Goal: Task Accomplishment & Management: Complete application form

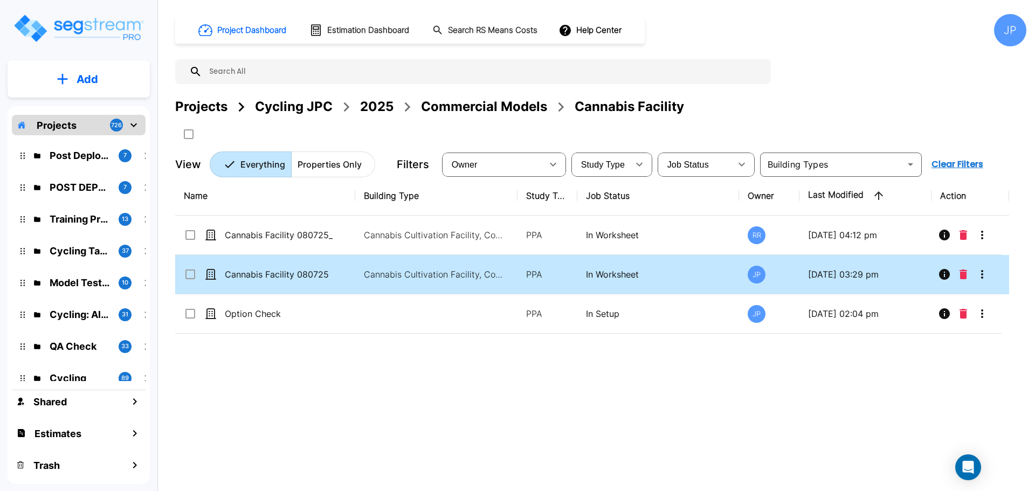
click at [582, 265] on td "In Worksheet" at bounding box center [659, 274] width 162 height 39
drag, startPoint x: 582, startPoint y: 265, endPoint x: 715, endPoint y: 5, distance: 291.6
click at [582, 265] on td "In Worksheet" at bounding box center [659, 274] width 162 height 39
checkbox input "true"
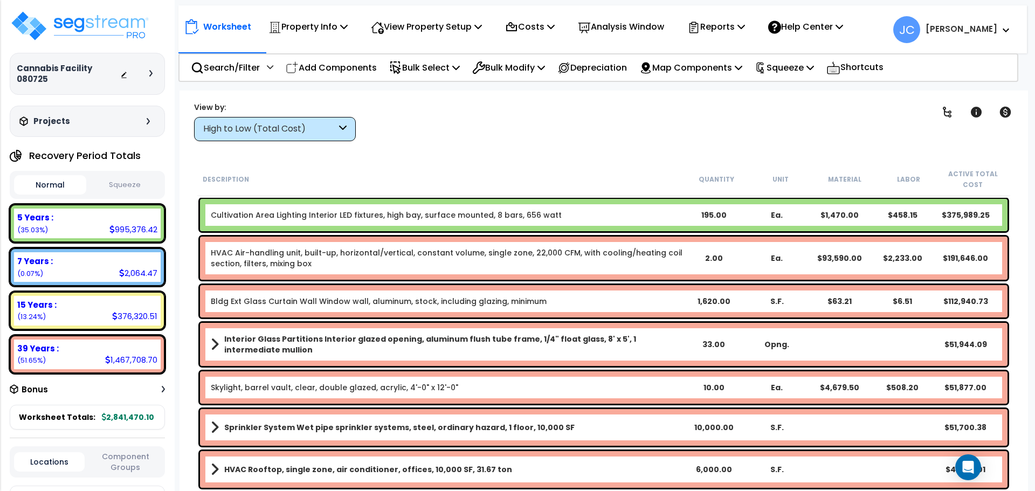
click at [304, 134] on div "High to Low (Total Cost)" at bounding box center [269, 129] width 133 height 12
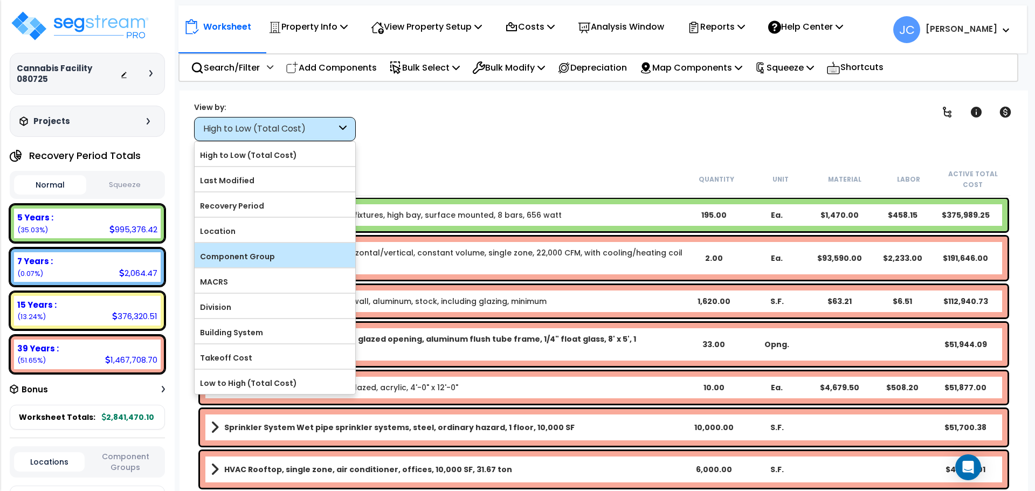
click at [292, 256] on label "Component Group" at bounding box center [275, 257] width 161 height 16
click at [0, 0] on input "Component Group" at bounding box center [0, 0] width 0 height 0
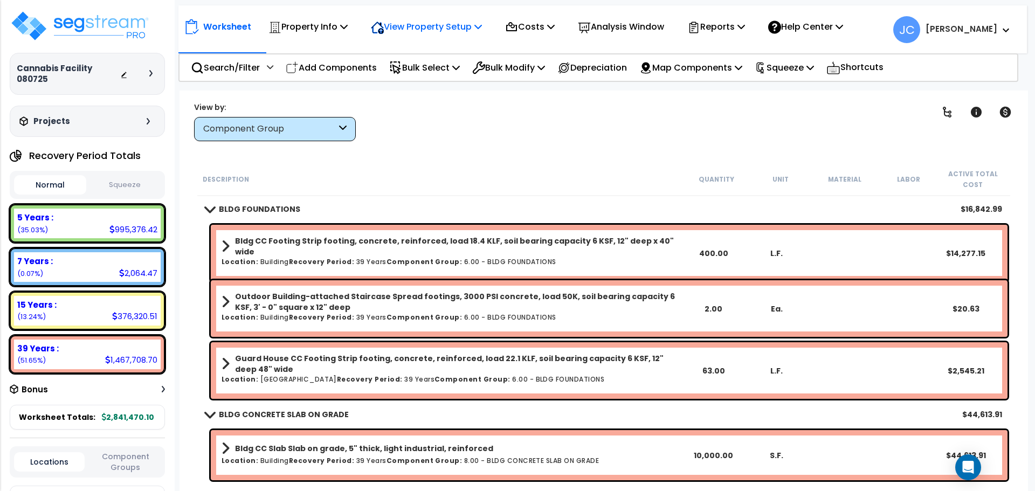
click at [348, 25] on p "View Property Setup" at bounding box center [308, 26] width 79 height 15
click at [417, 75] on link "View Questionnaire" at bounding box center [419, 74] width 107 height 22
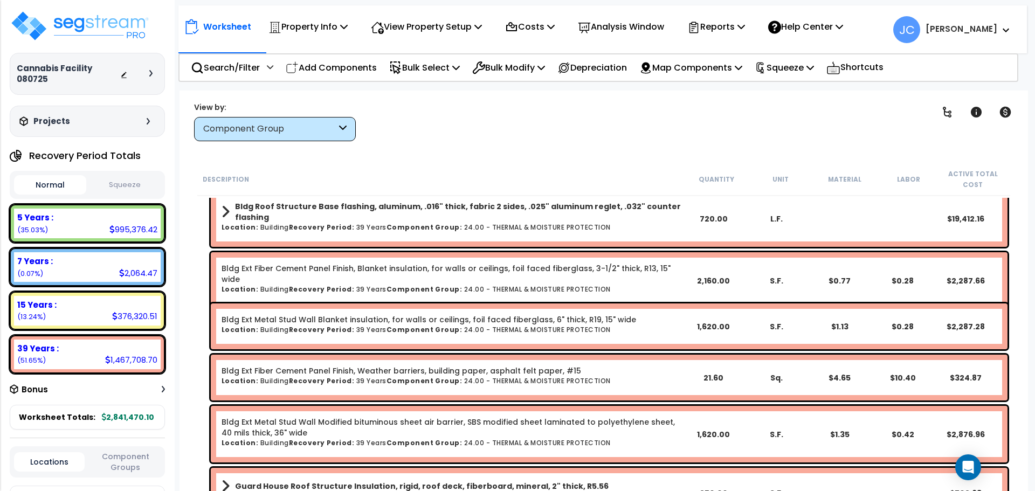
scroll to position [576, 0]
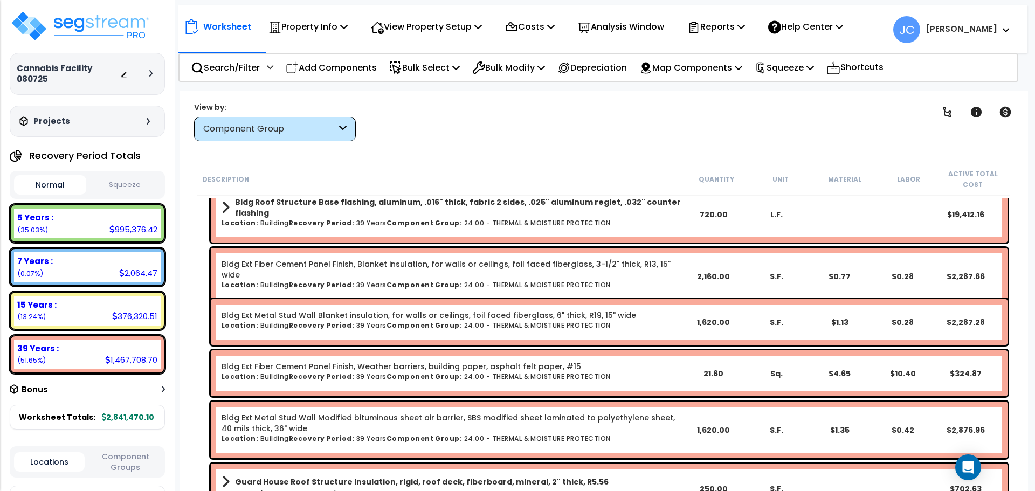
click at [292, 131] on div "Component Group" at bounding box center [269, 129] width 133 height 12
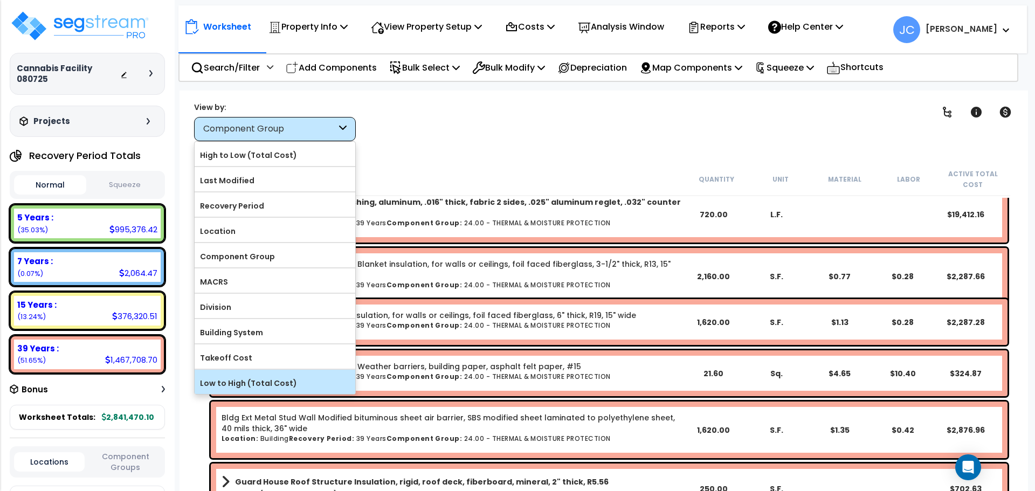
click at [272, 377] on label "Low to High (Total Cost)" at bounding box center [275, 383] width 161 height 16
click at [0, 0] on input "Low to High (Total Cost)" at bounding box center [0, 0] width 0 height 0
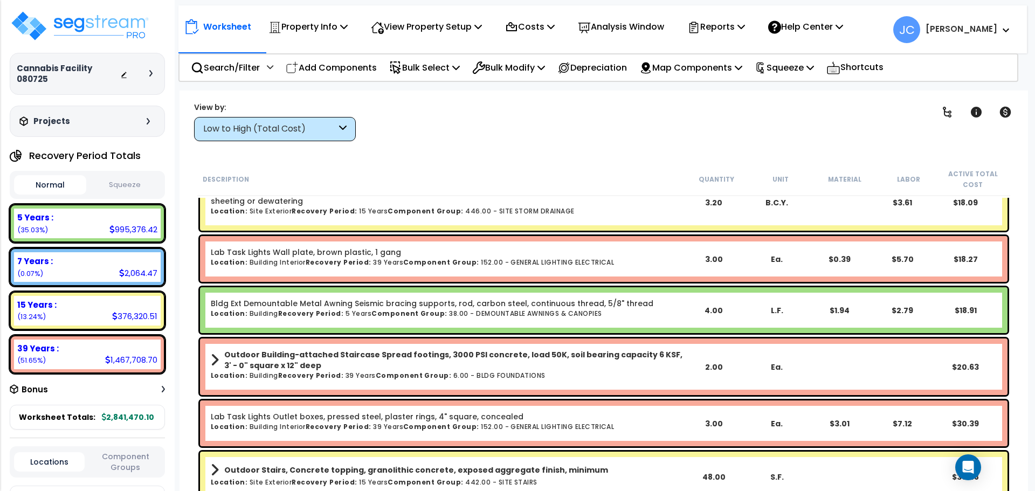
scroll to position [0, 0]
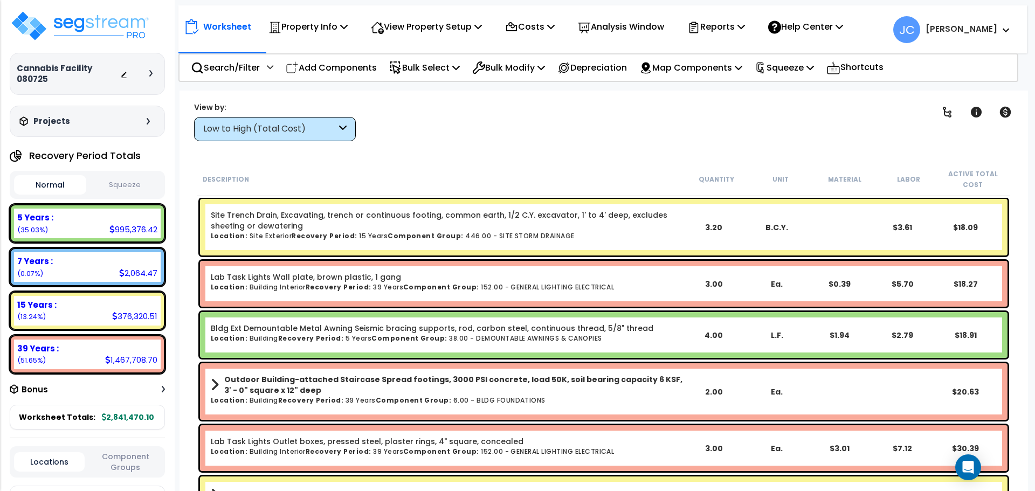
click at [313, 126] on div "Low to High (Total Cost)" at bounding box center [269, 129] width 133 height 12
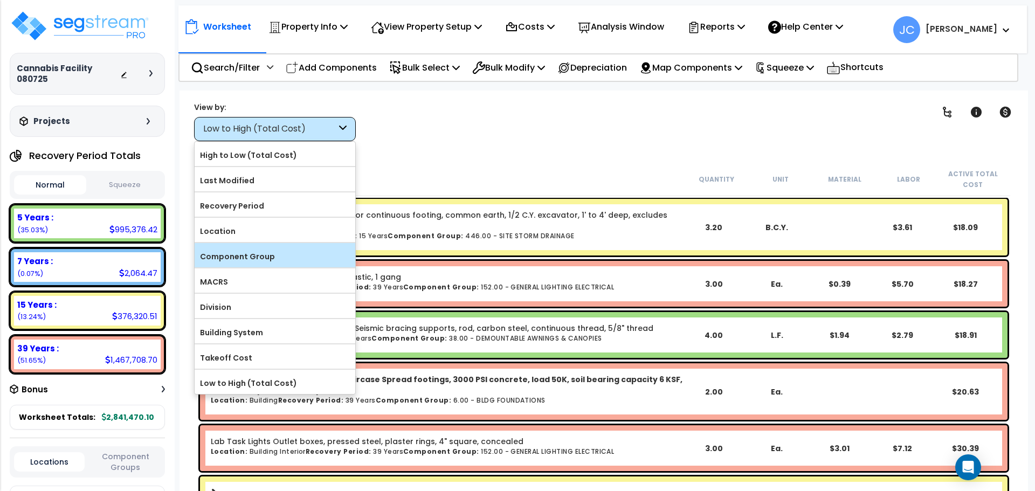
click at [288, 246] on div "Component Group" at bounding box center [275, 255] width 161 height 24
click at [299, 242] on div at bounding box center [275, 242] width 161 height 1
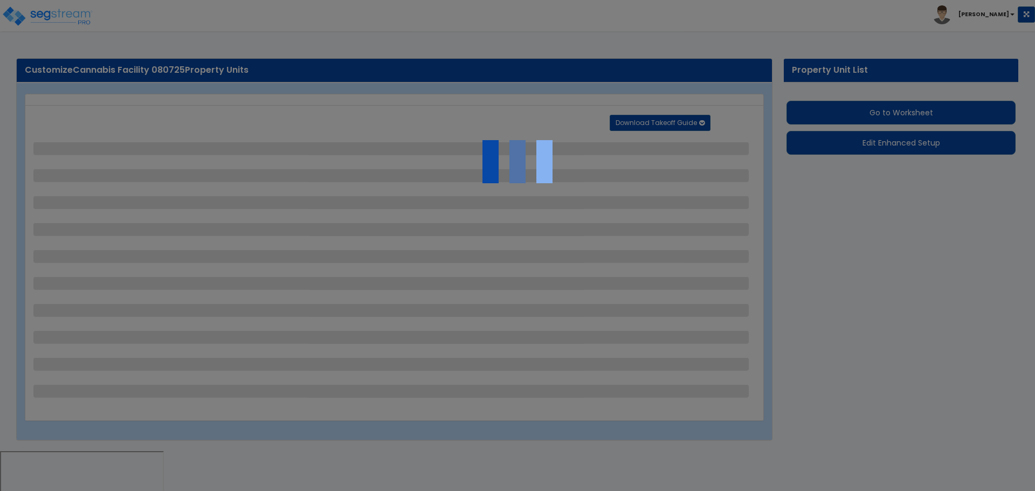
select select "2"
select select "1"
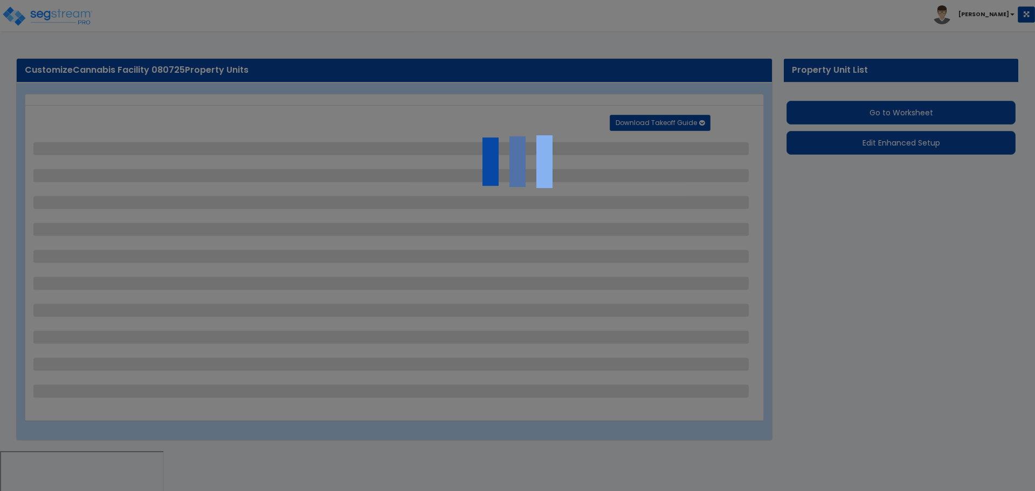
select select "2"
select select "1"
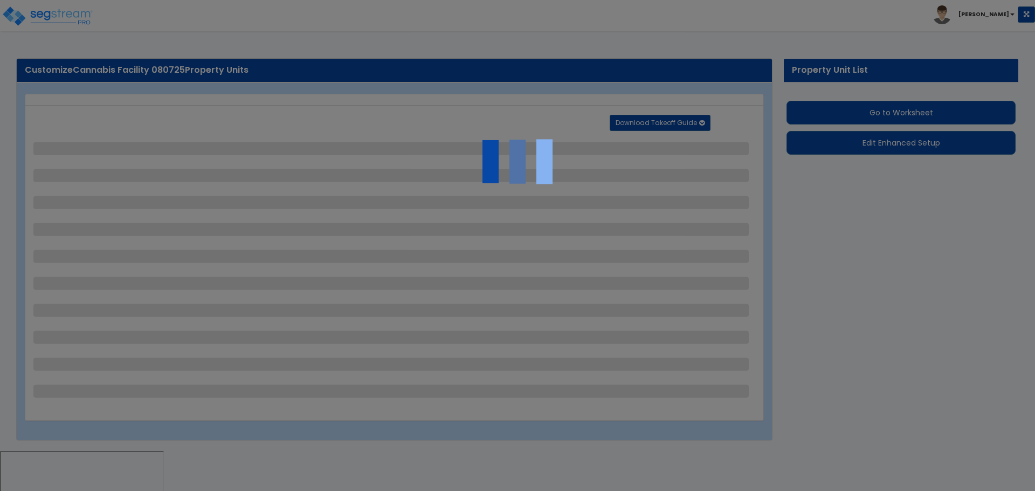
select select "2"
select select "3"
select select "2"
select select "1"
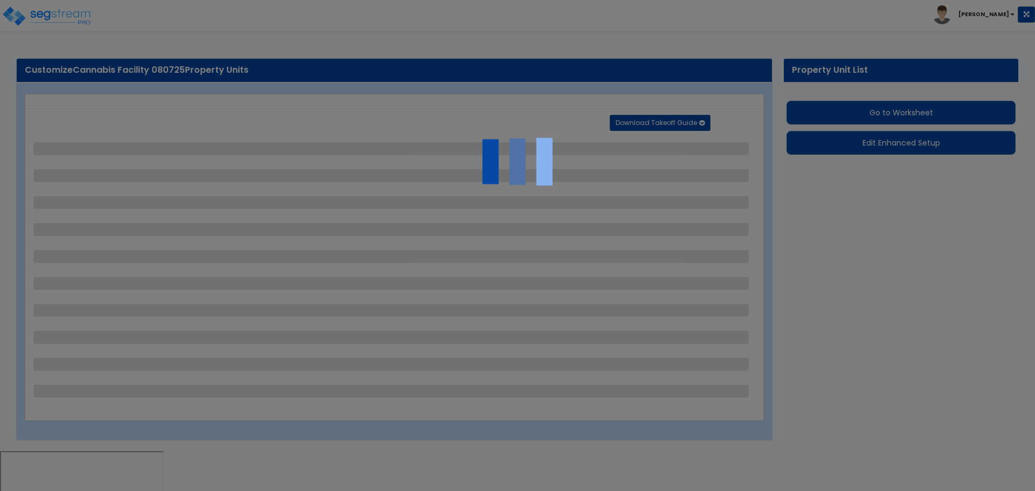
select select "2"
select select "1"
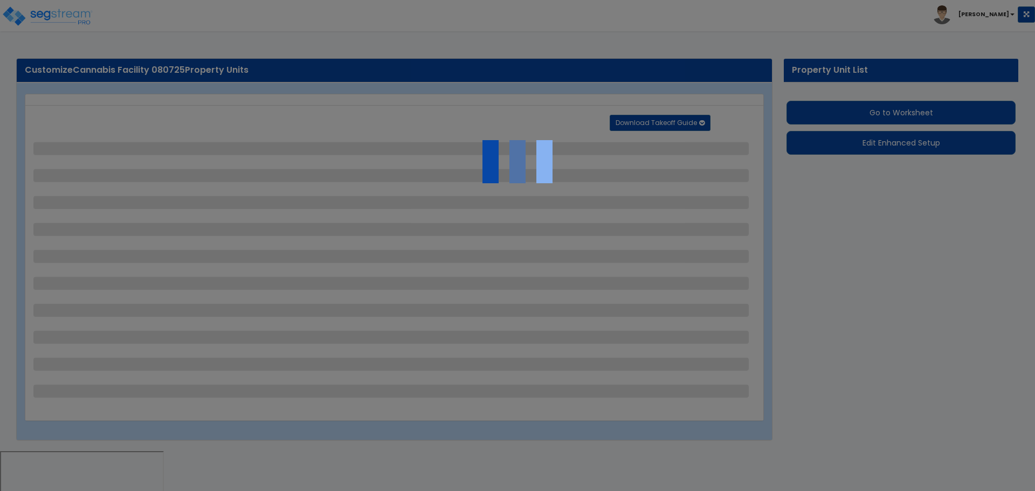
select select "1"
select select "2"
select select "11"
select select "6"
select select "2"
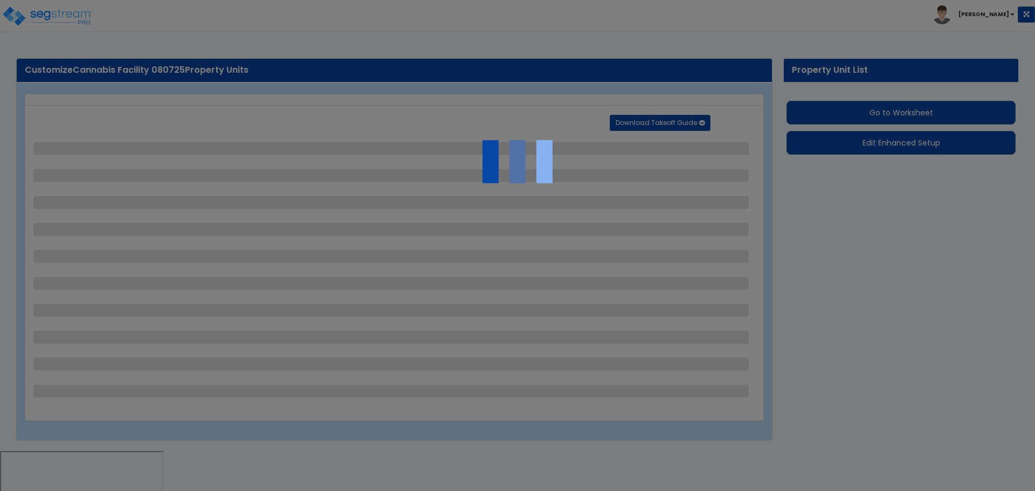
select select "2"
select select "3"
select select "2"
select select "1"
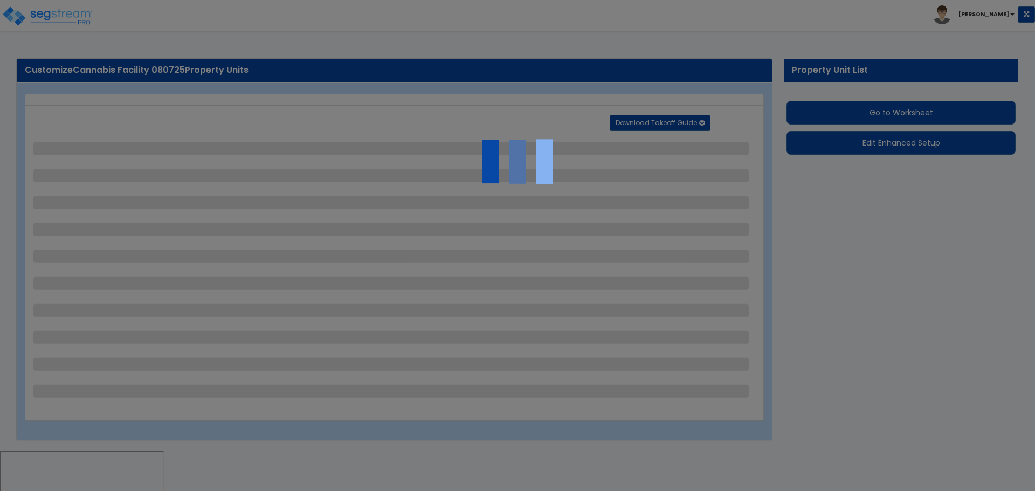
select select "2"
select select "7"
select select "2"
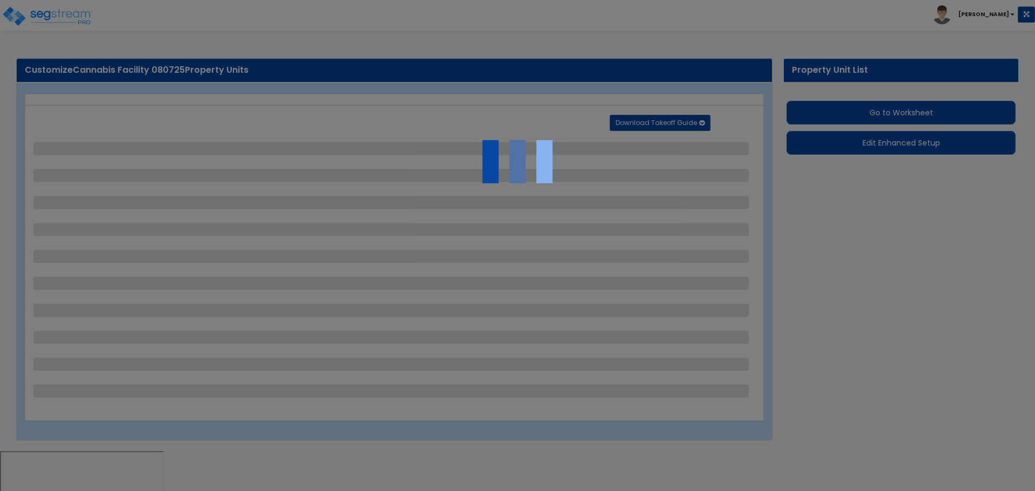
select select "3"
select select "1"
select select "20"
select select "1"
select select "5"
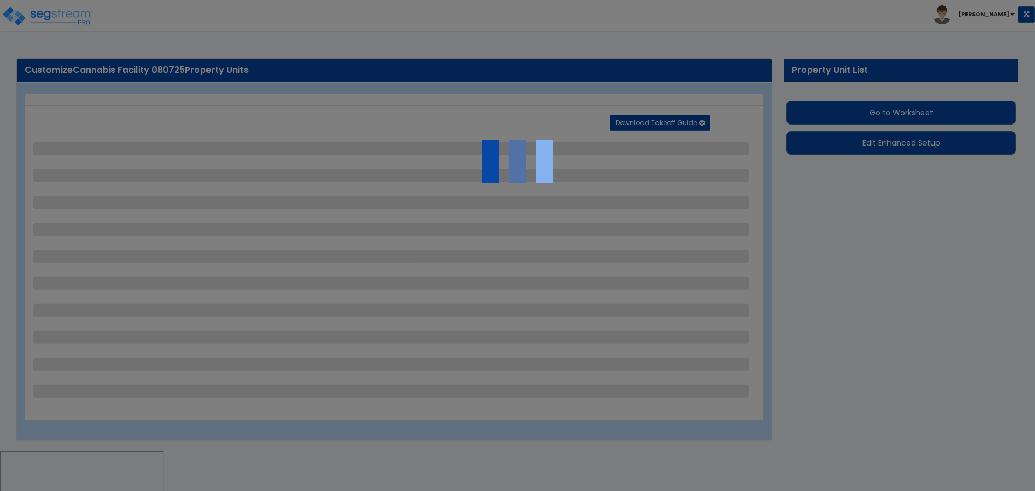
select select "4"
select select "1"
select select "2"
select select "3"
select select "1"
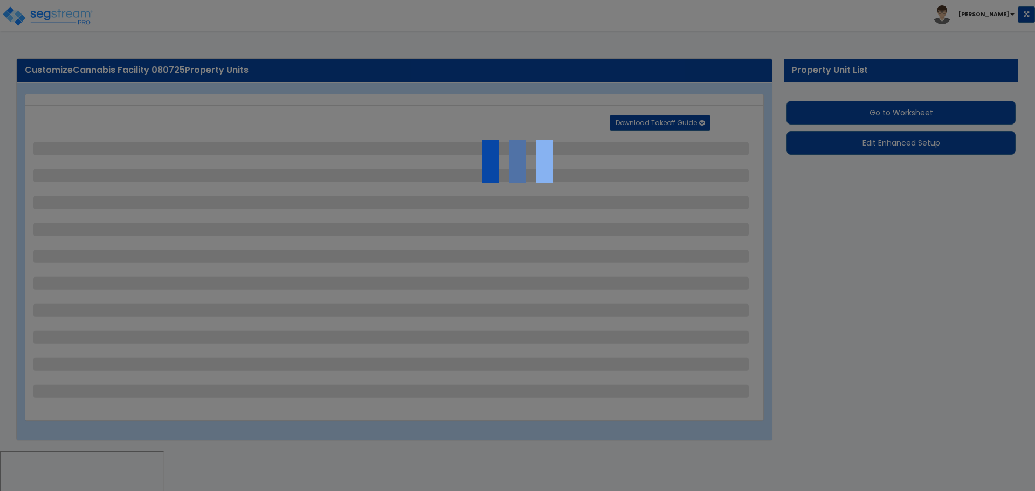
select select "1"
select select "4"
select select "3"
select select "1"
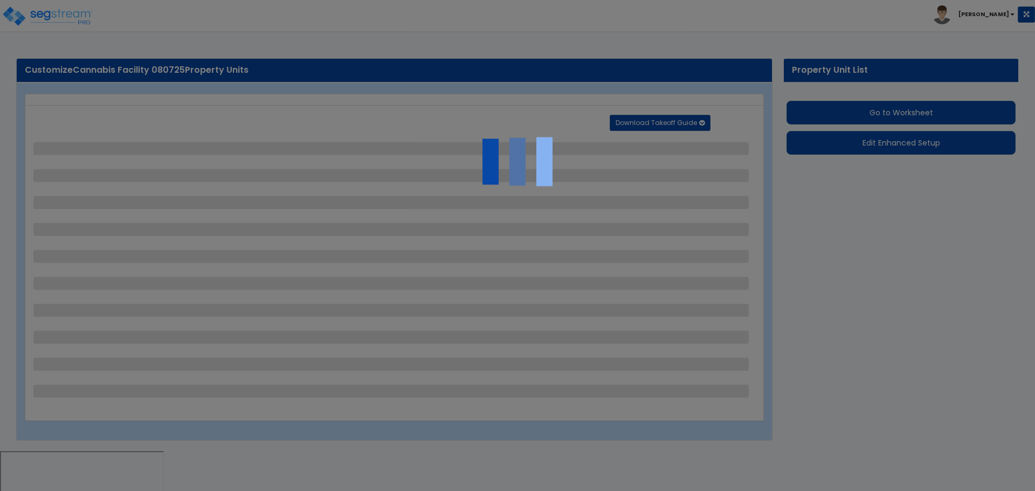
select select "1"
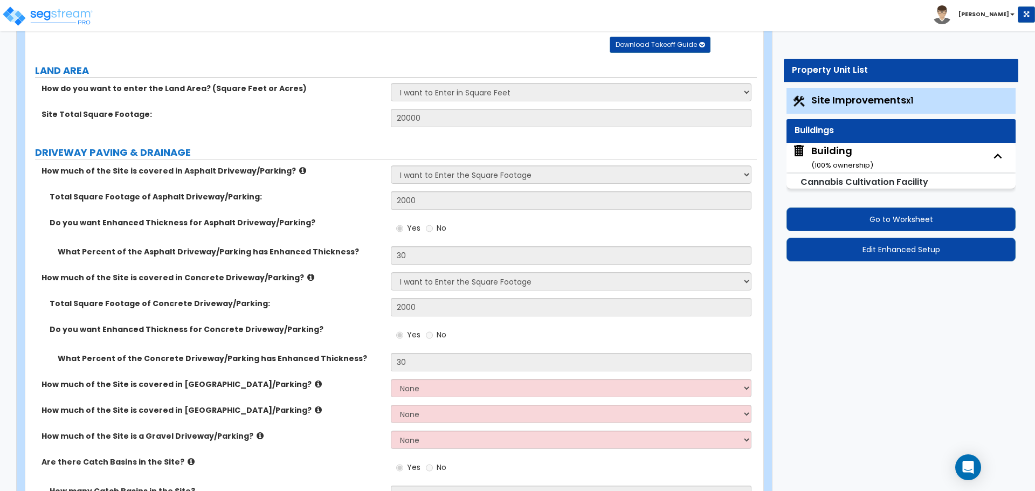
scroll to position [95, 0]
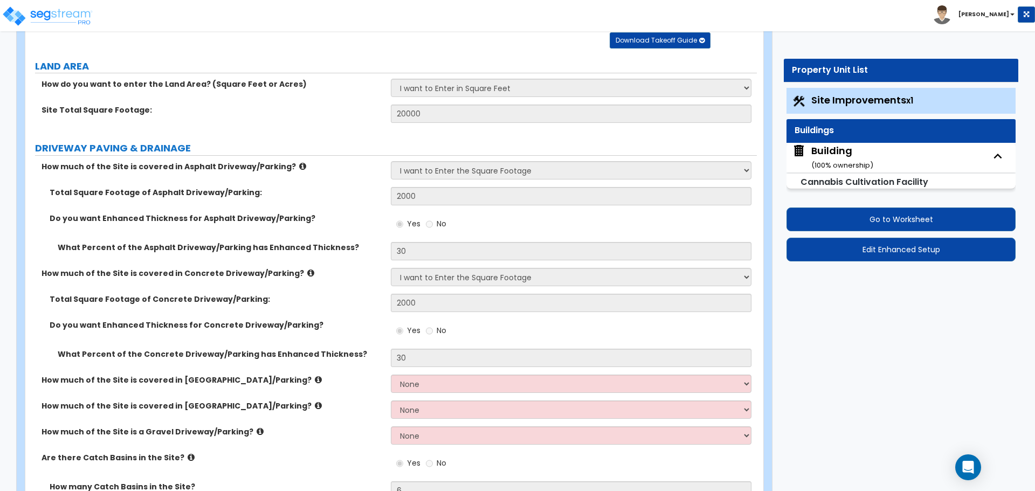
drag, startPoint x: 826, startPoint y: 159, endPoint x: 812, endPoint y: 143, distance: 21.8
click at [826, 159] on div "Building ( 100 % ownership)" at bounding box center [843, 158] width 62 height 28
select select "8"
select select "3"
select select "13"
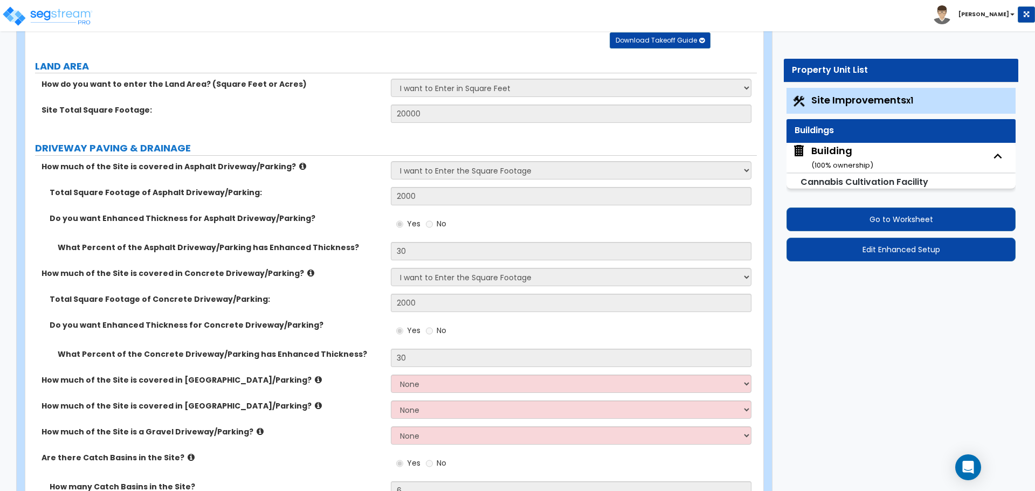
select select "9"
select select "10"
select select "3"
select select "1"
select select "4"
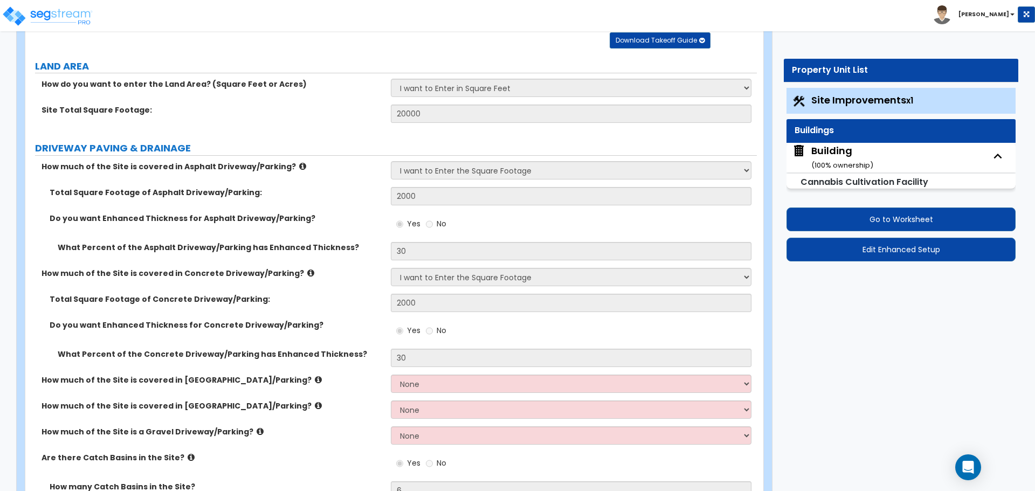
select select "3"
select select "1"
select select "2"
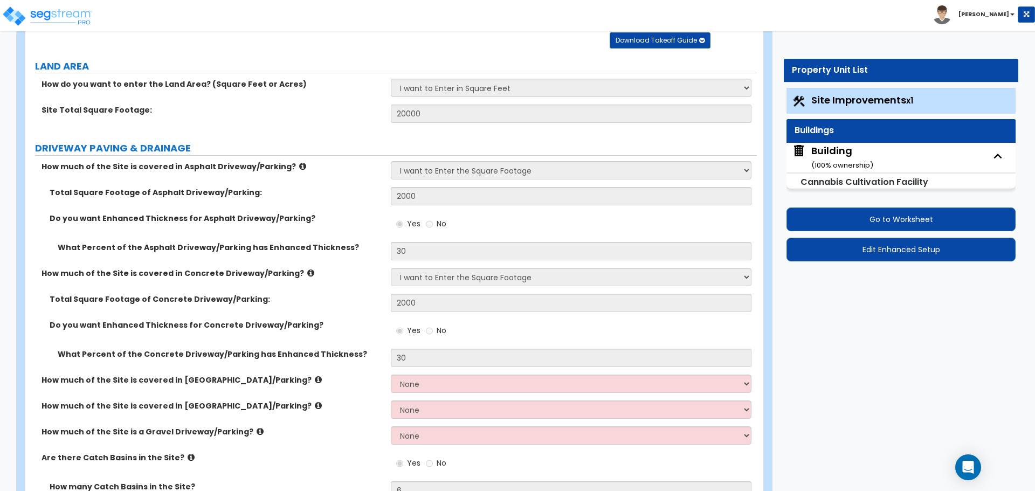
select select "3"
select select "4"
select select "2"
select select "1"
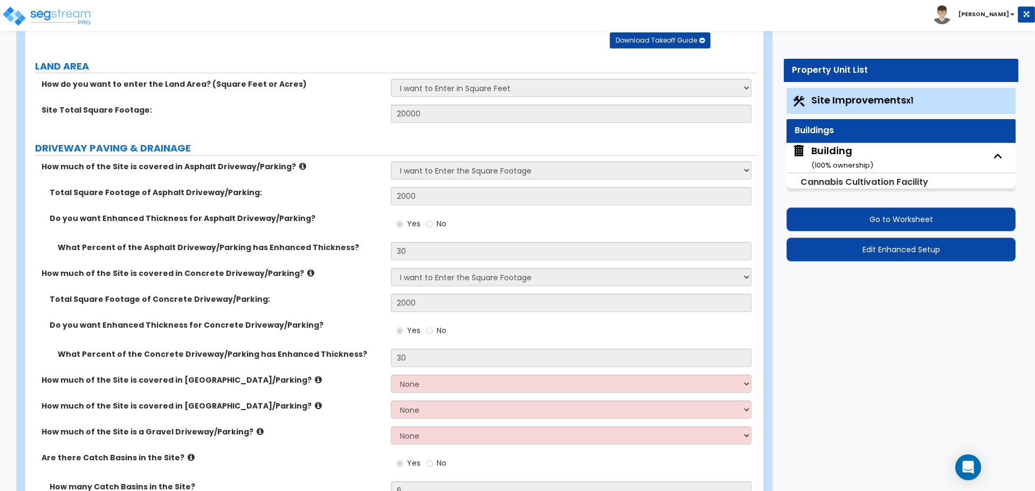
select select "1"
select select "4"
select select "3"
select select "2"
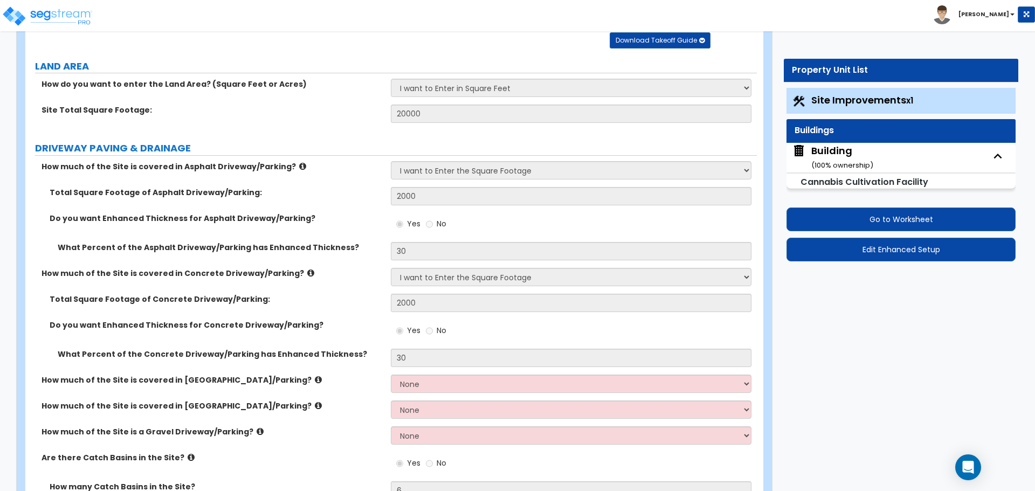
select select "1"
select select "2"
select select "1"
select select "3"
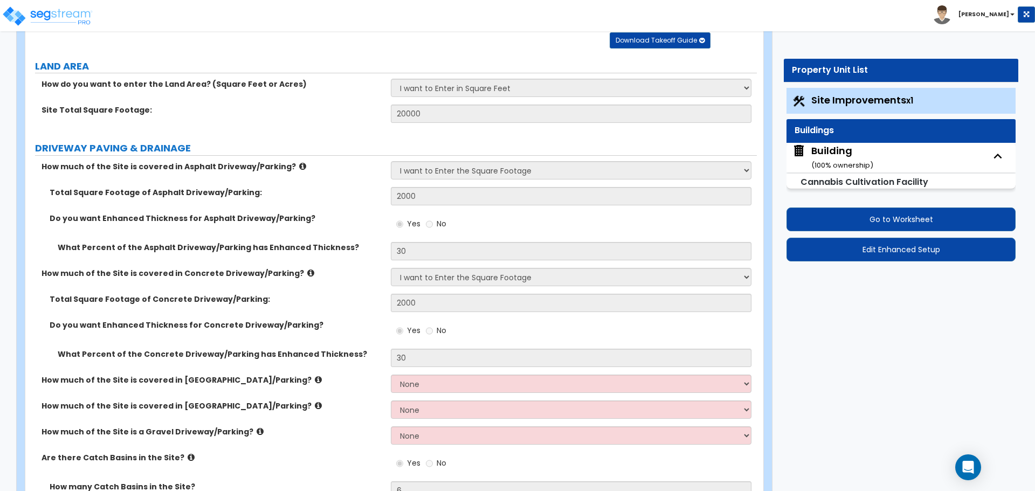
select select "3"
select select "8"
select select "1"
select select "2"
select select "1"
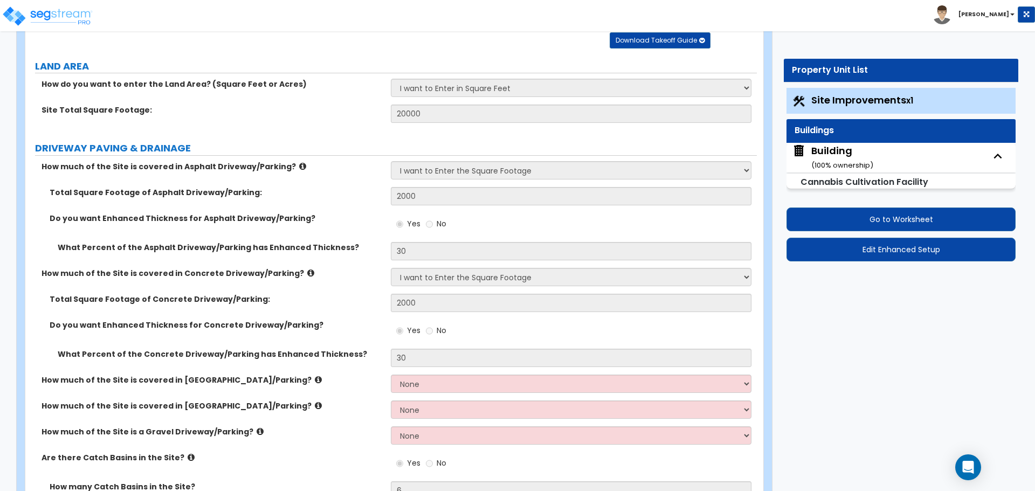
select select "2"
select select "1"
select select "3"
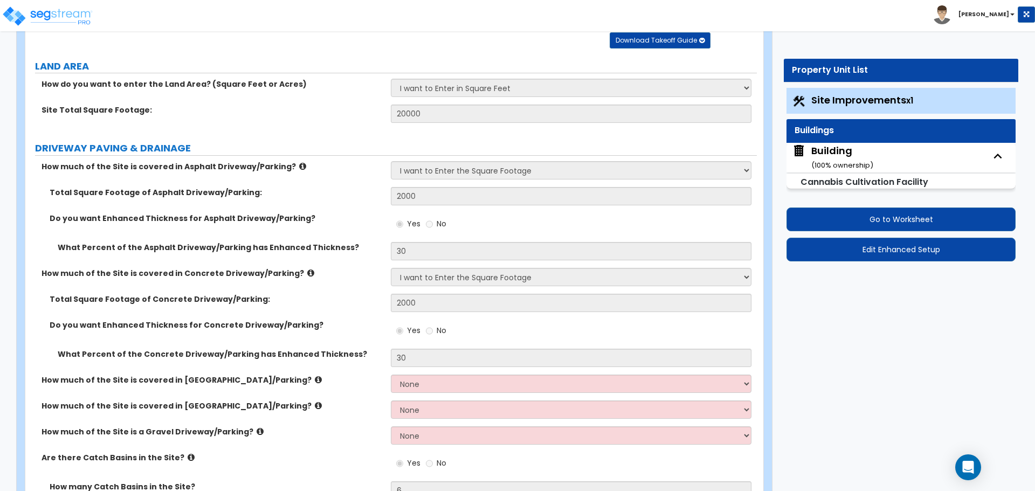
select select "2"
select select "3"
select select "4"
select select "2"
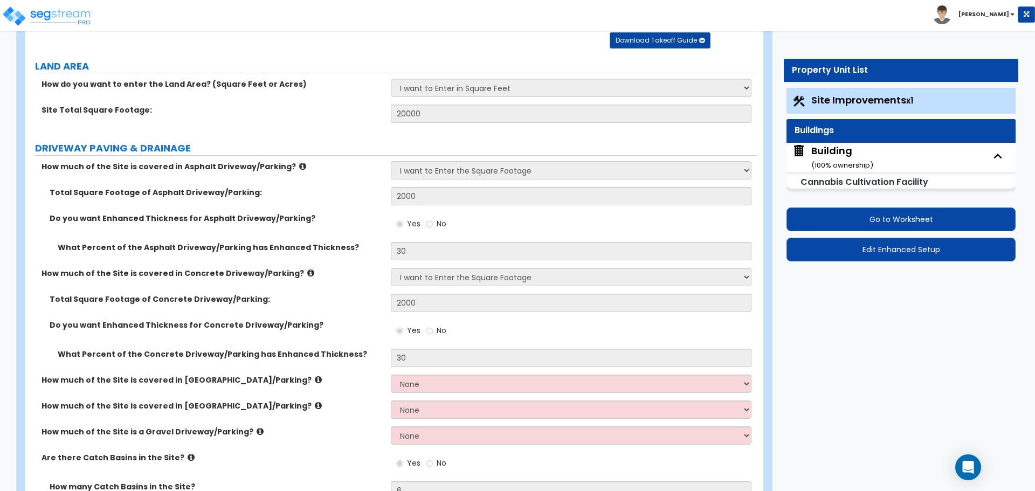
select select "2"
select select "5"
select select "2"
select select "4"
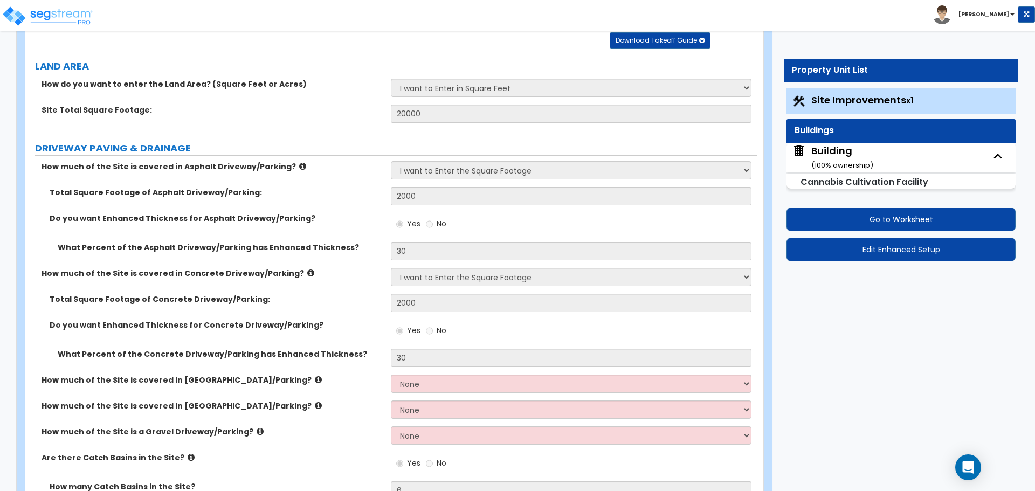
select select "7"
select select "1"
select select "2"
select select "4"
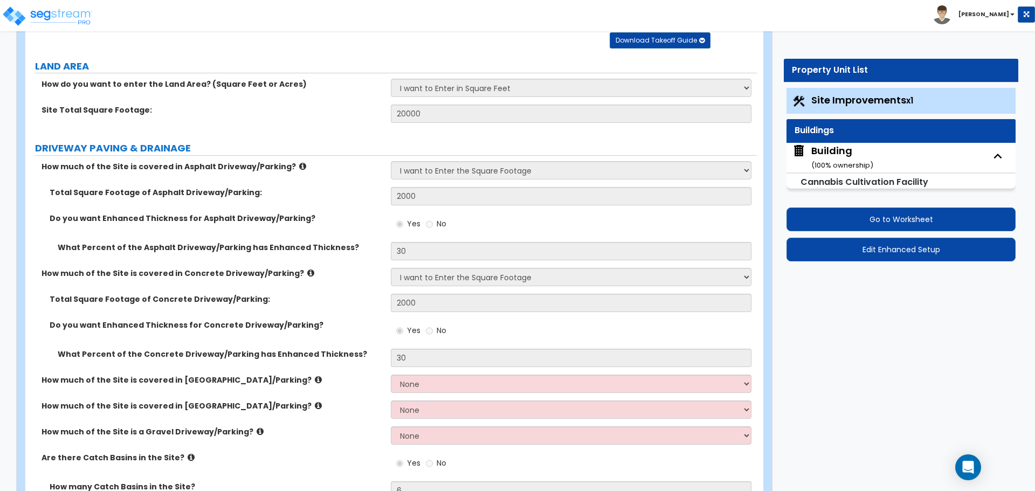
select select "1"
select select "2"
select select "1"
select select "2"
select select "1"
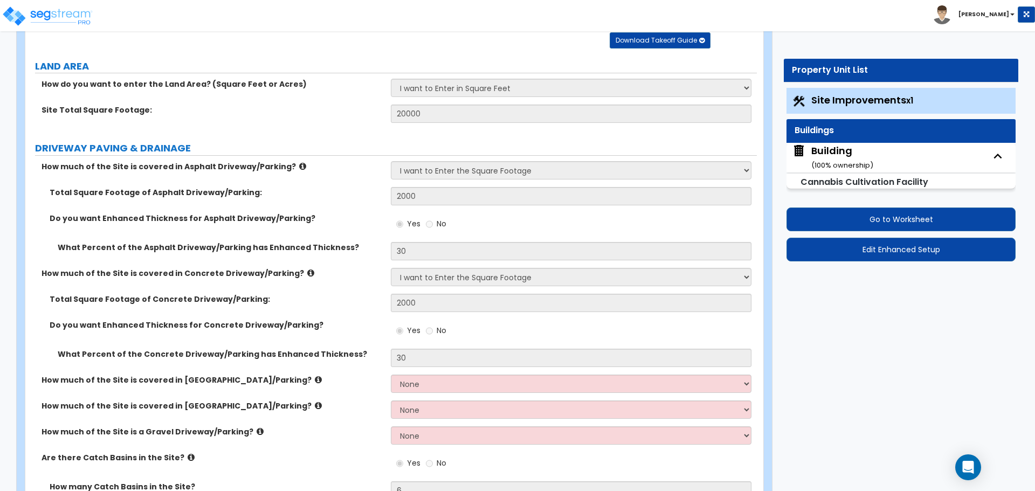
select select "2"
select select "3"
select select "4"
select select "5"
select select "6"
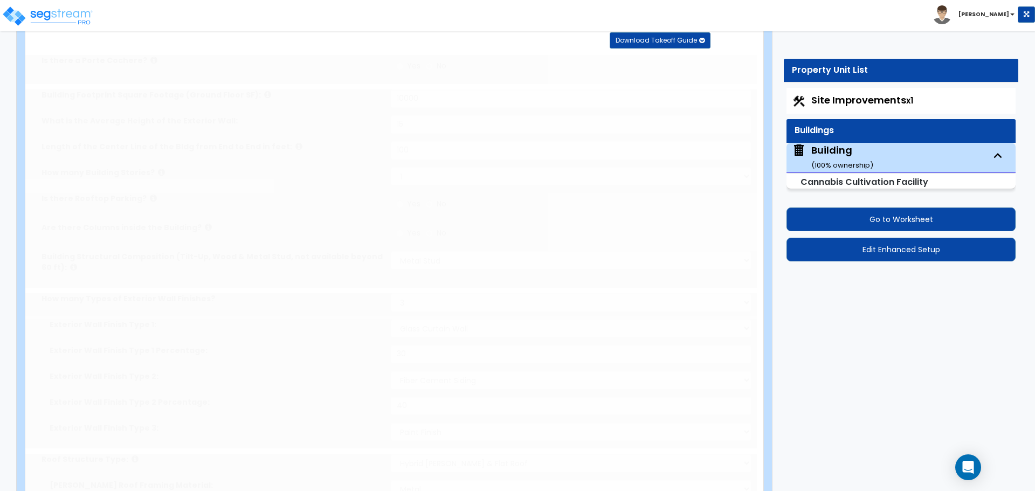
type input "2000"
radio input "true"
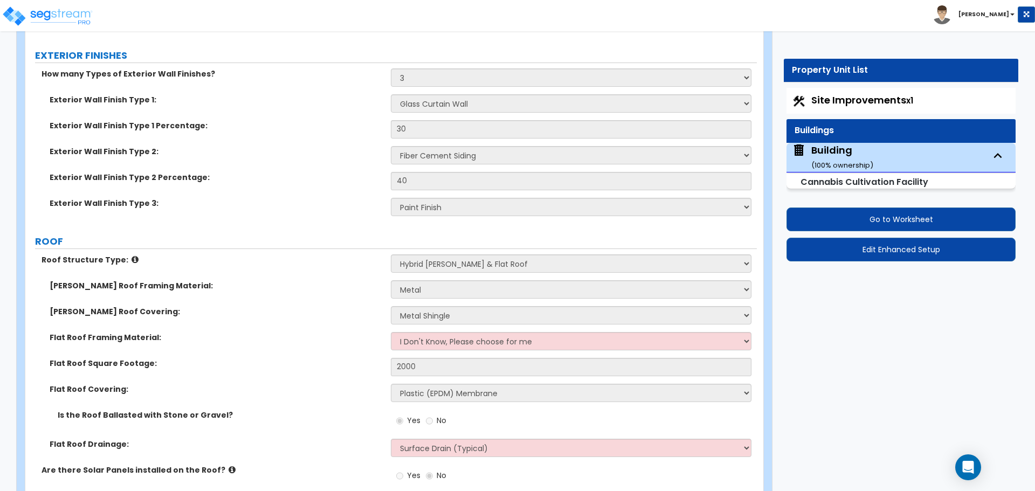
scroll to position [396, 0]
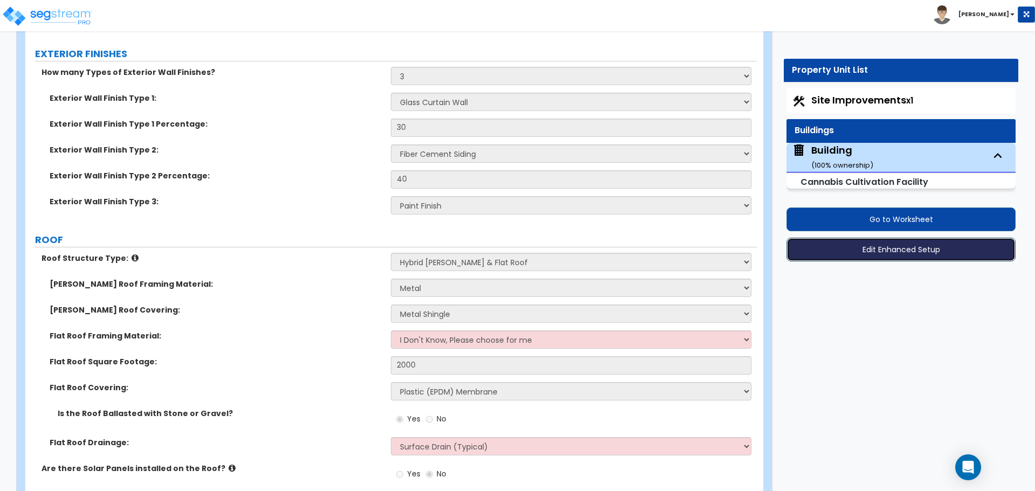
click at [847, 242] on button "Edit Enhanced Setup" at bounding box center [901, 250] width 229 height 24
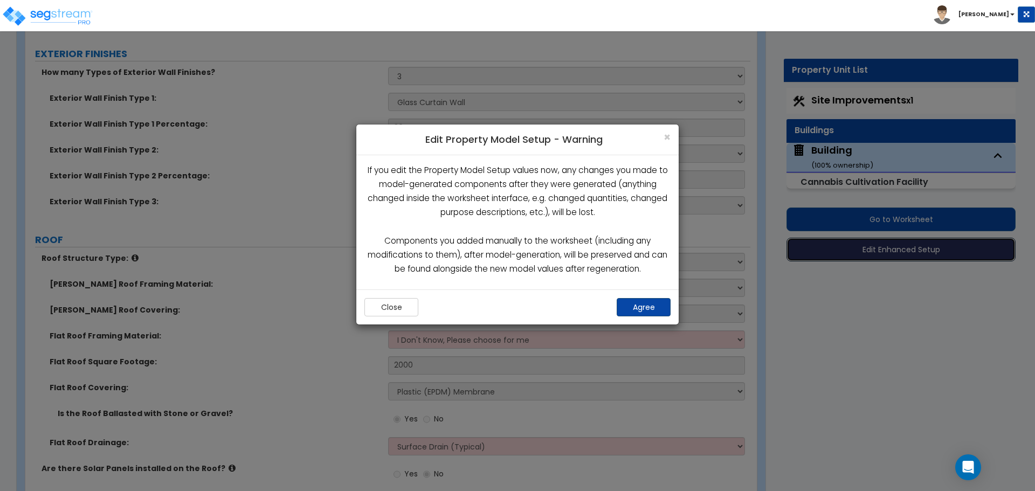
click at [648, 310] on button "Agree" at bounding box center [644, 307] width 54 height 18
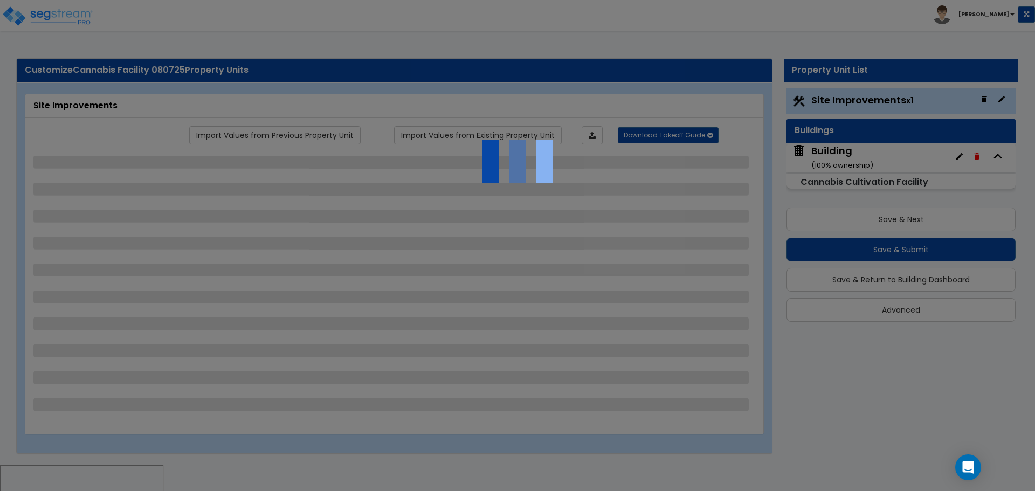
select select "2"
select select "1"
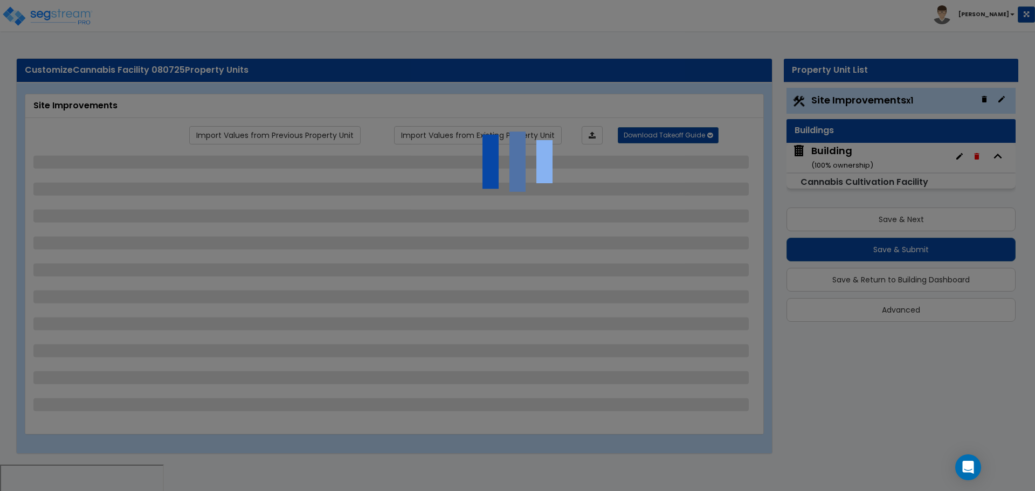
select select "2"
select select "1"
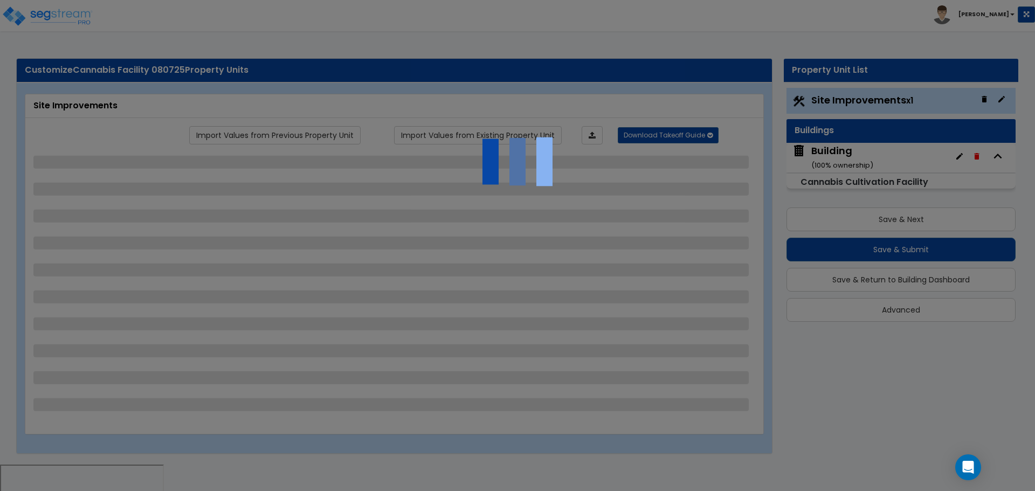
select select "2"
select select "3"
select select "2"
select select "1"
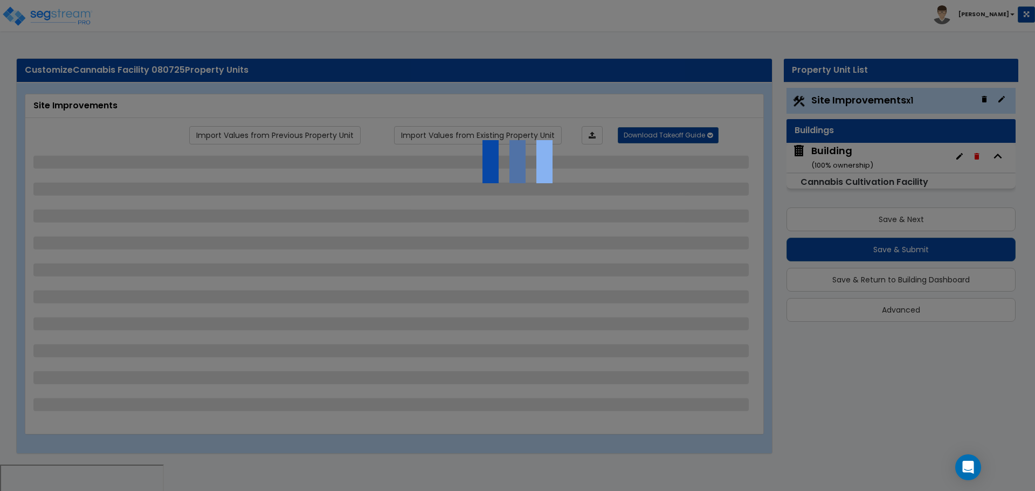
select select "2"
select select "1"
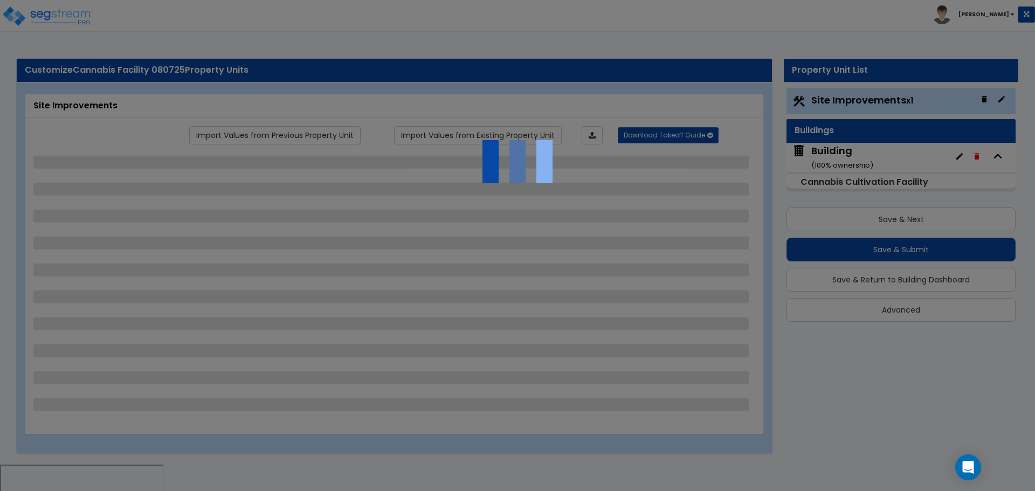
select select "1"
select select "2"
select select "11"
select select "6"
select select "2"
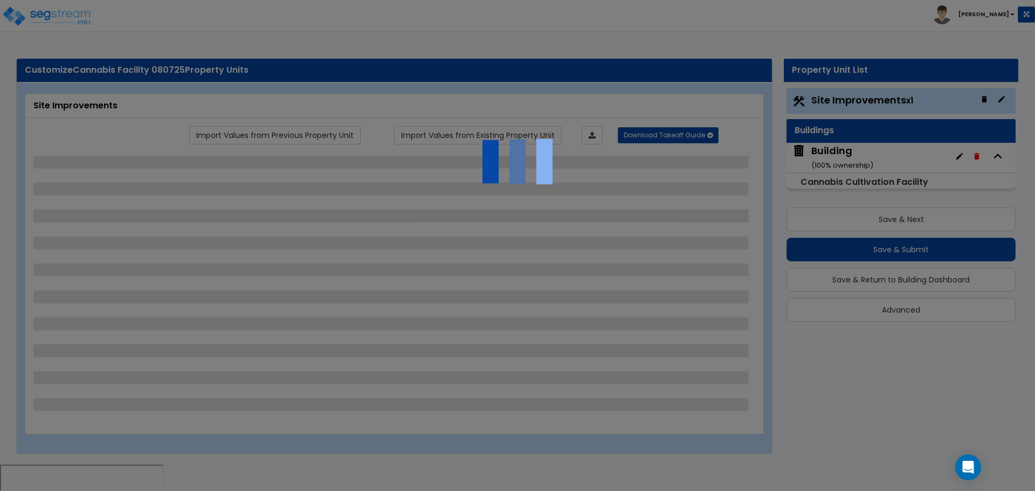
select select "2"
select select "3"
select select "2"
select select "1"
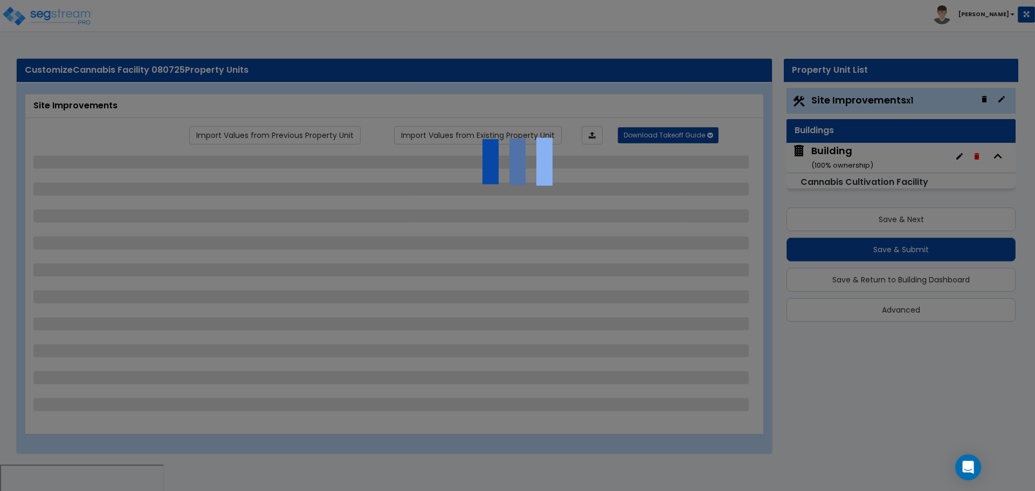
select select "2"
select select "7"
select select "2"
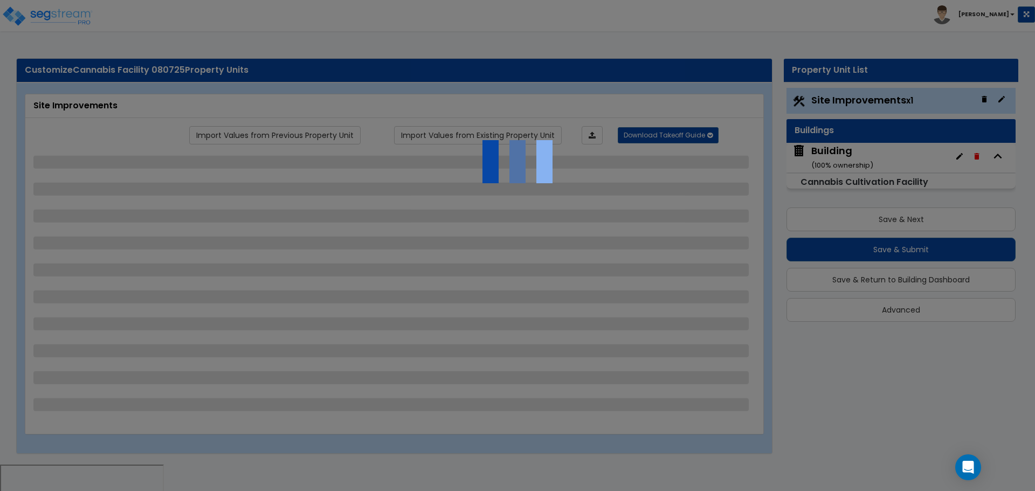
select select "3"
select select "1"
select select "20"
select select "1"
select select "5"
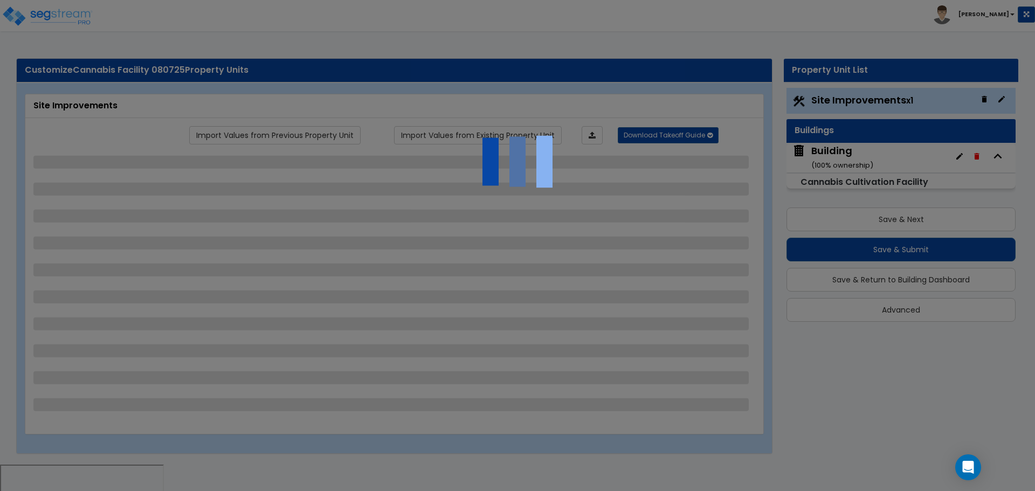
select select "4"
select select "1"
select select "2"
select select "3"
select select "1"
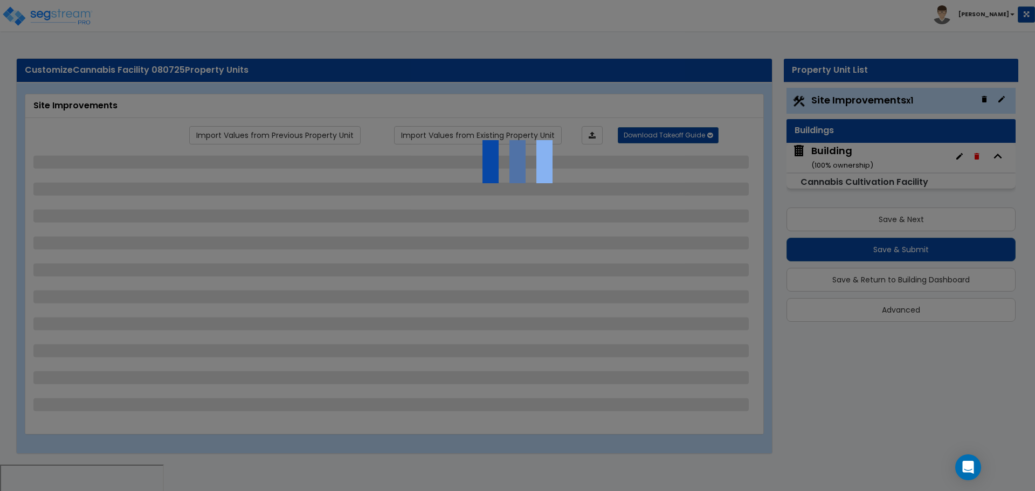
select select "1"
select select "4"
select select "3"
select select "1"
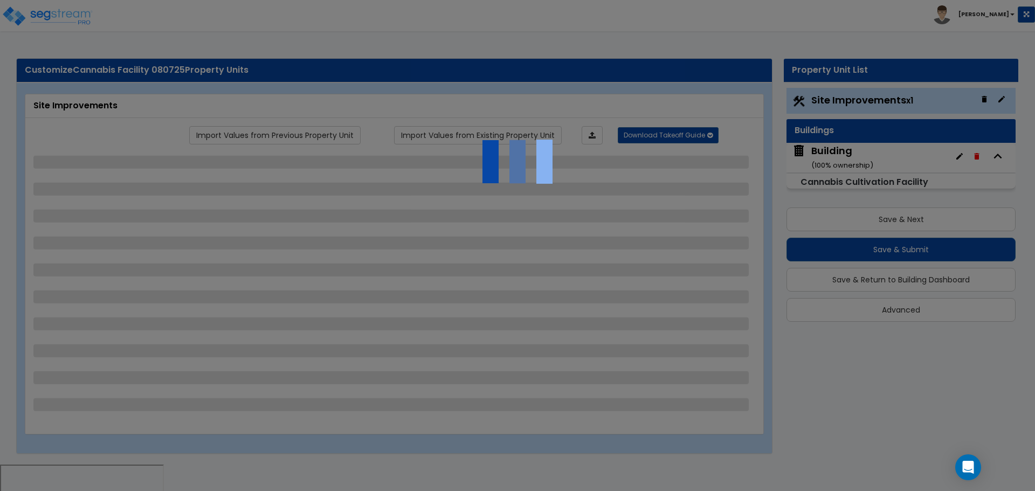
select select "1"
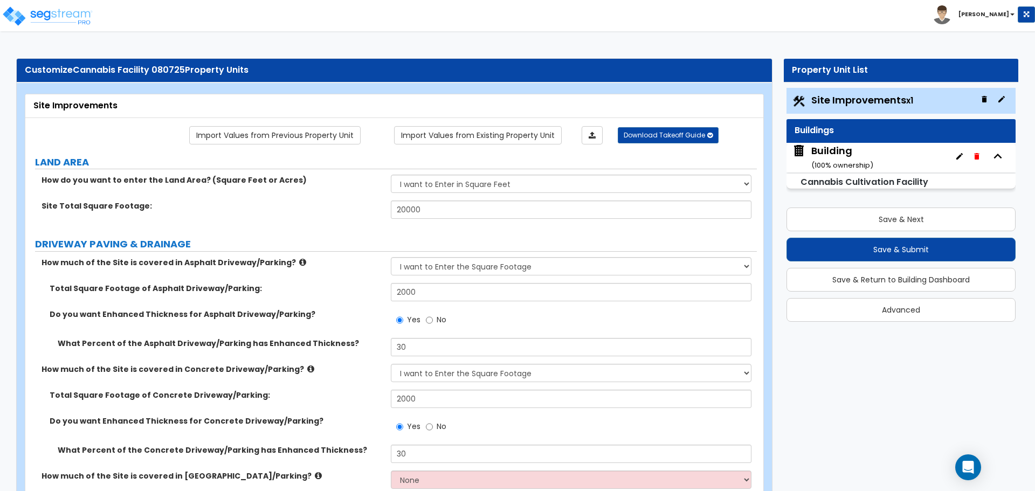
click at [842, 160] on small "( 100 % ownership)" at bounding box center [843, 165] width 62 height 10
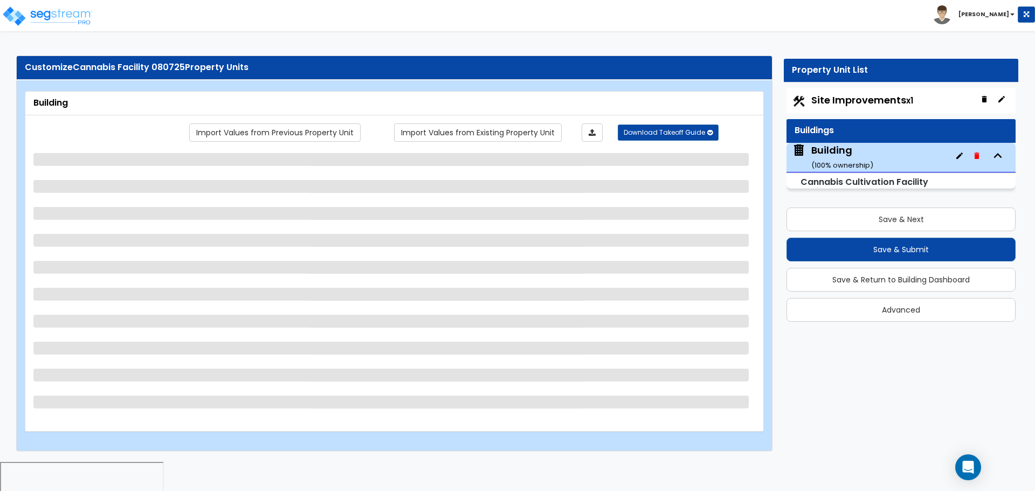
select select "8"
select select "3"
select select "13"
select select "9"
select select "10"
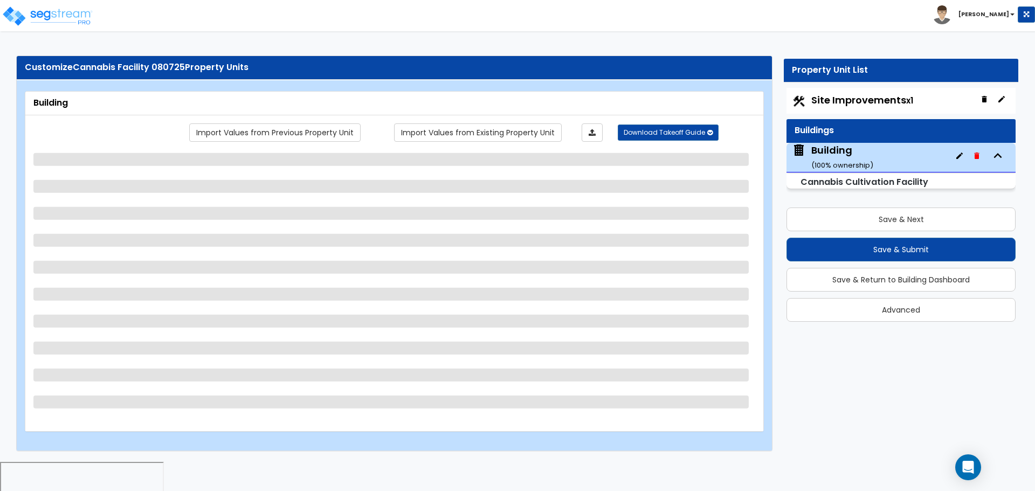
select select "3"
select select "1"
select select "4"
select select "3"
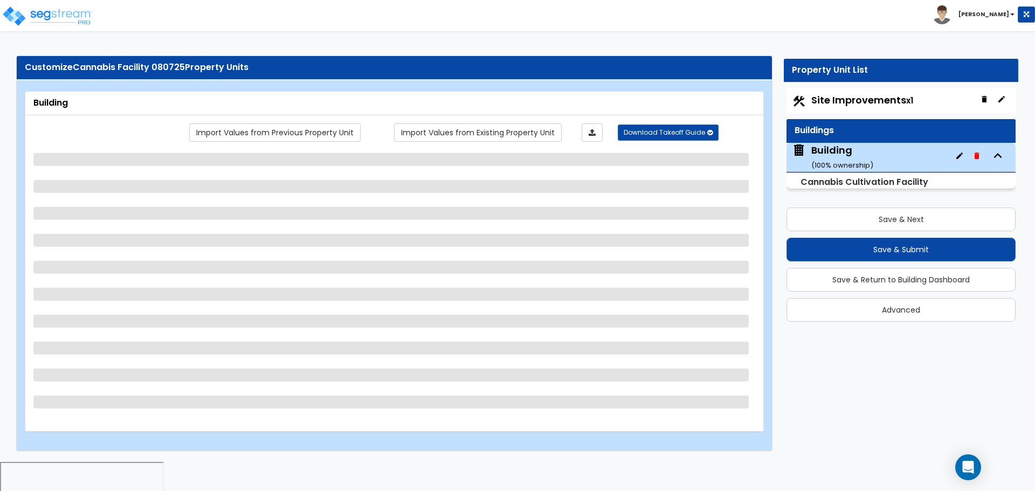
select select "1"
select select "2"
select select "3"
select select "4"
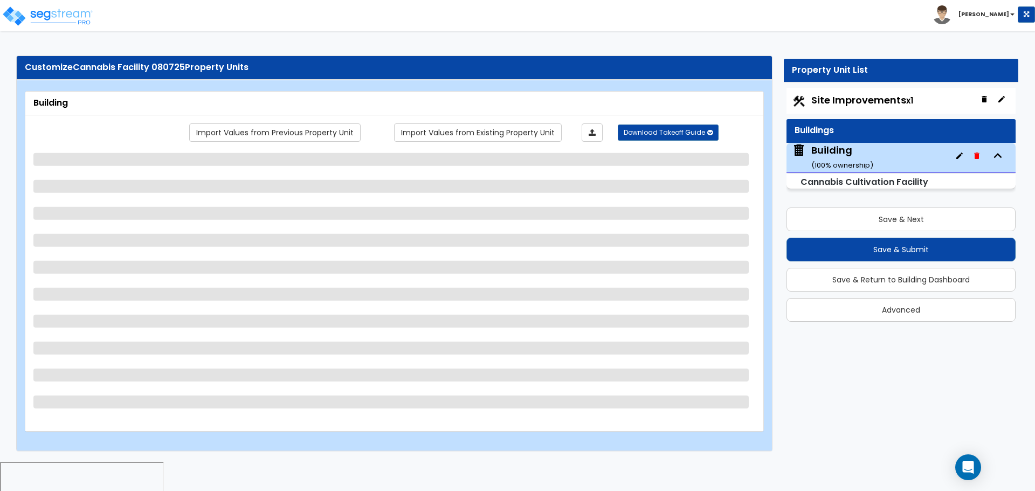
select select "2"
select select "1"
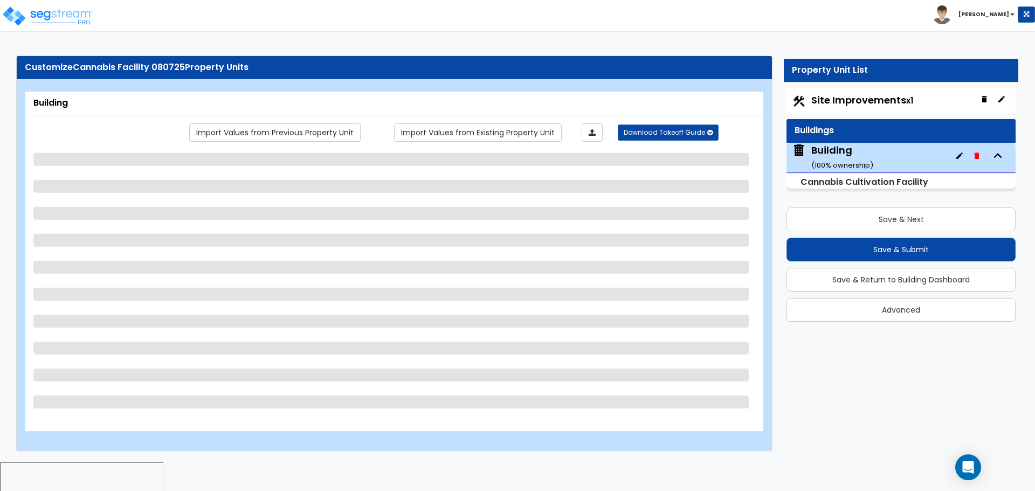
select select "4"
select select "3"
select select "2"
select select "1"
select select "2"
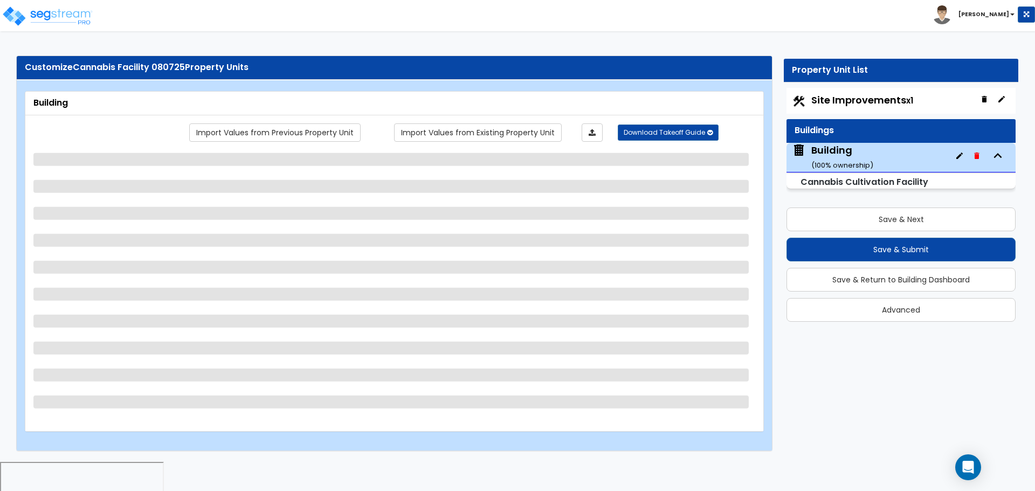
select select "1"
select select "3"
select select "8"
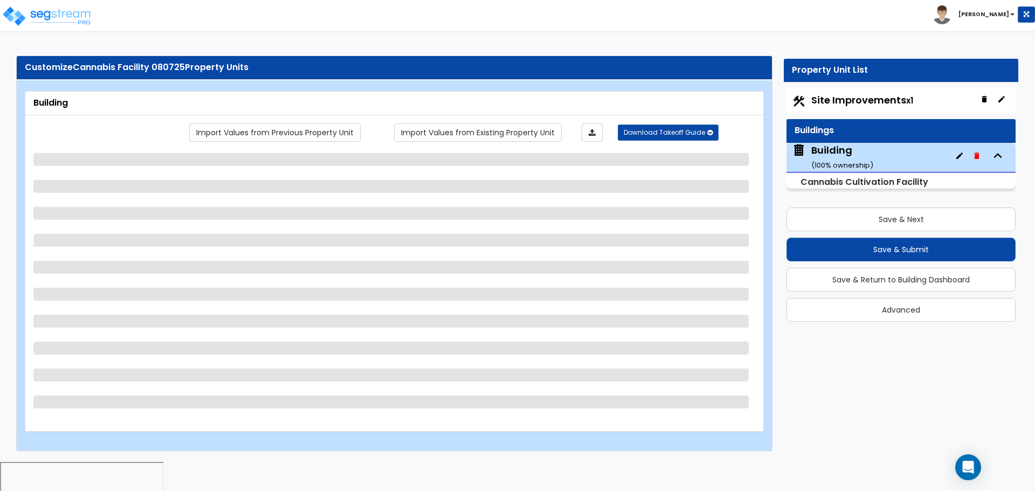
select select "1"
select select "2"
select select "1"
select select "2"
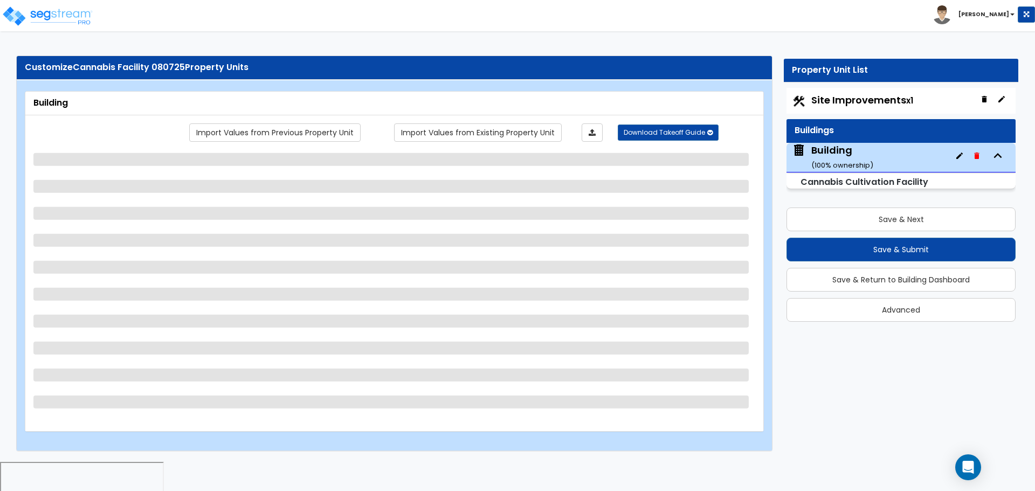
select select "1"
select select "3"
select select "2"
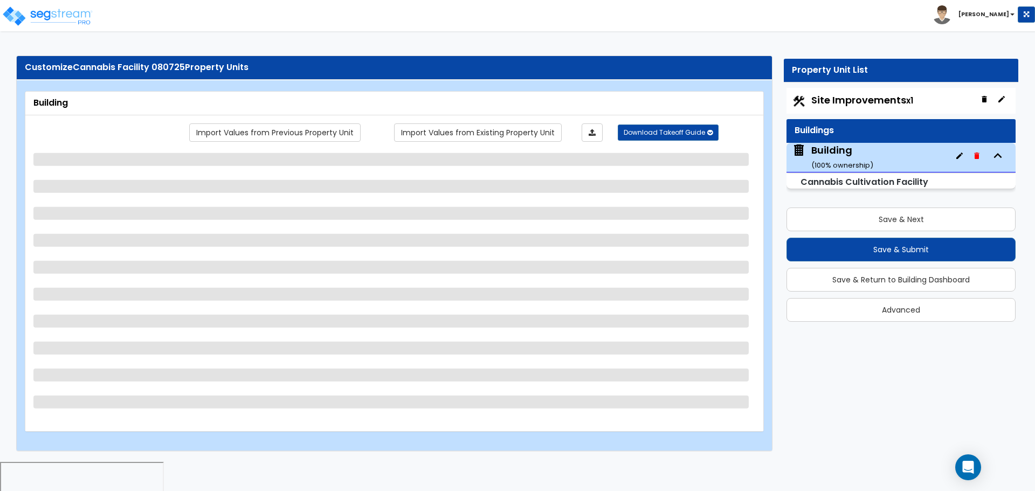
select select "3"
select select "4"
select select "2"
select select "5"
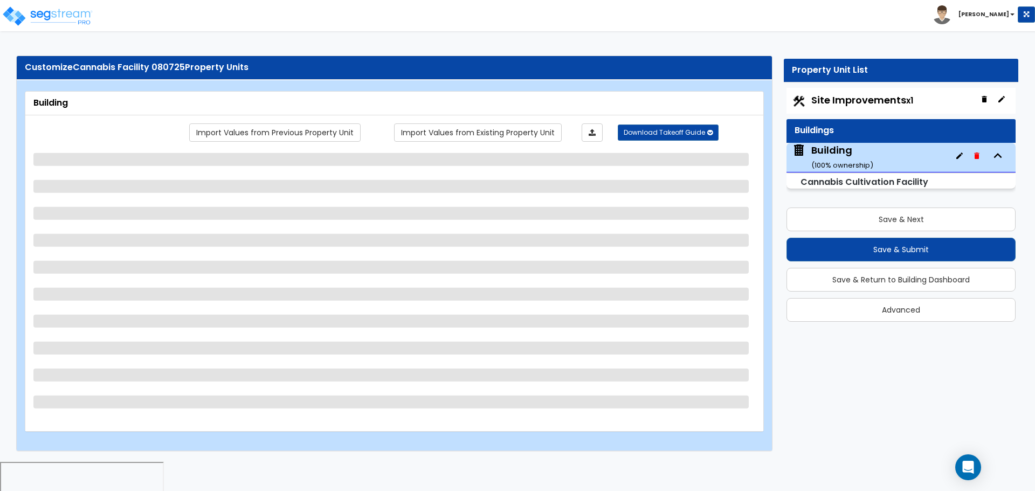
select select "2"
select select "4"
select select "7"
select select "1"
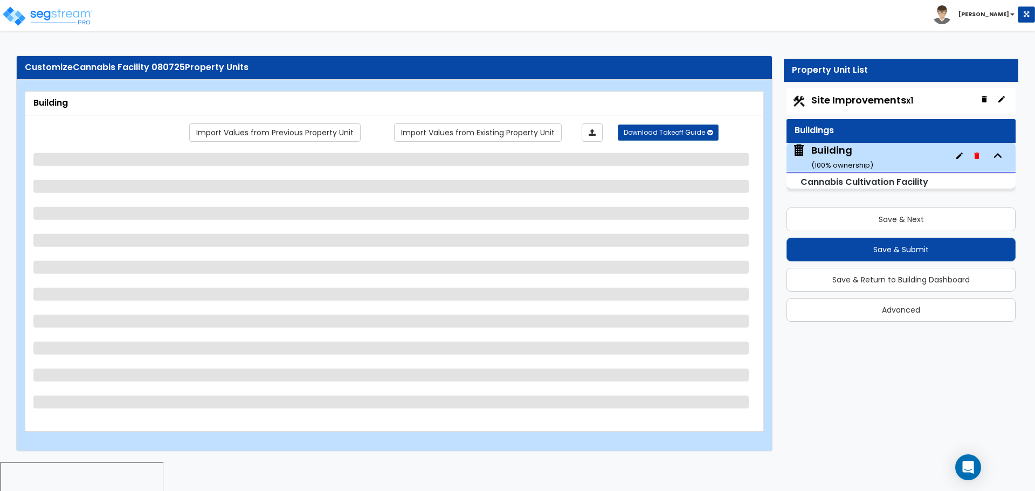
select select "1"
select select "2"
select select "4"
select select "1"
select select "2"
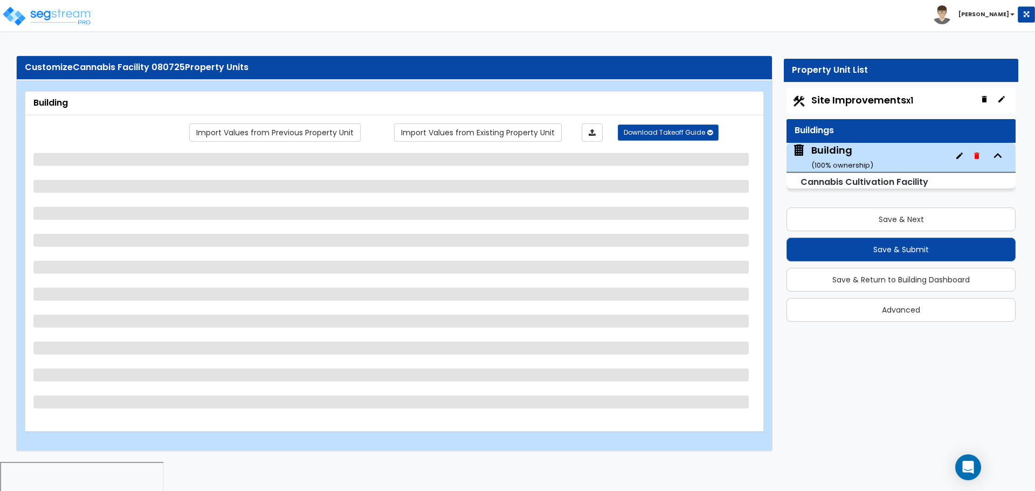
select select "1"
select select "2"
select select "1"
select select "2"
select select "3"
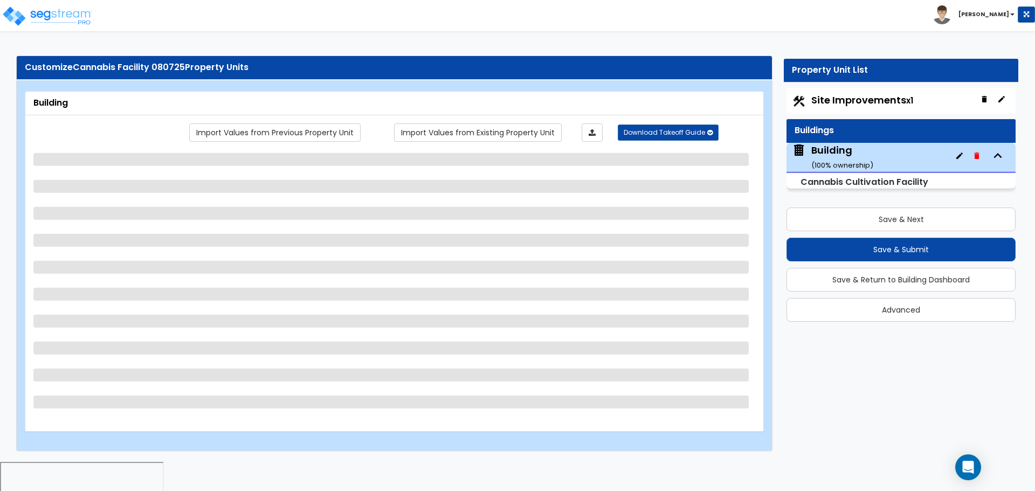
select select "4"
select select "5"
select select "6"
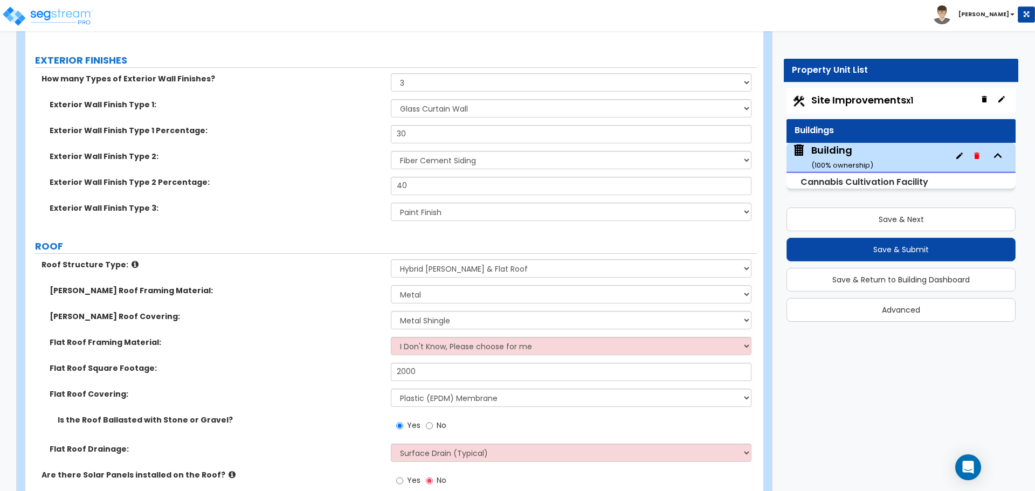
scroll to position [421, 0]
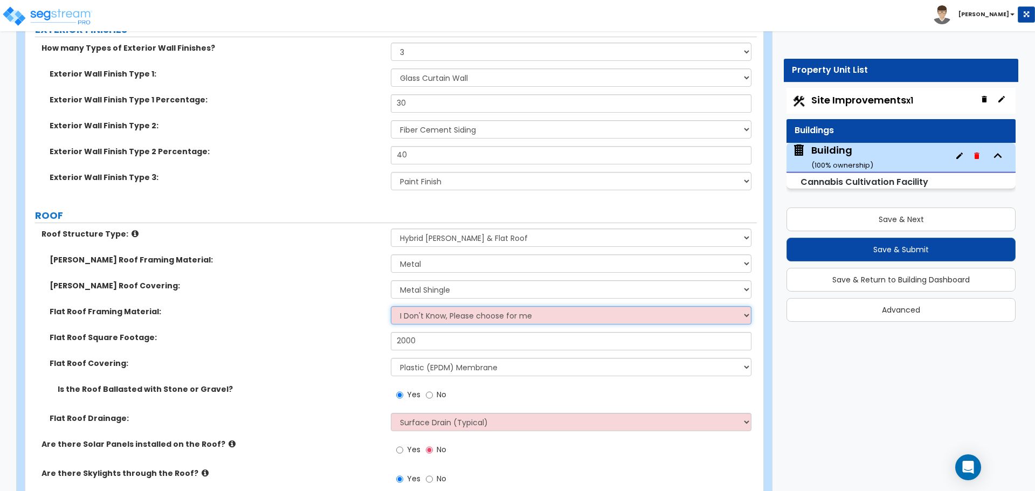
click at [499, 308] on select "I Don't Know, Please choose for me Metal Wood" at bounding box center [571, 315] width 360 height 18
select select "1"
click at [391, 306] on select "I Don't Know, Please choose for me Metal Wood" at bounding box center [571, 315] width 360 height 18
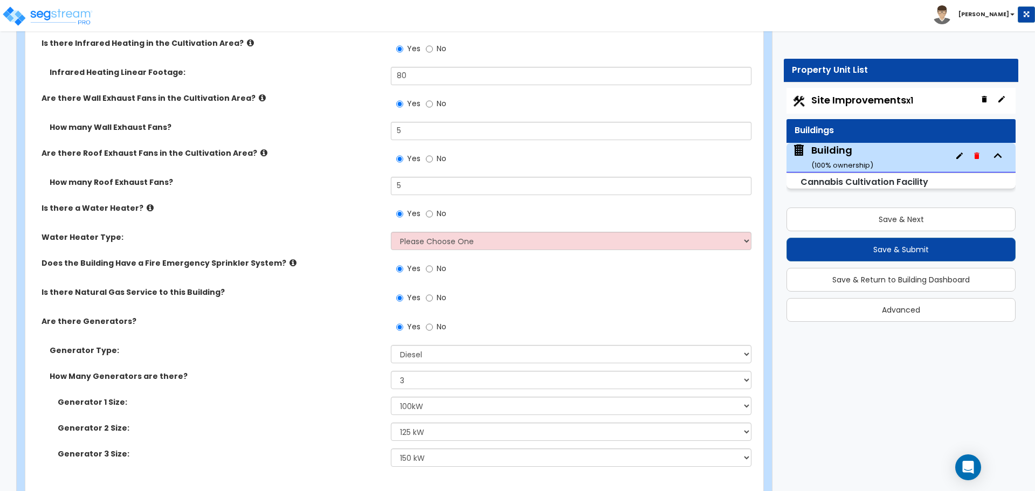
scroll to position [7973, 0]
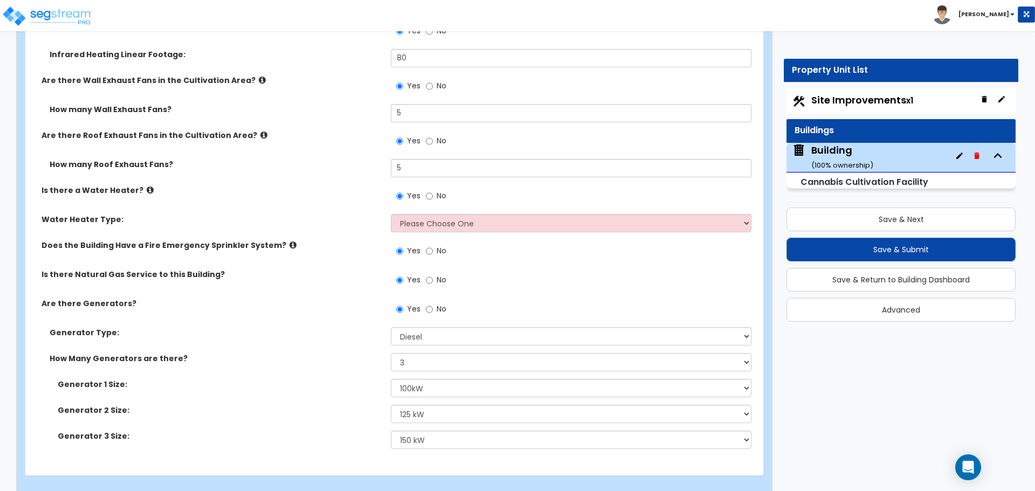
click at [576, 192] on div "Yes No" at bounding box center [574, 199] width 366 height 29
click at [541, 214] on select "Please Choose One Gas Electric" at bounding box center [571, 223] width 360 height 18
select select "1"
click at [391, 214] on select "Please Choose One Gas Electric" at bounding box center [571, 223] width 360 height 18
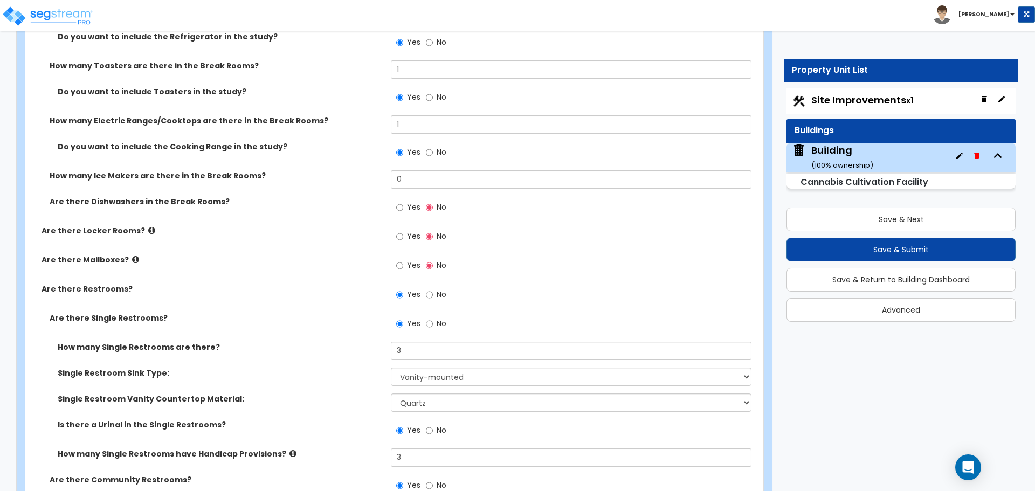
scroll to position [6902, 0]
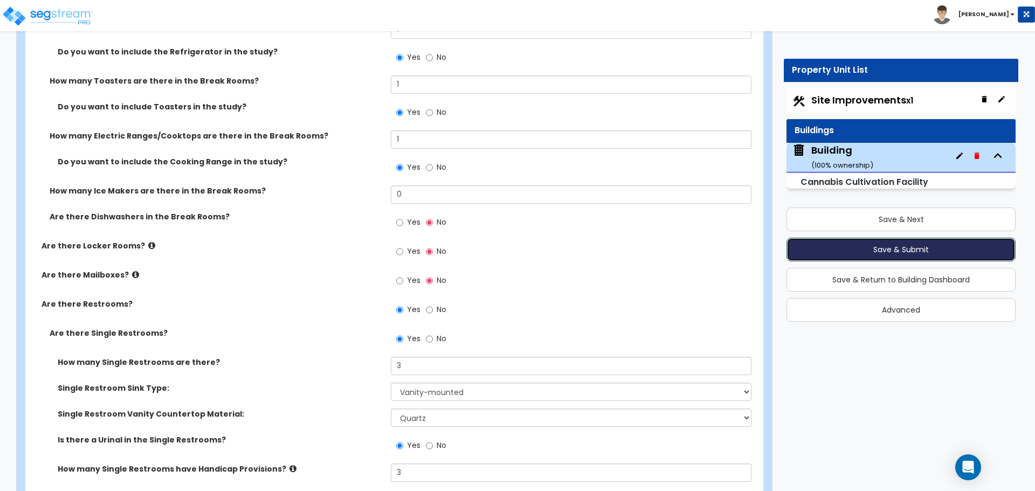
click at [817, 246] on button "Save & Submit" at bounding box center [901, 250] width 229 height 24
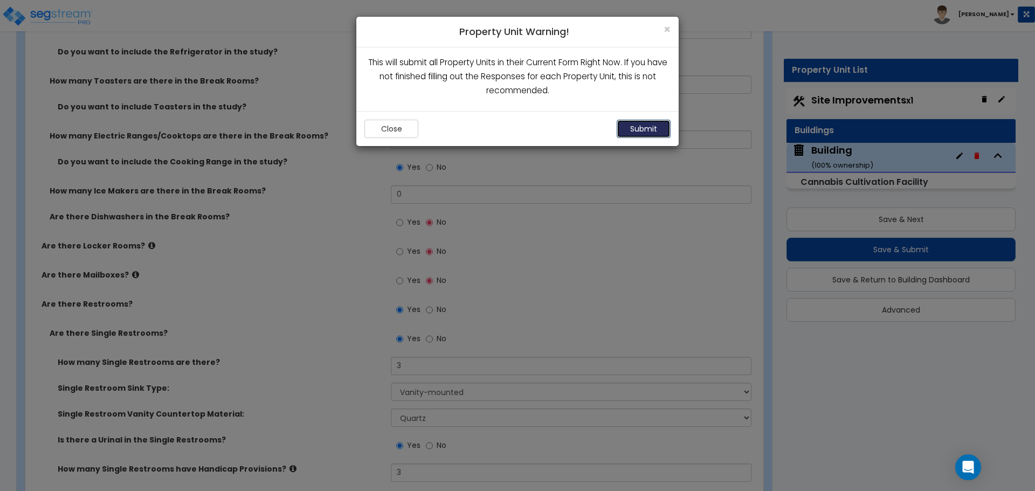
click at [639, 130] on button "Submit" at bounding box center [644, 129] width 54 height 18
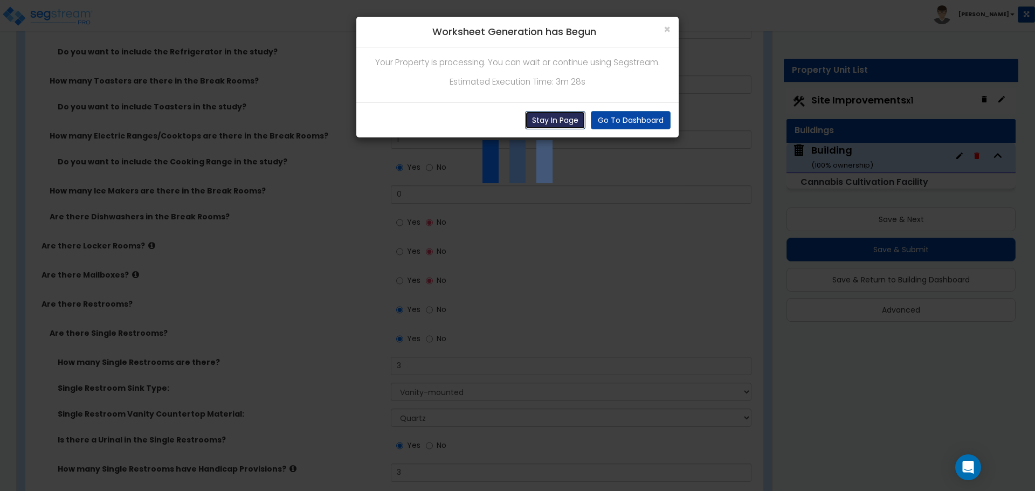
click at [556, 121] on button "Stay In Page" at bounding box center [555, 120] width 60 height 18
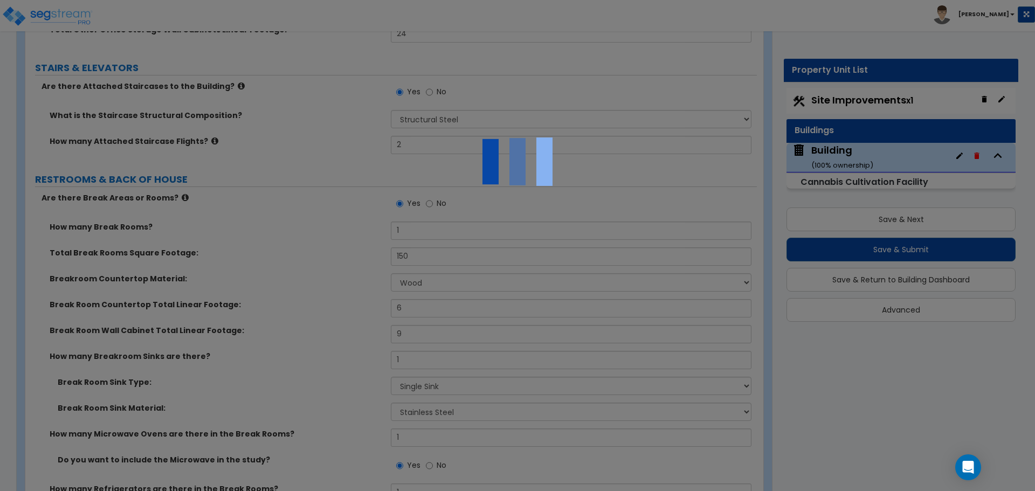
scroll to position [6484, 0]
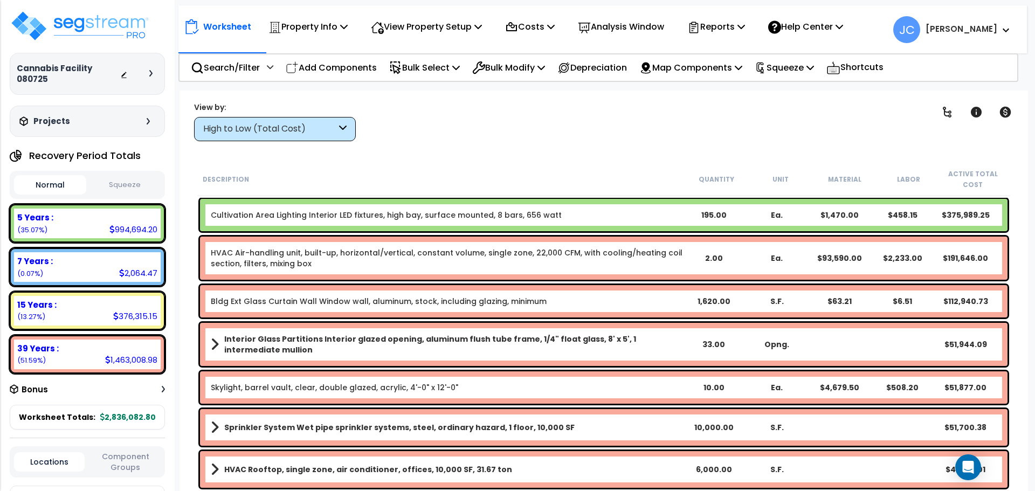
click at [313, 127] on div "High to Low (Total Cost)" at bounding box center [269, 129] width 133 height 12
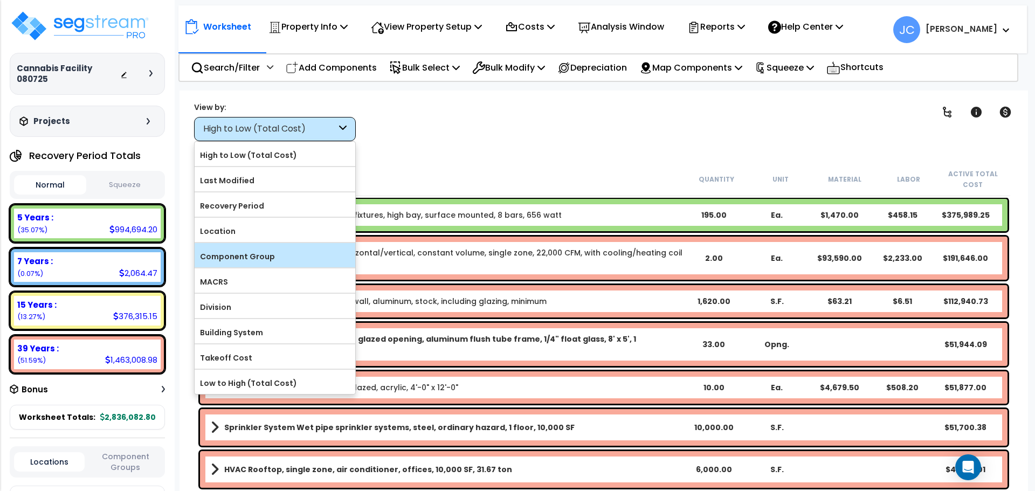
click at [291, 258] on label "Component Group" at bounding box center [275, 257] width 161 height 16
click at [0, 0] on input "Component Group" at bounding box center [0, 0] width 0 height 0
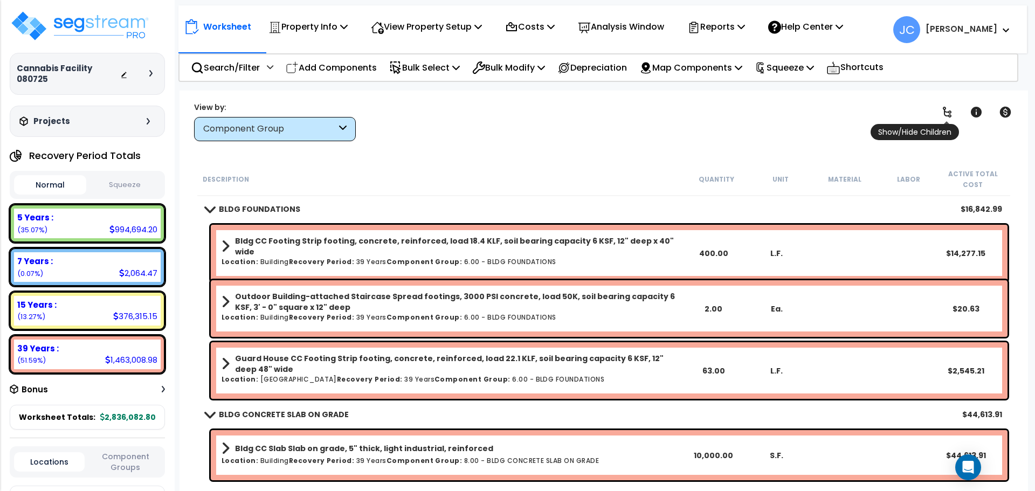
click at [945, 124] on span "Show/Hide Children" at bounding box center [915, 132] width 88 height 16
click at [946, 115] on icon at bounding box center [947, 112] width 13 height 13
click at [946, 114] on icon at bounding box center [947, 112] width 13 height 13
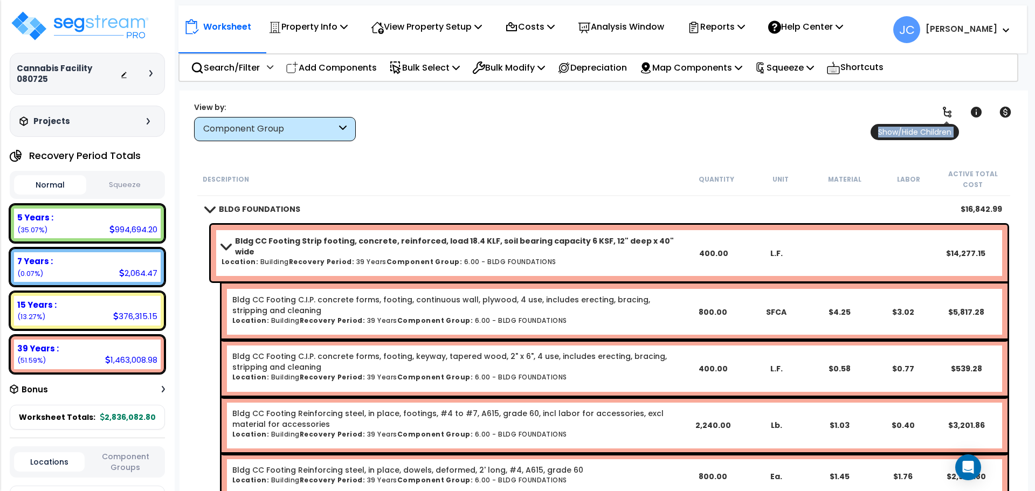
click at [946, 114] on icon at bounding box center [947, 112] width 13 height 13
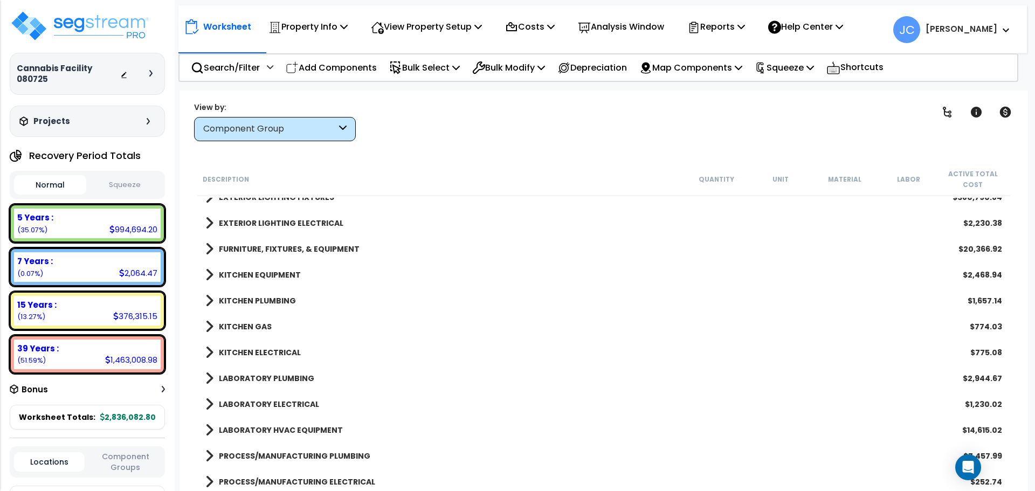
scroll to position [2140, 0]
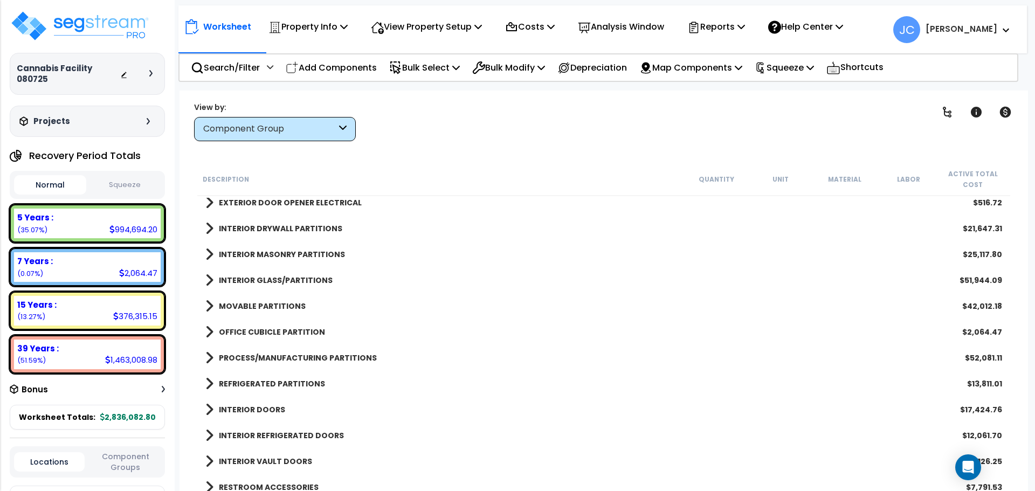
click at [358, 358] on b "PROCESS/MANUFACTURING PARTITIONS" at bounding box center [298, 358] width 158 height 11
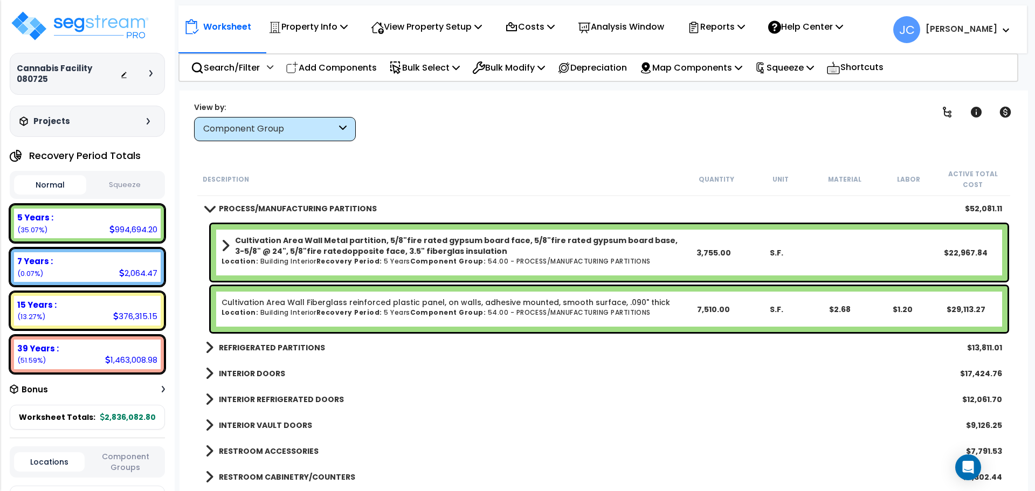
scroll to position [9, 0]
click at [472, 153] on div "Worksheet Property Info Property Setup Add Property Unit Template property Clon…" at bounding box center [604, 336] width 849 height 491
click at [575, 123] on div "Clear Filters" at bounding box center [641, 121] width 545 height 40
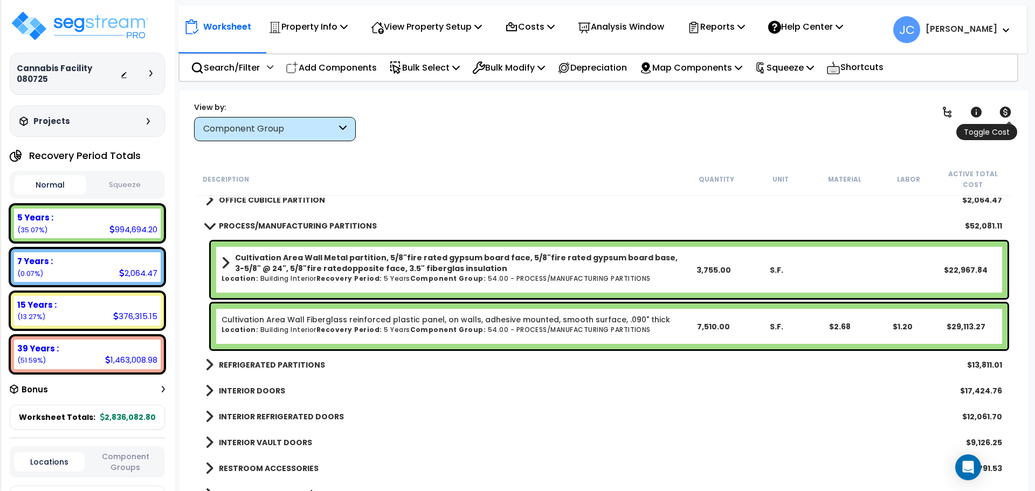
scroll to position [631, 0]
click at [957, 113] on link at bounding box center [948, 112] width 24 height 24
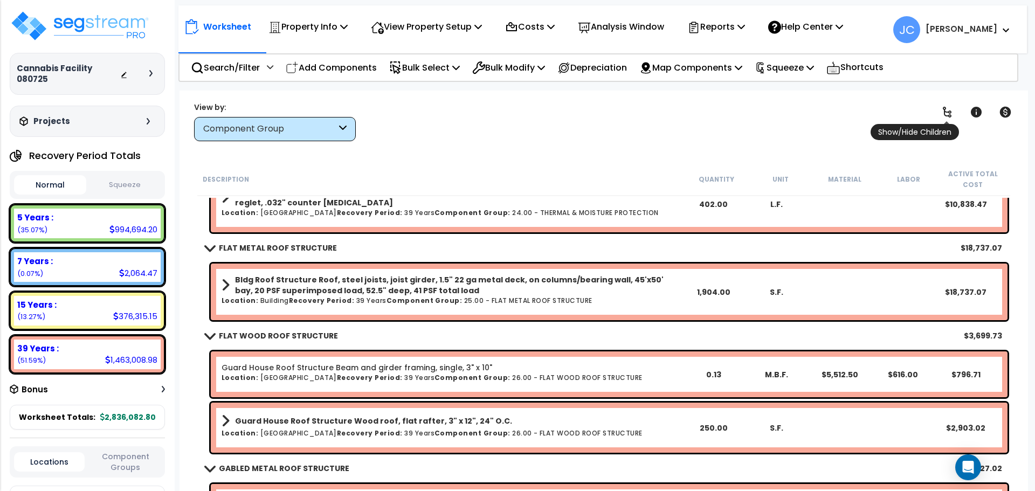
click at [953, 111] on icon at bounding box center [947, 112] width 13 height 13
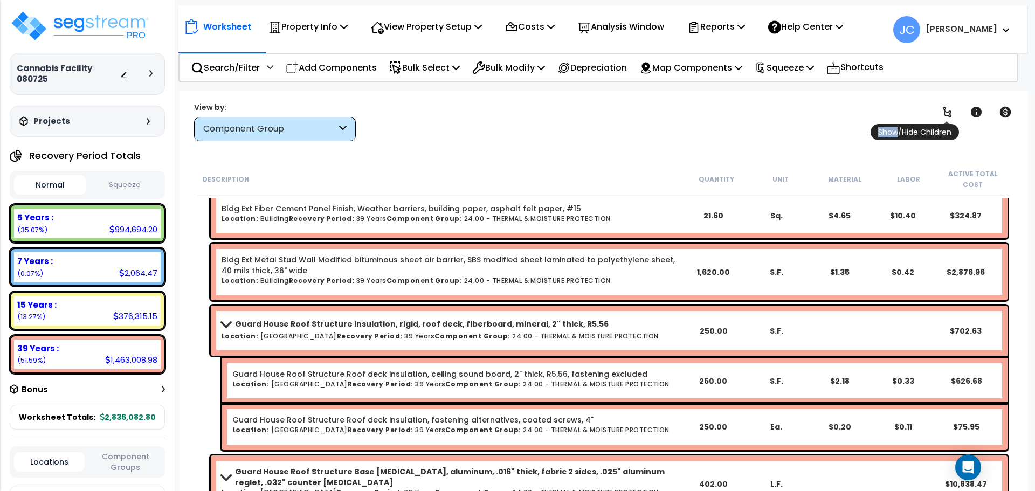
click at [952, 111] on icon at bounding box center [947, 112] width 13 height 13
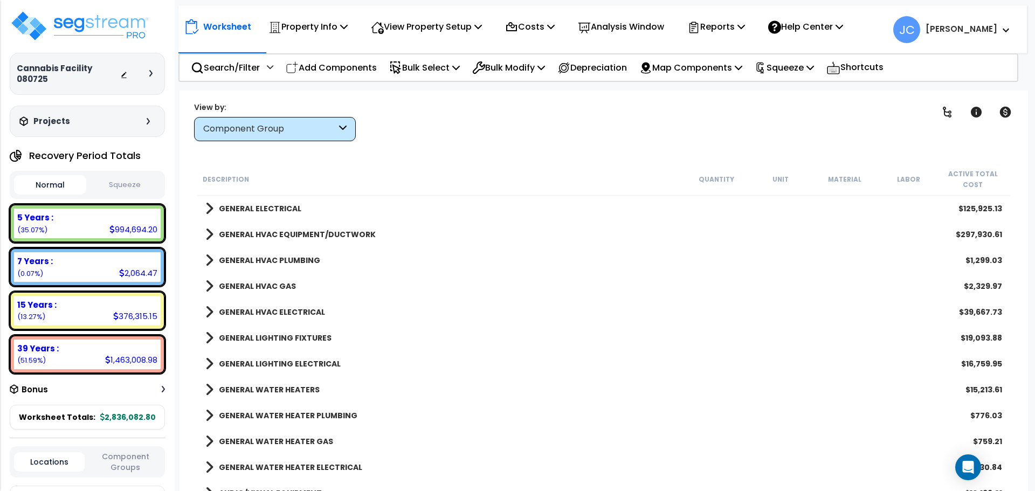
click at [299, 308] on b "GENERAL HVAC ELECTRICAL" at bounding box center [272, 312] width 106 height 11
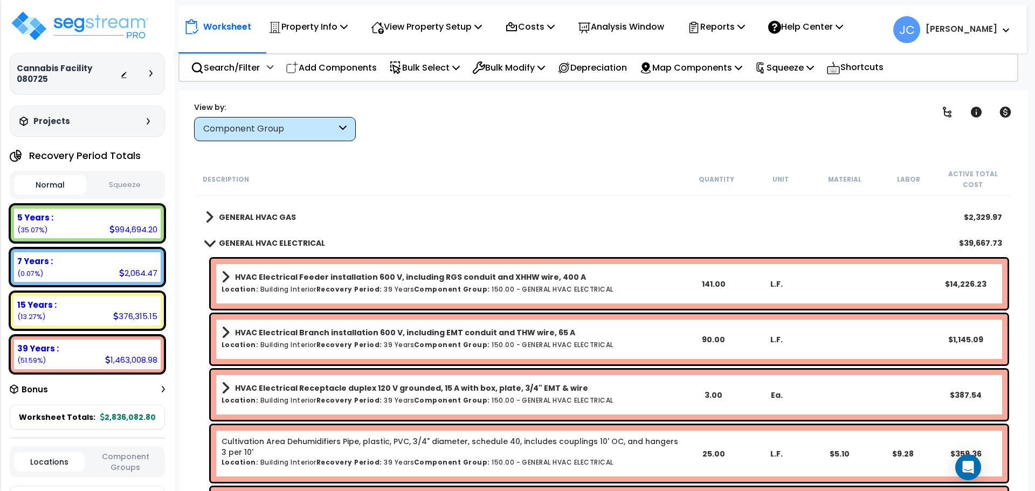
scroll to position [1483, 0]
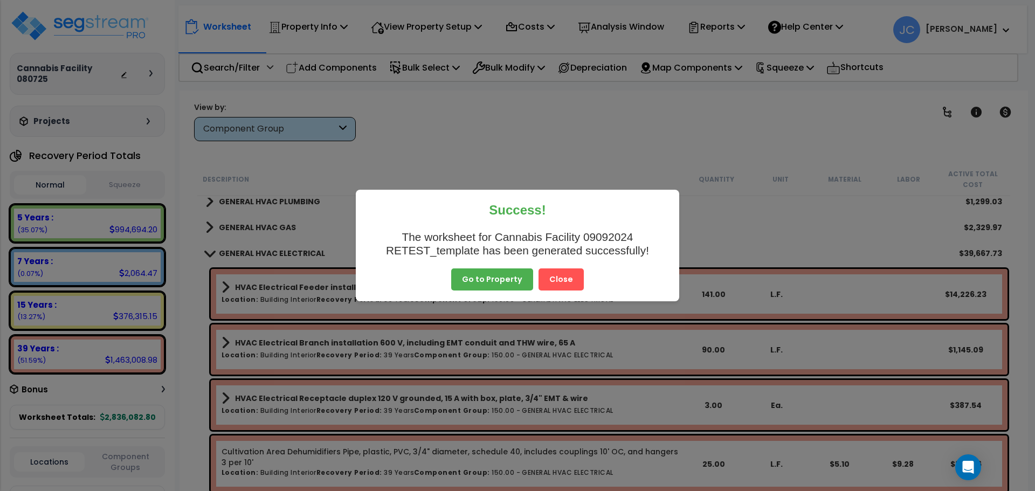
click at [555, 288] on button "Close" at bounding box center [561, 280] width 45 height 23
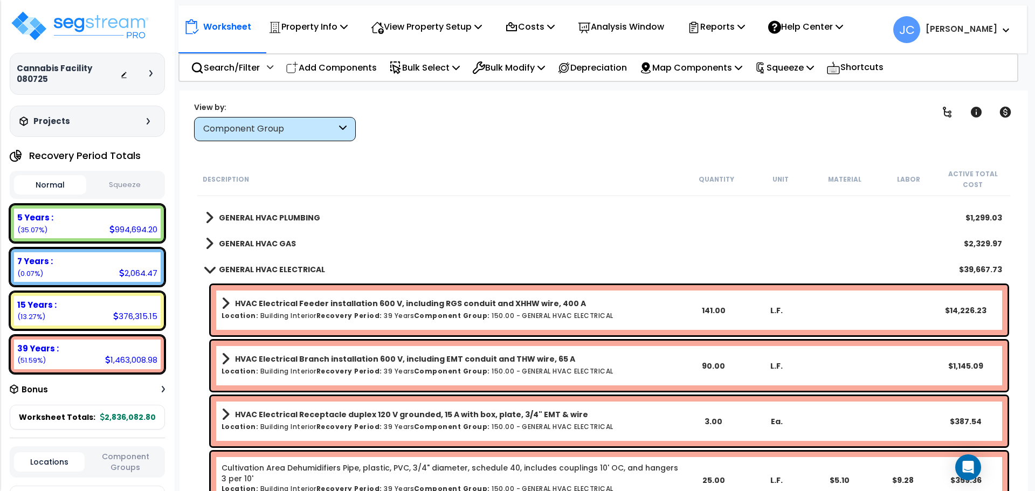
scroll to position [1465, 0]
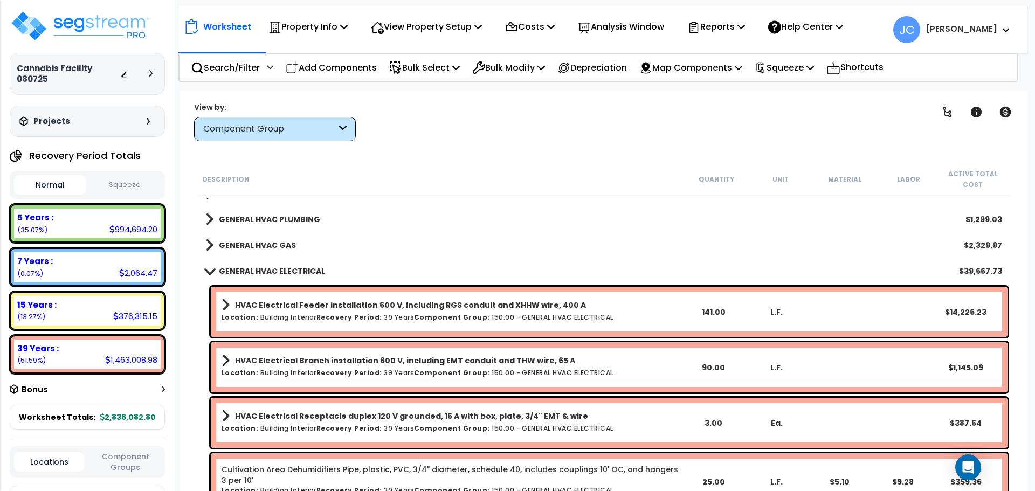
click at [276, 273] on b "GENERAL HVAC ELECTRICAL" at bounding box center [272, 271] width 106 height 11
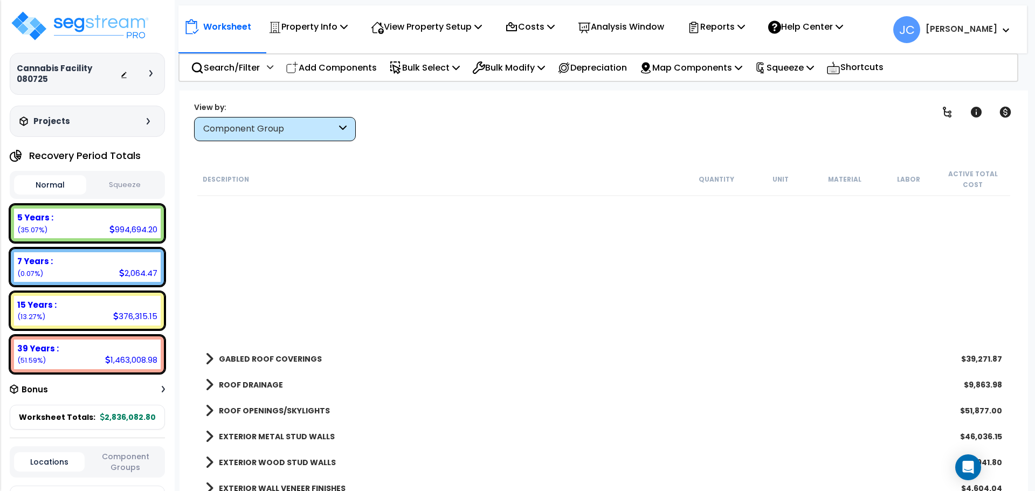
scroll to position [0, 0]
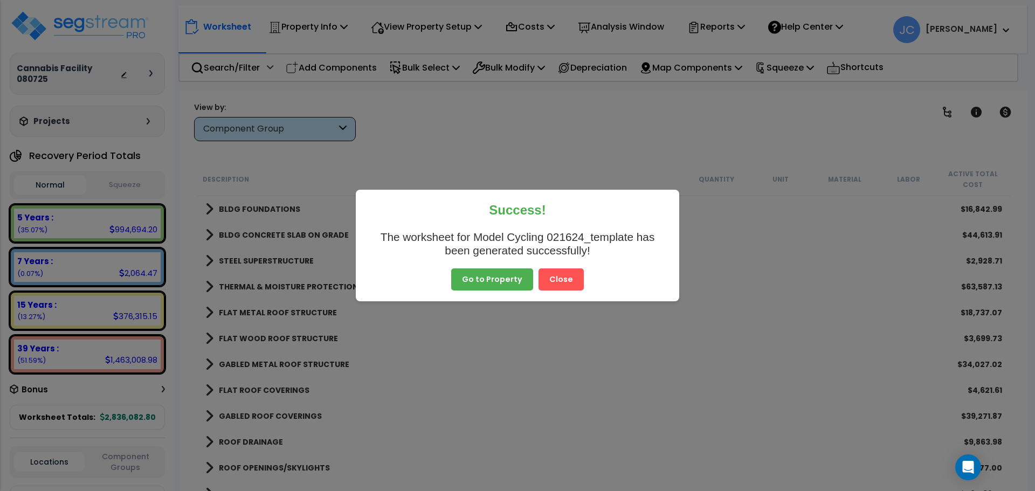
click at [557, 284] on button "Close" at bounding box center [561, 280] width 45 height 23
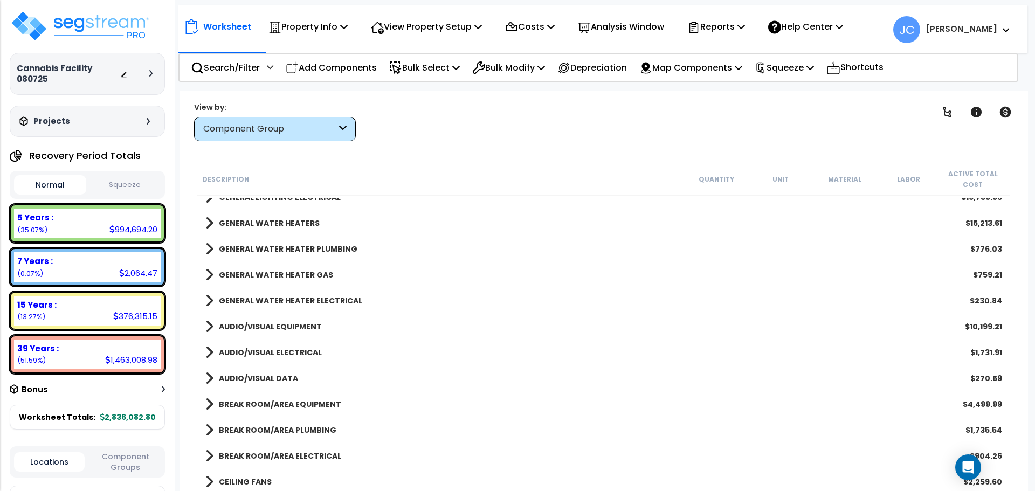
scroll to position [1579, 0]
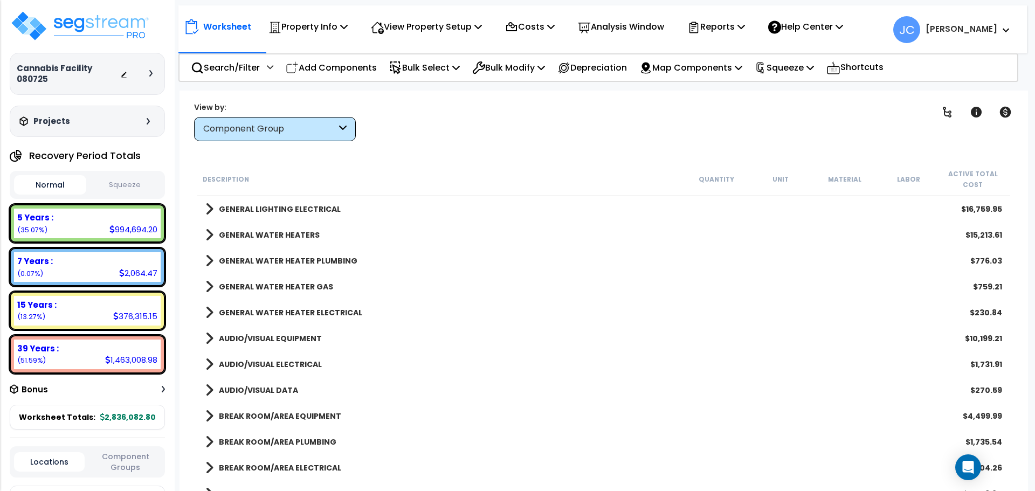
click at [288, 341] on b "AUDIO/VISUAL EQUIPMENT" at bounding box center [270, 338] width 103 height 11
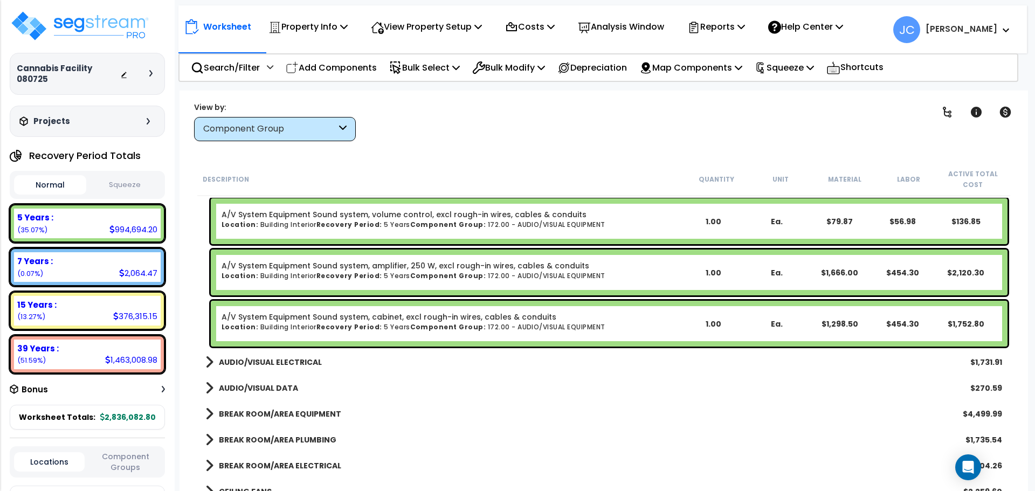
scroll to position [1890, 0]
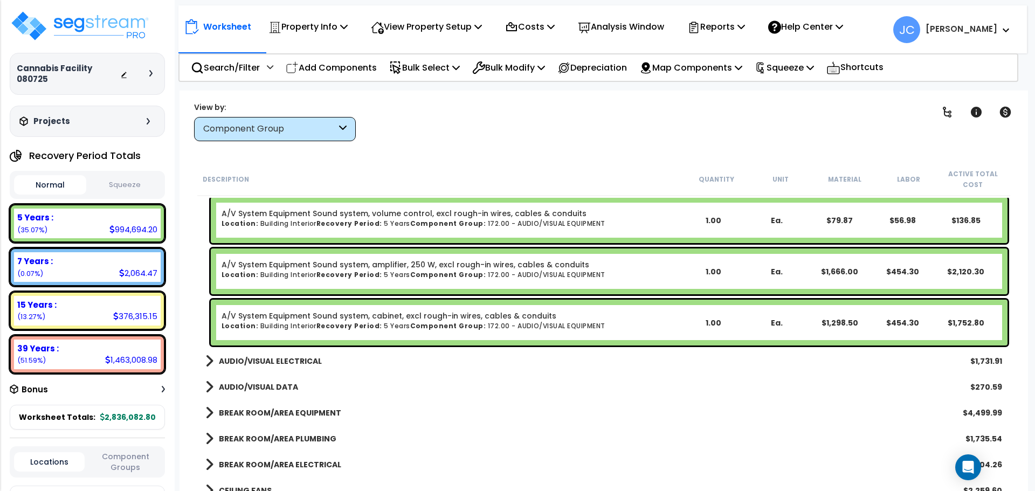
click at [291, 350] on div "AUDIO/VISUAL ELECTRICAL $1,731.91" at bounding box center [604, 361] width 808 height 26
click at [288, 354] on link "AUDIO/VISUAL ELECTRICAL" at bounding box center [263, 361] width 116 height 15
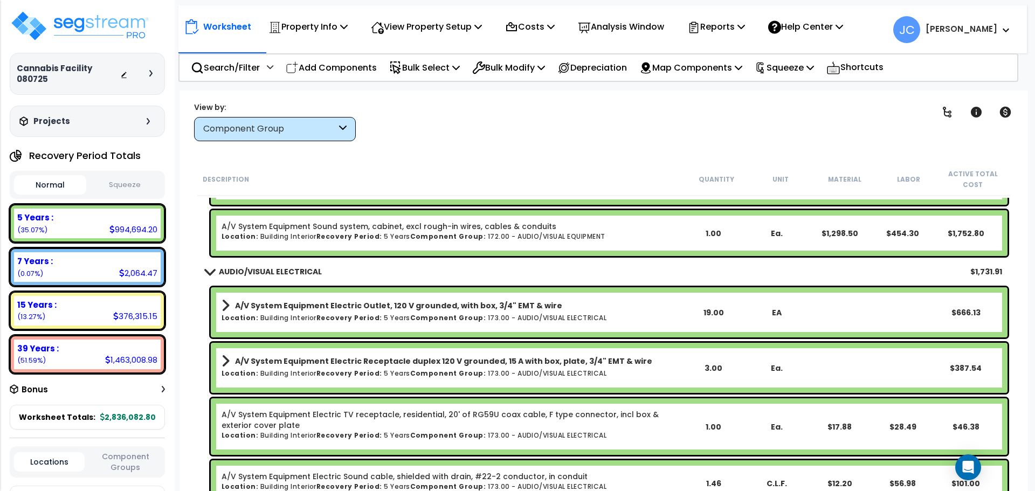
scroll to position [1954, 0]
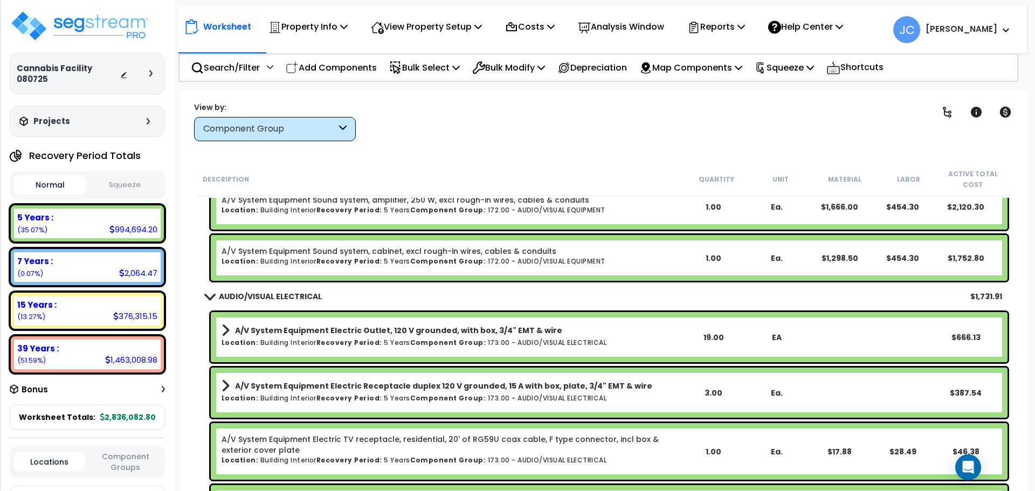
click at [259, 291] on b "AUDIO/VISUAL ELECTRICAL" at bounding box center [270, 296] width 103 height 11
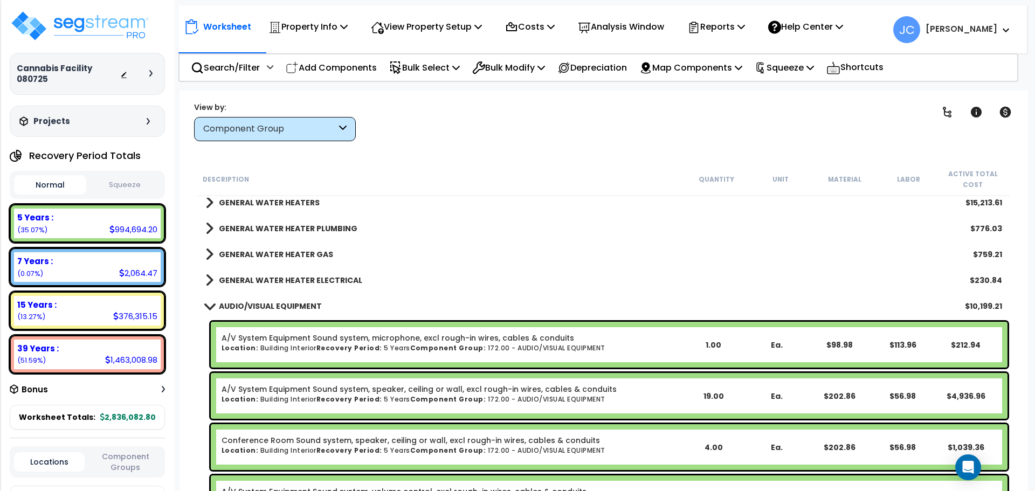
click at [267, 300] on link "AUDIO/VISUAL EQUIPMENT" at bounding box center [263, 306] width 116 height 15
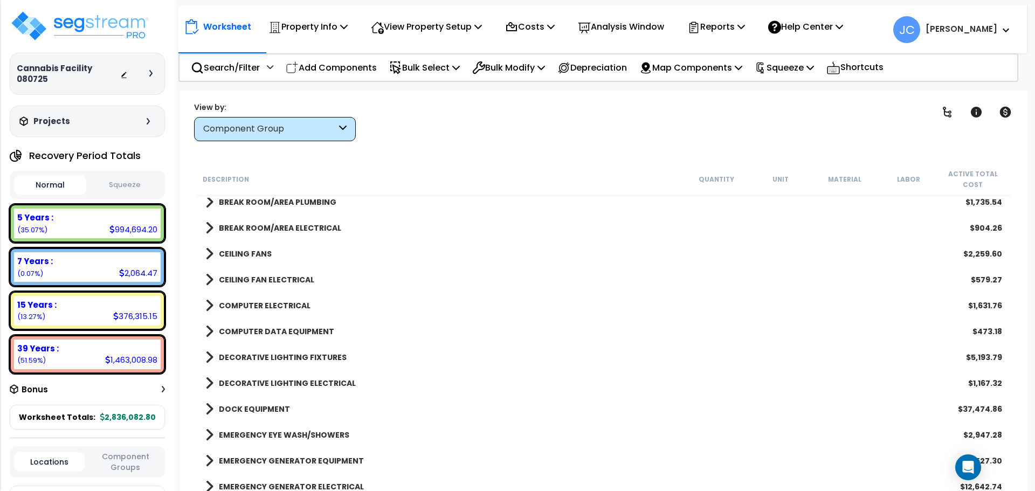
scroll to position [1821, 0]
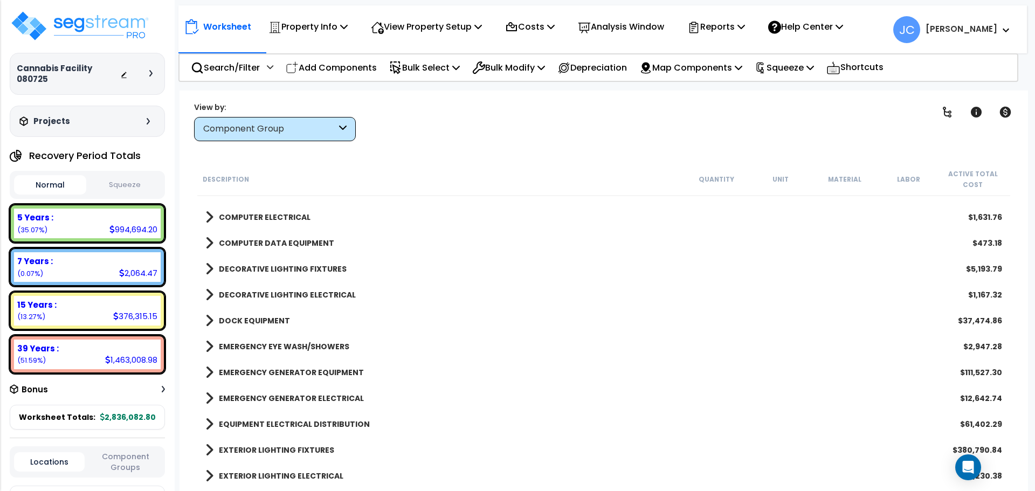
click at [274, 320] on b "DOCK EQUIPMENT" at bounding box center [254, 320] width 71 height 11
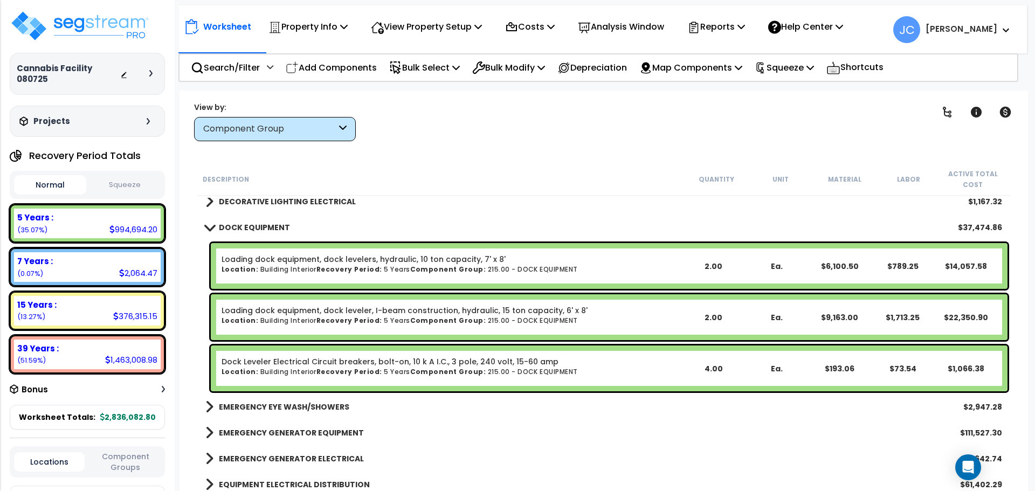
scroll to position [1992, 0]
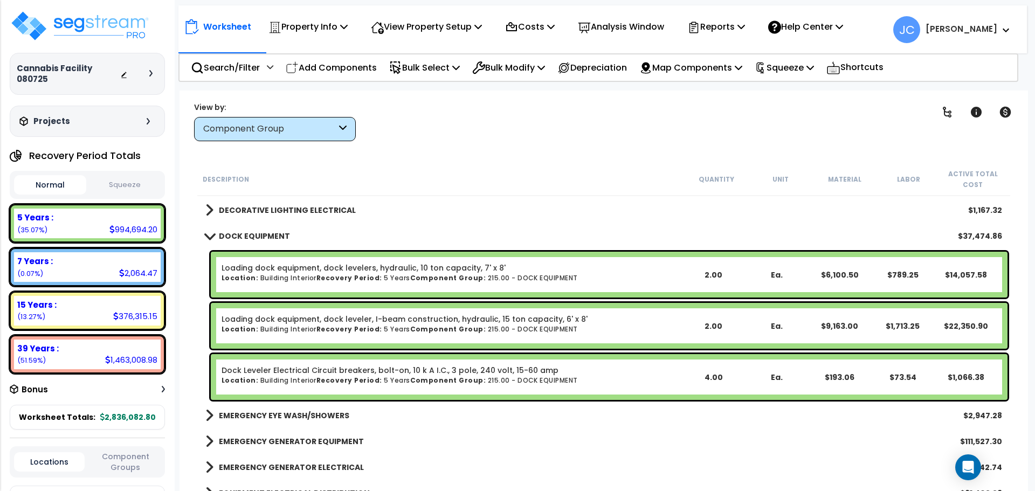
click at [270, 233] on b "DOCK EQUIPMENT" at bounding box center [254, 236] width 71 height 11
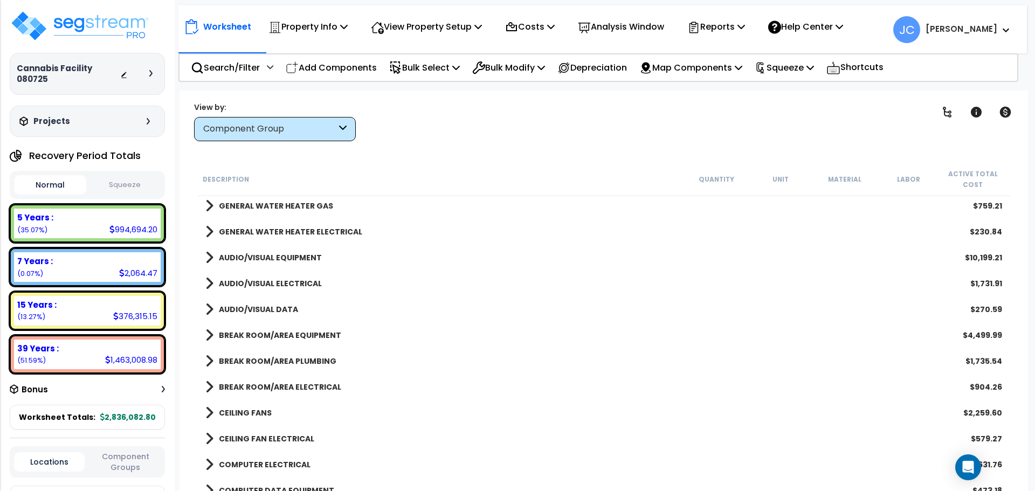
scroll to position [1657, 0]
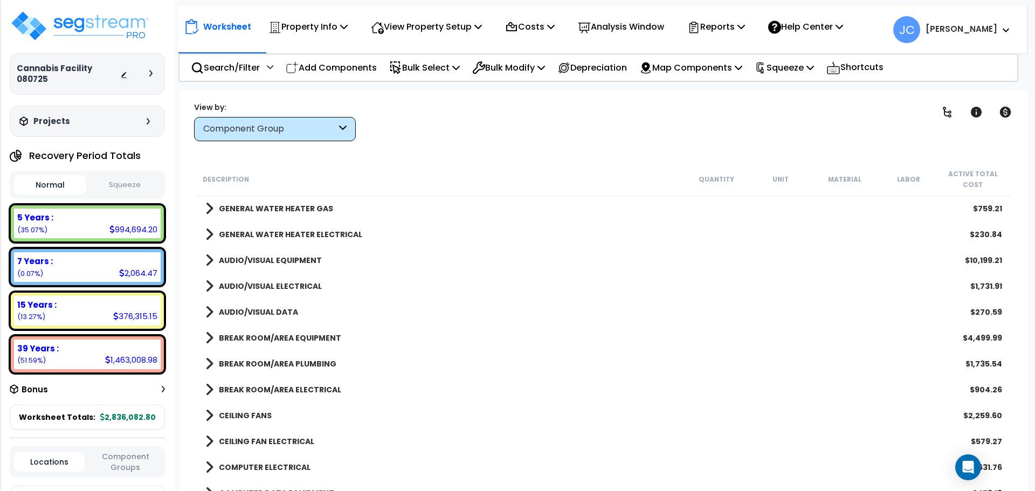
click at [309, 282] on b "AUDIO/VISUAL ELECTRICAL" at bounding box center [270, 286] width 103 height 11
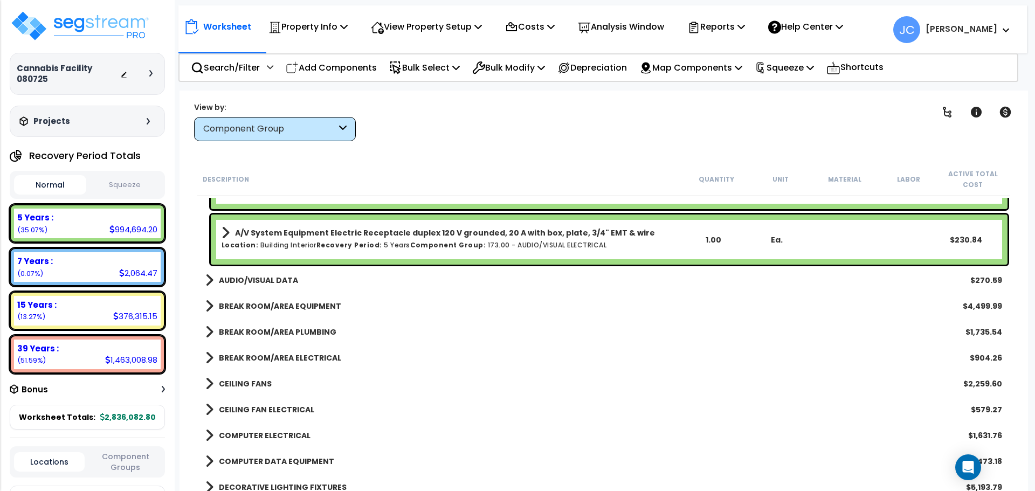
scroll to position [2110, 0]
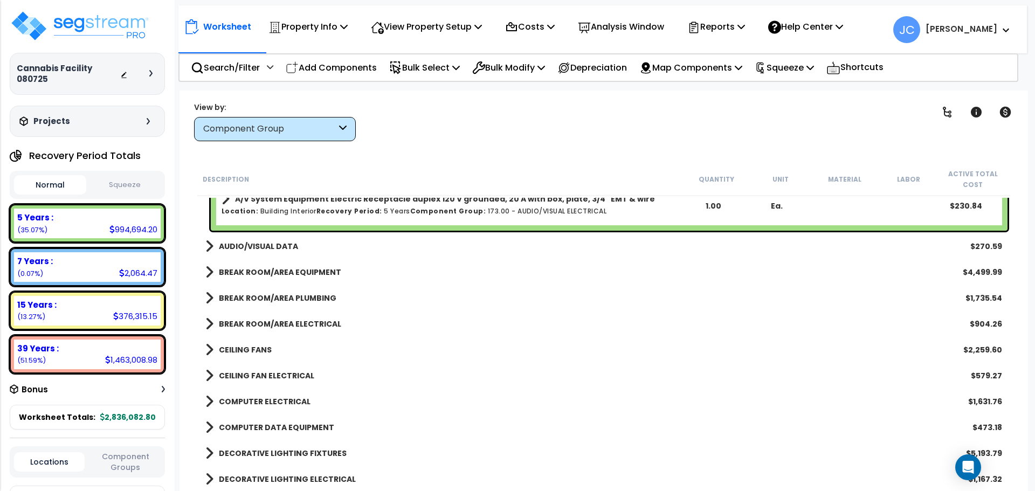
click at [255, 247] on b "AUDIO/VISUAL DATA" at bounding box center [258, 246] width 79 height 11
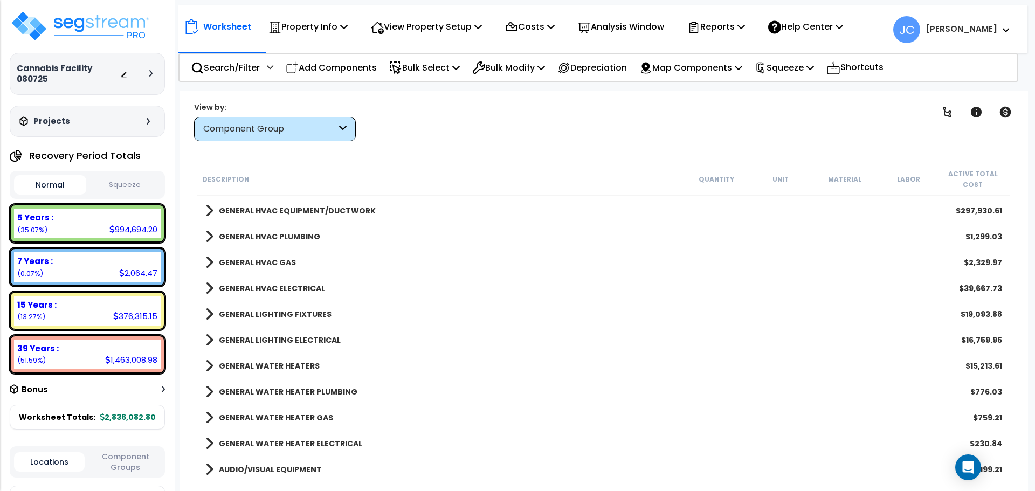
scroll to position [1622, 0]
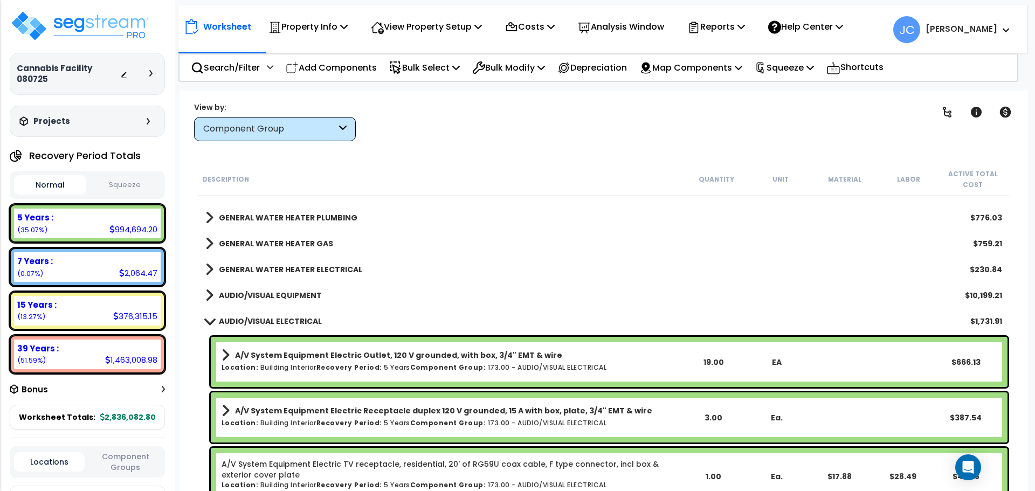
click at [214, 321] on span at bounding box center [209, 321] width 15 height 8
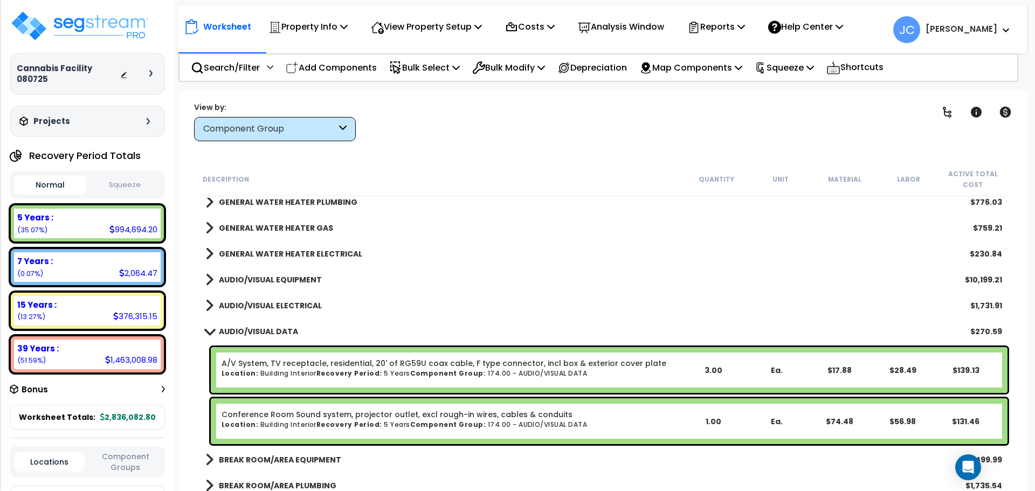
scroll to position [1638, 0]
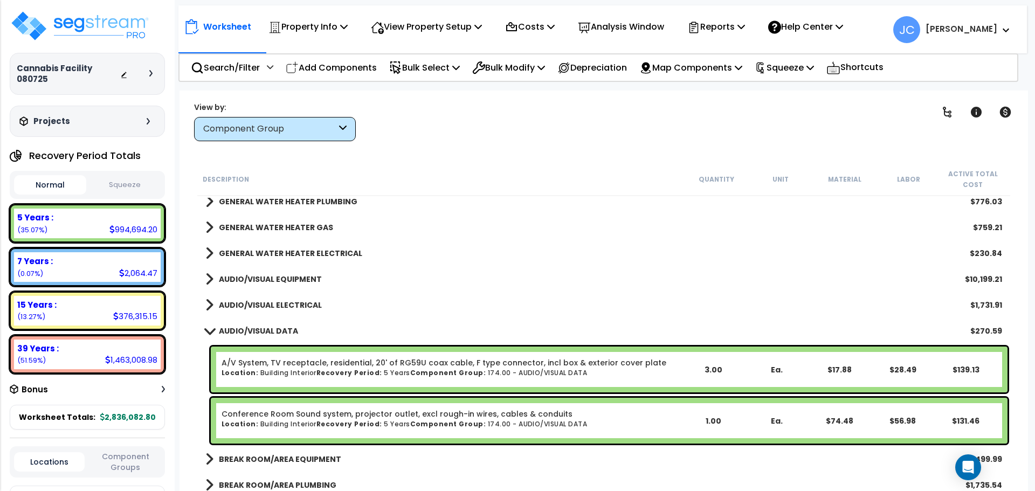
click at [276, 324] on link "AUDIO/VISUAL DATA" at bounding box center [251, 331] width 93 height 15
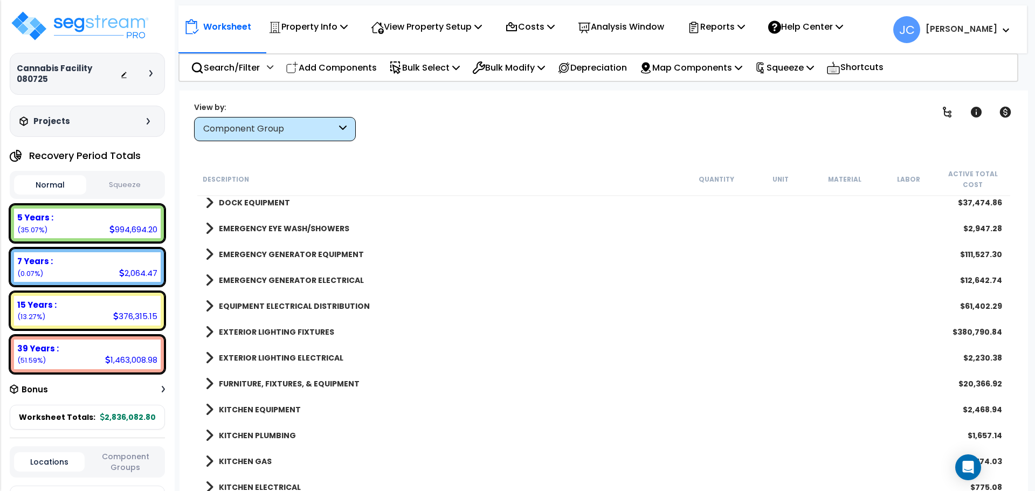
scroll to position [2030, 0]
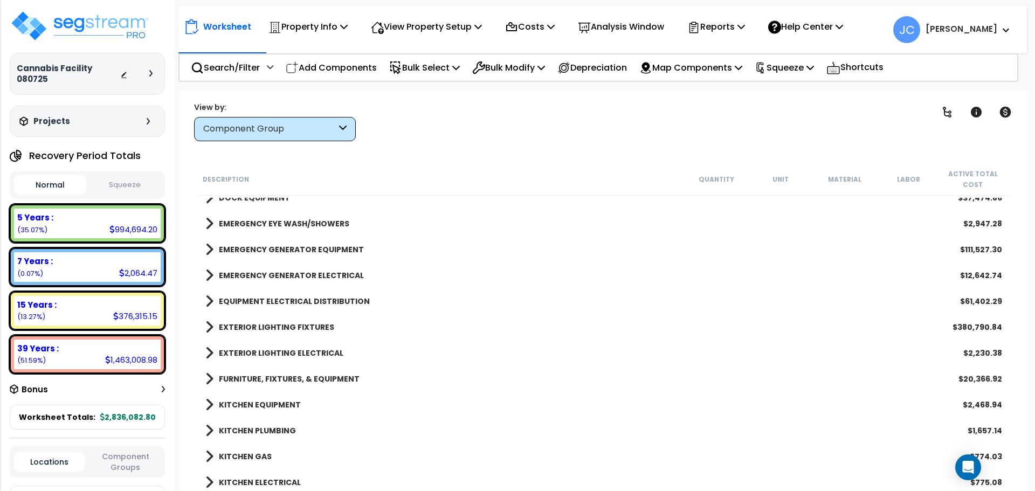
click at [294, 335] on div "EXTERIOR LIGHTING FIXTURES $380,790.84" at bounding box center [604, 327] width 808 height 26
click at [287, 327] on b "EXTERIOR LIGHTING FIXTURES" at bounding box center [276, 327] width 115 height 11
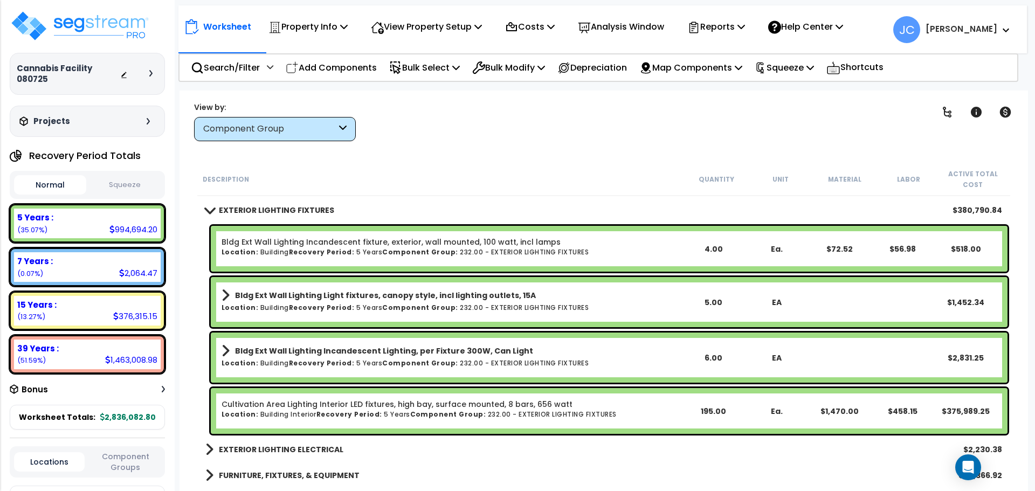
scroll to position [2152, 0]
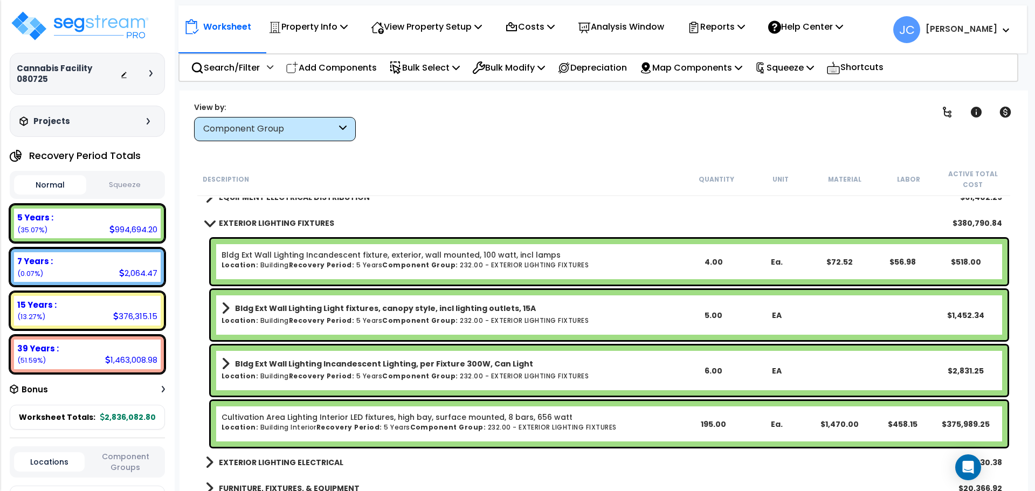
click at [267, 218] on b "EXTERIOR LIGHTING FIXTURES" at bounding box center [276, 223] width 115 height 11
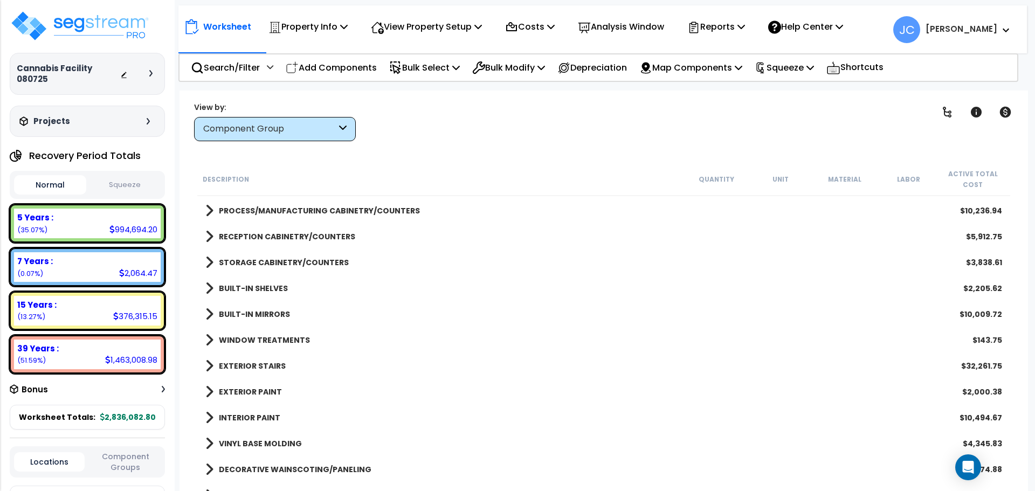
scroll to position [898, 0]
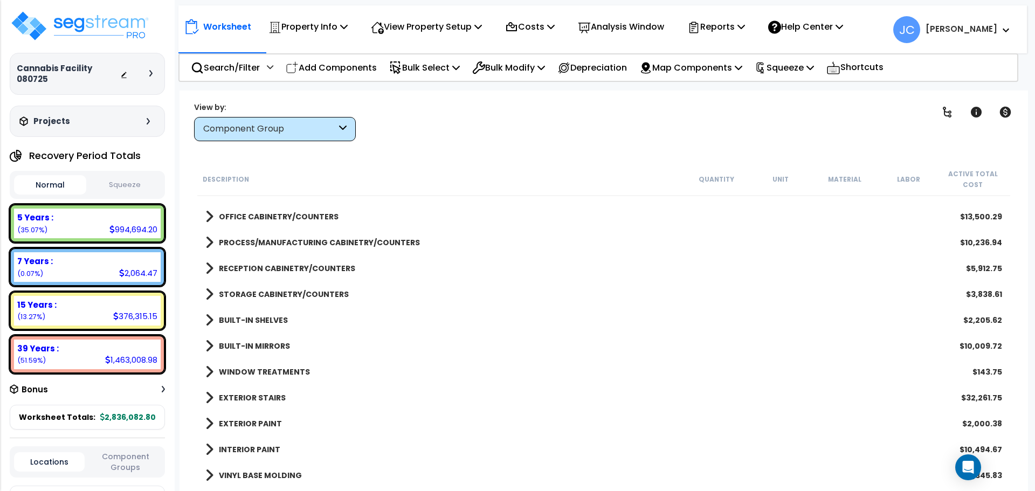
click at [263, 344] on b "BUILT-IN MIRRORS" at bounding box center [254, 346] width 71 height 11
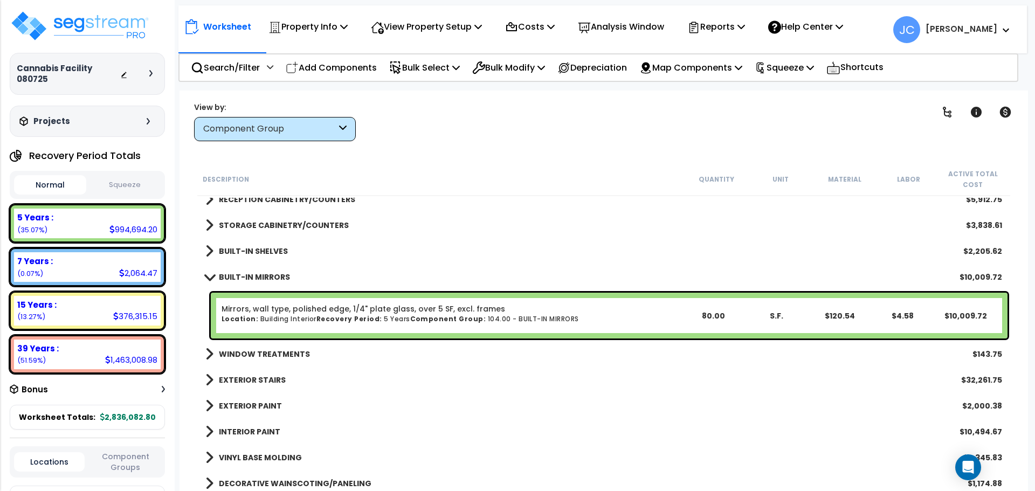
scroll to position [969, 0]
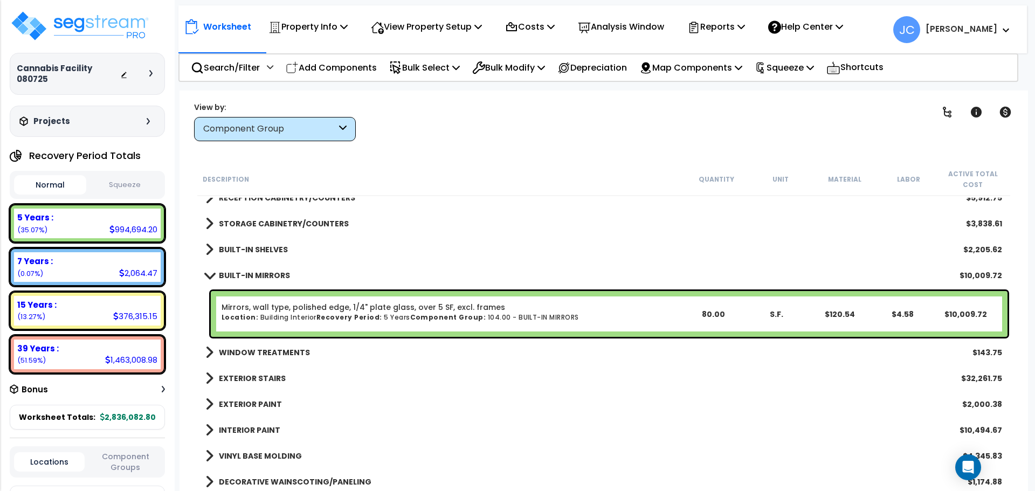
click at [353, 306] on link "Mirrors, wall type, polished edge, 1/4" plate glass, over 5 SF, excl. frames" at bounding box center [364, 307] width 284 height 11
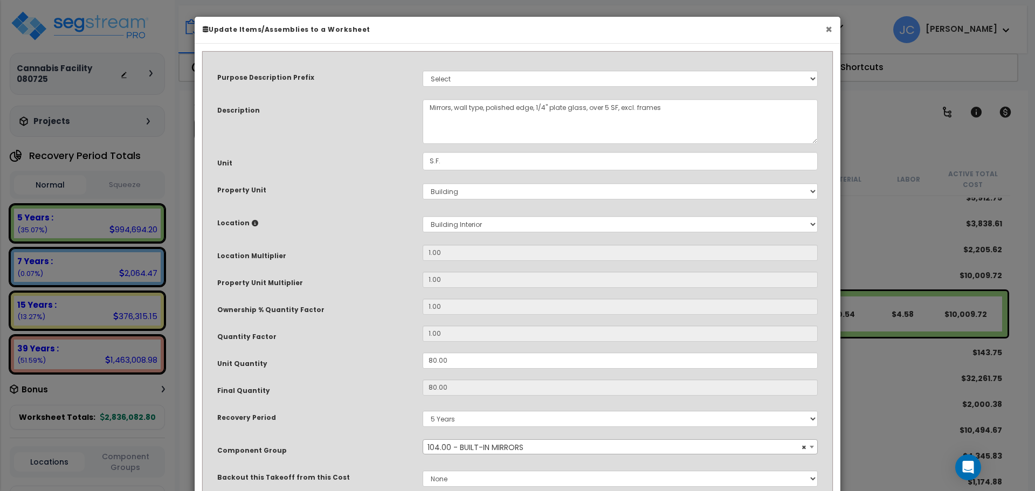
click at [829, 24] on button "×" at bounding box center [829, 29] width 7 height 11
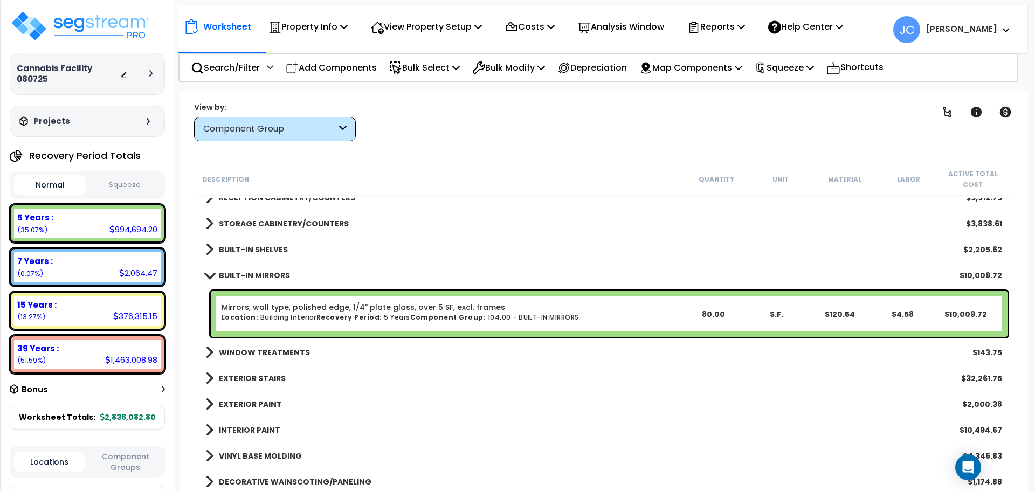
click at [245, 273] on b "BUILT-IN MIRRORS" at bounding box center [254, 275] width 71 height 11
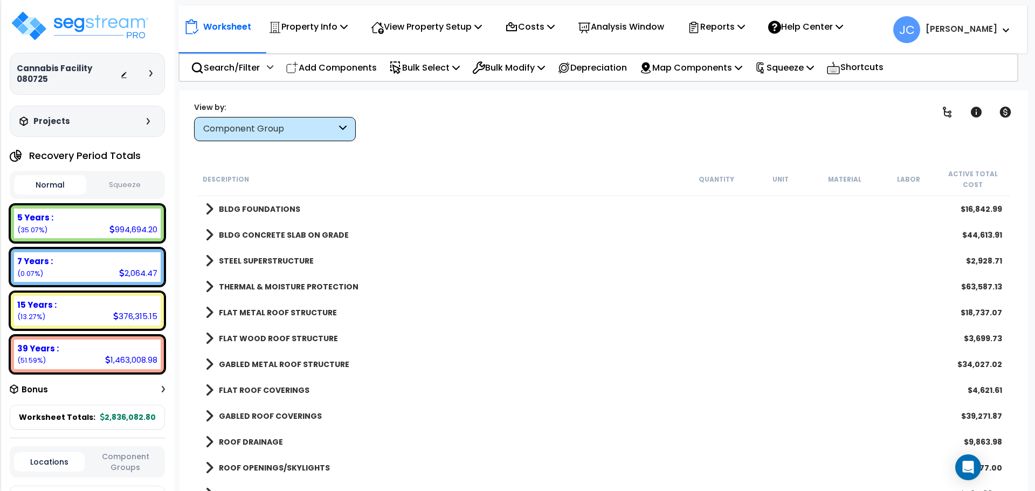
scroll to position [0, 0]
click at [265, 205] on b "BLDG FOUNDATIONS" at bounding box center [259, 209] width 81 height 11
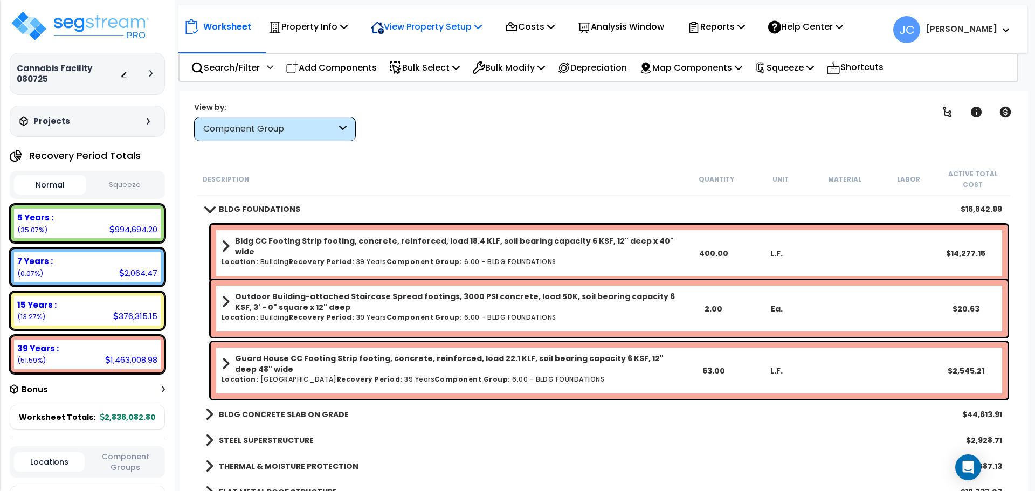
click at [348, 29] on p "View Property Setup" at bounding box center [308, 26] width 79 height 15
click at [442, 74] on link "View Questionnaire" at bounding box center [419, 74] width 107 height 22
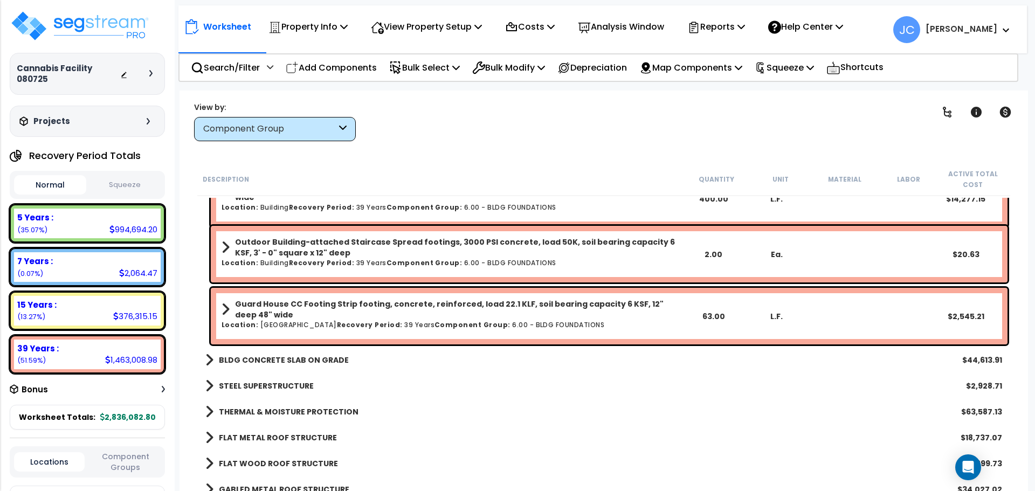
click at [310, 360] on b "BLDG CONCRETE SLAB ON GRADE" at bounding box center [284, 360] width 130 height 11
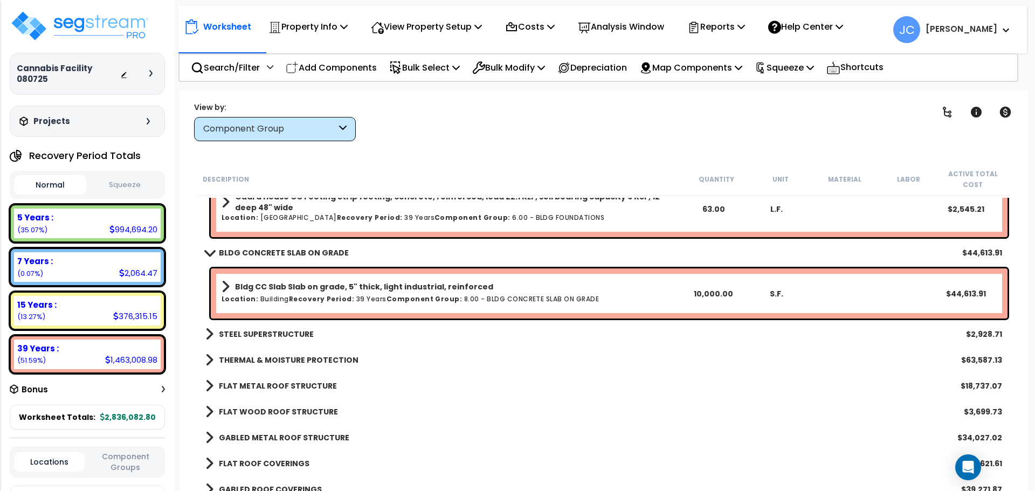
scroll to position [169, 0]
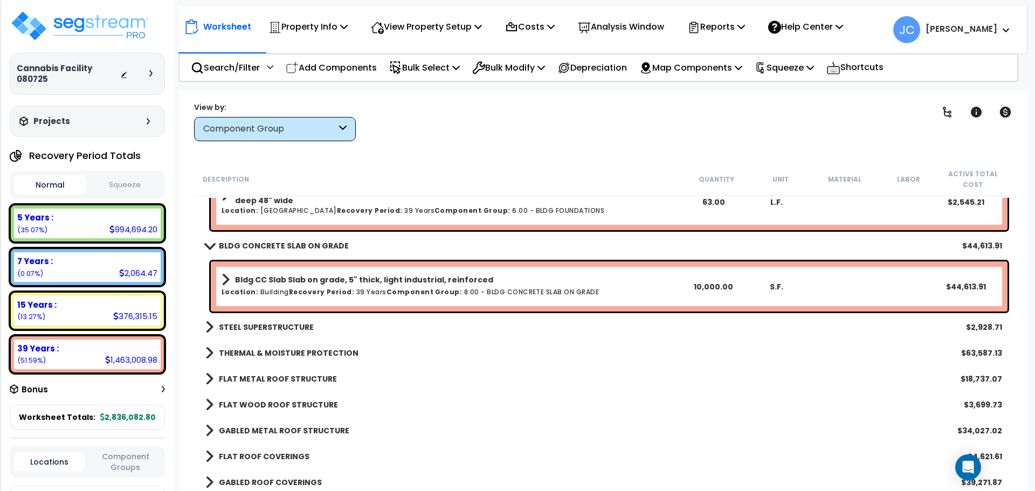
click at [274, 322] on b "STEEL SUPERSTRUCTURE" at bounding box center [266, 327] width 95 height 11
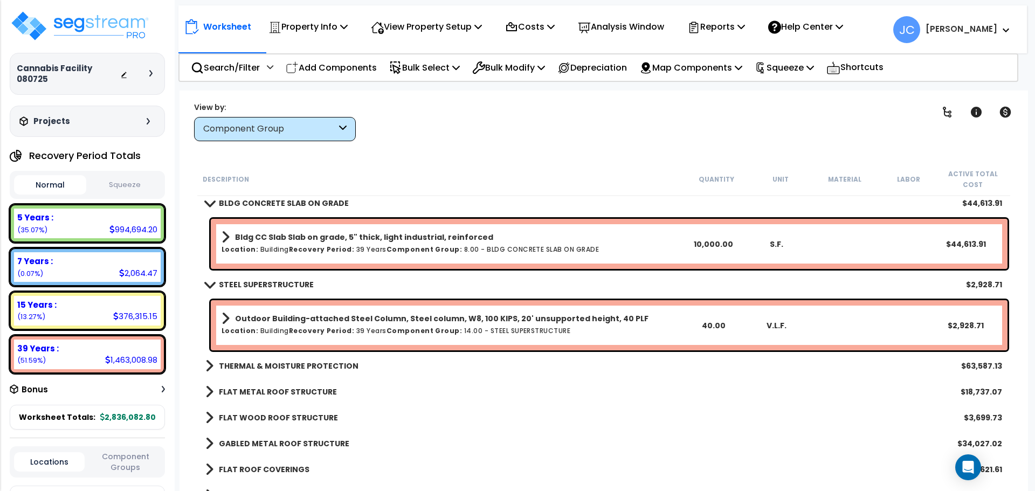
scroll to position [216, 0]
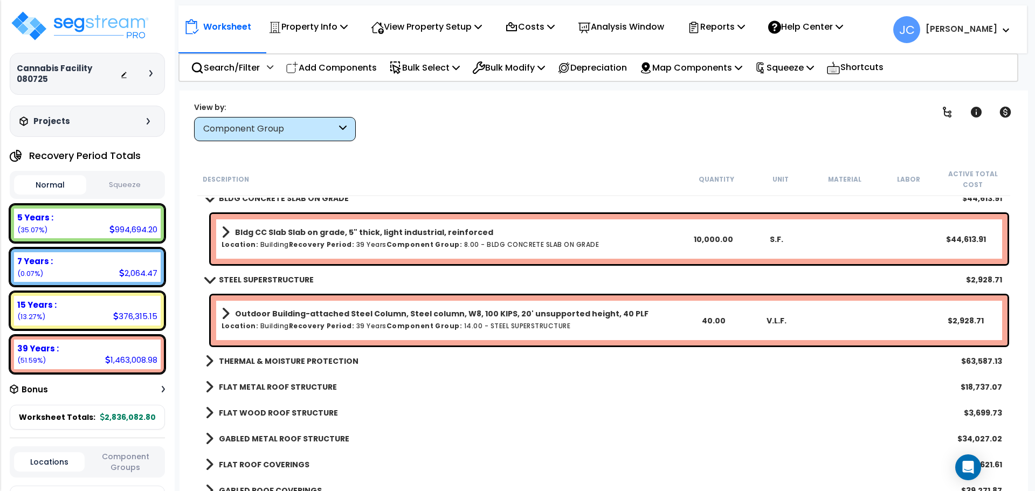
click at [319, 356] on b "THERMAL & MOISTURE PROTECTION" at bounding box center [289, 361] width 140 height 11
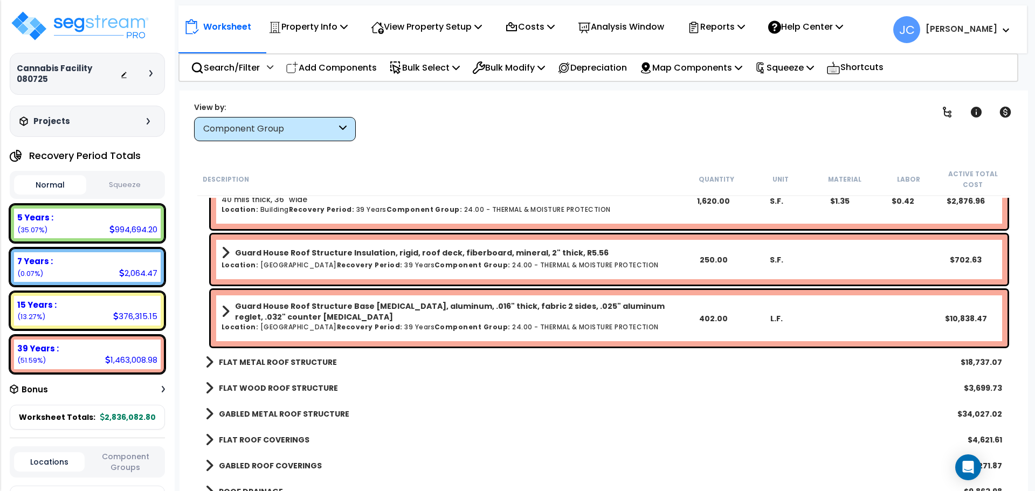
scroll to position [797, 0]
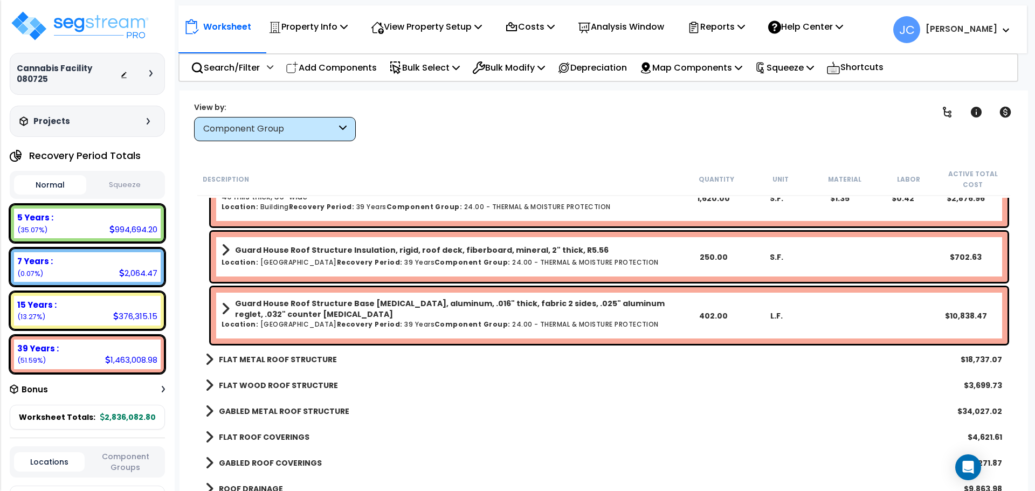
click at [319, 360] on b "FLAT METAL ROOF STRUCTURE" at bounding box center [278, 359] width 118 height 11
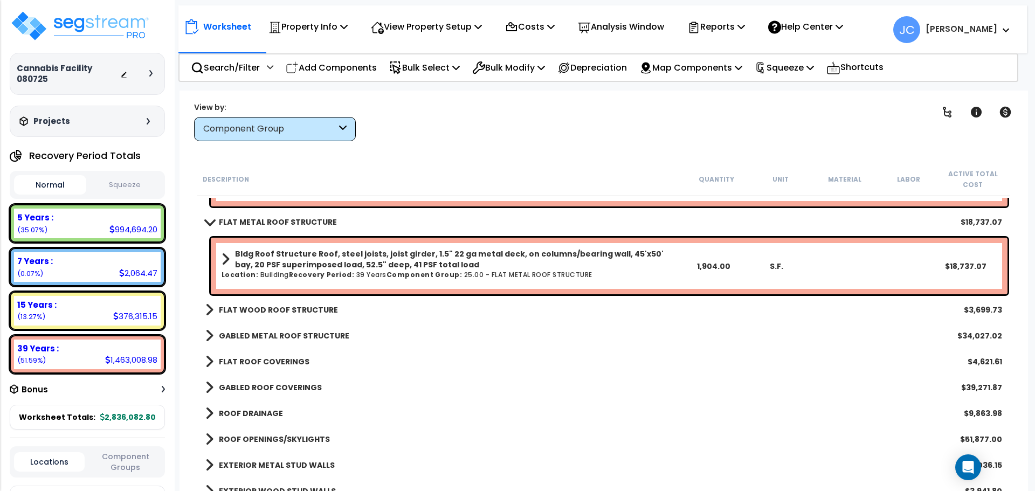
scroll to position [915, 0]
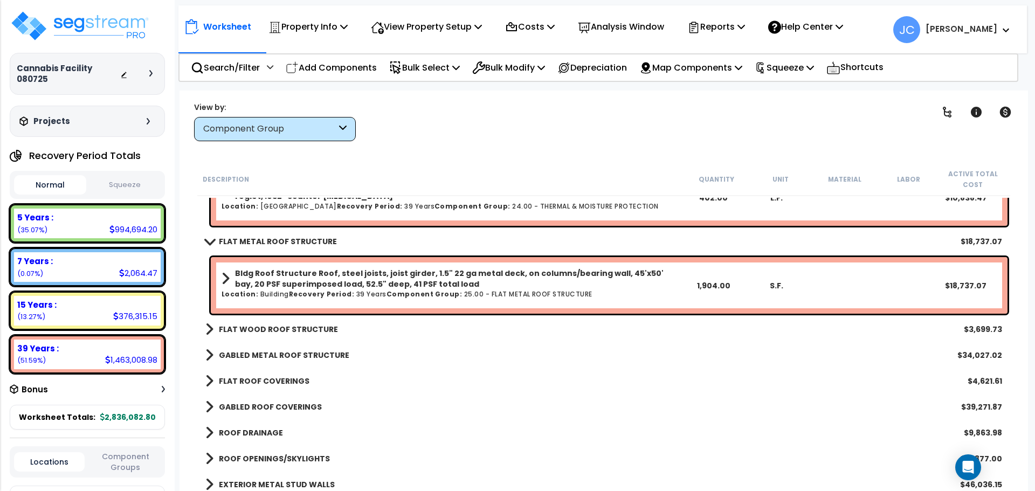
click at [294, 331] on b "FLAT WOOD ROOF STRUCTURE" at bounding box center [278, 329] width 119 height 11
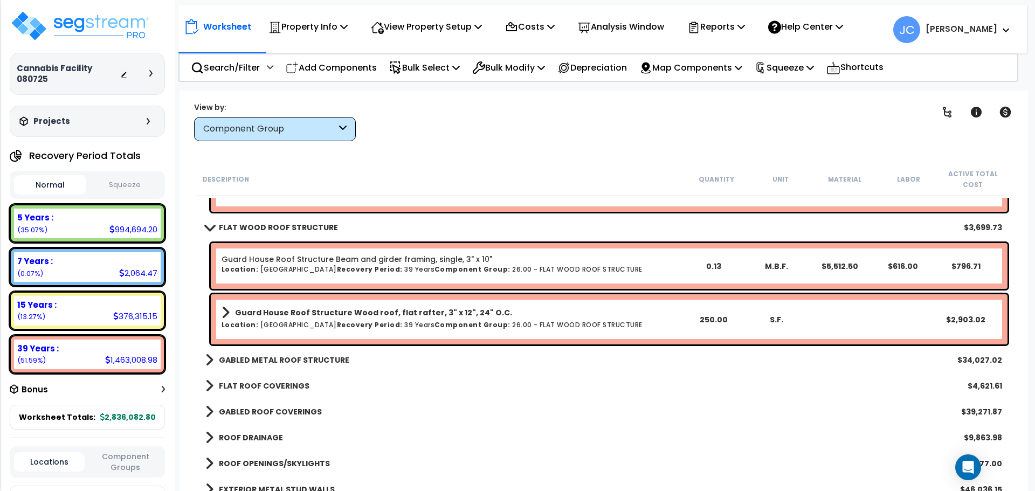
scroll to position [1019, 0]
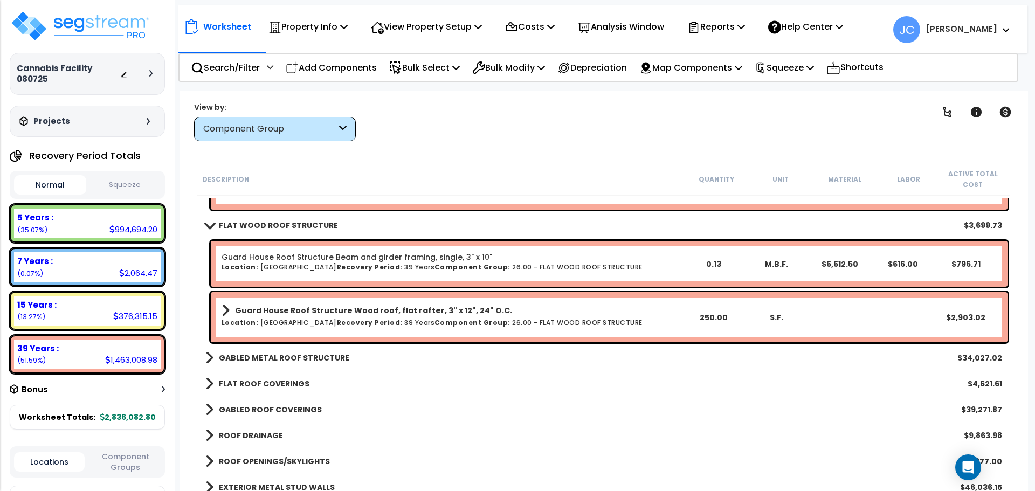
click at [317, 358] on b "GABLED METAL ROOF STRUCTURE" at bounding box center [284, 358] width 130 height 11
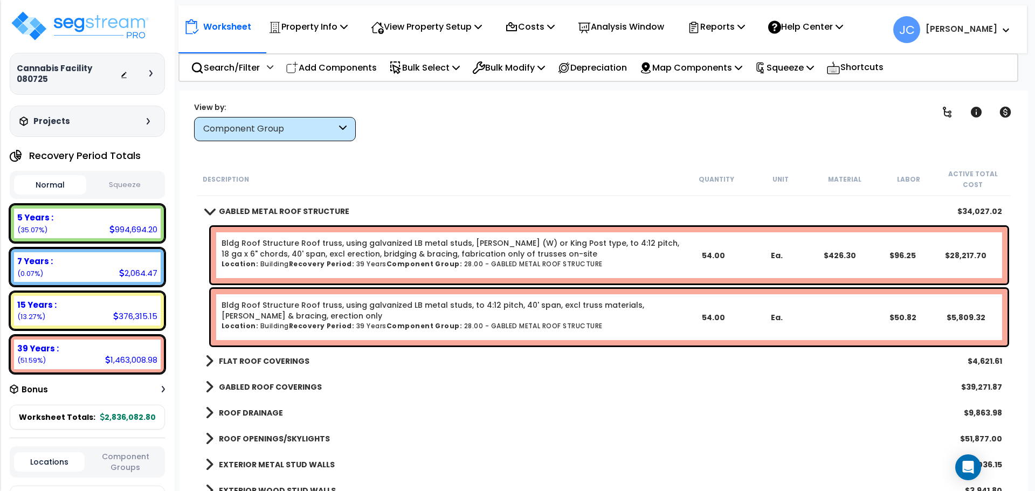
scroll to position [1167, 0]
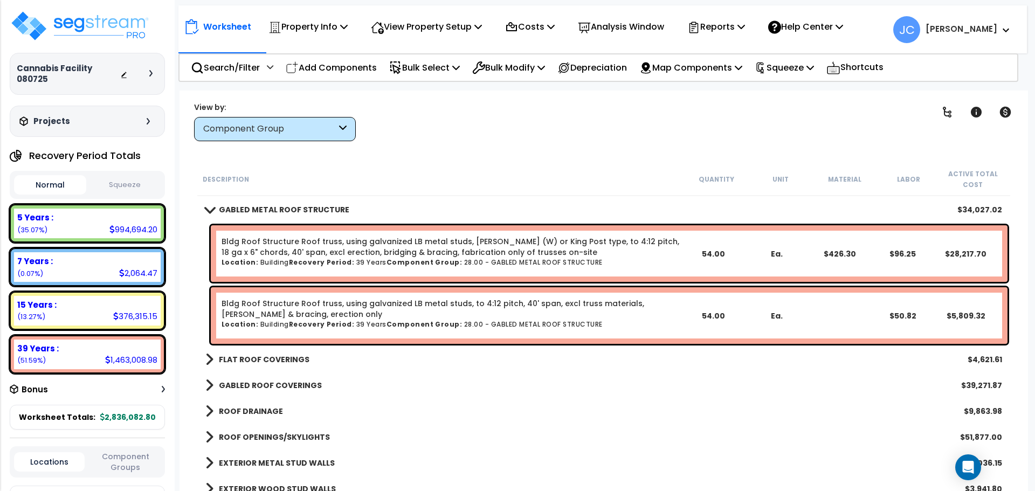
click at [245, 363] on b "FLAT ROOF COVERINGS" at bounding box center [264, 359] width 91 height 11
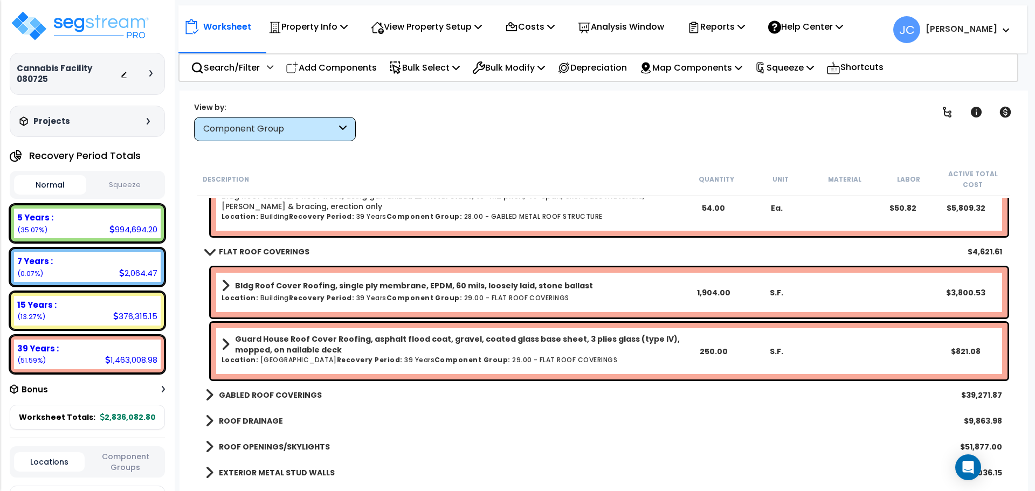
scroll to position [1279, 0]
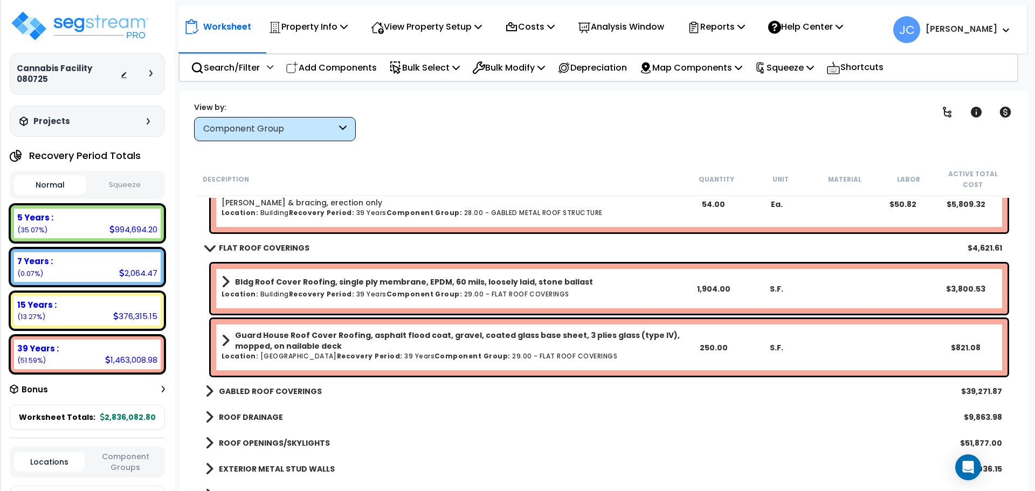
click at [281, 393] on b "GABLED ROOF COVERINGS" at bounding box center [270, 391] width 103 height 11
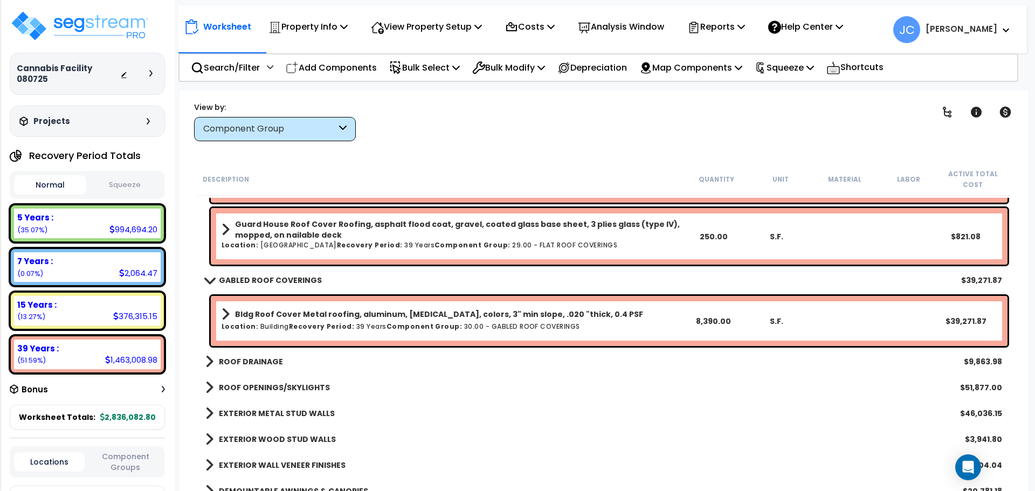
scroll to position [1405, 0]
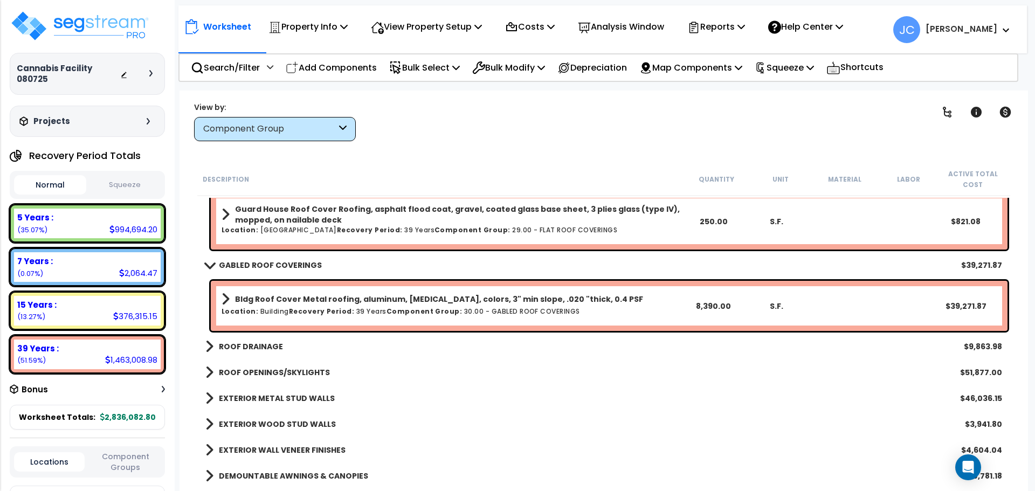
click at [236, 338] on div "ROOF DRAINAGE $9,863.98" at bounding box center [604, 347] width 808 height 26
click at [249, 344] on b "ROOF DRAINAGE" at bounding box center [251, 346] width 64 height 11
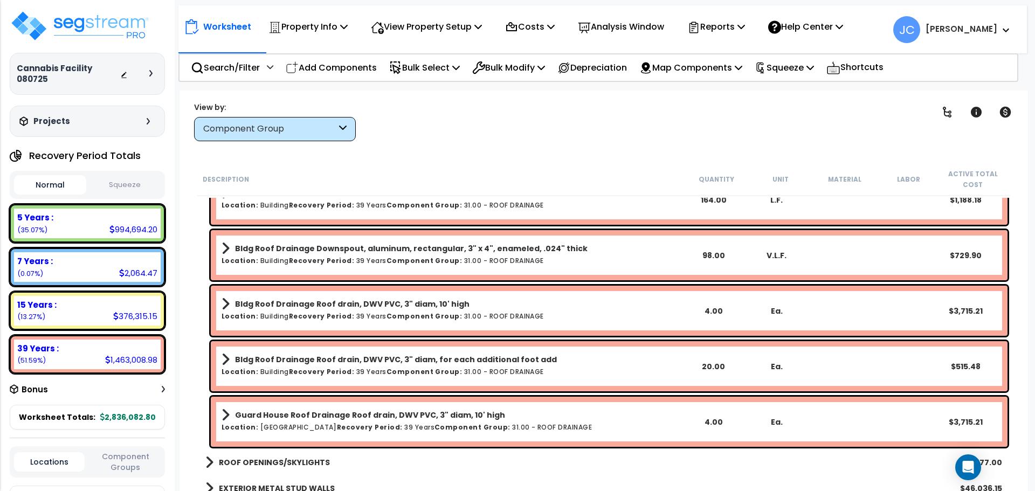
scroll to position [1588, 0]
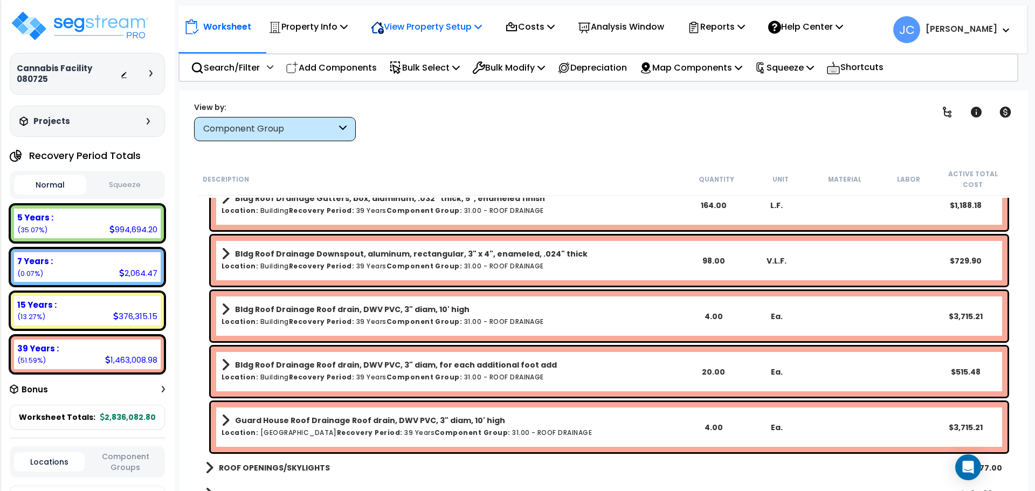
click at [348, 21] on p "View Property Setup" at bounding box center [308, 26] width 79 height 15
click at [431, 69] on link "View Questionnaire" at bounding box center [419, 74] width 107 height 22
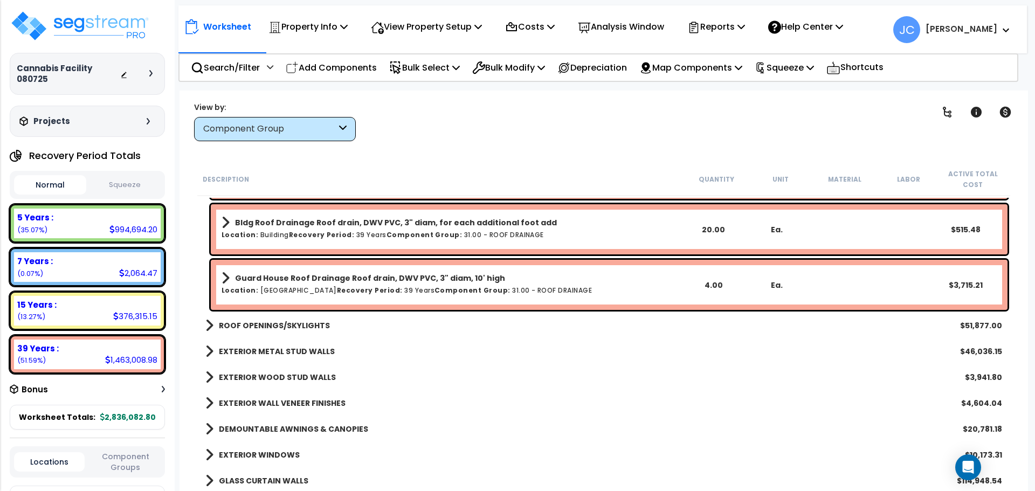
scroll to position [1733, 0]
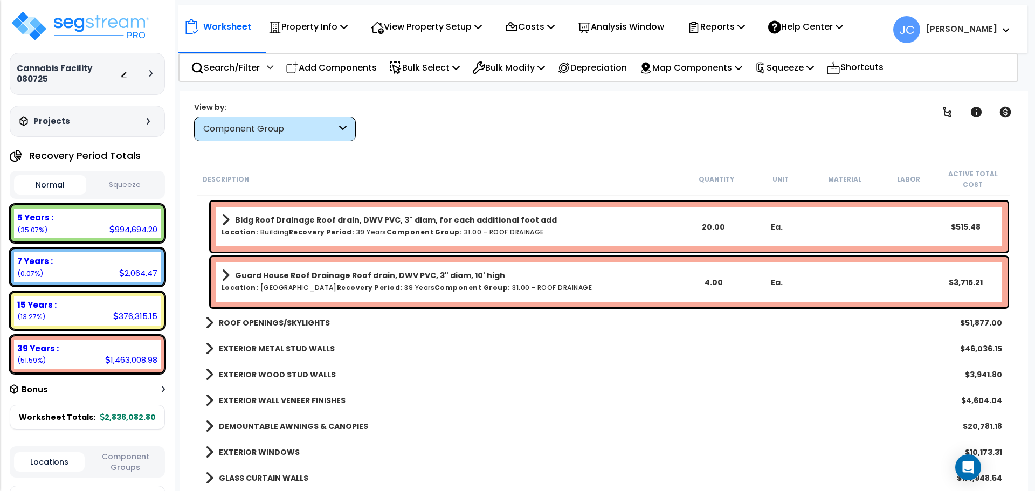
click at [316, 320] on b "ROOF OPENINGS/SKYLIGHTS" at bounding box center [274, 323] width 111 height 11
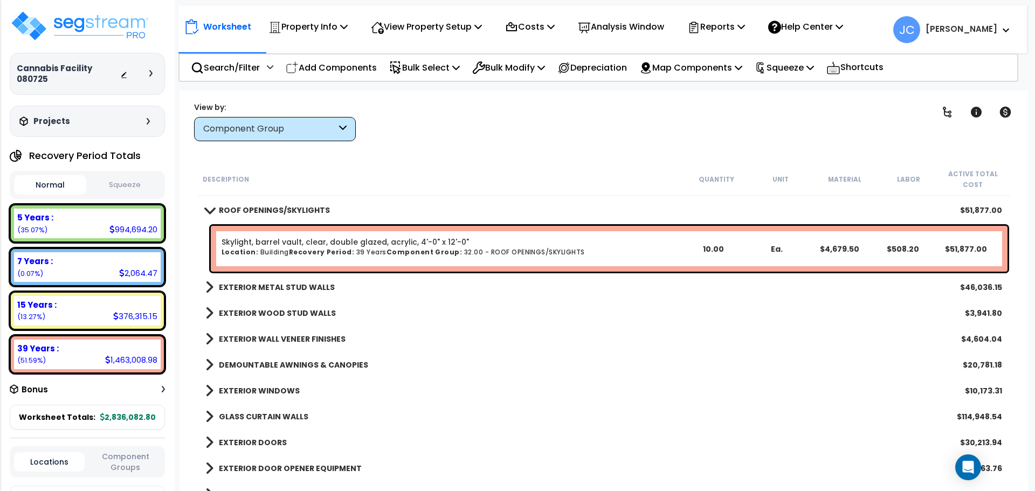
scroll to position [1849, 0]
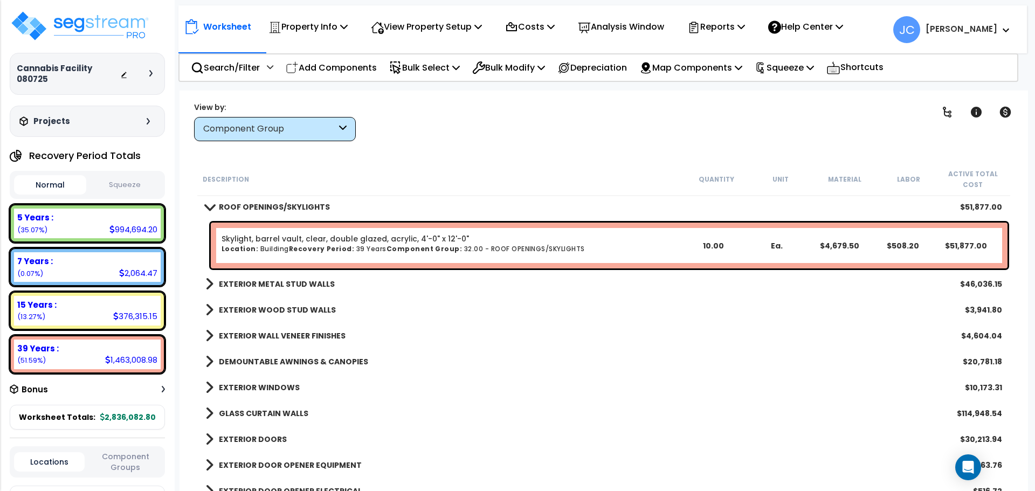
click at [276, 287] on b "EXTERIOR METAL STUD WALLS" at bounding box center [277, 284] width 116 height 11
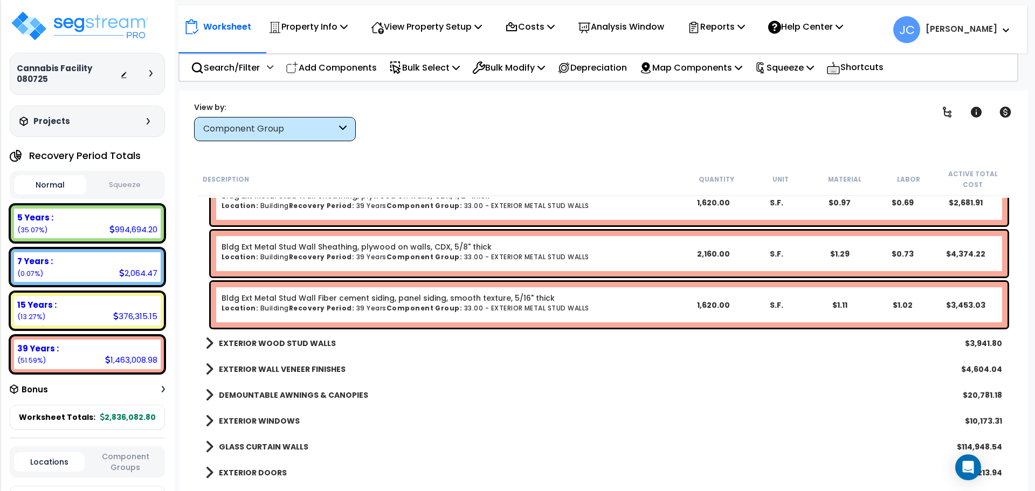
scroll to position [2360, 0]
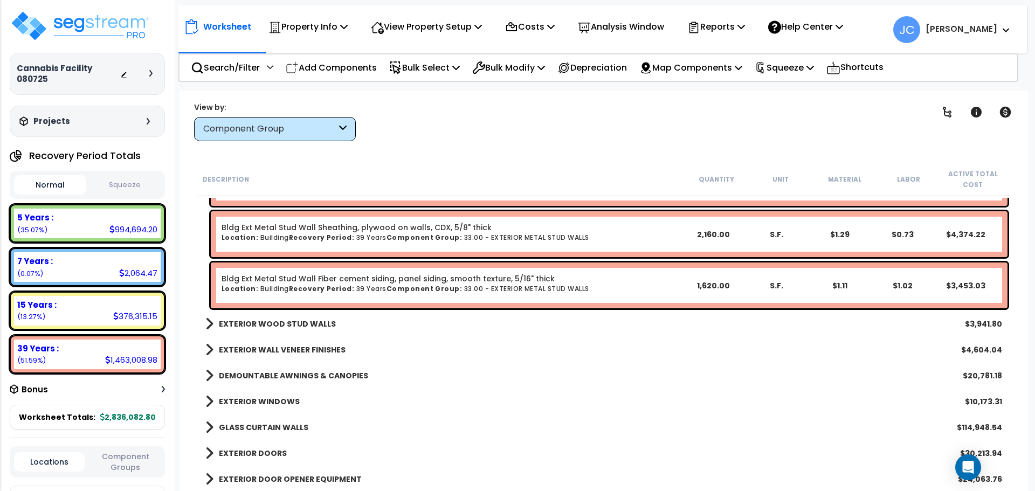
click at [283, 322] on b "EXTERIOR WOOD STUD WALLS" at bounding box center [277, 324] width 117 height 11
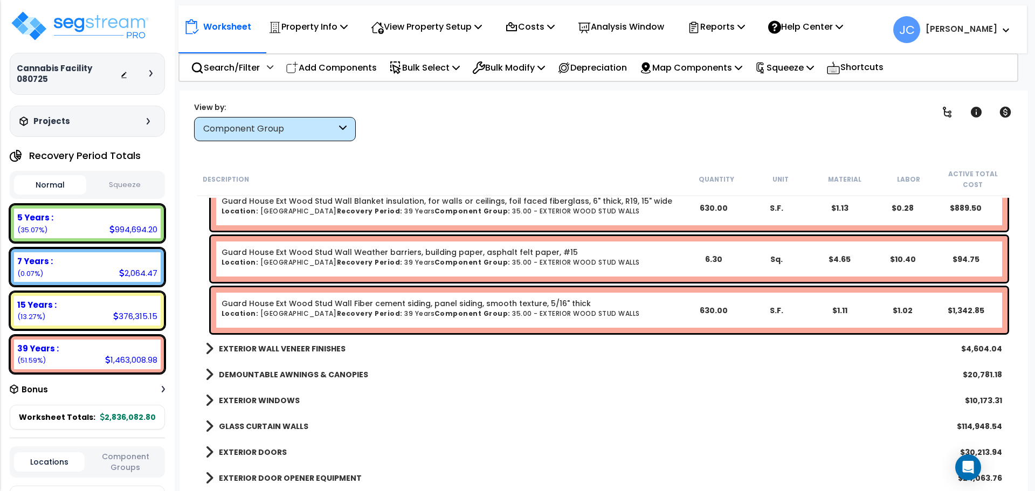
scroll to position [2629, 0]
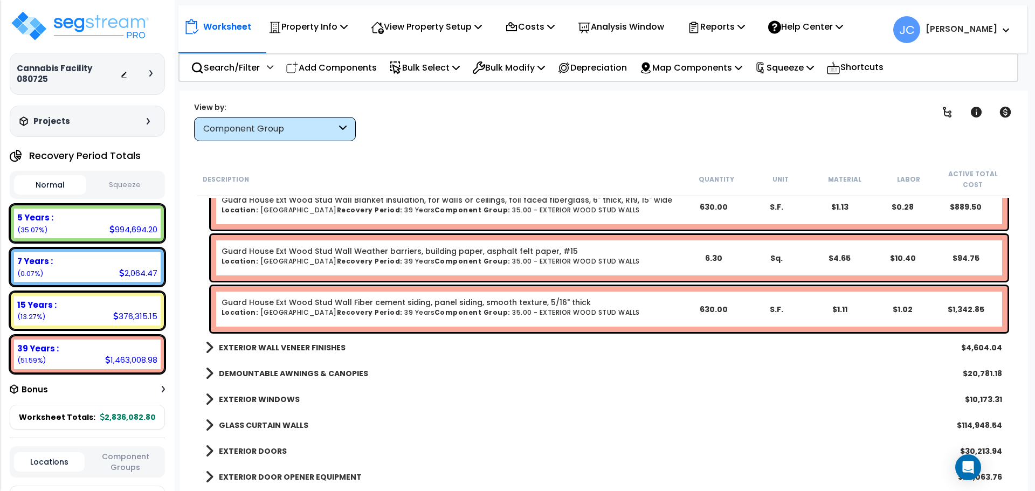
click at [297, 341] on link "EXTERIOR WALL VENEER FINISHES" at bounding box center [275, 347] width 140 height 15
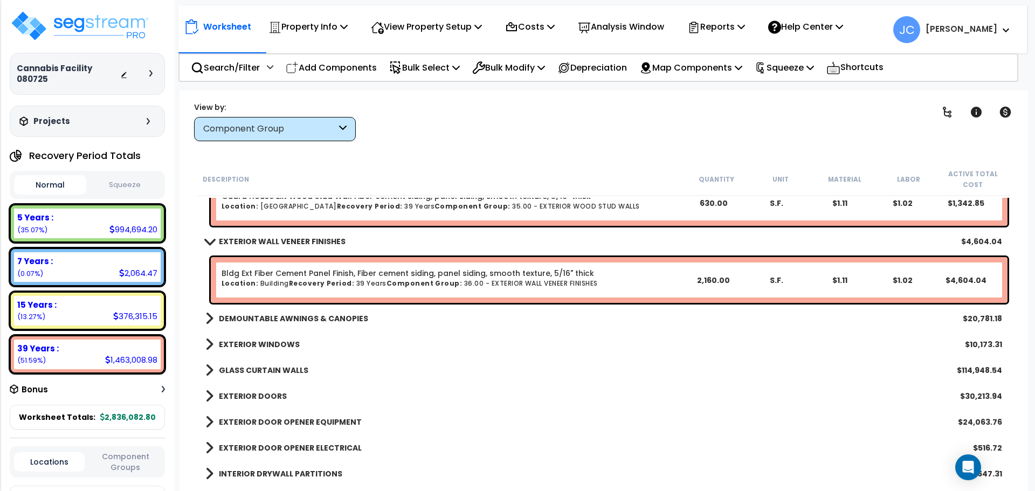
scroll to position [2758, 0]
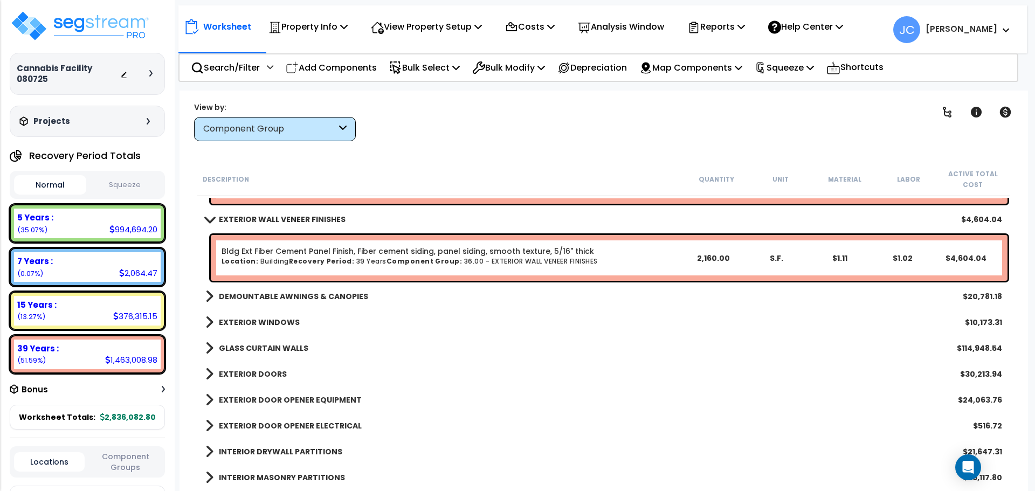
click at [334, 295] on b "DEMOUNTABLE AWNINGS & CANOPIES" at bounding box center [293, 296] width 149 height 11
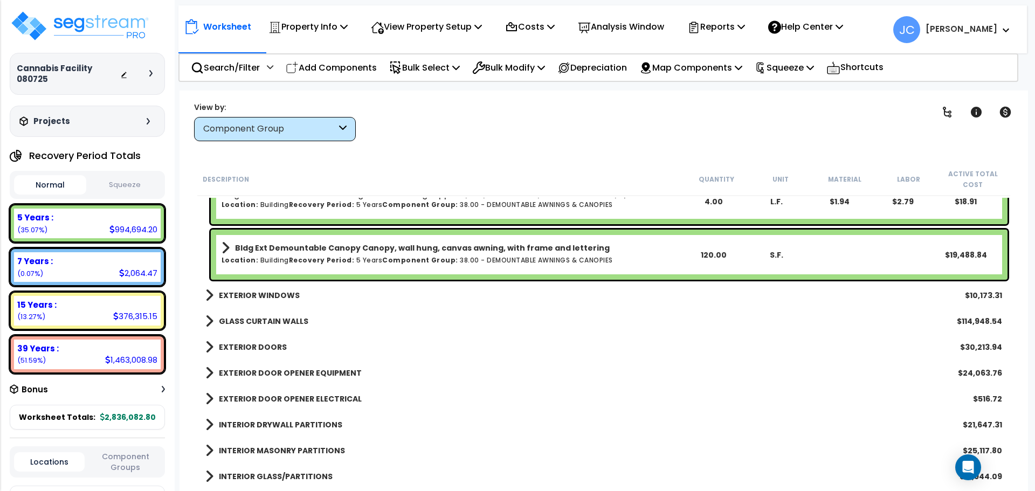
scroll to position [3008, 0]
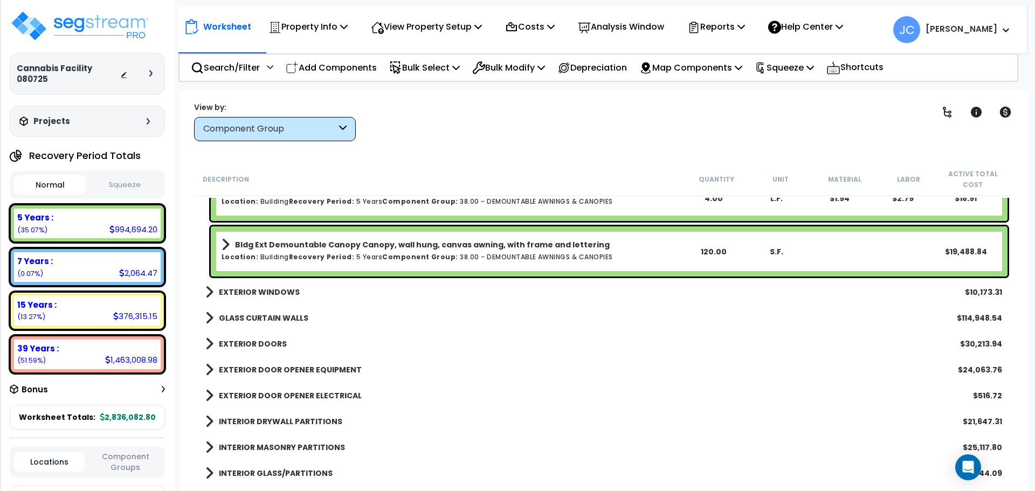
click at [263, 290] on b "EXTERIOR WINDOWS" at bounding box center [259, 292] width 81 height 11
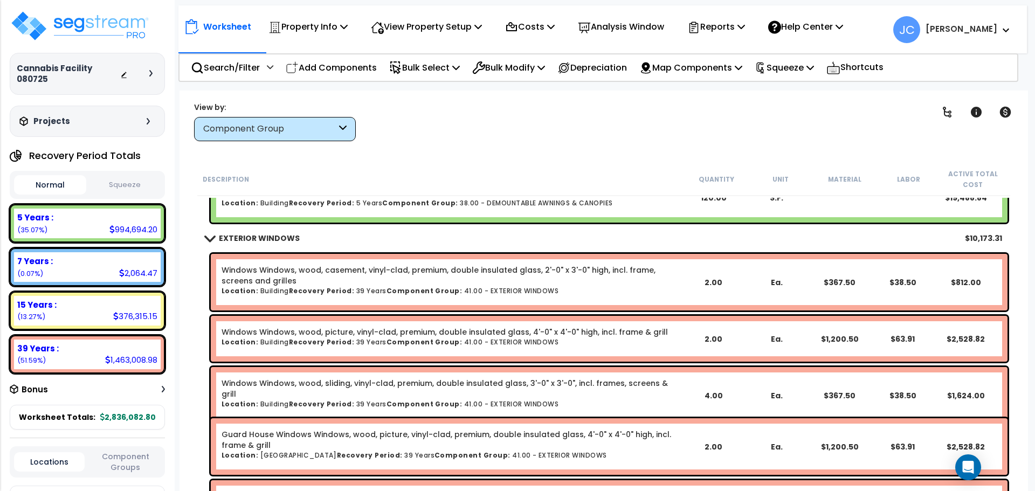
scroll to position [3060, 0]
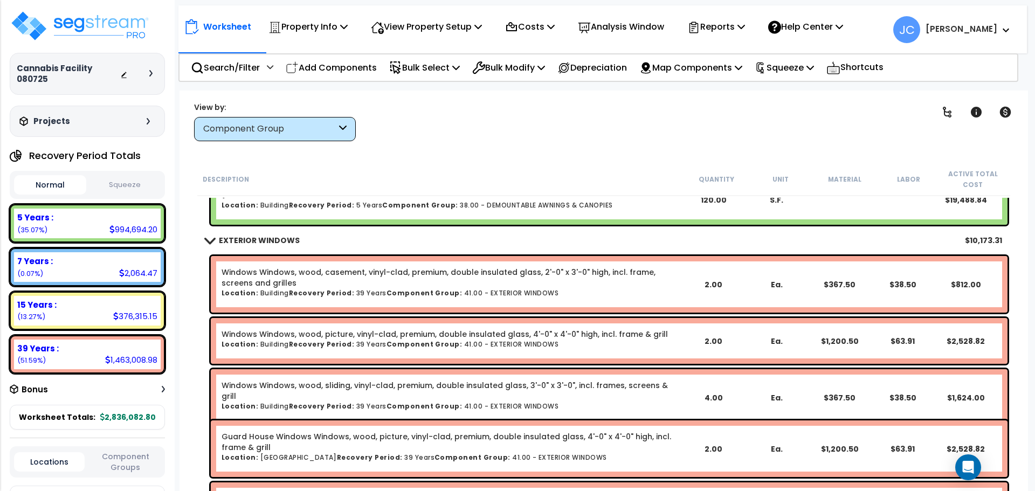
click at [384, 259] on div "Windows Windows, wood, casement, vinyl-clad, premium, double insulated glass, 2…" at bounding box center [609, 284] width 797 height 57
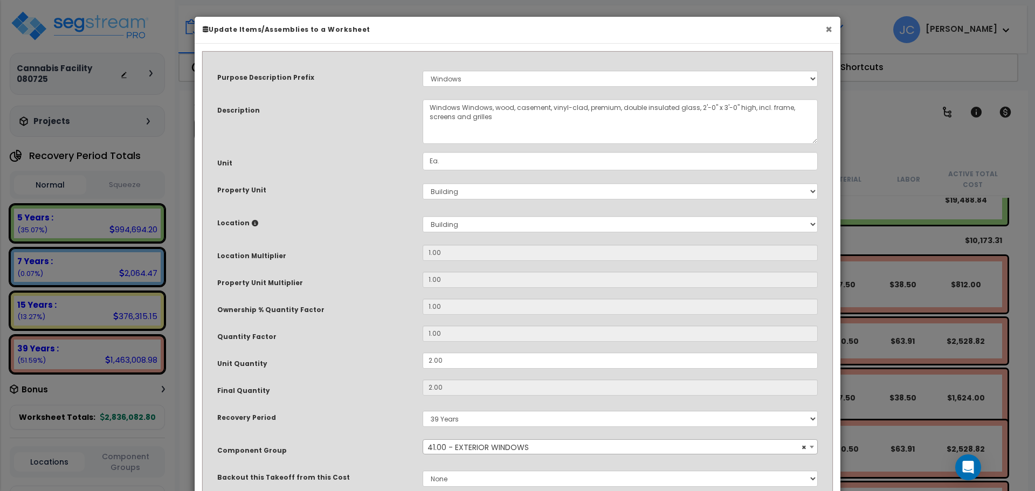
click at [830, 33] on button "×" at bounding box center [829, 29] width 7 height 11
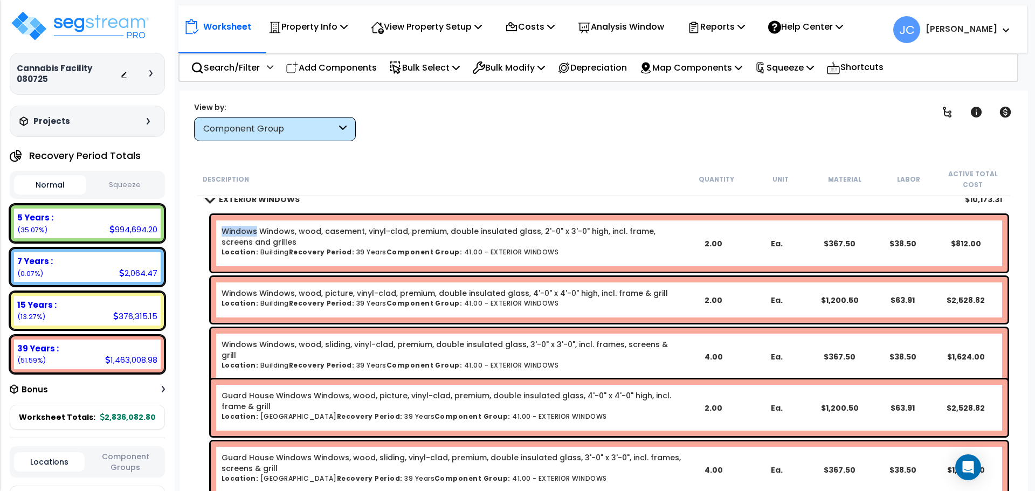
scroll to position [3082, 0]
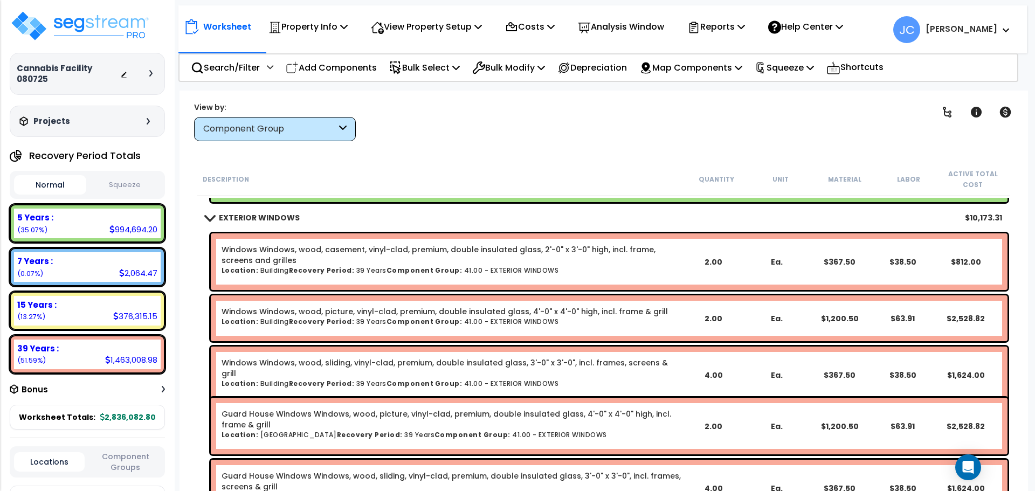
click at [647, 144] on div "Worksheet Property Info Property Setup Add Property Unit Template property Clon…" at bounding box center [604, 336] width 849 height 491
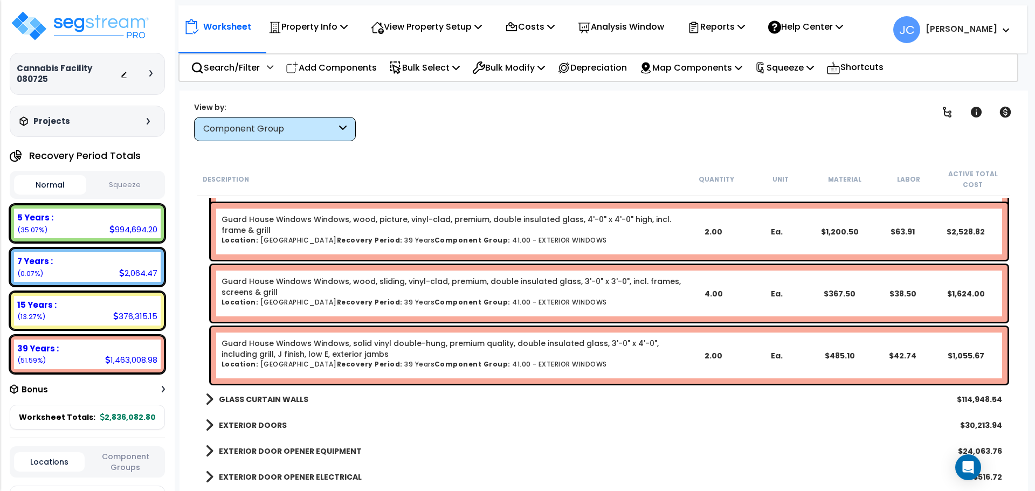
scroll to position [3300, 0]
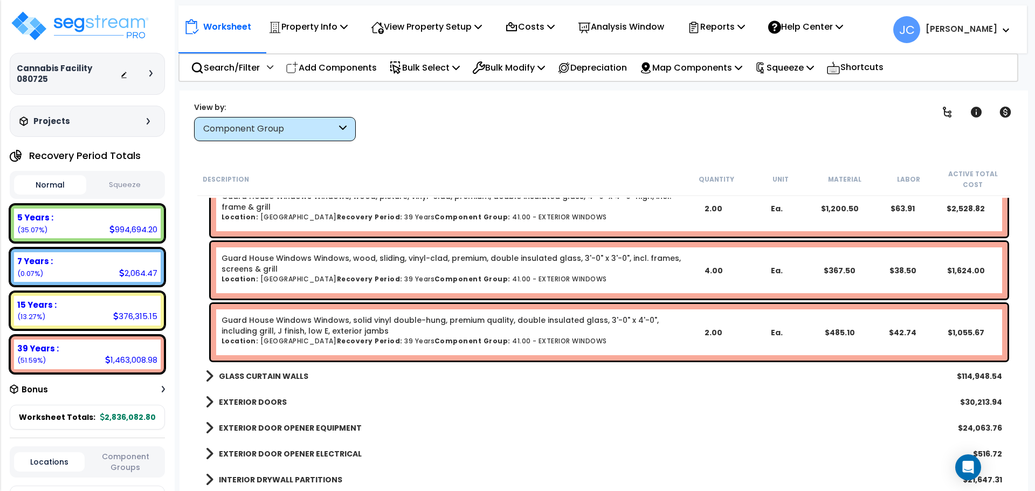
click at [243, 379] on b "GLASS CURTAIN WALLS" at bounding box center [264, 376] width 90 height 11
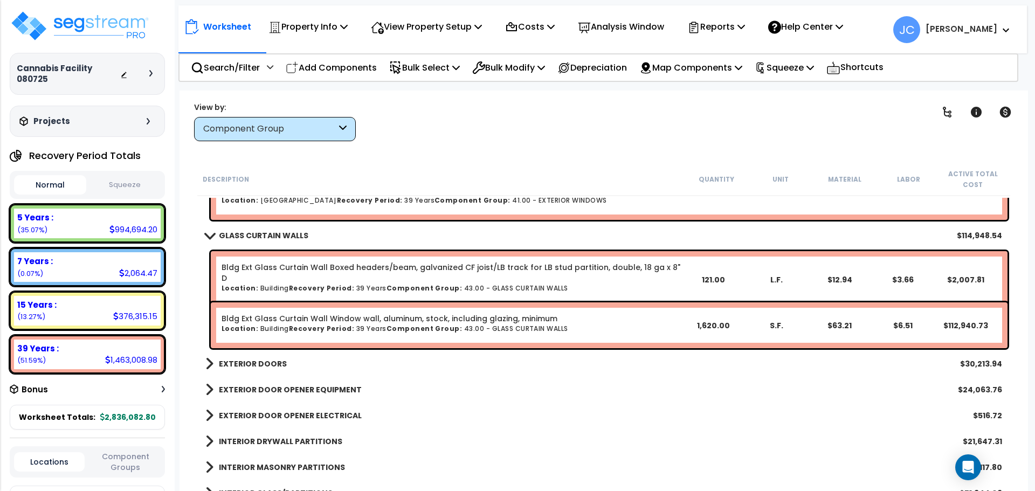
scroll to position [3512, 0]
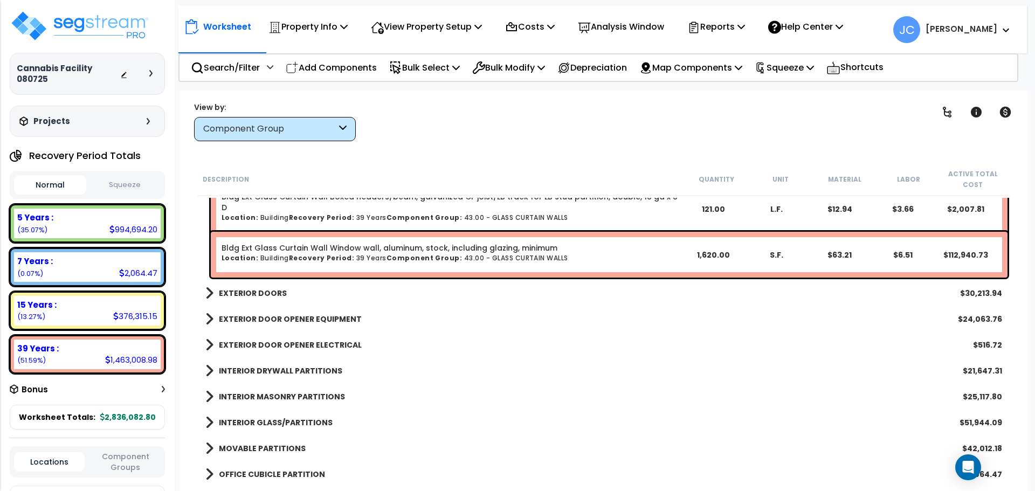
click at [253, 292] on b "EXTERIOR DOORS" at bounding box center [253, 293] width 68 height 11
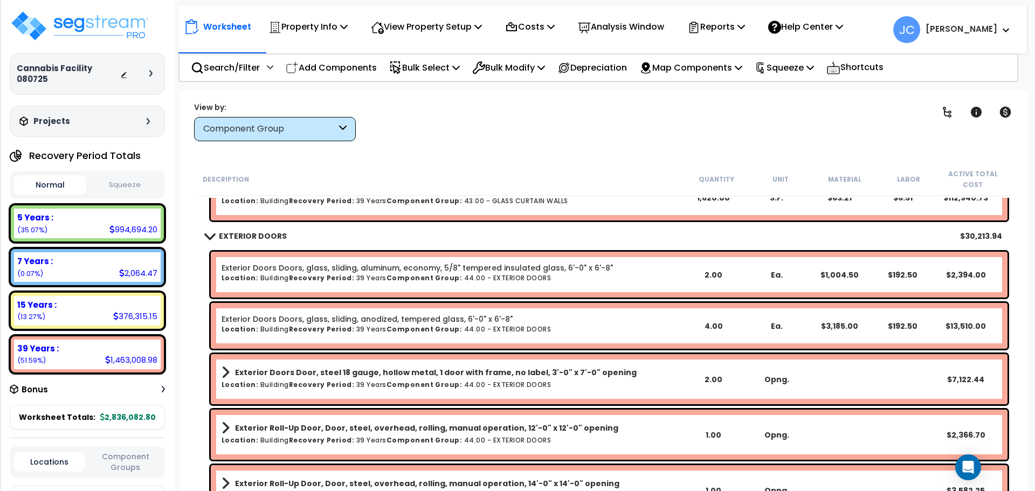
scroll to position [3573, 0]
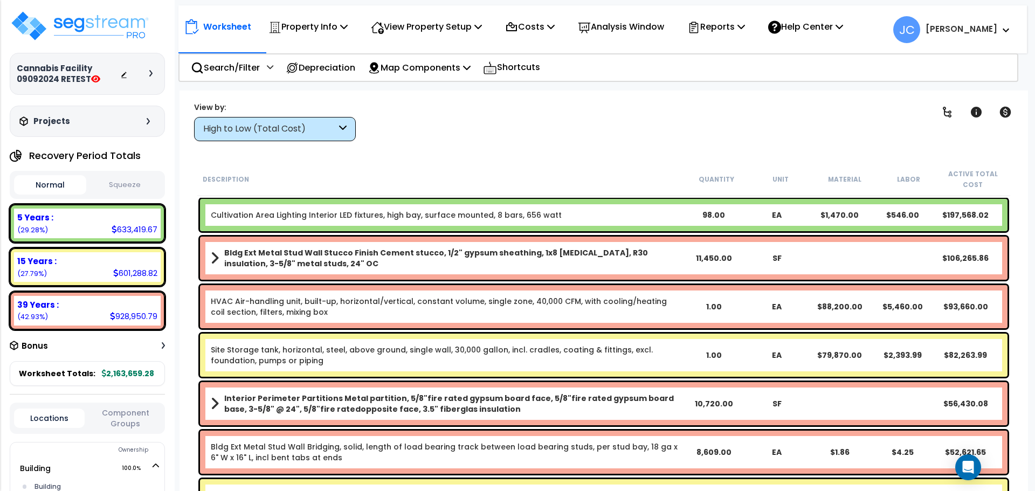
click at [300, 130] on div "High to Low (Total Cost)" at bounding box center [269, 129] width 133 height 12
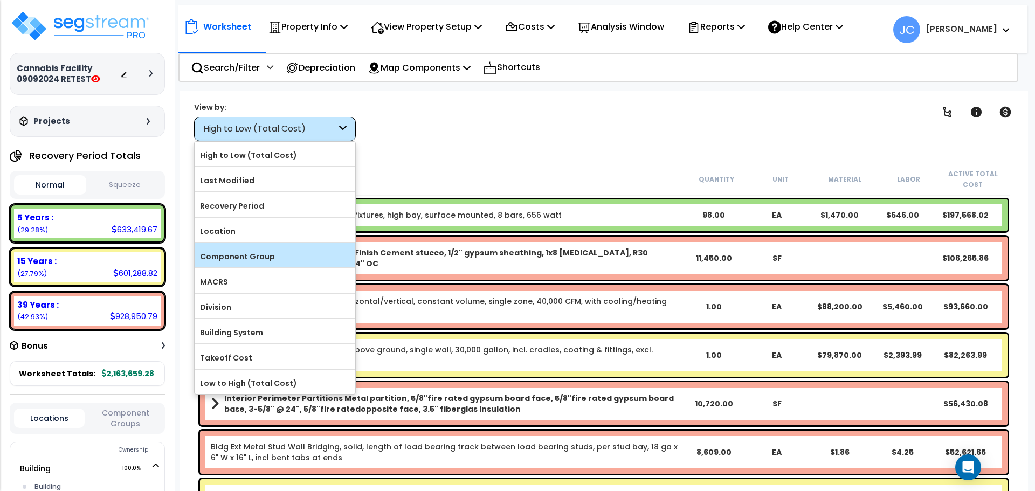
click at [298, 257] on label "Component Group" at bounding box center [275, 257] width 161 height 16
click at [0, 0] on input "Component Group" at bounding box center [0, 0] width 0 height 0
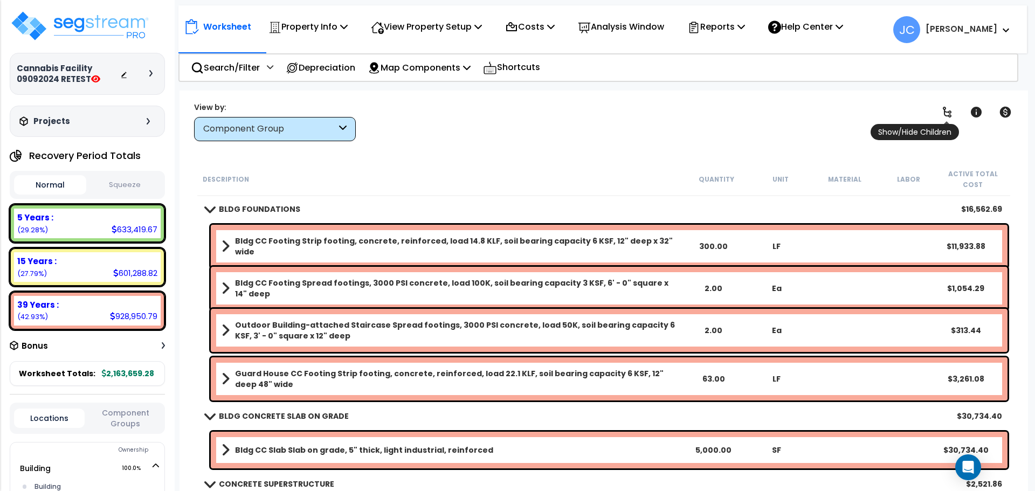
click at [953, 103] on link at bounding box center [948, 112] width 24 height 24
click at [949, 106] on icon at bounding box center [947, 112] width 13 height 13
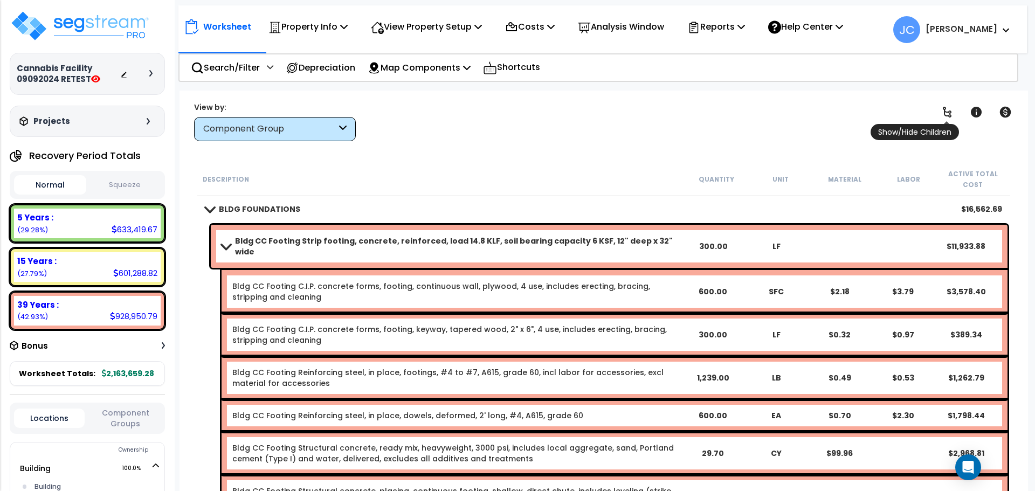
click at [947, 111] on icon at bounding box center [947, 112] width 13 height 13
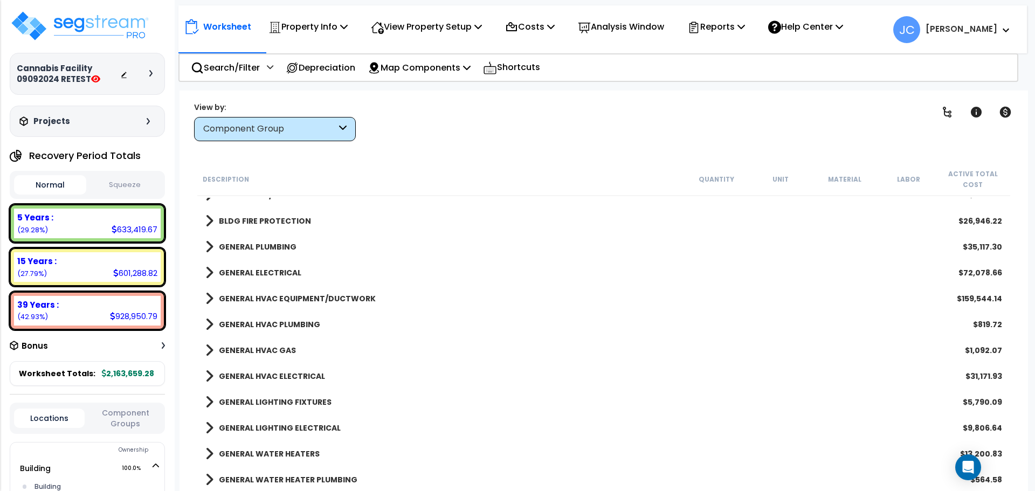
scroll to position [1423, 0]
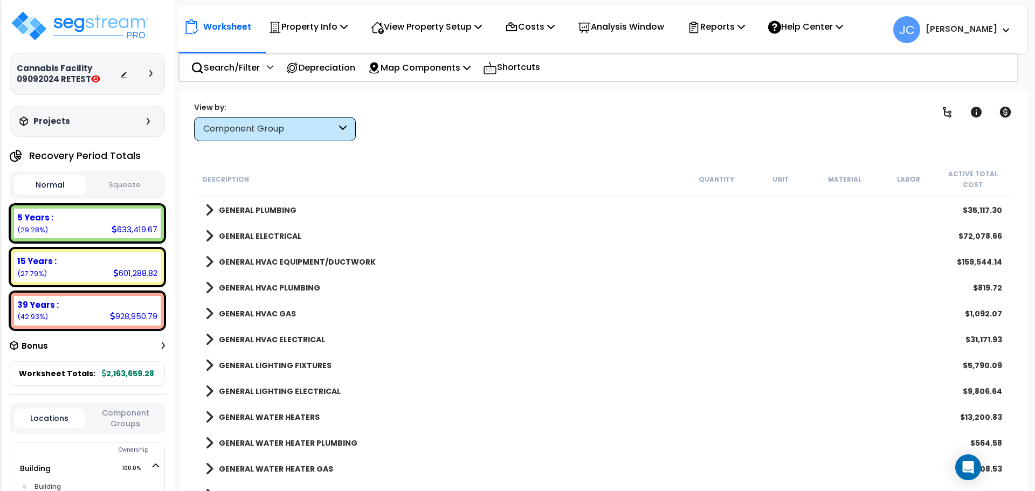
click at [291, 333] on link "GENERAL HVAC ELECTRICAL" at bounding box center [265, 339] width 120 height 15
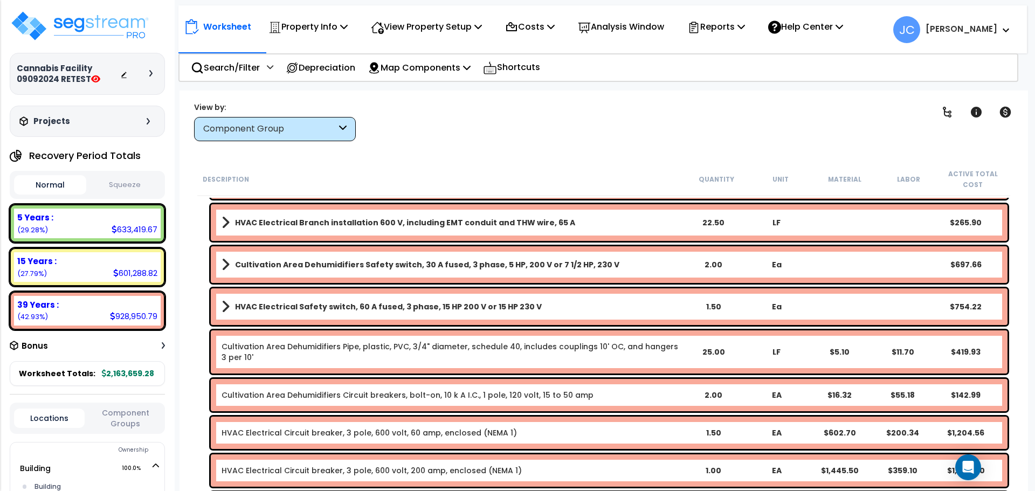
scroll to position [1769, 0]
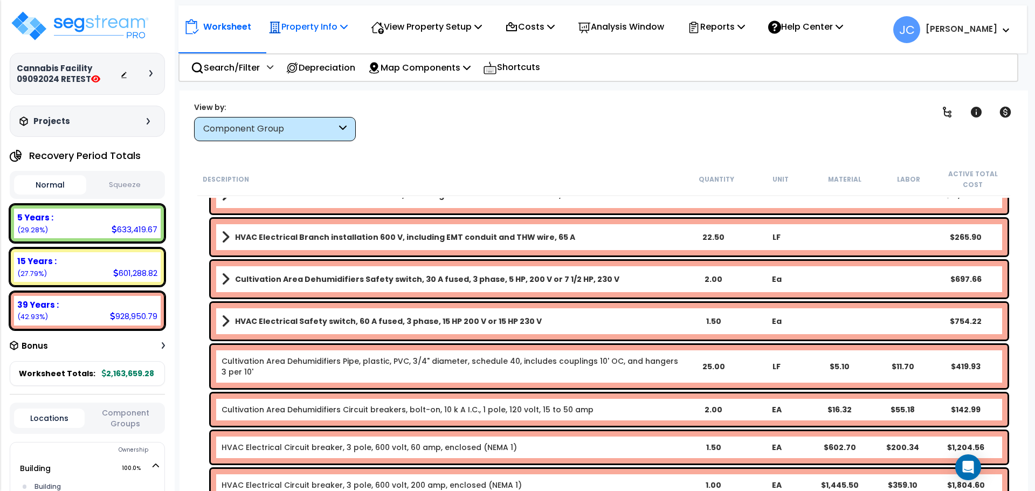
click at [352, 29] on div "Property Info Property Setup Add Property Unit Template property Clone property" at bounding box center [308, 26] width 91 height 25
click at [348, 30] on p "View Property Setup" at bounding box center [308, 26] width 79 height 15
click at [754, 124] on div "Clear Filters" at bounding box center [641, 121] width 545 height 40
click at [348, 22] on p "View Property Setup" at bounding box center [308, 26] width 79 height 15
drag, startPoint x: 329, startPoint y: 25, endPoint x: 329, endPoint y: 34, distance: 8.6
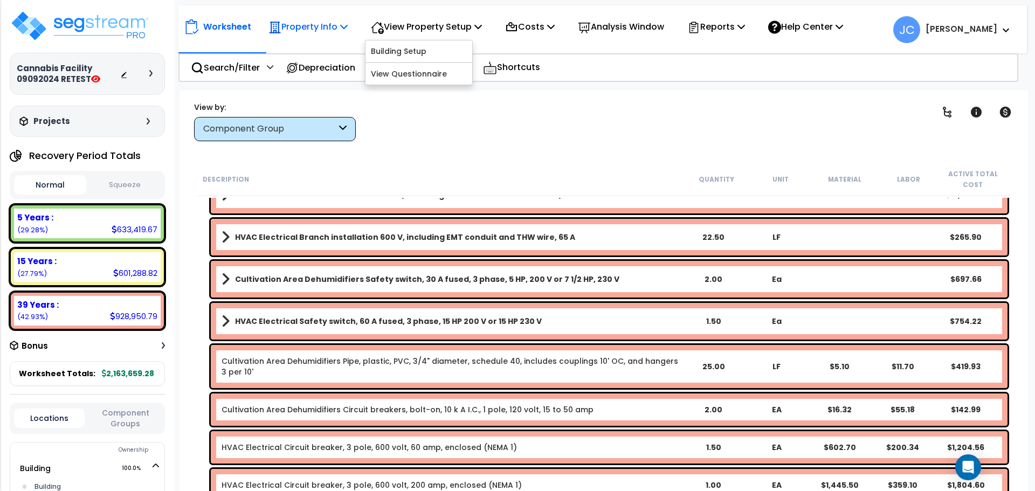
click at [329, 25] on p "Property Info" at bounding box center [308, 26] width 79 height 15
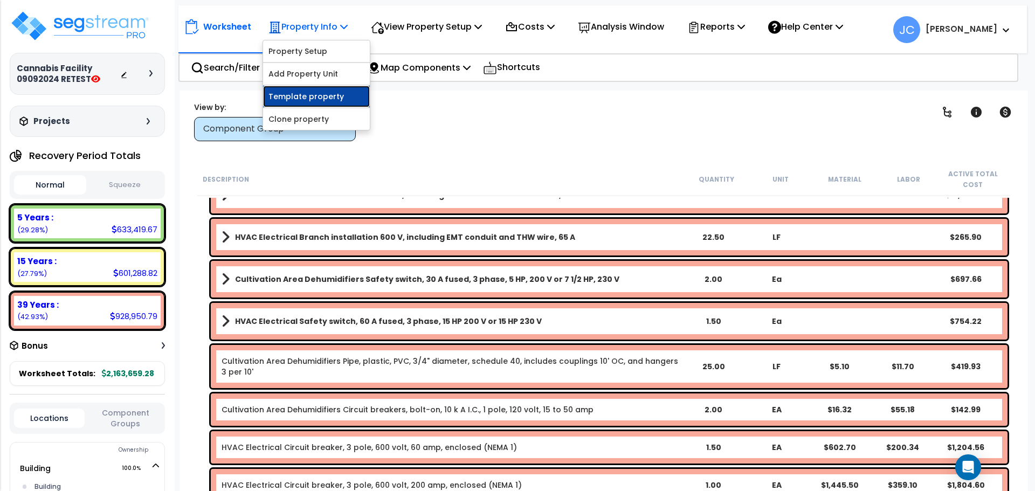
click at [303, 97] on link "Template property" at bounding box center [316, 97] width 107 height 22
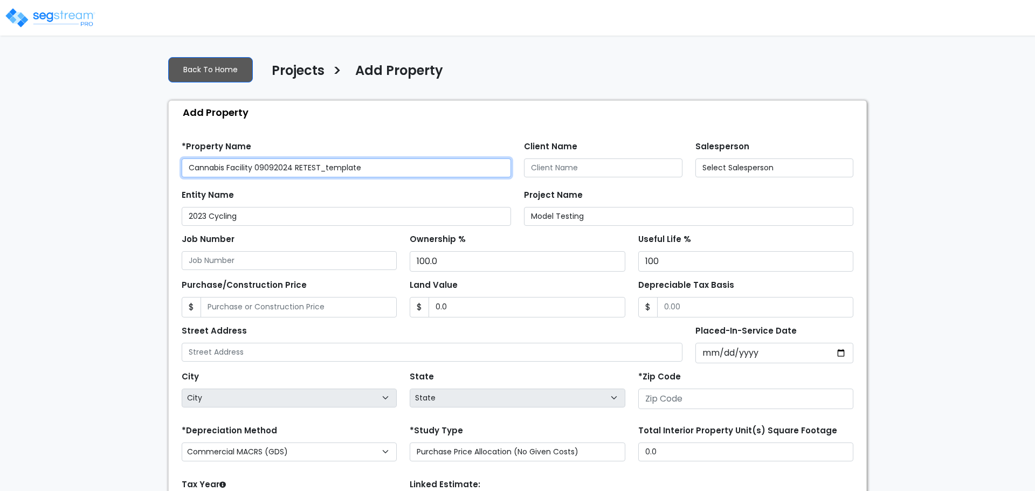
type input "80206"
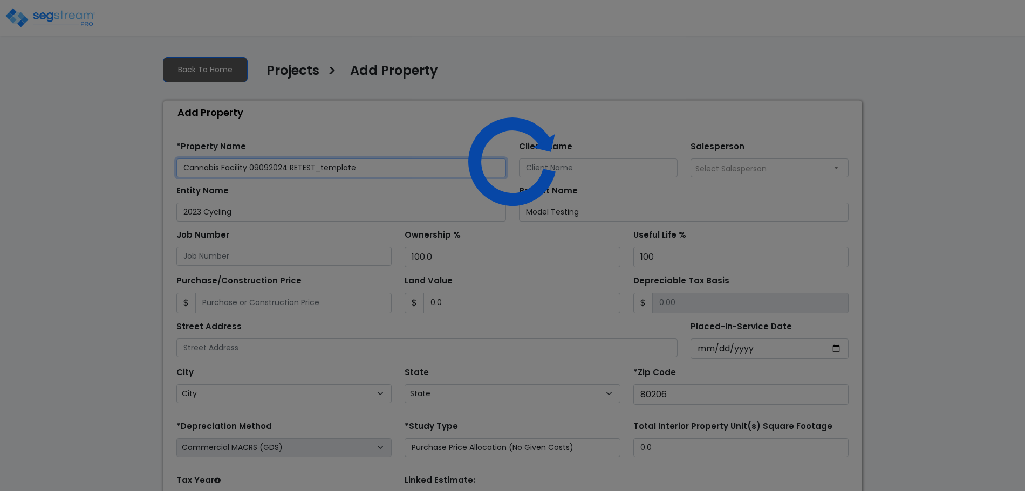
select select "CO"
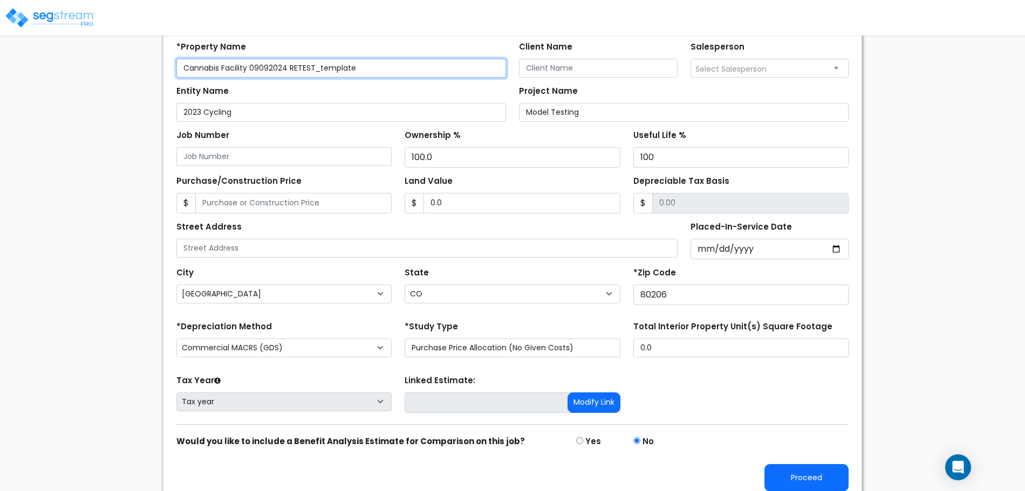
scroll to position [106, 0]
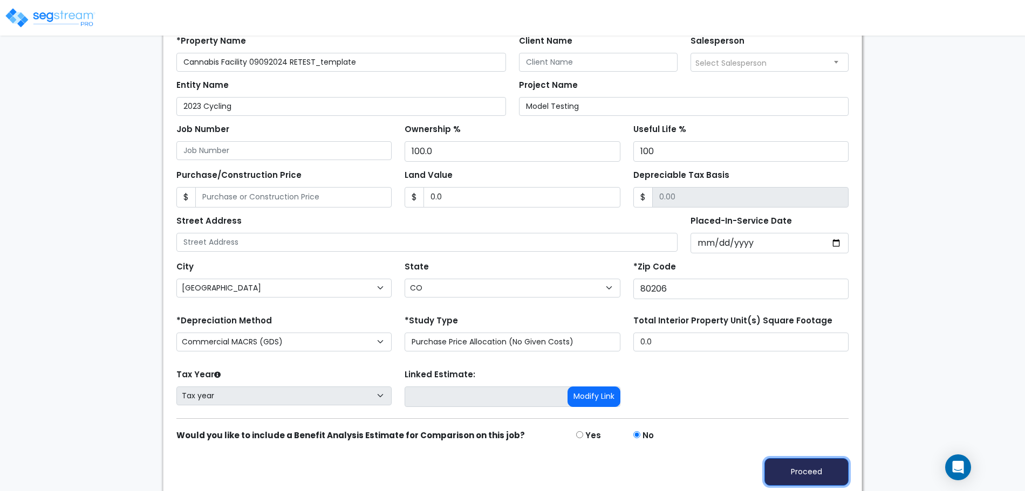
click at [794, 461] on button "Proceed" at bounding box center [806, 472] width 84 height 28
type input "0"
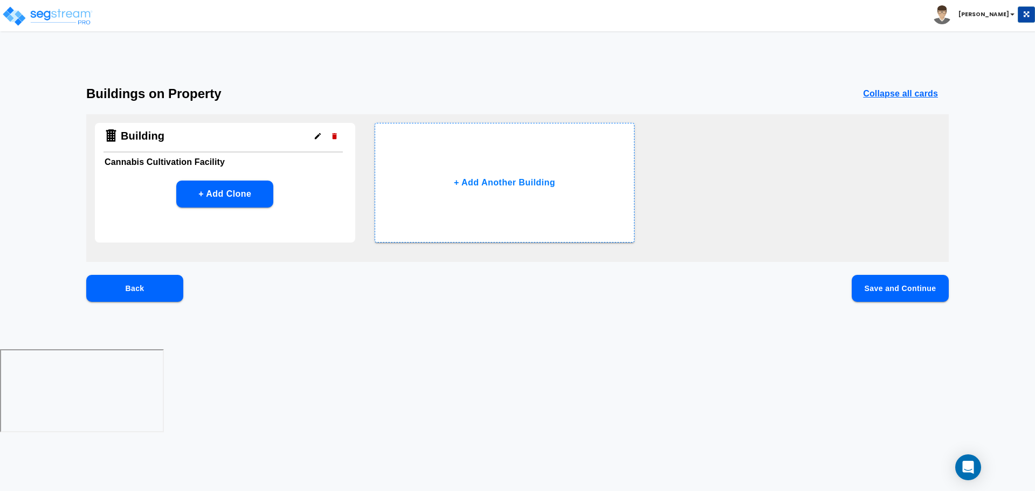
click at [881, 287] on button "Save and Continue" at bounding box center [900, 288] width 97 height 27
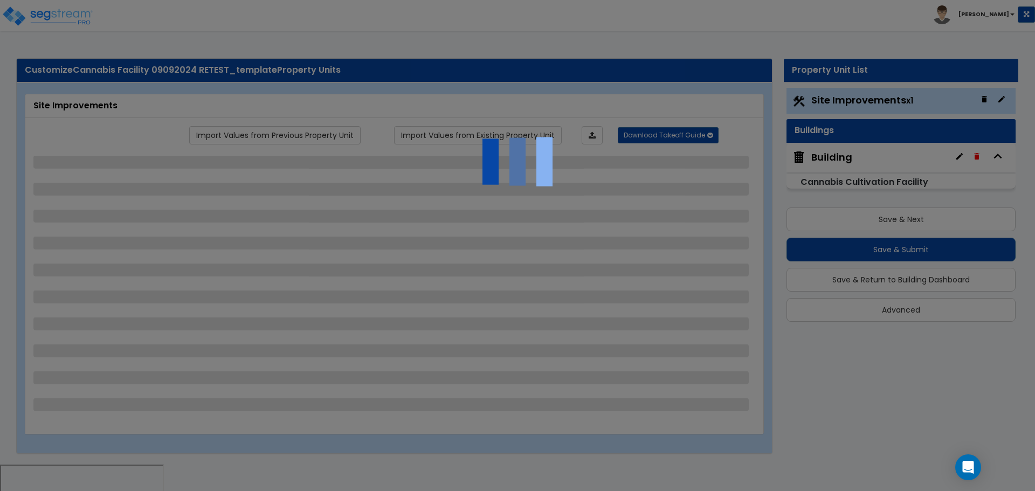
select select "2"
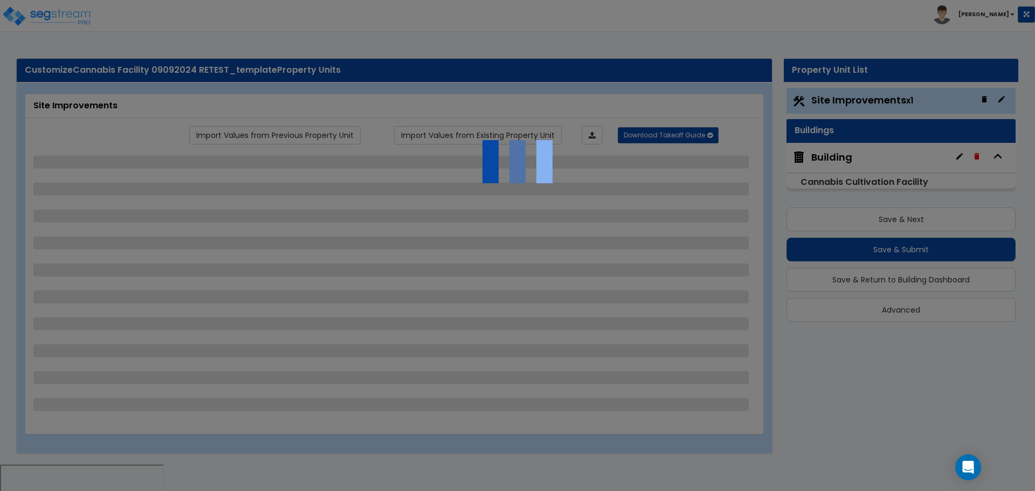
select select "1"
select select "2"
select select "3"
select select "1"
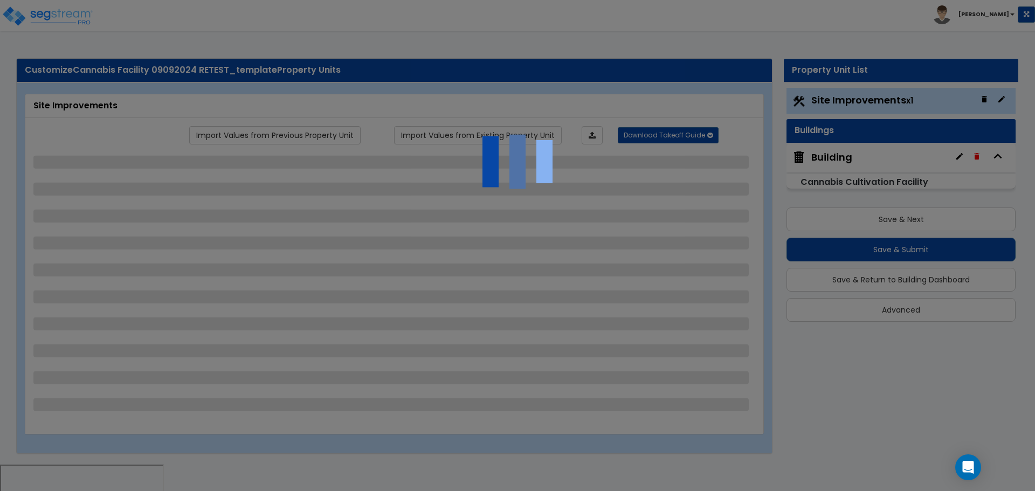
select select "1"
select select "2"
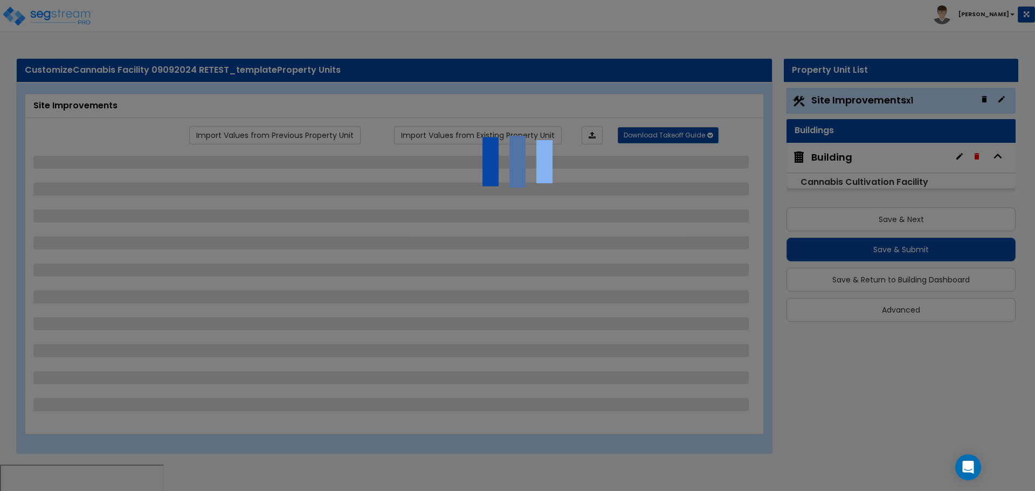
select select "1"
select select "2"
select select "1"
select select "2"
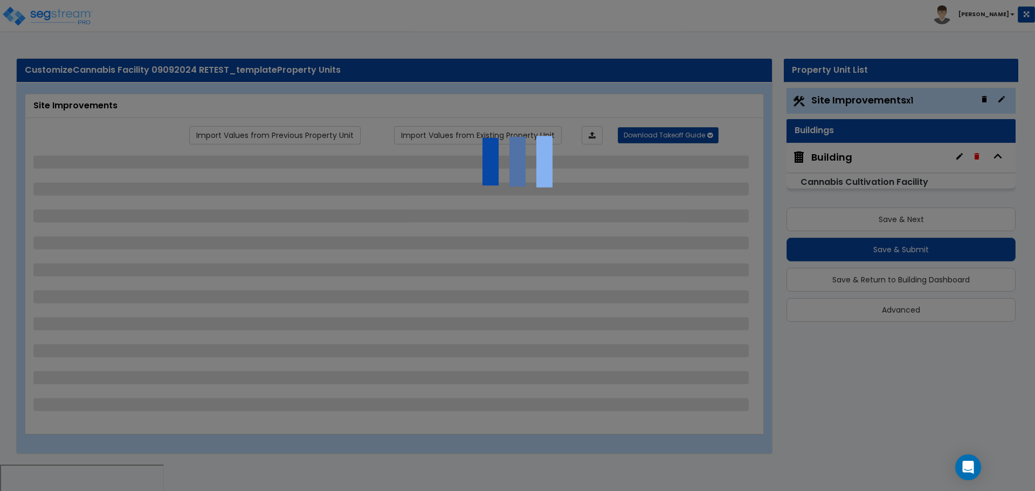
select select "2"
select select "4"
select select "2"
select select "3"
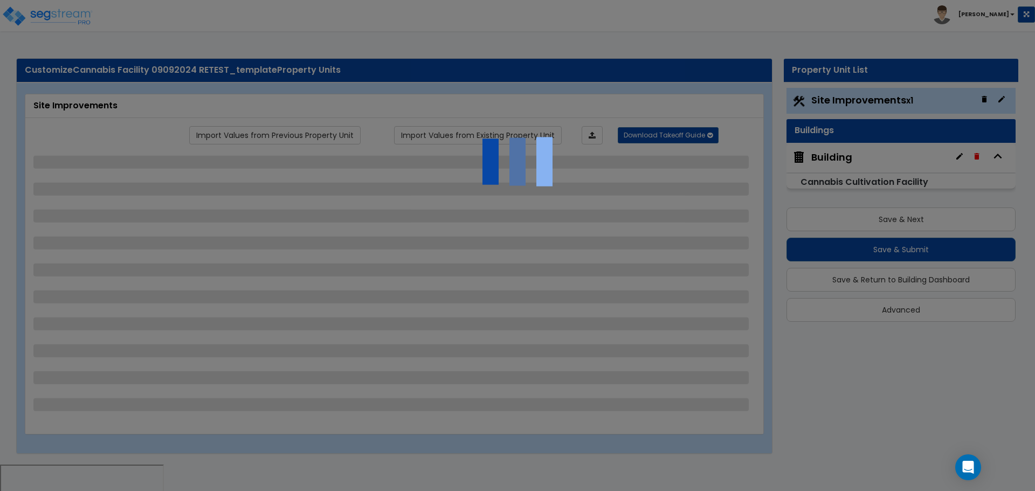
select select "2"
select select "1"
select select "2"
select select "3"
select select "2"
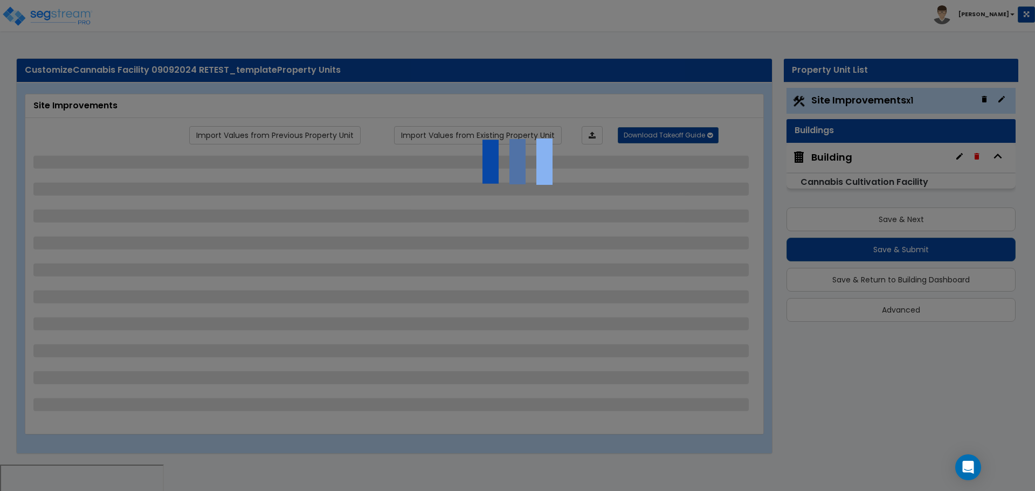
select select "1"
select select "2"
select select "7"
select select "1"
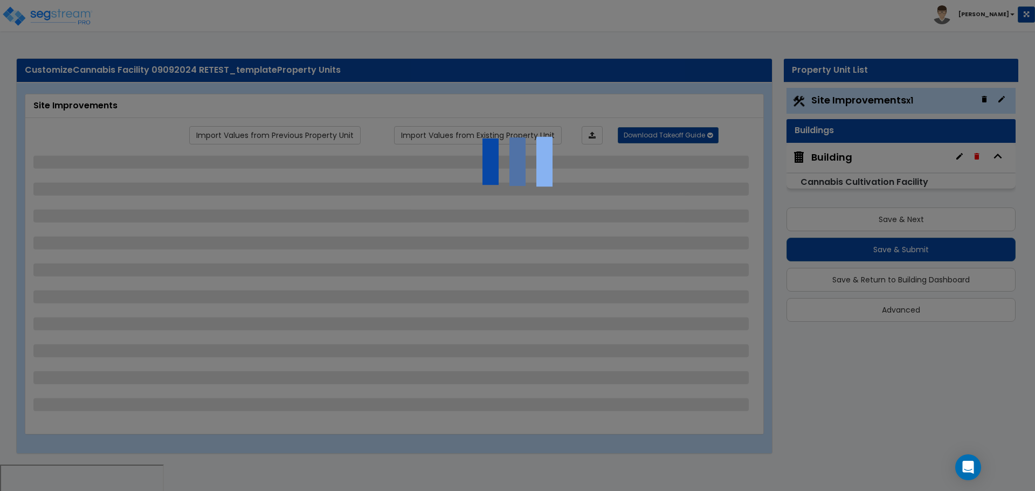
select select "3"
select select "1"
select select "16"
select select "3"
select select "1"
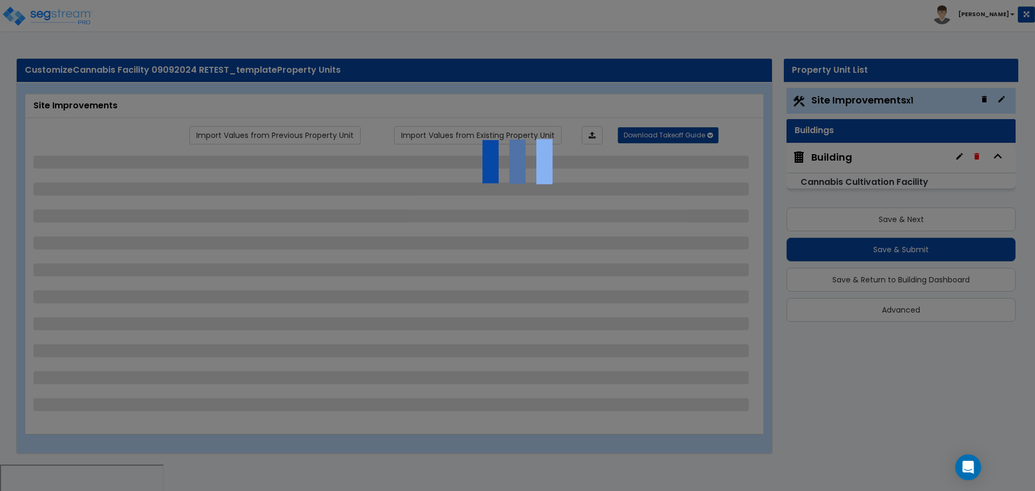
select select "4"
select select "1"
select select "2"
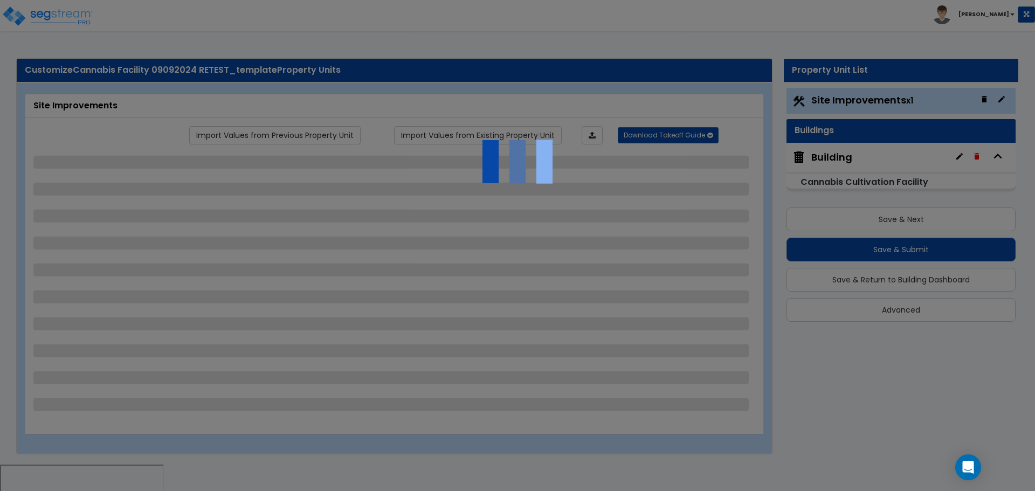
select select "3"
select select "2"
select select "3"
select select "11"
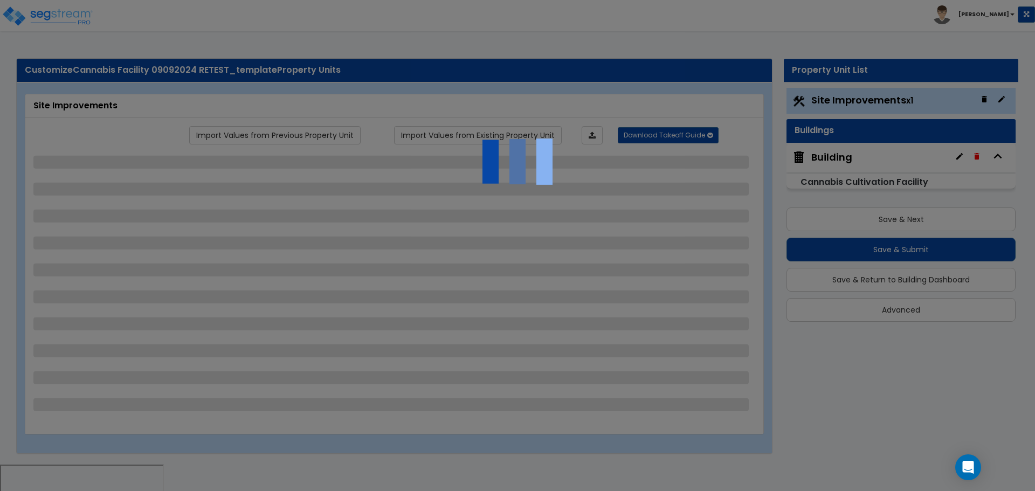
select select "8"
select select "5"
select select "3"
select select "1"
select select "5"
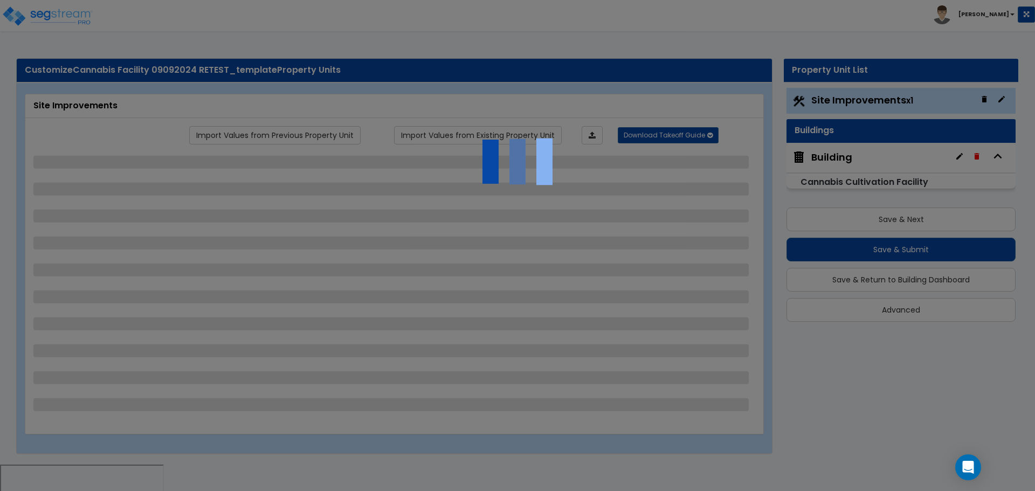
select select "7"
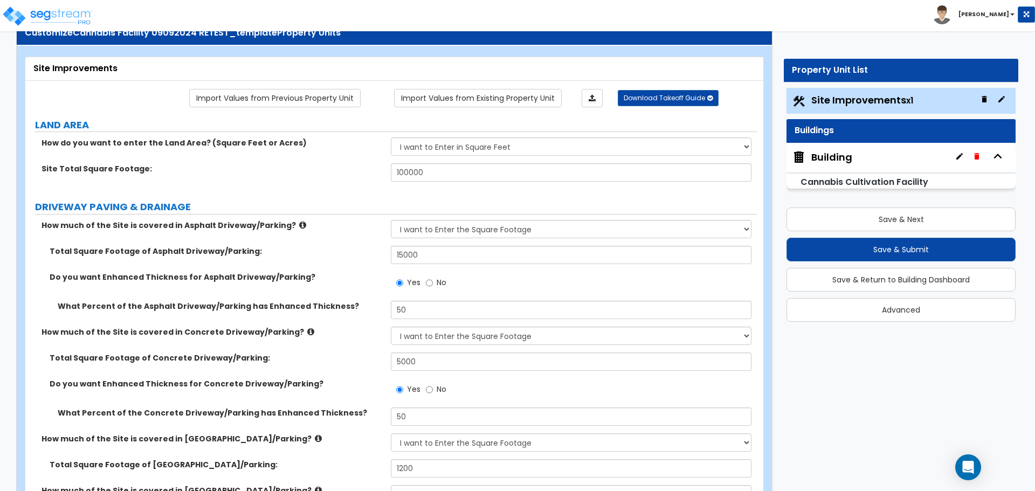
scroll to position [39, 0]
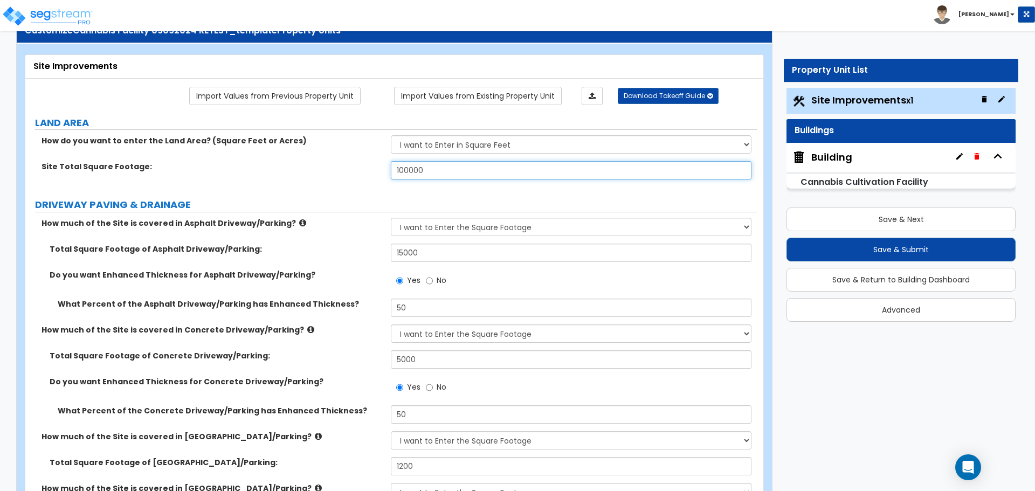
click at [409, 168] on input "100000" at bounding box center [571, 170] width 360 height 18
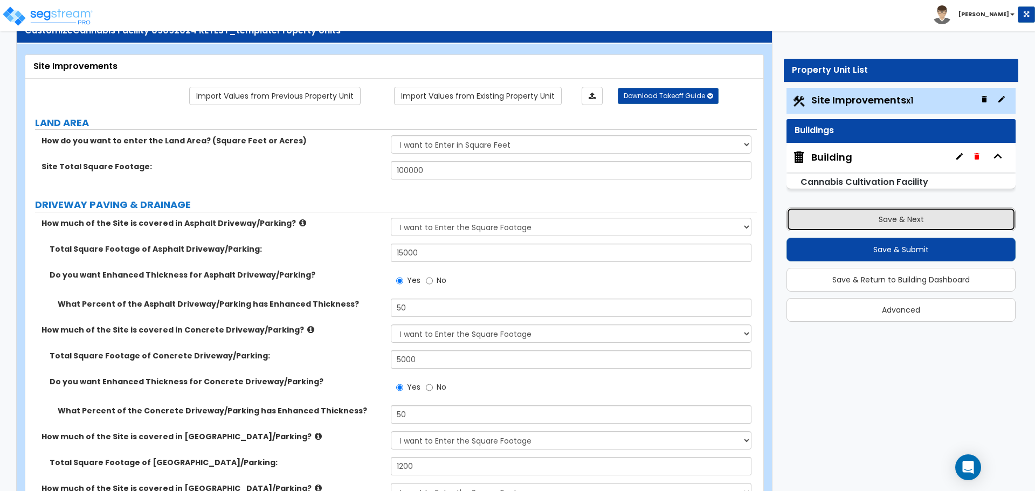
click at [821, 209] on button "Save & Next" at bounding box center [901, 220] width 229 height 24
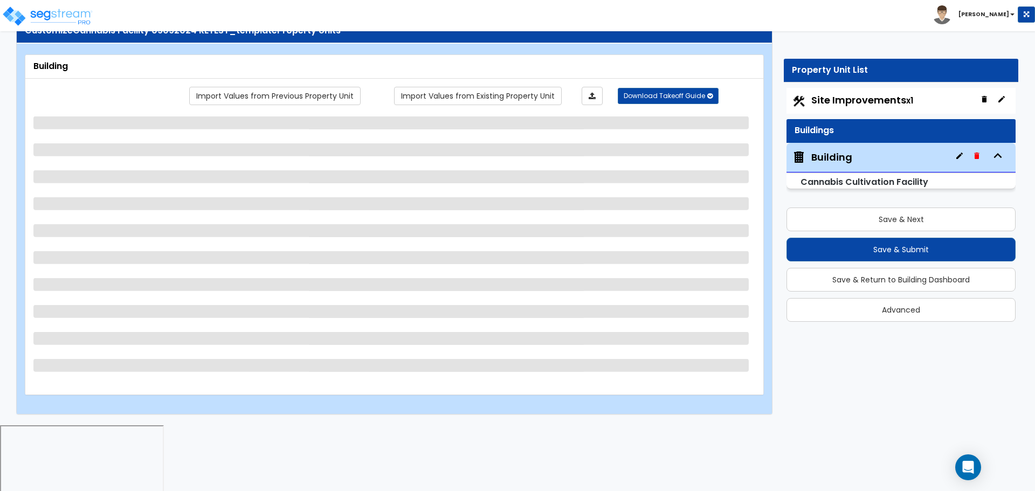
scroll to position [0, 0]
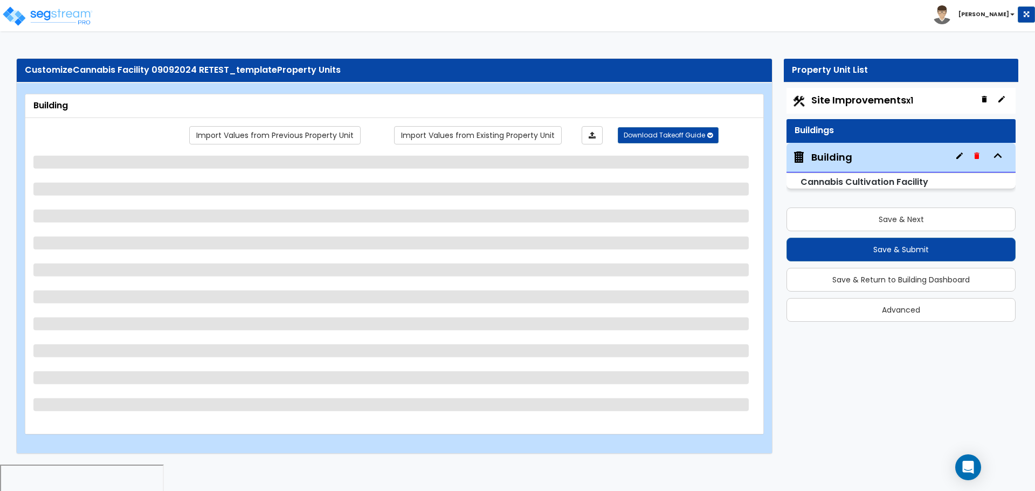
select select "8"
select select "1"
select select "7"
select select "3"
select select "1"
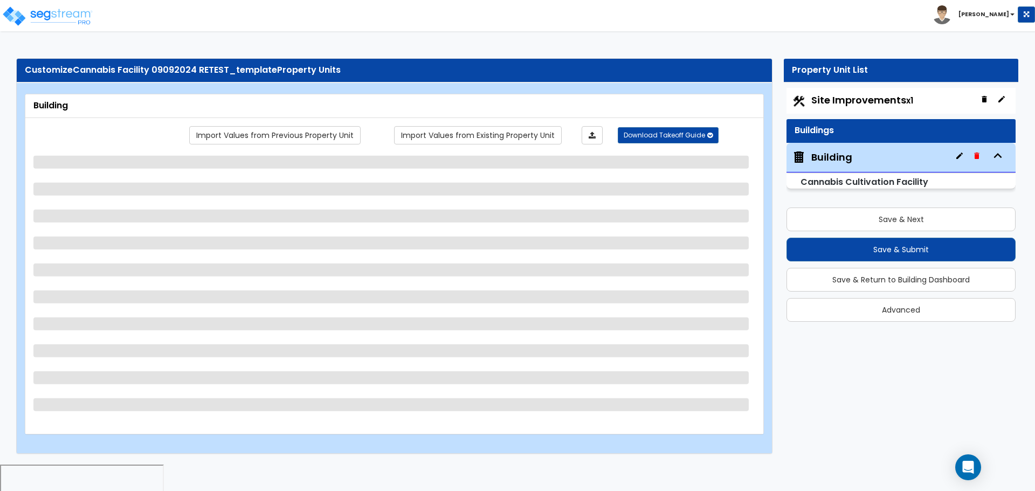
select select "2"
select select "4"
select select "2"
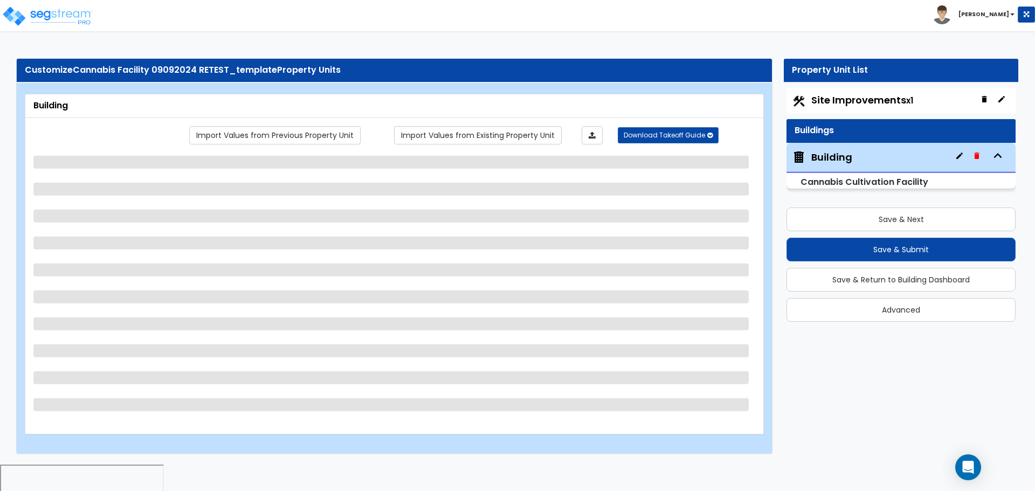
select select "1"
select select "3"
select select "1"
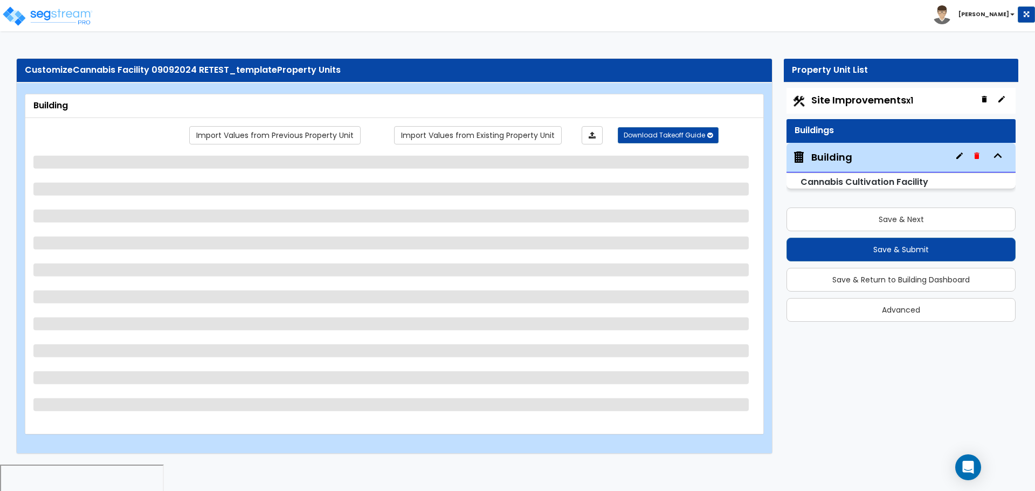
select select "1"
select select "2"
select select "3"
select select "1"
select select "2"
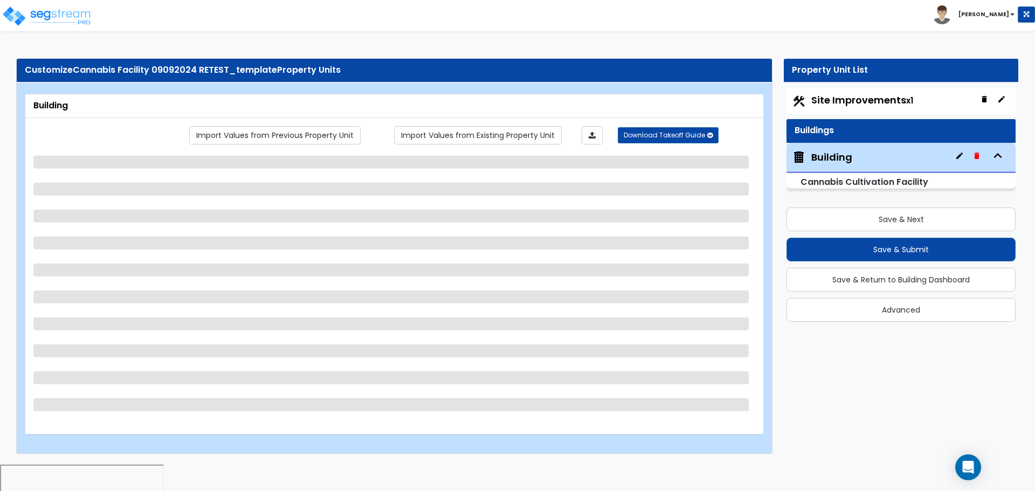
select select "3"
select select "2"
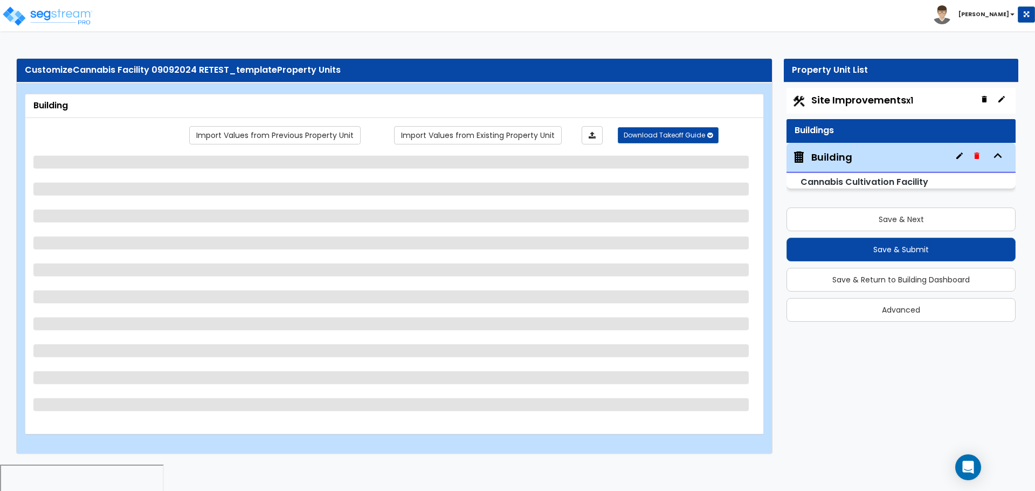
select select "2"
select select "1"
select select "4"
select select "3"
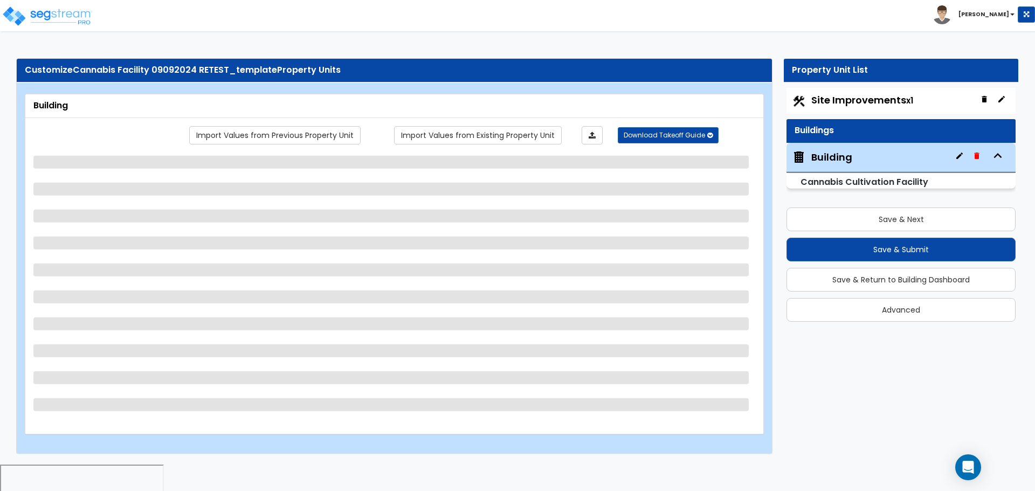
select select "2"
select select "1"
select select "8"
select select "1"
select select "2"
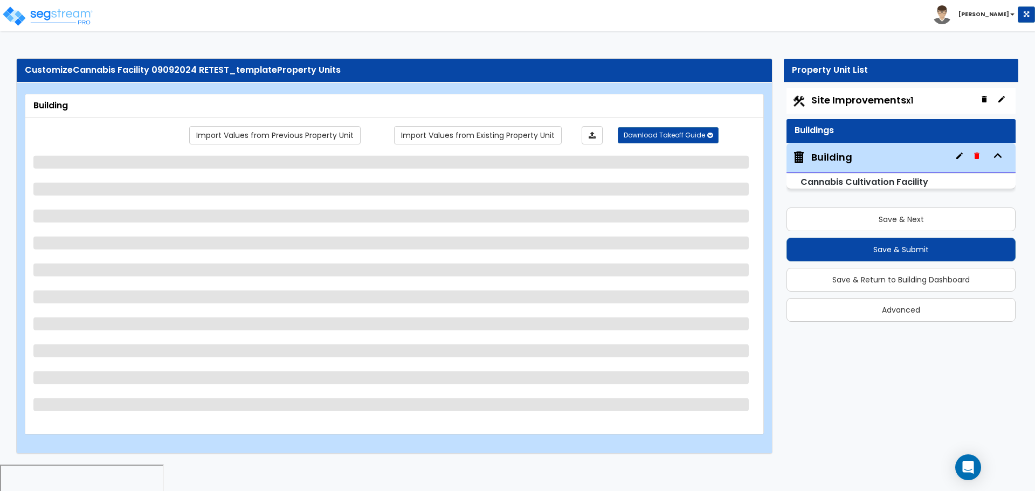
select select "6"
select select "3"
select select "7"
select select "1"
select select "2"
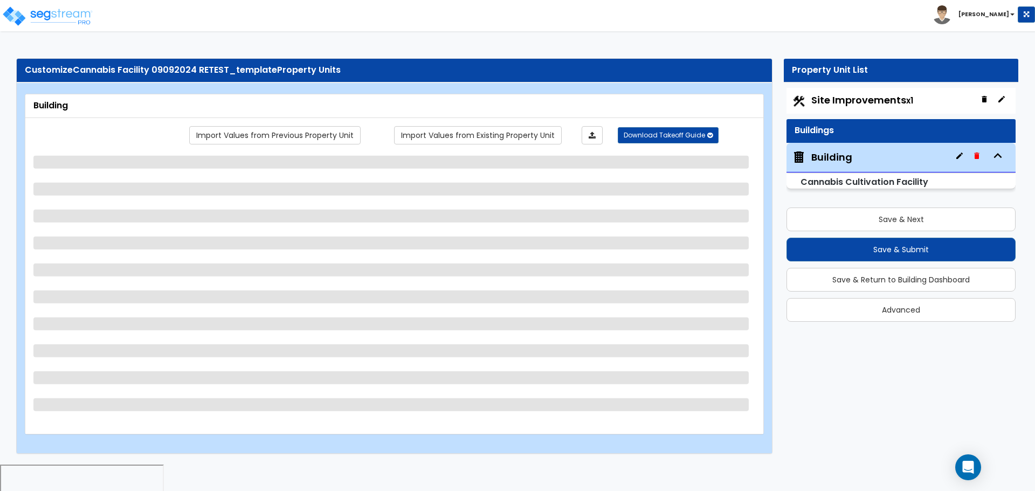
select select "1"
select select "2"
select select "1"
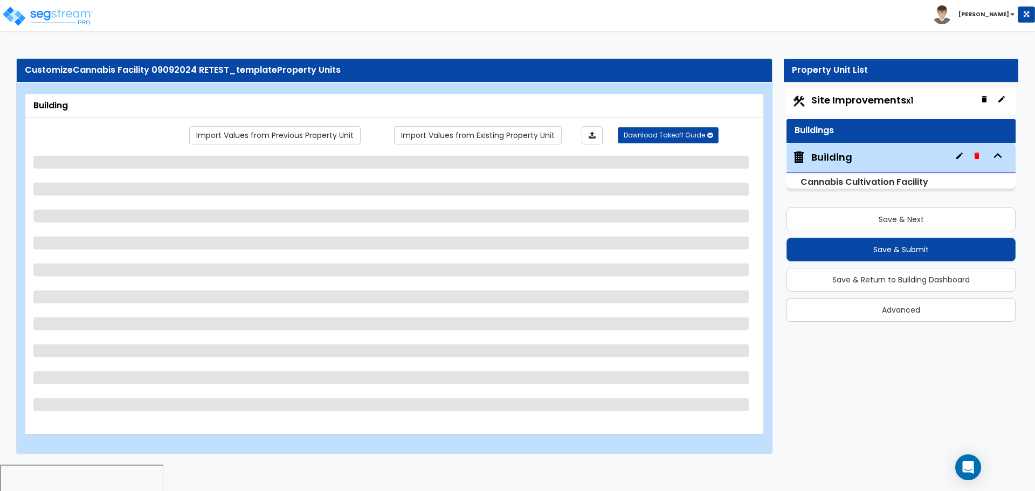
select select "5"
select select "1"
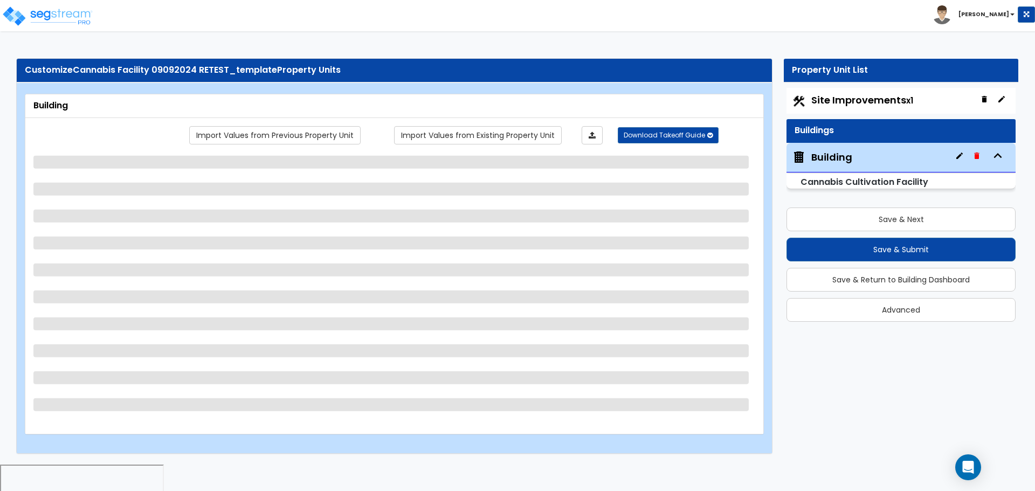
select select "4"
select select "1"
select select "2"
select select "3"
select select "4"
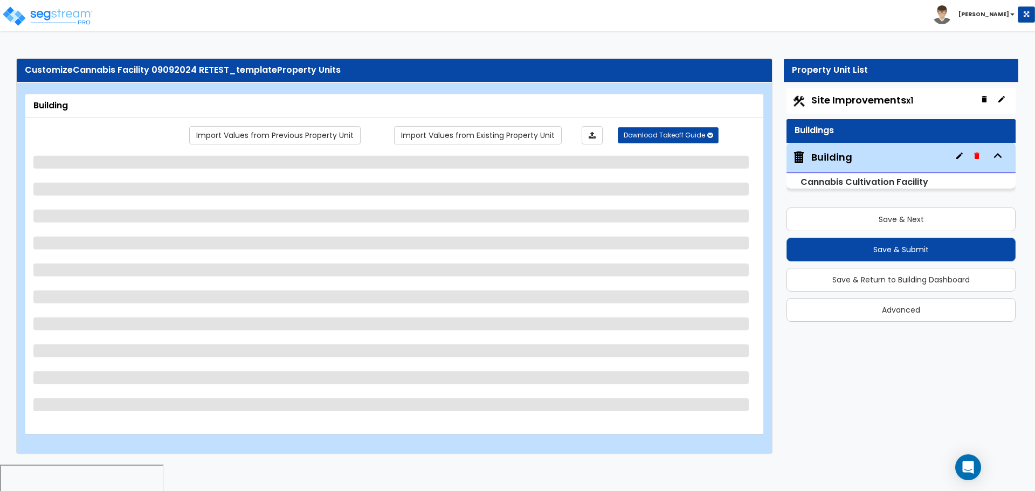
select select "3"
select select "1"
select select "2"
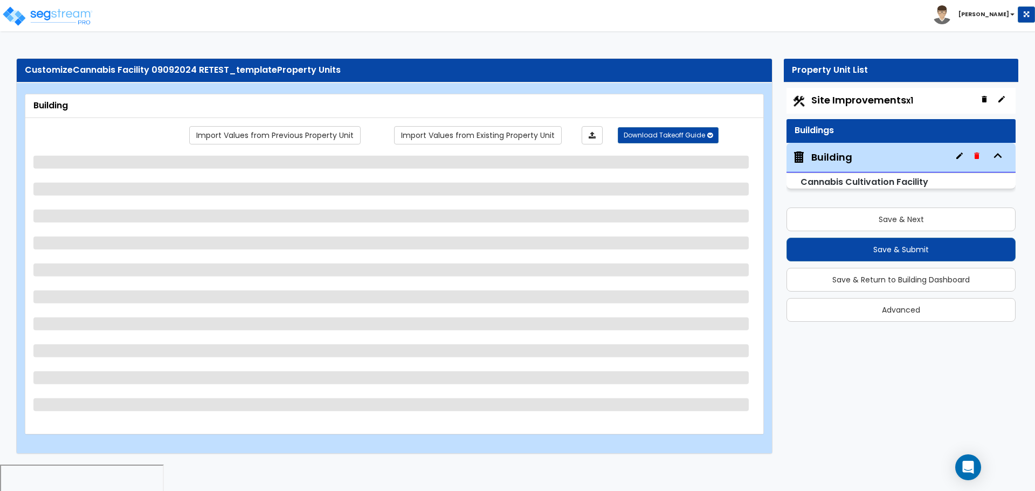
select select "4"
select select "2"
select select "1"
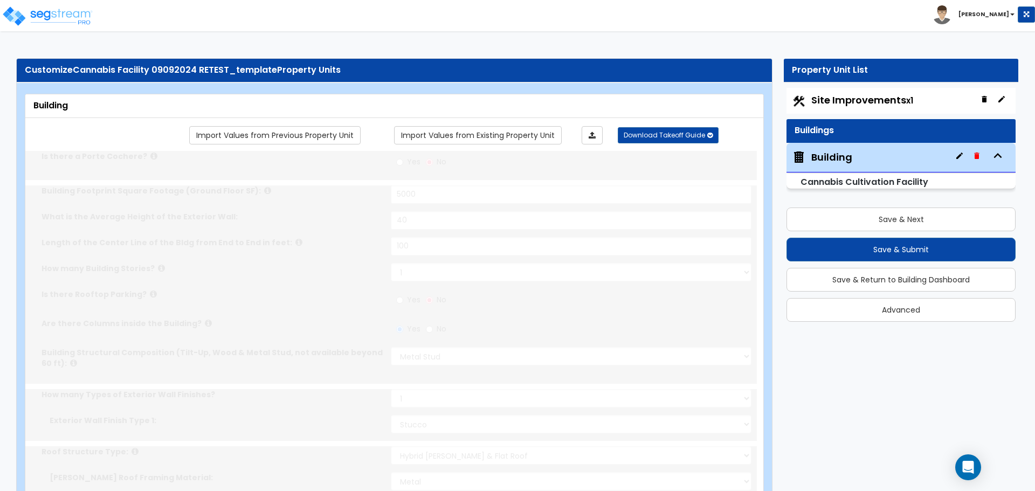
radio input "true"
type input "1000"
radio input "true"
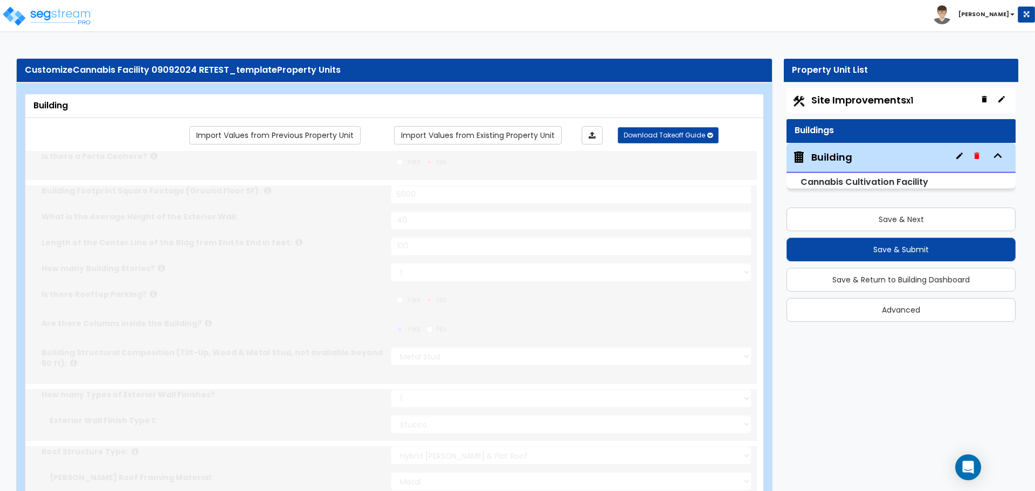
radio input "true"
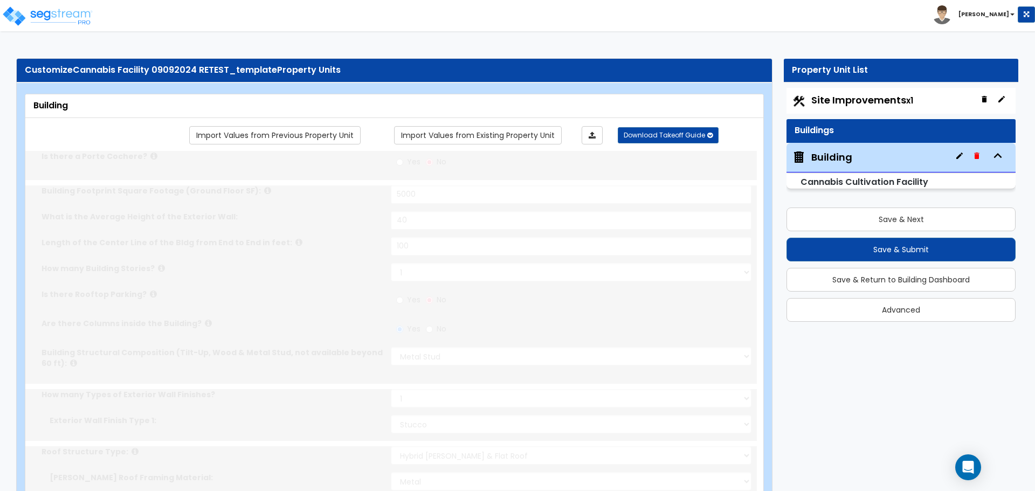
radio input "true"
select select "2"
radio input "true"
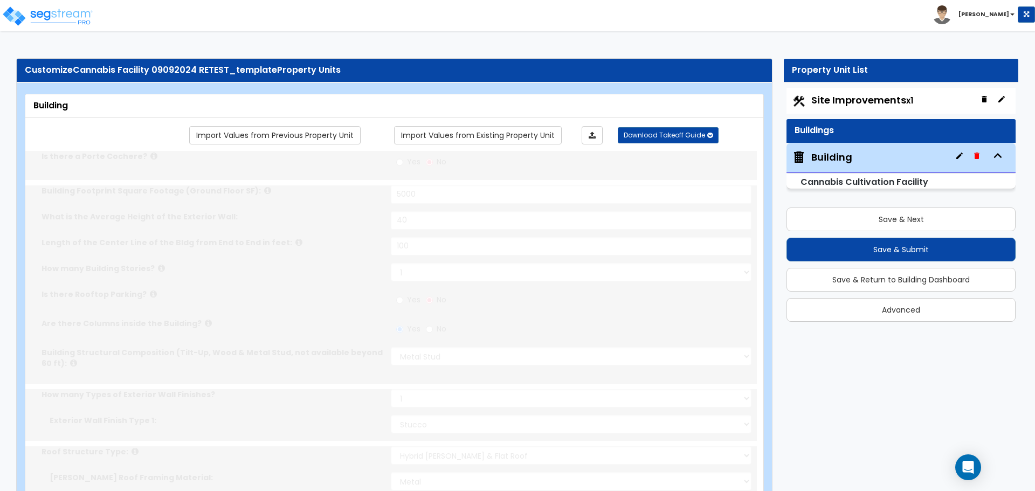
radio input "true"
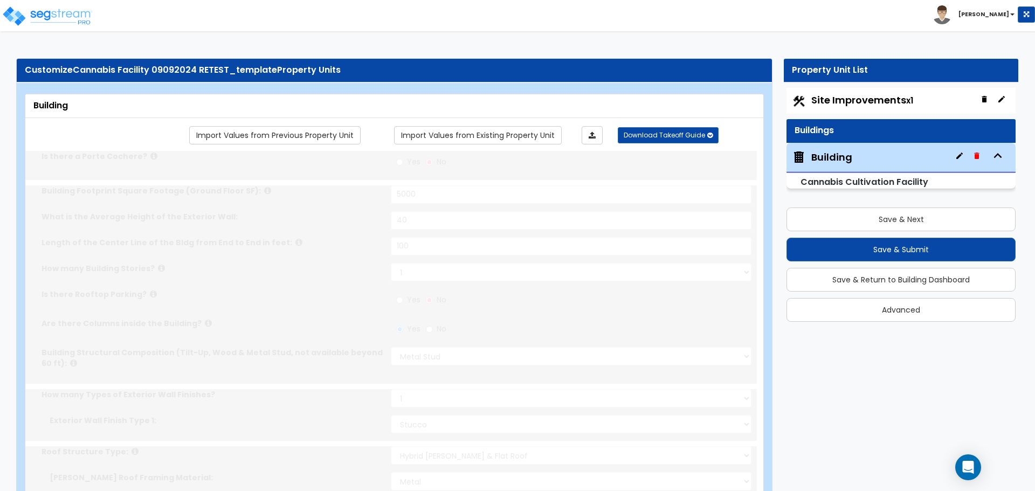
radio input "true"
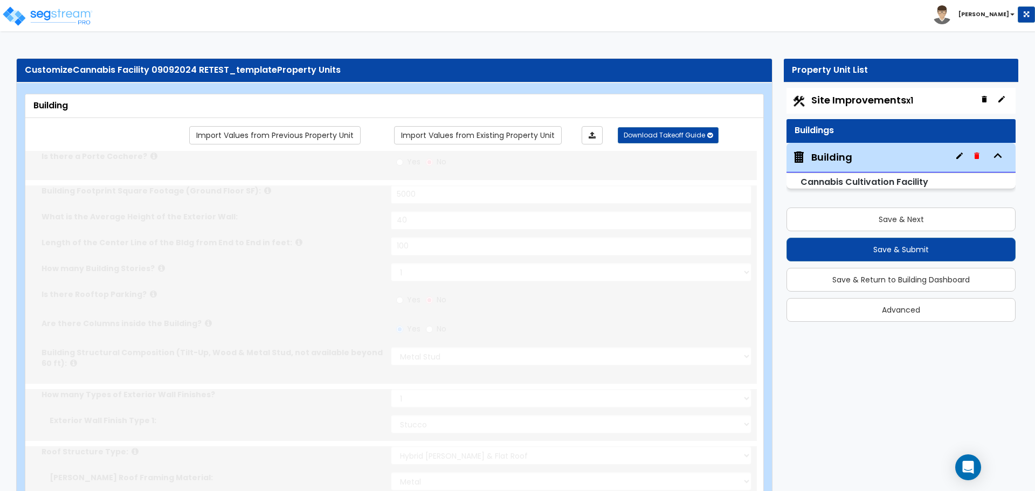
radio input "true"
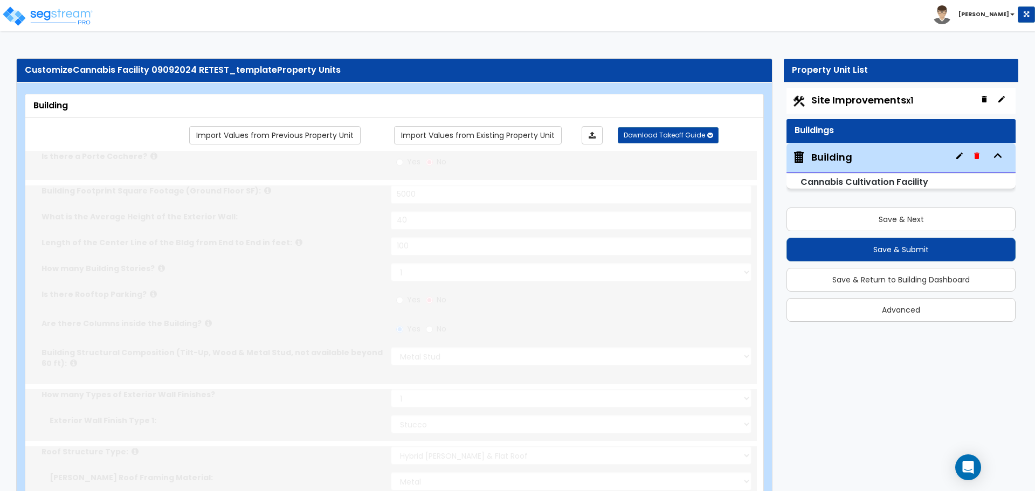
radio input "true"
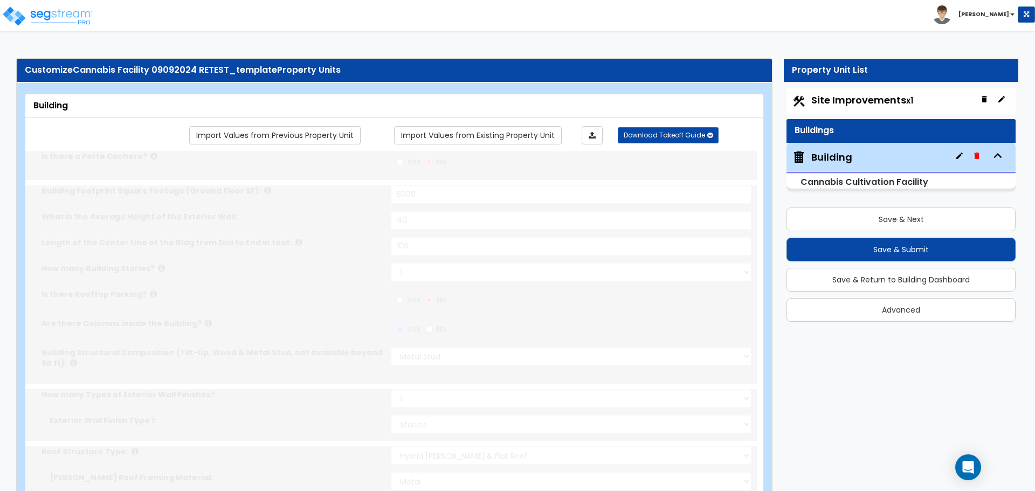
radio input "true"
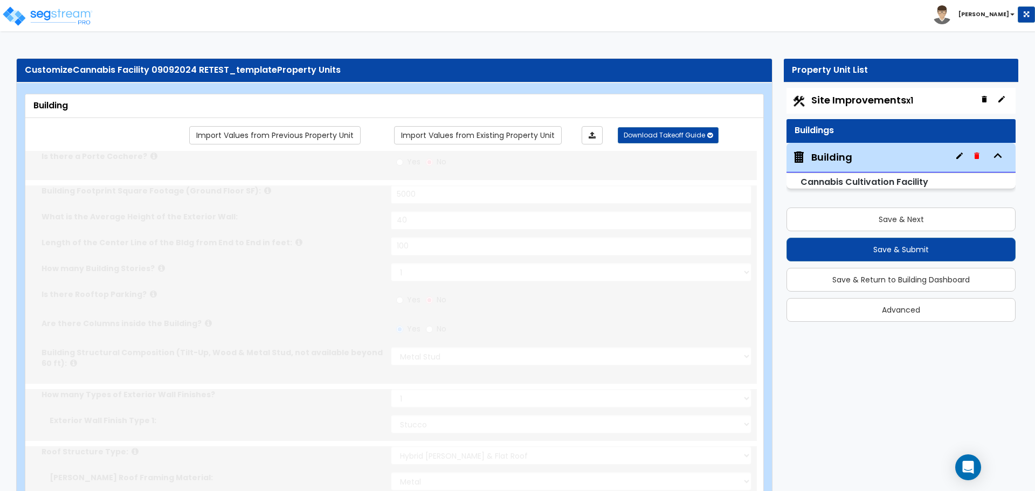
radio input "true"
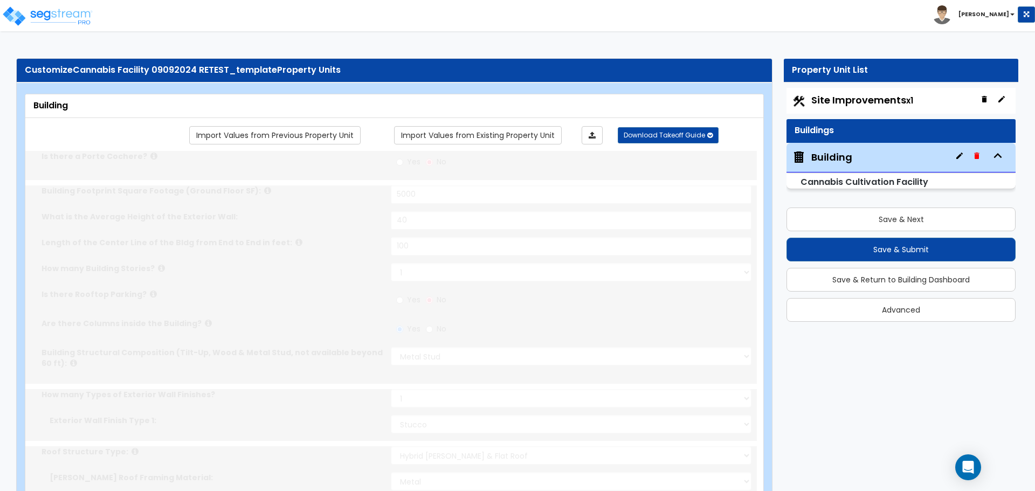
radio input "true"
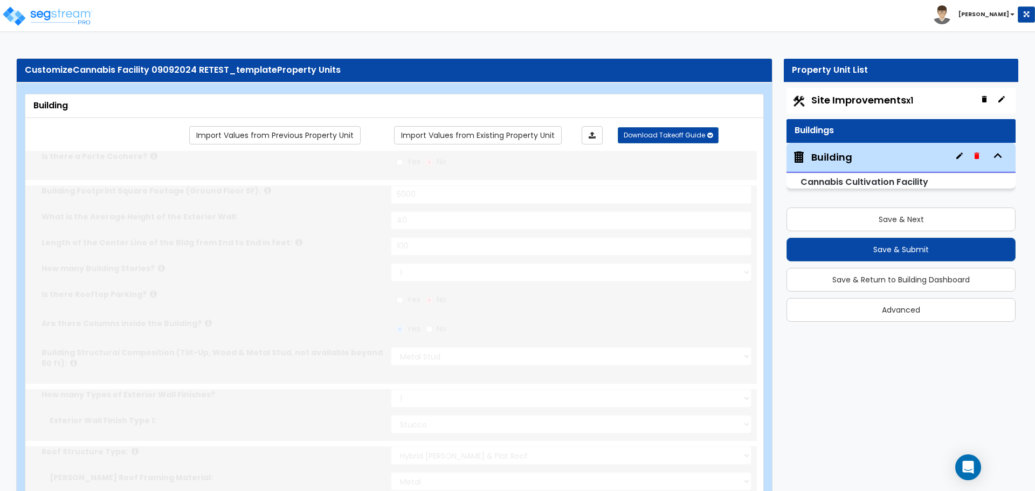
radio input "true"
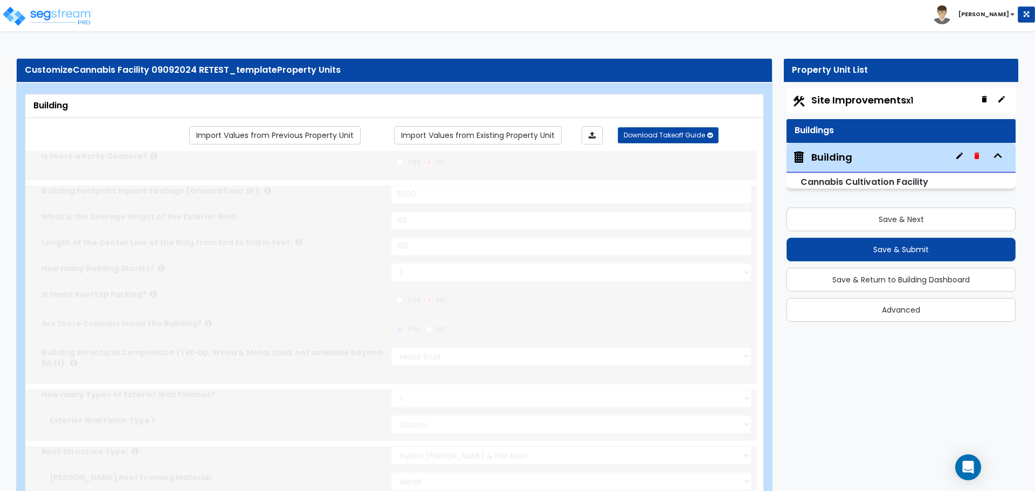
radio input "true"
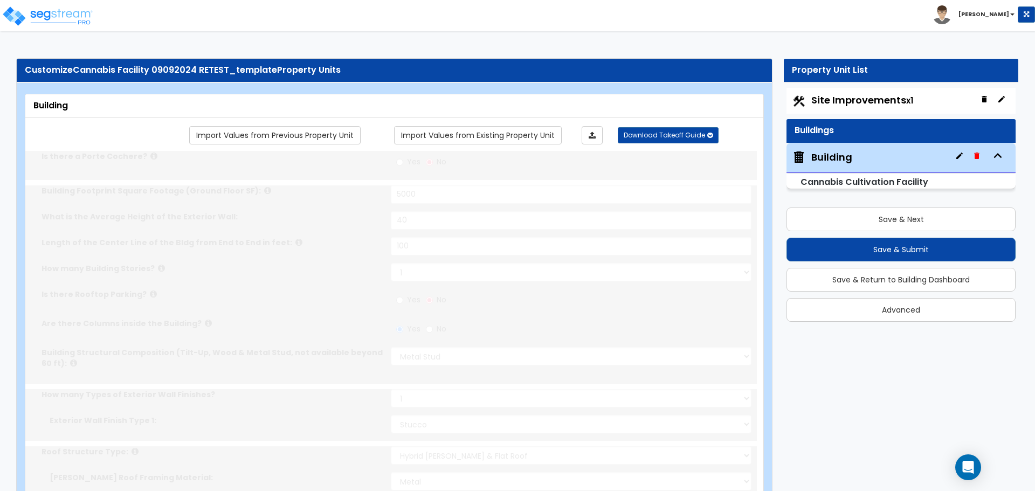
radio input "true"
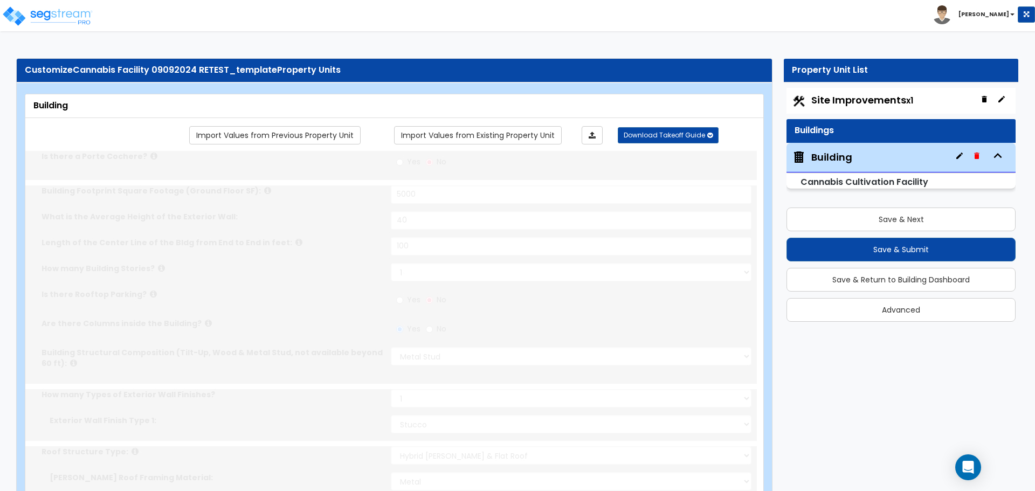
radio input "true"
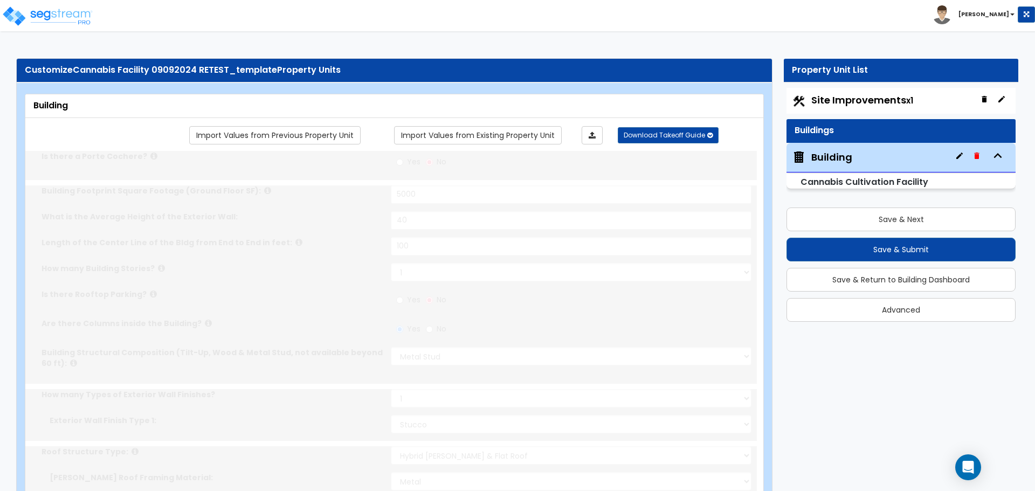
radio input "true"
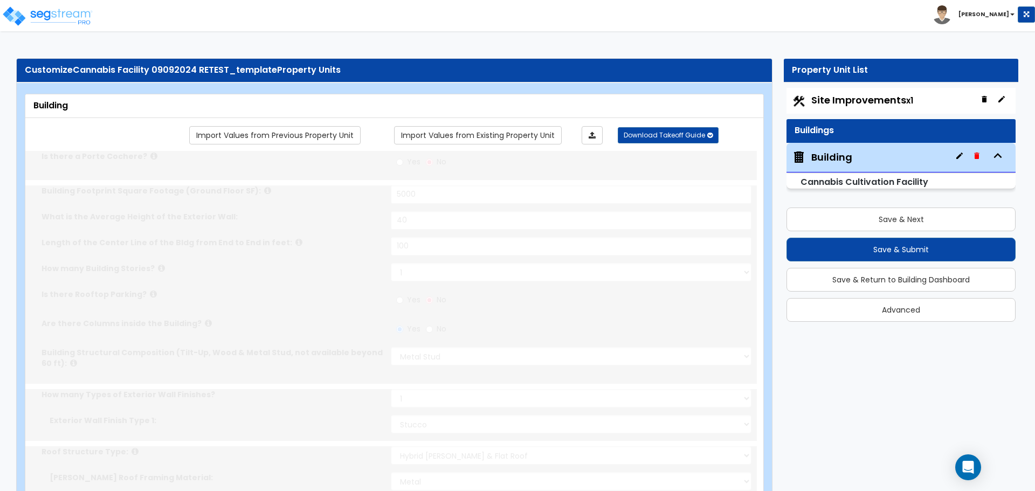
radio input "true"
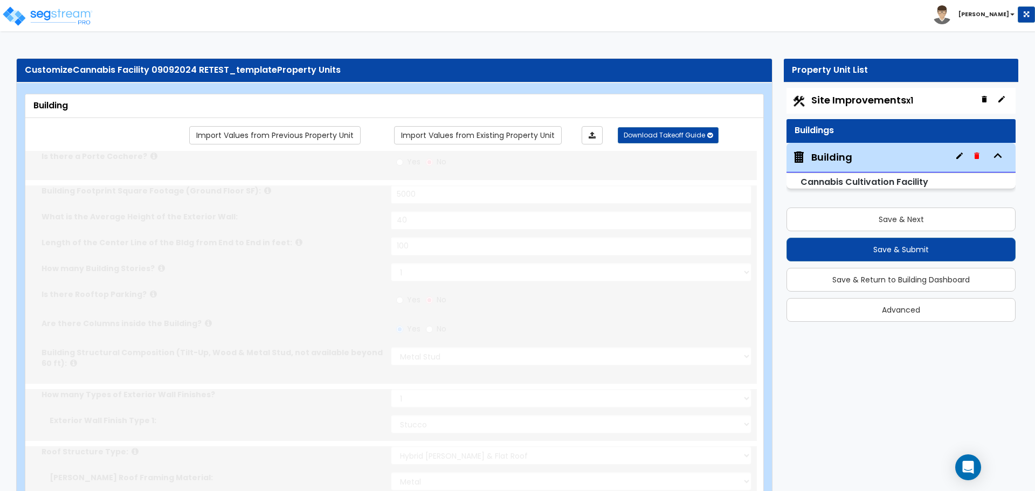
radio input "true"
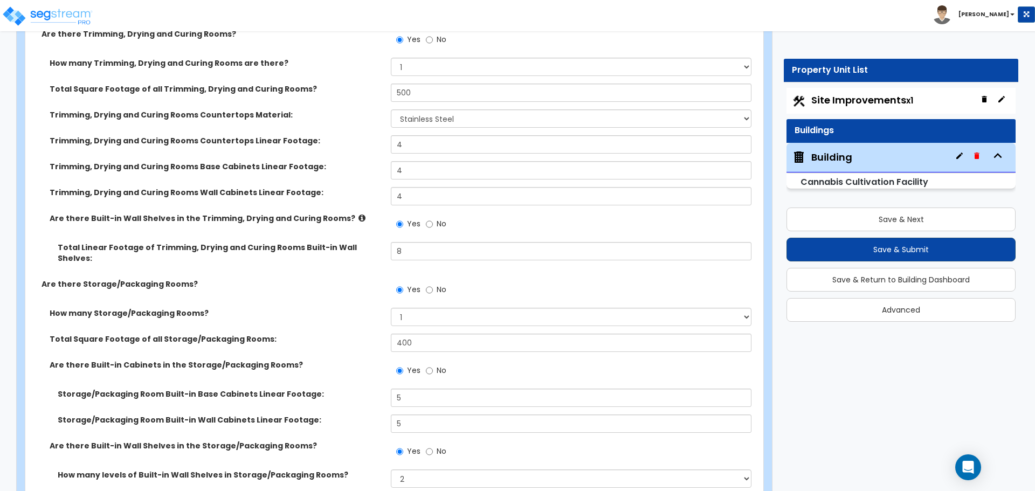
scroll to position [3624, 0]
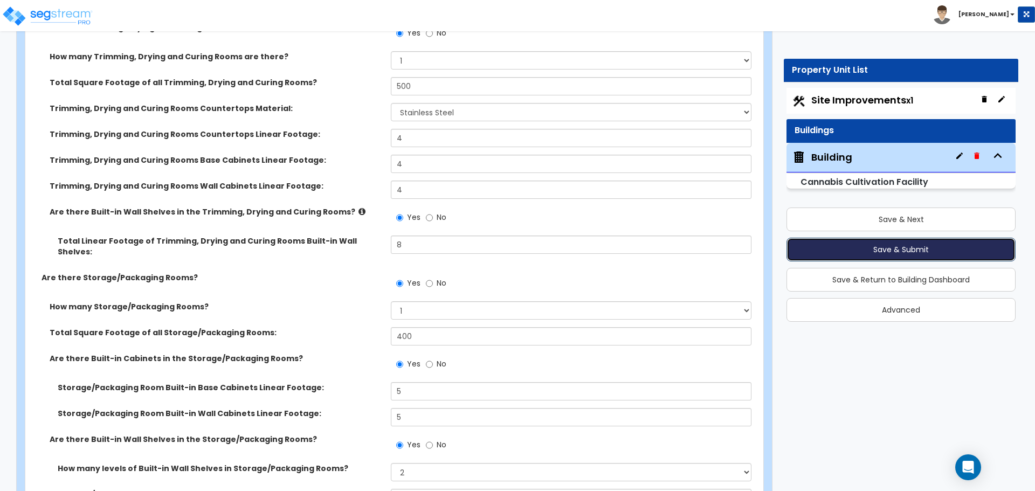
click at [820, 244] on button "Save & Submit" at bounding box center [901, 250] width 229 height 24
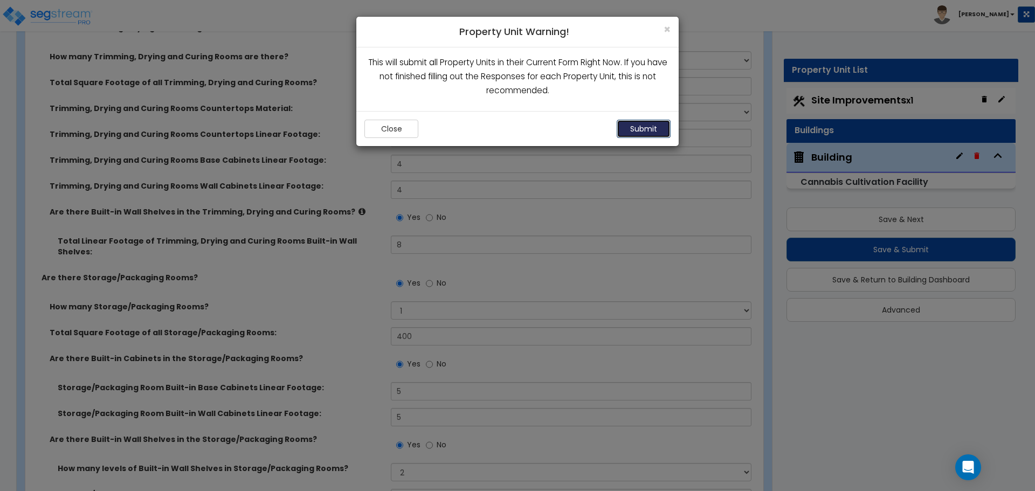
click at [631, 129] on button "Submit" at bounding box center [644, 129] width 54 height 18
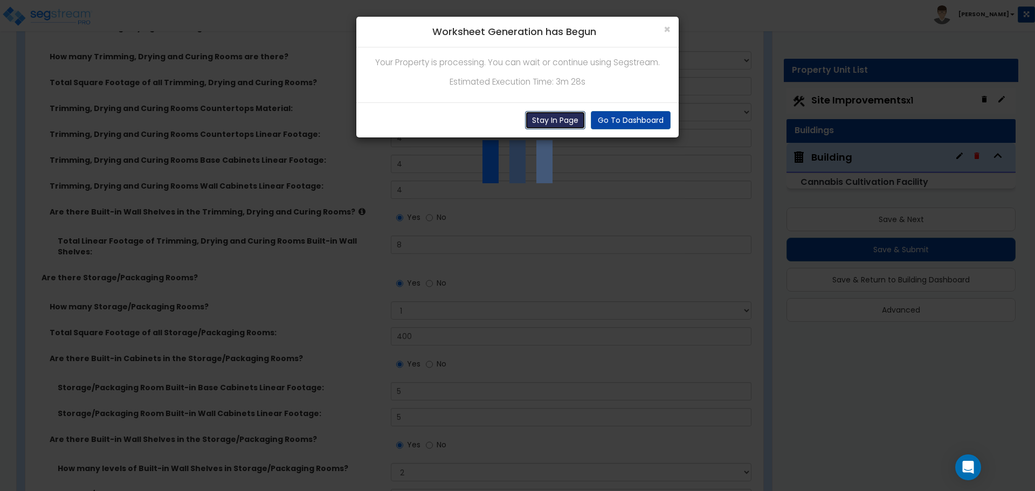
click at [564, 113] on button "Stay In Page" at bounding box center [555, 120] width 60 height 18
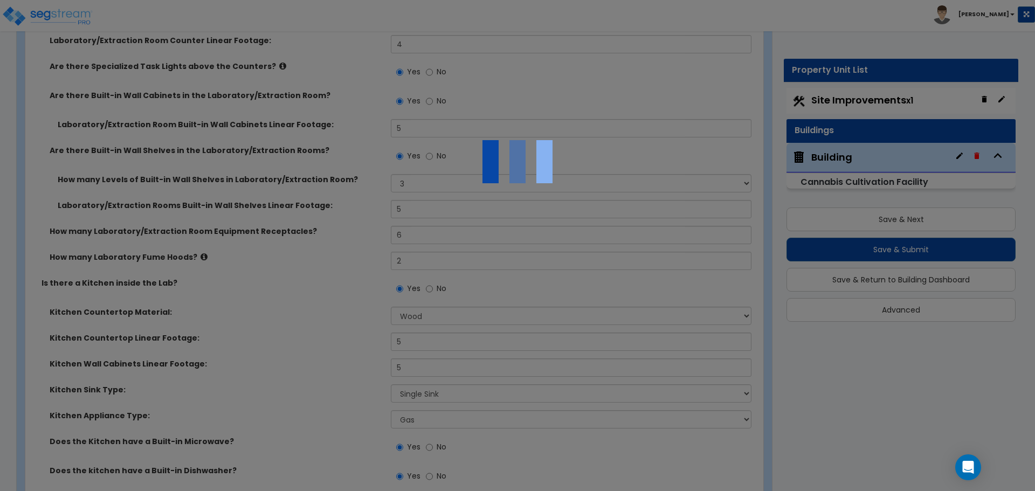
scroll to position [3909, 0]
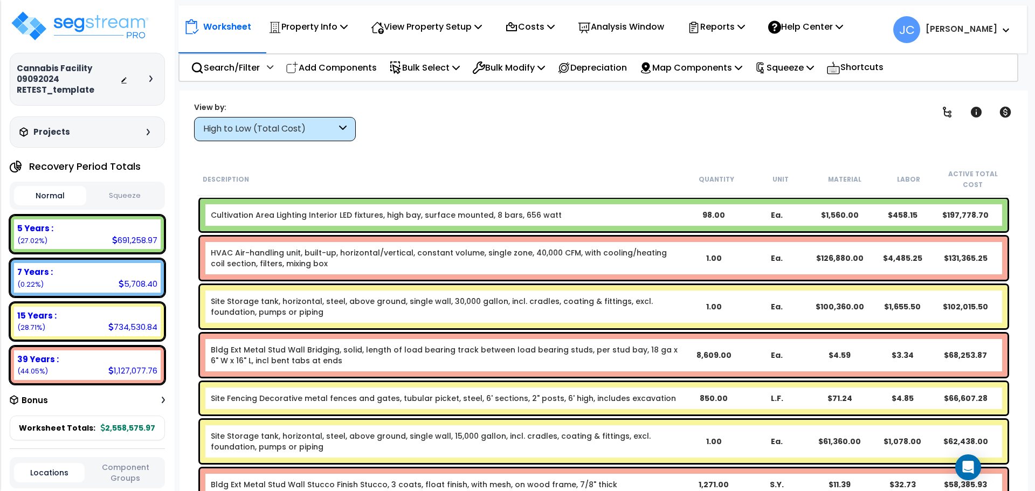
click at [307, 126] on div "High to Low (Total Cost)" at bounding box center [269, 129] width 133 height 12
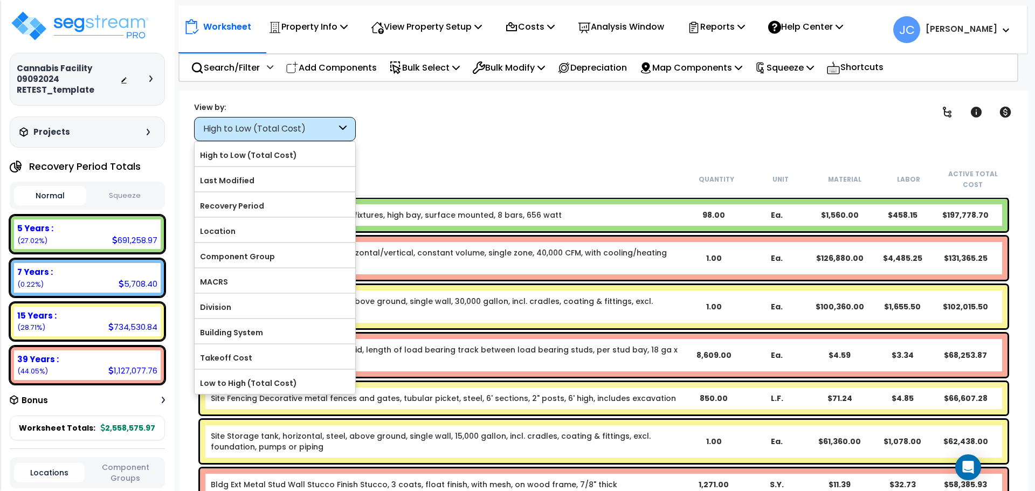
click at [271, 242] on div at bounding box center [275, 242] width 161 height 1
click at [256, 258] on label "Component Group" at bounding box center [275, 257] width 161 height 16
click at [0, 0] on input "Component Group" at bounding box center [0, 0] width 0 height 0
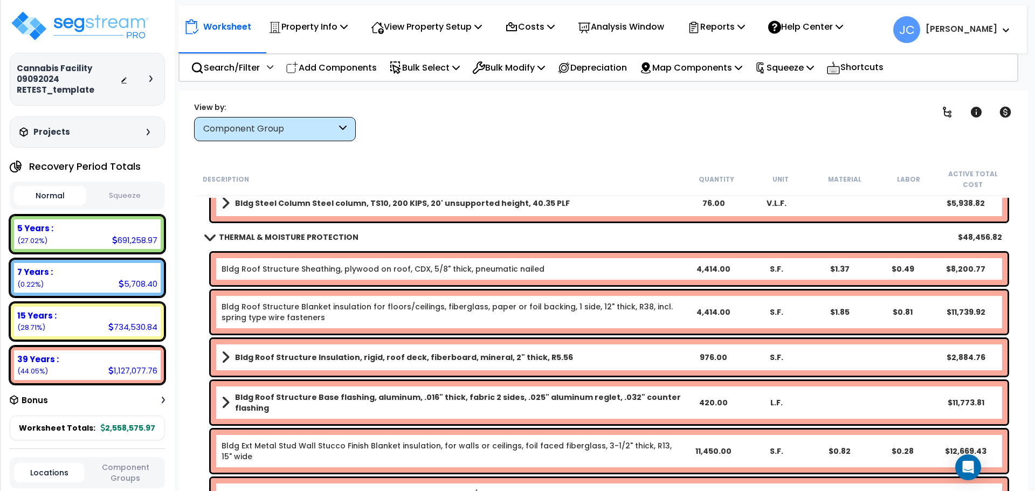
scroll to position [441, 0]
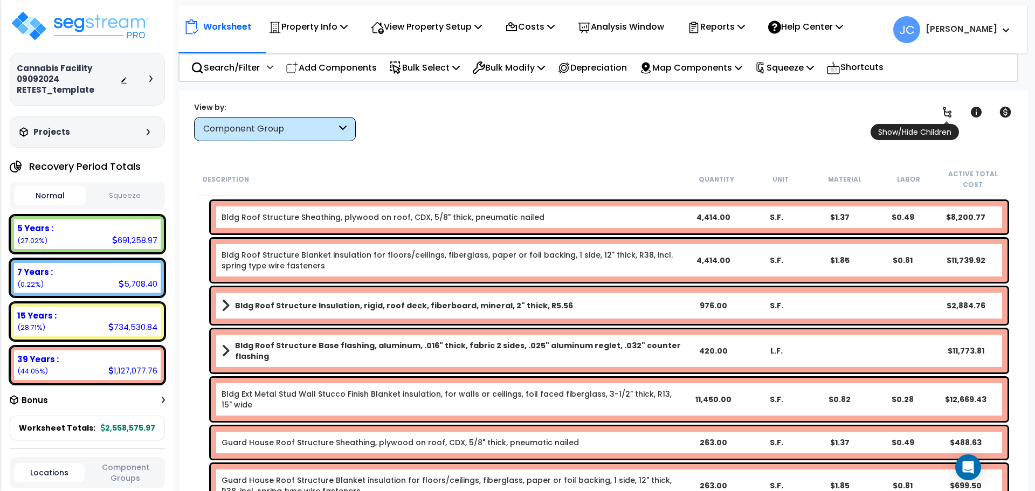
click at [948, 111] on icon at bounding box center [947, 112] width 13 height 13
click at [949, 111] on icon at bounding box center [947, 112] width 13 height 13
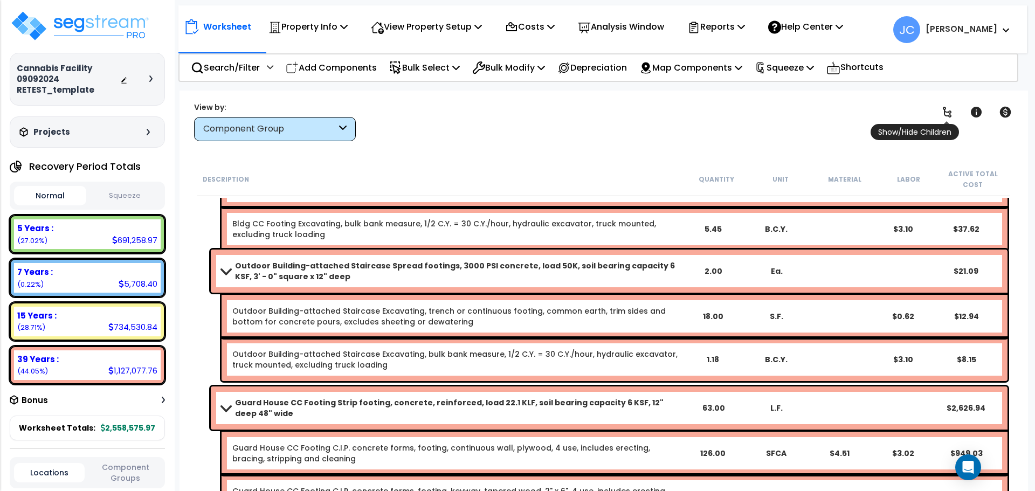
click at [949, 111] on icon at bounding box center [947, 112] width 13 height 13
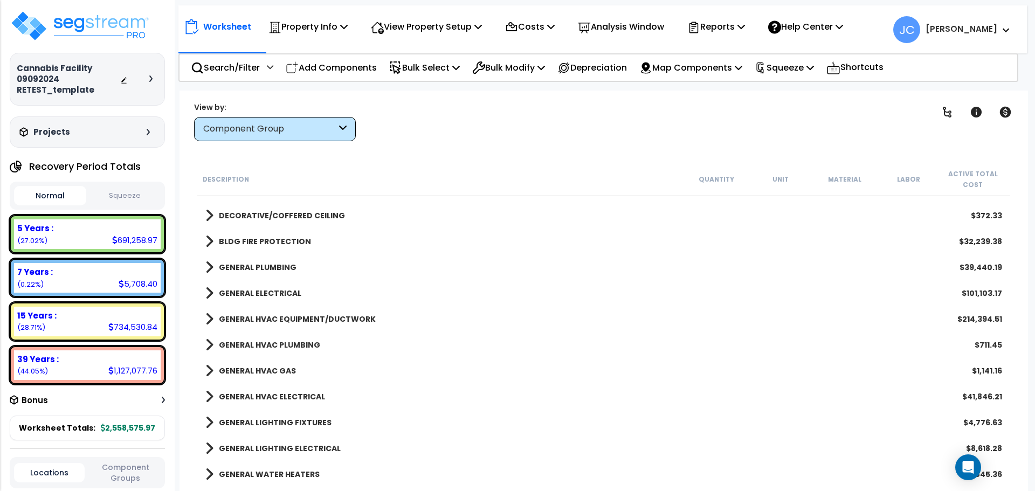
scroll to position [1457, 0]
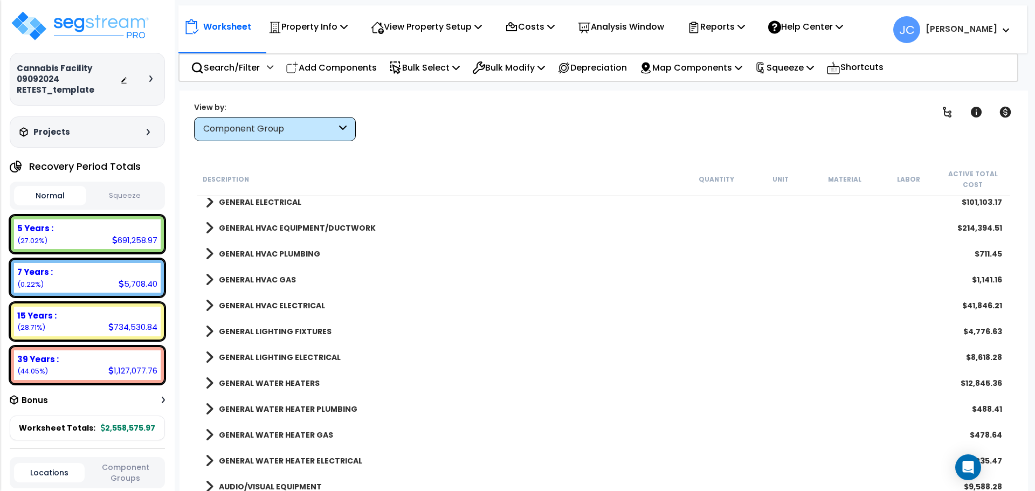
click at [305, 314] on div "GENERAL HVAC ELECTRICAL $41,846.21" at bounding box center [604, 306] width 808 height 26
click at [293, 310] on b "GENERAL HVAC ELECTRICAL" at bounding box center [272, 305] width 106 height 11
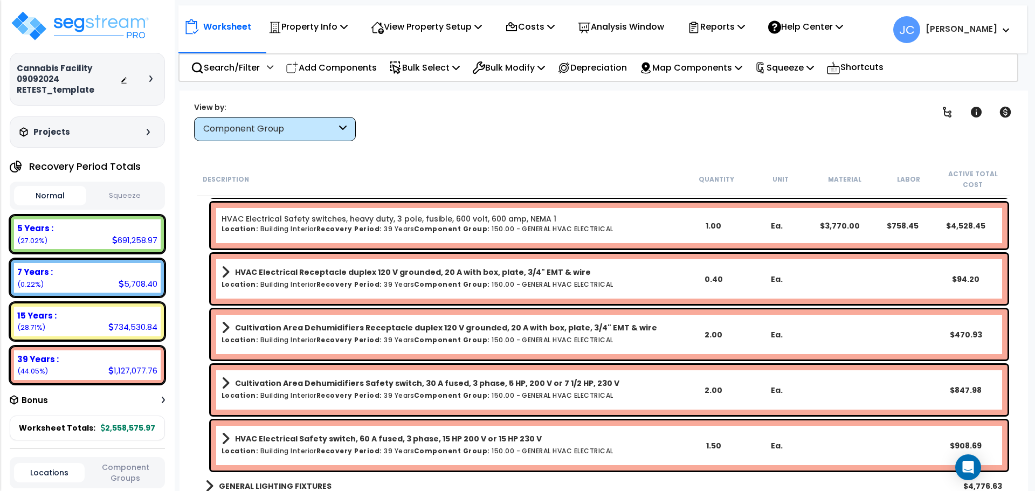
scroll to position [2058, 0]
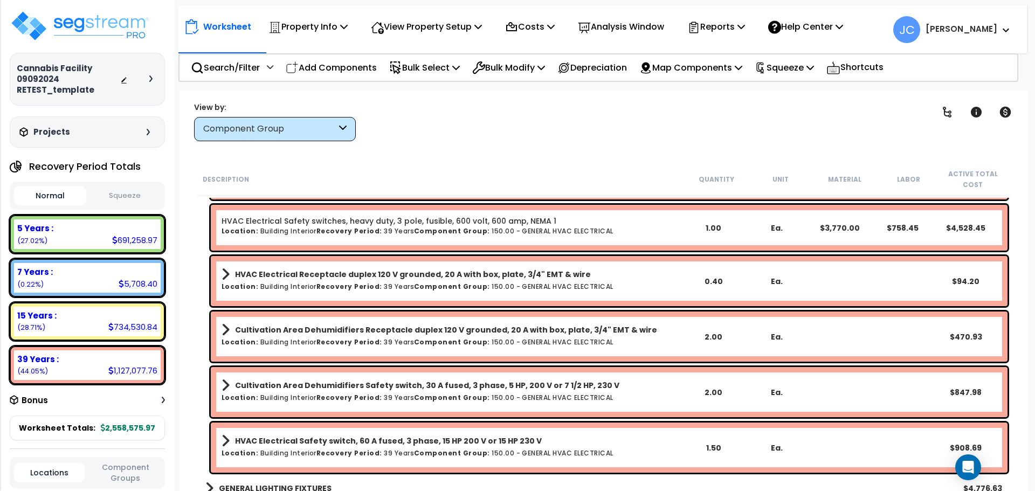
click at [538, 123] on div "Clear Filters" at bounding box center [641, 121] width 545 height 40
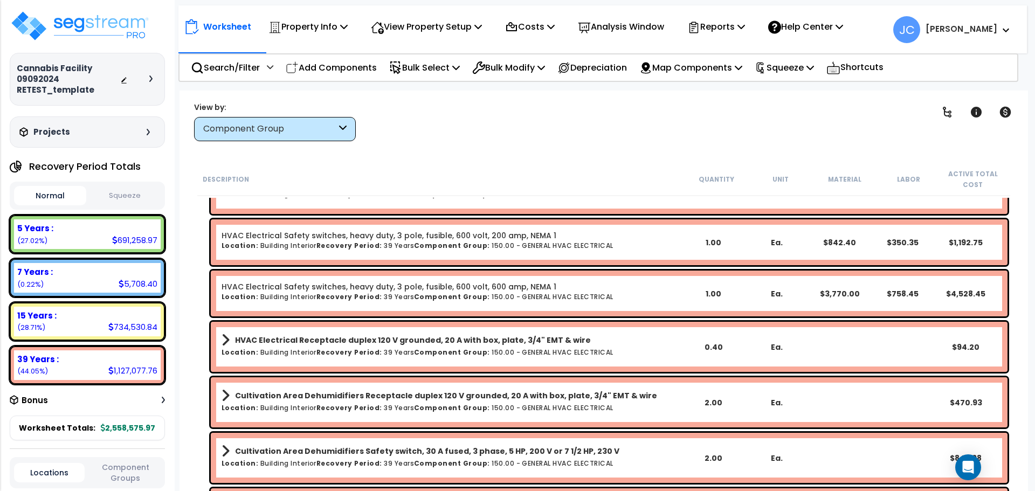
scroll to position [1968, 0]
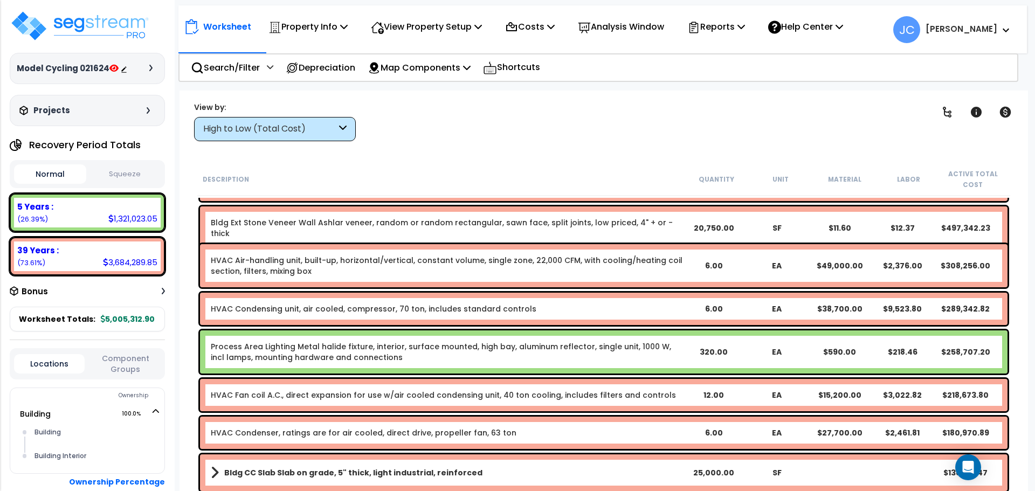
scroll to position [100, 0]
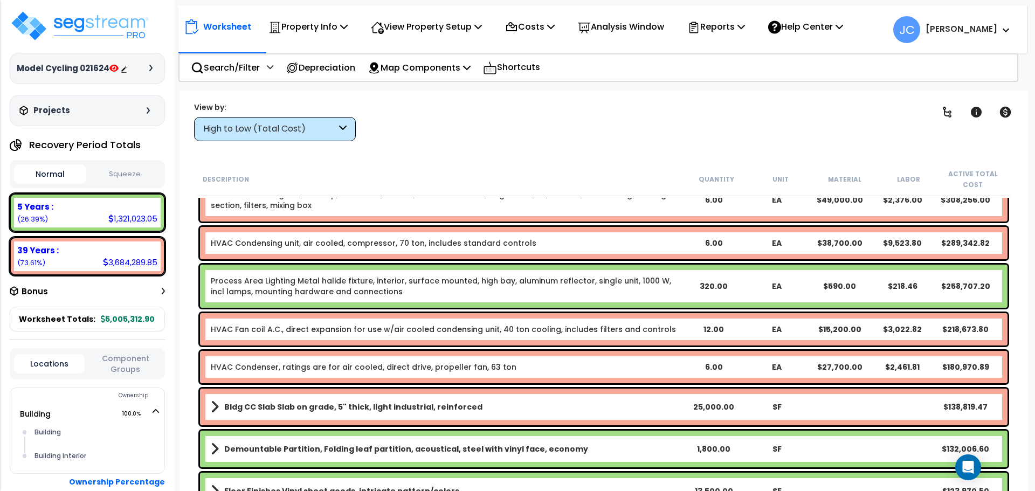
click at [307, 125] on div "High to Low (Total Cost)" at bounding box center [269, 129] width 133 height 12
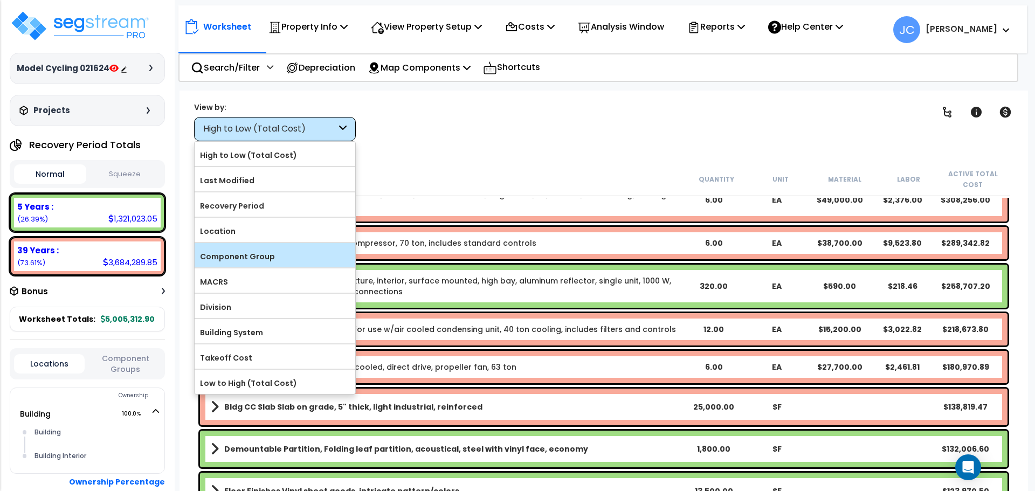
click at [281, 258] on label "Component Group" at bounding box center [275, 257] width 161 height 16
click at [0, 0] on input "Component Group" at bounding box center [0, 0] width 0 height 0
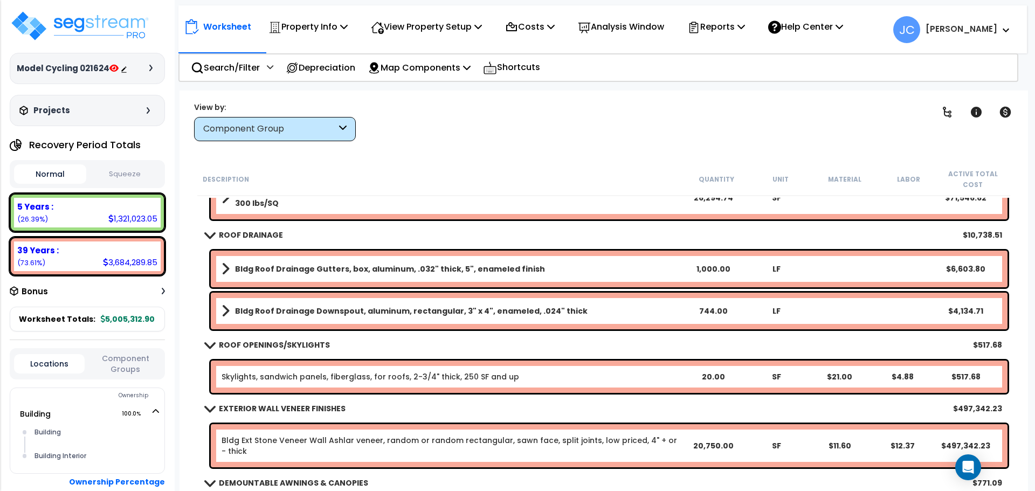
scroll to position [0, 0]
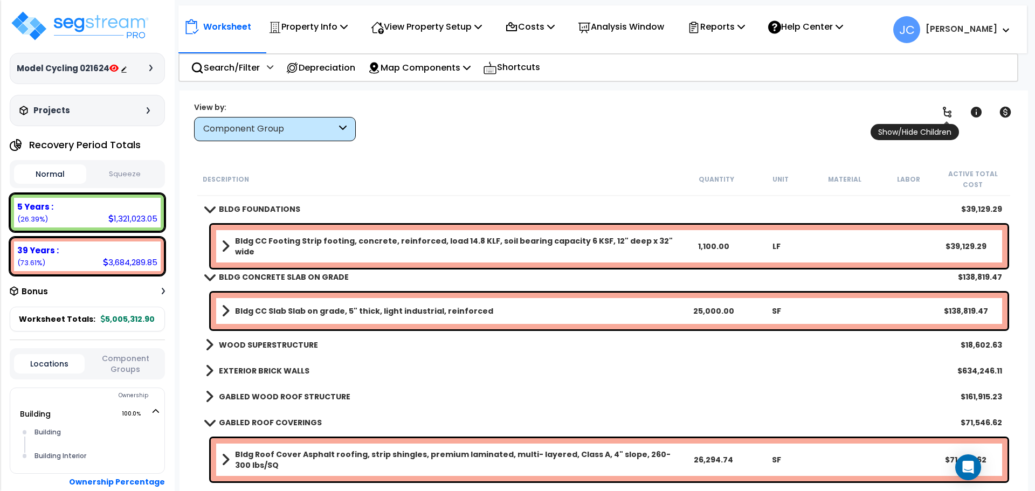
click at [951, 110] on icon at bounding box center [947, 112] width 13 height 13
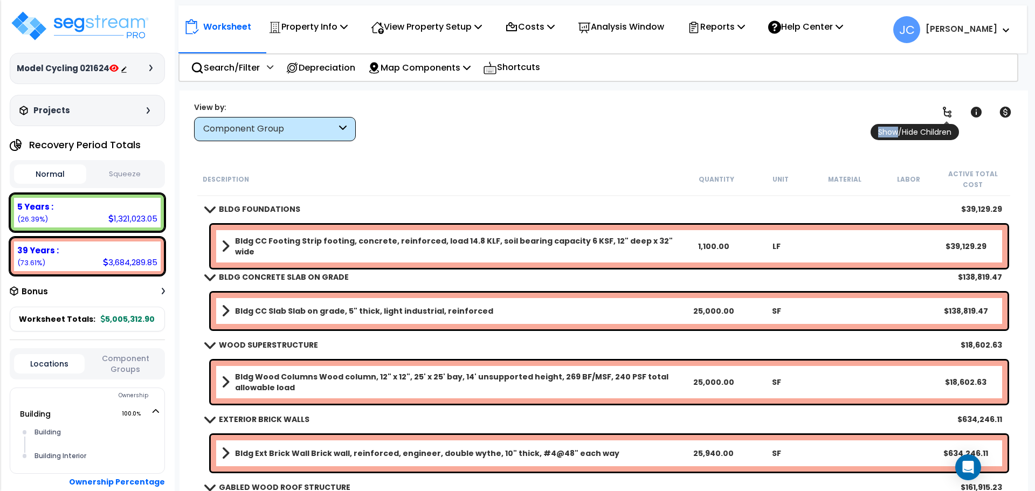
click at [951, 110] on icon at bounding box center [947, 112] width 13 height 13
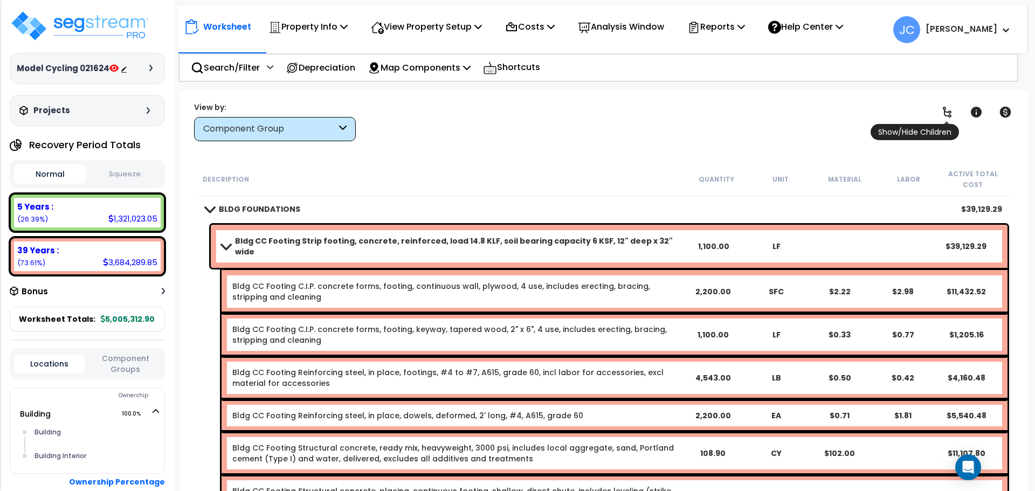
click at [936, 108] on link at bounding box center [948, 112] width 24 height 24
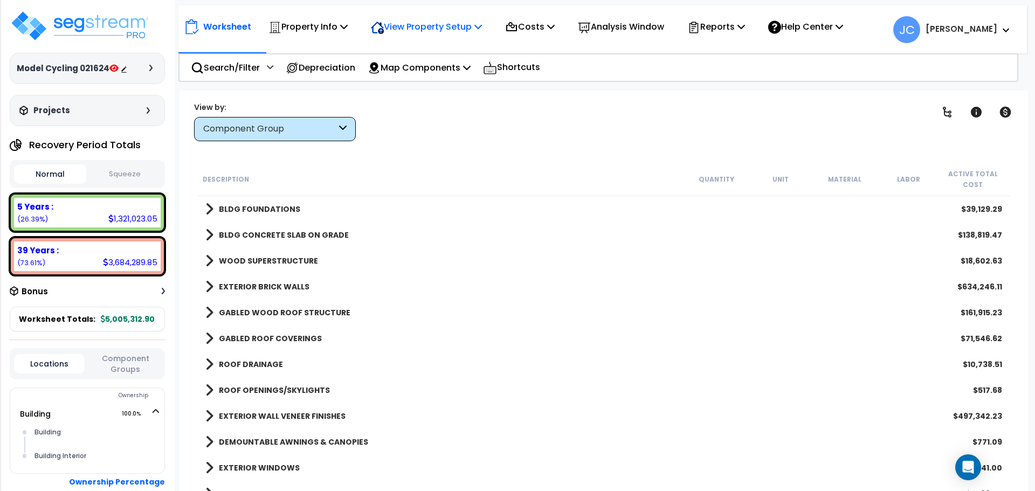
click at [348, 24] on p "View Property Setup" at bounding box center [308, 26] width 79 height 15
click at [324, 38] on div "Property Info" at bounding box center [308, 26] width 79 height 25
click at [498, 144] on div "Worksheet Property Info Property Setup Add Property Unit Template property Clon…" at bounding box center [604, 336] width 849 height 491
click at [634, 16] on div "Analysis Window" at bounding box center [621, 26] width 86 height 25
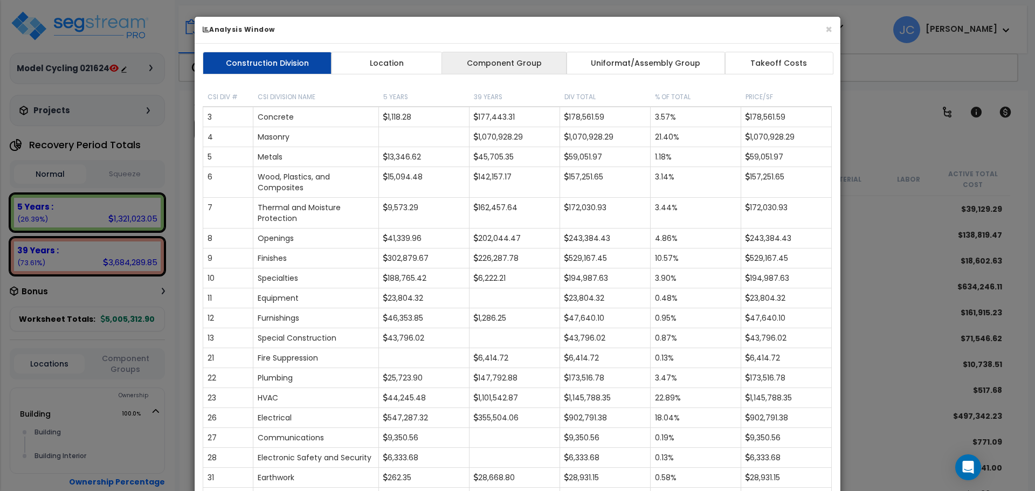
click at [516, 63] on link "Component Group" at bounding box center [504, 63] width 125 height 23
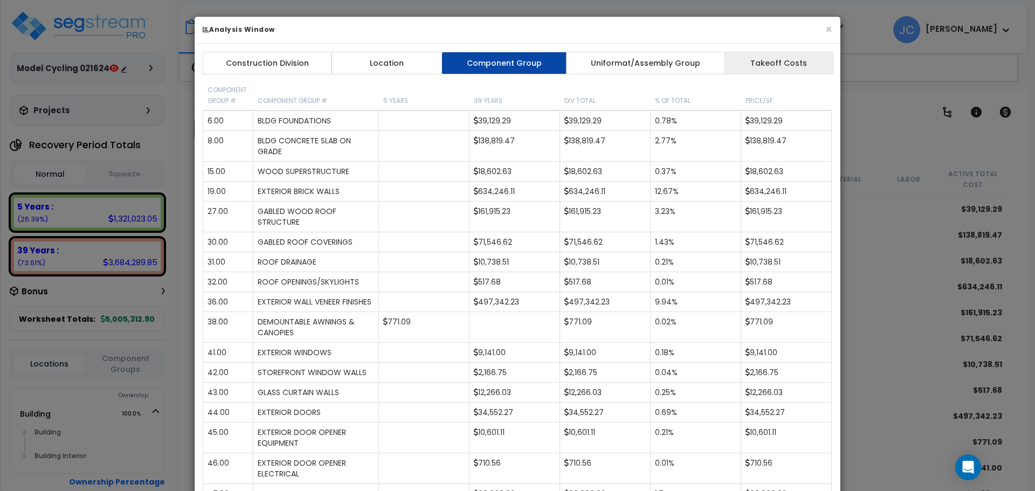
click at [733, 70] on link "Takeoff Costs" at bounding box center [779, 63] width 109 height 23
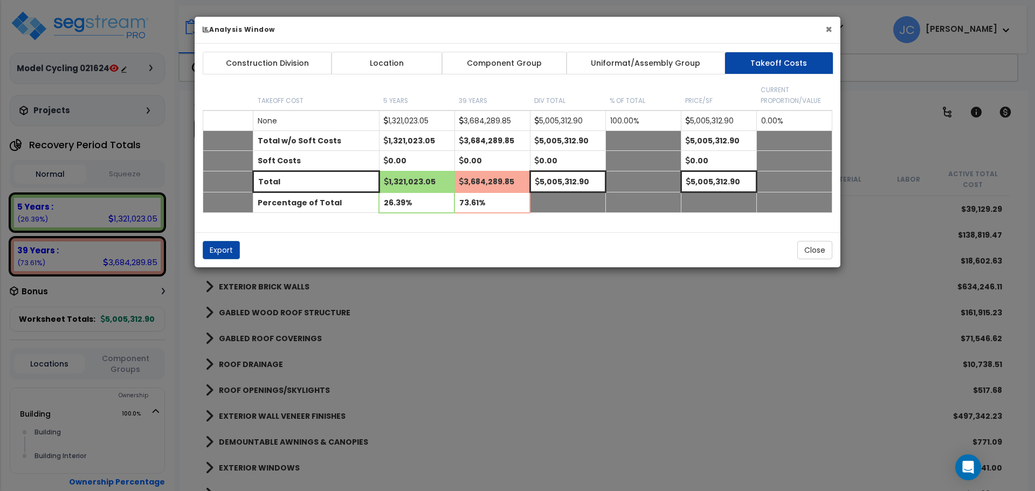
click at [827, 28] on button "×" at bounding box center [829, 29] width 7 height 11
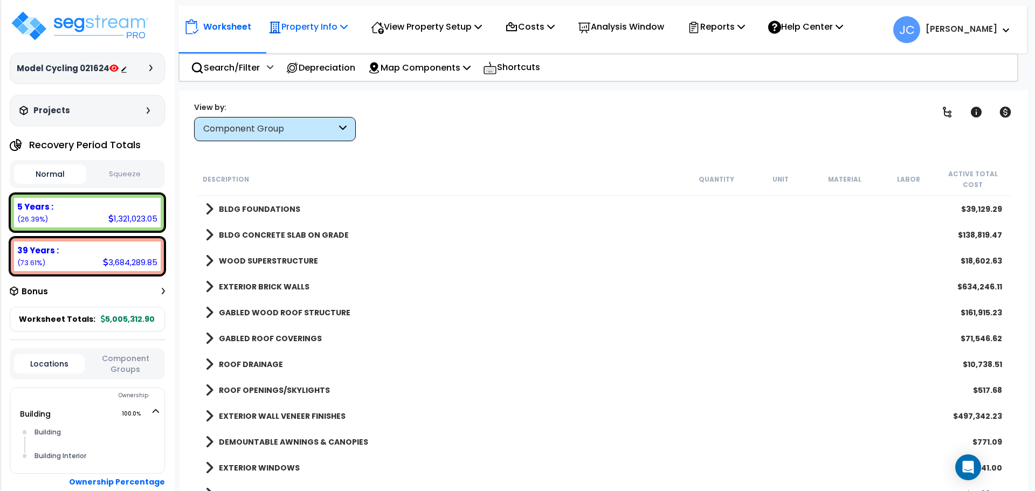
click at [313, 22] on p "Property Info" at bounding box center [308, 26] width 79 height 15
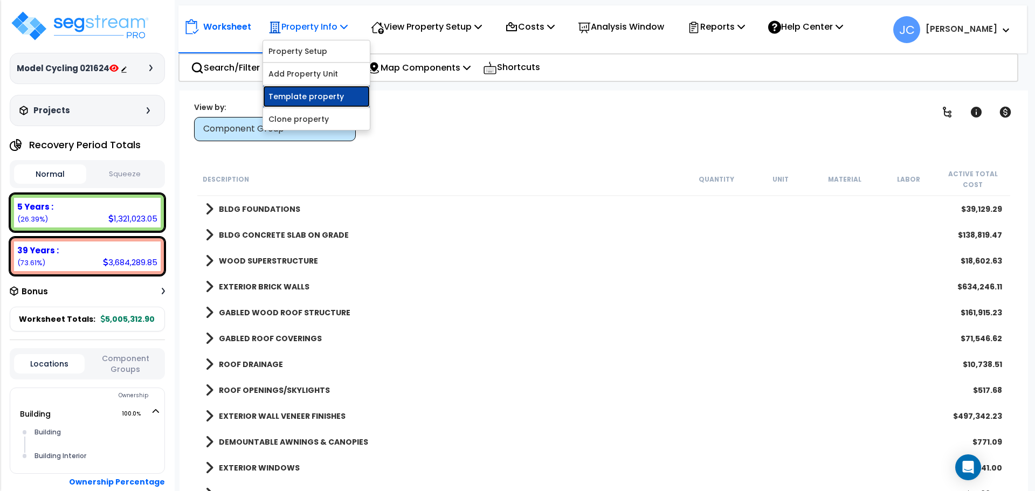
click at [303, 97] on link "Template property" at bounding box center [316, 97] width 107 height 22
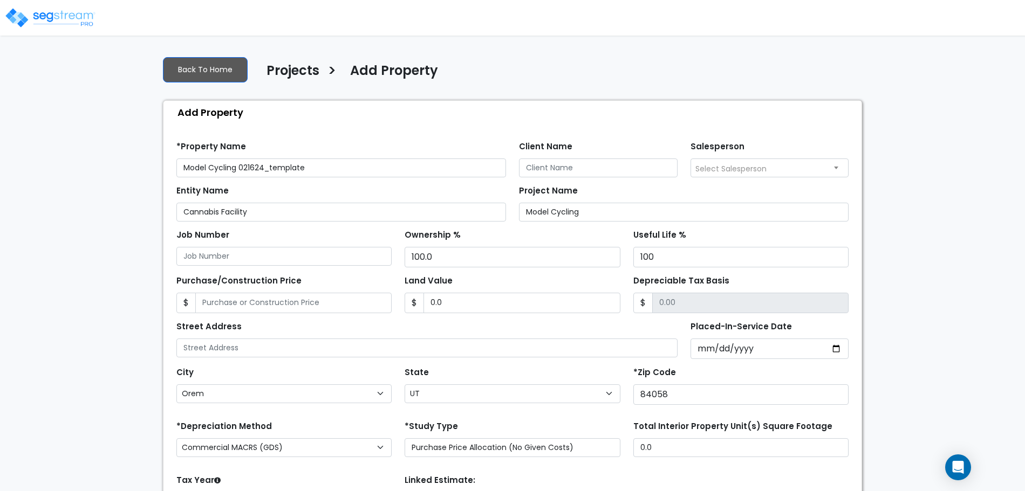
select select "Orem"
select select "UT"
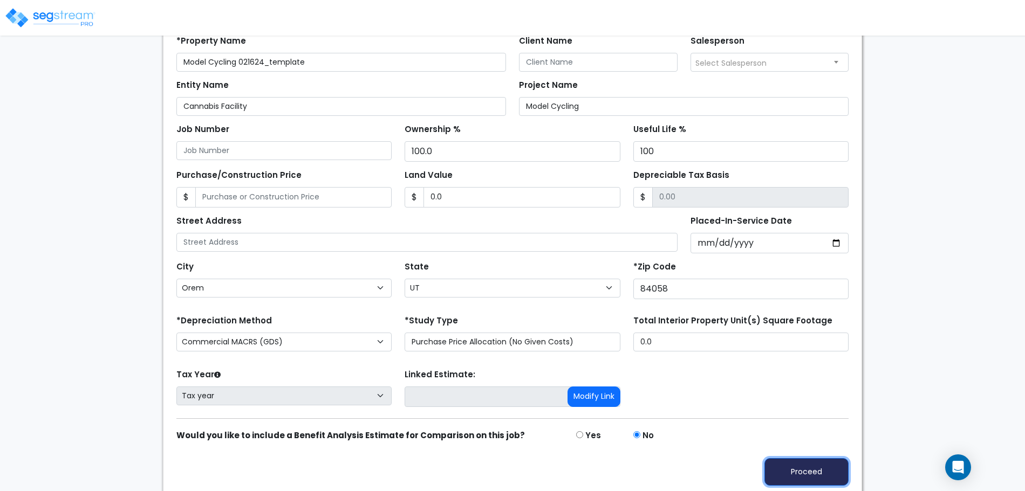
click at [786, 458] on button "Proceed" at bounding box center [806, 472] width 84 height 28
type input "0"
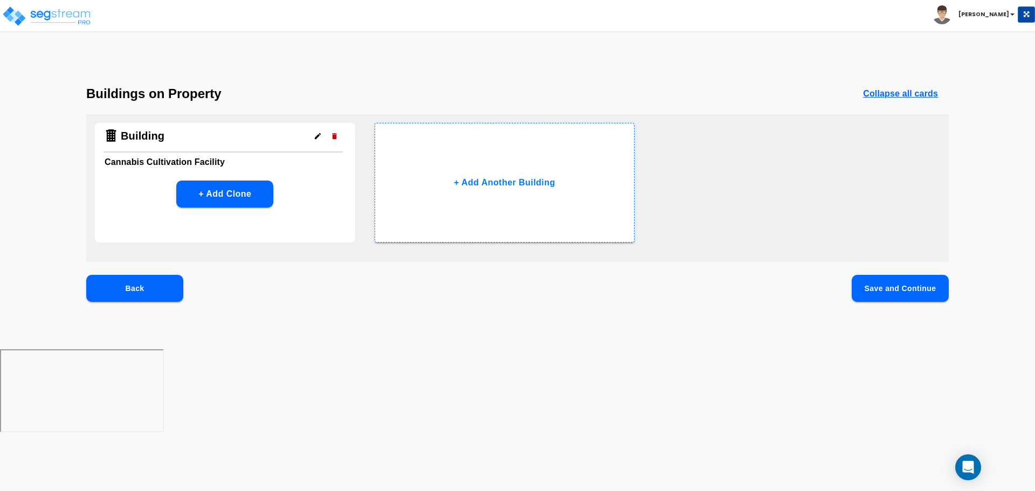
click at [877, 281] on button "Save and Continue" at bounding box center [900, 288] width 97 height 27
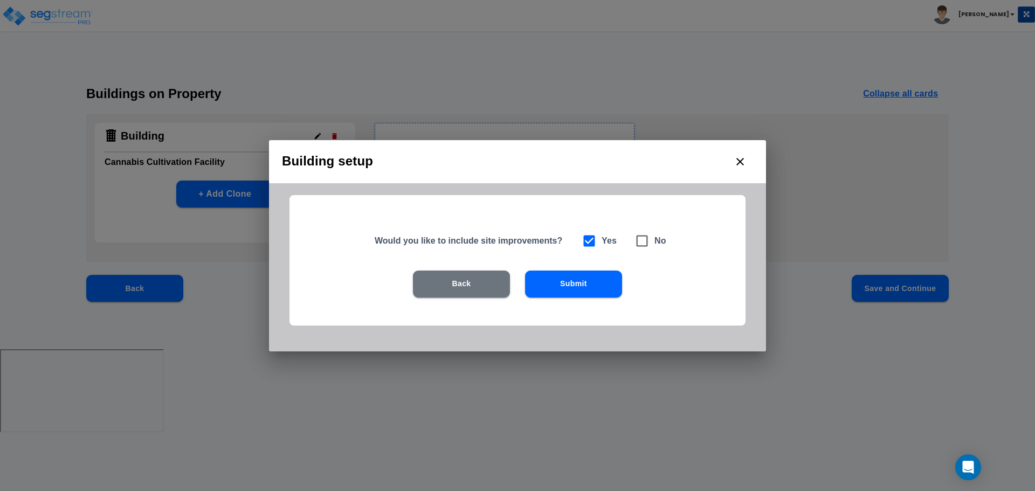
click at [645, 246] on icon at bounding box center [642, 240] width 11 height 11
checkbox input "false"
checkbox input "true"
click at [594, 273] on button "Submit" at bounding box center [573, 284] width 97 height 27
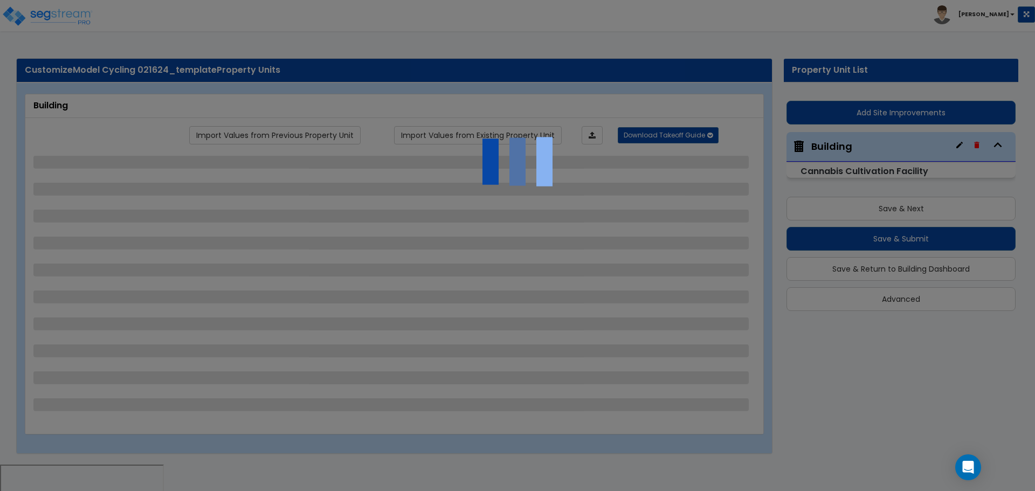
select select "5"
select select "2"
select select "1"
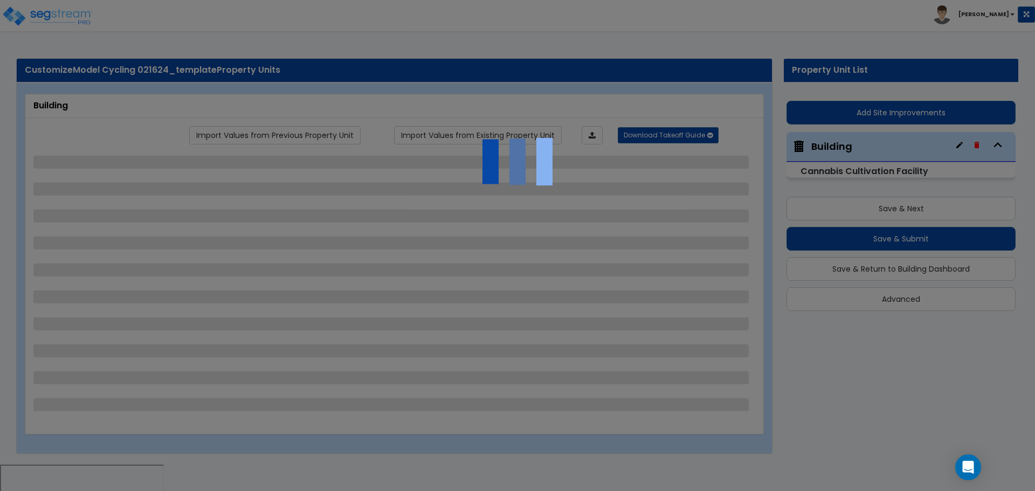
select select "1"
select select "2"
select select "5"
select select "2"
select select "1"
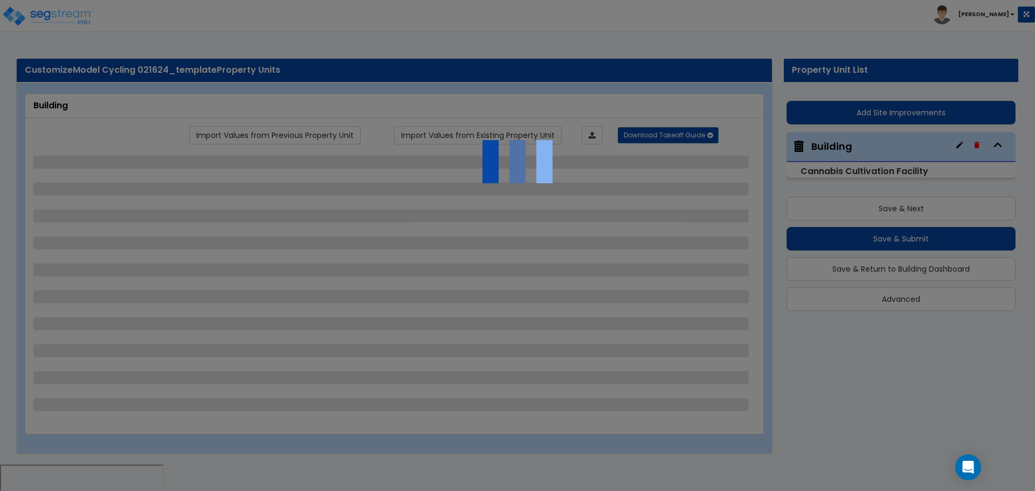
select select "1"
select select "3"
select select "4"
select select "5"
select select "7"
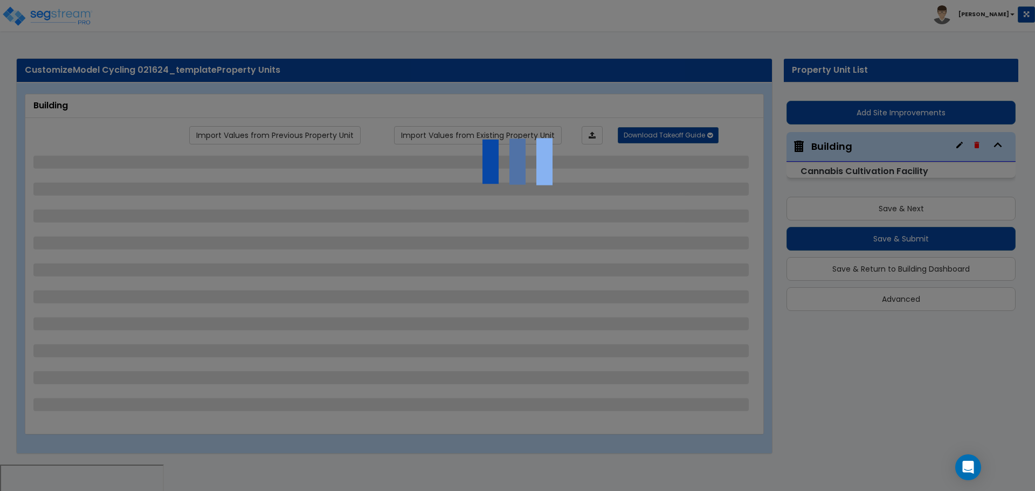
select select "3"
select select "2"
select select "3"
select select "2"
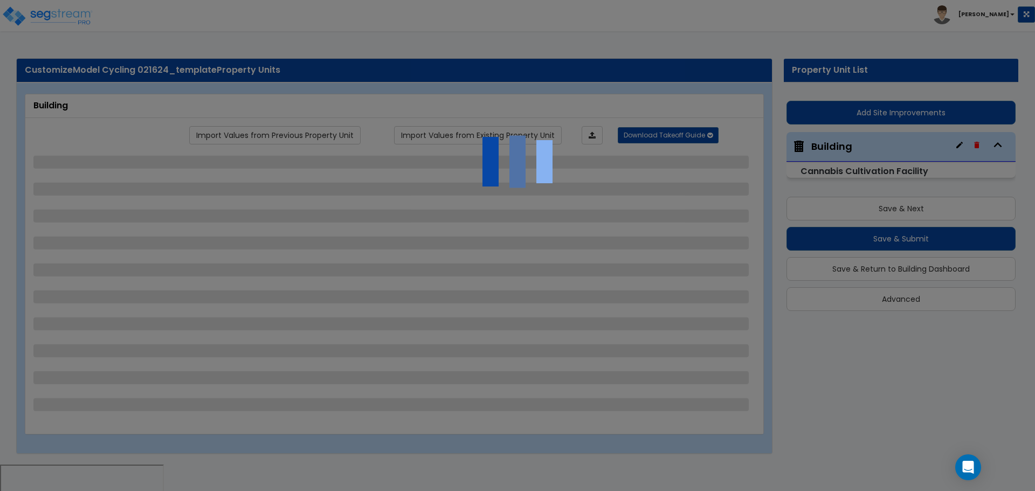
select select "4"
select select "3"
select select "2"
select select "1"
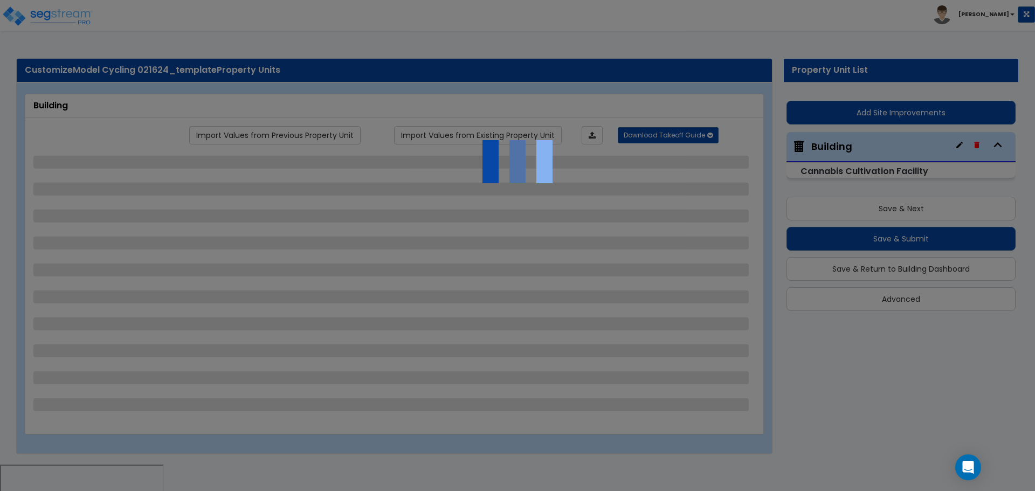
select select "4"
select select "2"
select select "3"
select select "2"
select select "6"
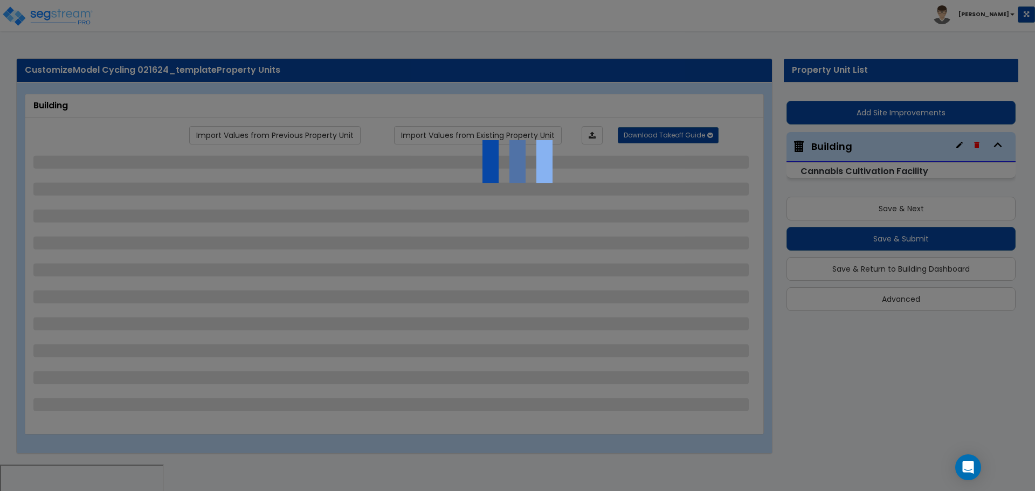
select select "1"
select select "7"
select select "1"
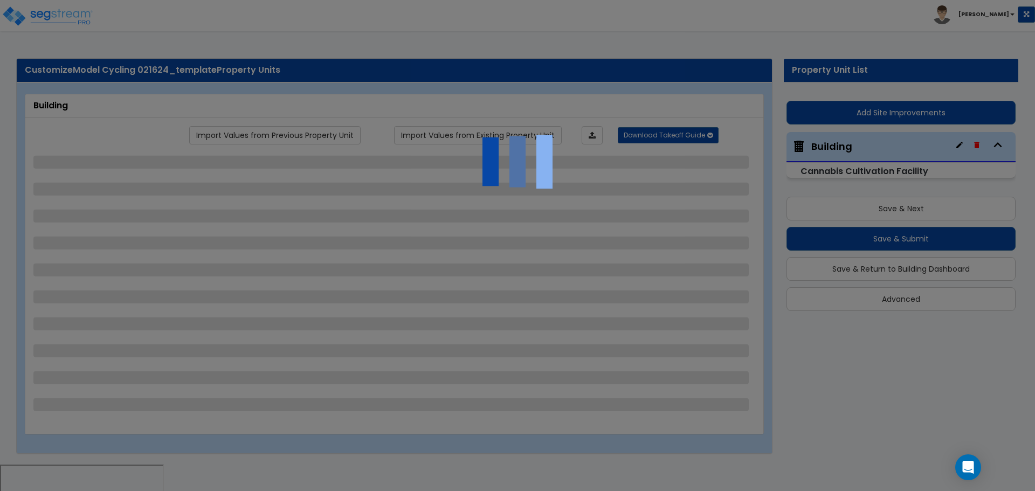
select select "1"
select select "2"
select select "1"
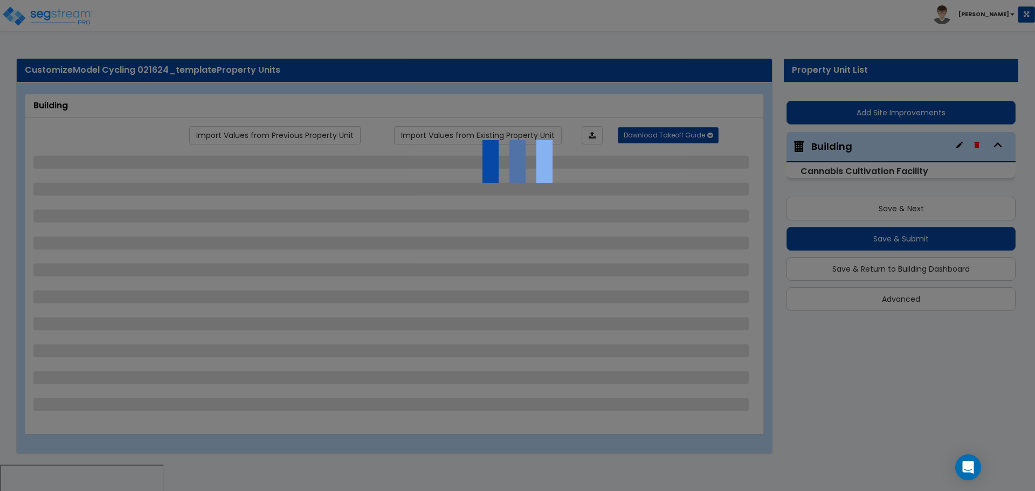
select select "4"
select select "3"
select select "1"
select select "2"
select select "1"
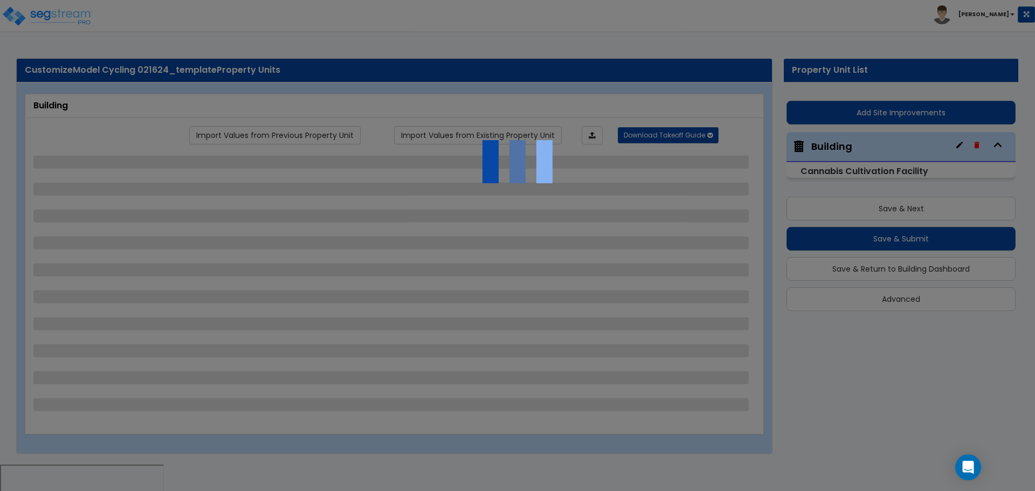
select select "6"
select select "1"
select select "4"
select select "3"
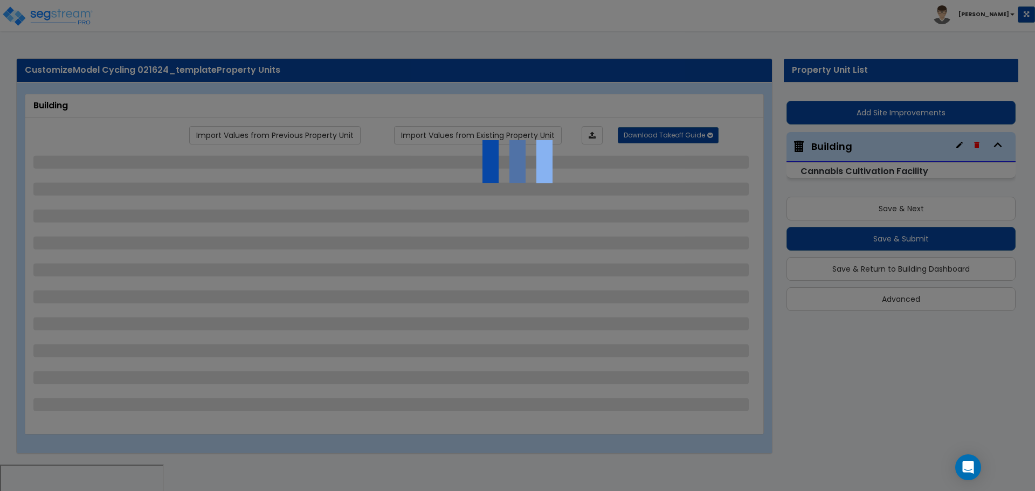
select select "2"
select select "4"
select select "2"
select select "4"
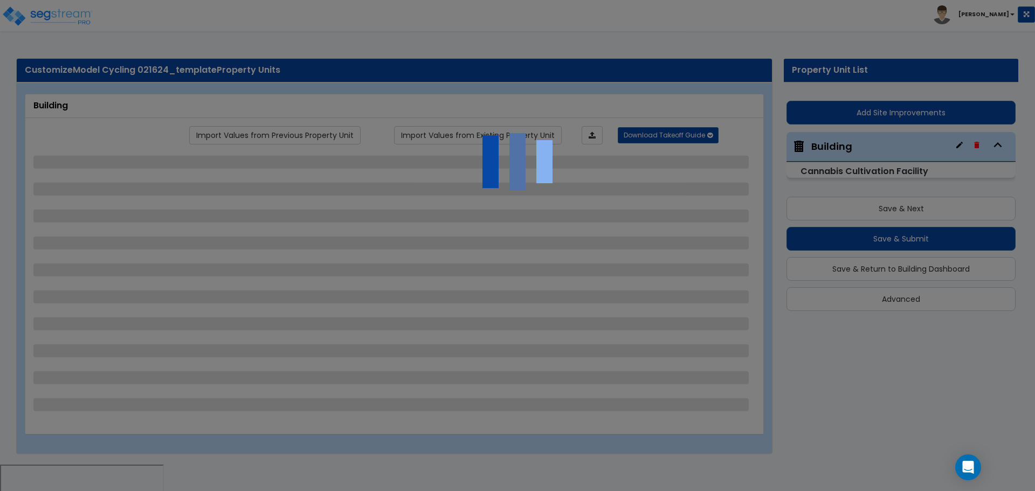
select select "2"
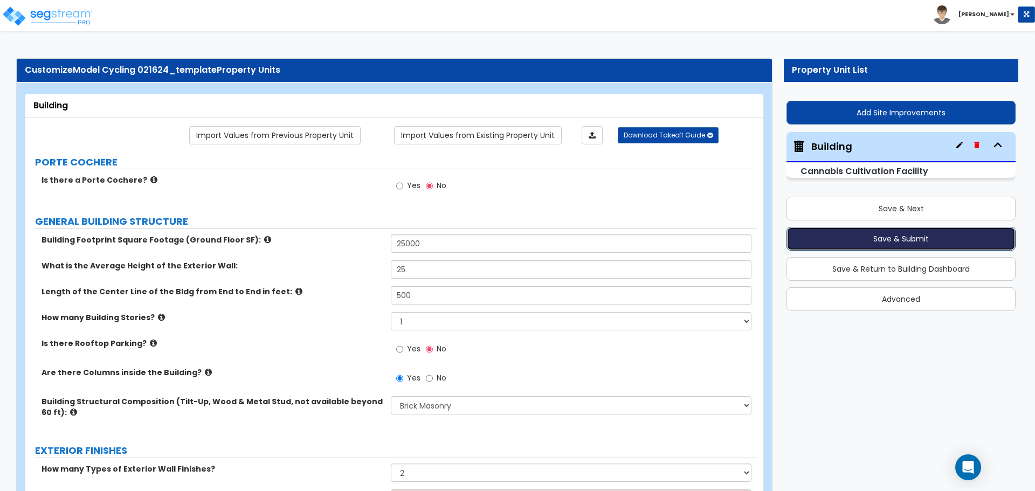
click at [814, 240] on button "Save & Submit" at bounding box center [901, 239] width 229 height 24
radio input "true"
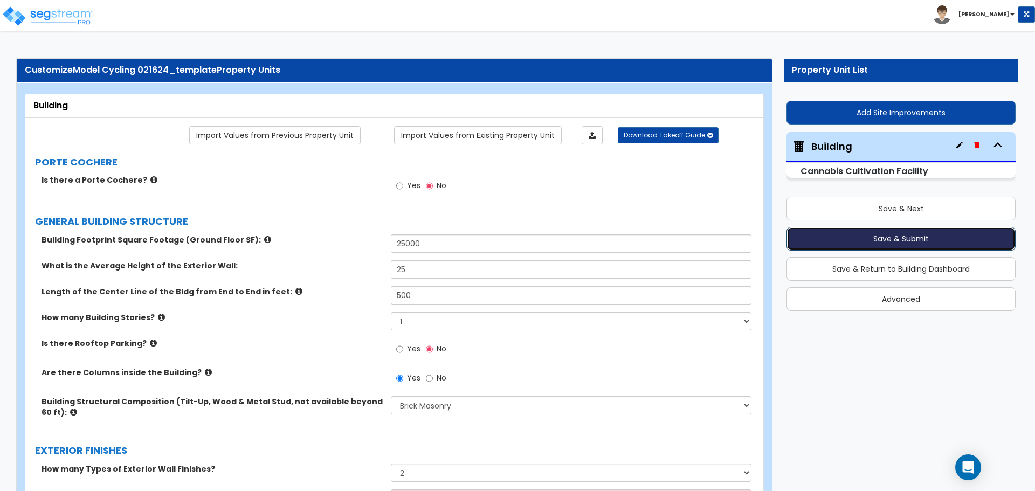
radio input "true"
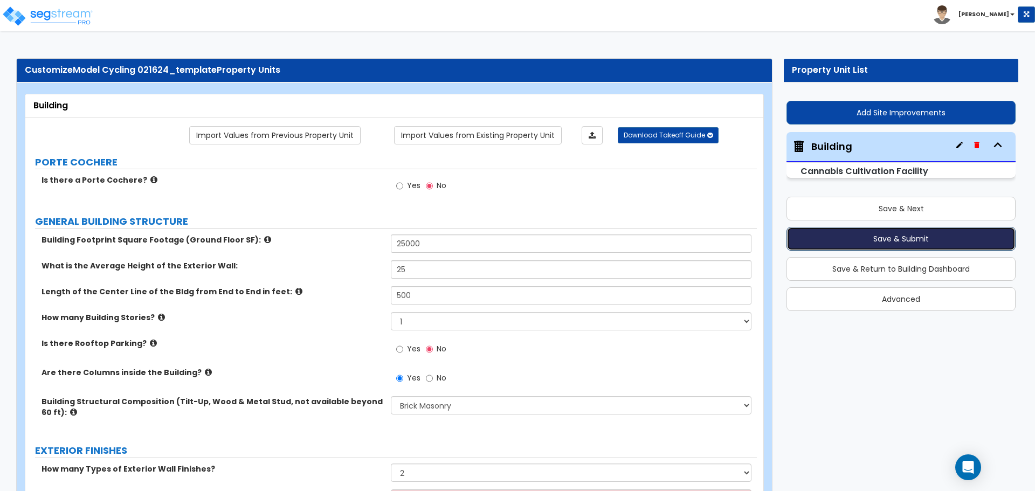
radio input "true"
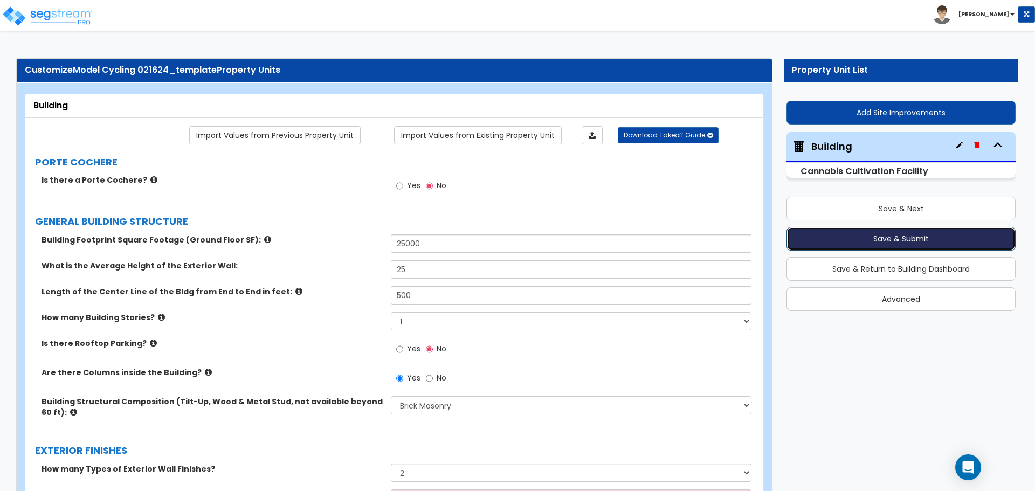
radio input "true"
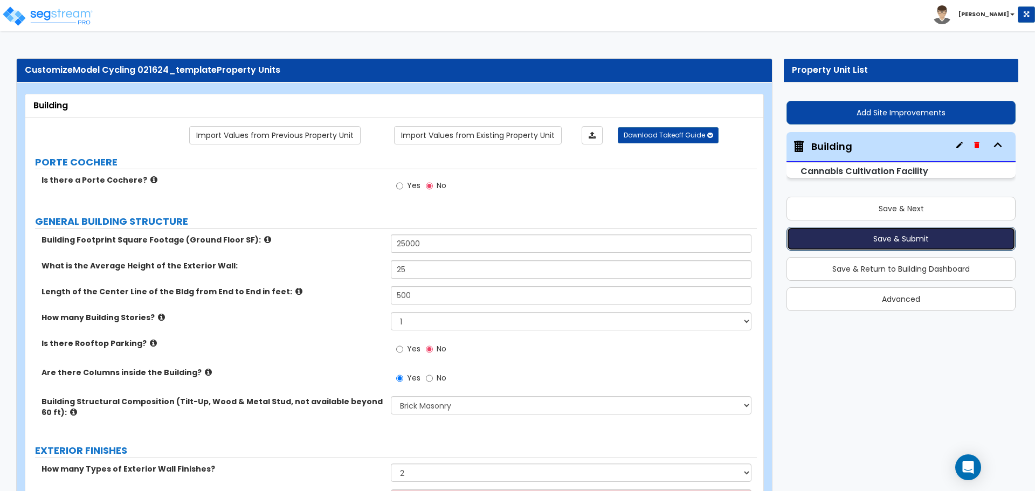
radio input "true"
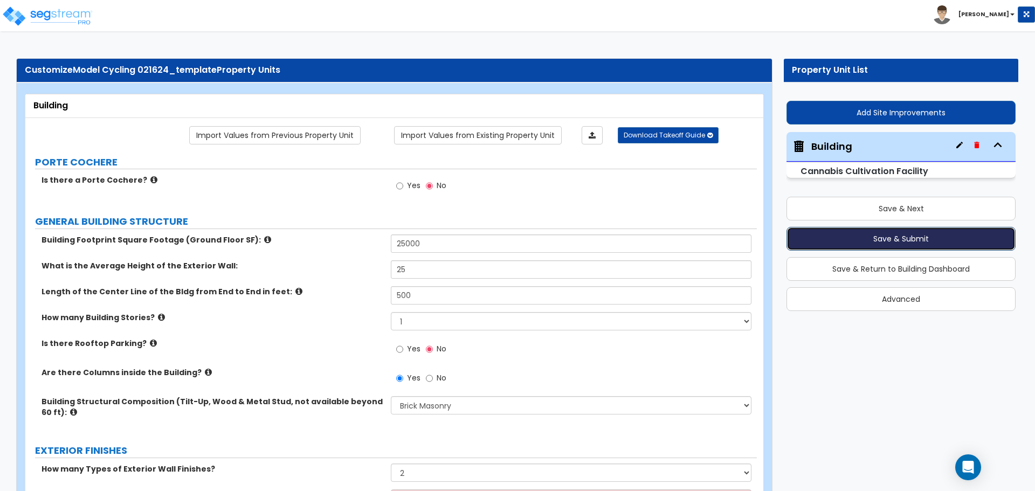
radio input "true"
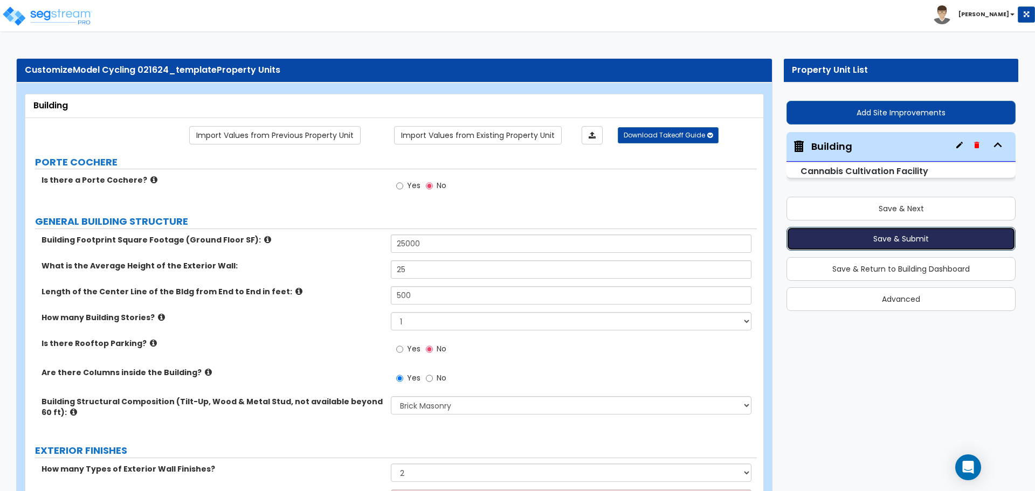
radio input "true"
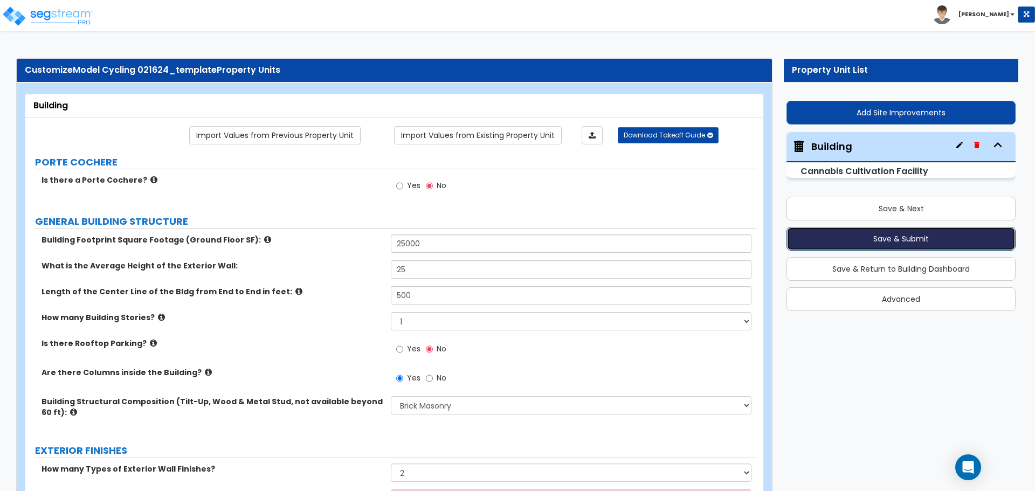
radio input "true"
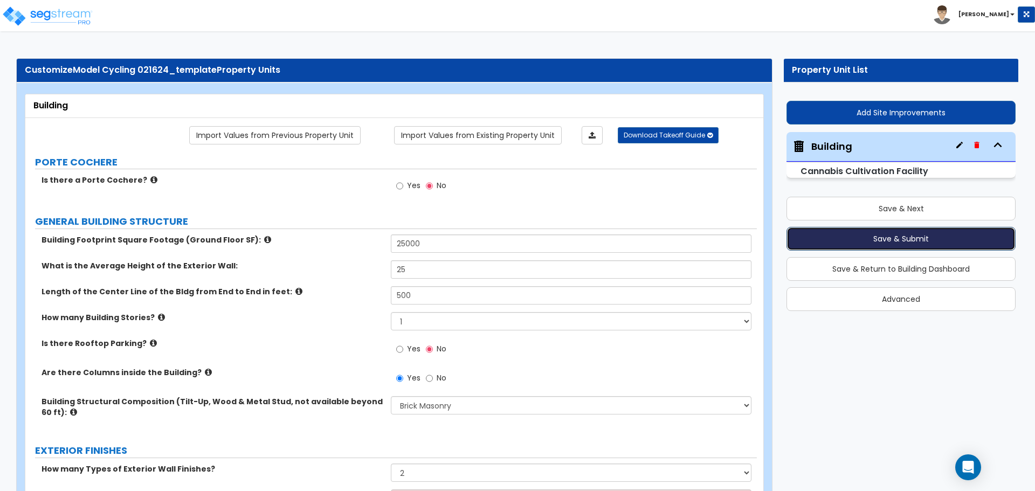
radio input "true"
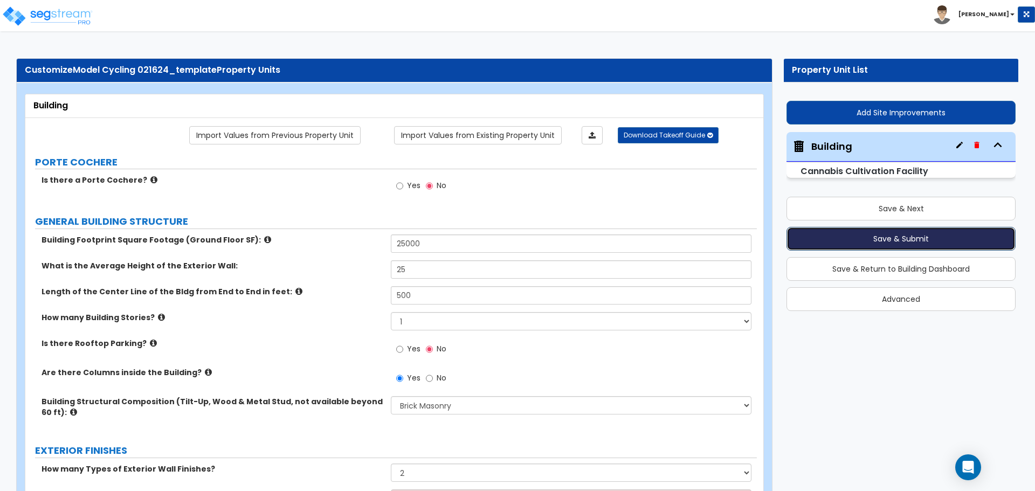
radio input "true"
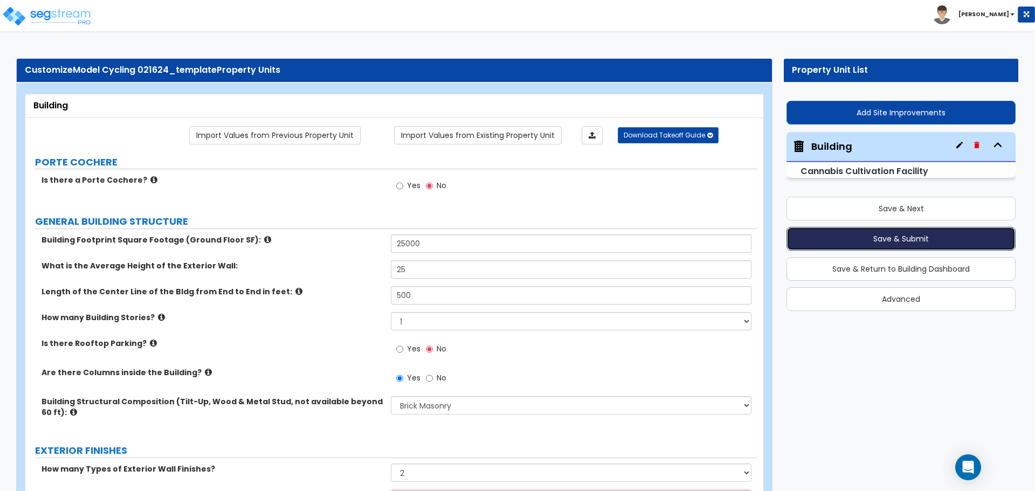
radio input "true"
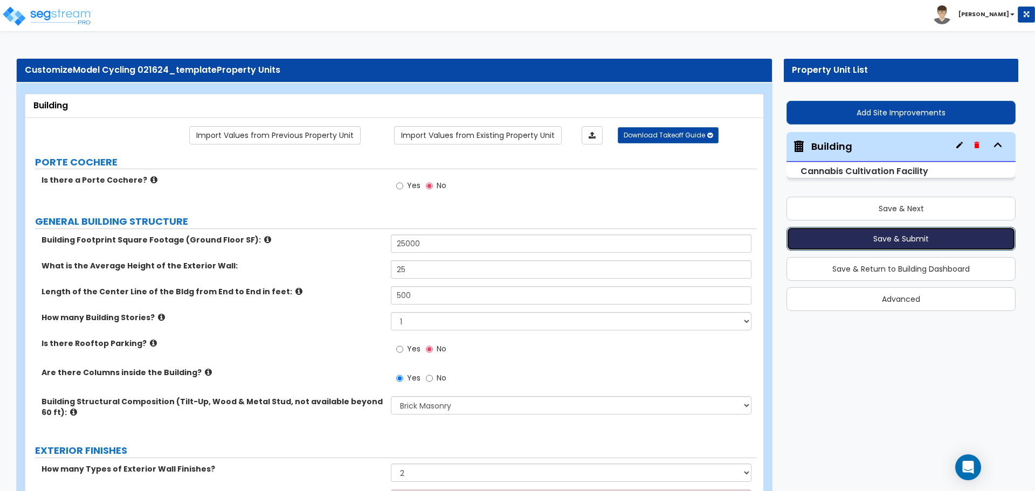
radio input "true"
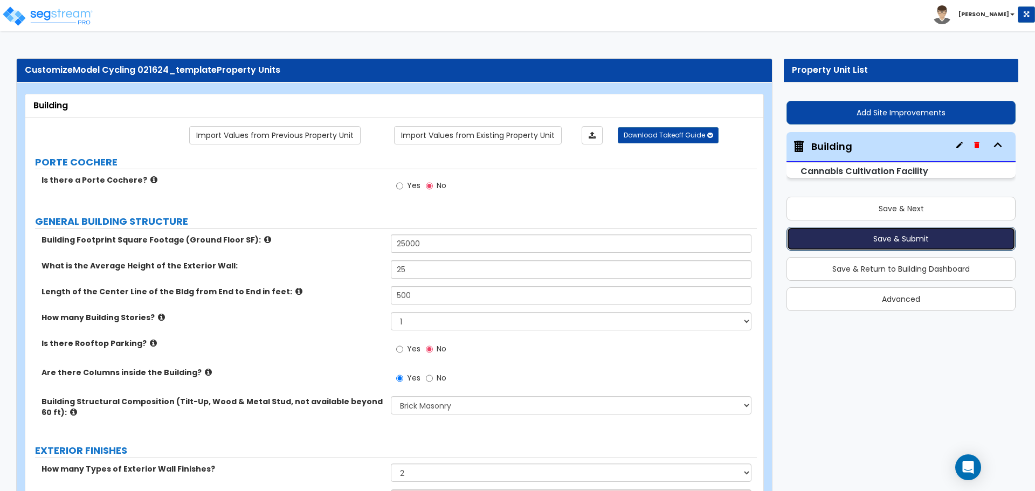
radio input "true"
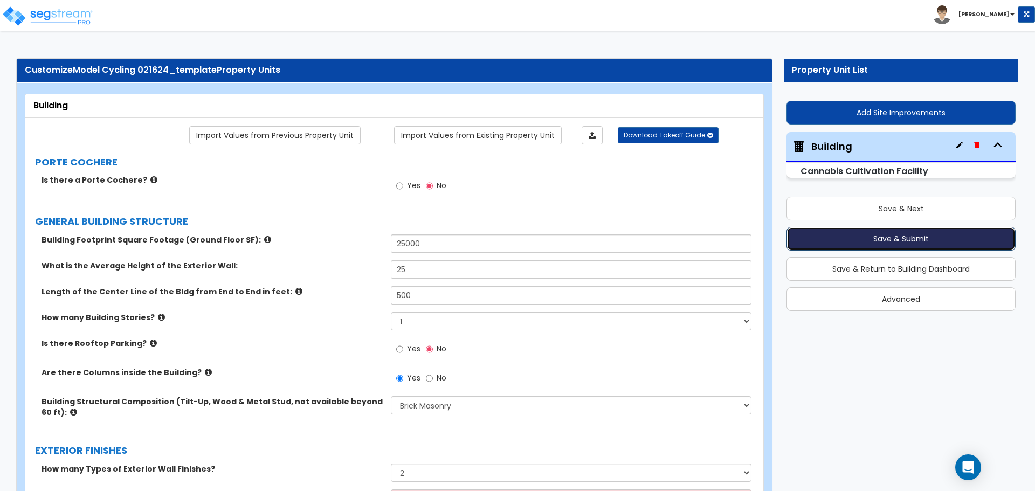
radio input "true"
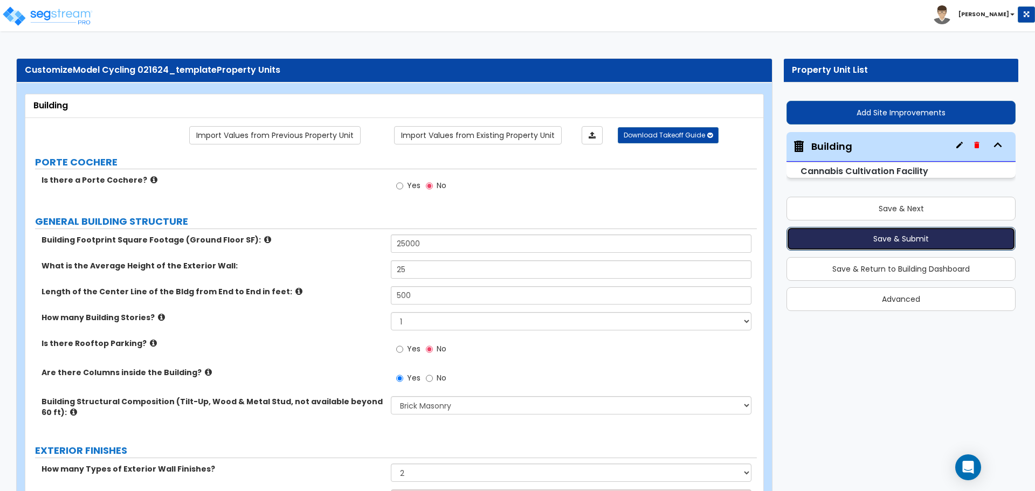
radio input "true"
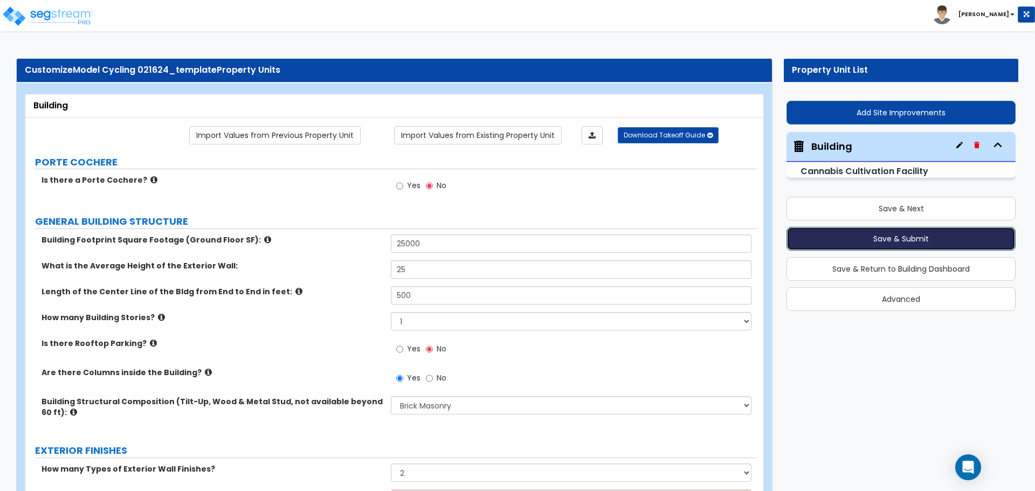
radio input "true"
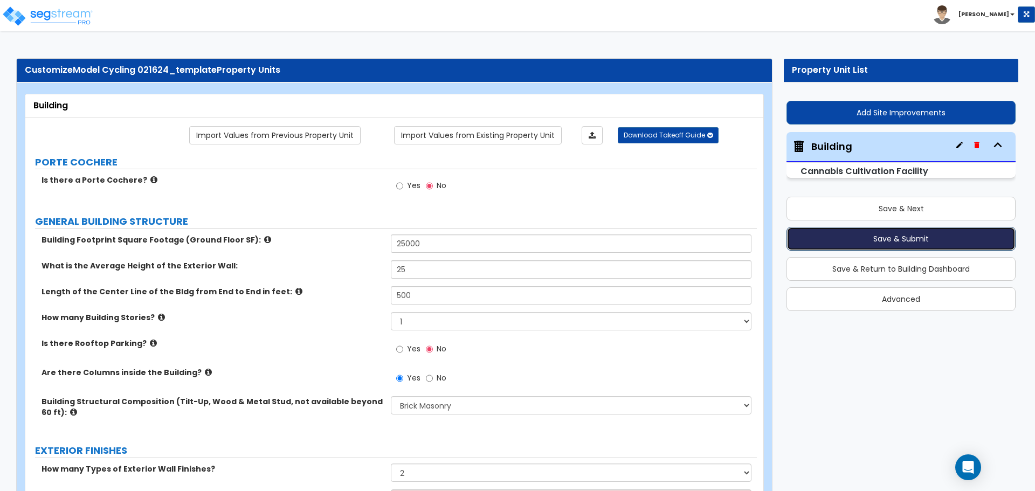
radio input "true"
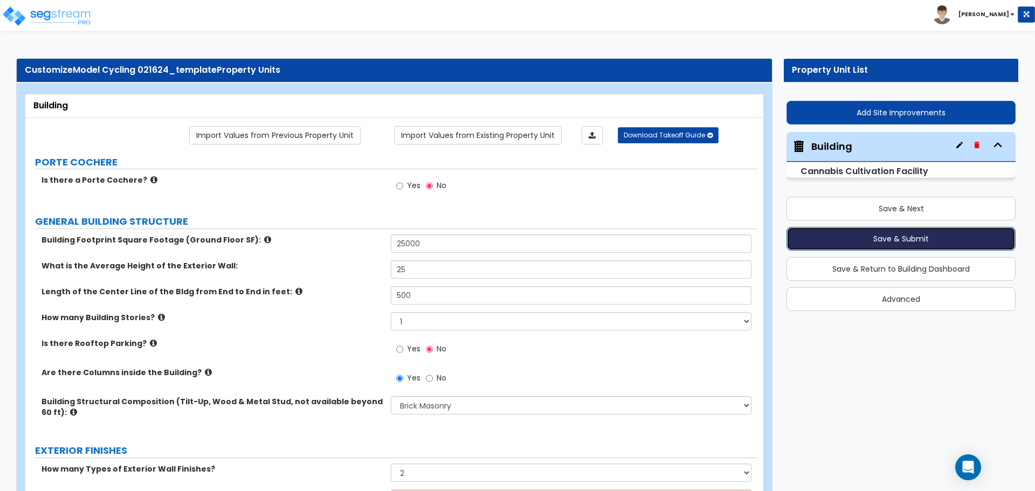
radio input "true"
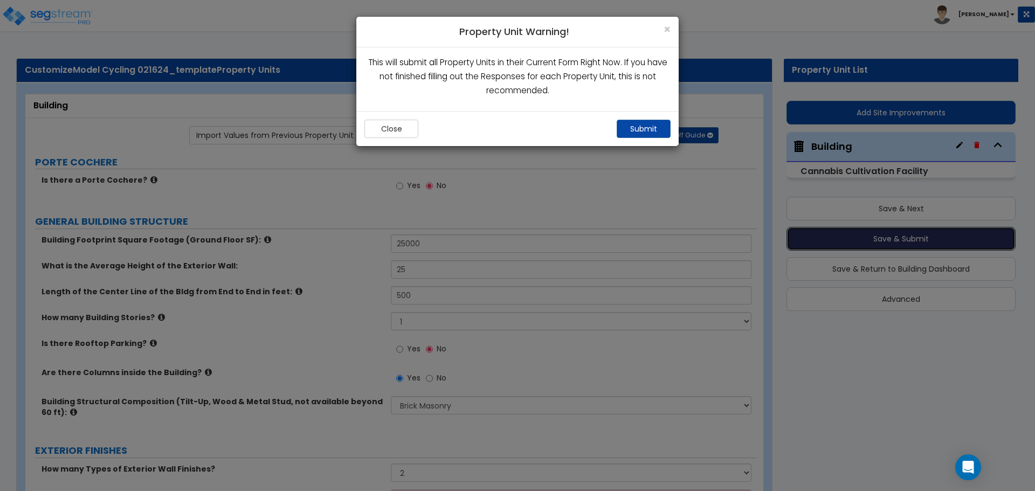
radio input "true"
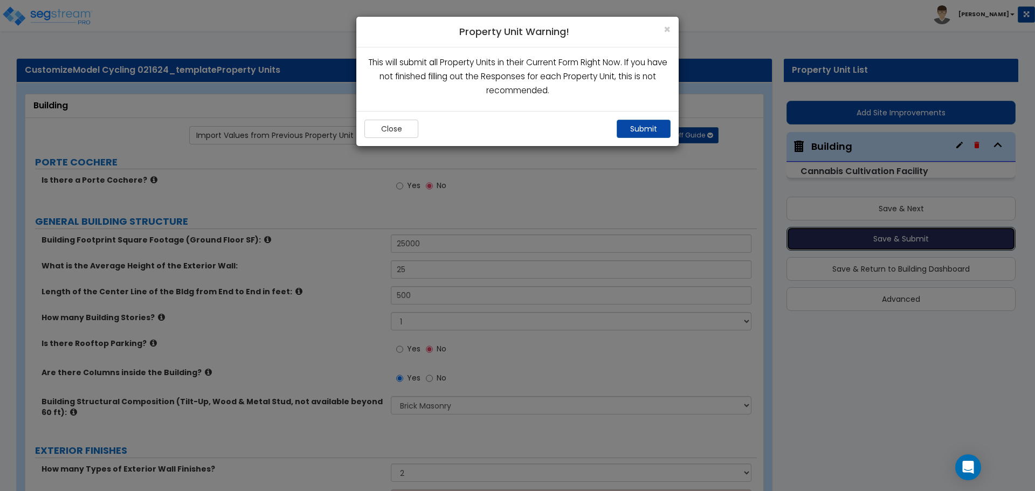
radio input "true"
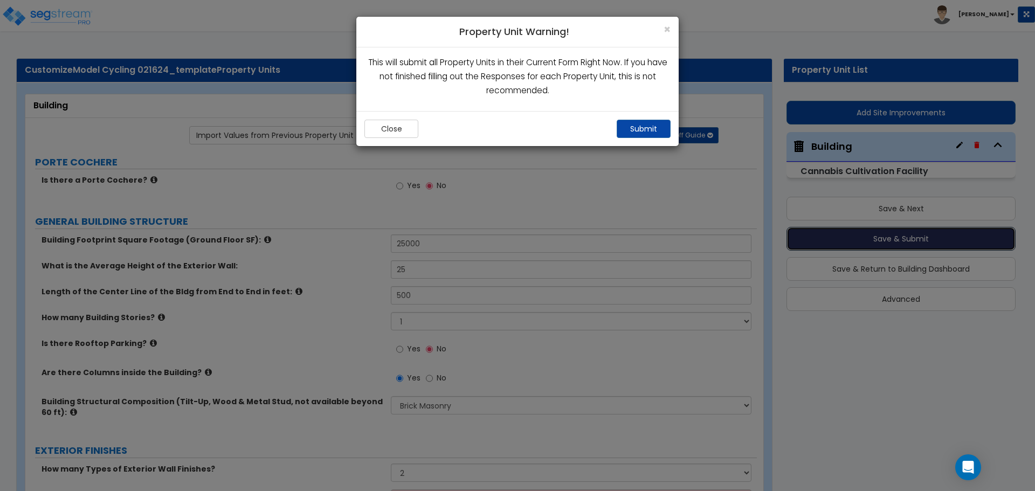
radio input "true"
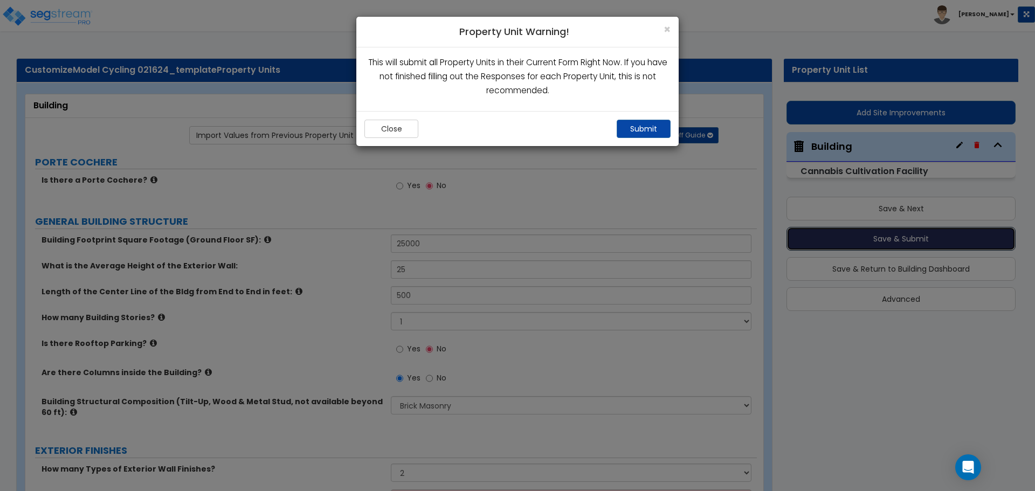
radio input "true"
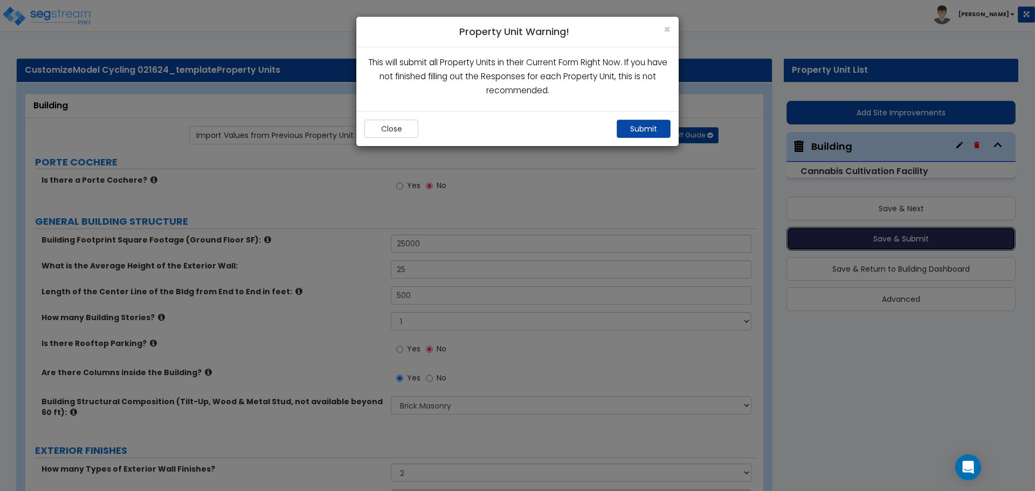
radio input "true"
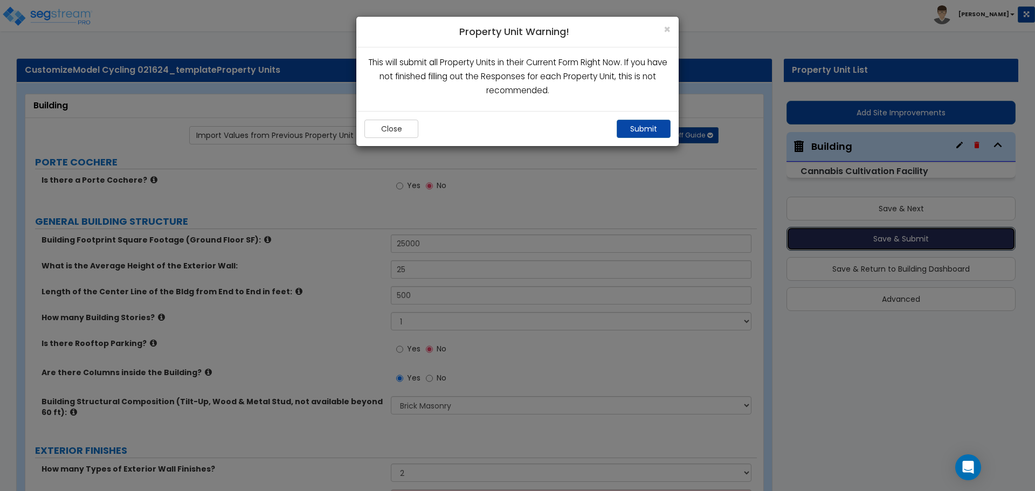
radio input "true"
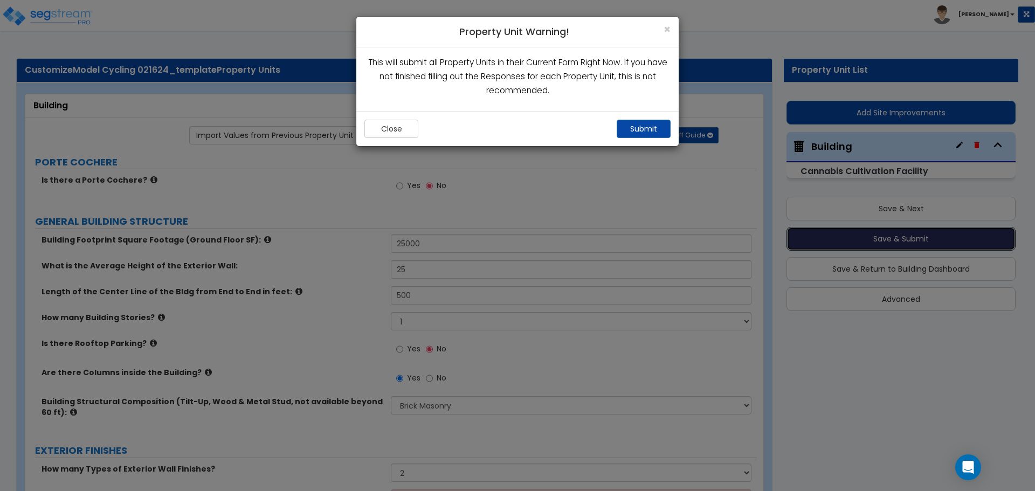
radio input "true"
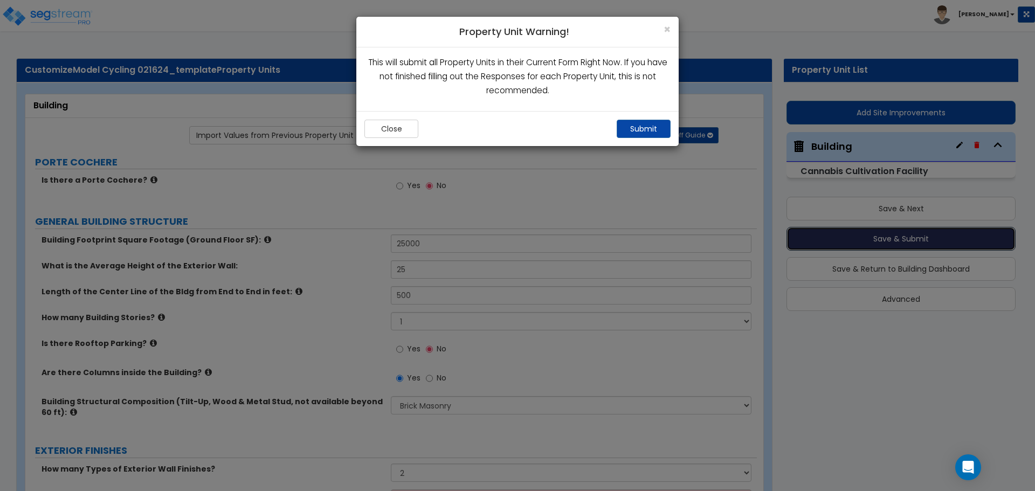
radio input "true"
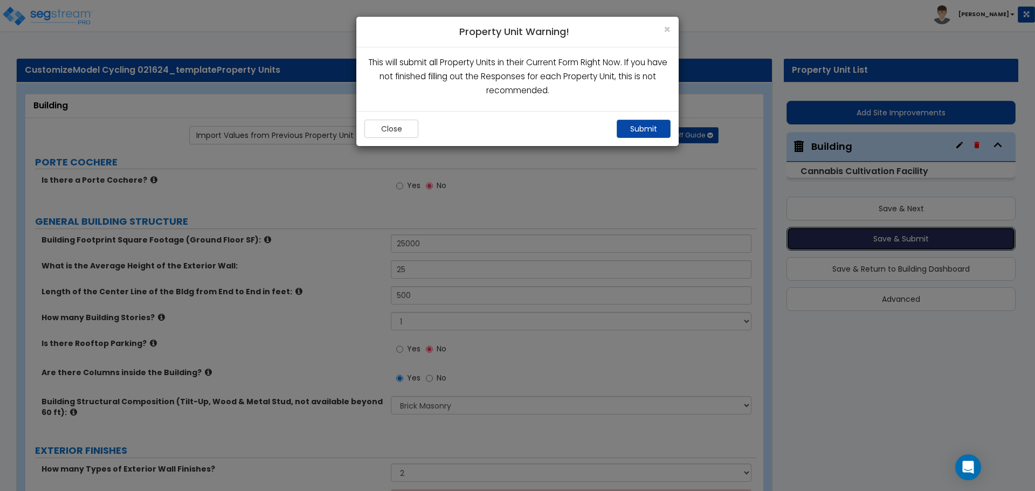
radio input "true"
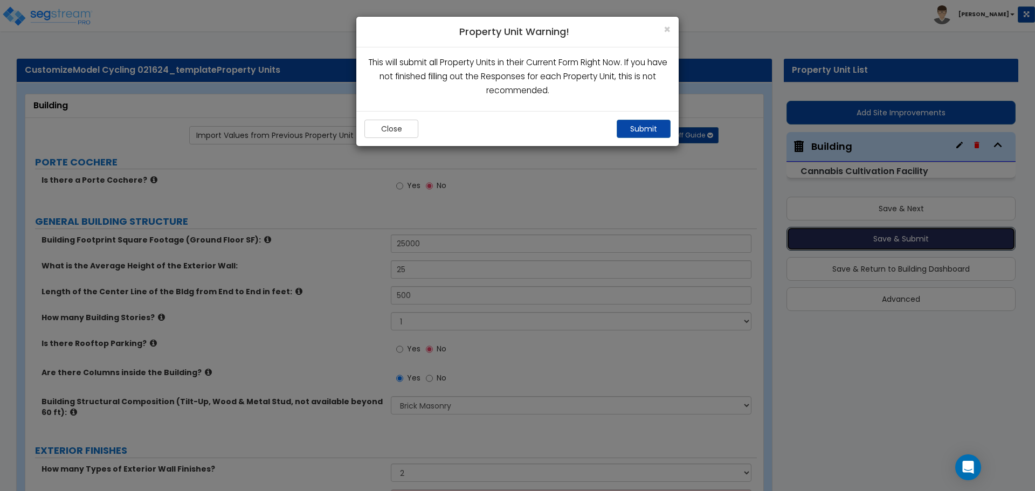
radio input "true"
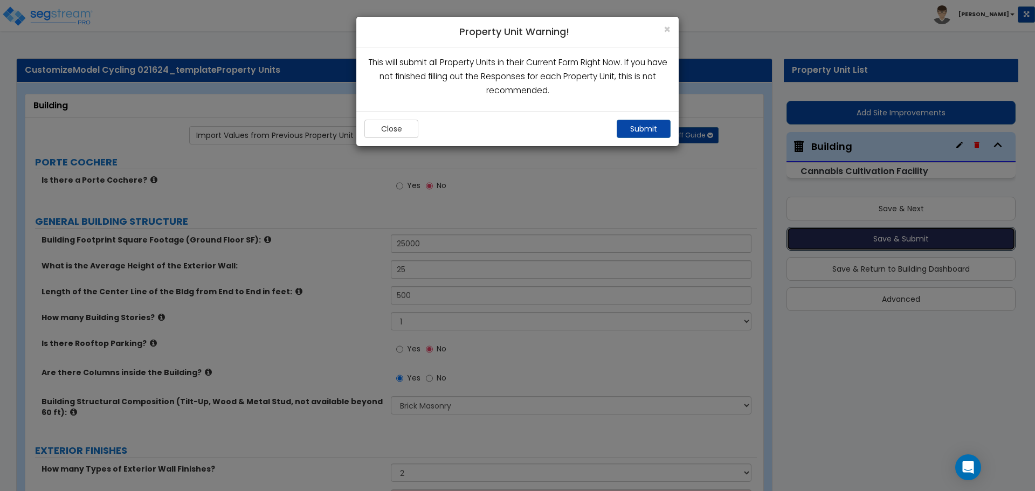
radio input "true"
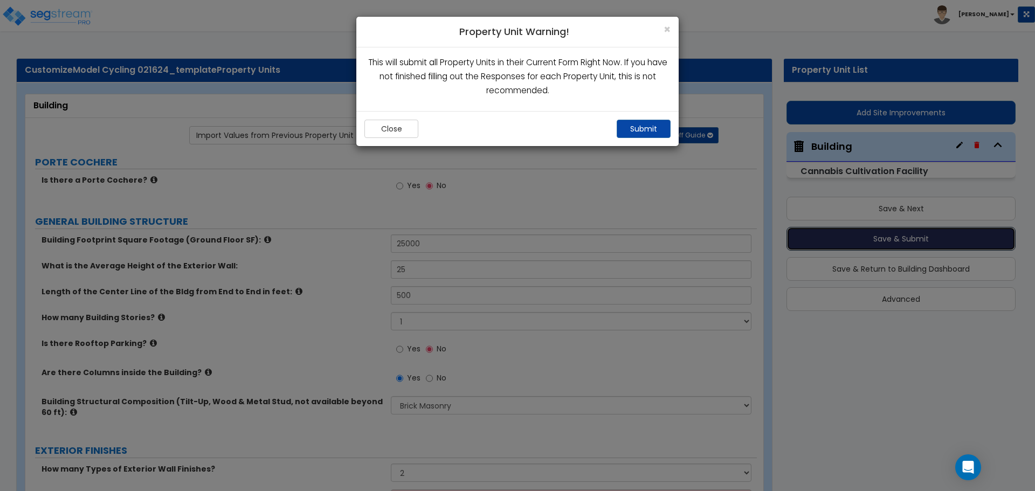
radio input "true"
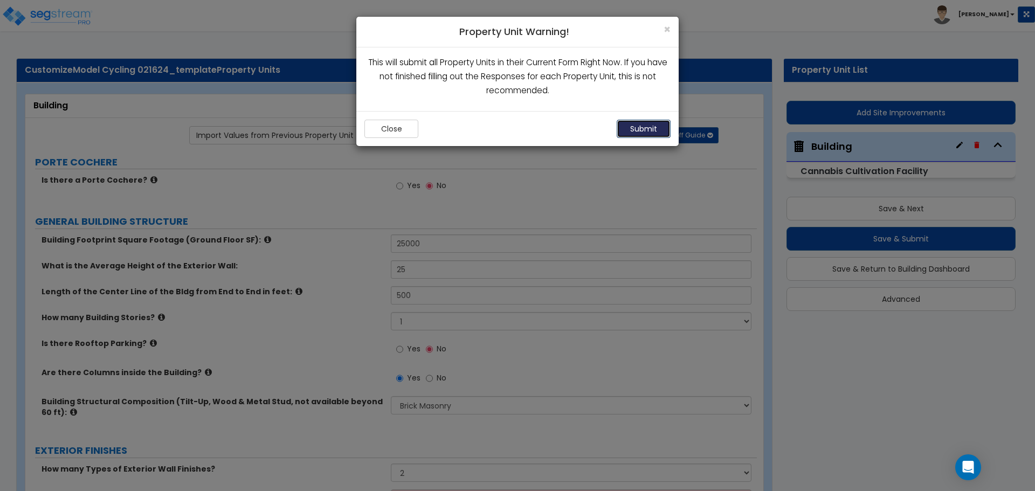
click at [636, 128] on button "Submit" at bounding box center [644, 129] width 54 height 18
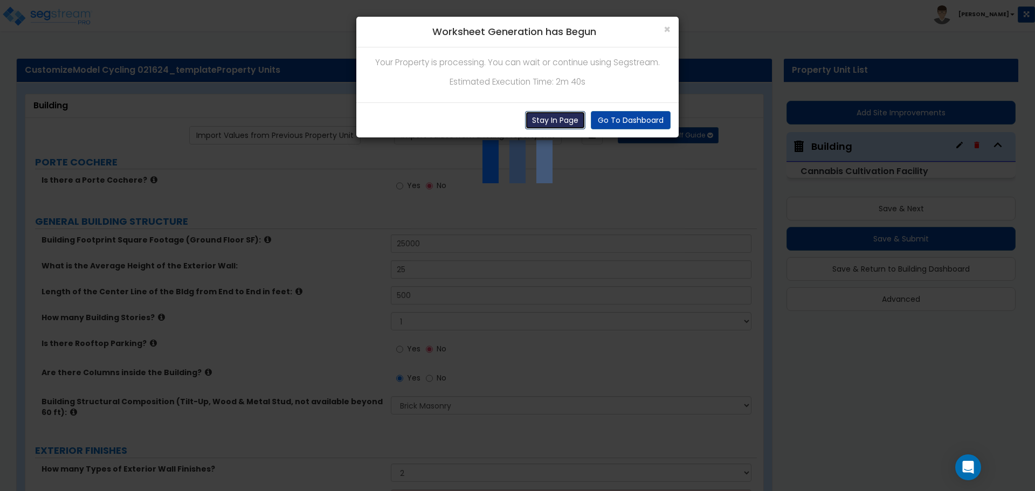
click at [541, 124] on button "Stay In Page" at bounding box center [555, 120] width 60 height 18
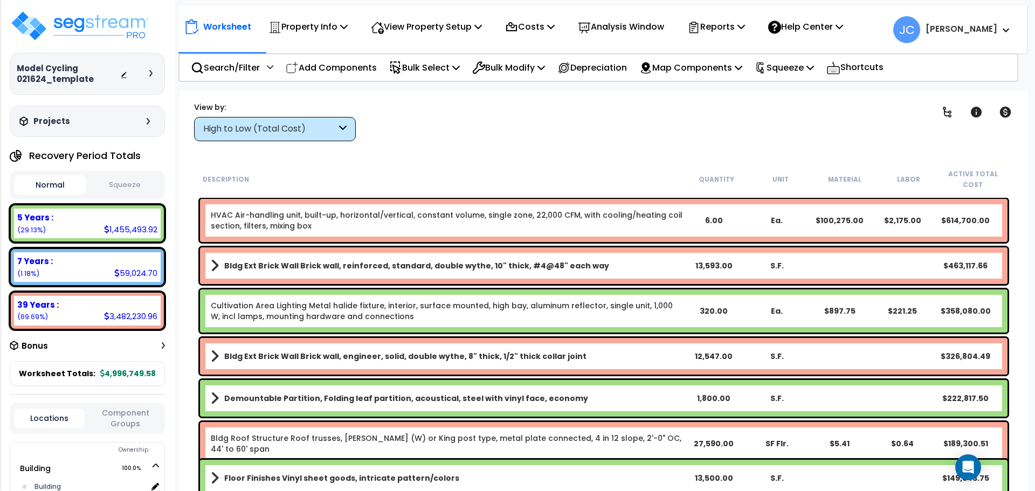
click at [329, 120] on div "High to Low (Total Cost)" at bounding box center [275, 129] width 162 height 24
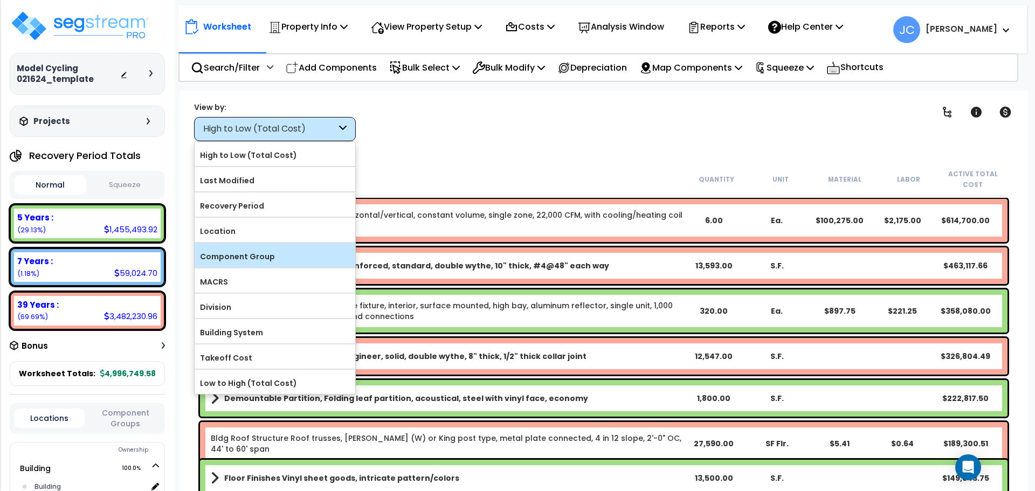
click at [289, 253] on label "Component Group" at bounding box center [275, 257] width 161 height 16
click at [0, 0] on input "Component Group" at bounding box center [0, 0] width 0 height 0
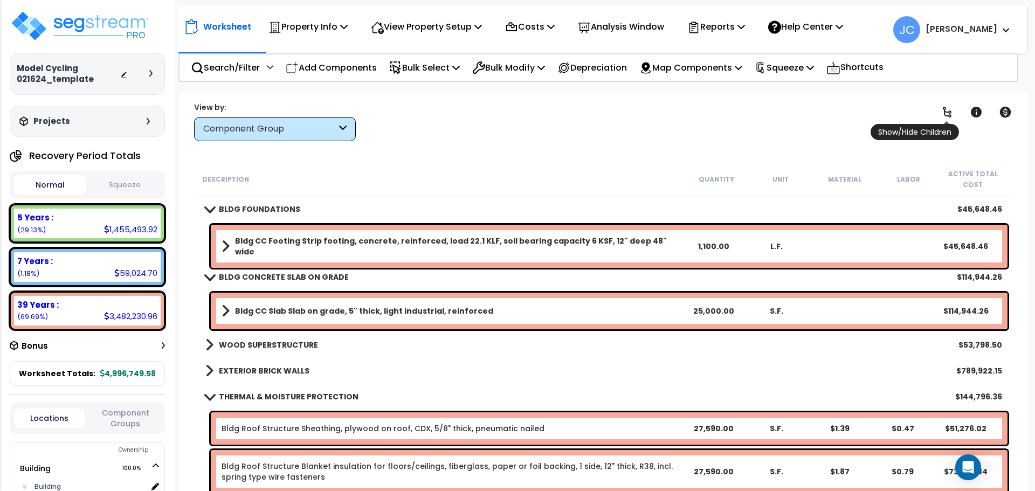
click at [952, 109] on icon at bounding box center [947, 112] width 13 height 13
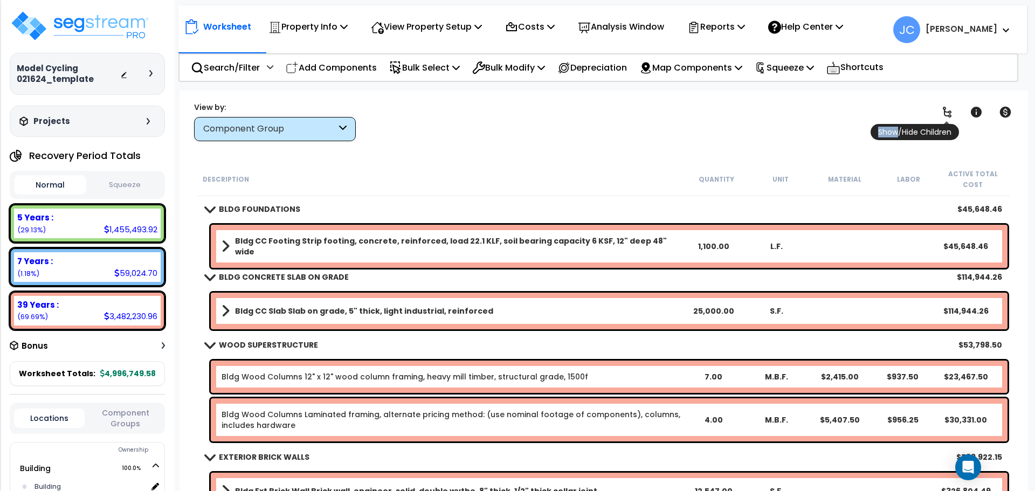
click at [952, 109] on icon at bounding box center [947, 112] width 13 height 13
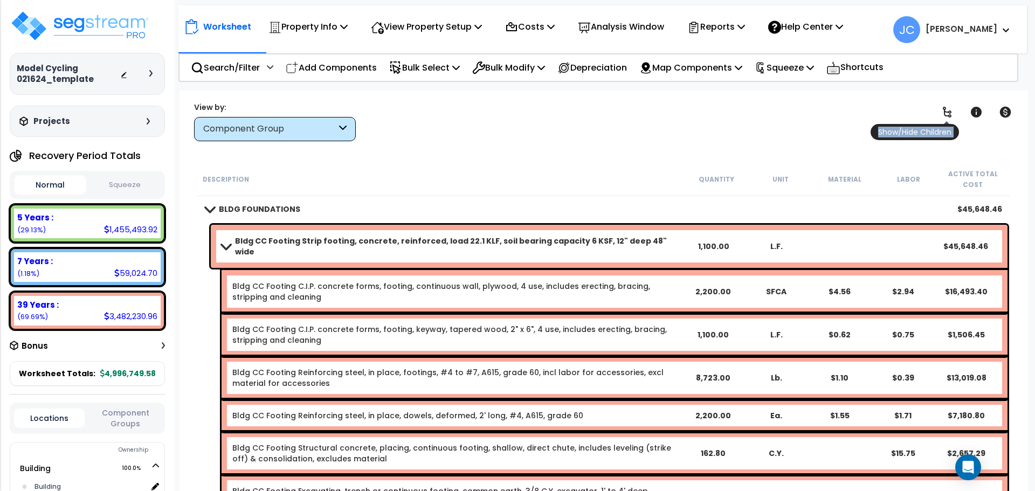
click at [952, 109] on icon at bounding box center [947, 112] width 13 height 13
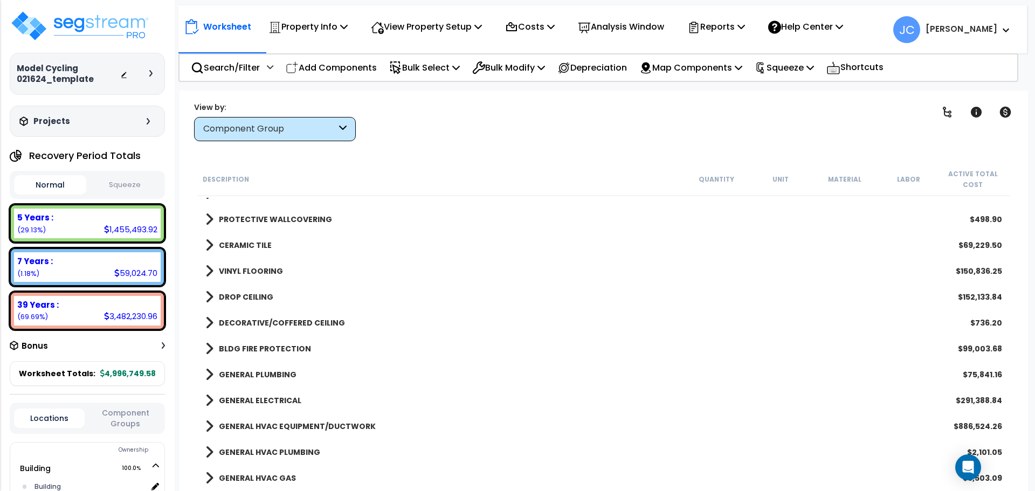
scroll to position [1081, 0]
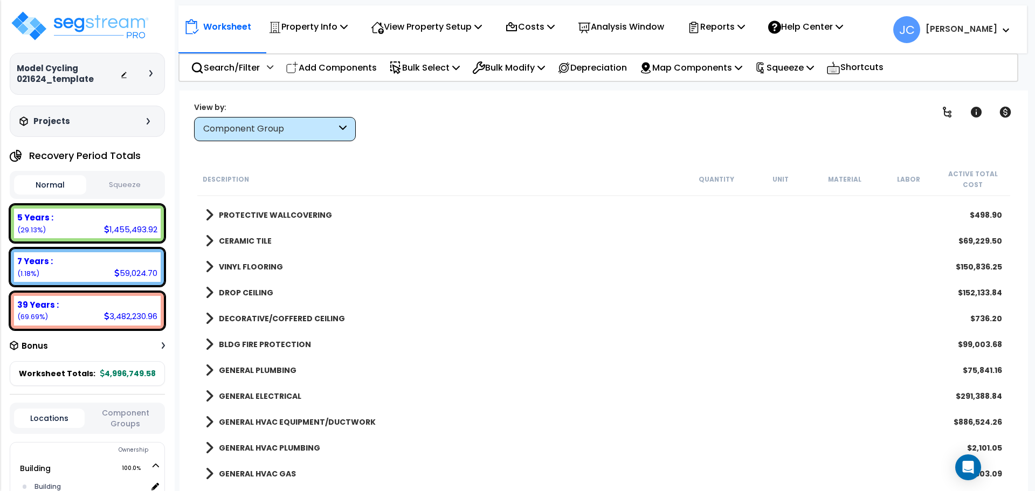
click at [241, 291] on b "DROP CEILING" at bounding box center [246, 292] width 54 height 11
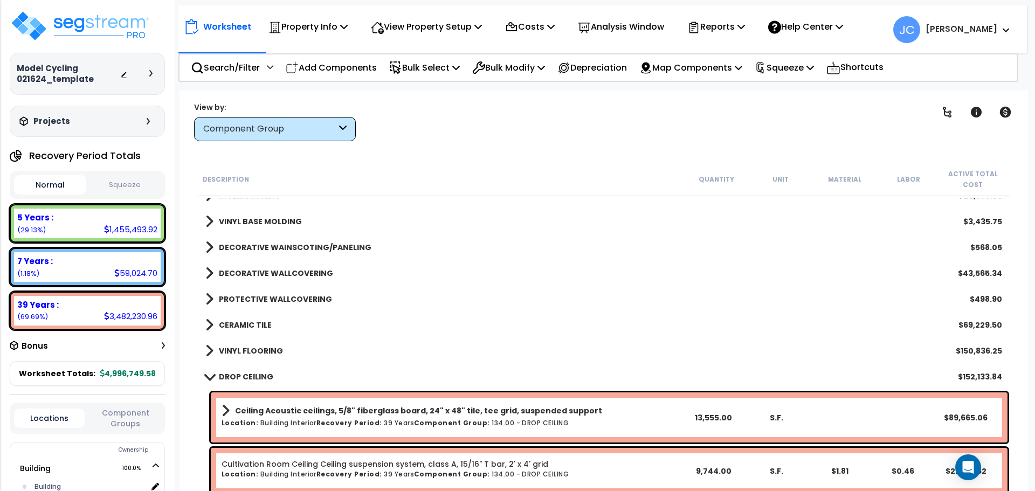
scroll to position [999, 0]
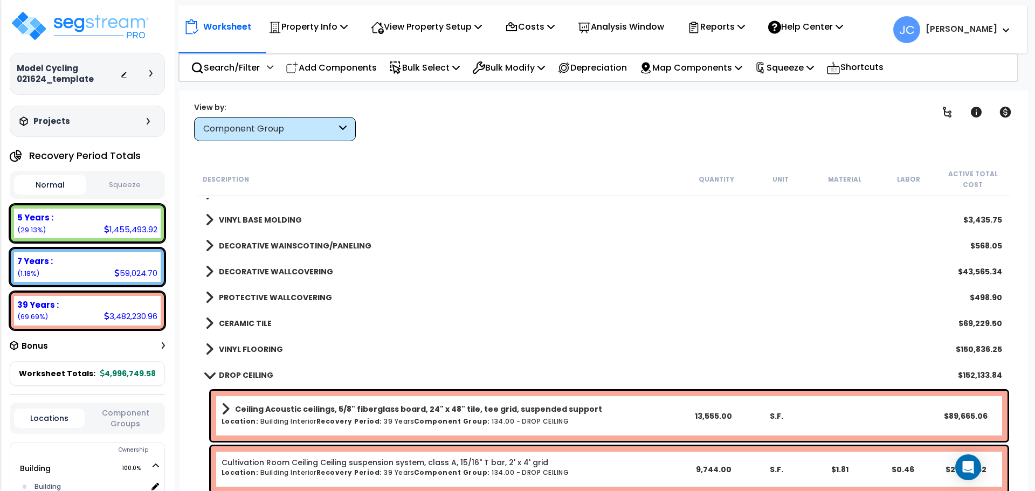
click at [262, 350] on b "VINYL FLOORING" at bounding box center [251, 349] width 64 height 11
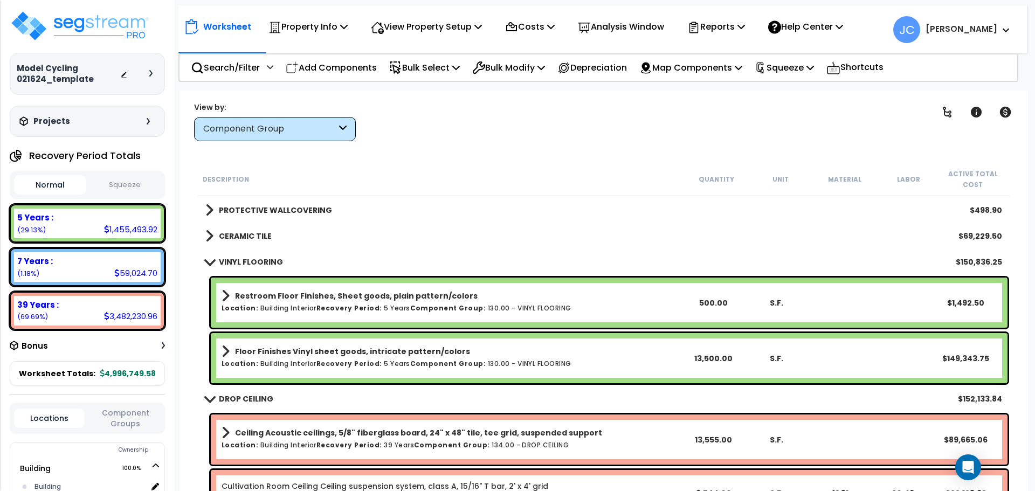
scroll to position [1027, 0]
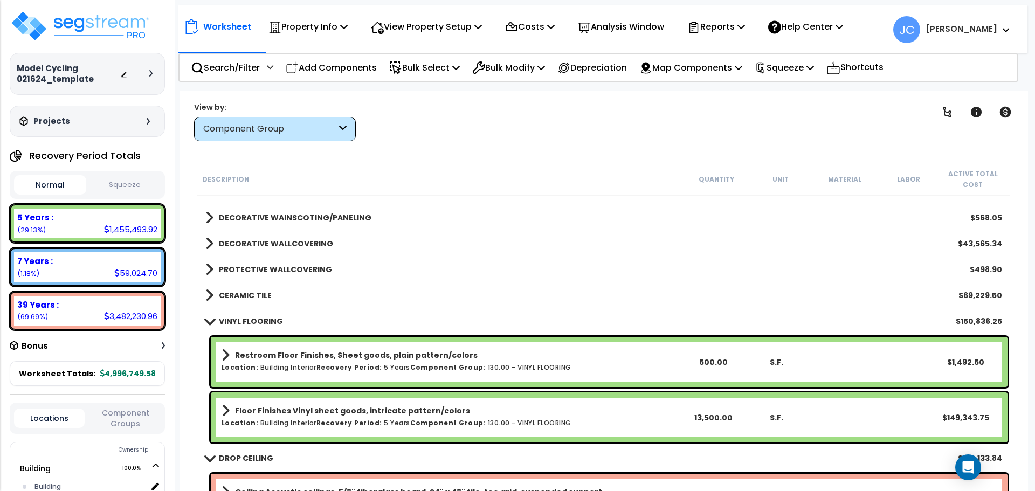
click at [249, 297] on b "CERAMIC TILE" at bounding box center [245, 295] width 53 height 11
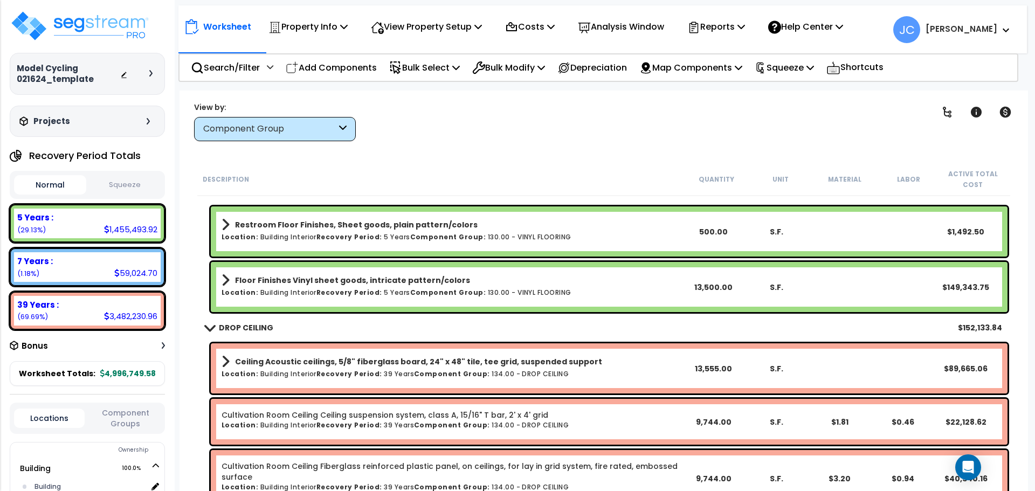
scroll to position [1207, 0]
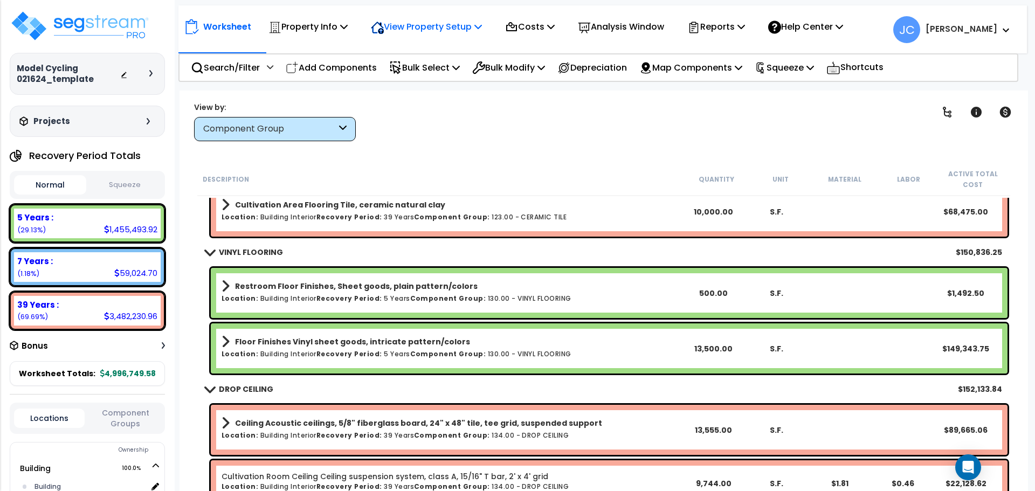
click at [348, 17] on div "View Property Setup" at bounding box center [308, 26] width 79 height 25
click at [428, 71] on link "View Questionnaire" at bounding box center [419, 74] width 107 height 22
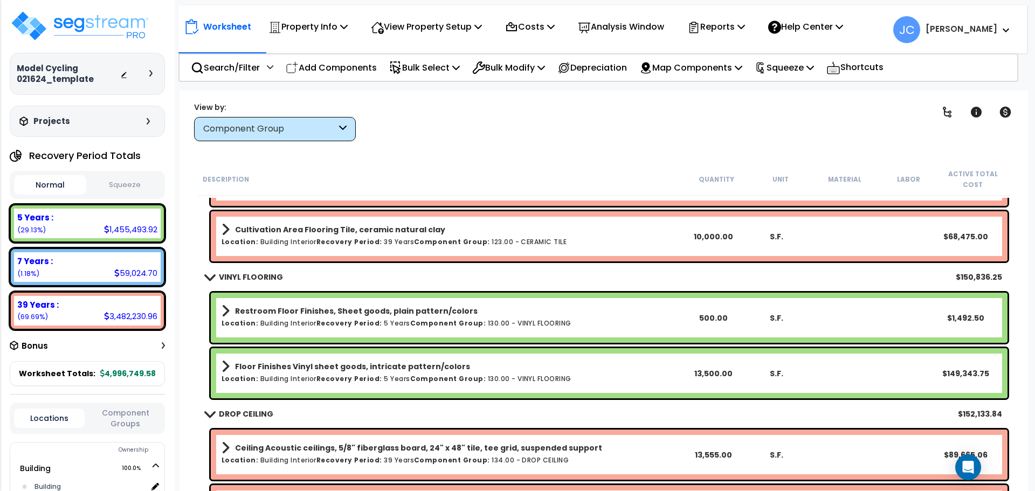
scroll to position [1194, 0]
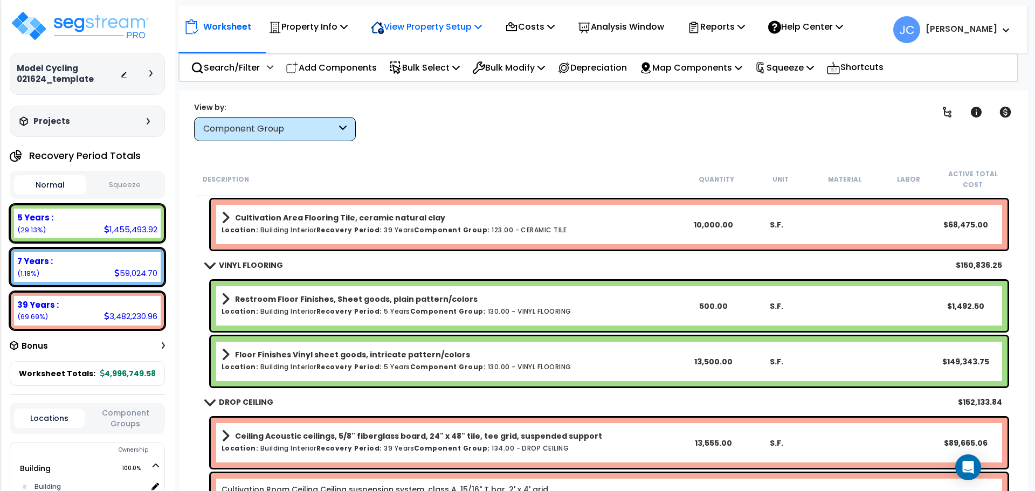
click at [348, 20] on p "View Property Setup" at bounding box center [308, 26] width 79 height 15
click at [430, 71] on link "View Questionnaire" at bounding box center [419, 74] width 107 height 22
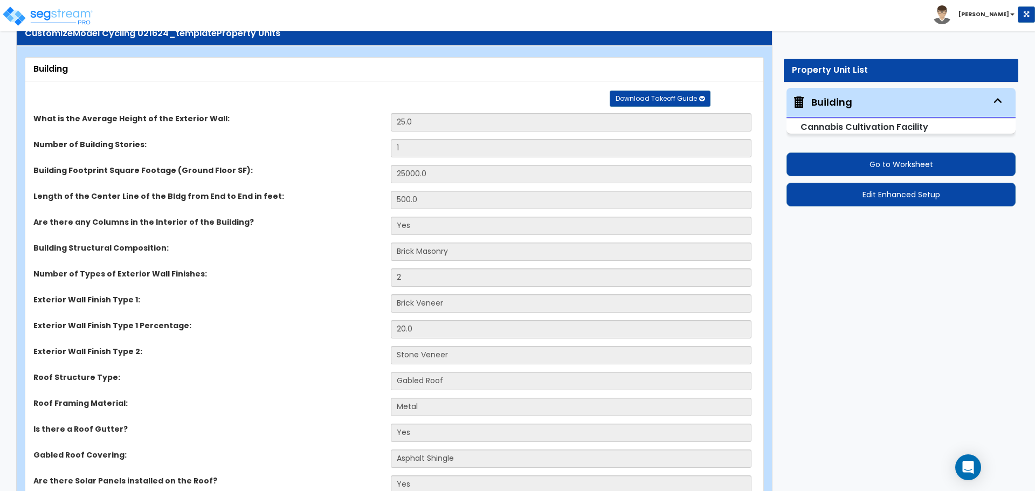
scroll to position [40, 0]
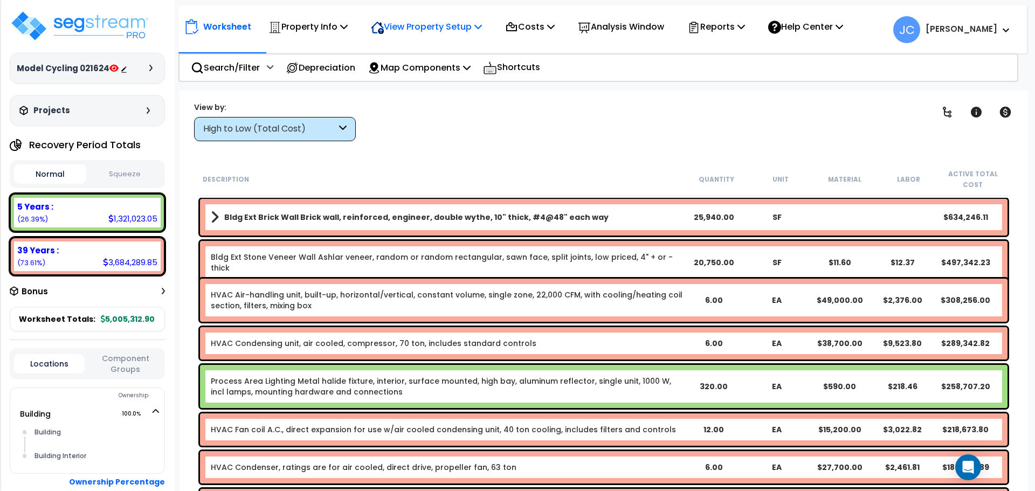
click at [348, 28] on p "View Property Setup" at bounding box center [308, 26] width 79 height 15
click at [416, 77] on link "View Questionnaire" at bounding box center [419, 74] width 107 height 22
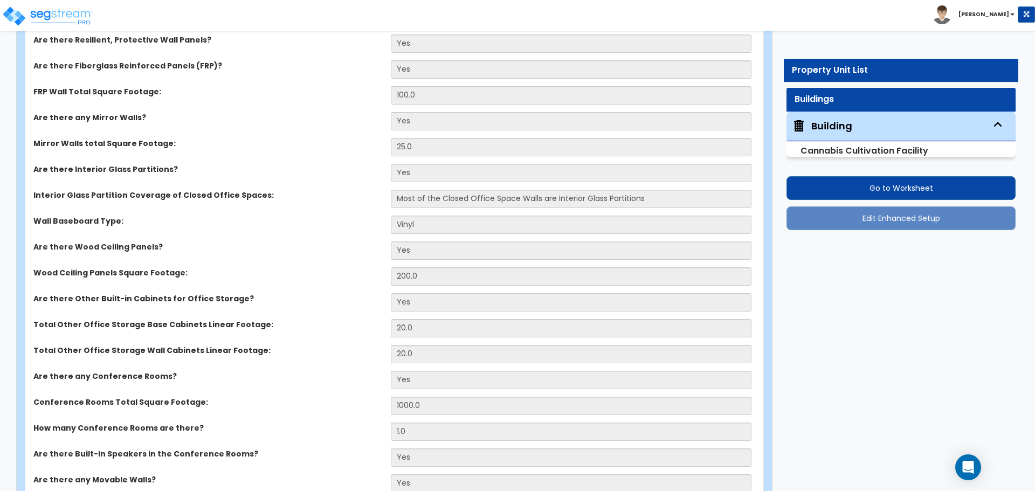
scroll to position [6871, 0]
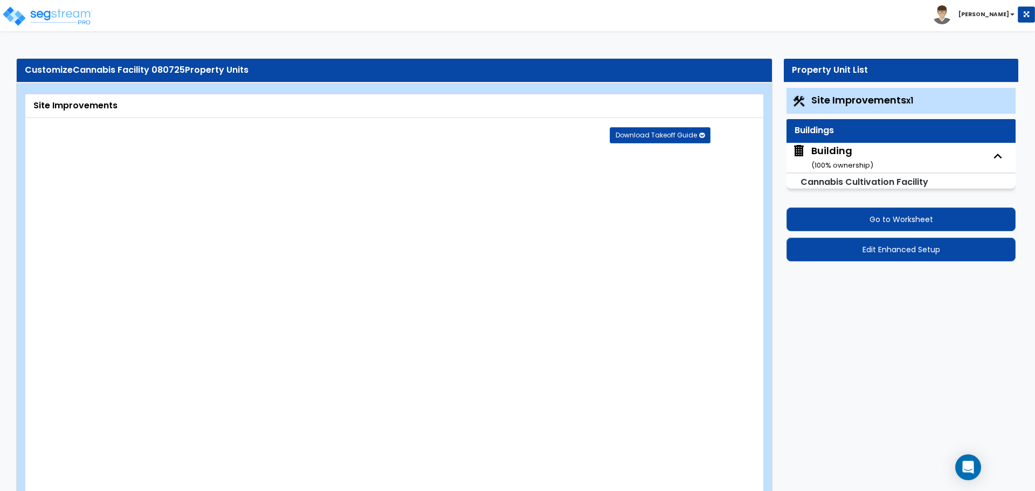
select select "2"
select select "1"
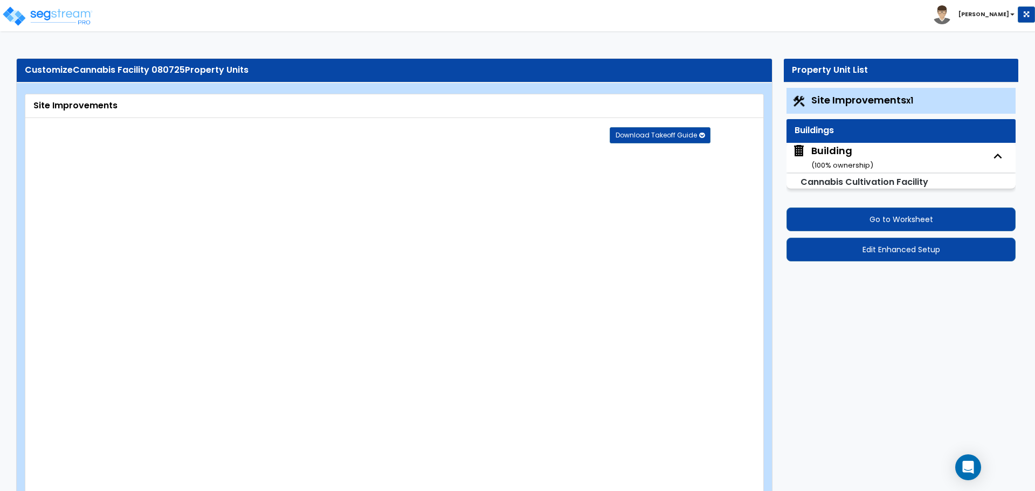
select select "2"
select select "1"
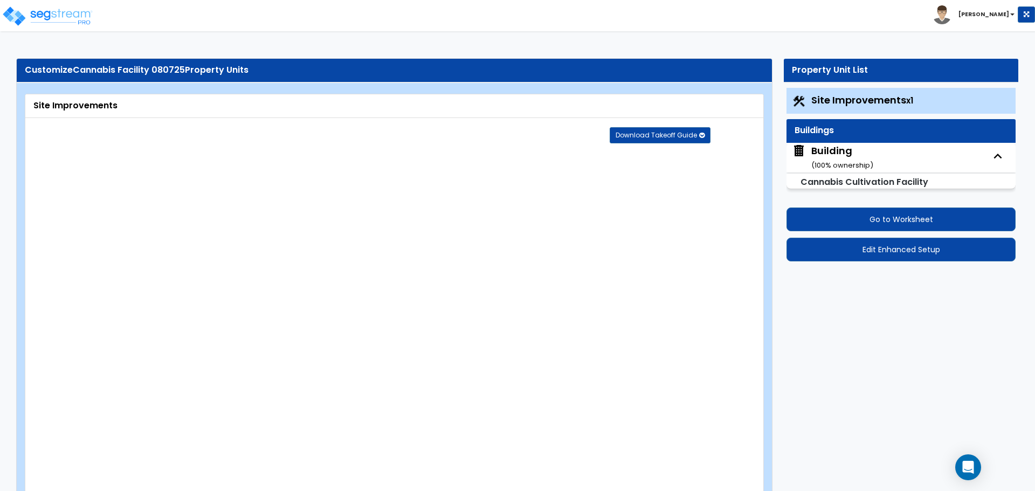
select select "2"
select select "3"
select select "2"
select select "1"
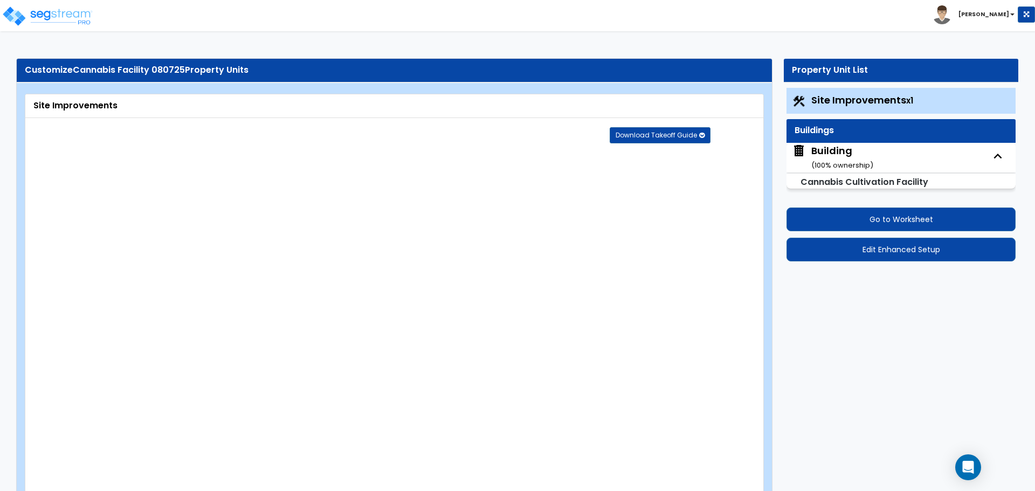
select select "2"
select select "1"
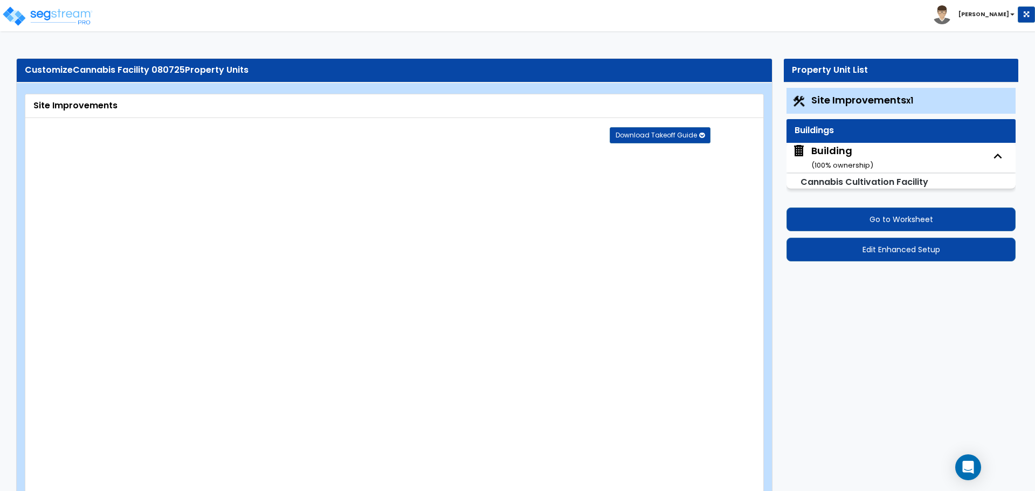
select select "1"
select select "2"
select select "11"
select select "6"
select select "2"
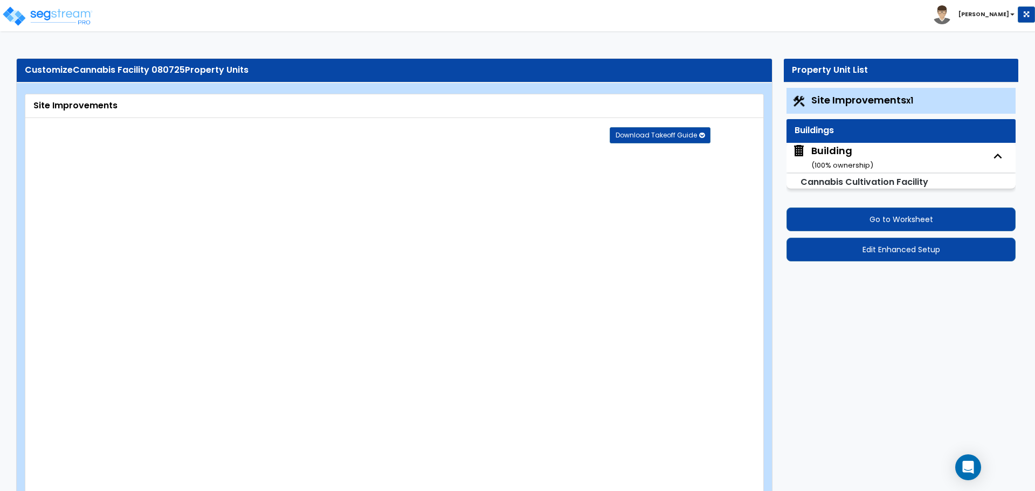
select select "2"
select select "3"
select select "2"
select select "1"
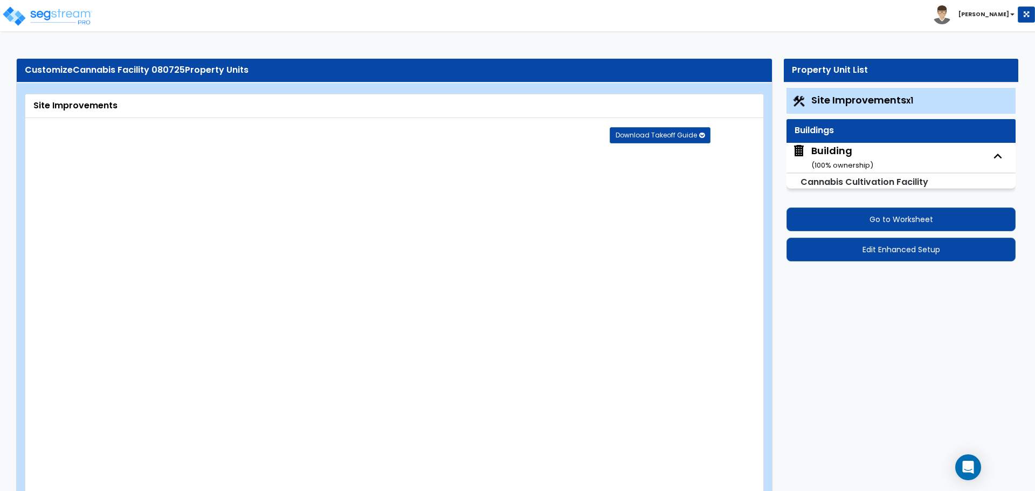
select select "2"
select select "7"
select select "2"
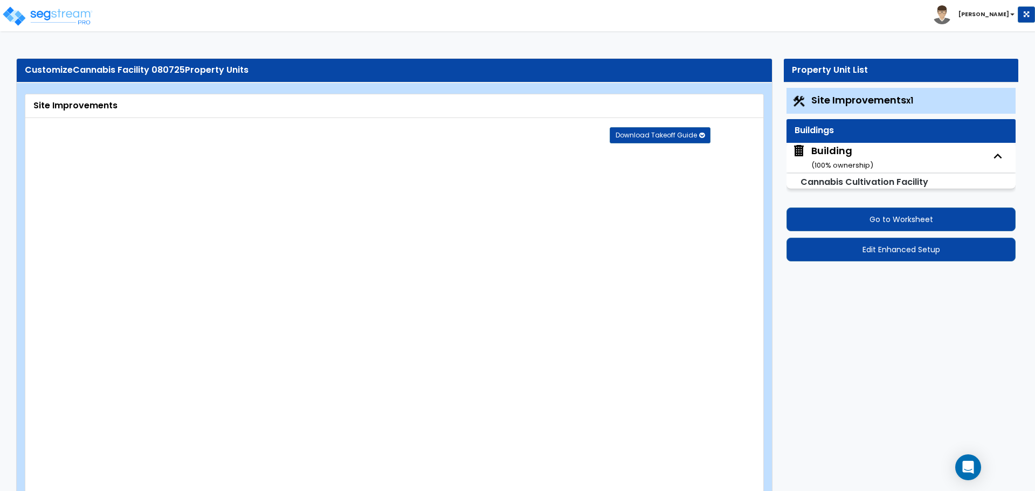
select select "3"
select select "1"
select select "20"
select select "1"
select select "5"
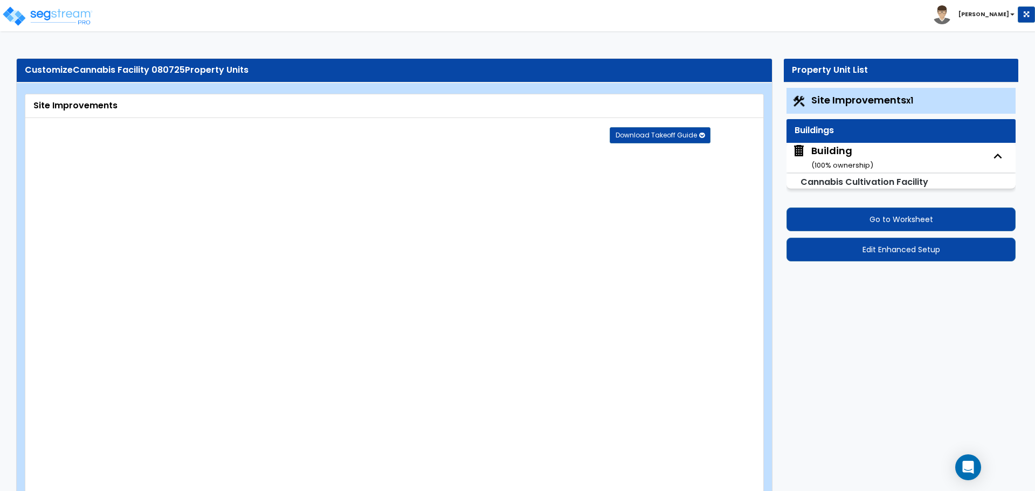
select select "4"
select select "1"
select select "2"
select select "3"
select select "1"
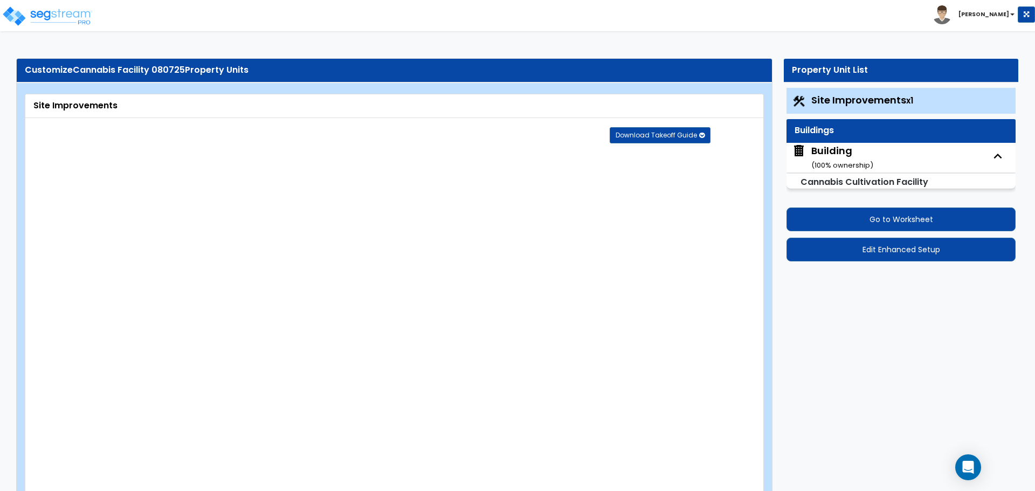
select select "1"
select select "4"
select select "3"
select select "1"
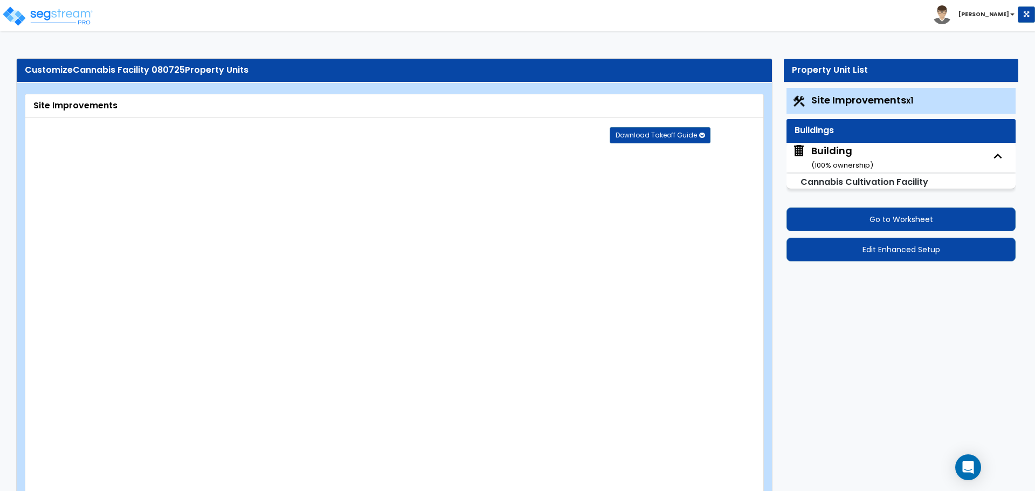
select select "1"
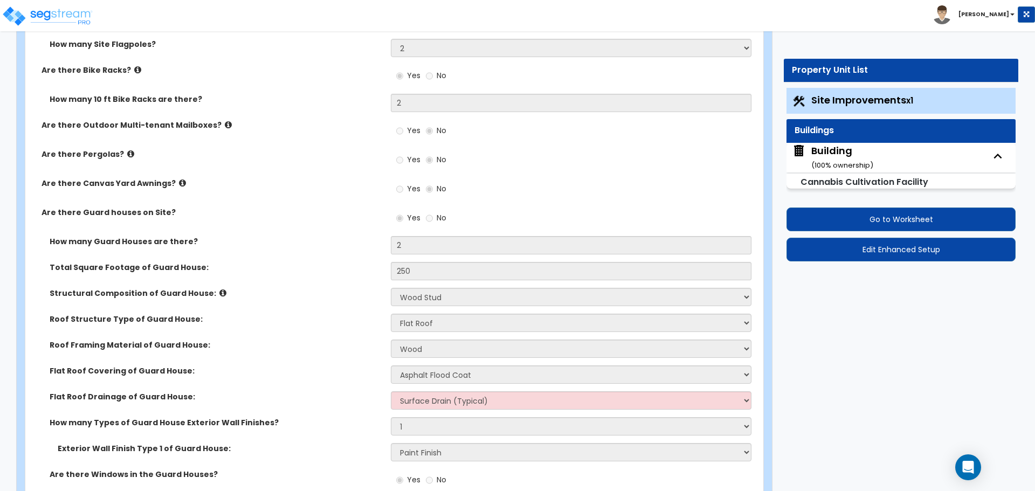
scroll to position [3526, 0]
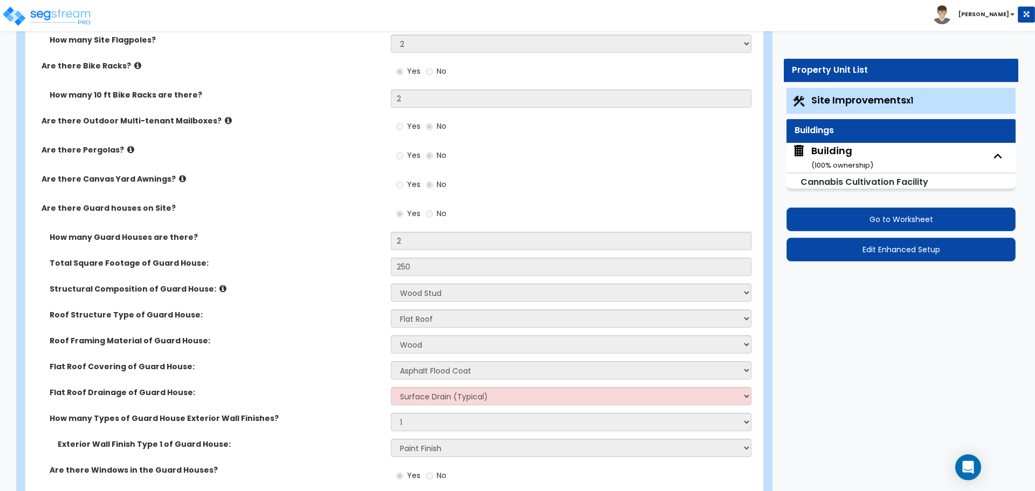
click at [829, 150] on div "Building ( 100 % ownership)" at bounding box center [843, 158] width 62 height 28
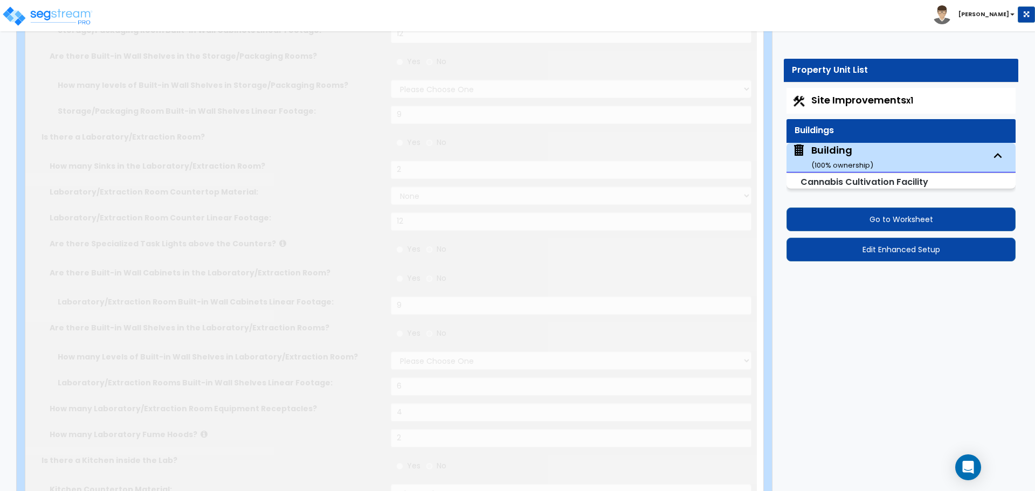
type input "10000"
type input "15"
type input "100"
select select "8"
select select "3"
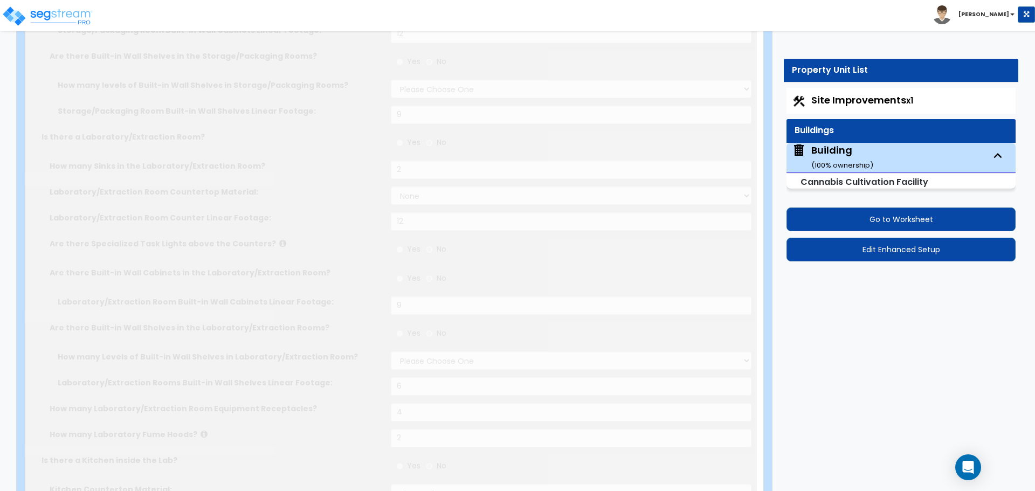
select select "13"
type input "30"
select select "9"
type input "40"
select select "10"
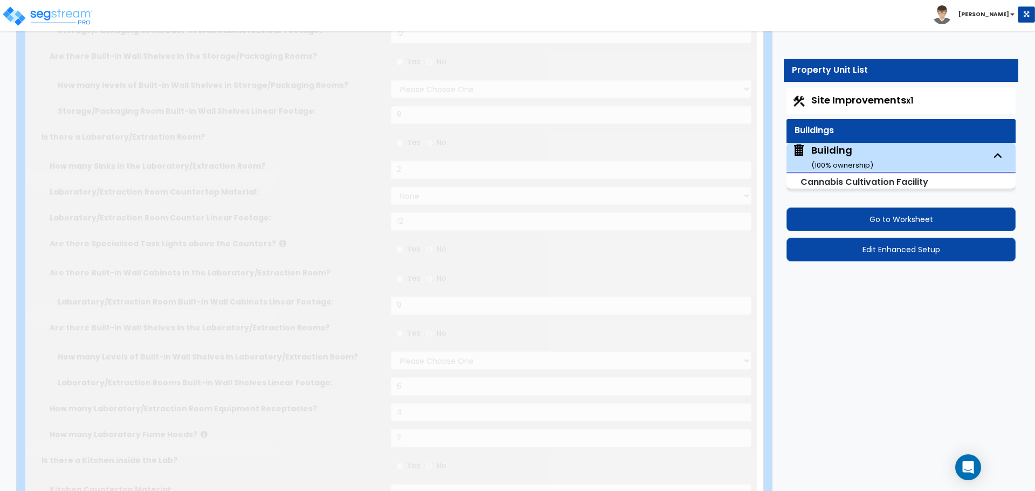
select select "3"
select select "1"
select select "4"
select select "1"
select select "3"
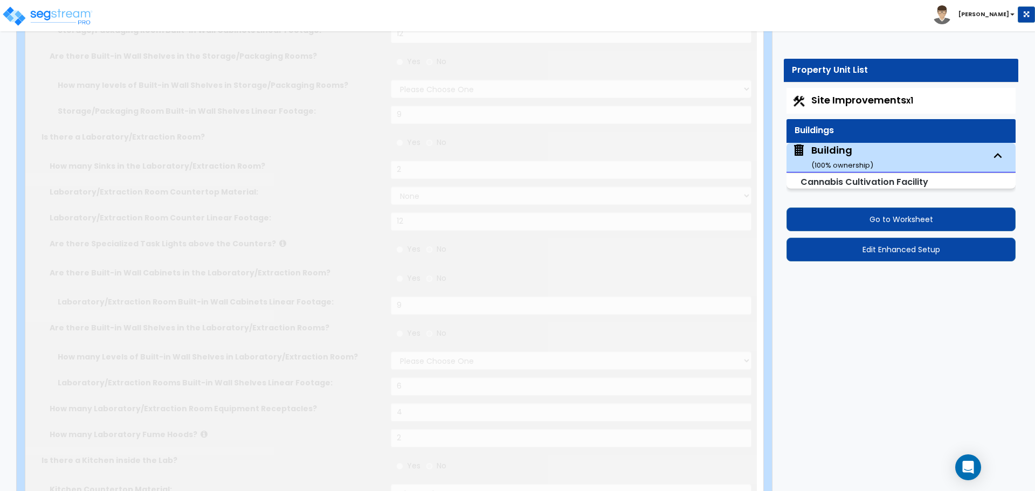
radio input "true"
select select "3"
type input "10"
radio input "true"
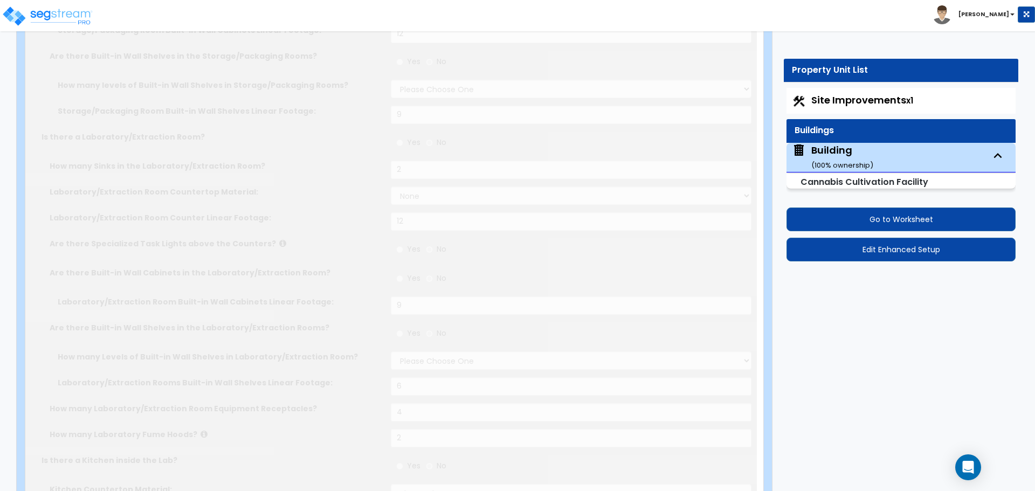
select select "1"
type input "50"
radio input "true"
type input "120"
radio input "true"
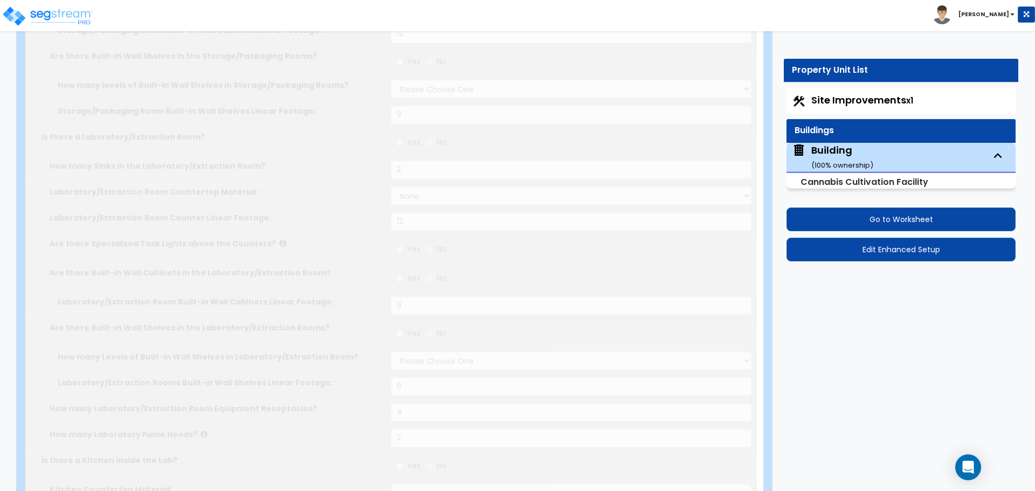
type input "4"
type input "5"
type input "6"
radio input "true"
type input "3"
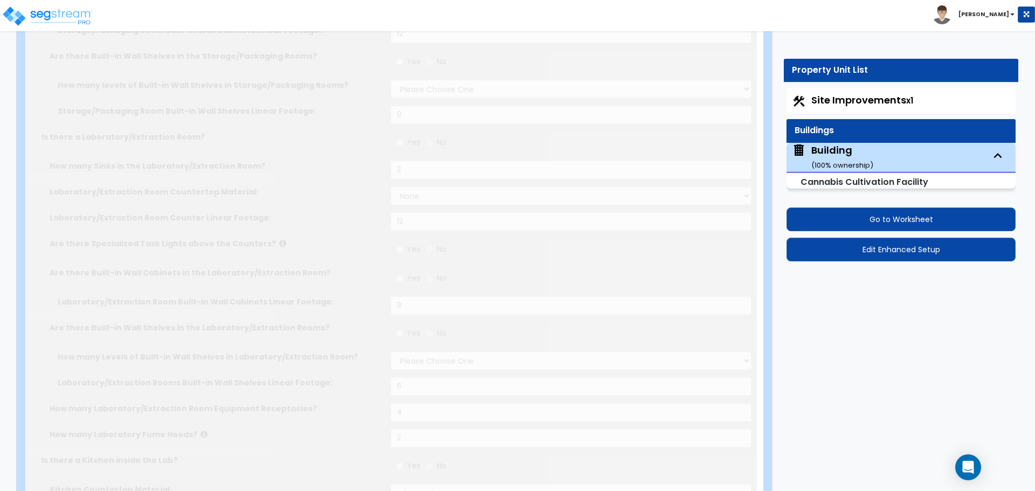
radio input "true"
select select "1"
type input "2"
type input "4"
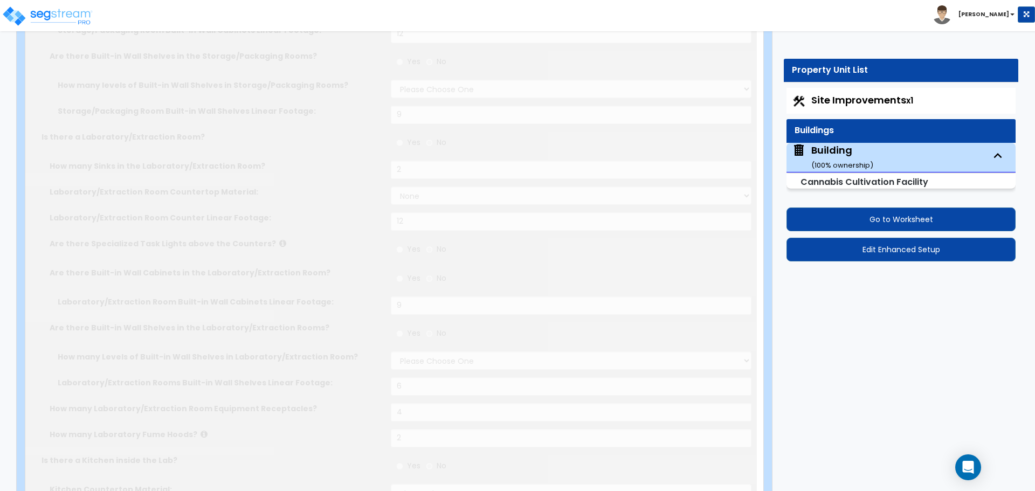
type input "2"
radio input "true"
type input "4"
type input "2"
radio input "true"
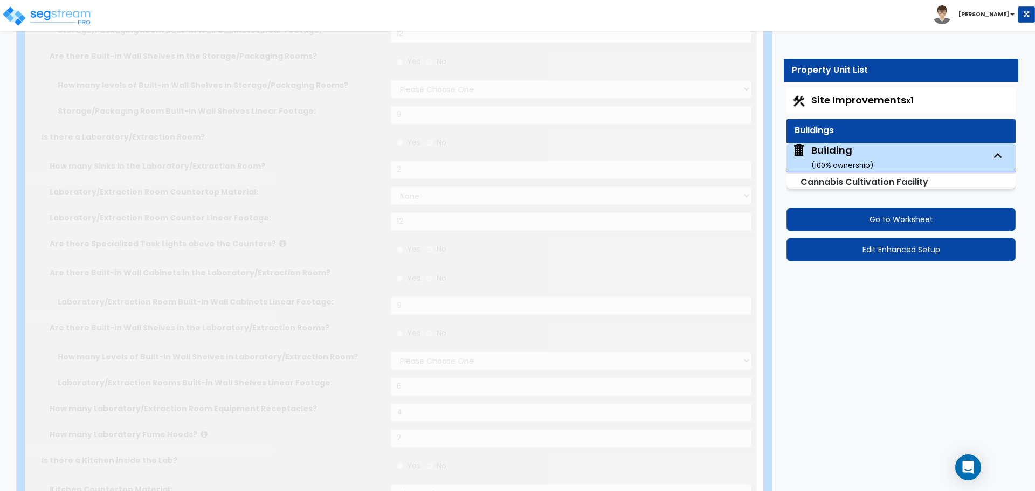
type input "2"
radio input "true"
select select "2"
select select "3"
type input "1"
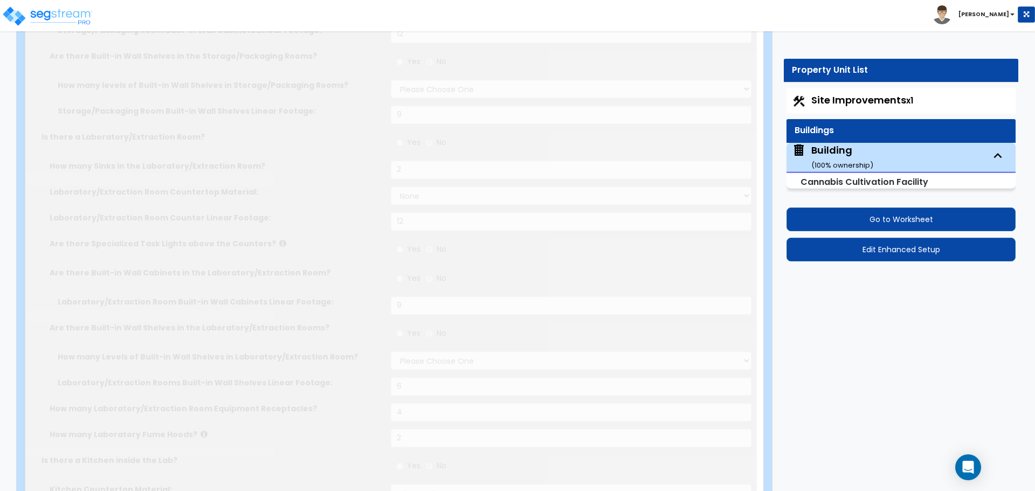
select select "4"
type input "1"
select select "2"
radio input "true"
type input "300"
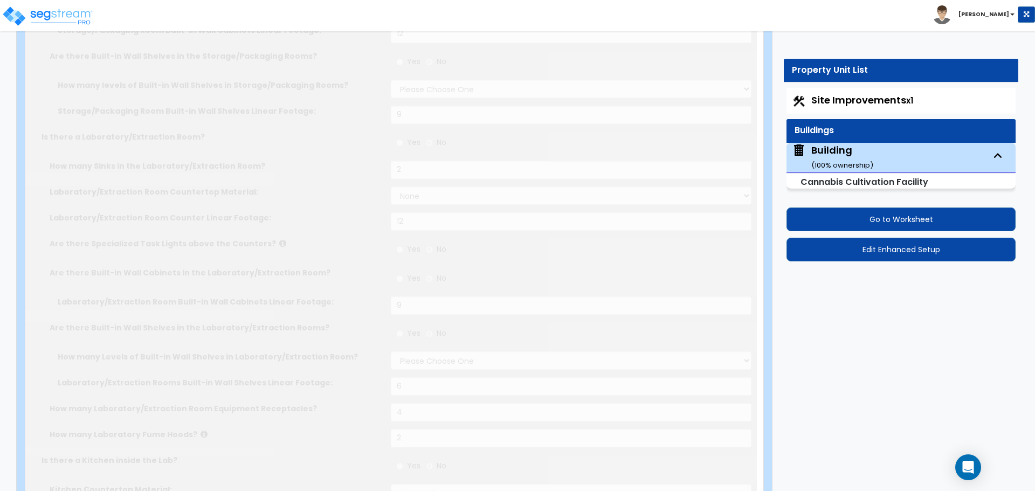
select select "2"
type input "6"
type input "9"
type input "12"
radio input "true"
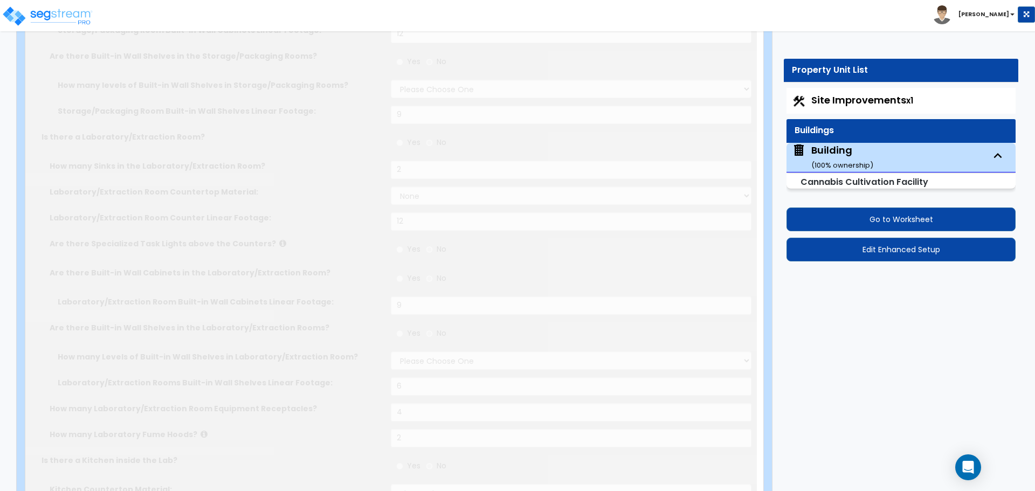
type input "1000"
radio input "true"
type input "20"
select select "1"
radio input "true"
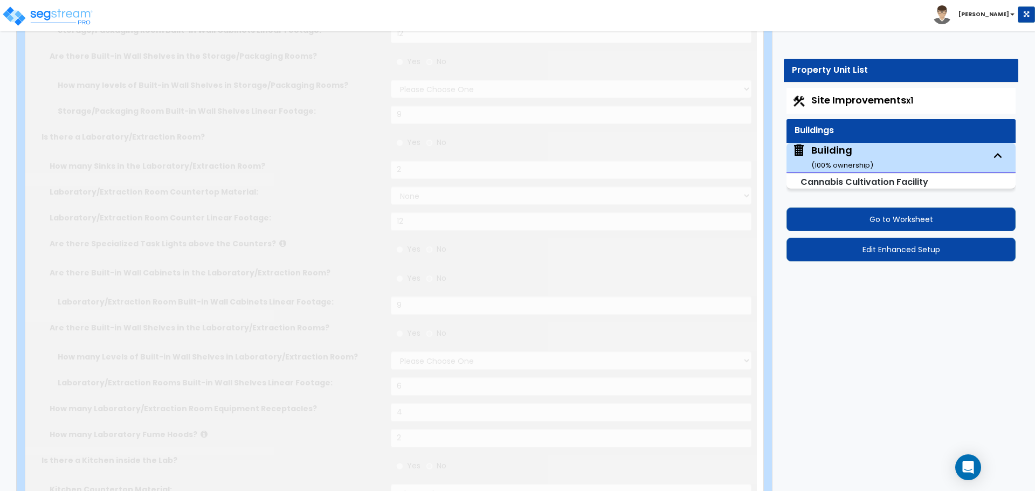
radio input "true"
type input "12"
type input "18"
radio input "true"
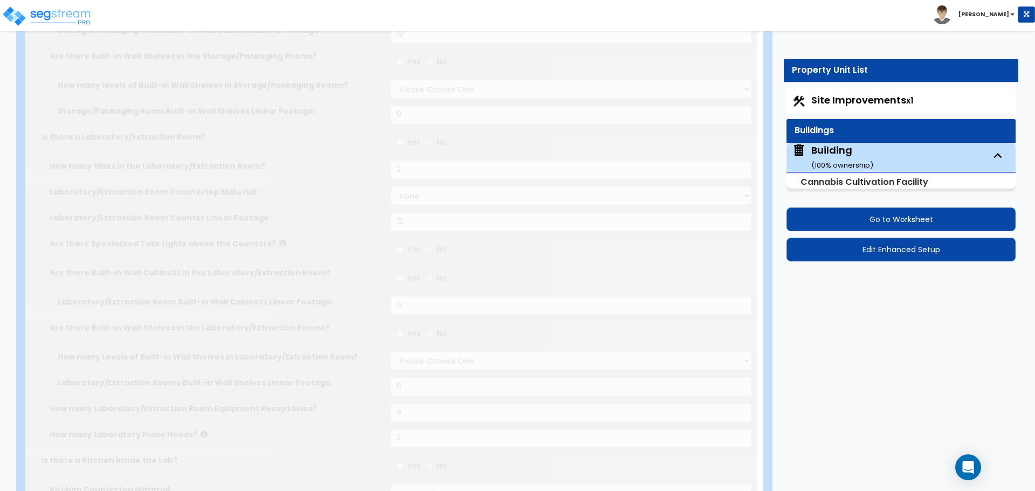
type input "500"
type input "1"
radio input "true"
type input "4000"
type input "2"
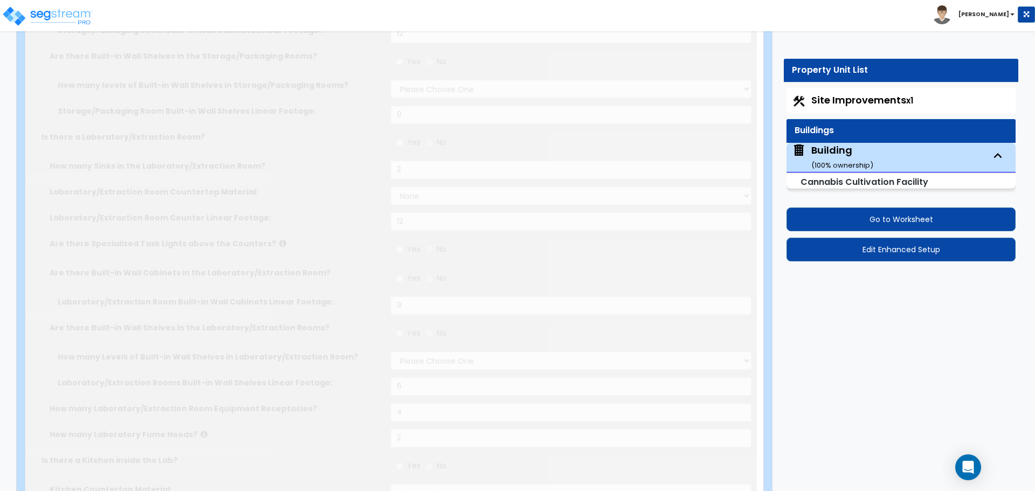
type input "12"
select select "1"
select select "4"
select select "3"
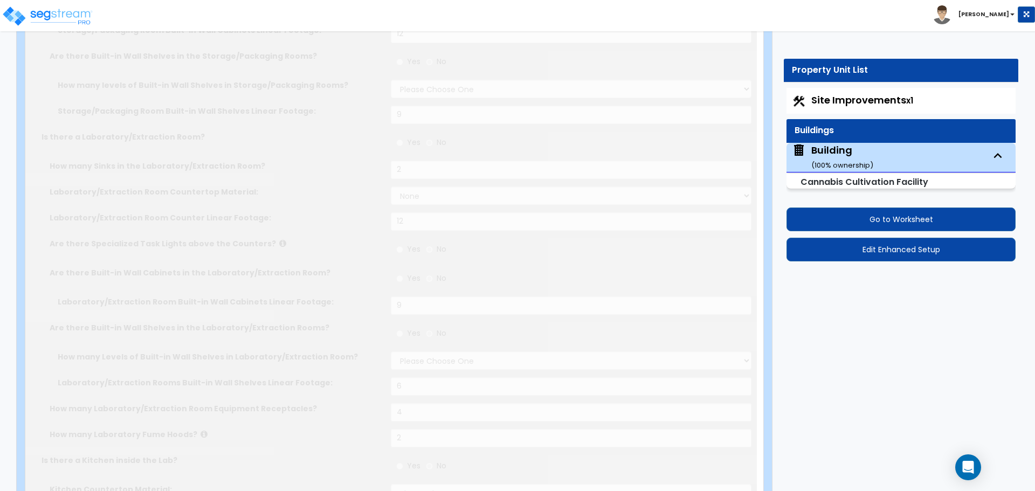
radio input "true"
type input "4"
radio input "true"
type input "2"
radio input "true"
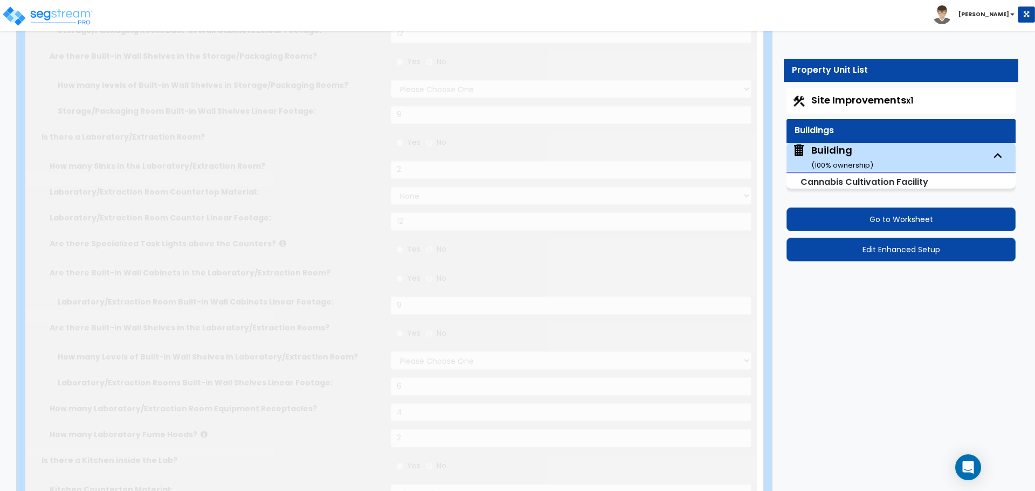
radio input "true"
select select "2"
type input "30"
radio input "true"
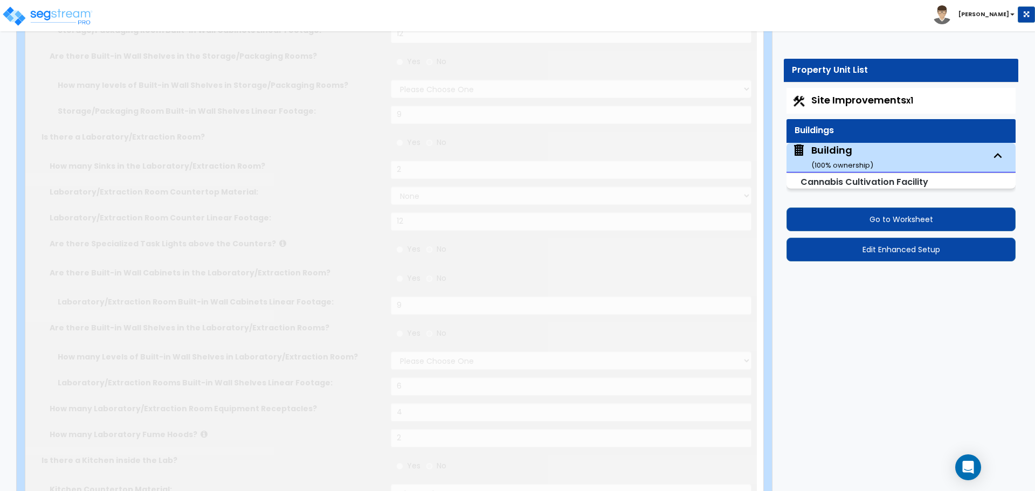
select select "1"
type input "1500"
select select "2"
type input "12"
type input "15"
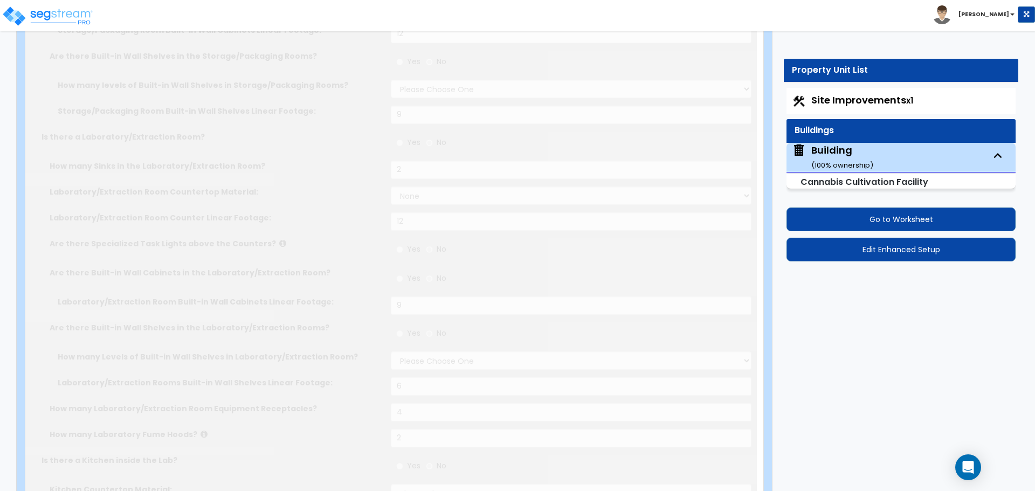
type input "18"
radio input "true"
type input "24"
radio input "true"
select select "1"
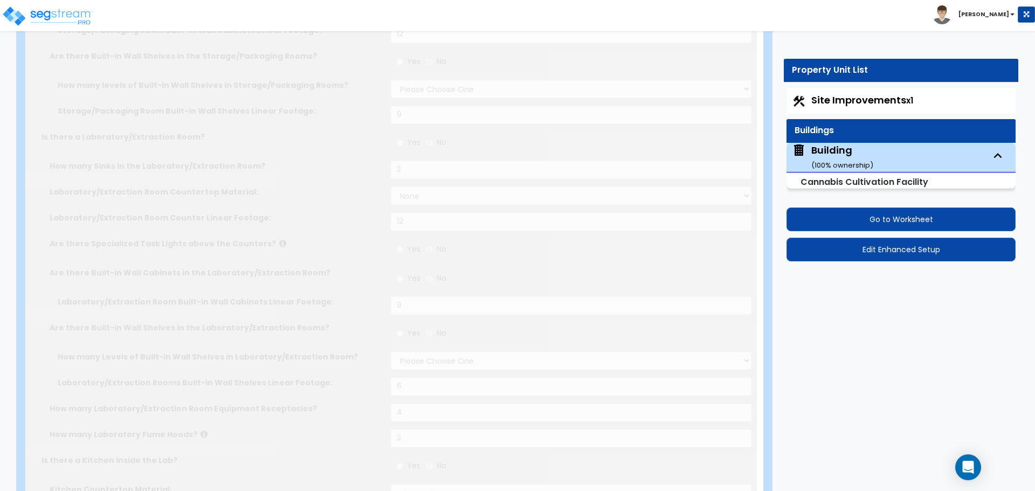
type input "300"
radio input "true"
type input "9"
type input "12"
radio input "true"
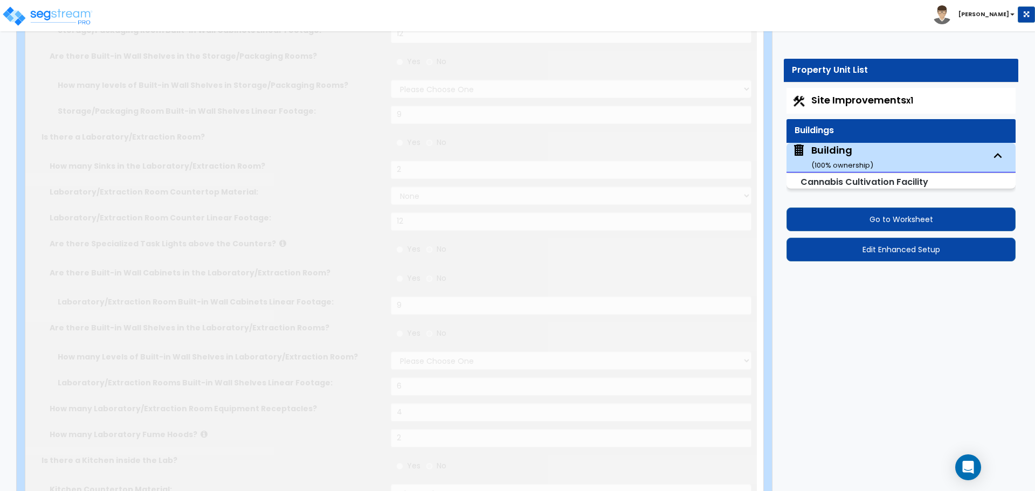
select select "3"
type input "9"
radio input "true"
type input "2"
select select "3"
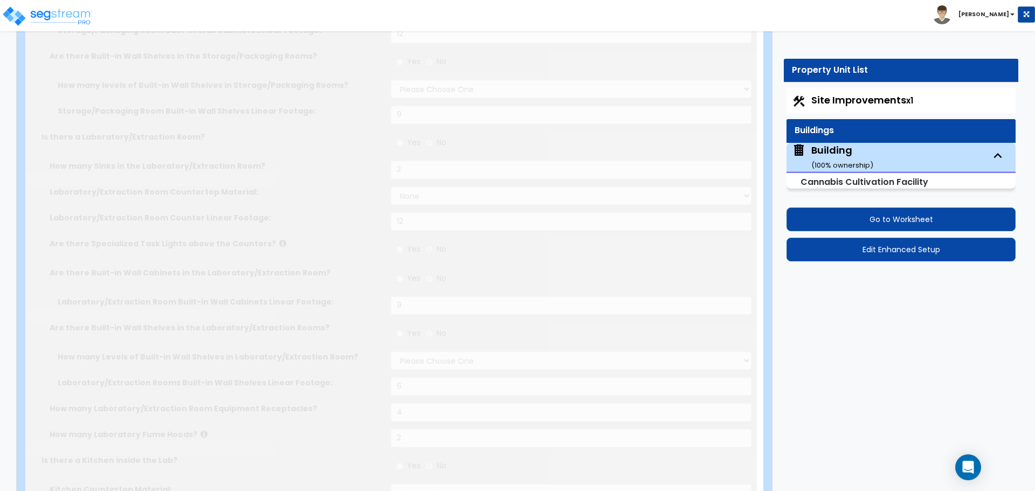
type input "12"
radio input "true"
type input "9"
radio input "true"
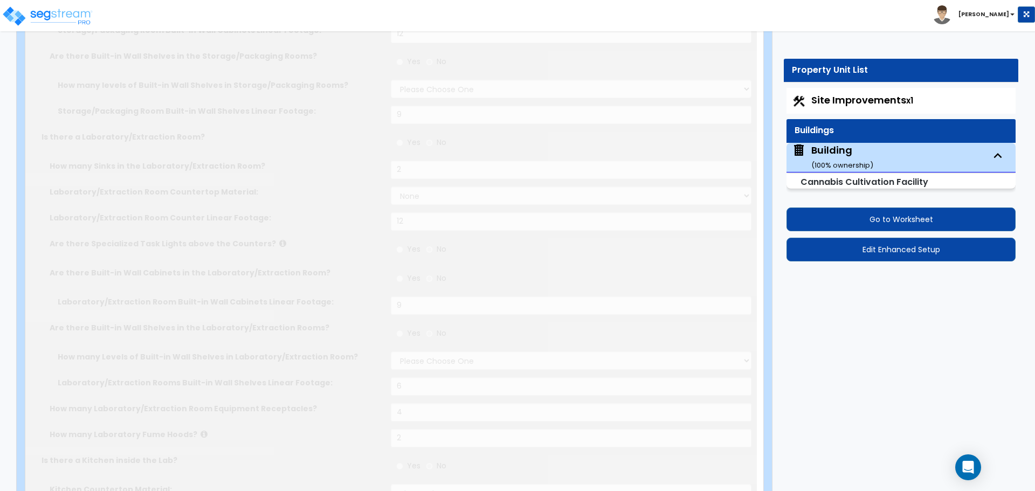
select select "3"
type input "6"
type input "4"
type input "2"
radio input "true"
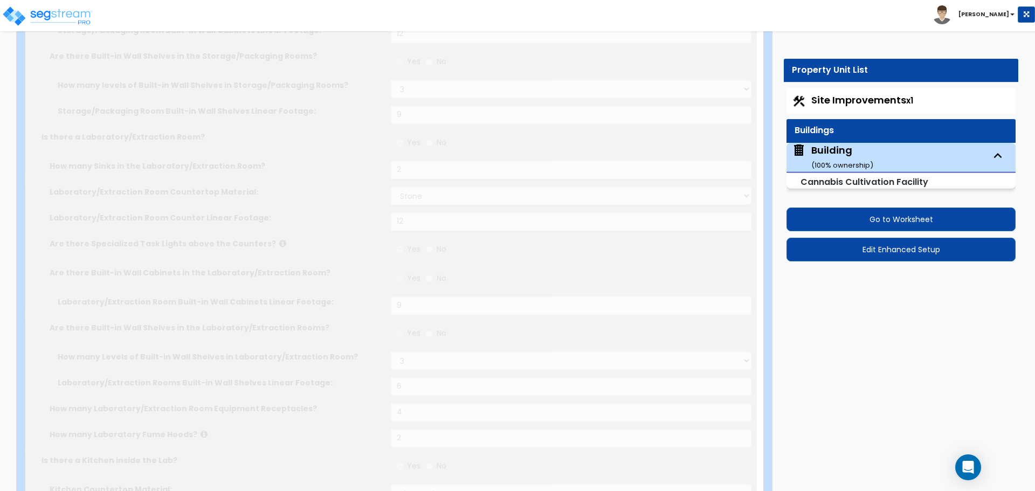
select select "8"
type input "9"
type input "12"
select select "1"
radio input "true"
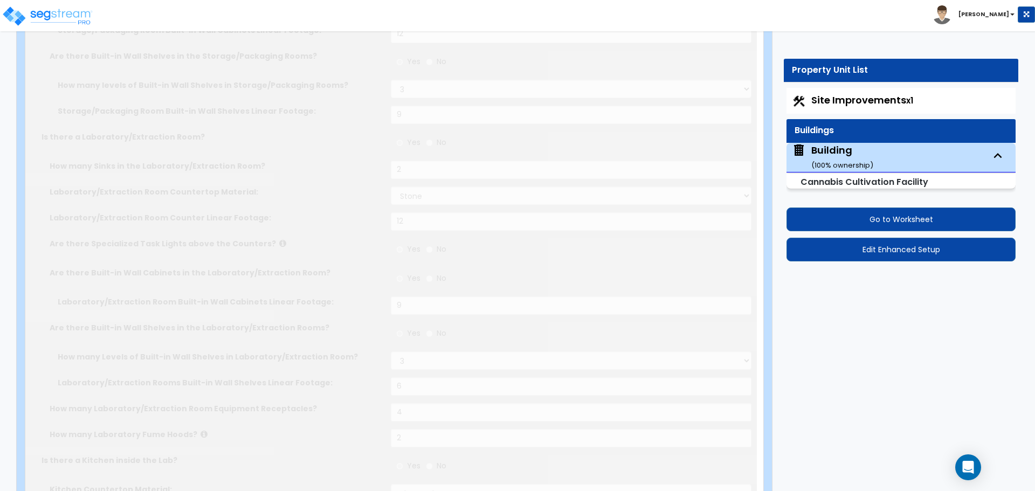
radio input "true"
type input "1"
radio input "true"
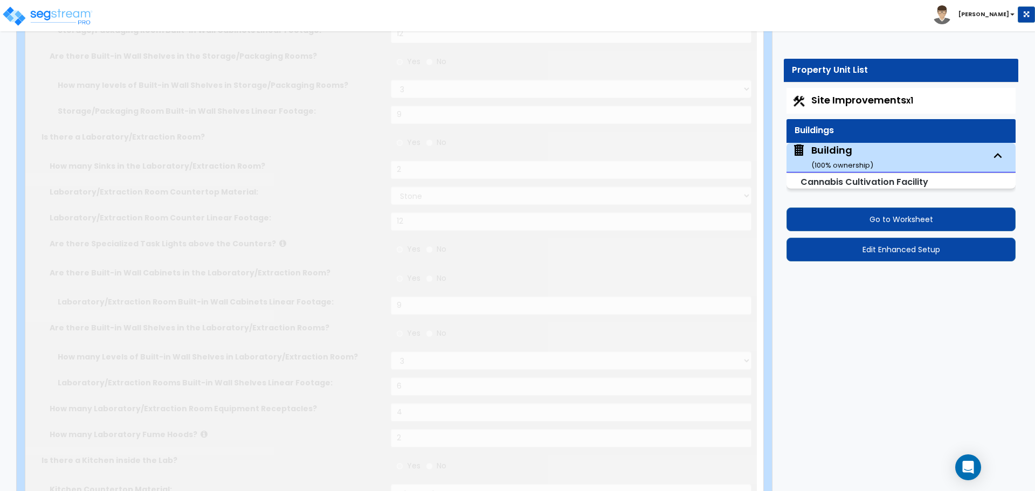
radio input "true"
select select "2"
radio input "true"
type input "1"
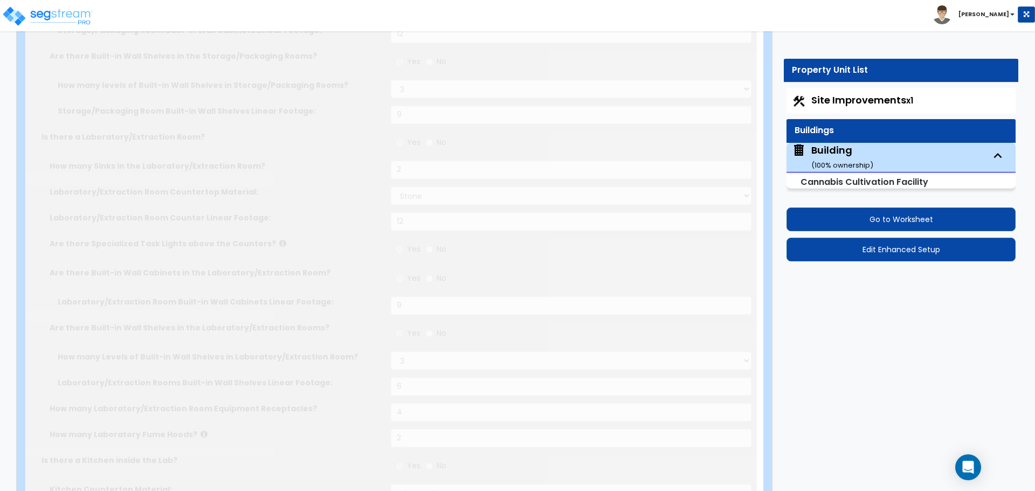
type input "200"
type input "12"
radio input "true"
select select "1"
type input "1"
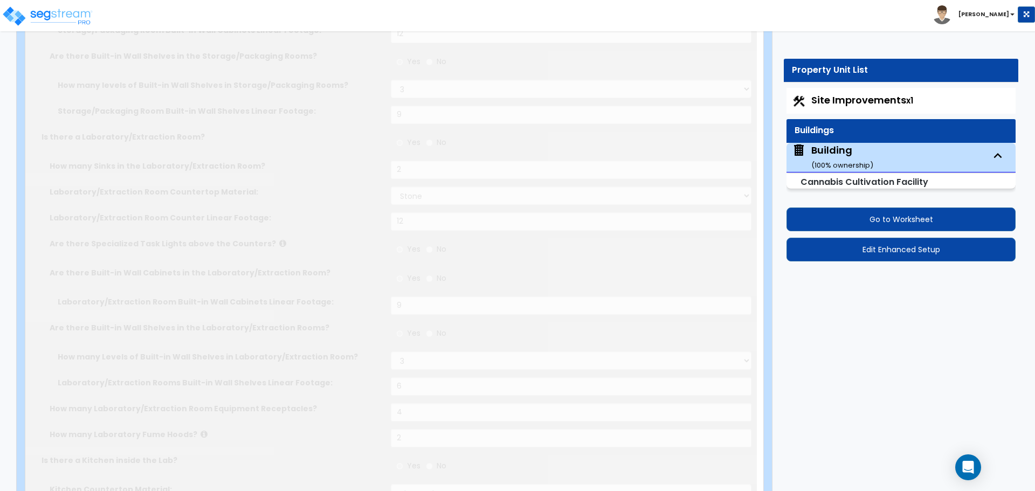
radio input "true"
type input "1000"
select select "2"
radio input "true"
type input "2"
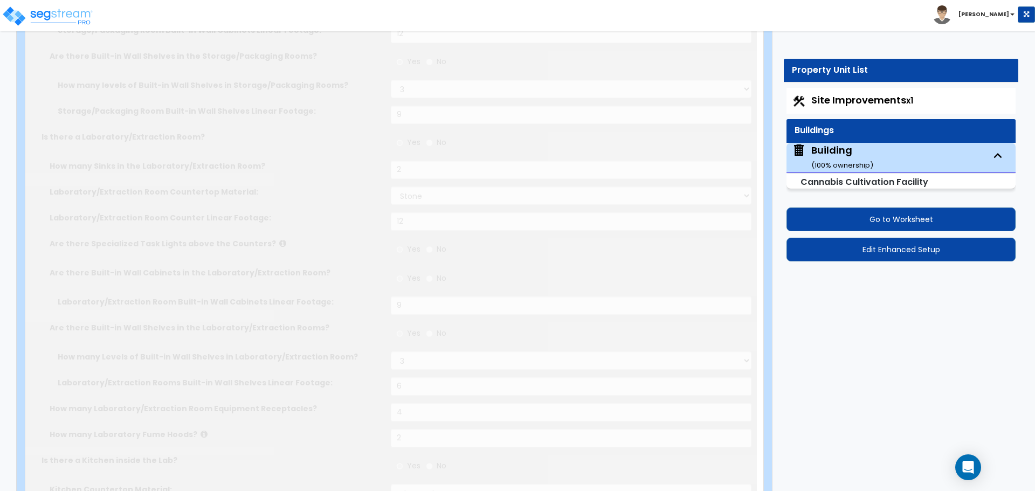
type input "2"
radio input "true"
type input "4"
select select "2"
select select "1"
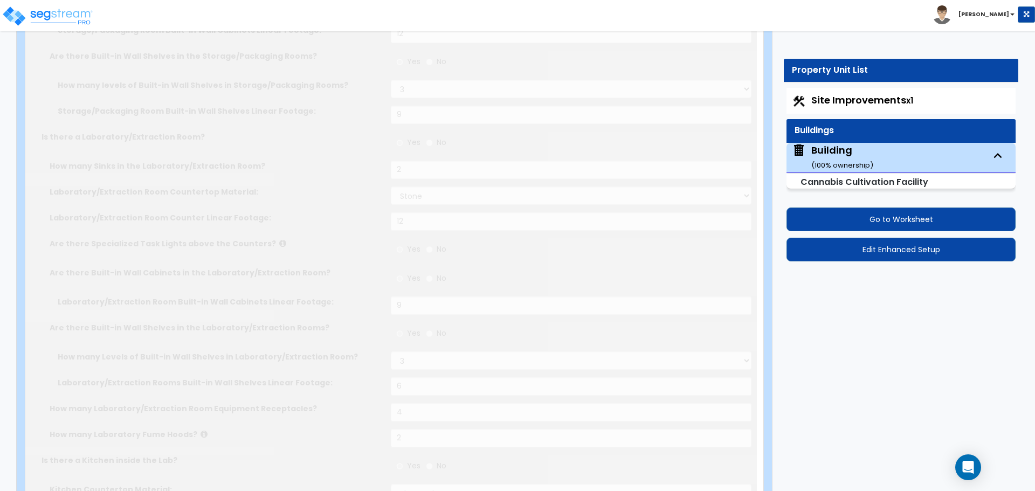
type input "50"
select select "3"
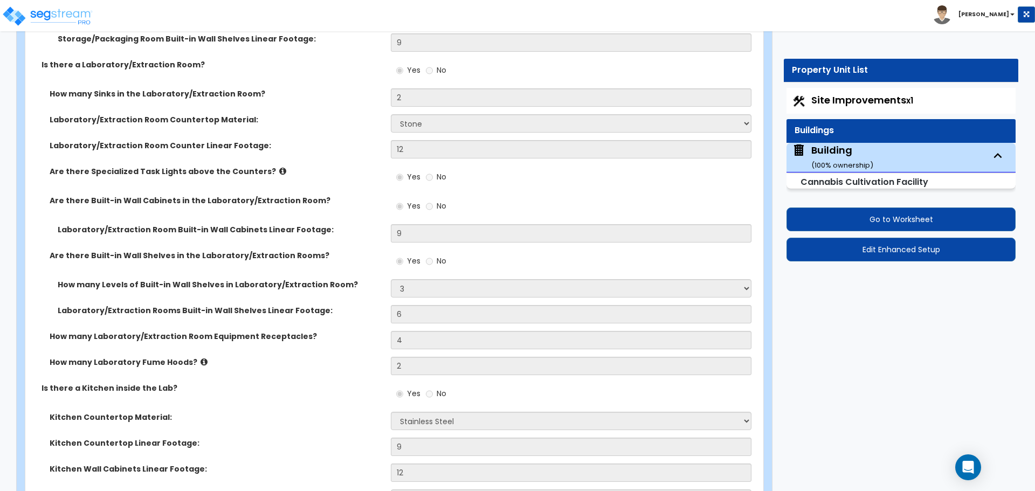
scroll to position [3827, 0]
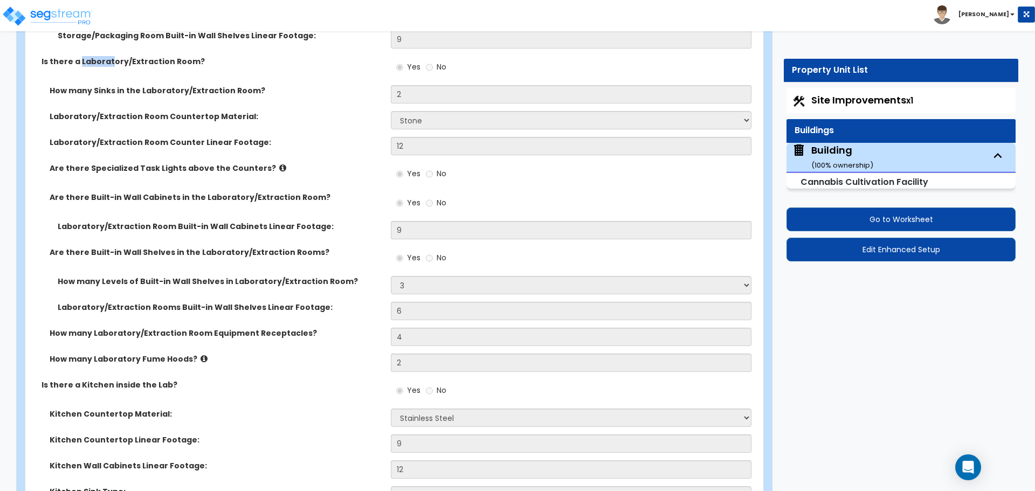
click at [351, 163] on label "Are there Specialized Task Lights above the Counters?" at bounding box center [216, 168] width 333 height 11
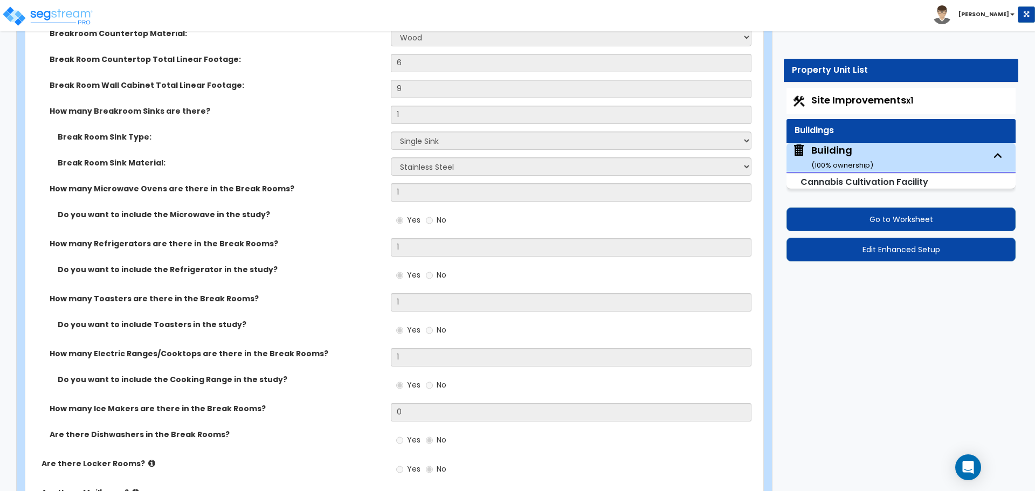
scroll to position [6694, 0]
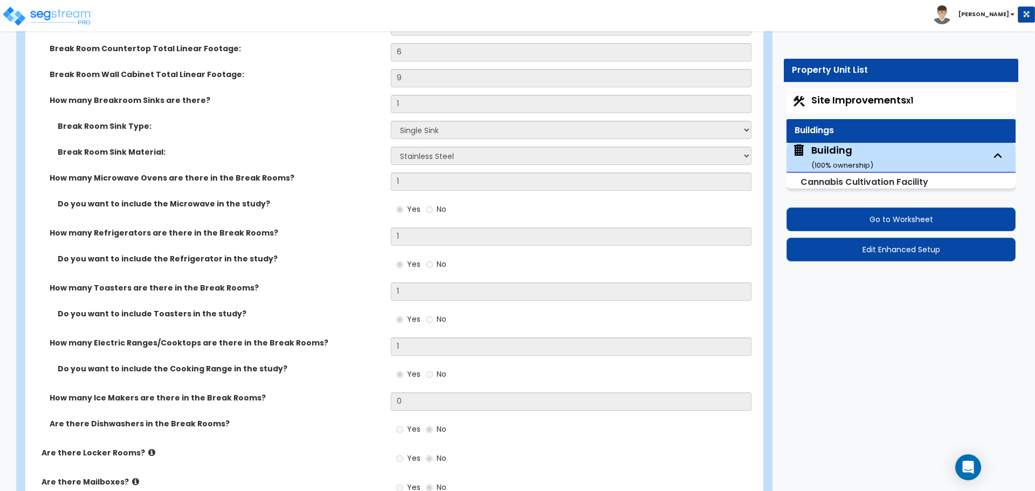
drag, startPoint x: 647, startPoint y: 30, endPoint x: 644, endPoint y: 20, distance: 9.6
click at [644, 20] on div "Toggle navigation Jon Paul" at bounding box center [517, 15] width 1035 height 31
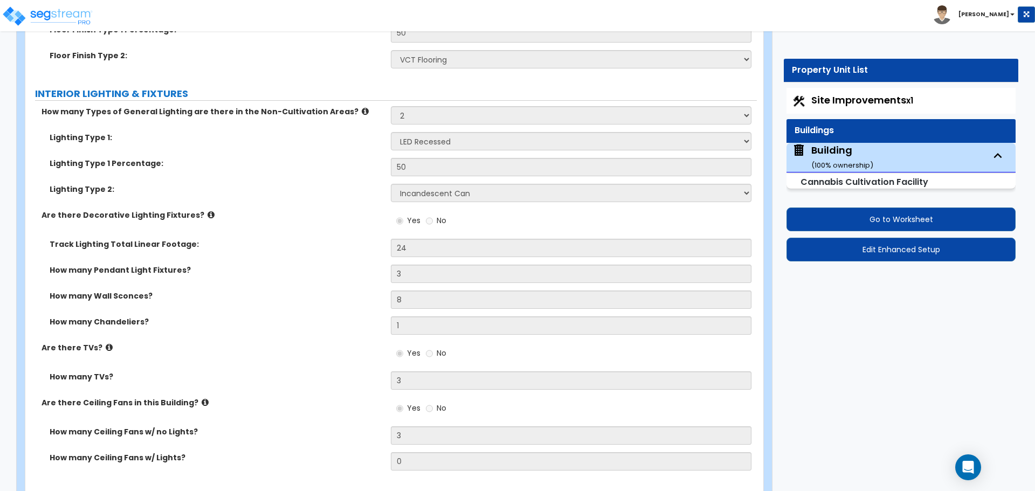
scroll to position [5684, 0]
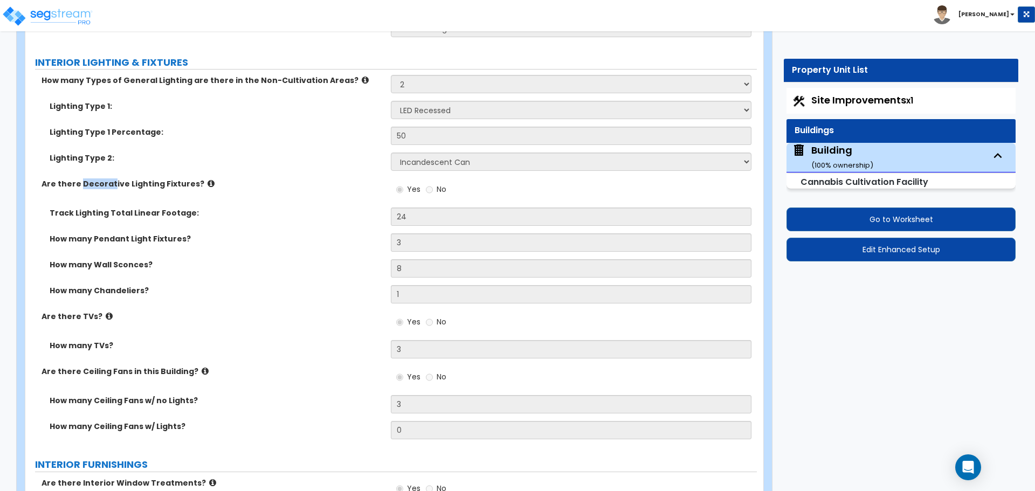
click at [338, 112] on div "Lighting Type 1: Please Choose One LED Surface-Mounted LED Recessed Fluorescent…" at bounding box center [391, 114] width 732 height 26
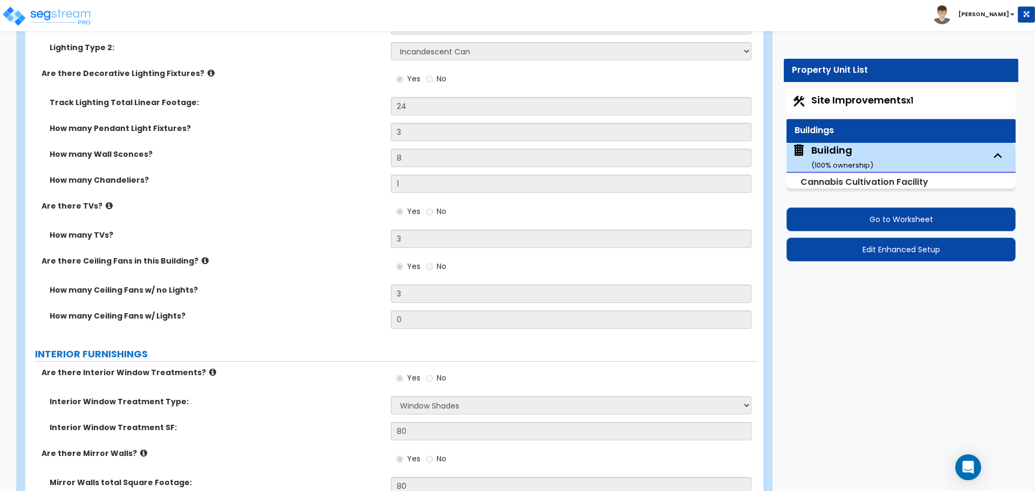
scroll to position [5806, 0]
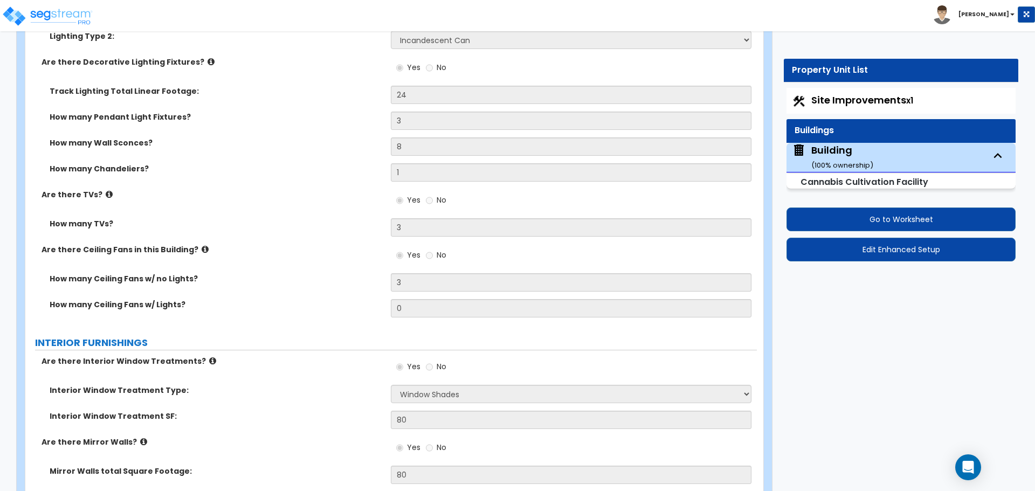
click at [345, 138] on label "How many Wall Sconces?" at bounding box center [216, 143] width 333 height 11
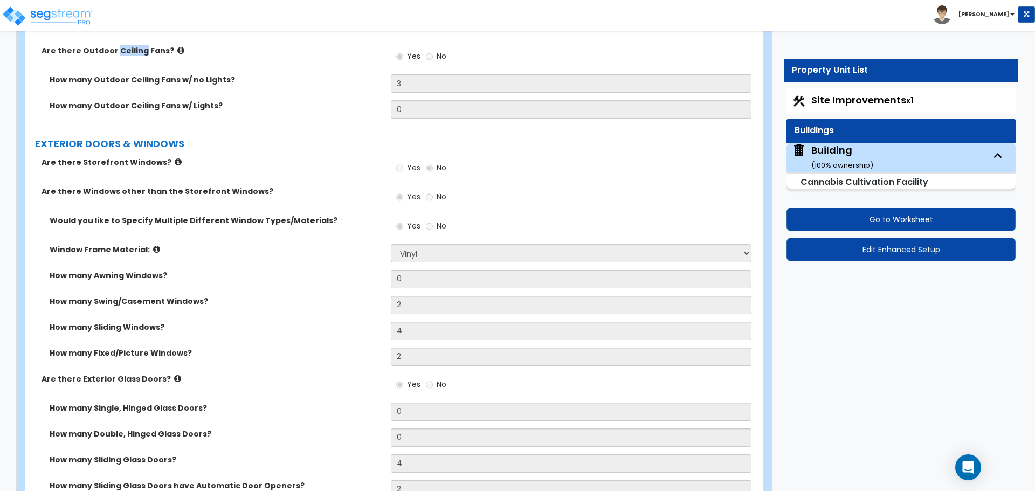
scroll to position [1470, 0]
click at [351, 120] on div "How many Outdoor Ceiling Fans w/ Lights? 0" at bounding box center [391, 112] width 732 height 26
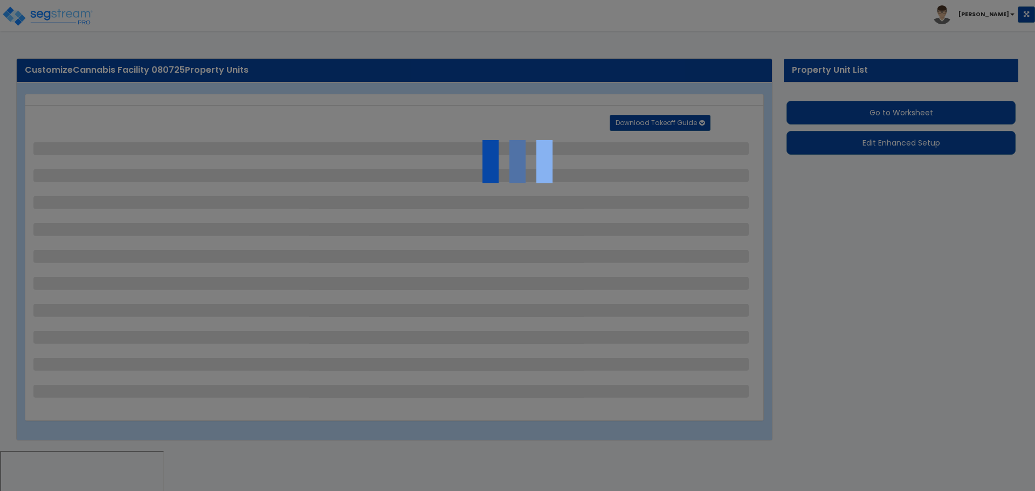
select select "2"
select select "1"
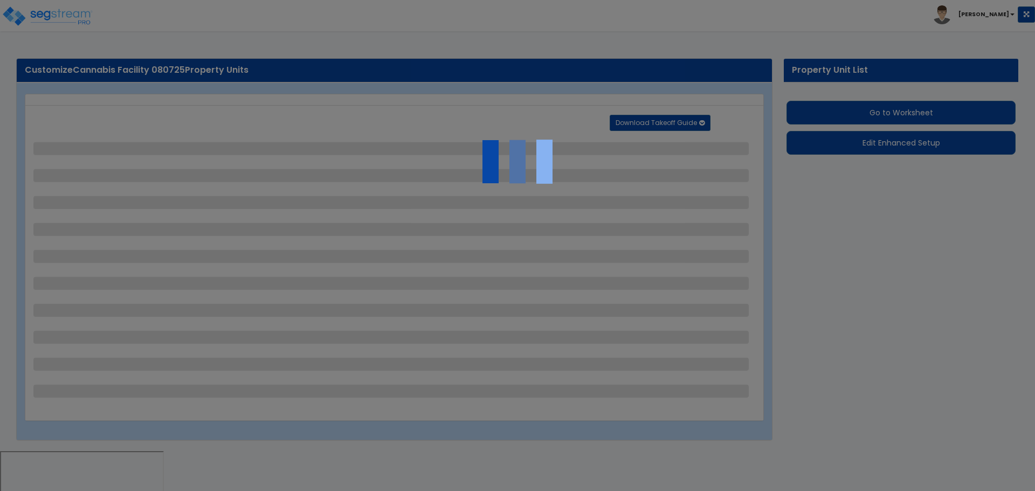
select select "2"
select select "1"
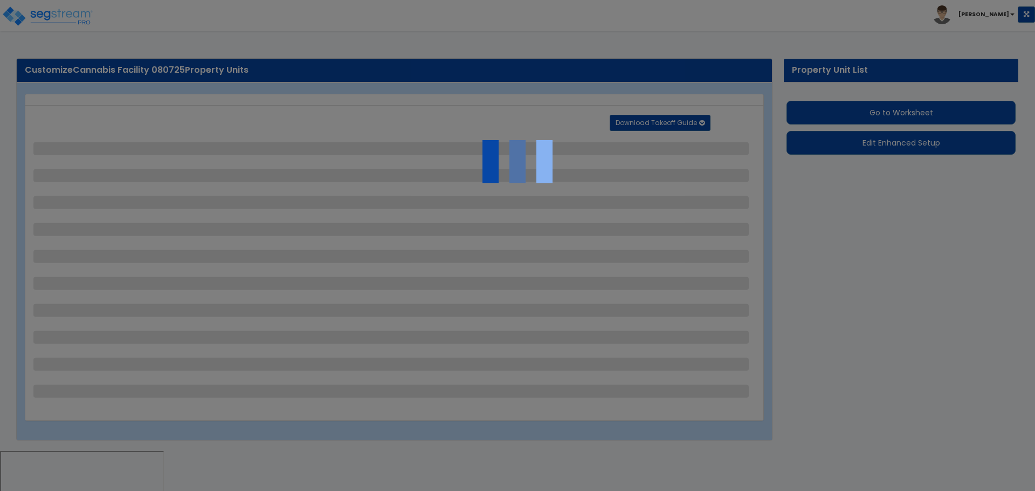
select select "2"
select select "3"
select select "2"
select select "1"
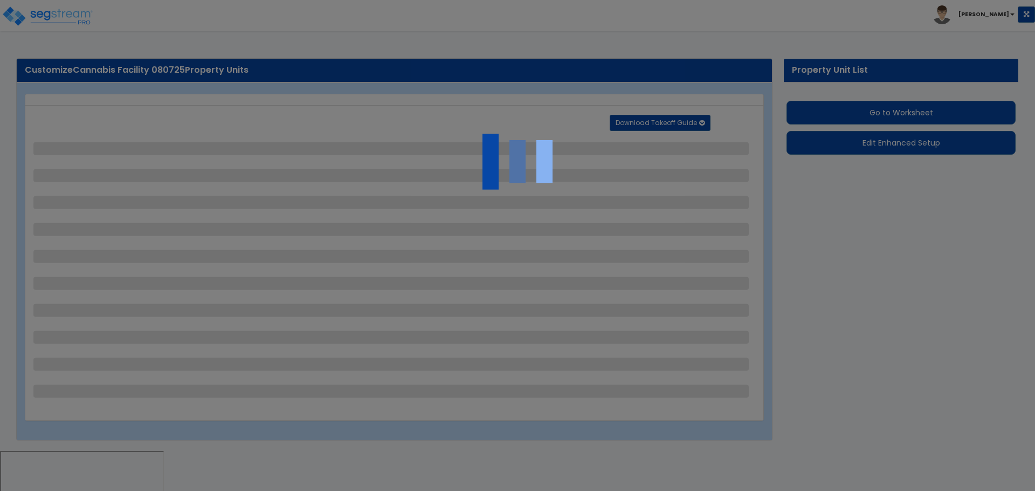
select select "2"
select select "1"
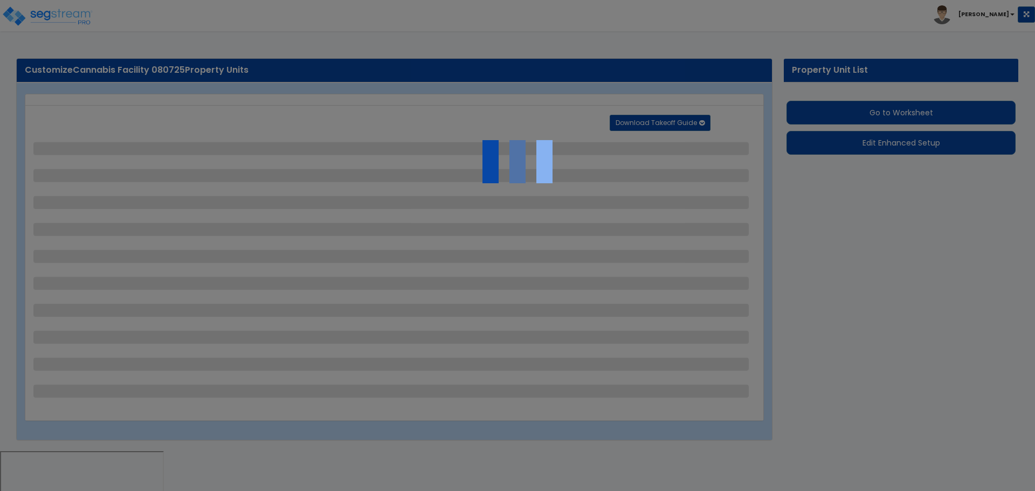
select select "1"
select select "2"
select select "11"
select select "6"
select select "2"
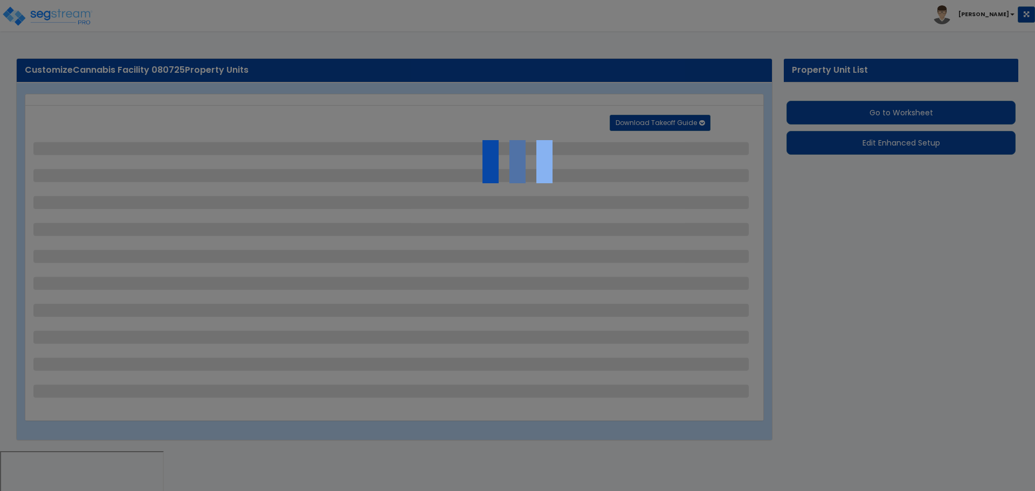
select select "2"
select select "3"
select select "2"
select select "1"
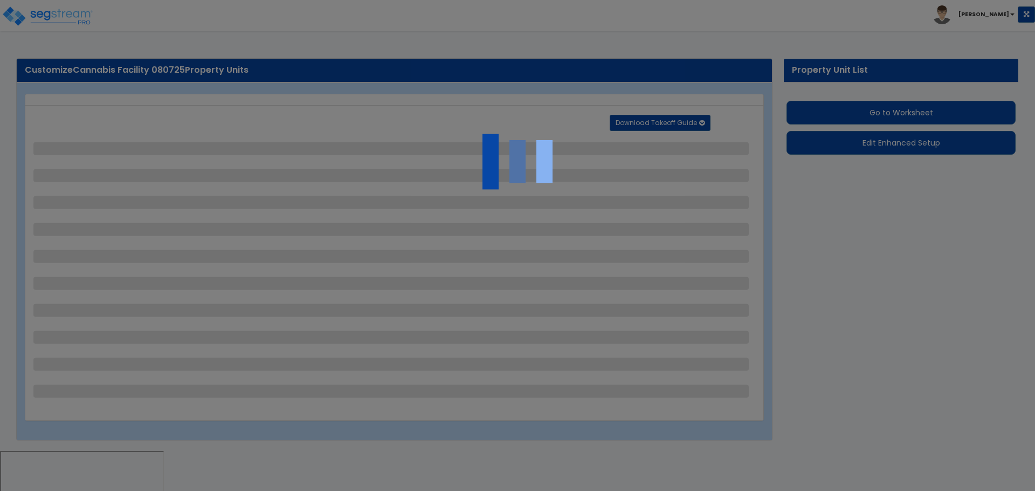
select select "2"
select select "7"
select select "2"
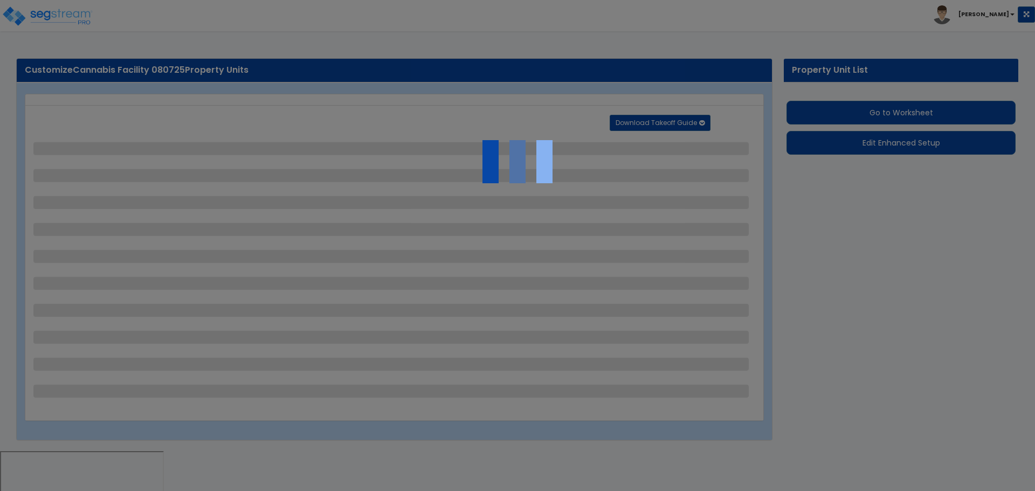
select select "3"
select select "1"
select select "20"
select select "1"
select select "5"
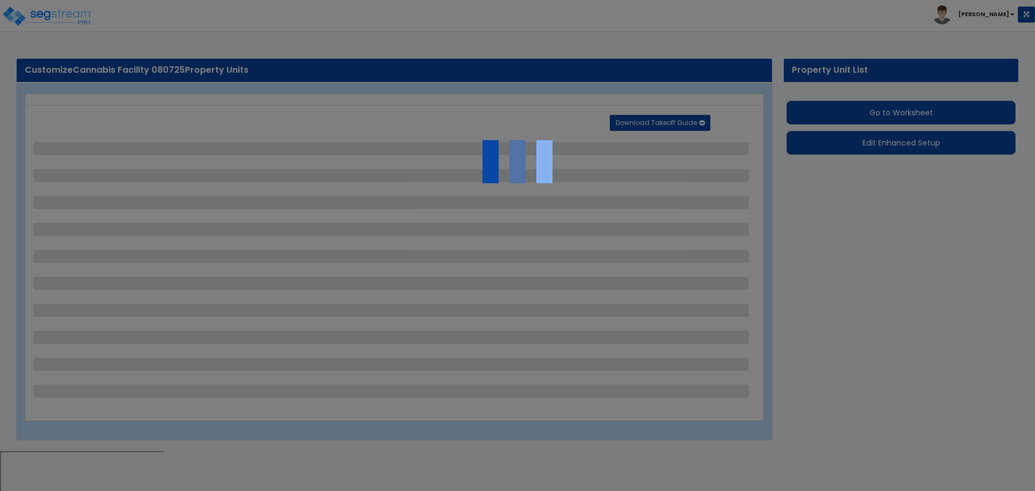
select select "4"
select select "1"
select select "2"
select select "3"
select select "1"
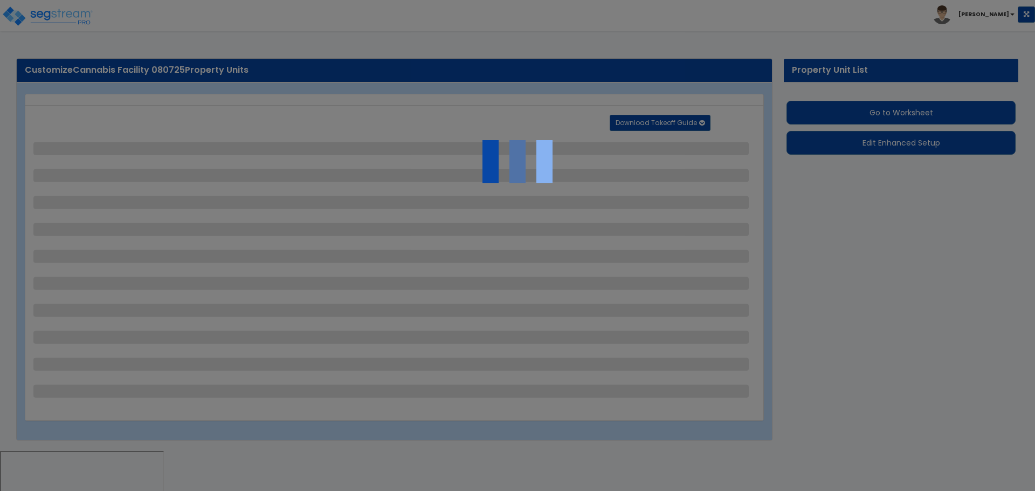
select select "1"
select select "4"
select select "3"
select select "1"
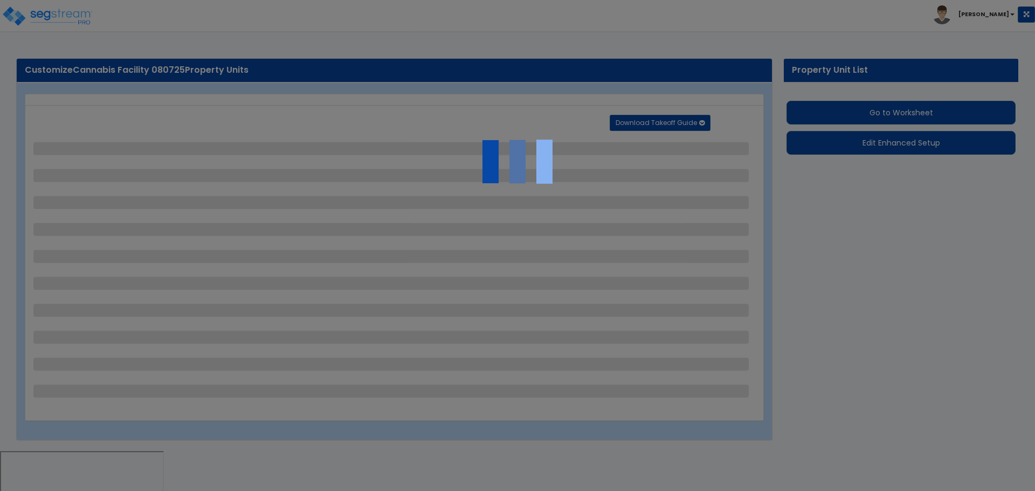
select select "1"
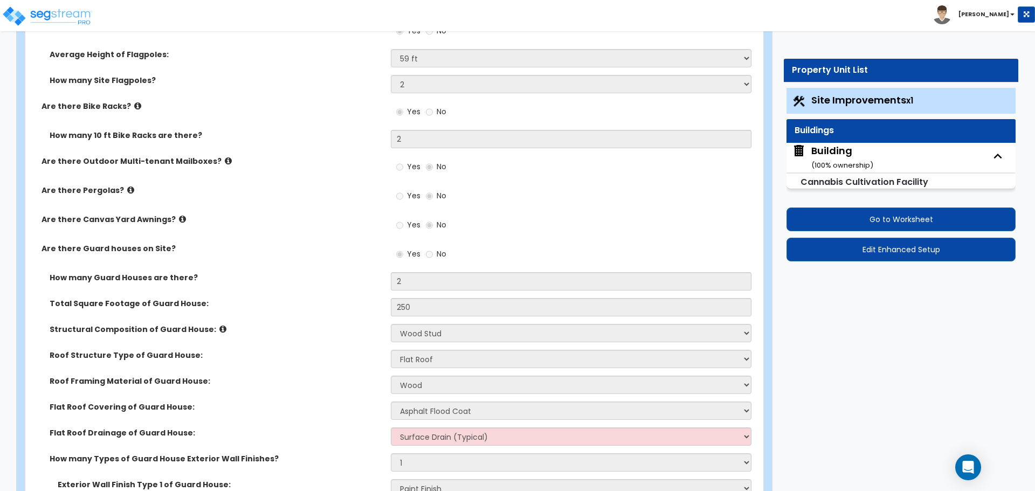
scroll to position [3545, 0]
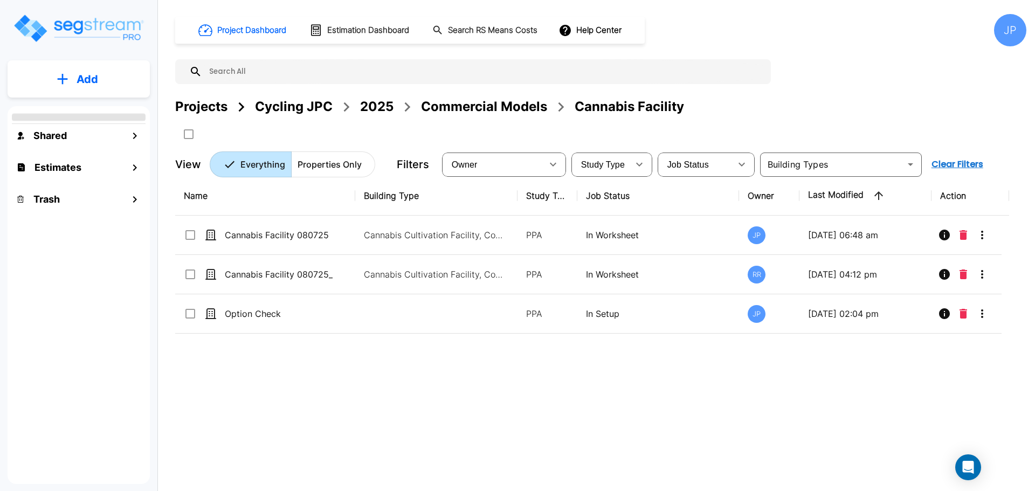
click at [456, 105] on div "Commercial Models" at bounding box center [484, 106] width 126 height 19
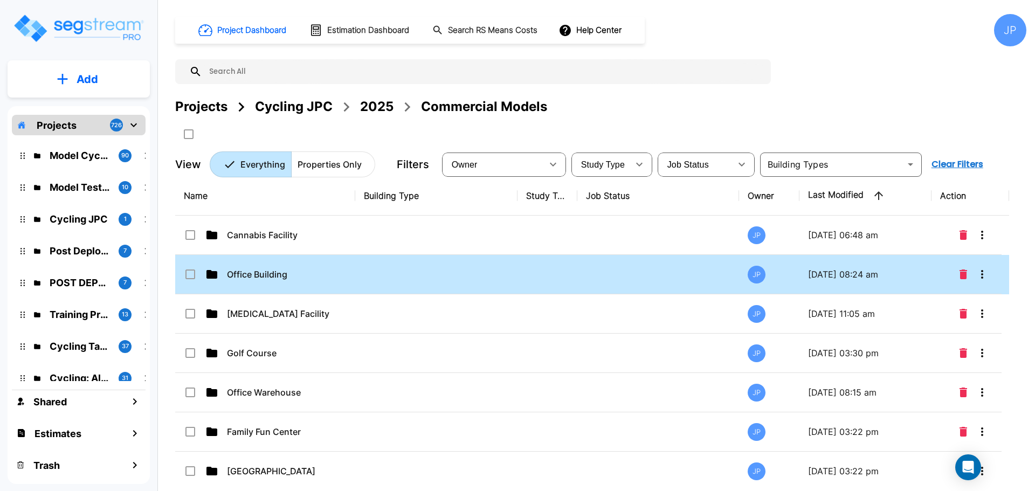
click at [275, 265] on td "Office Building" at bounding box center [265, 274] width 180 height 39
click at [435, 278] on td at bounding box center [436, 274] width 162 height 39
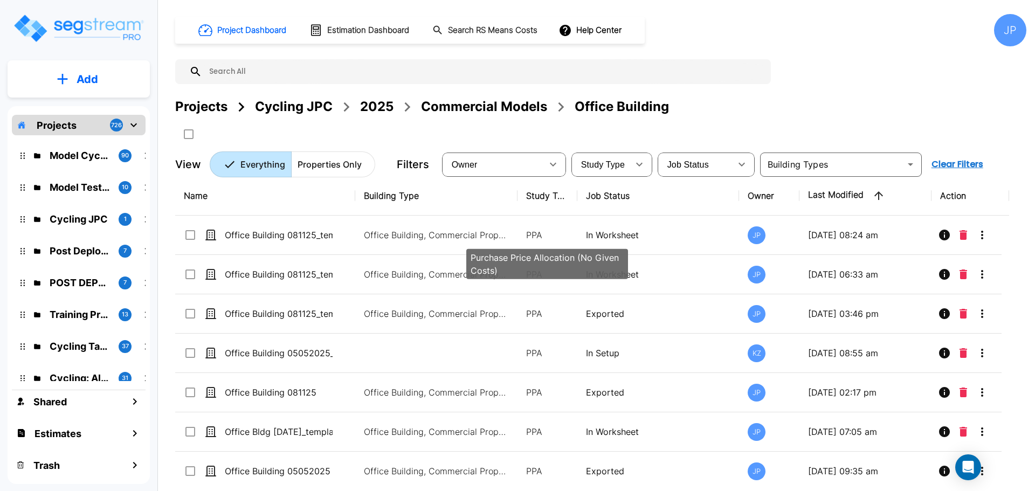
click at [486, 231] on p "Office Building, Commercial Property Site" at bounding box center [437, 235] width 146 height 13
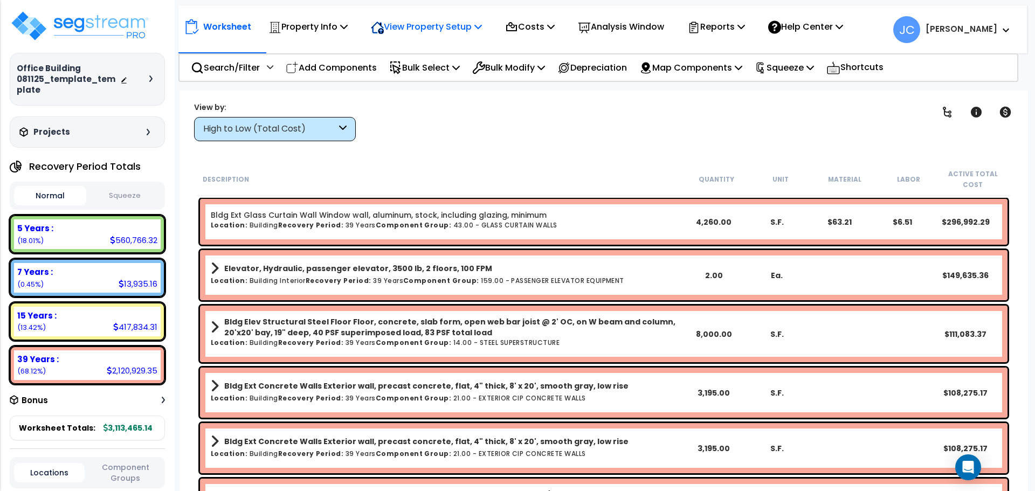
click at [348, 26] on p "View Property Setup" at bounding box center [308, 26] width 79 height 15
click at [425, 73] on link "View Questionnaire" at bounding box center [419, 74] width 107 height 22
click at [326, 136] on div "High to Low (Total Cost)" at bounding box center [275, 129] width 162 height 24
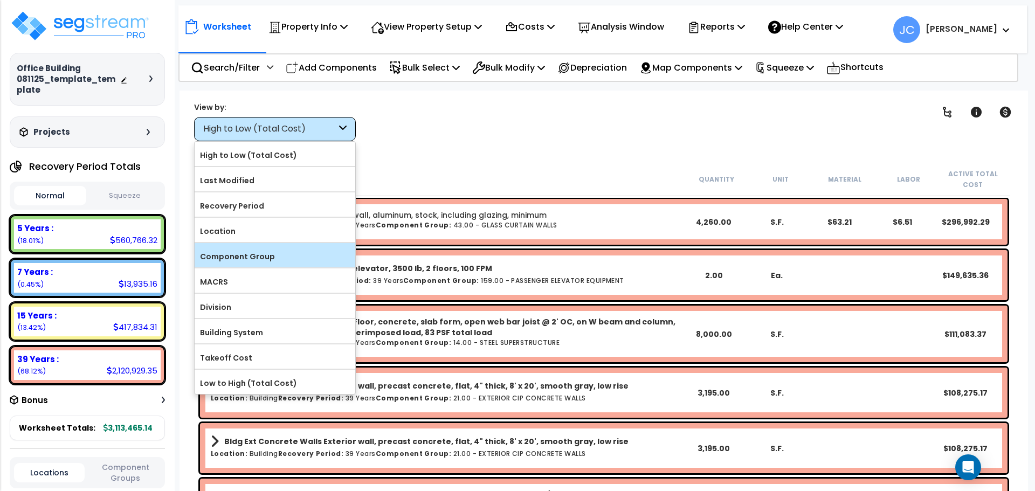
click at [297, 252] on label "Component Group" at bounding box center [275, 257] width 161 height 16
click at [0, 0] on input "Component Group" at bounding box center [0, 0] width 0 height 0
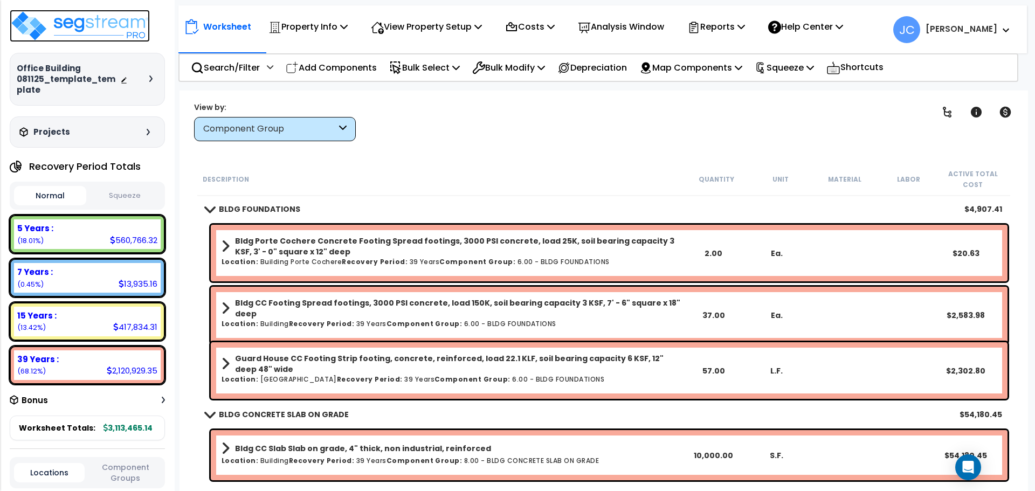
click at [106, 14] on img at bounding box center [80, 26] width 140 height 32
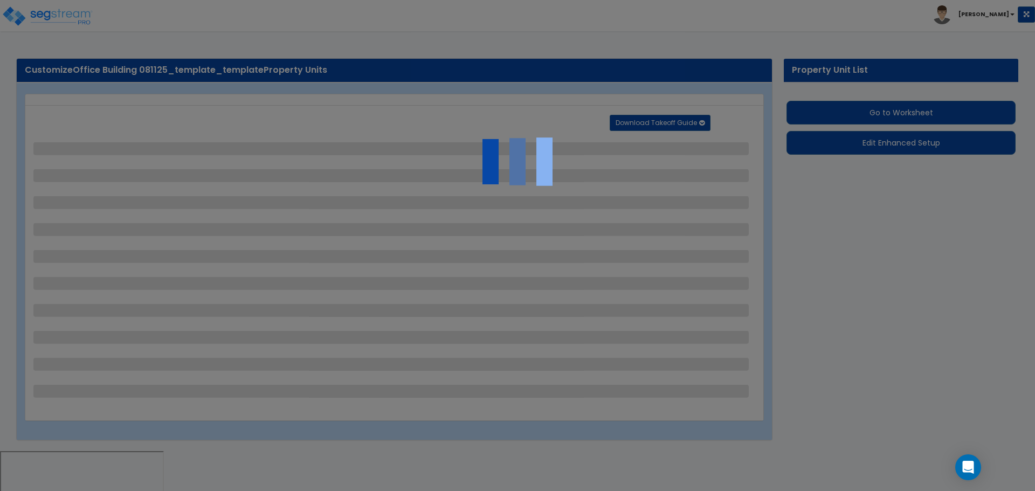
select select "2"
select select "1"
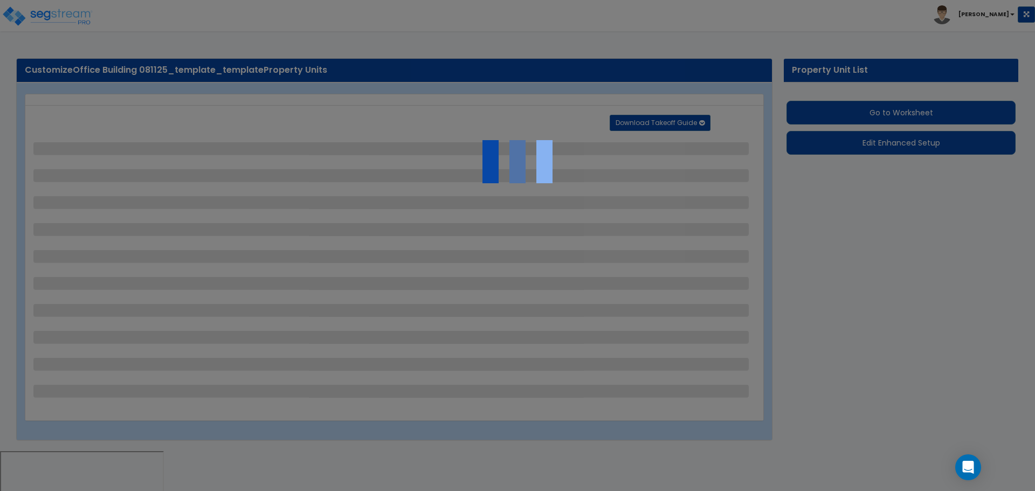
select select "2"
select select "1"
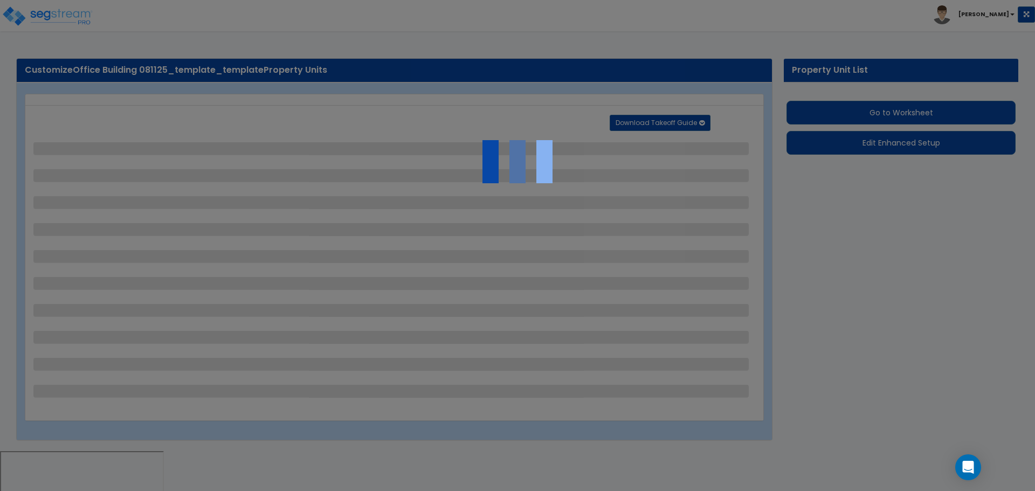
select select "2"
select select "1"
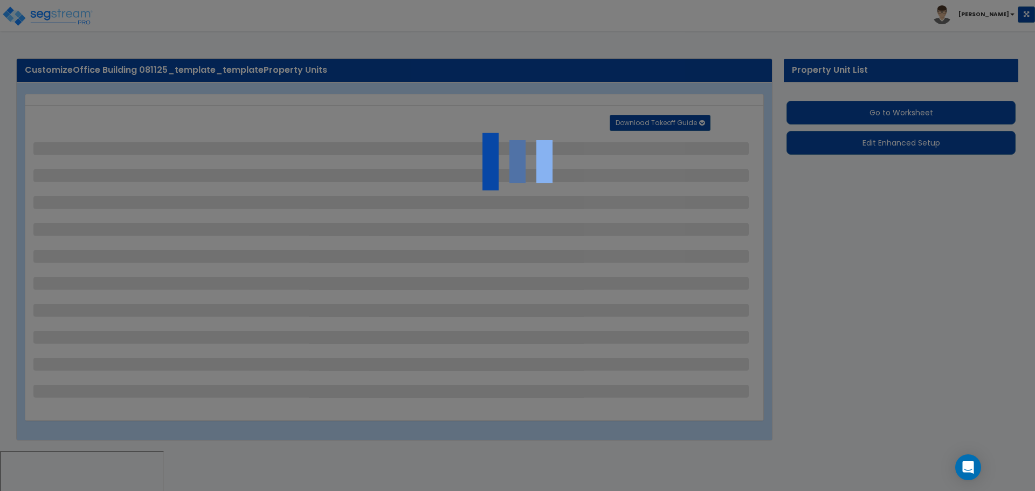
select select "2"
select select "1"
select select "2"
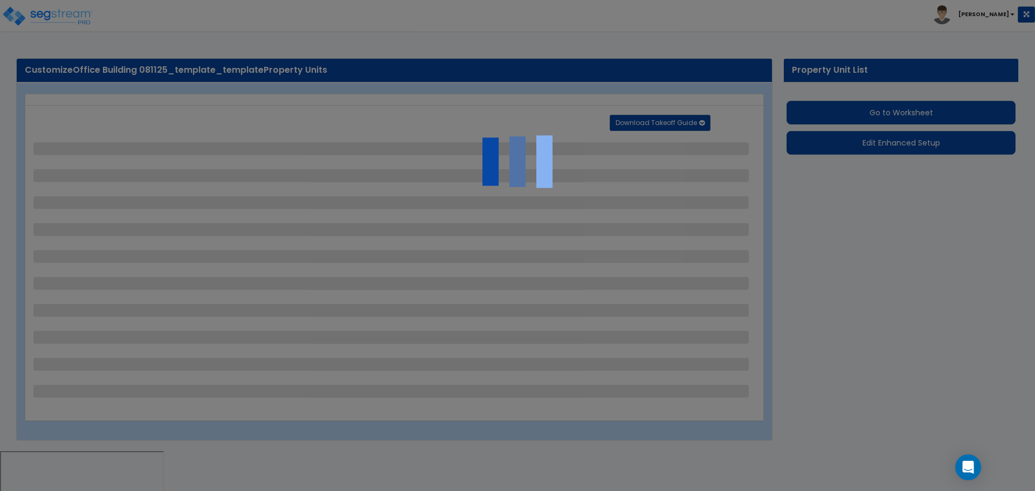
select select "6"
select select "11"
select select "2"
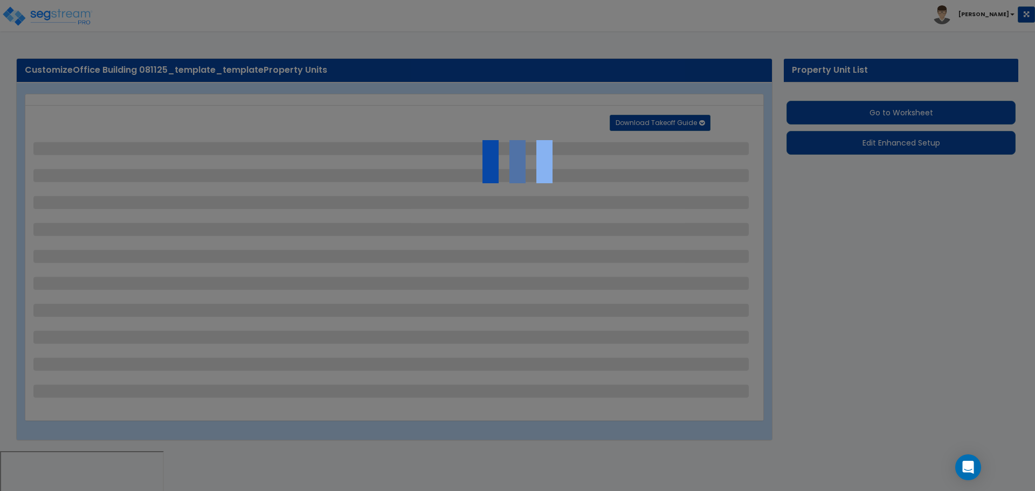
select select "3"
select select "2"
select select "1"
select select "2"
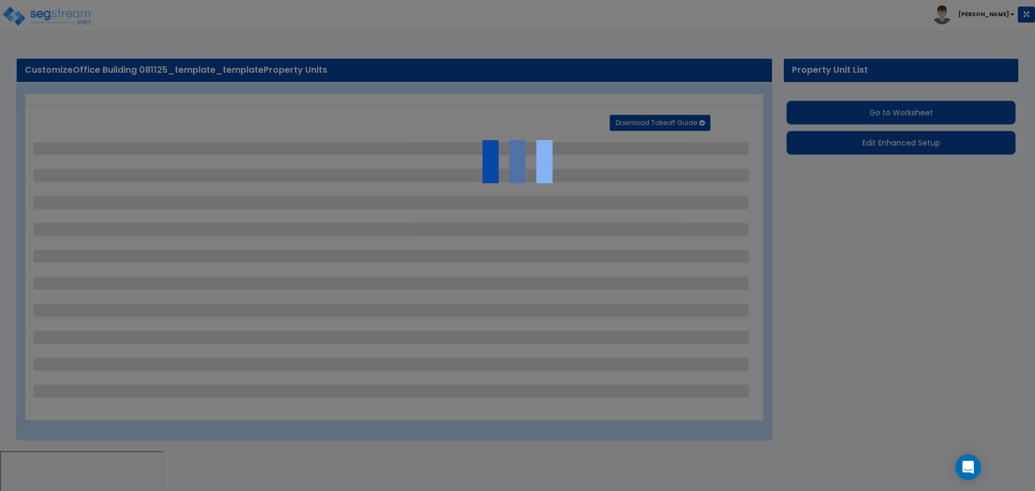
select select "7"
select select "2"
select select "1"
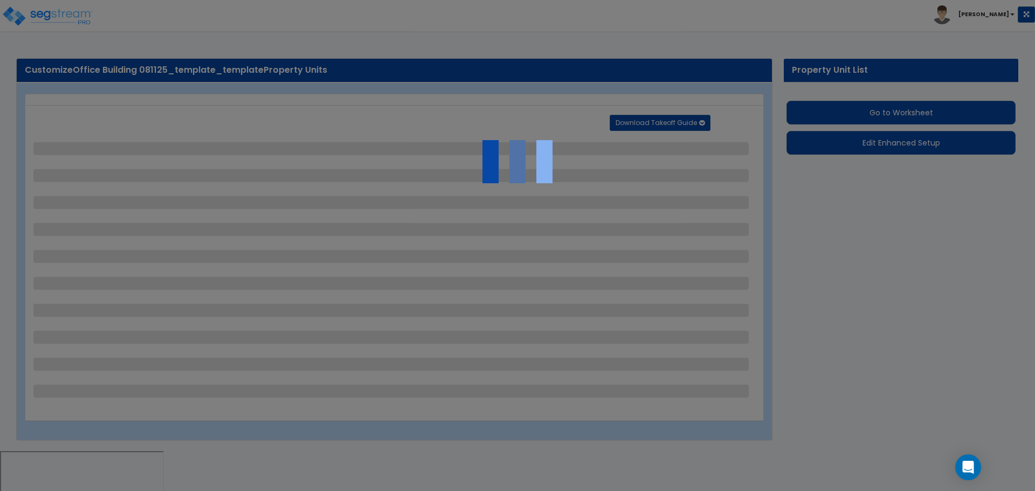
select select "20"
select select "1"
select select "2"
select select "4"
select select "1"
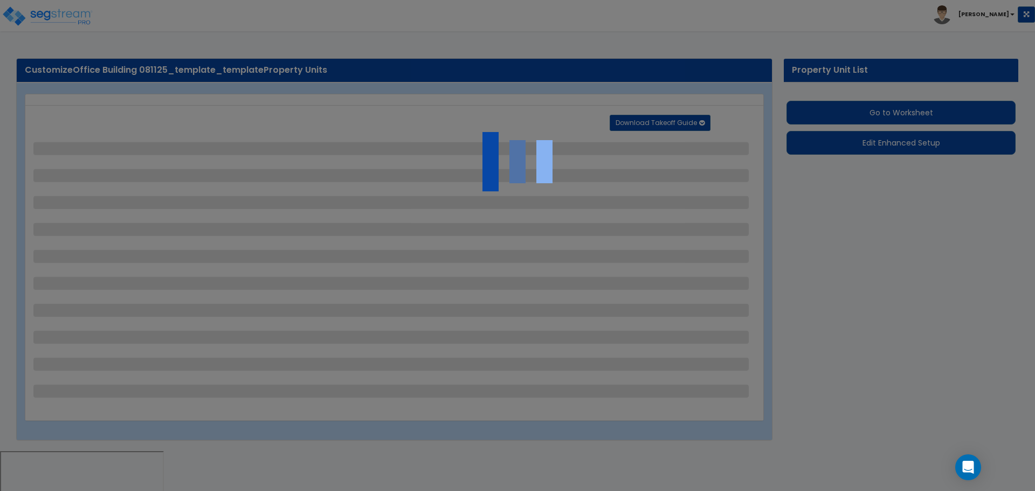
select select "1"
select select "2"
select select "4"
select select "3"
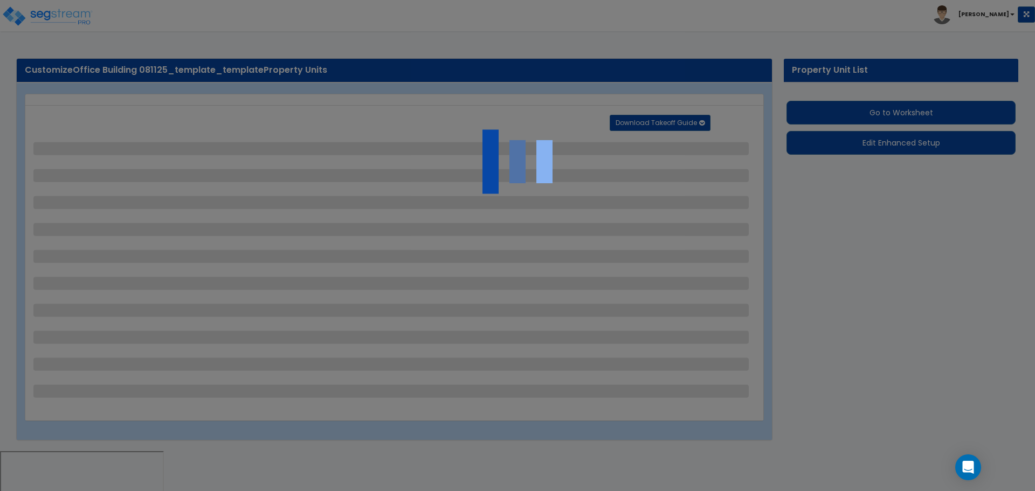
select select "2"
select select "1"
select select "2"
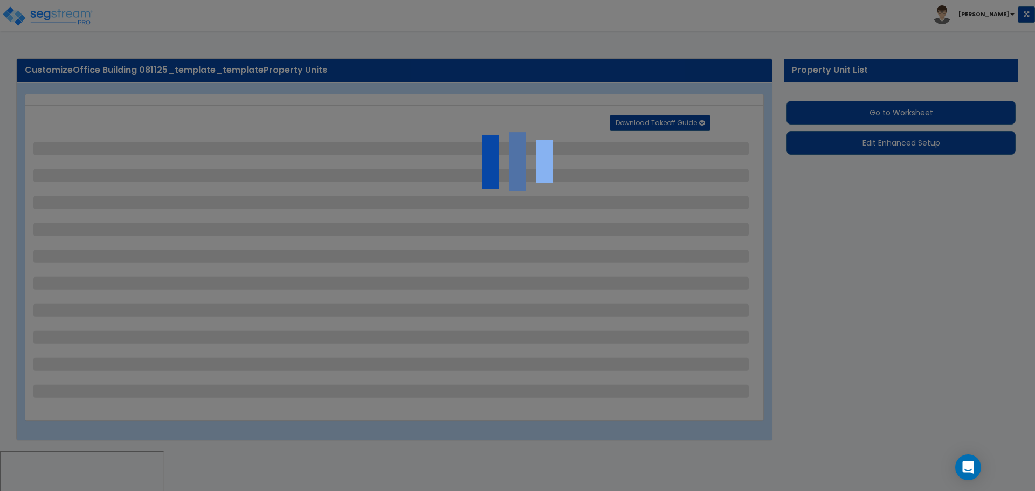
select select "1"
select select "2"
select select "1"
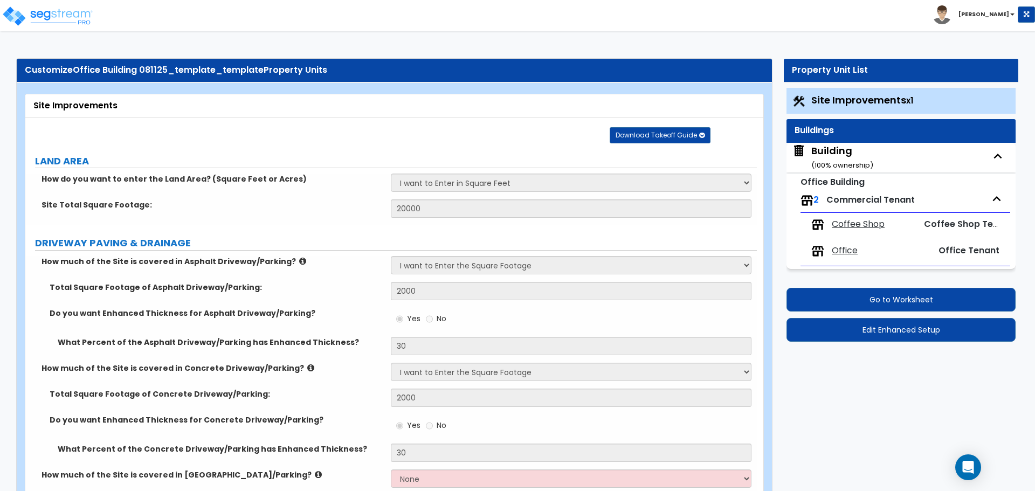
click at [839, 155] on div "Building ( 100 % ownership)" at bounding box center [843, 158] width 62 height 28
select select "2"
select select "1"
select select "2"
select select "5"
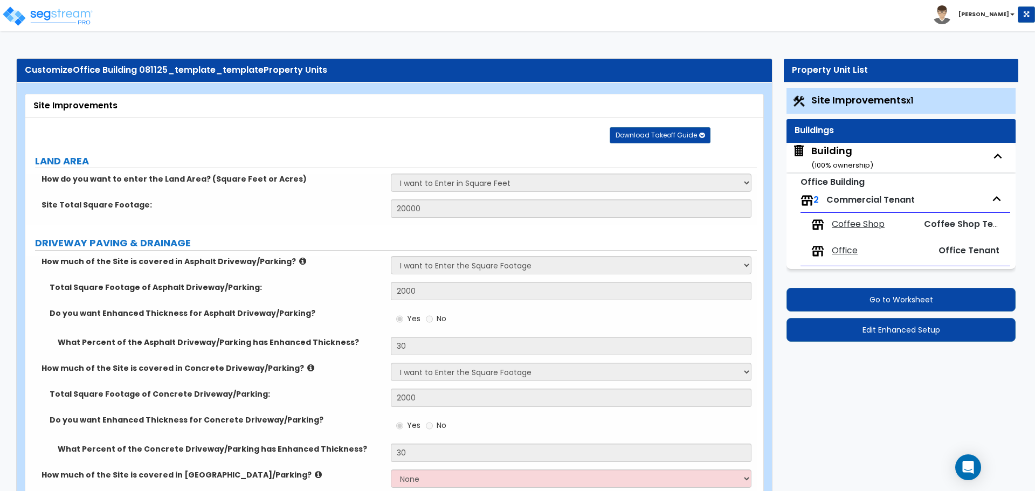
select select "1"
select select "2"
select select "1"
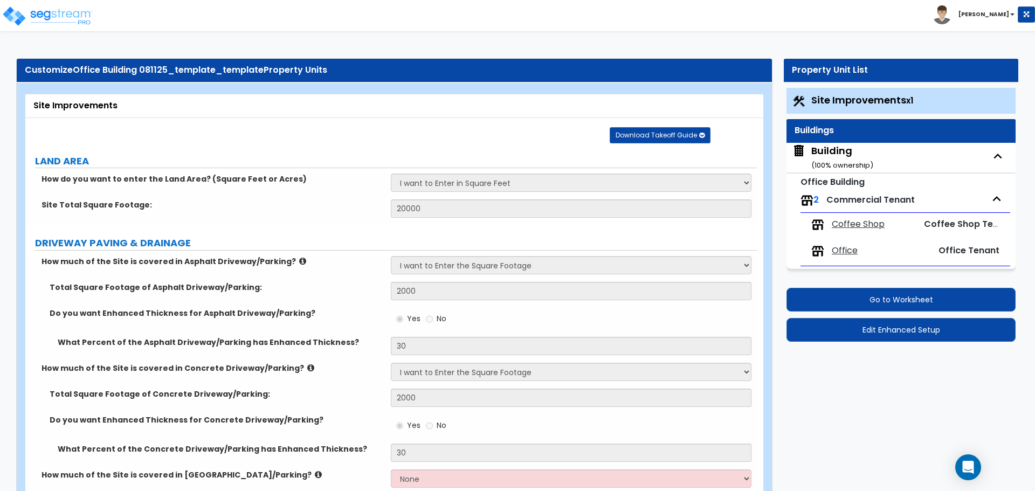
select select "1"
select select "4"
select select "1"
select select "3"
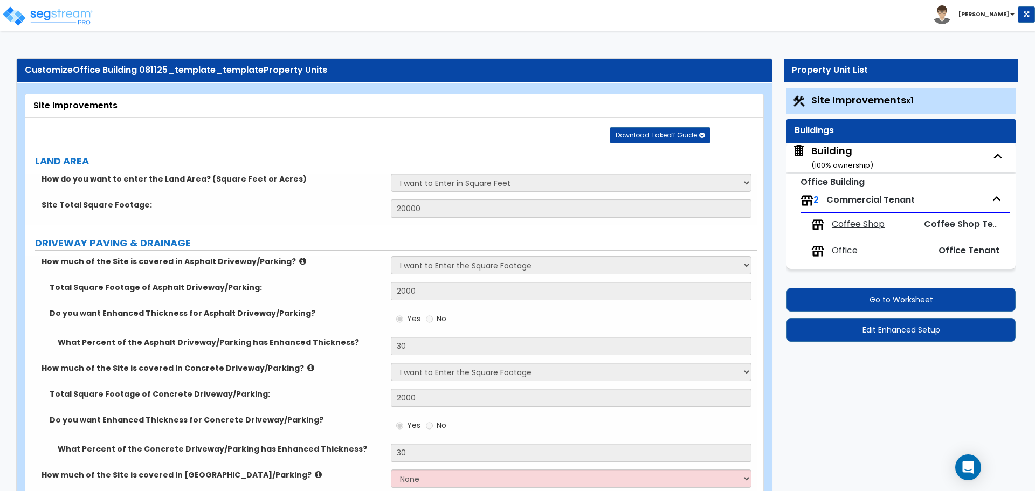
select select "9"
select select "13"
select select "10"
select select "3"
select select "1"
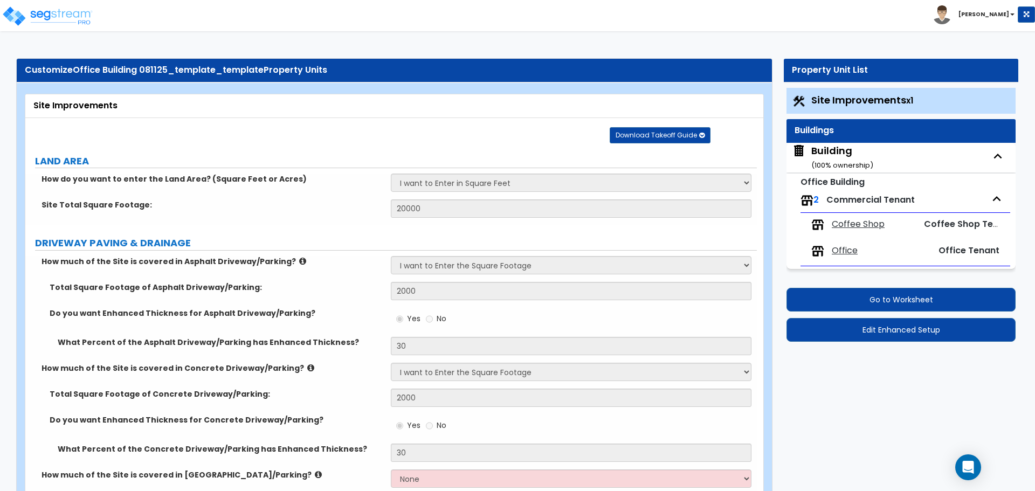
select select "4"
select select "1"
select select "3"
select select "2"
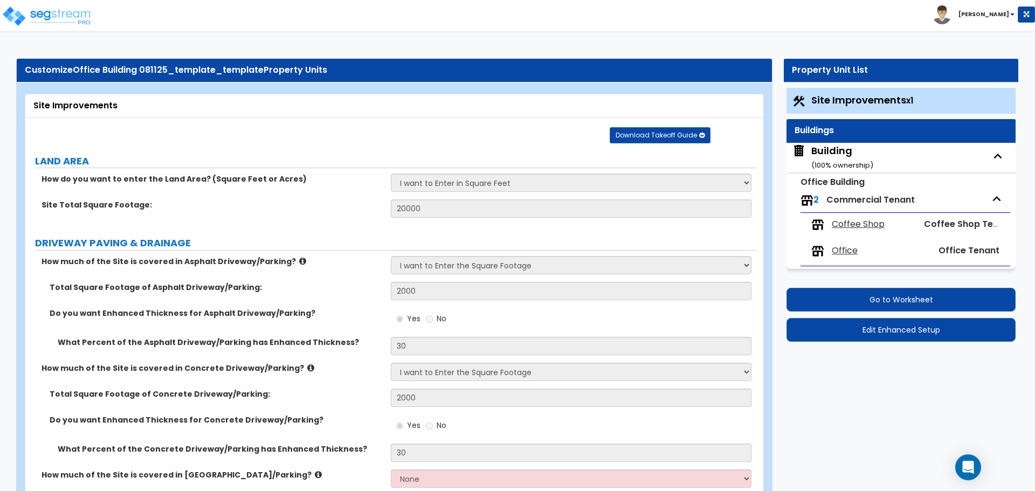
select select "2"
select select "1"
select select "3"
select select "1"
select select "3"
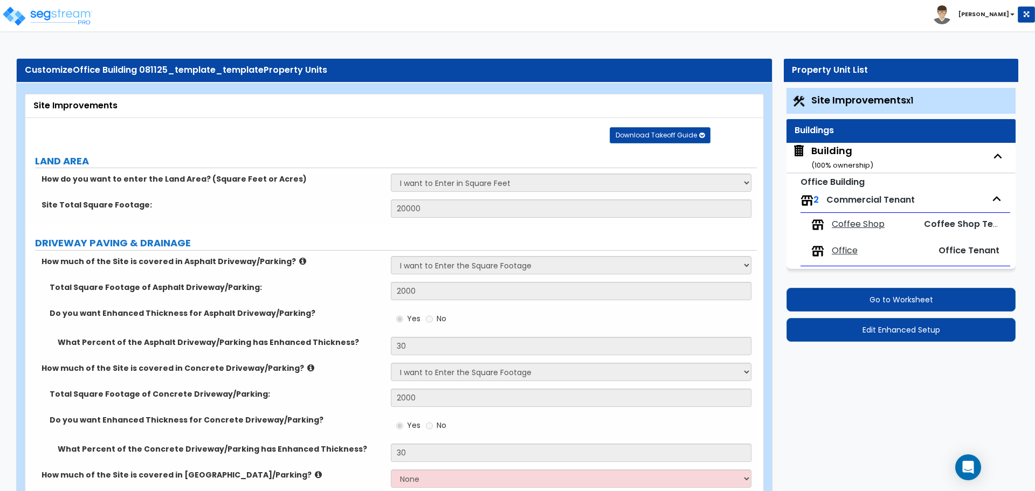
select select "2"
select select "3"
select select "1"
select select "2"
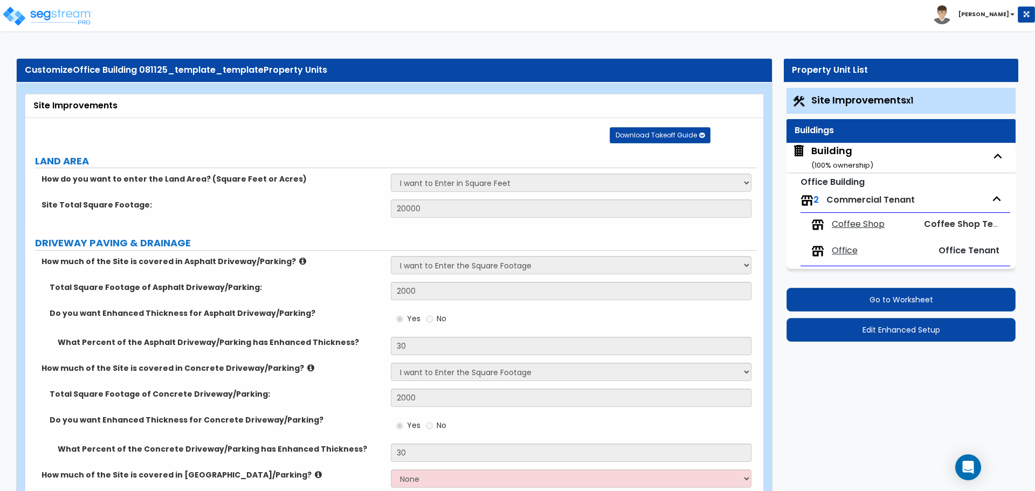
select select "1"
select select "2"
select select "1"
select select "2"
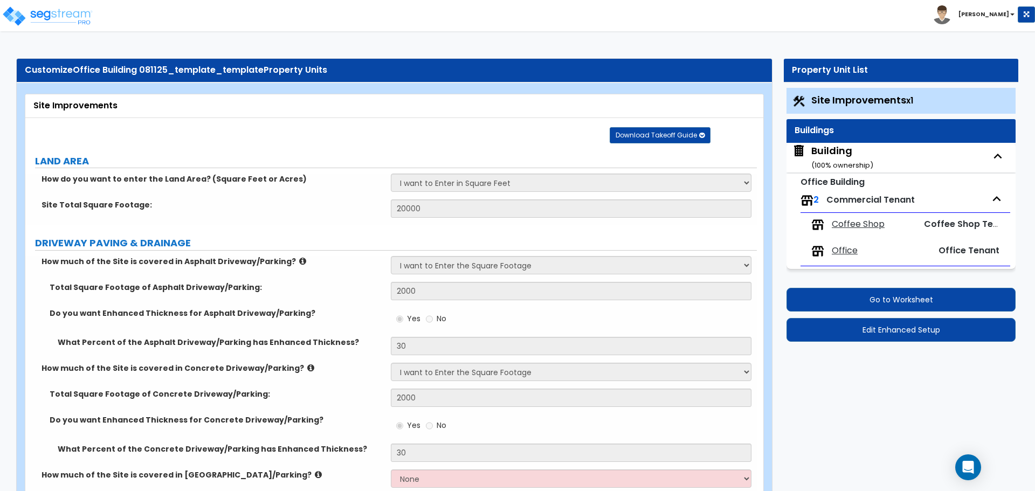
select select "2"
select select "1"
select select "2"
select select "3"
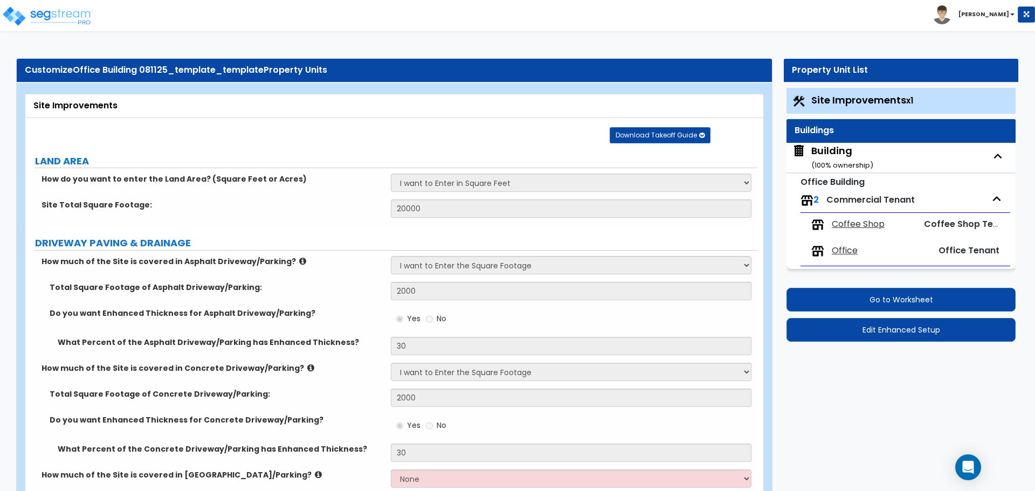
select select "2"
select select "9"
select select "3"
select select "1"
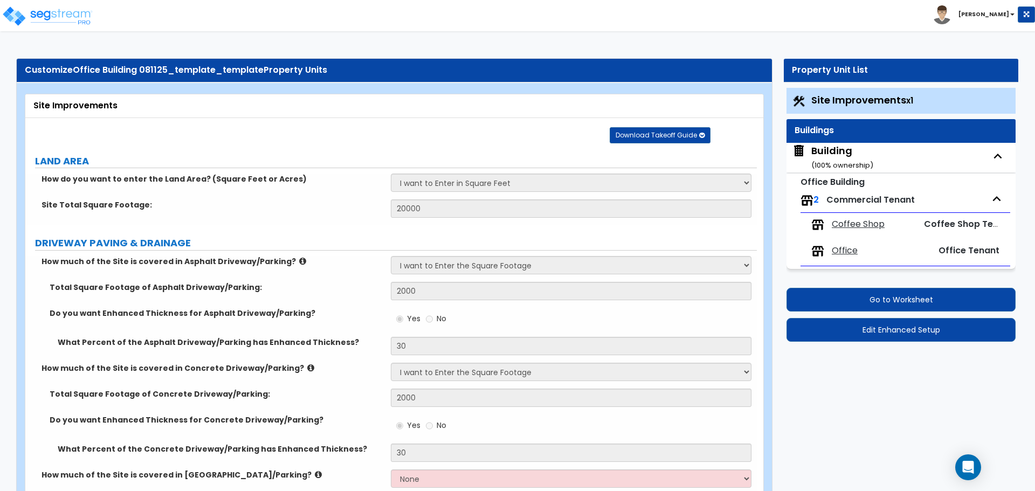
select select "1"
select select "2"
select select "5"
select select "7"
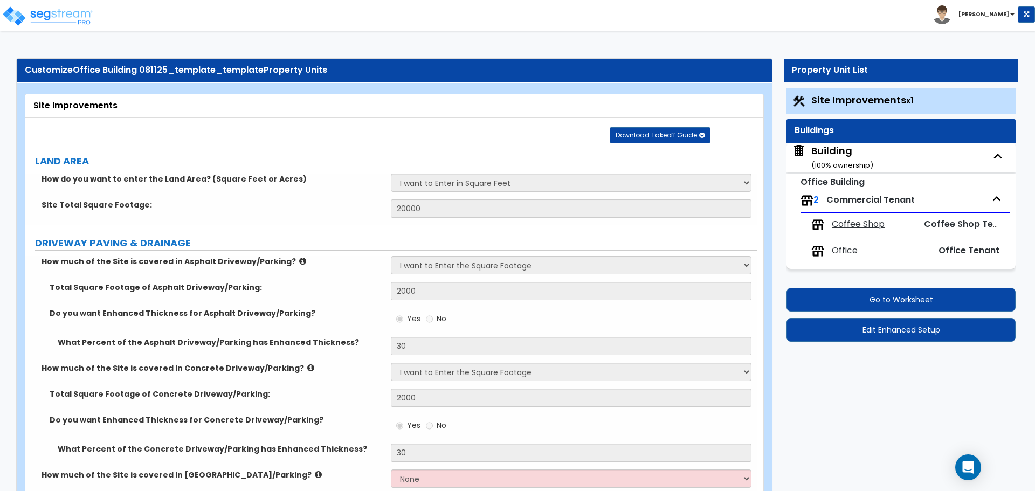
select select "8"
select select "1"
select select "2"
select select "4"
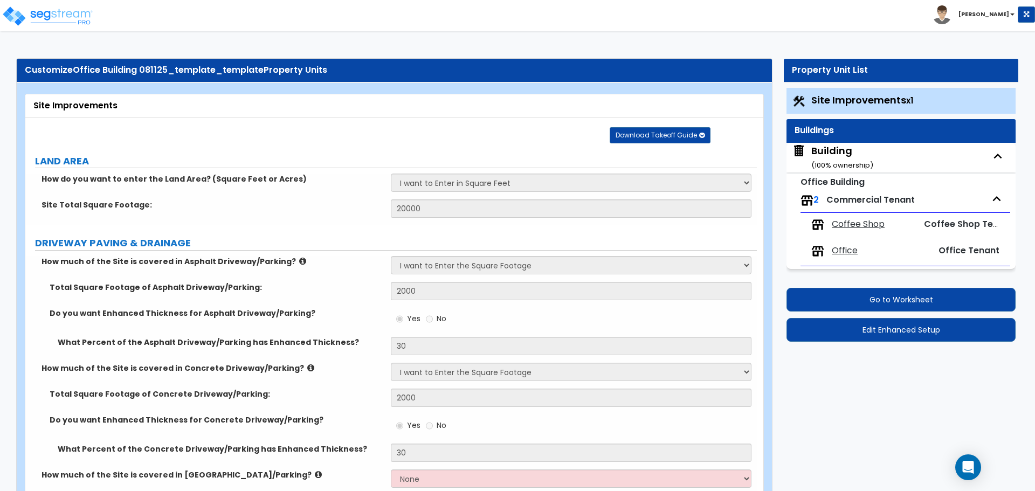
select select "1"
select select "2"
select select "3"
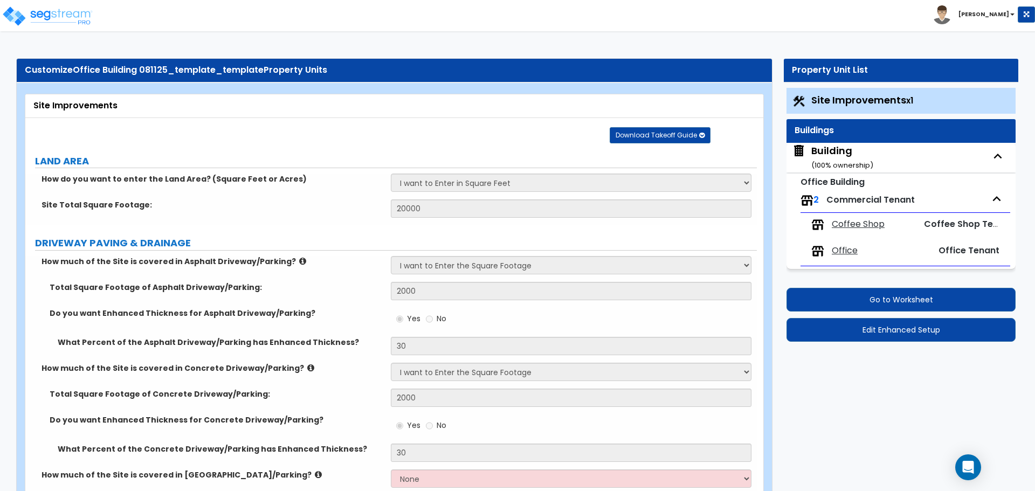
select select "1"
select select "2"
select select "1"
select select "2"
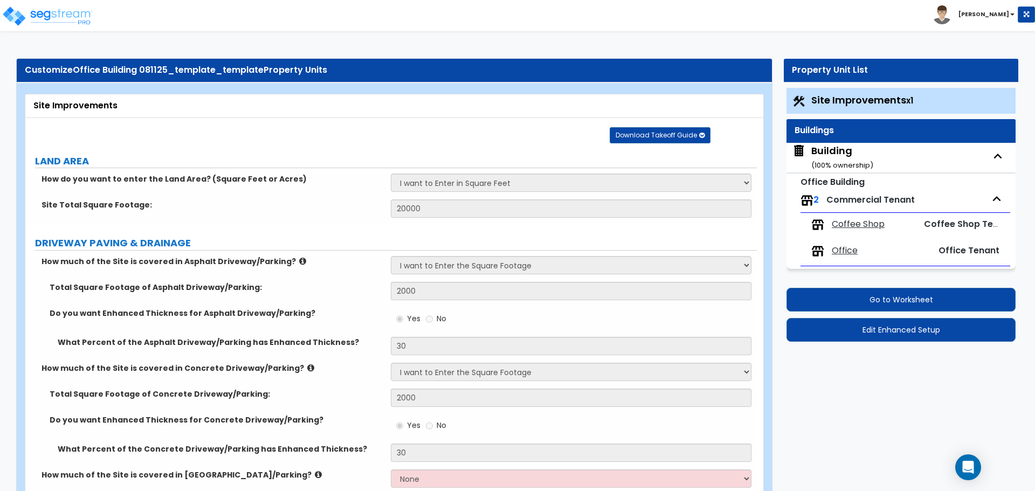
select select "1"
select select "7"
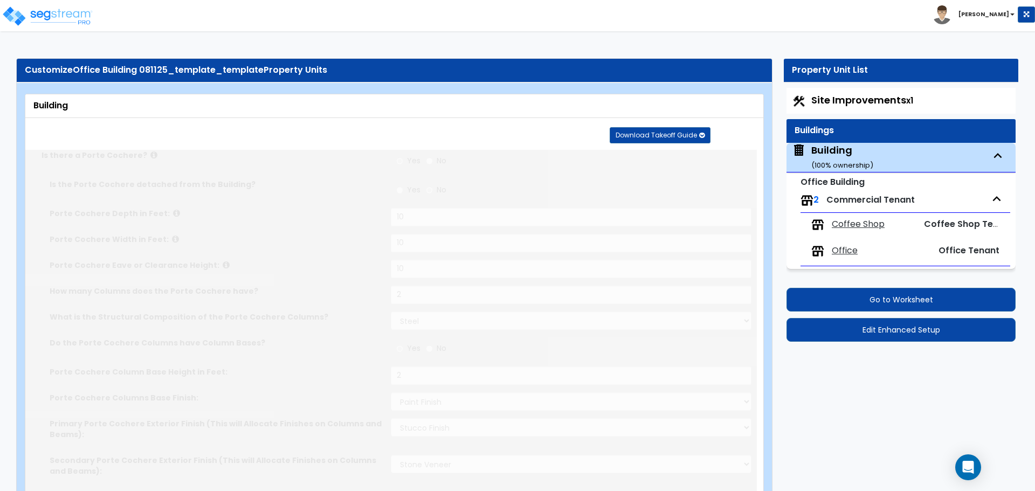
type input "2000"
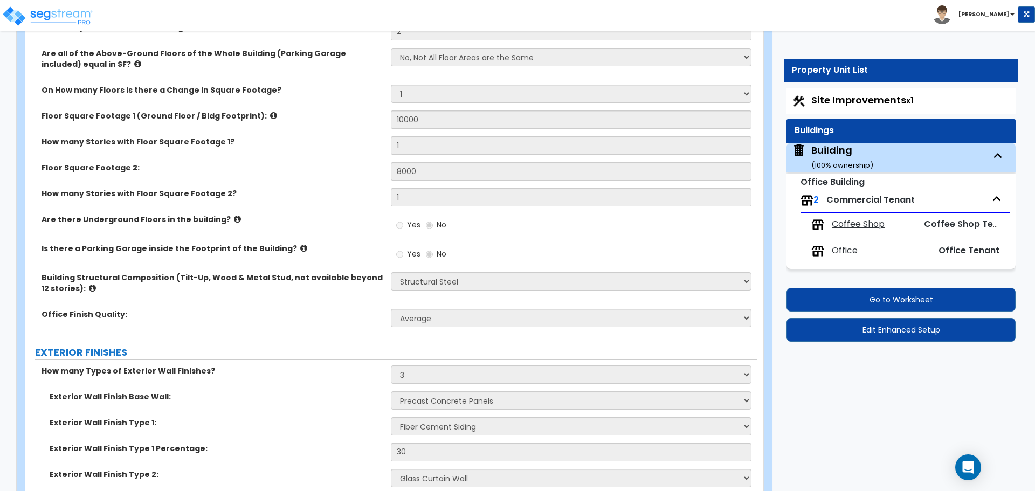
scroll to position [684, 0]
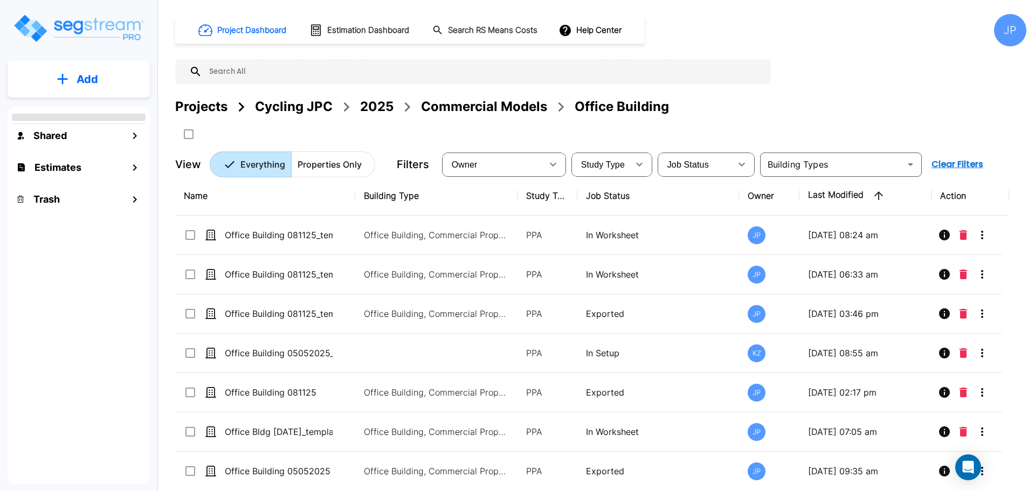
click at [475, 101] on div "Commercial Models" at bounding box center [484, 106] width 126 height 19
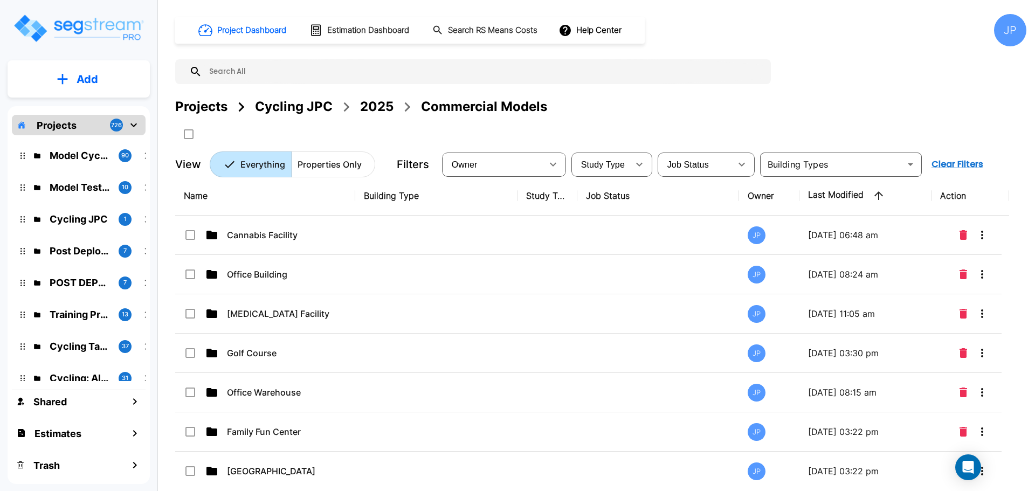
click at [378, 105] on div "2025" at bounding box center [376, 106] width 33 height 19
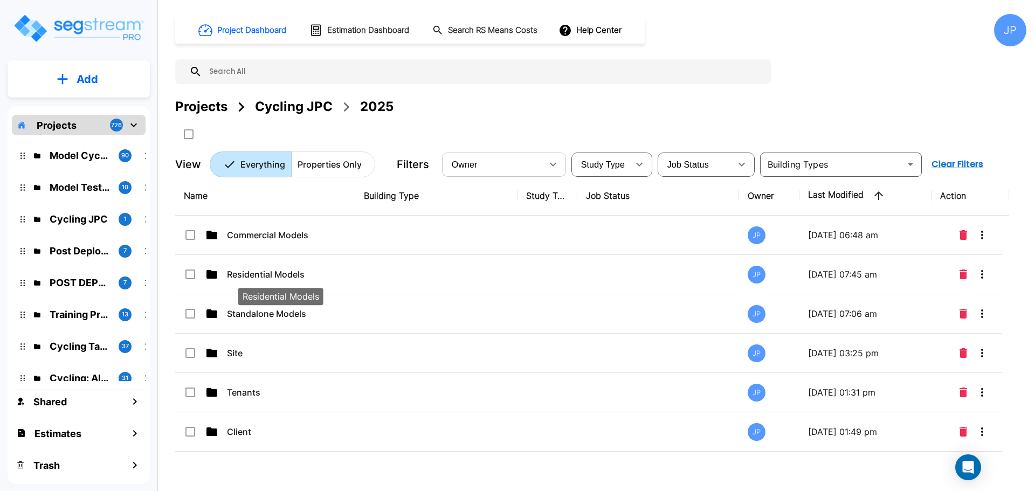
click at [319, 276] on p "Residential Models" at bounding box center [281, 274] width 108 height 13
click at [319, 275] on p "Residential Models" at bounding box center [281, 274] width 108 height 13
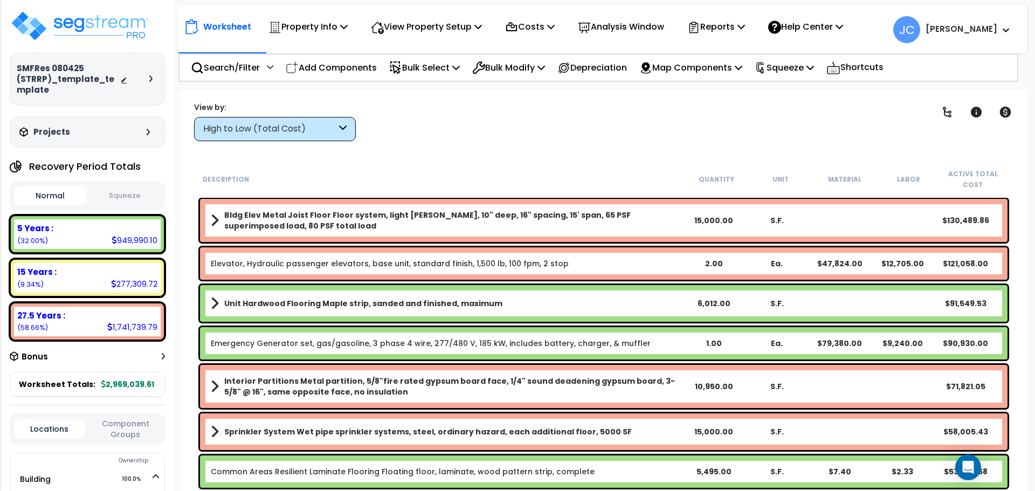
click at [308, 126] on div "High to Low (Total Cost)" at bounding box center [269, 129] width 133 height 12
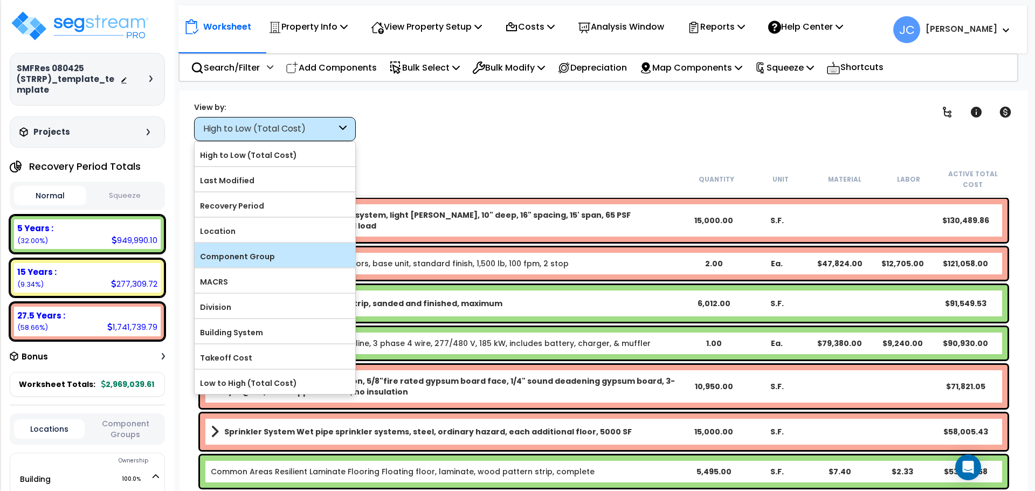
click at [298, 259] on label "Component Group" at bounding box center [275, 257] width 161 height 16
click at [0, 0] on input "Component Group" at bounding box center [0, 0] width 0 height 0
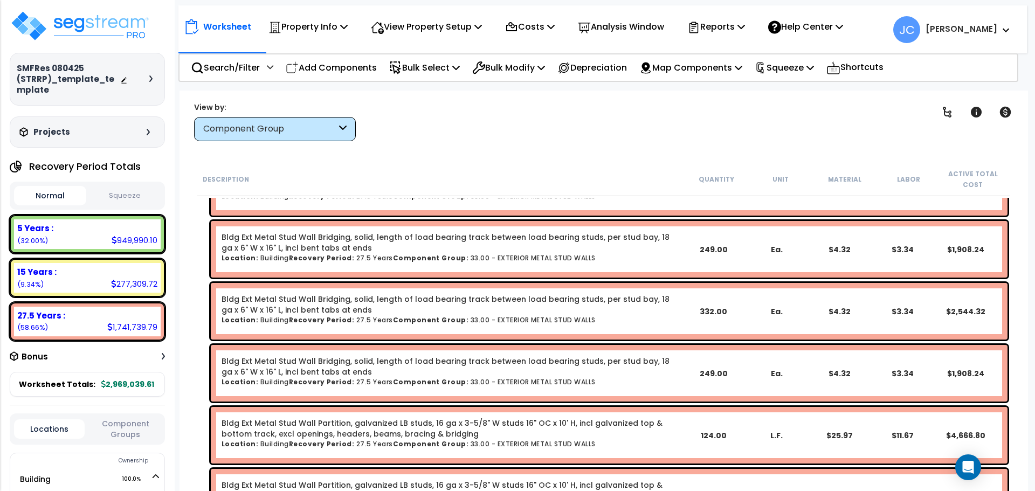
scroll to position [2220, 0]
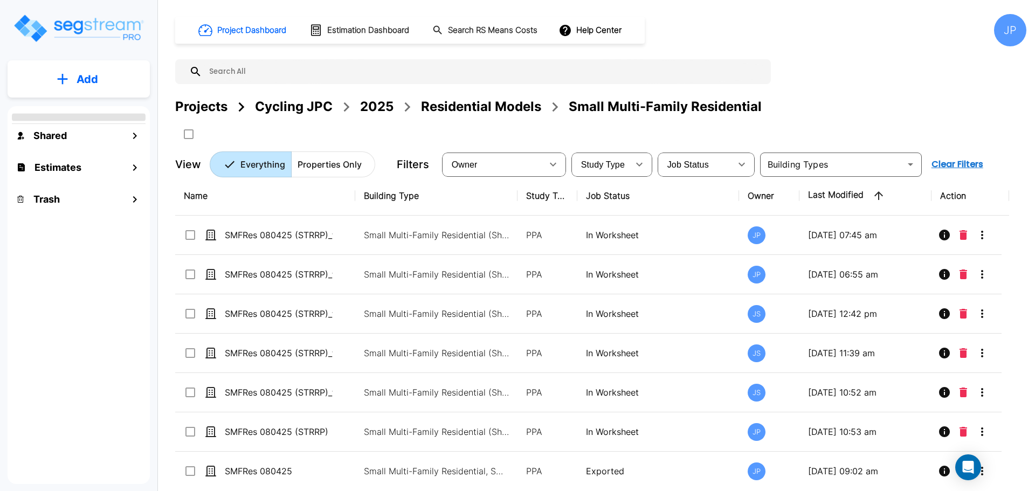
click at [455, 232] on p "Small Multi-Family Residential (Short Term Residential Rental), Small Multi-Fam…" at bounding box center [437, 235] width 146 height 13
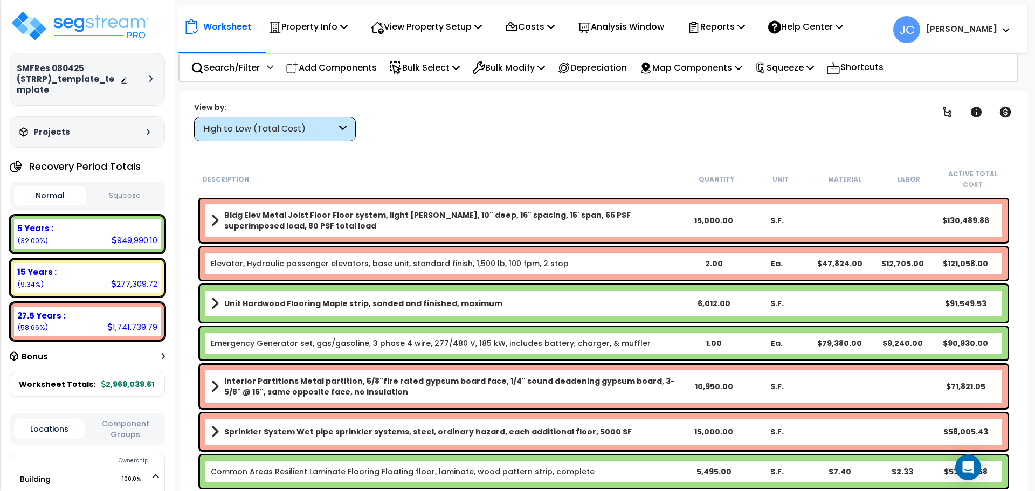
click at [324, 124] on div "High to Low (Total Cost)" at bounding box center [269, 129] width 133 height 12
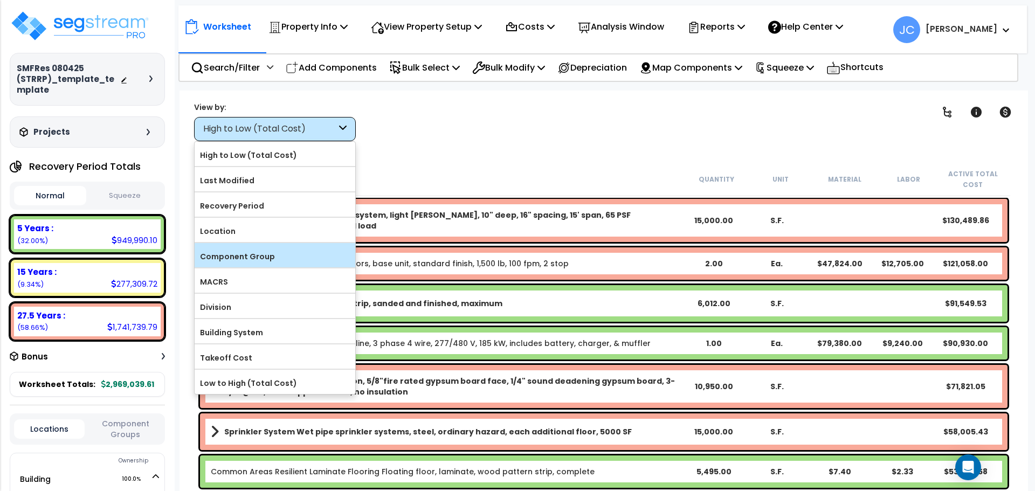
click at [321, 257] on label "Component Group" at bounding box center [275, 257] width 161 height 16
click at [0, 0] on input "Component Group" at bounding box center [0, 0] width 0 height 0
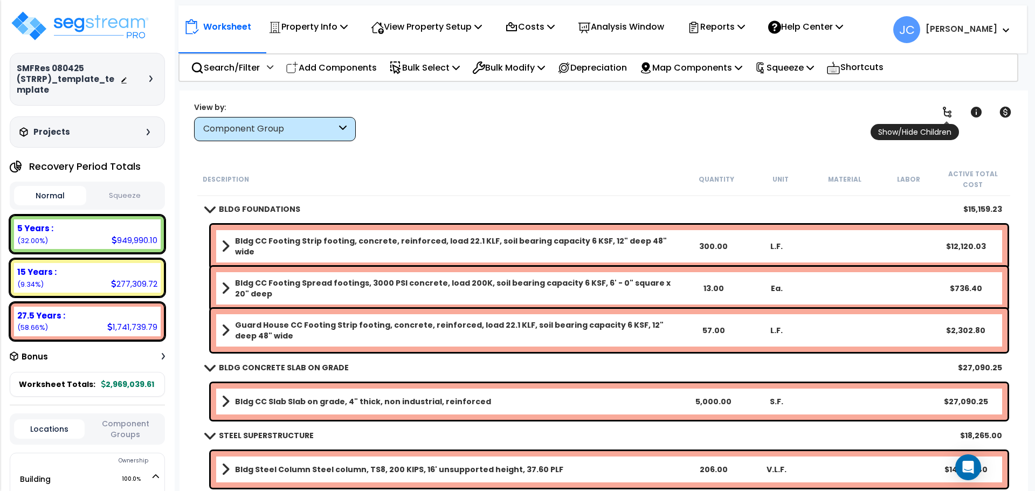
click at [945, 114] on icon at bounding box center [947, 112] width 9 height 11
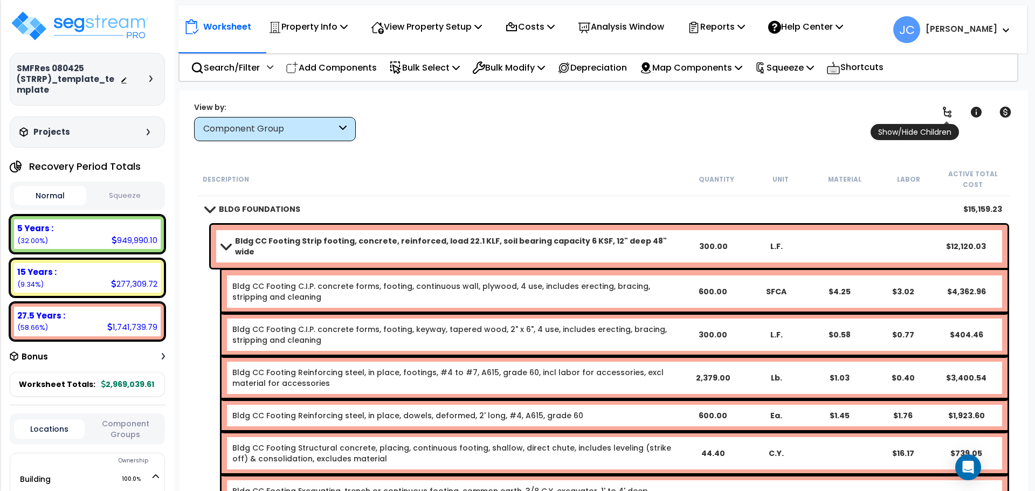
click at [945, 114] on icon at bounding box center [947, 112] width 9 height 11
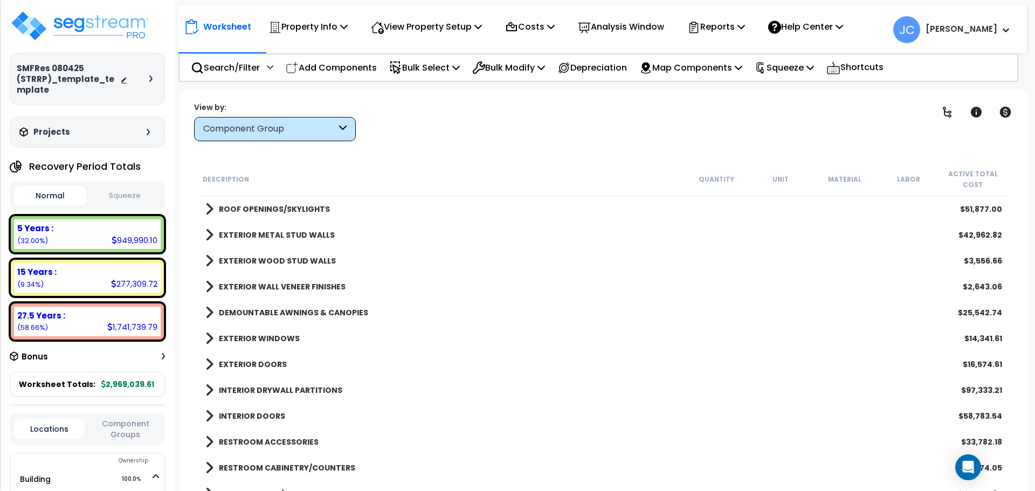
scroll to position [294, 0]
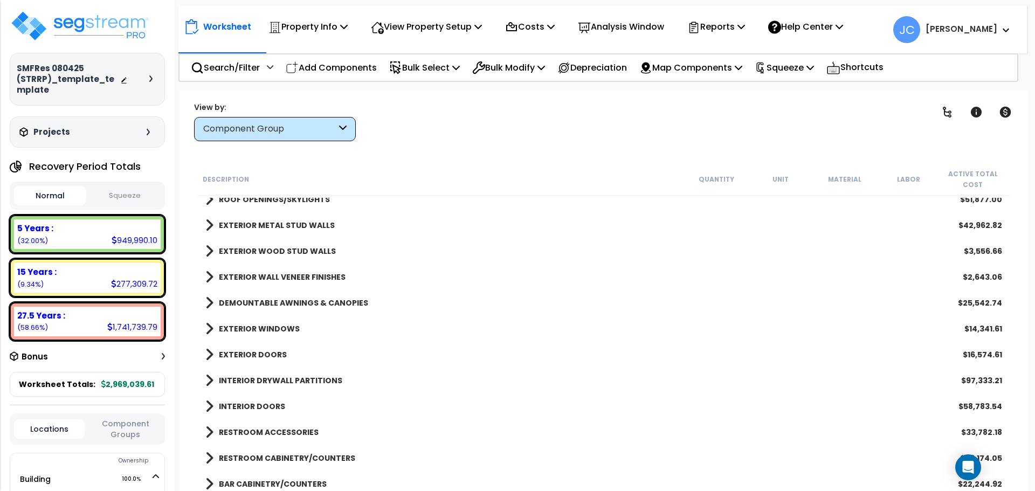
click at [246, 331] on b "EXTERIOR WINDOWS" at bounding box center [259, 329] width 81 height 11
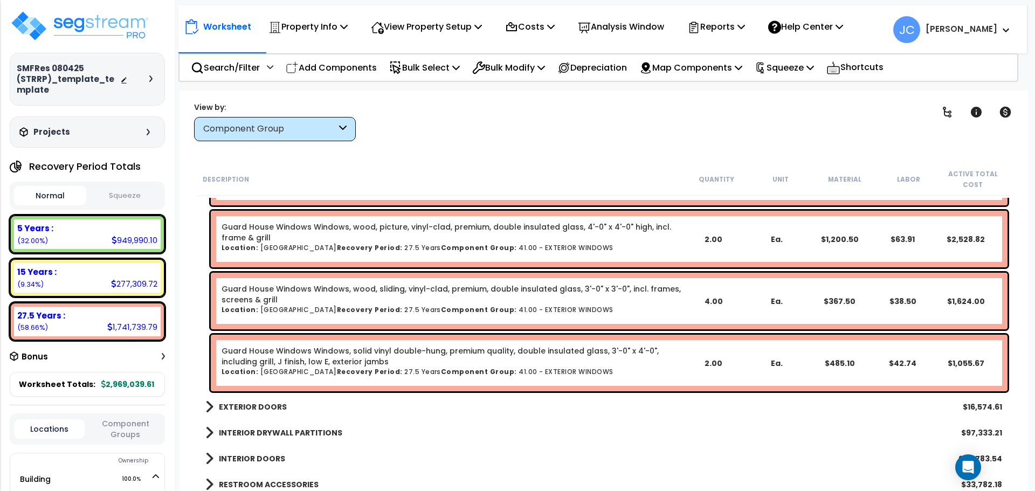
scroll to position [695, 0]
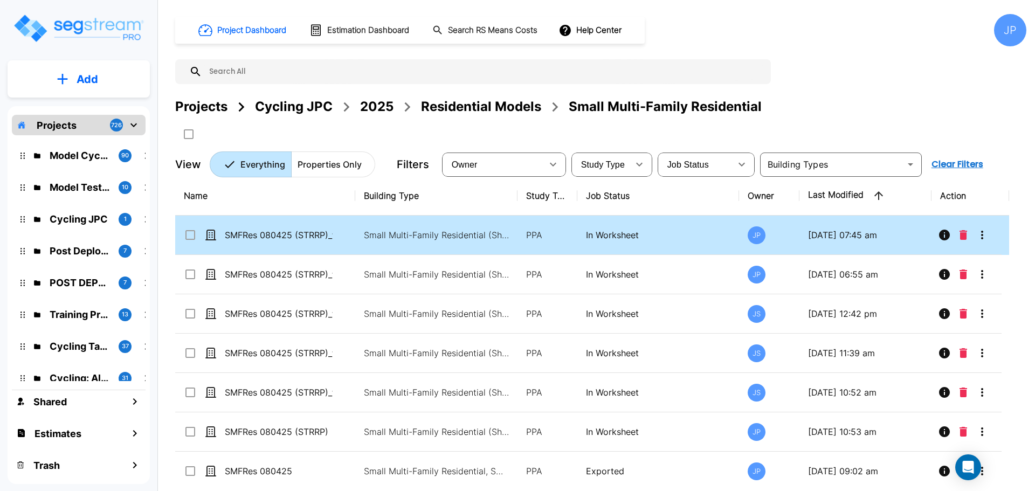
click at [434, 233] on p "Small Multi-Family Residential (Short Term Residential Rental), Small Multi-Fam…" at bounding box center [437, 235] width 146 height 13
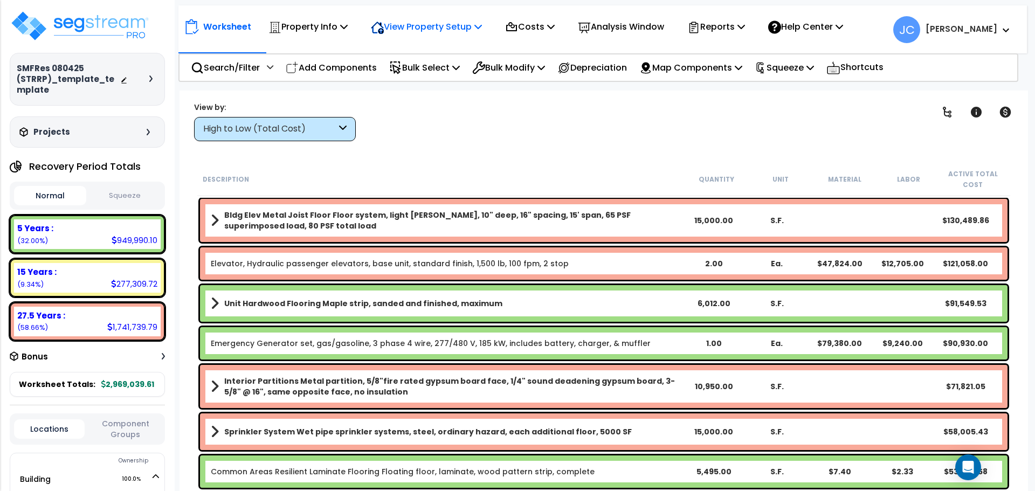
click at [348, 31] on p "View Property Setup" at bounding box center [308, 26] width 79 height 15
click at [428, 81] on link "View Questionnaire" at bounding box center [419, 74] width 107 height 22
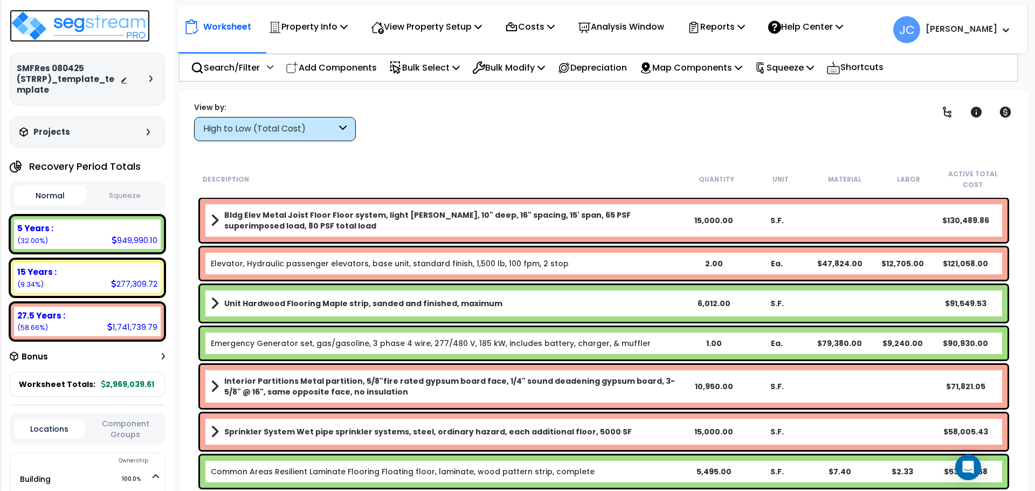
click at [107, 28] on img at bounding box center [80, 26] width 140 height 32
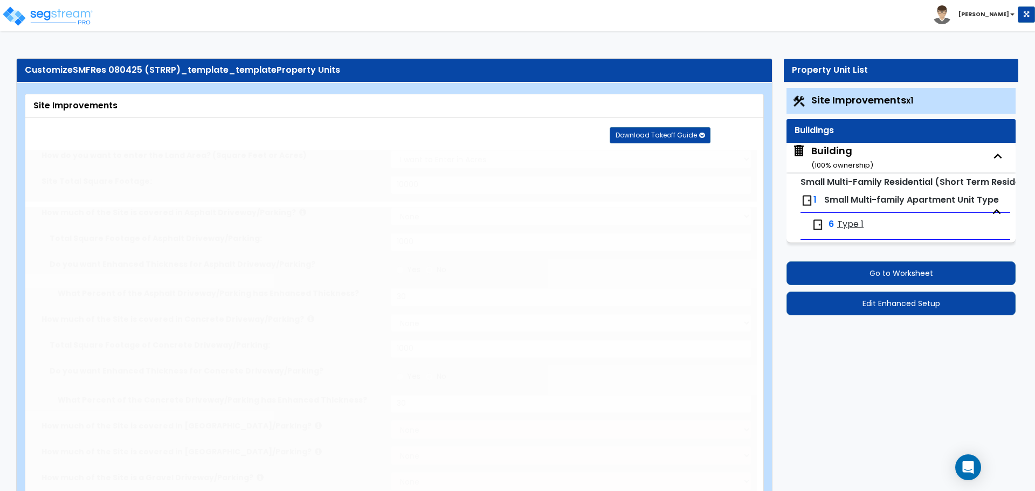
select select "2"
type input "10000"
select select "2"
type input "1000"
radio input "true"
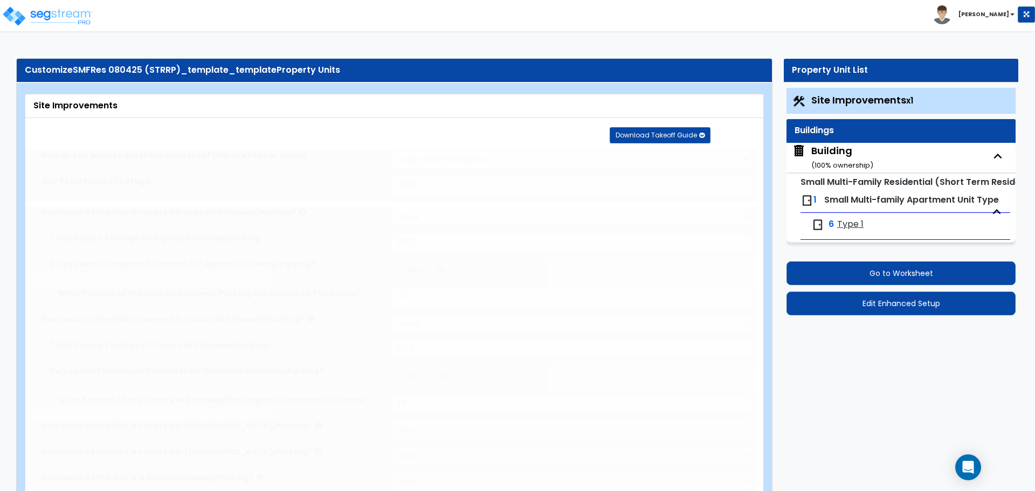
type input "30"
select select "2"
type input "1000"
radio input "true"
type input "30"
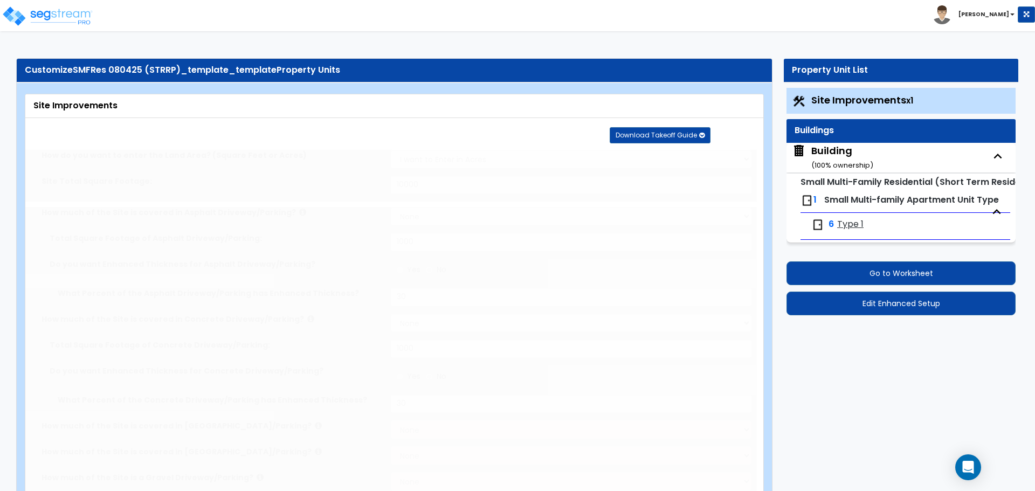
radio input "true"
select select "1"
type input "100"
radio input "true"
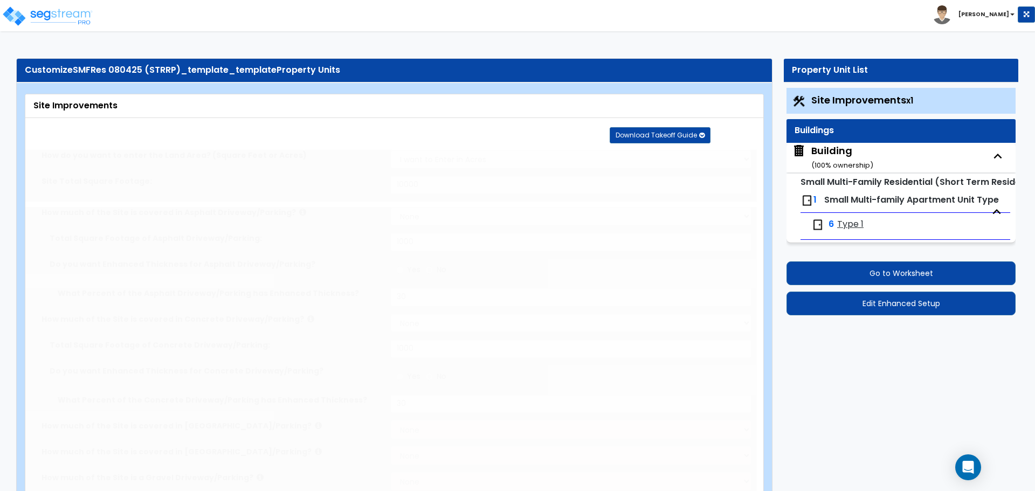
type input "6"
radio input "true"
type input "12"
type input "24"
type input "36"
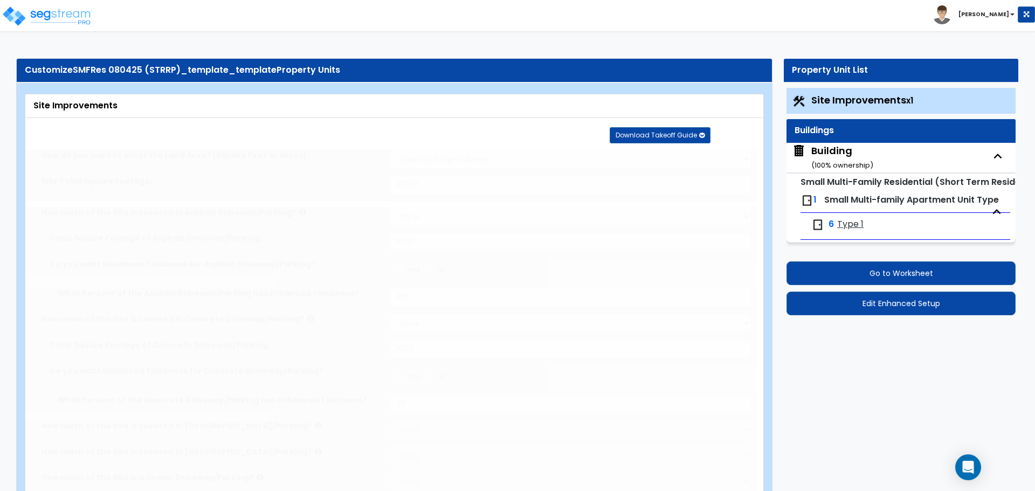
radio input "true"
type input "6"
select select "2"
radio input "true"
select select "1"
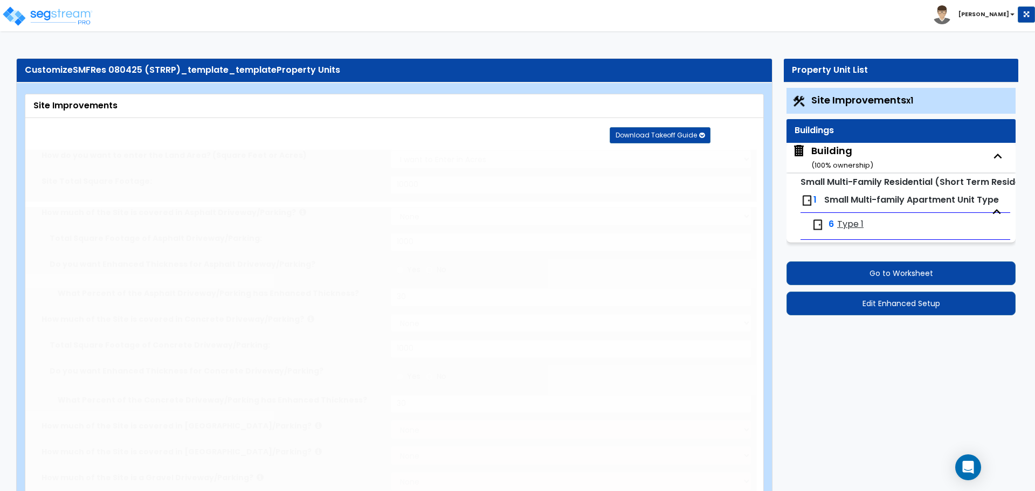
select select "5"
radio input "true"
type input "25"
radio input "true"
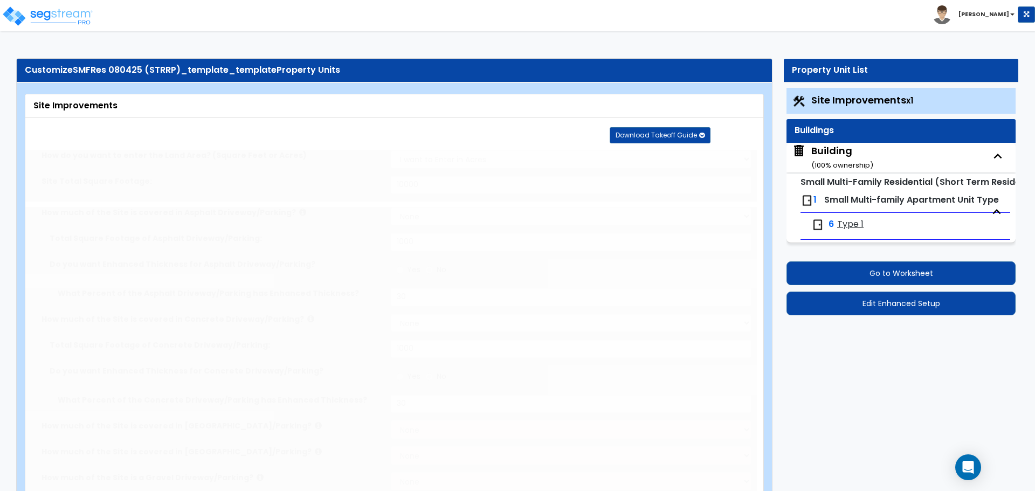
type input "2"
radio input "true"
select select "1"
type input "500"
radio input "true"
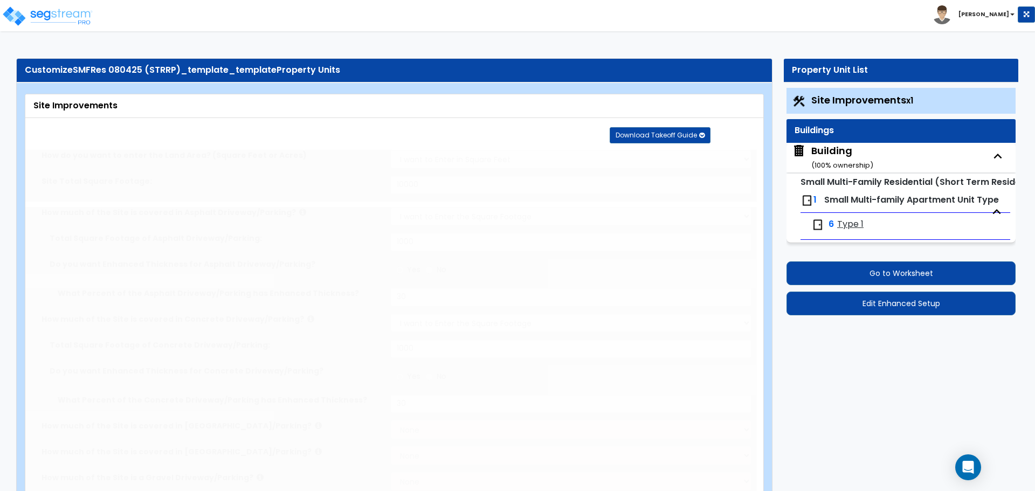
select select "2"
type input "4"
type input "8"
radio input "true"
select select "2"
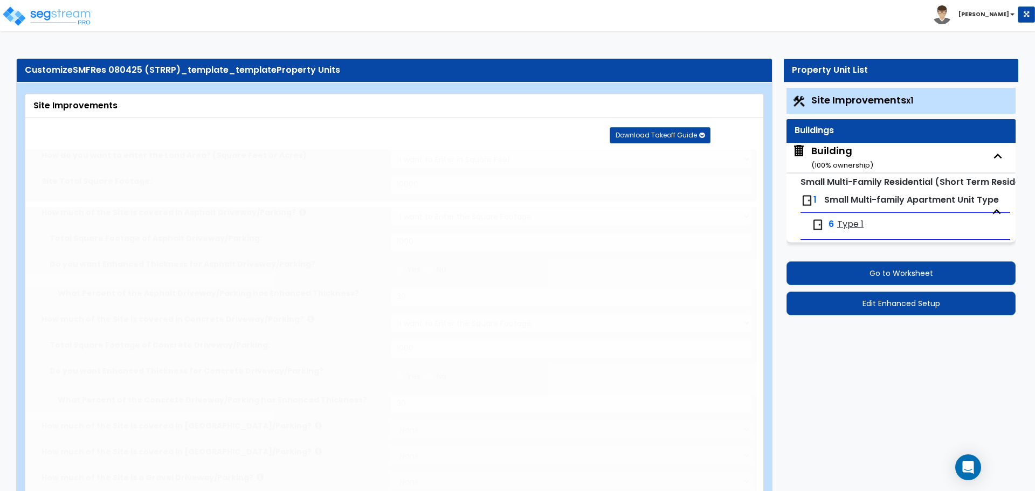
radio input "true"
select select "2"
type input "100"
select select "1"
select select "2"
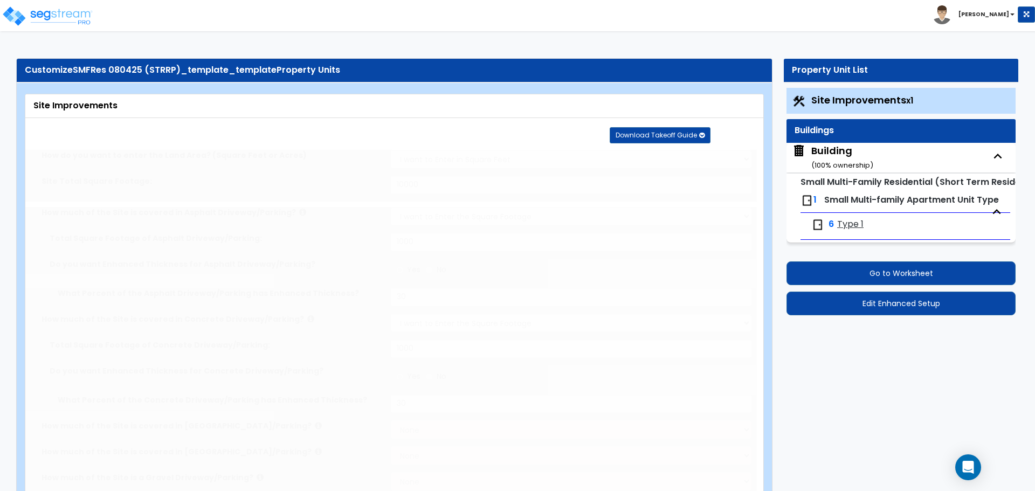
radio input "true"
type input "10"
radio input "true"
select select "1"
type input "50"
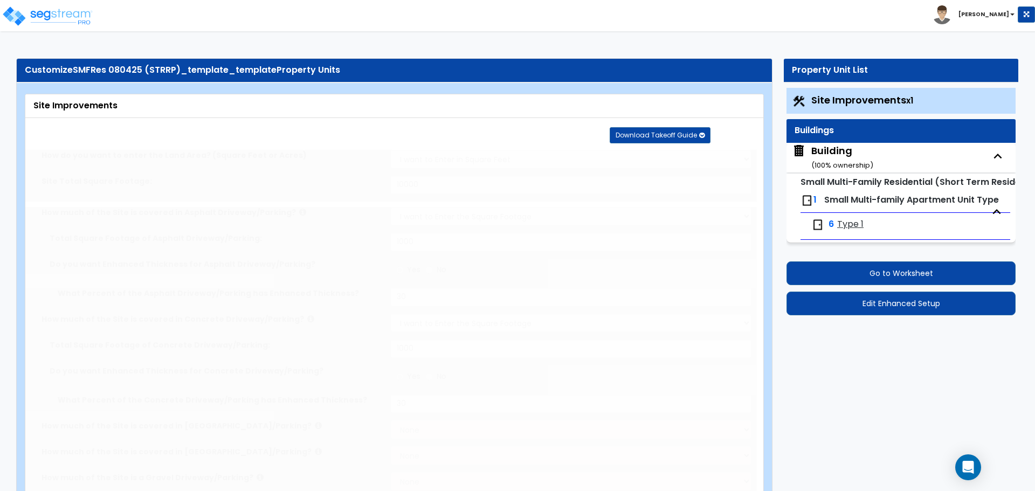
radio input "true"
type input "100"
radio input "true"
type input "300"
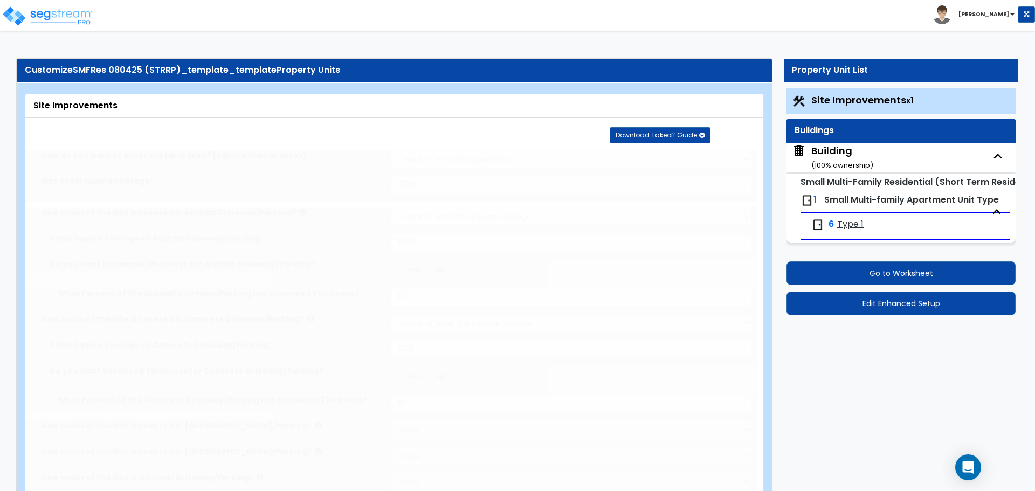
radio input "true"
select select "1"
select select "6"
type input "2"
radio input "true"
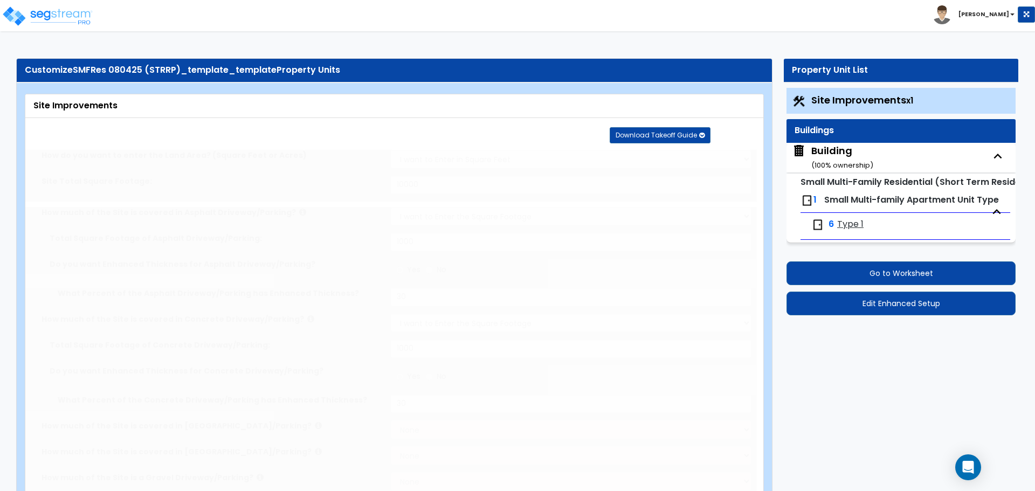
select select "2"
select select "3"
radio input "true"
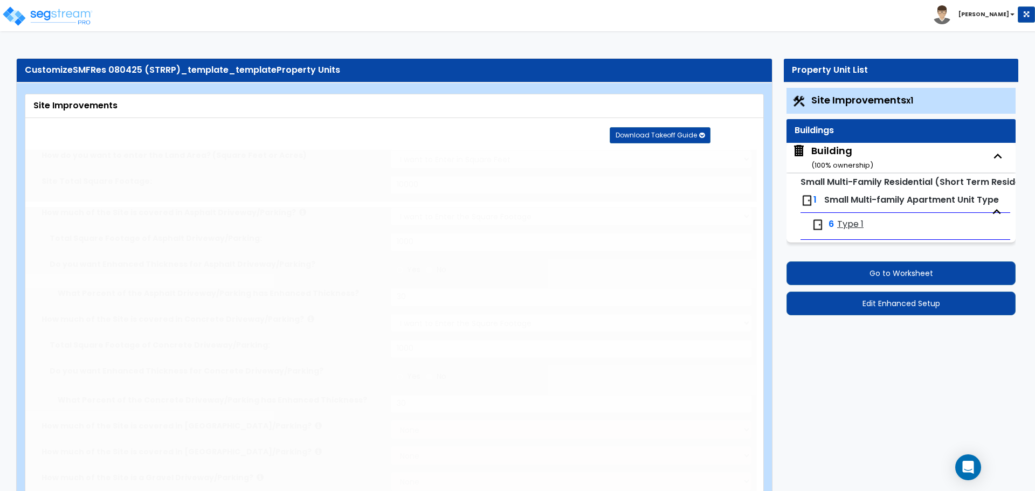
type input "2"
radio input "true"
select select "2"
type input "500"
radio input "true"
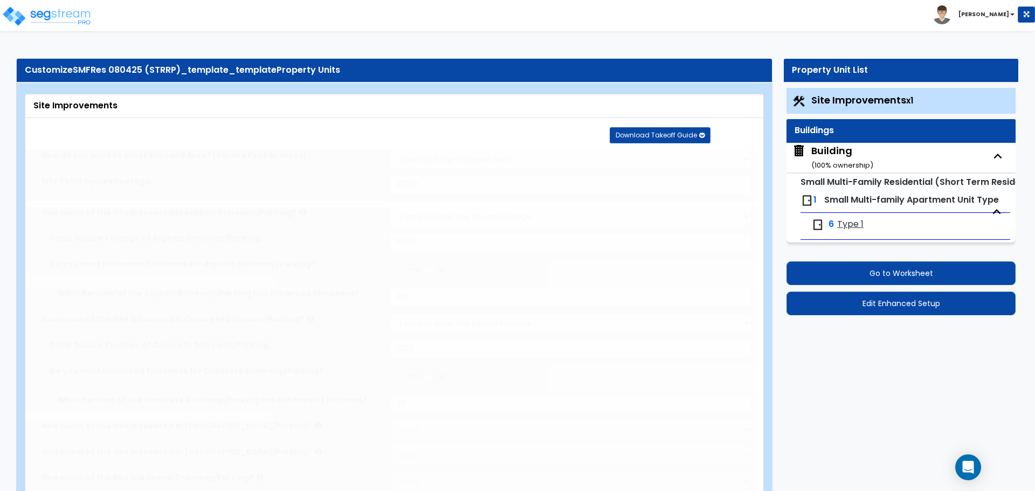
select select "2"
radio input "true"
type input "2"
radio input "true"
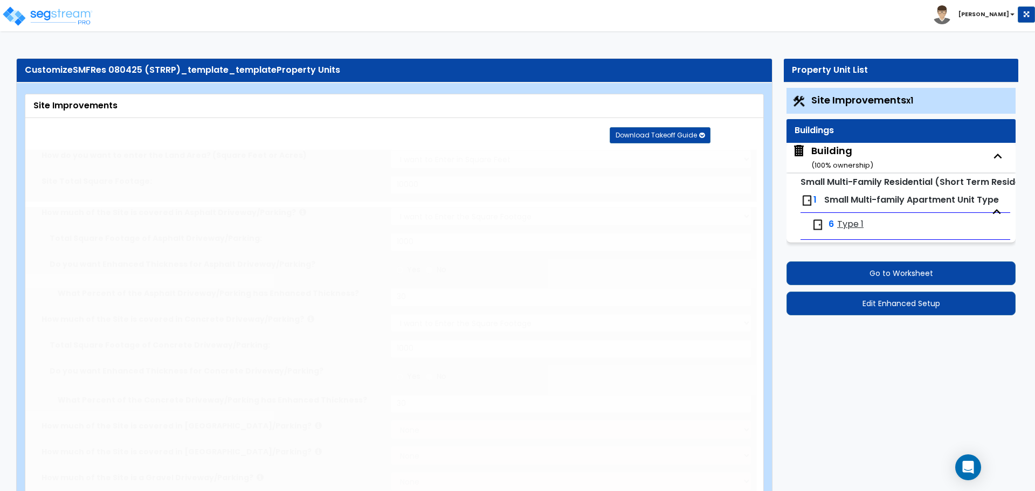
type input "10"
radio input "true"
type input "2"
type input "200"
select select "7"
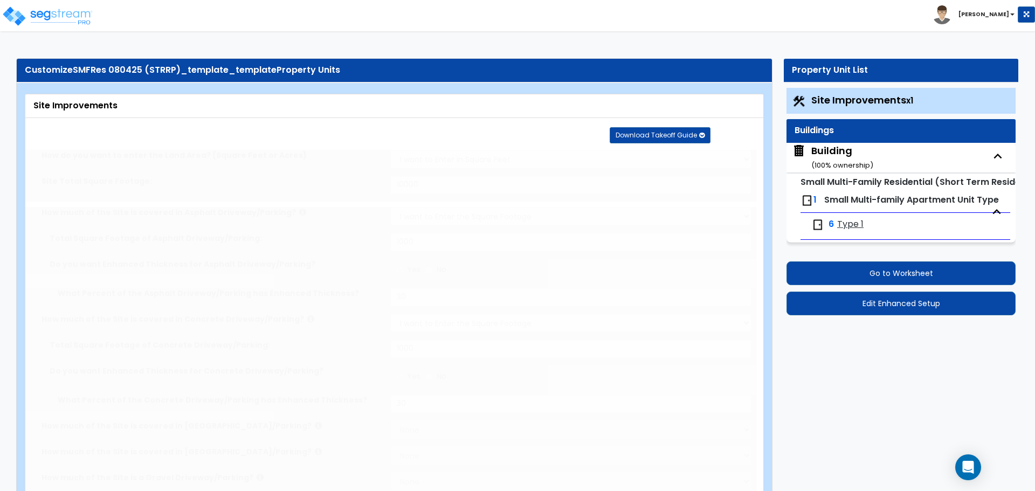
select select "2"
select select "3"
select select "1"
select select "20"
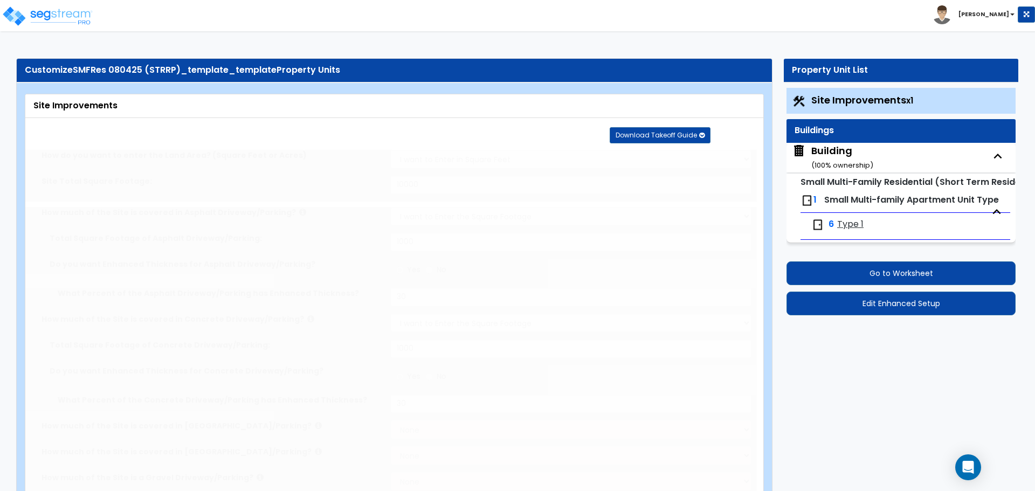
radio input "true"
select select "1"
type input "4"
type input "2"
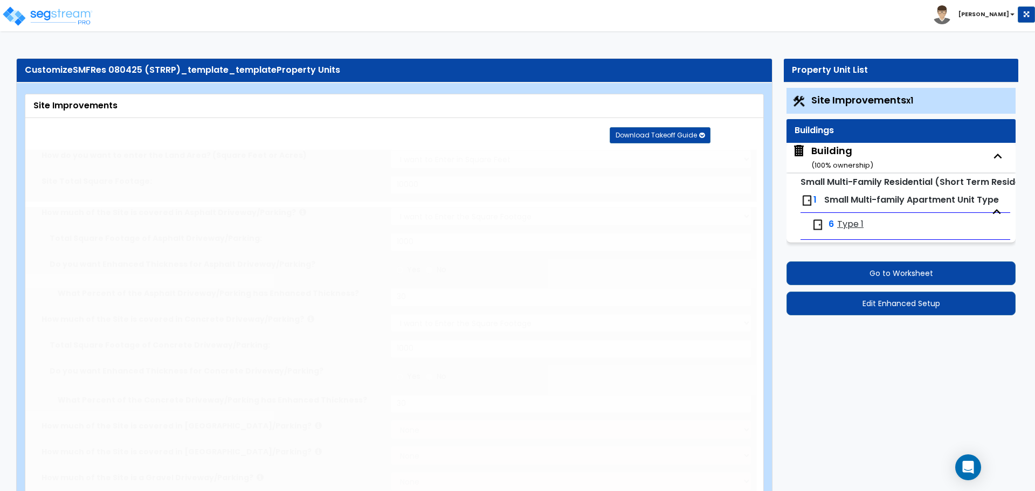
select select "5"
radio input "true"
type input "3"
select select "1"
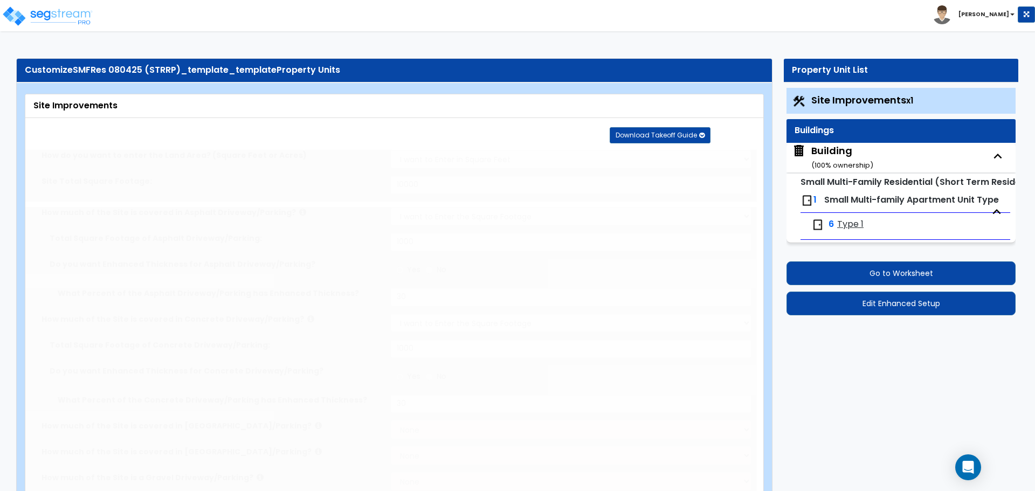
radio input "true"
select select "1"
type input "40"
select select "4"
type input "2"
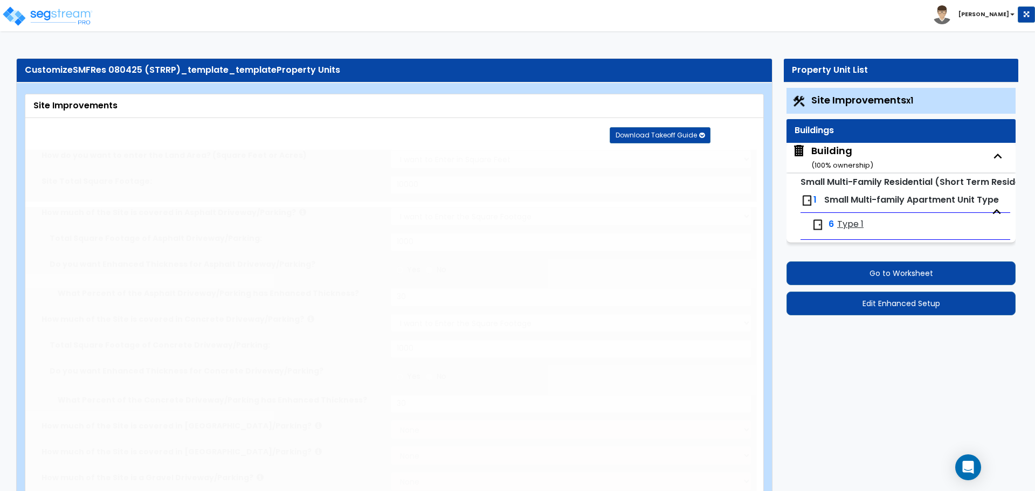
select select "1"
radio input "true"
select select "2"
type input "1"
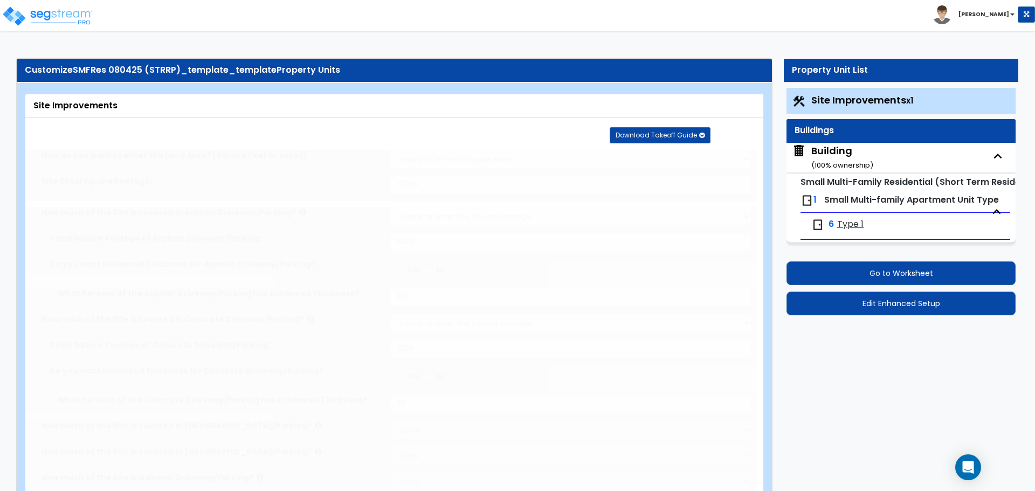
type input "150"
type input "6"
select select "4"
select select "1"
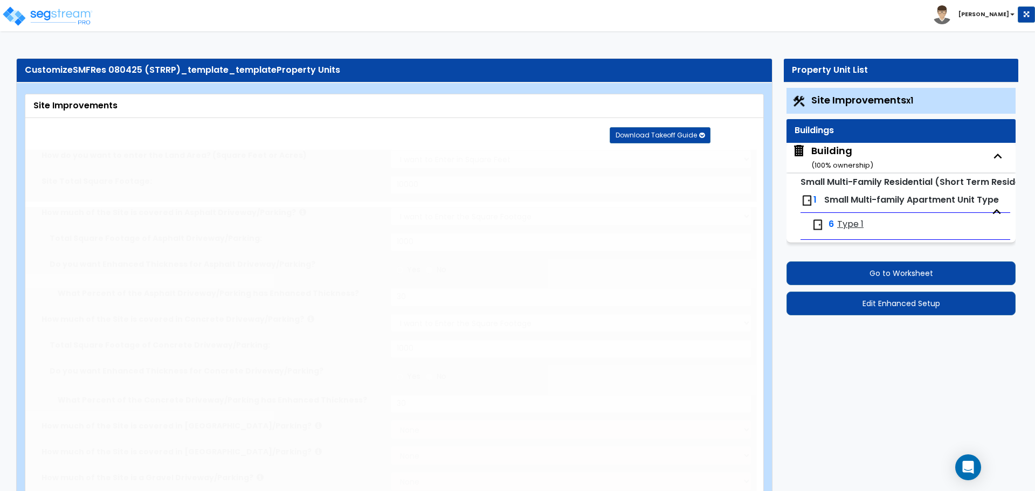
select select "1"
type input "1"
type input "100"
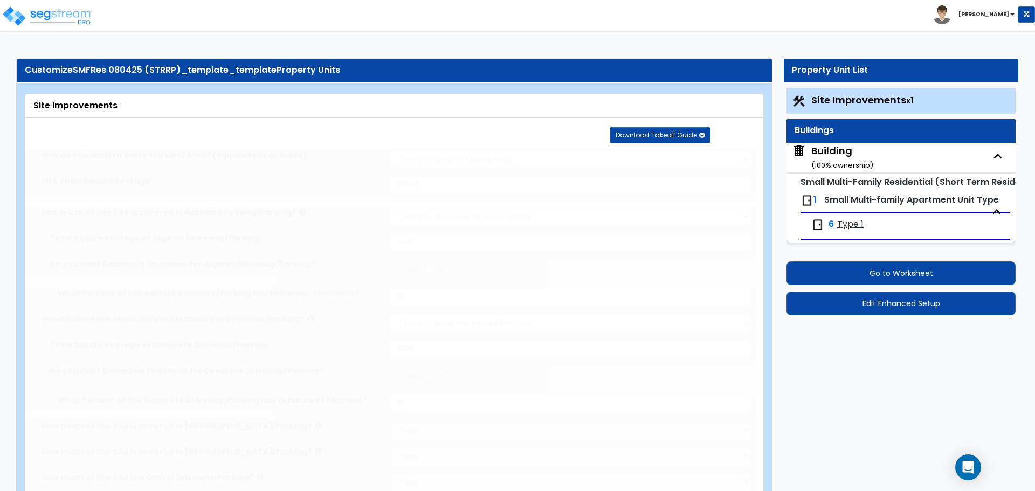
type input "6"
select select "2"
select select "1"
select select "2"
select select "1"
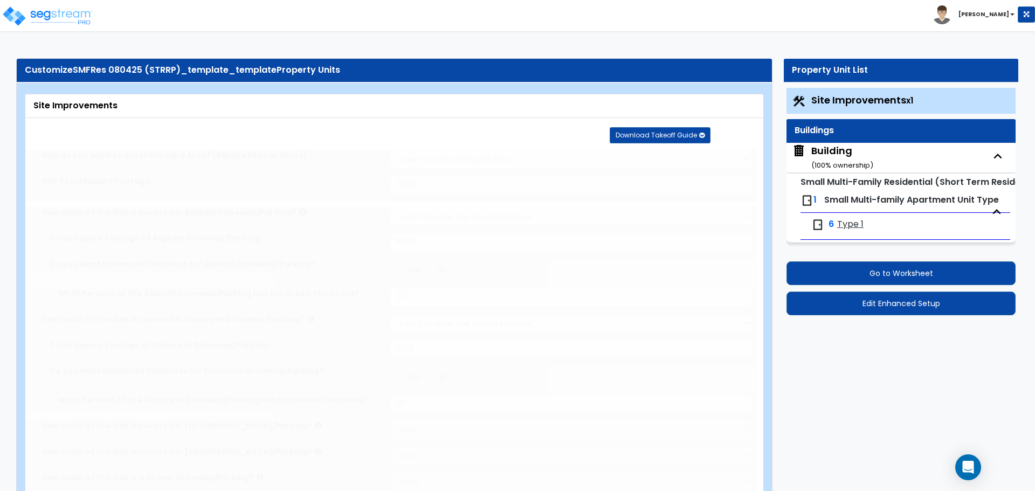
radio input "true"
type input "4"
radio input "true"
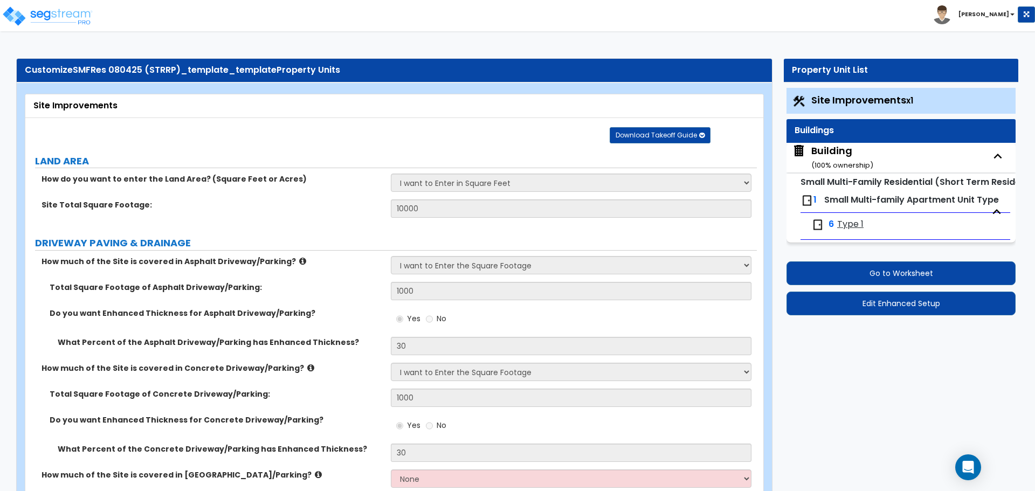
click at [820, 147] on div "Building ( 100 % ownership)" at bounding box center [843, 158] width 62 height 28
select select "4"
select select "8"
select select "2"
select select "3"
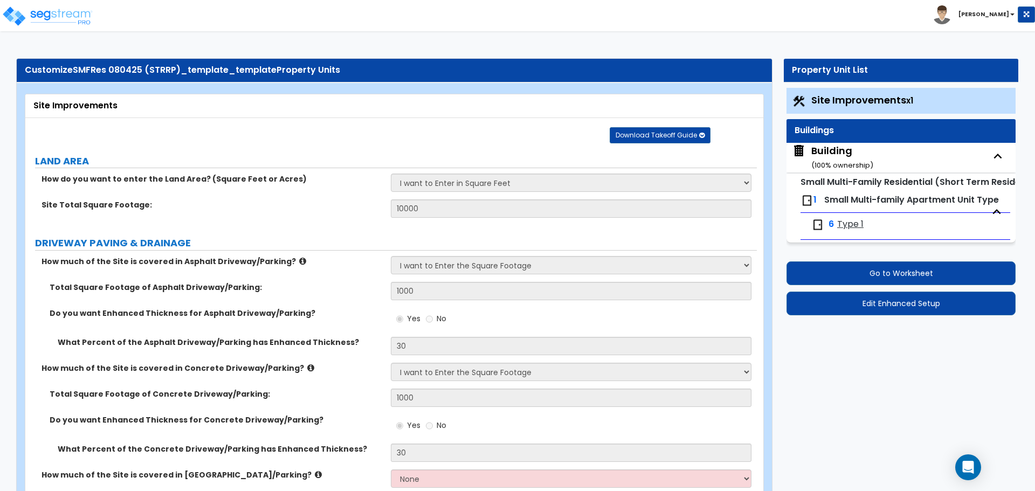
select select "9"
select select "5"
select select "7"
select select "3"
select select "1"
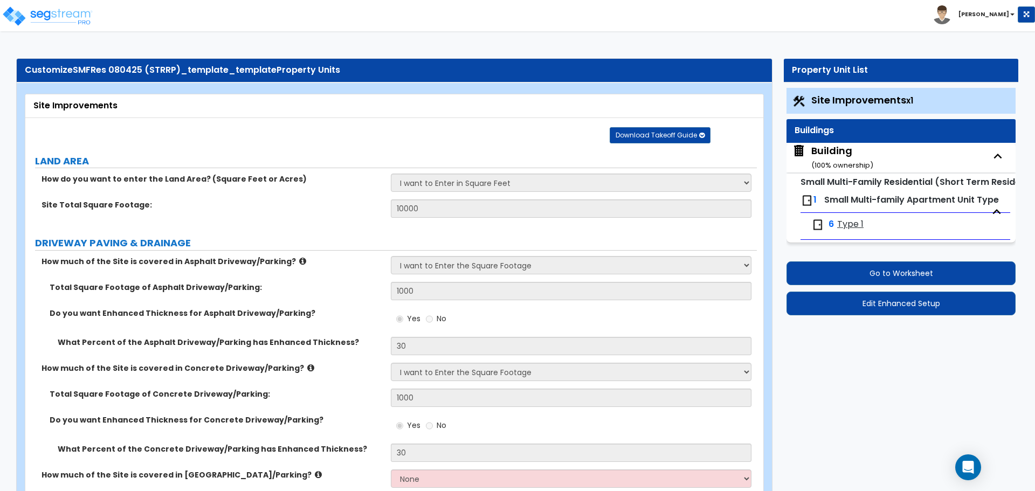
select select "2"
select select "1"
select select "3"
select select "2"
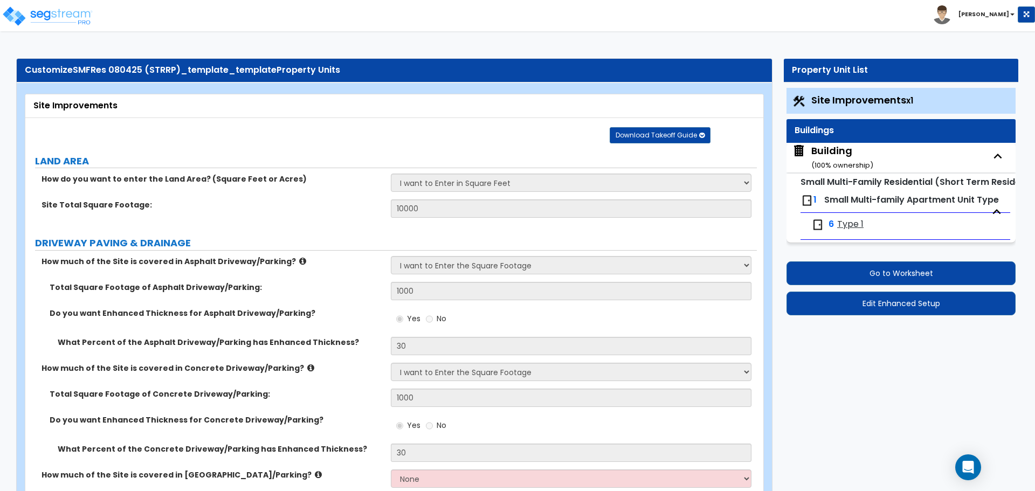
select select "3"
select select "1"
select select "4"
select select "1"
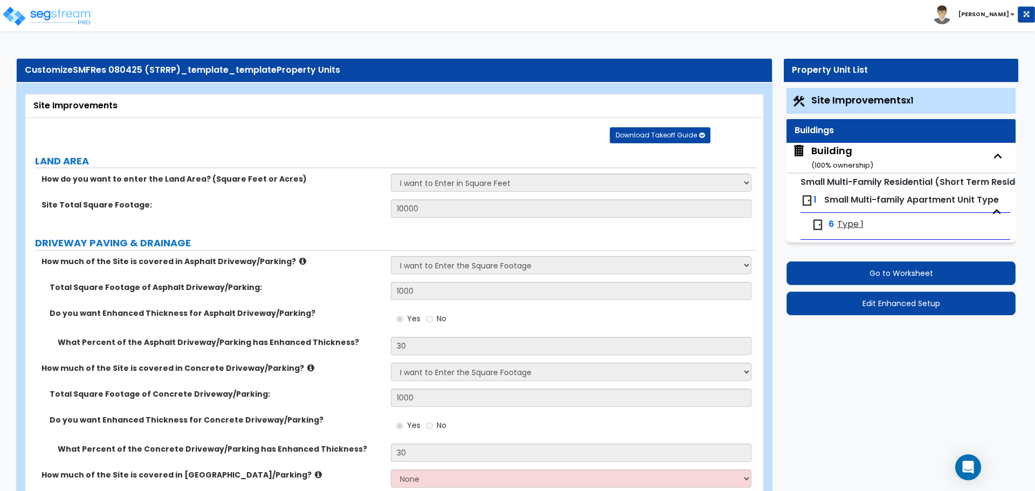
select select "2"
select select "3"
select select "6"
select select "4"
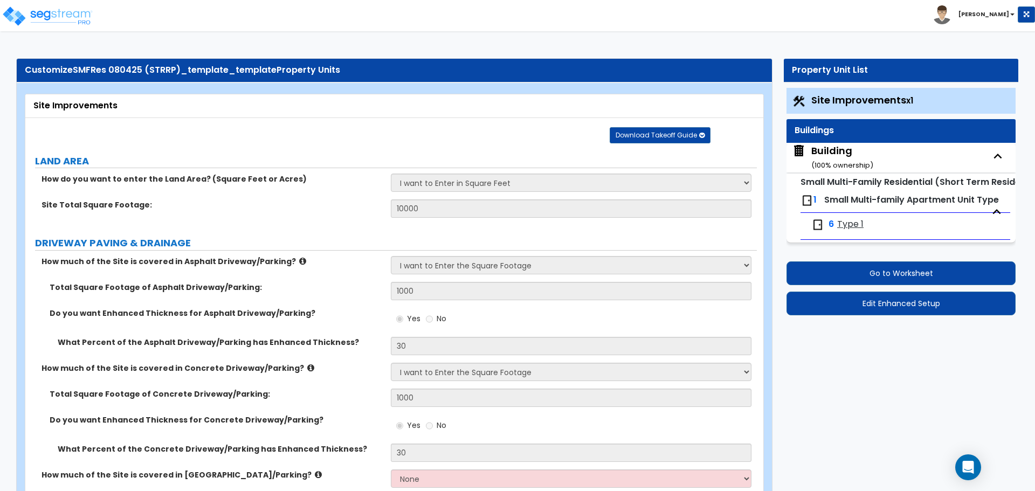
select select "2"
select select "1"
select select "3"
select select "2"
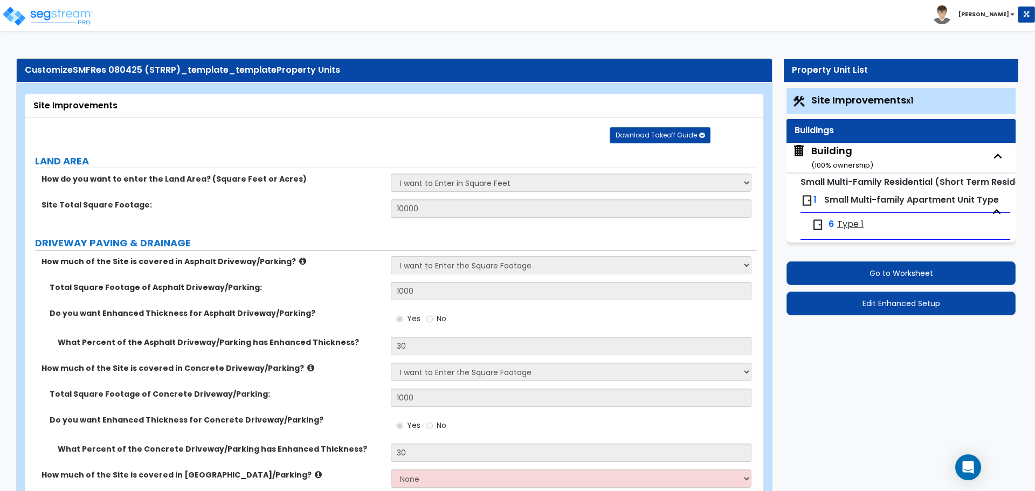
select select "2"
select select "1"
select select "3"
select select "2"
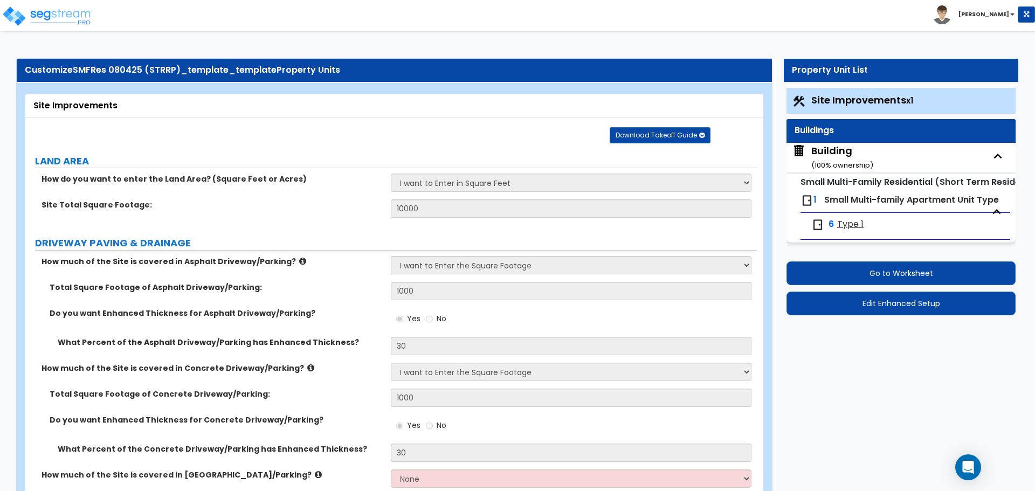
select select "3"
select select "4"
select select "2"
select select "5"
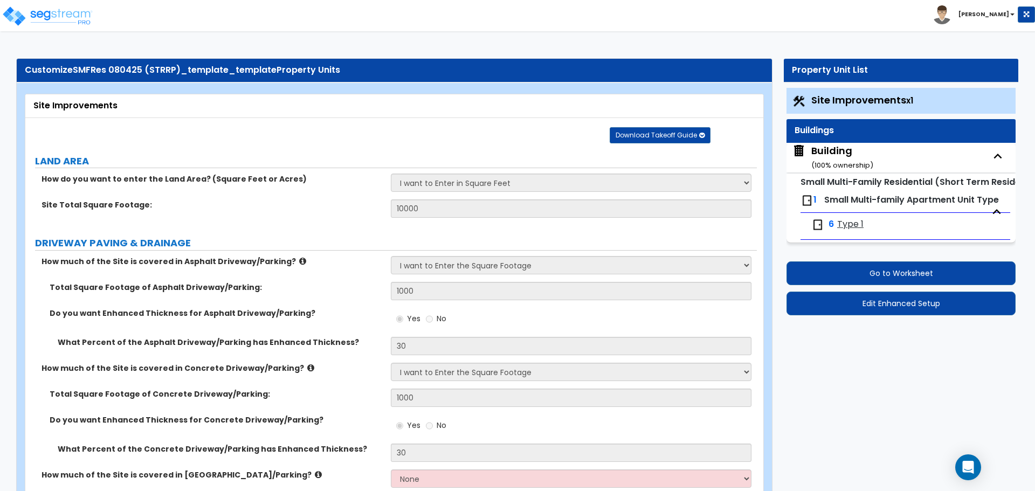
select select "2"
select select "7"
select select "1"
select select "3"
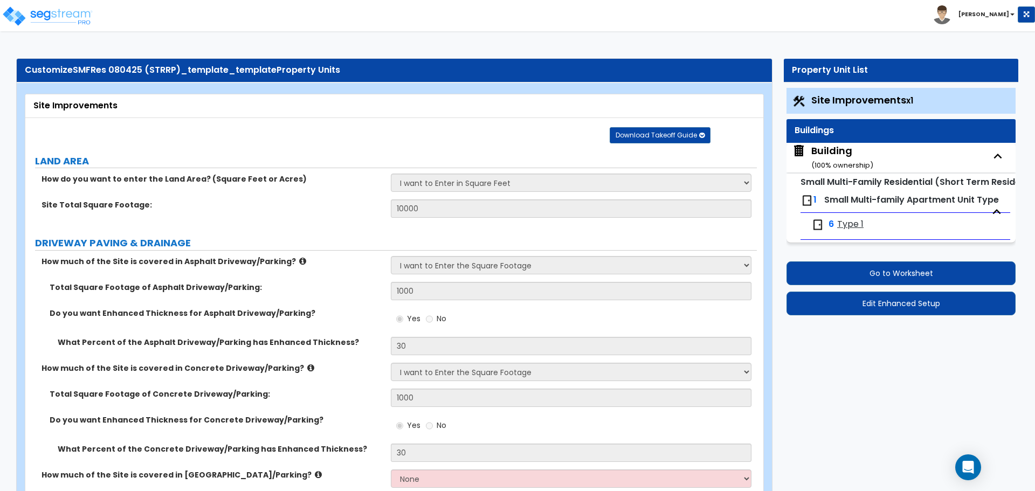
select select "3"
select select "1"
select select "3"
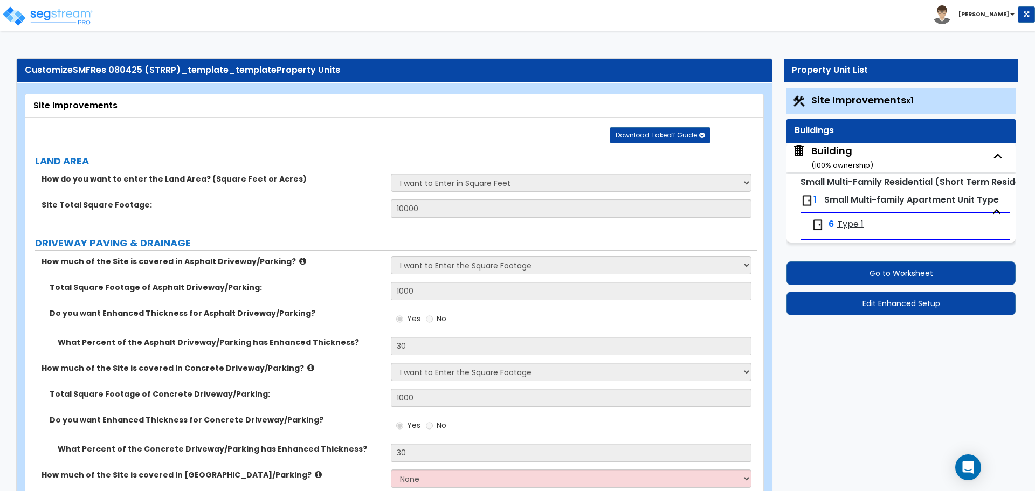
select select "1"
select select "2"
select select "1"
select select "3"
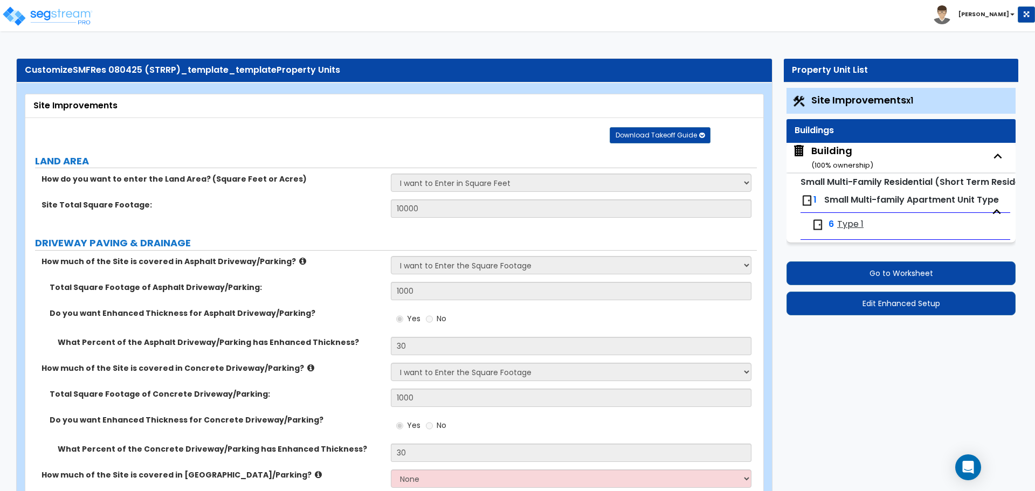
select select "4"
select select "5"
select select "6"
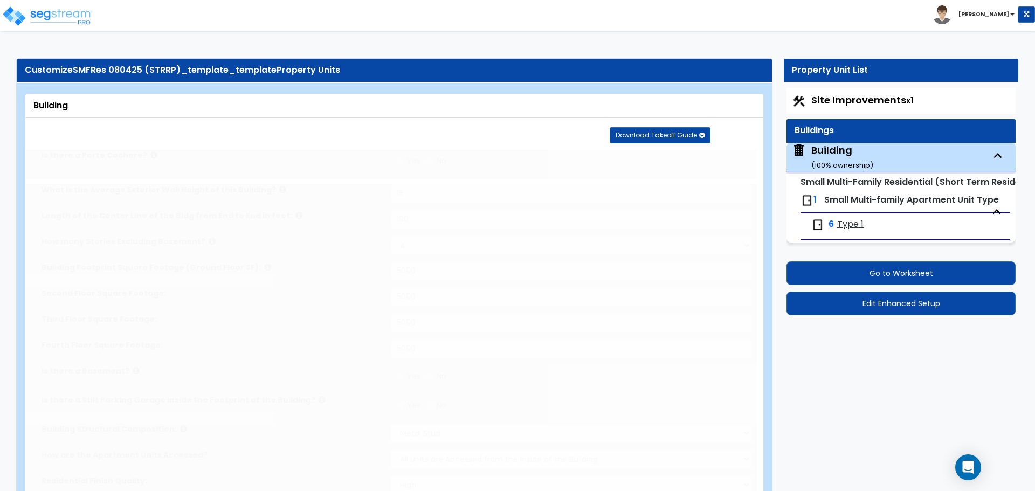
type input "1000"
radio input "true"
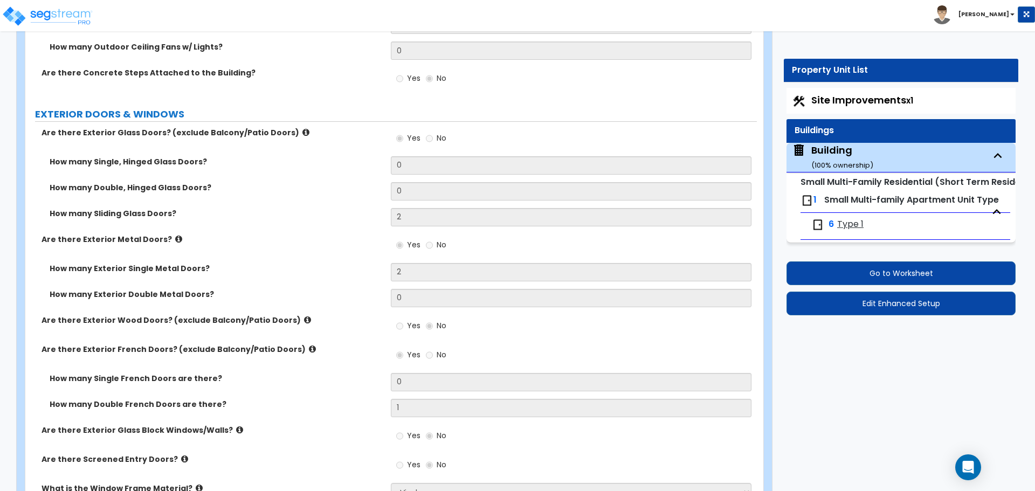
scroll to position [1670, 0]
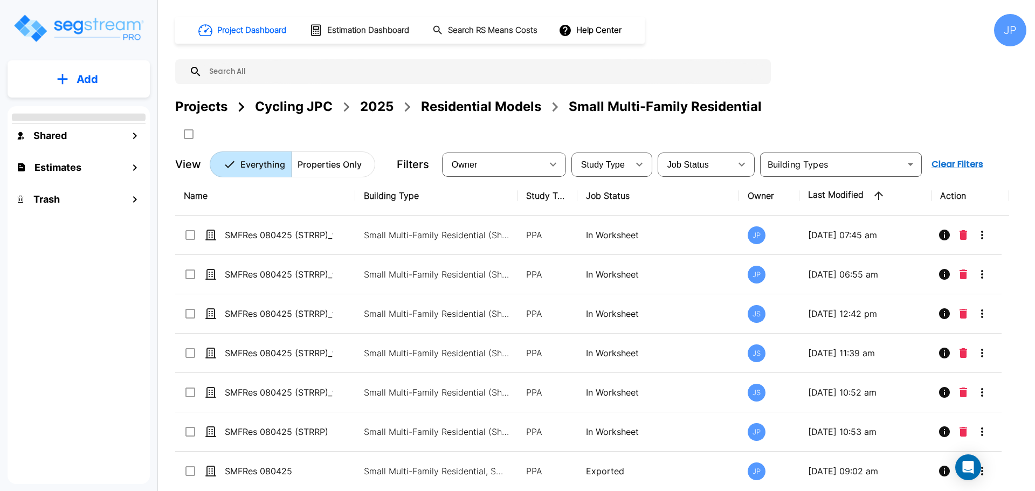
click at [376, 109] on div "2025" at bounding box center [376, 106] width 33 height 19
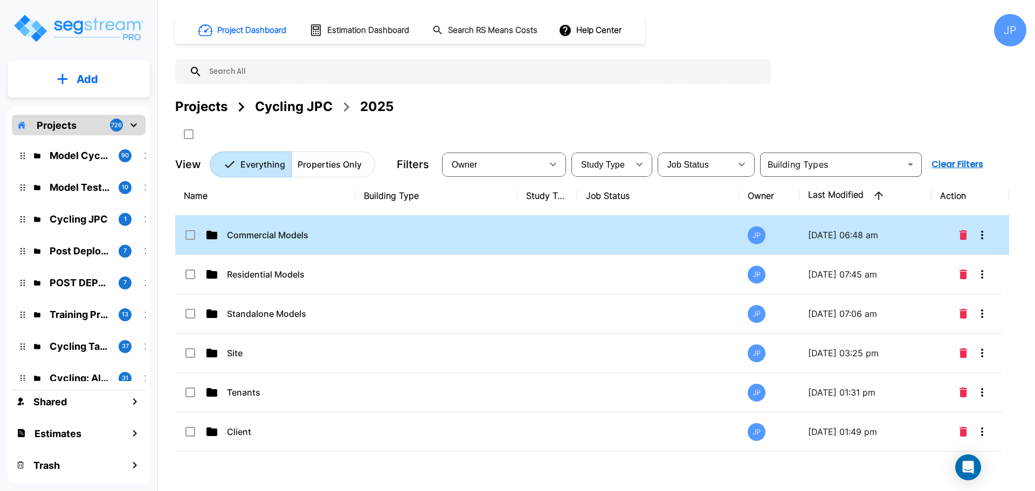
click at [435, 235] on td at bounding box center [436, 235] width 162 height 39
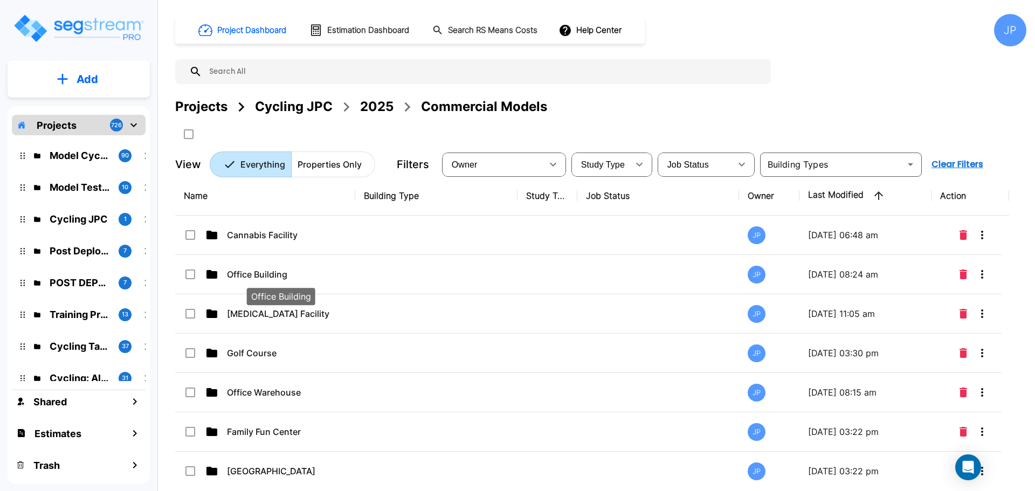
click at [518, 311] on td at bounding box center [548, 313] width 60 height 39
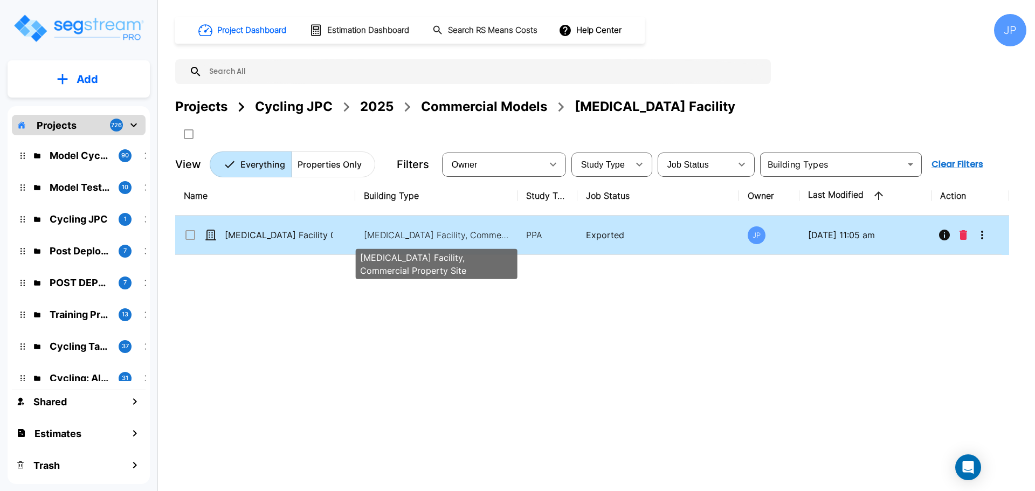
click at [486, 233] on p "[MEDICAL_DATA] Facility, Commercial Property Site" at bounding box center [437, 235] width 146 height 13
click at [486, 233] on p "Dry Cleaning Facility, Commercial Property Site" at bounding box center [437, 235] width 146 height 13
checkbox input "true"
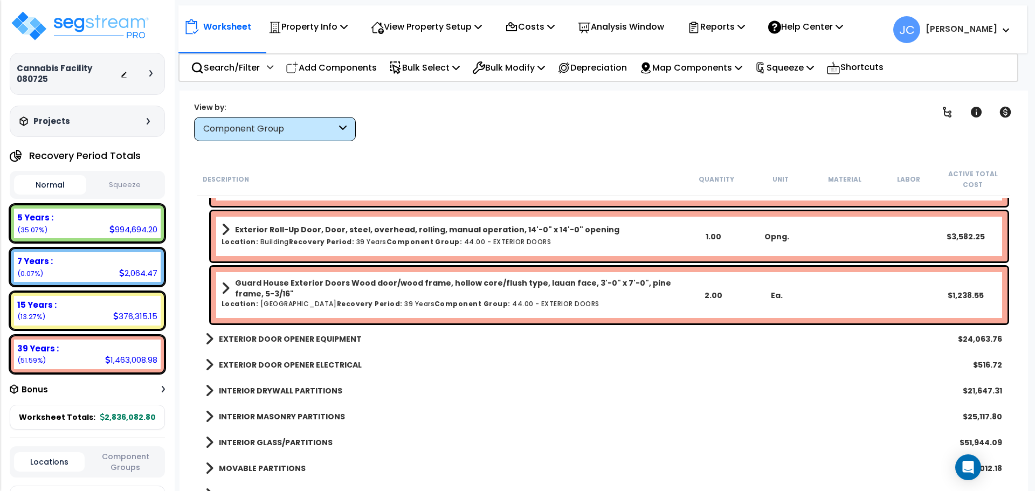
scroll to position [3825, 0]
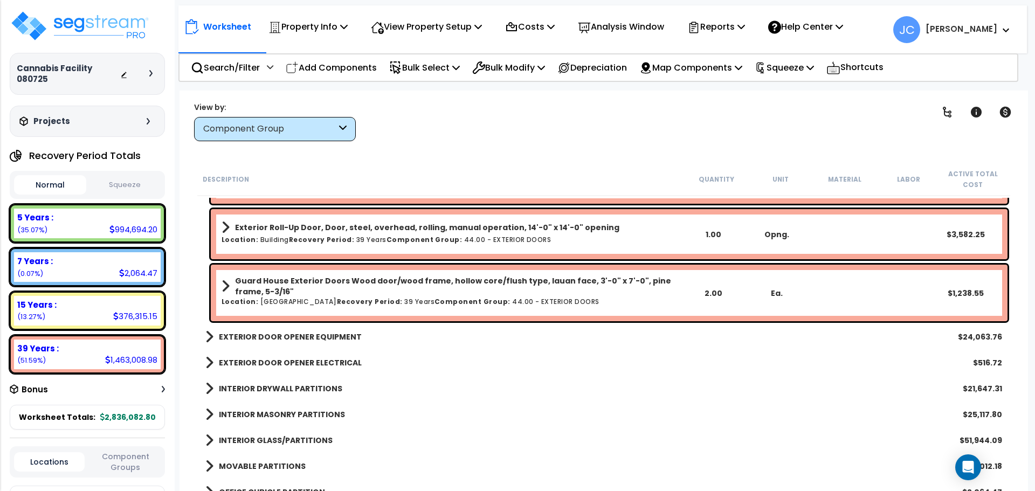
click at [345, 338] on b "EXTERIOR DOOR OPENER EQUIPMENT" at bounding box center [290, 337] width 143 height 11
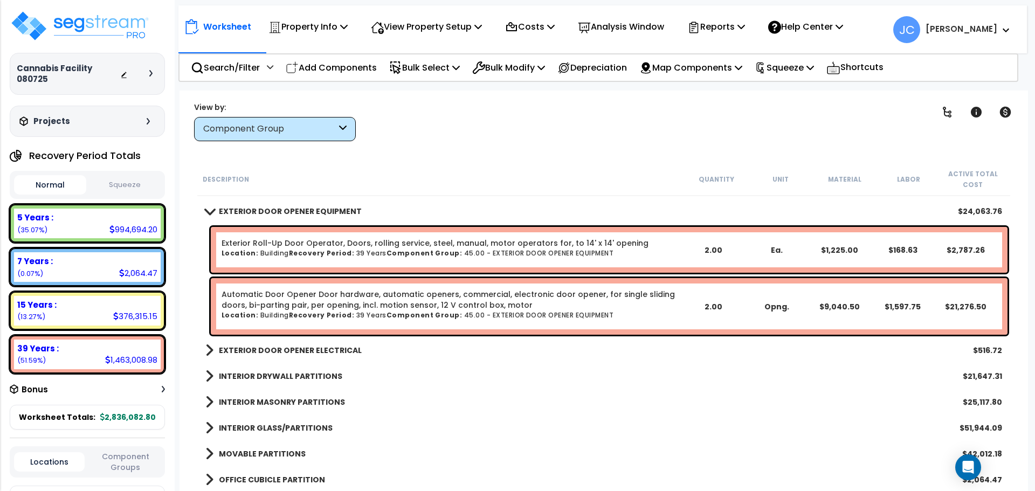
scroll to position [3956, 0]
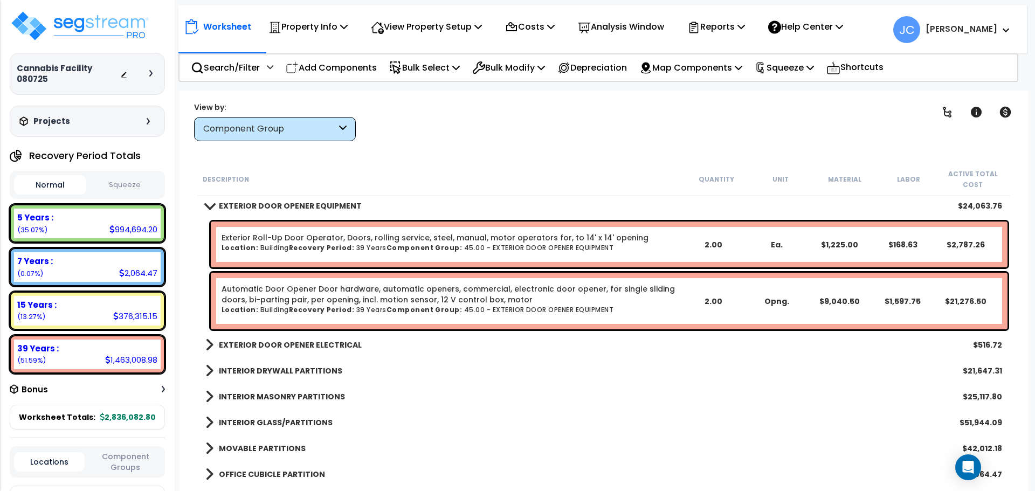
click at [332, 341] on b "EXTERIOR DOOR OPENER ELECTRICAL" at bounding box center [290, 345] width 143 height 11
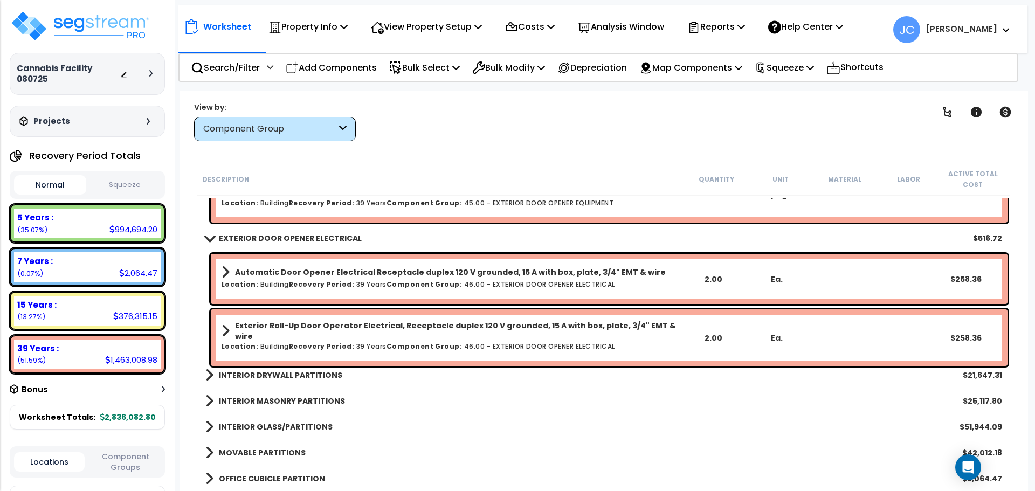
scroll to position [4071, 0]
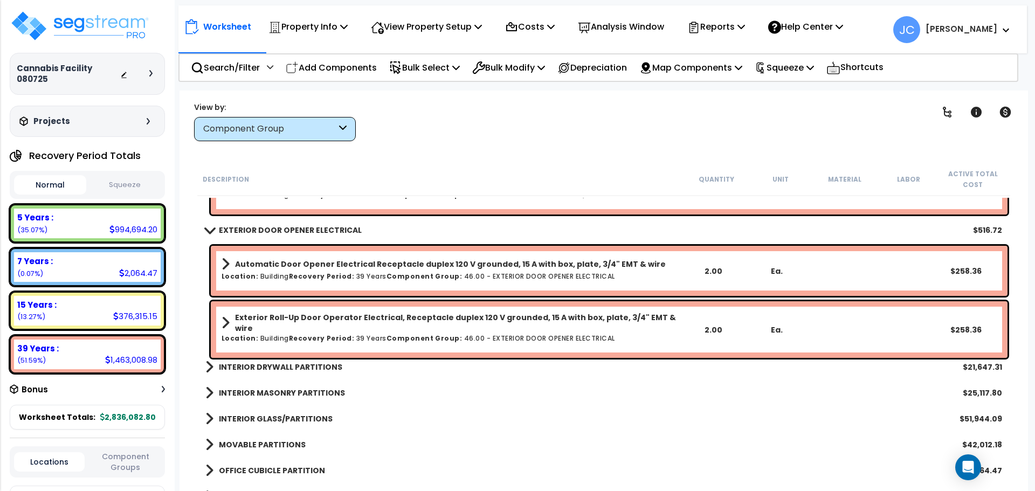
click at [289, 367] on b "INTERIOR DRYWALL PARTITIONS" at bounding box center [280, 367] width 123 height 11
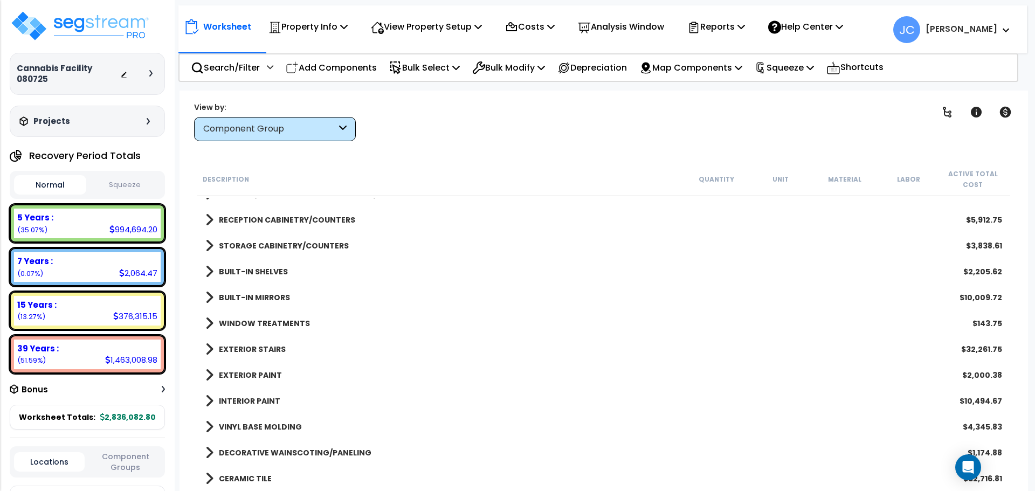
scroll to position [4781, 0]
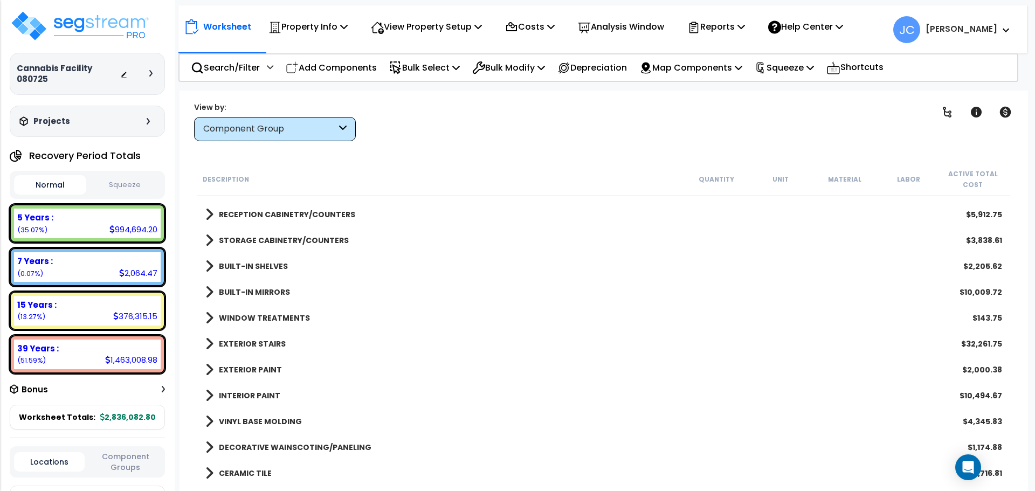
click at [237, 390] on b "INTERIOR PAINT" at bounding box center [249, 395] width 61 height 11
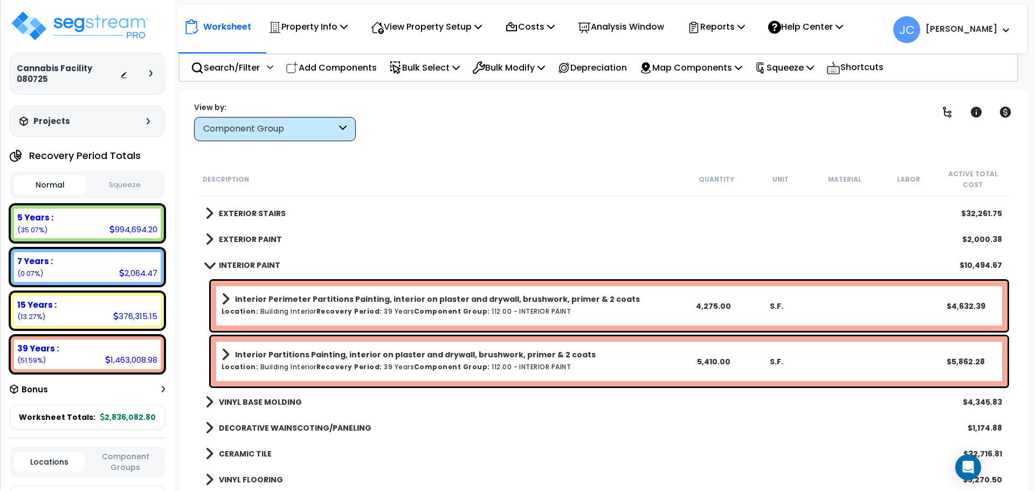
scroll to position [4914, 0]
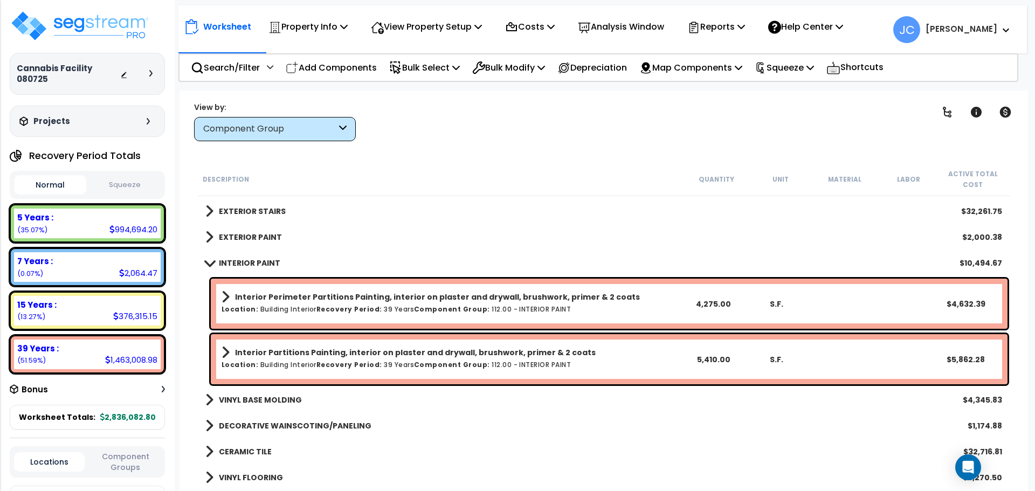
click at [232, 264] on b "INTERIOR PAINT" at bounding box center [249, 263] width 61 height 11
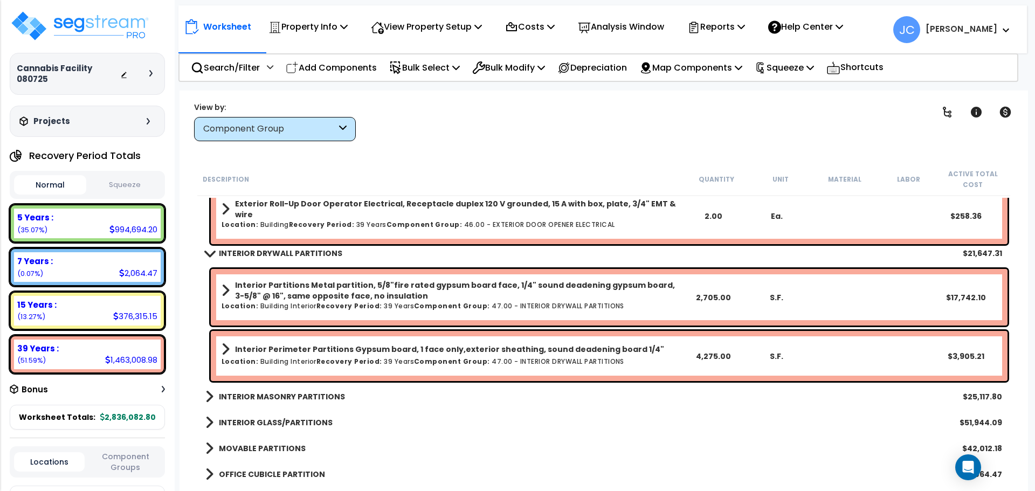
scroll to position [4289, 0]
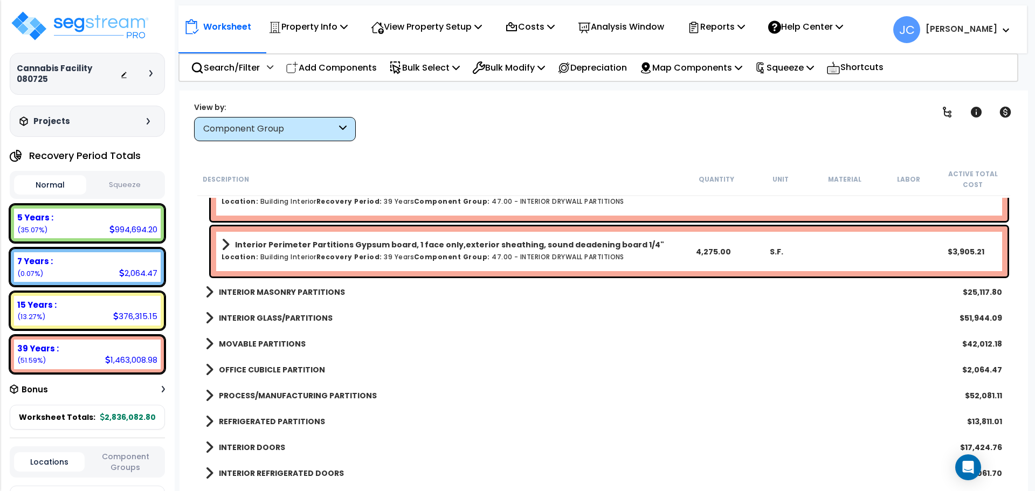
click at [274, 293] on b "INTERIOR MASONRY PARTITIONS" at bounding box center [282, 292] width 126 height 11
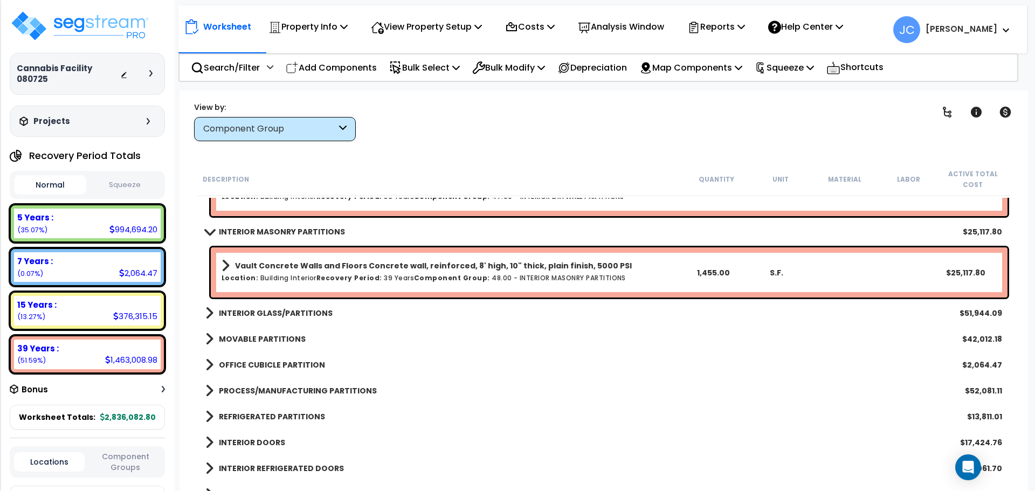
scroll to position [4351, 0]
click at [308, 308] on b "INTERIOR GLASS/PARTITIONS" at bounding box center [276, 311] width 114 height 11
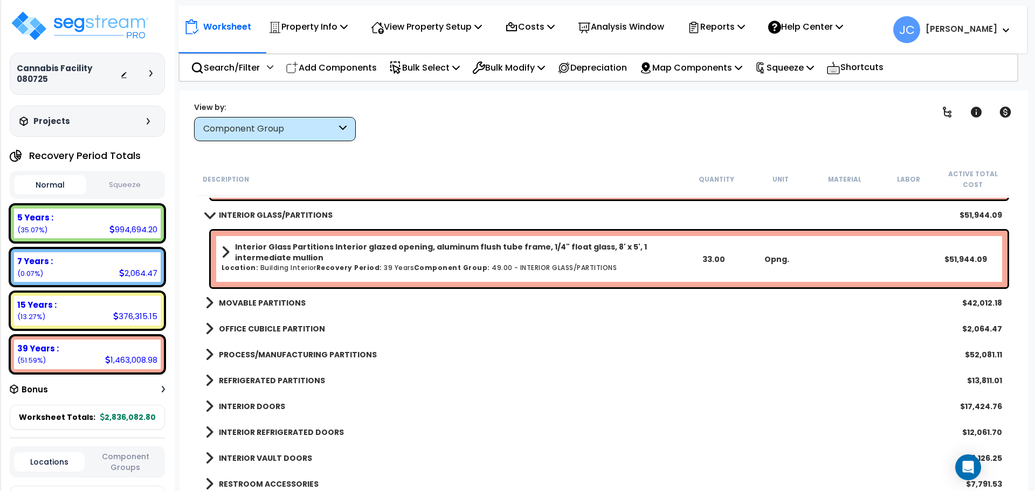
scroll to position [4454, 0]
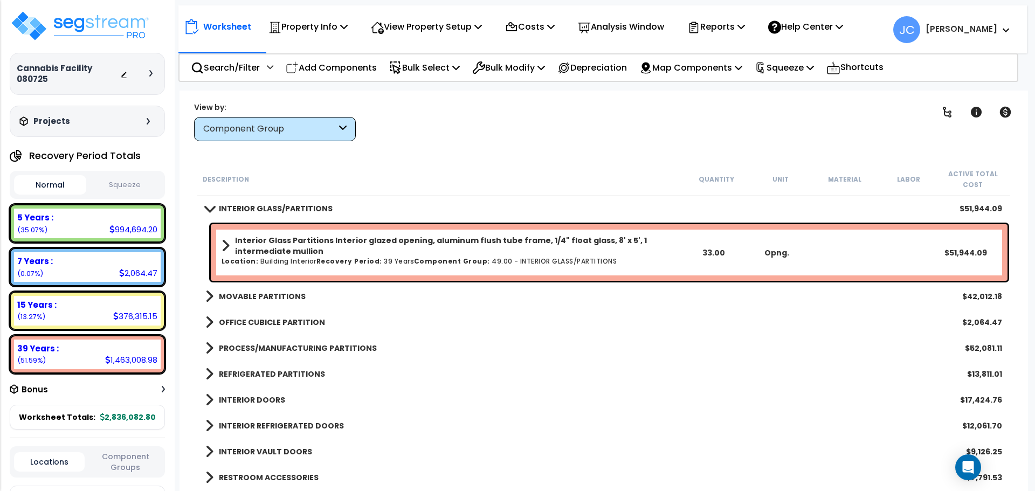
click at [267, 322] on b "OFFICE CUBICLE PARTITION" at bounding box center [272, 322] width 106 height 11
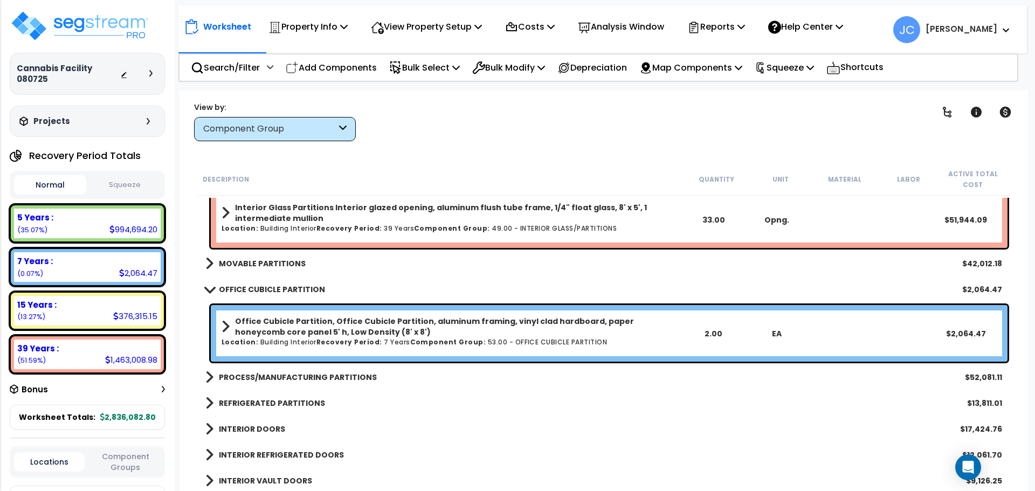
scroll to position [4487, 0]
click at [284, 292] on b "OFFICE CUBICLE PARTITION" at bounding box center [272, 290] width 106 height 11
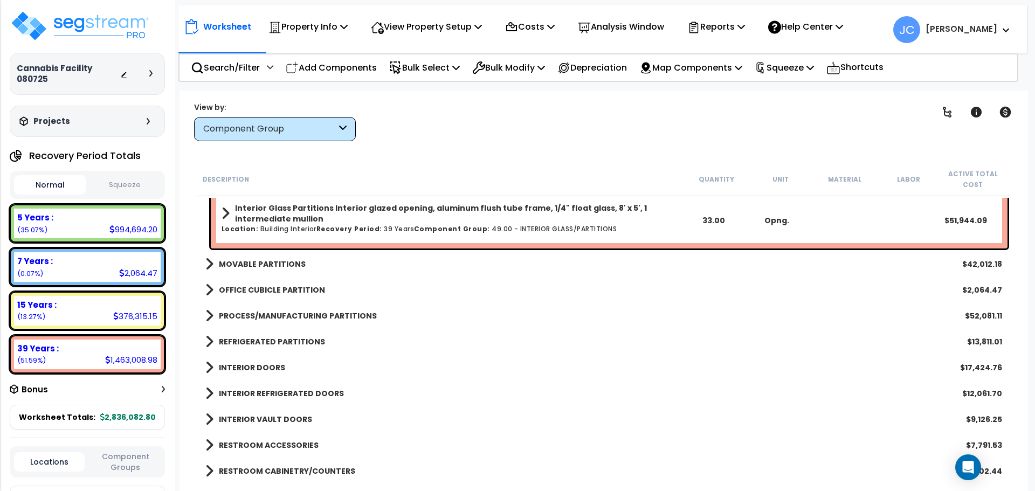
click at [270, 262] on b "MOVABLE PARTITIONS" at bounding box center [262, 264] width 87 height 11
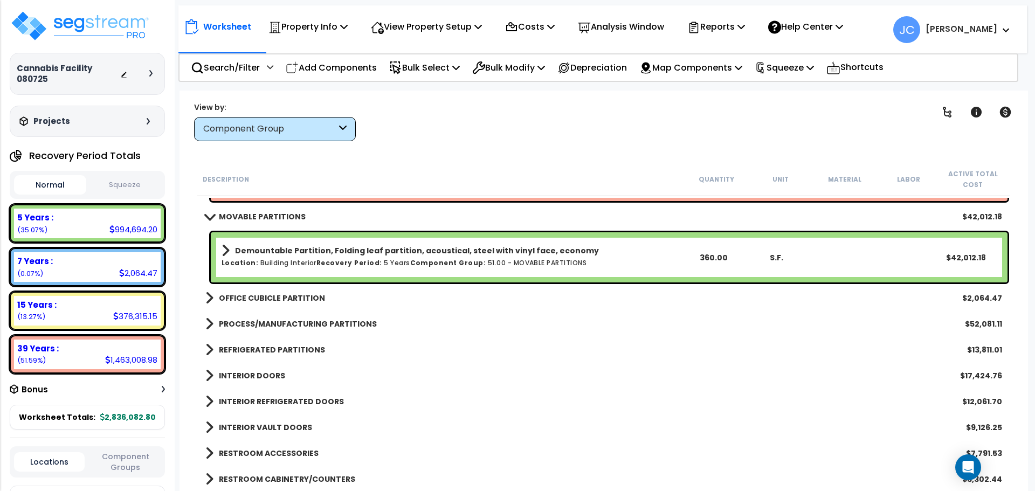
scroll to position [4551, 0]
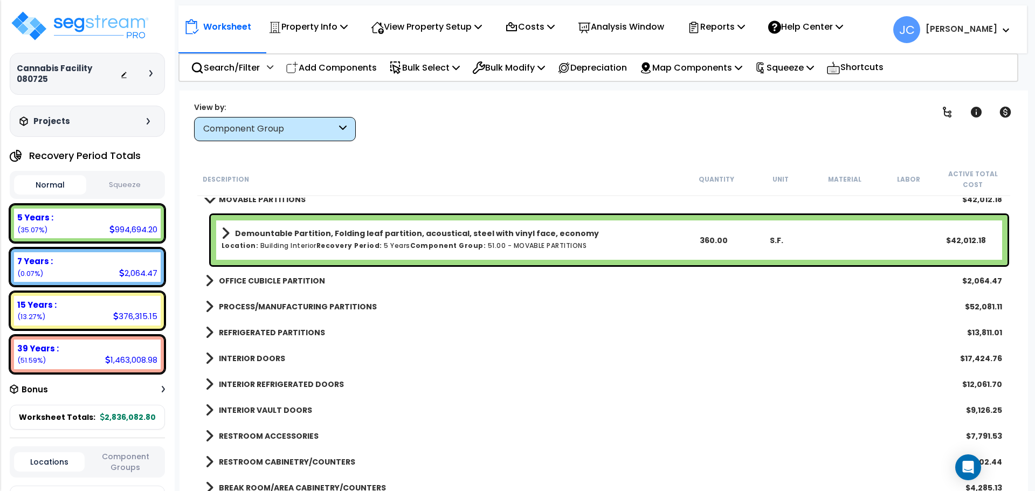
click at [301, 278] on b "OFFICE CUBICLE PARTITION" at bounding box center [272, 281] width 106 height 11
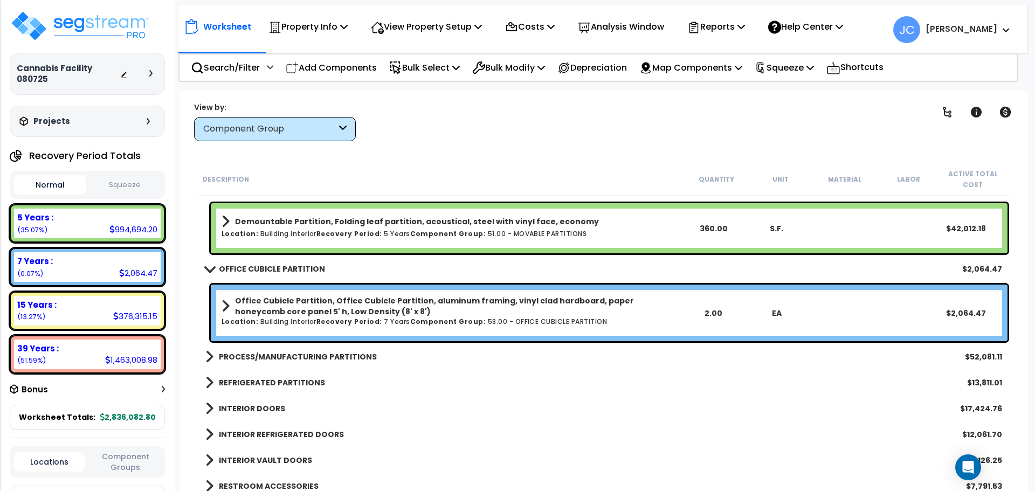
scroll to position [4567, 0]
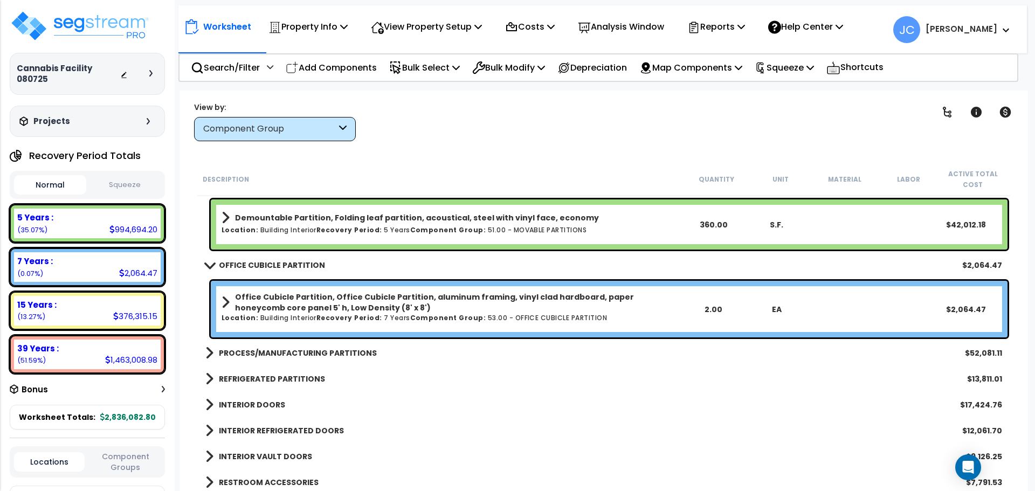
click at [307, 349] on b "PROCESS/MANUFACTURING PARTITIONS" at bounding box center [298, 353] width 158 height 11
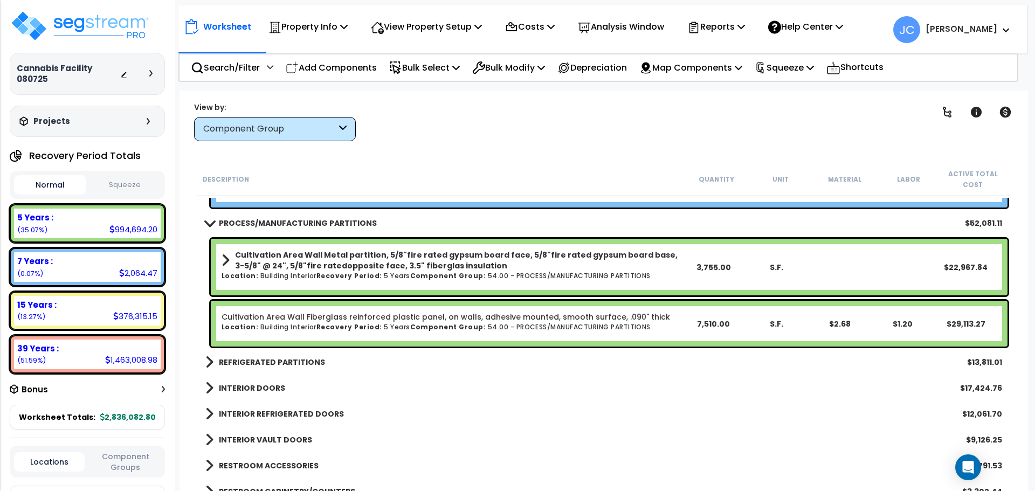
scroll to position [4712, 0]
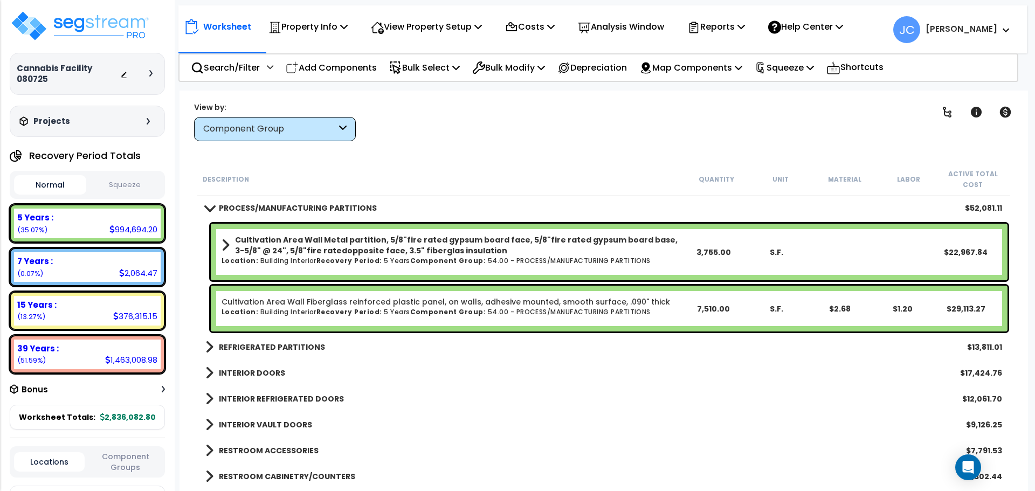
click at [281, 349] on b "REFRIGERATED PARTITIONS" at bounding box center [272, 347] width 106 height 11
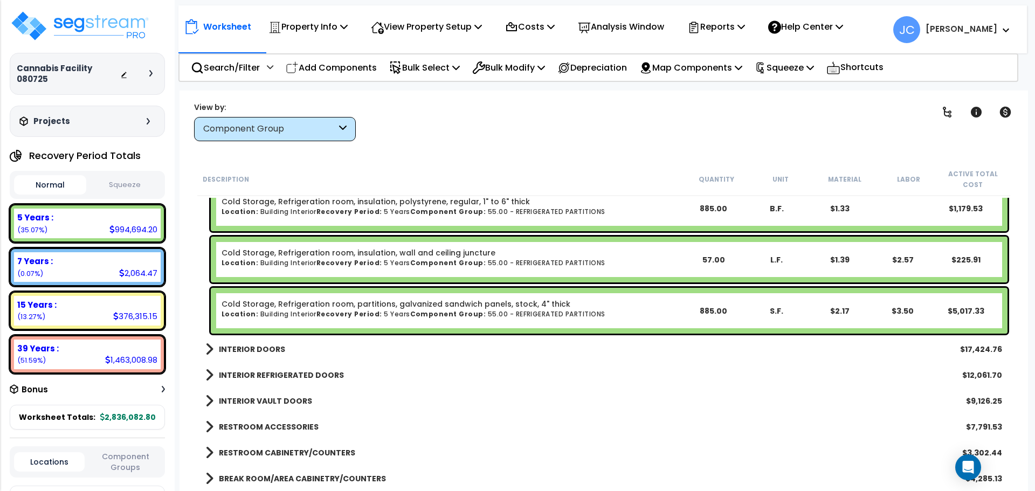
scroll to position [5029, 0]
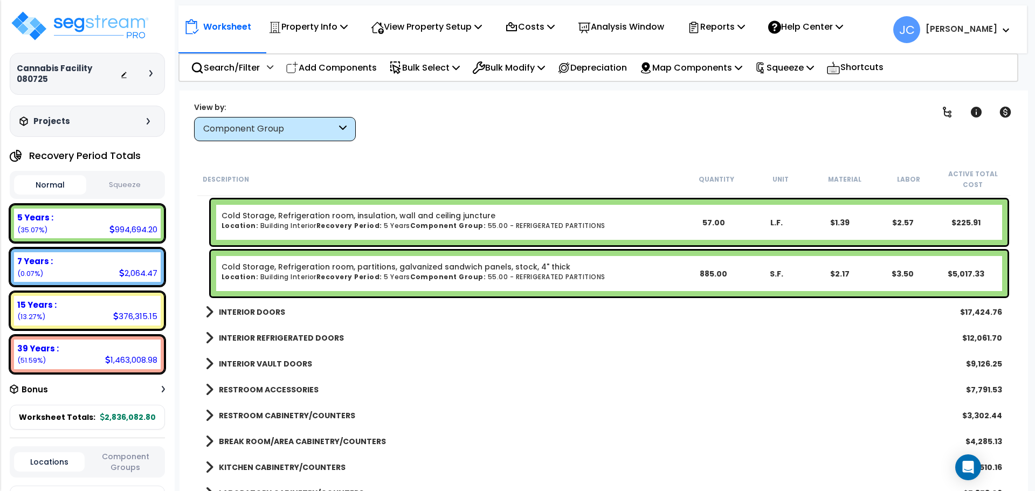
click at [260, 310] on b "INTERIOR DOORS" at bounding box center [252, 312] width 66 height 11
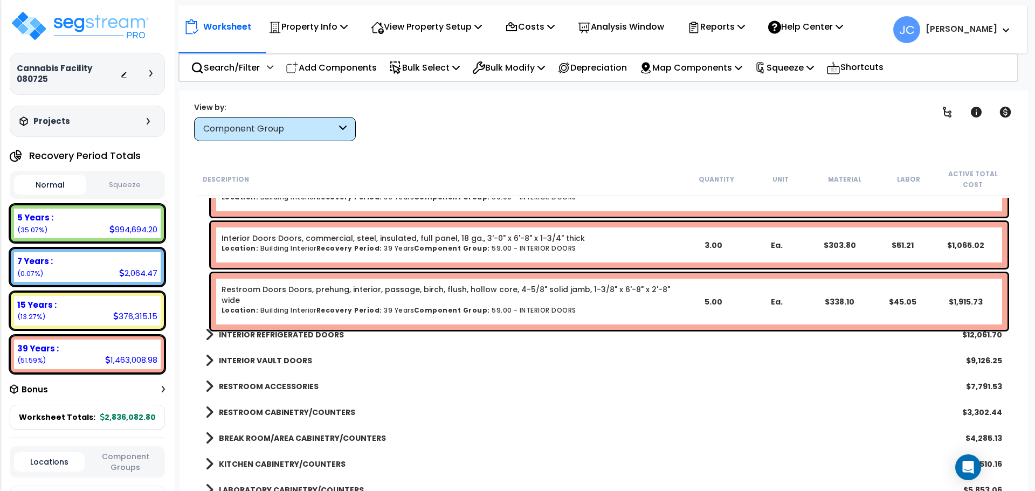
scroll to position [5358, 0]
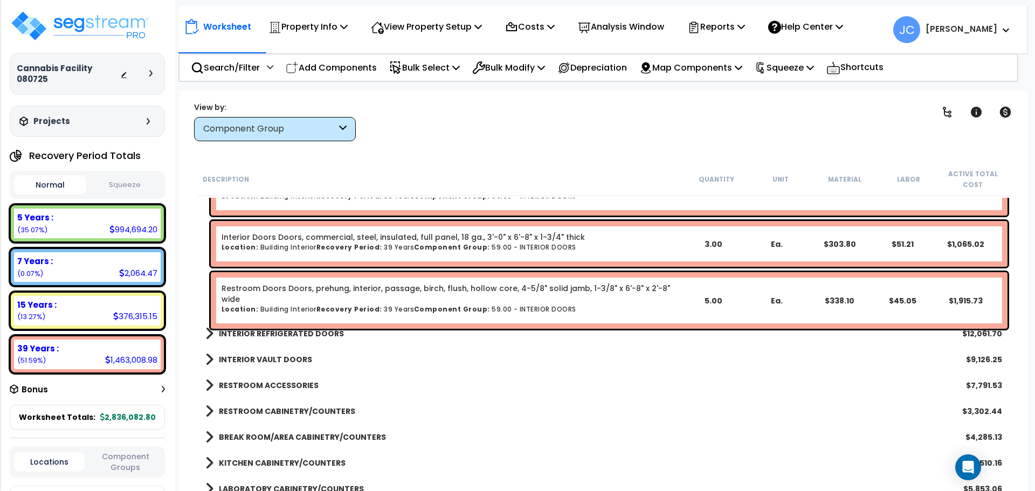
click at [279, 332] on b "INTERIOR REFRIGERATED DOORS" at bounding box center [281, 333] width 125 height 11
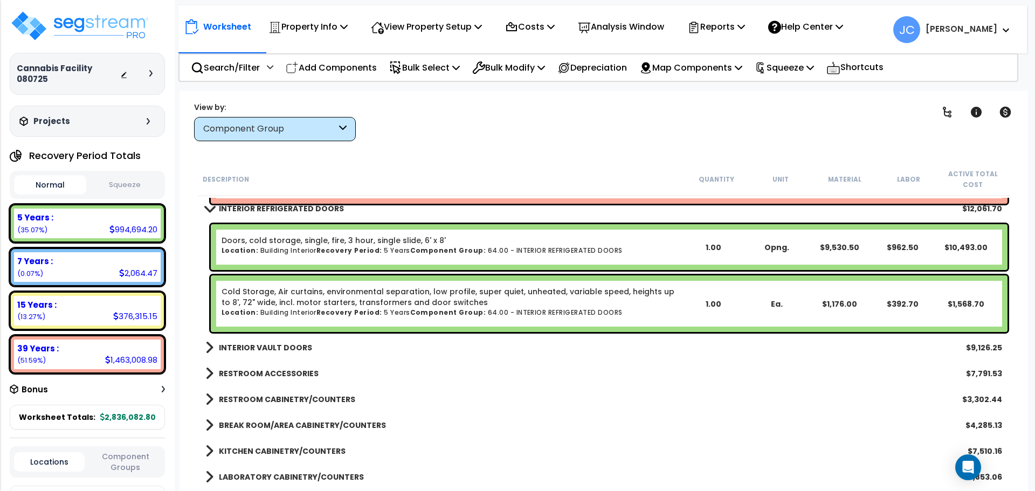
scroll to position [5507, 0]
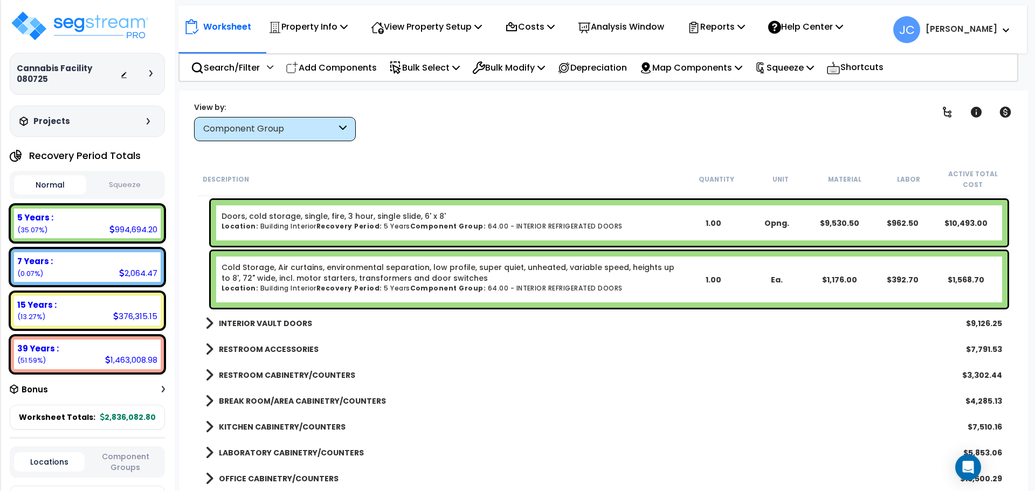
click at [278, 323] on b "INTERIOR VAULT DOORS" at bounding box center [265, 323] width 93 height 11
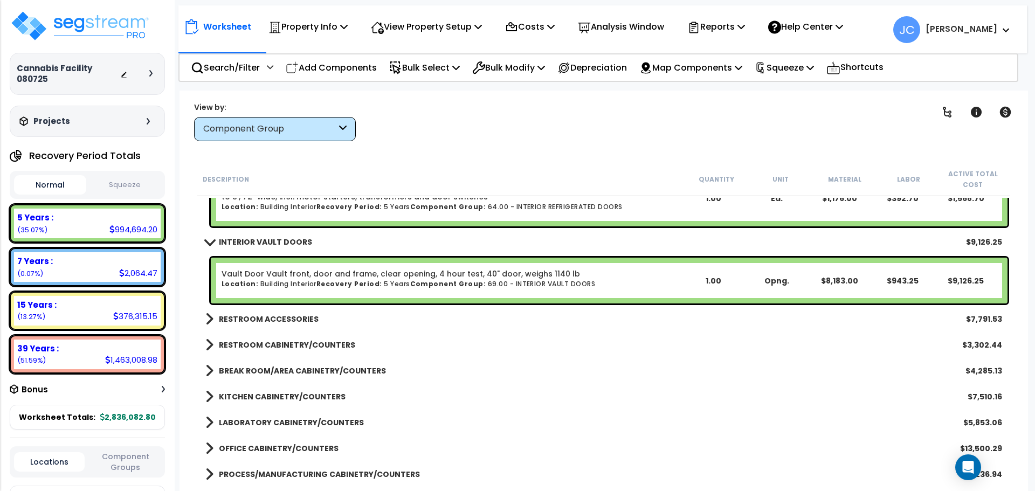
scroll to position [5590, 0]
click at [258, 319] on b "RESTROOM ACCESSORIES" at bounding box center [269, 318] width 100 height 11
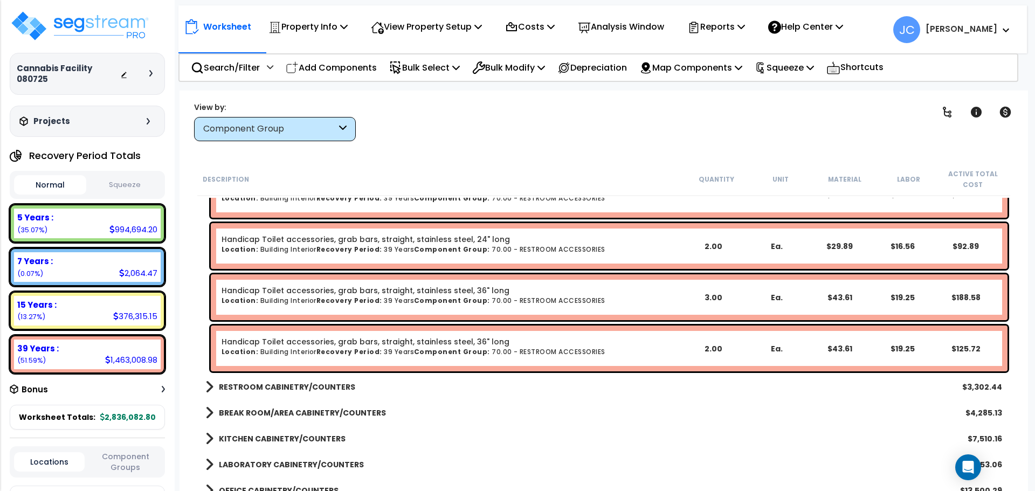
scroll to position [5820, 0]
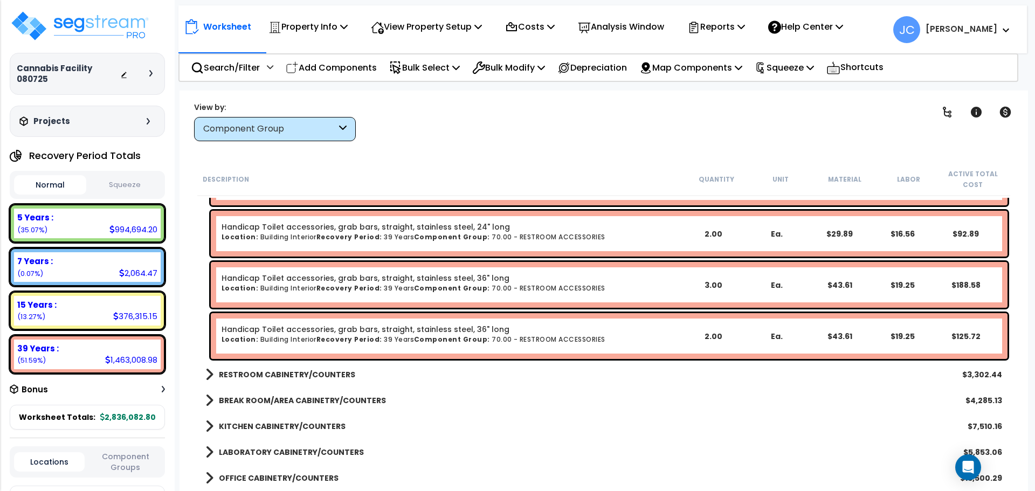
click at [318, 374] on b "RESTROOM CABINETRY/COUNTERS" at bounding box center [287, 374] width 136 height 11
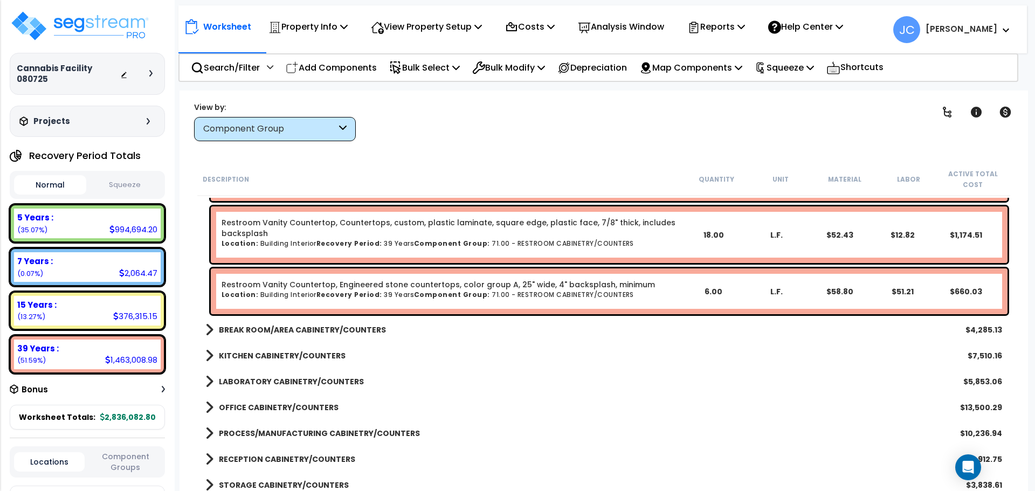
scroll to position [6066, 0]
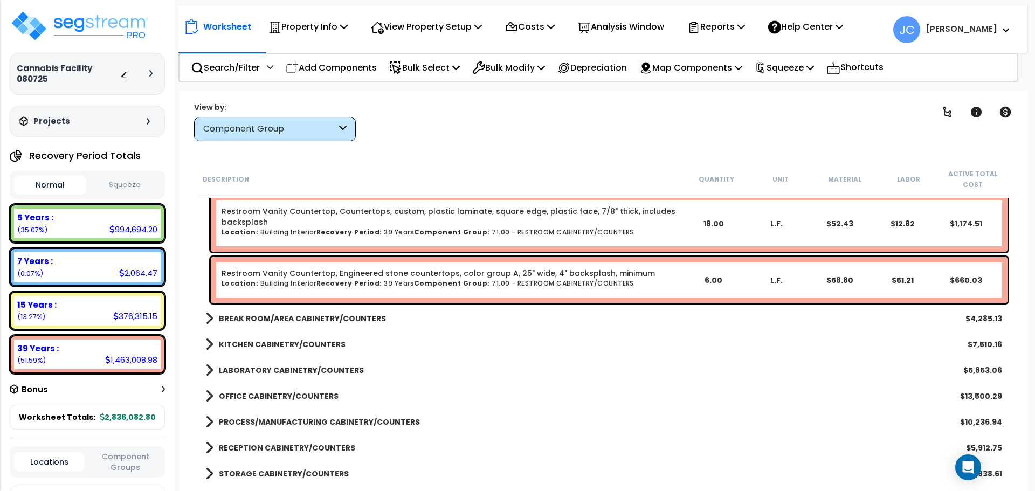
click at [353, 313] on b "BREAK ROOM/AREA CABINETRY/COUNTERS" at bounding box center [302, 318] width 167 height 11
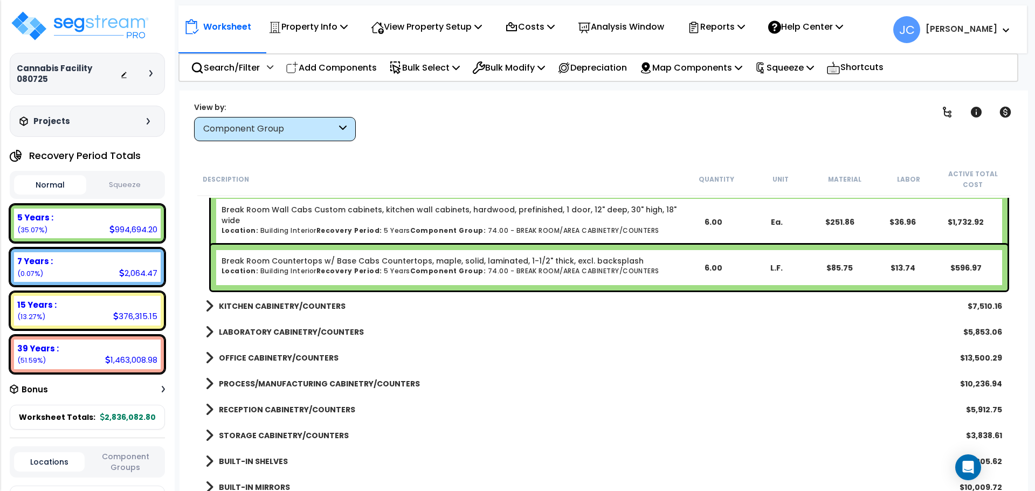
scroll to position [6270, 0]
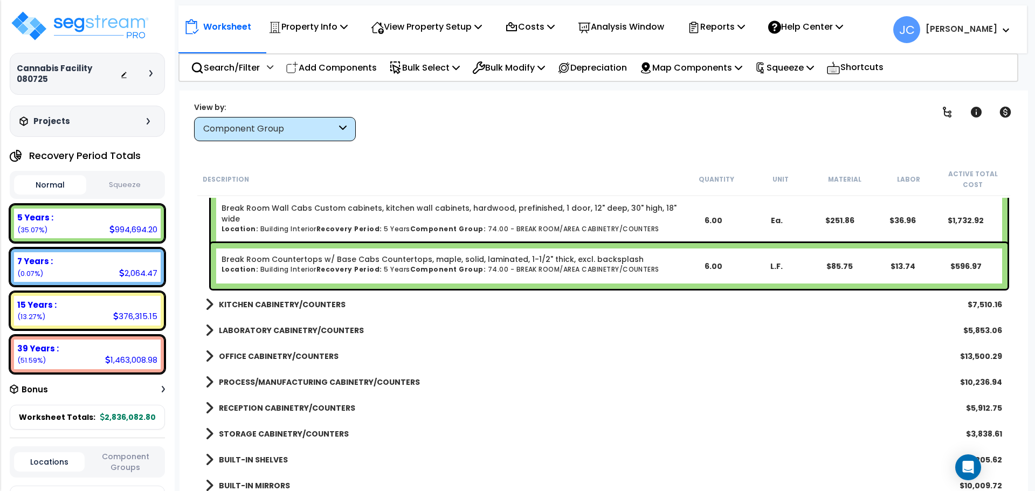
click at [297, 300] on b "KITCHEN CABINETRY/COUNTERS" at bounding box center [282, 304] width 127 height 11
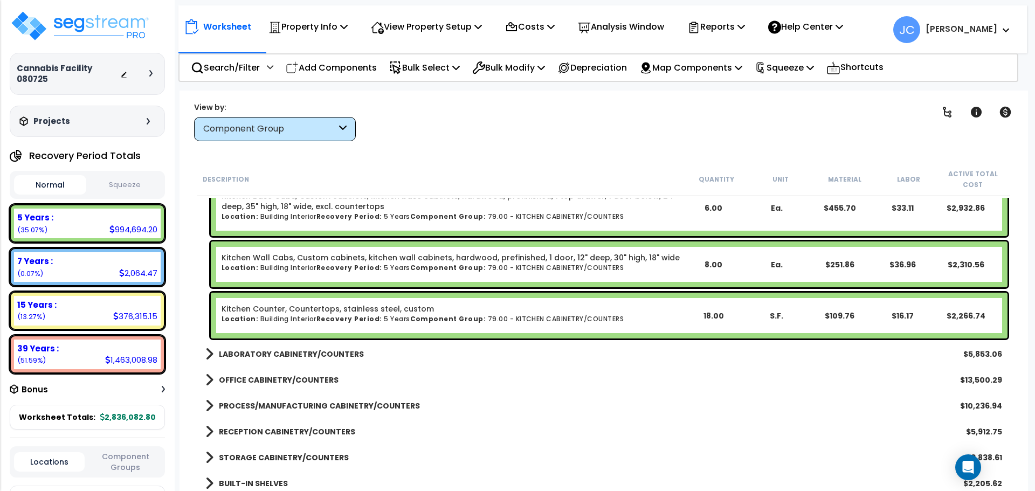
scroll to position [6415, 0]
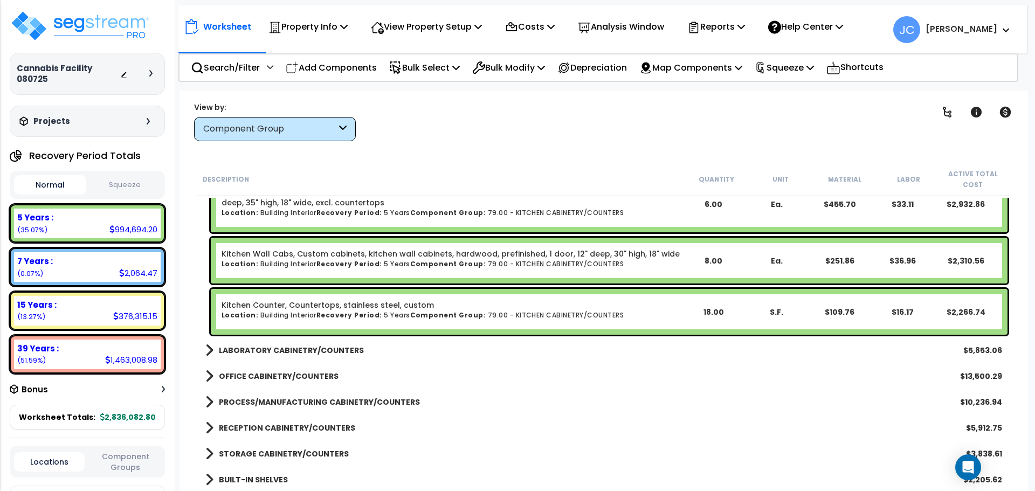
click at [315, 351] on b "LABORATORY CABINETRY/COUNTERS" at bounding box center [291, 350] width 145 height 11
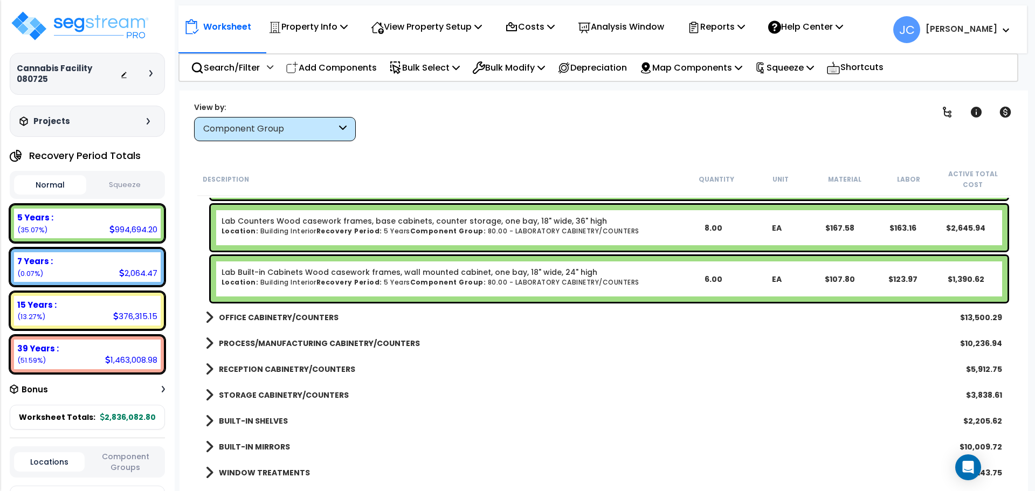
scroll to position [6629, 0]
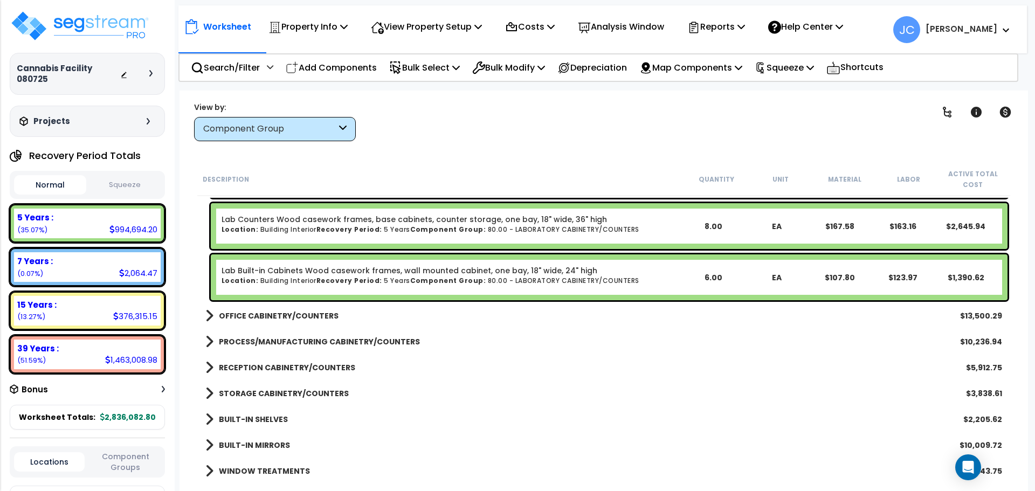
click at [307, 317] on b "OFFICE CABINETRY/COUNTERS" at bounding box center [279, 316] width 120 height 11
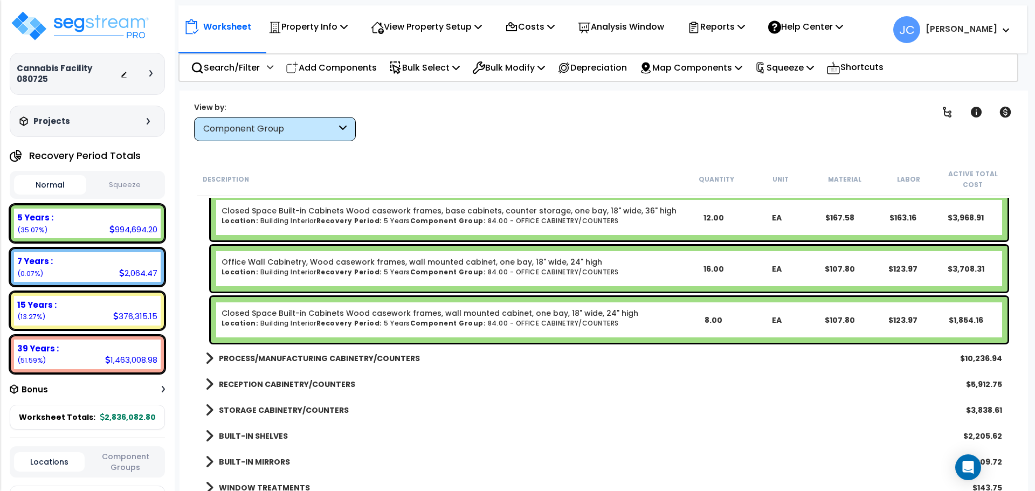
scroll to position [6819, 0]
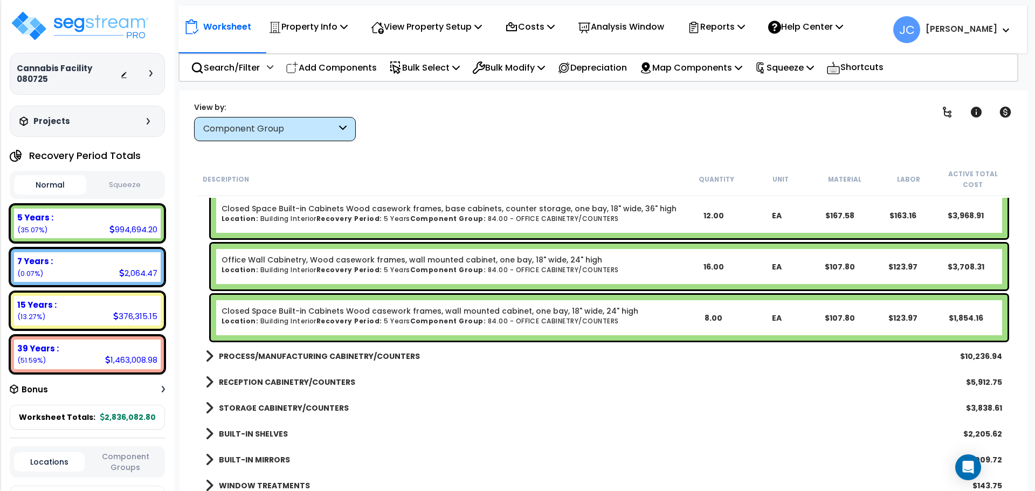
click at [356, 355] on b "PROCESS/MANUFACTURING CABINETRY/COUNTERS" at bounding box center [319, 356] width 201 height 11
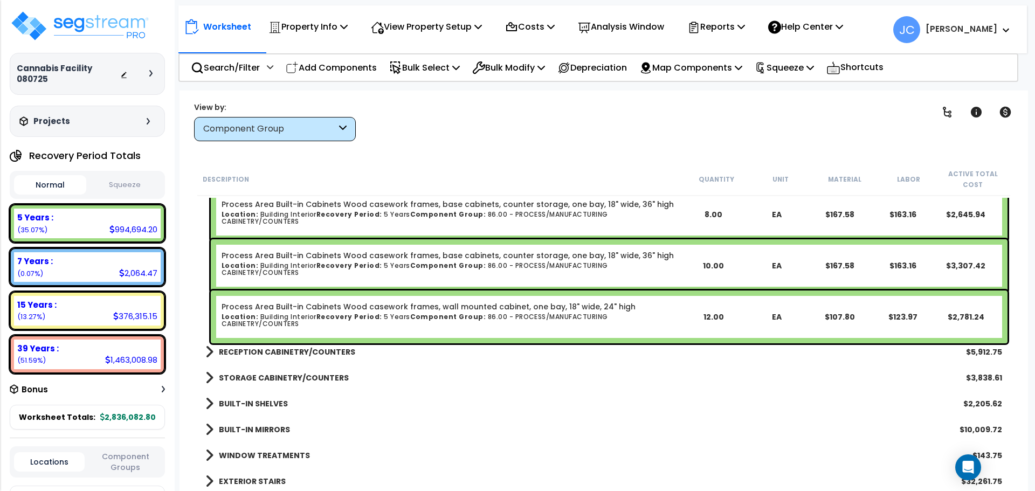
scroll to position [7067, 0]
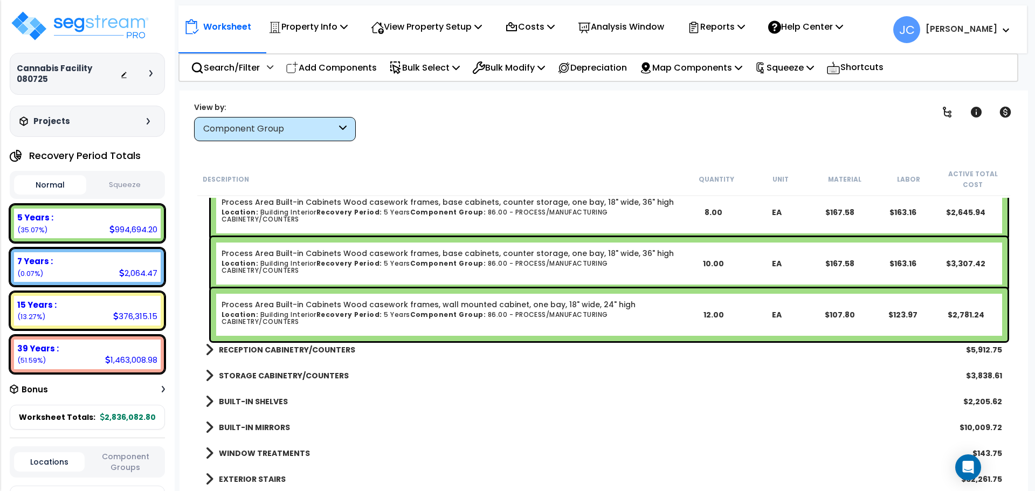
click at [306, 353] on b "RECEPTION CABINETRY/COUNTERS" at bounding box center [287, 350] width 136 height 11
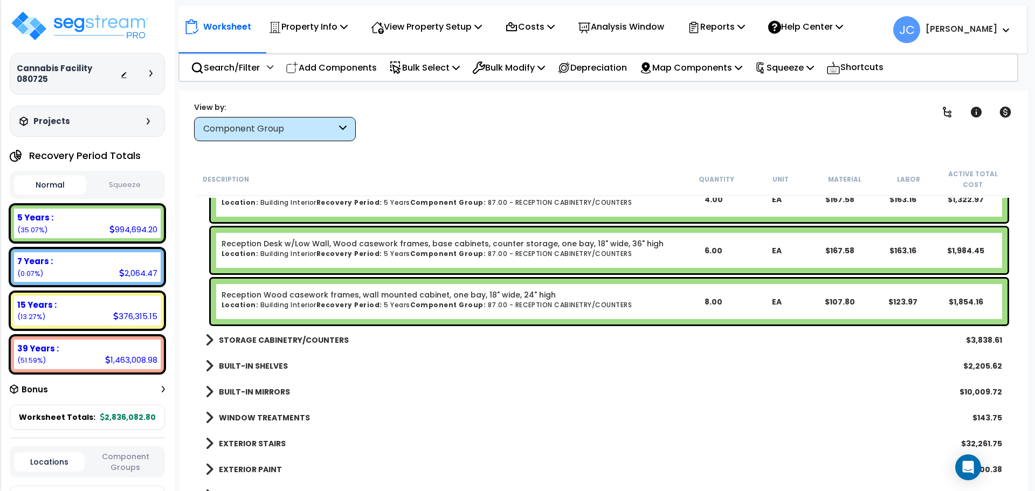
scroll to position [7321, 0]
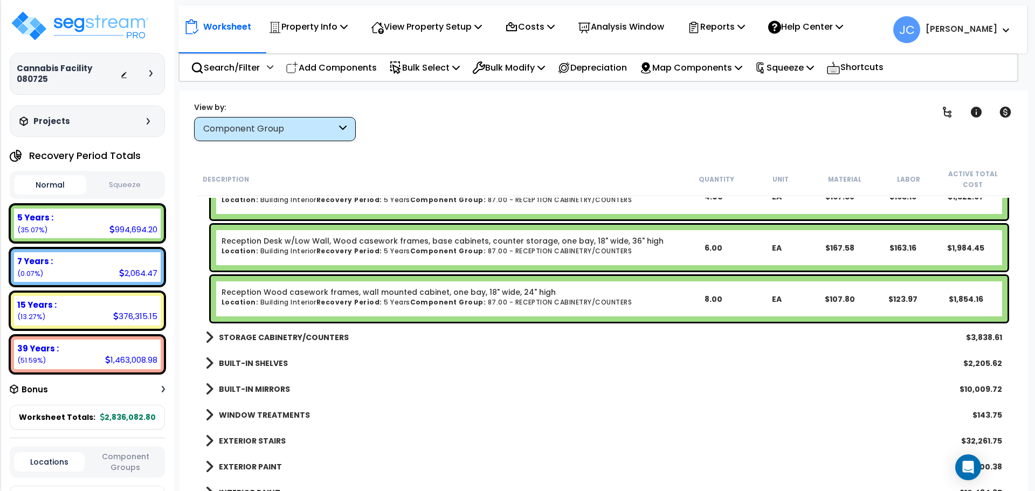
click at [300, 337] on b "STORAGE CABINETRY/COUNTERS" at bounding box center [284, 337] width 130 height 11
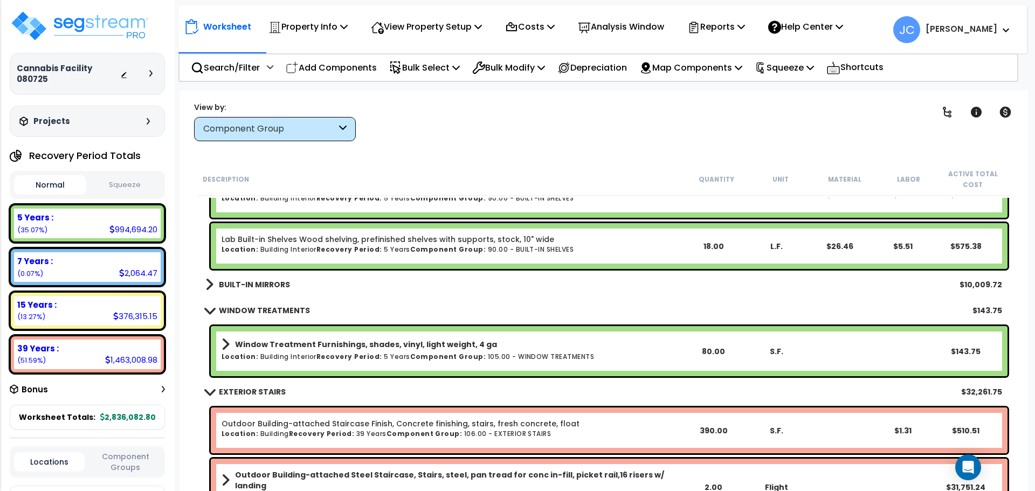
scroll to position [7688, 0]
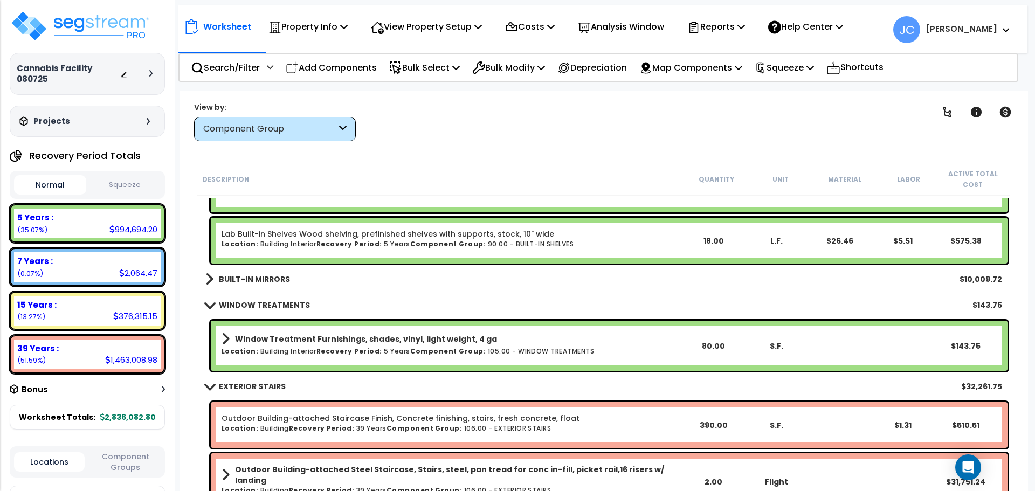
click at [266, 276] on b "BUILT-IN MIRRORS" at bounding box center [254, 279] width 71 height 11
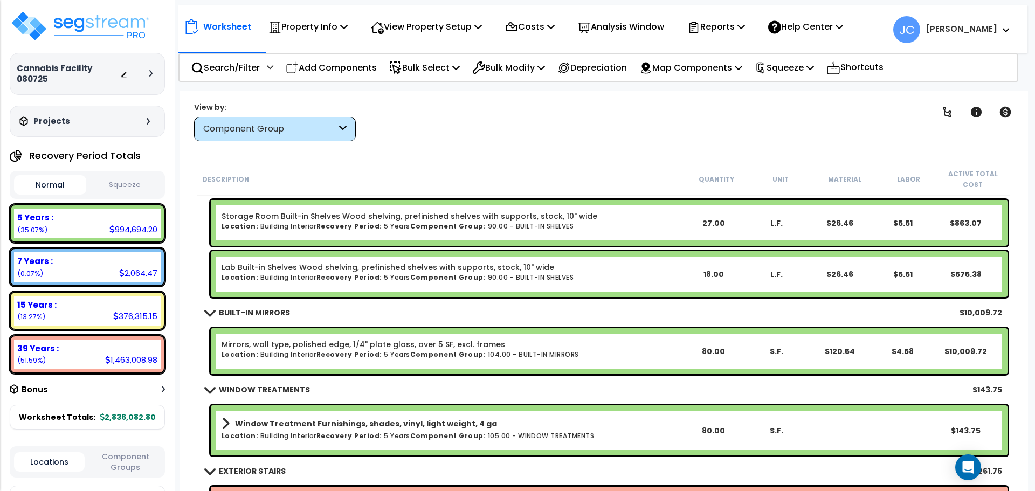
scroll to position [7659, 0]
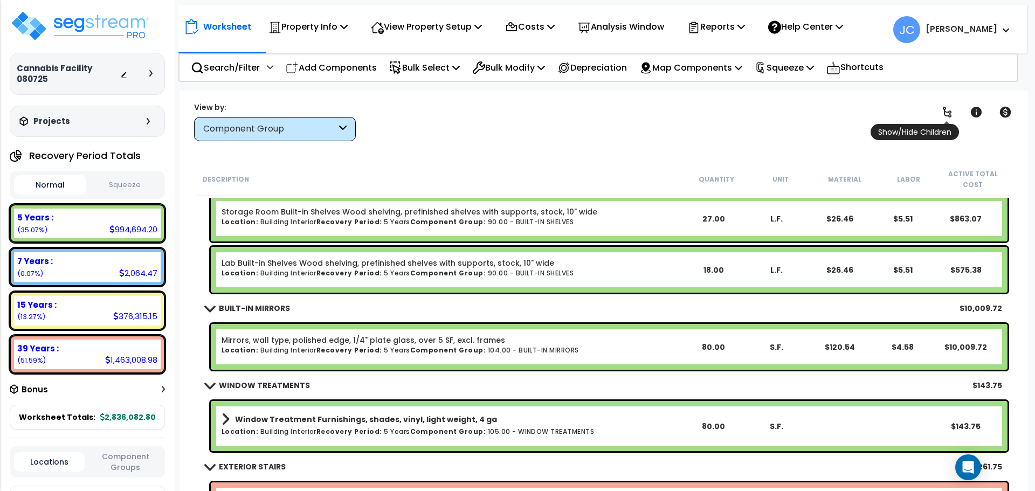
click at [946, 114] on icon at bounding box center [947, 112] width 13 height 13
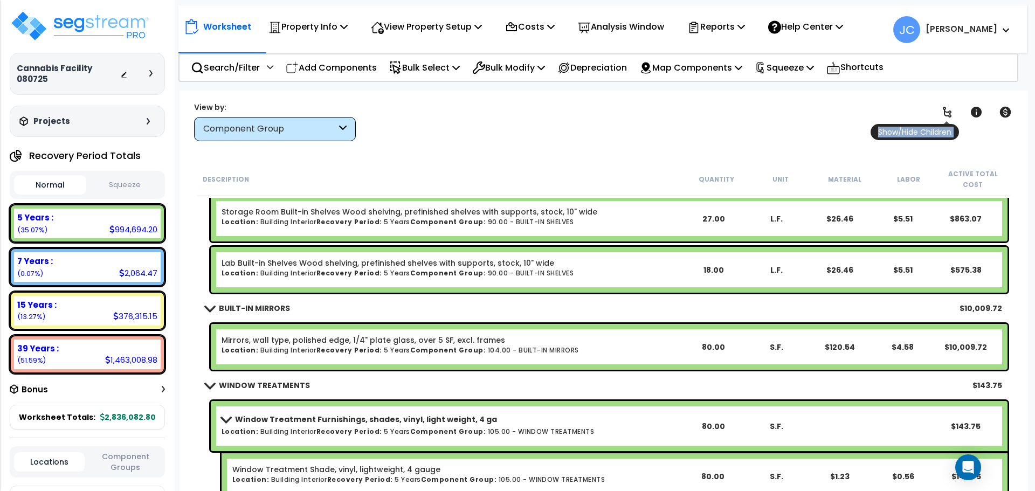
click at [946, 114] on icon at bounding box center [947, 112] width 13 height 13
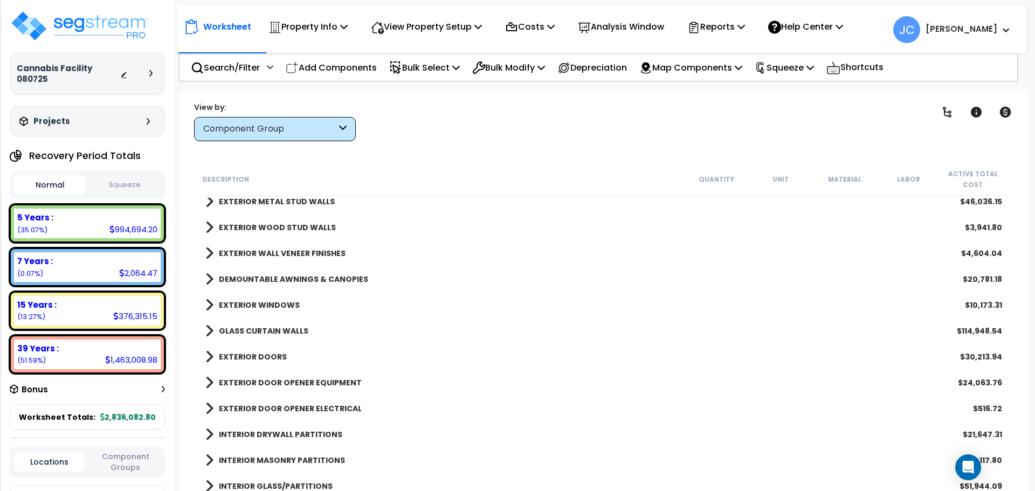
scroll to position [294, 0]
click at [278, 303] on b "EXTERIOR WINDOWS" at bounding box center [259, 303] width 81 height 11
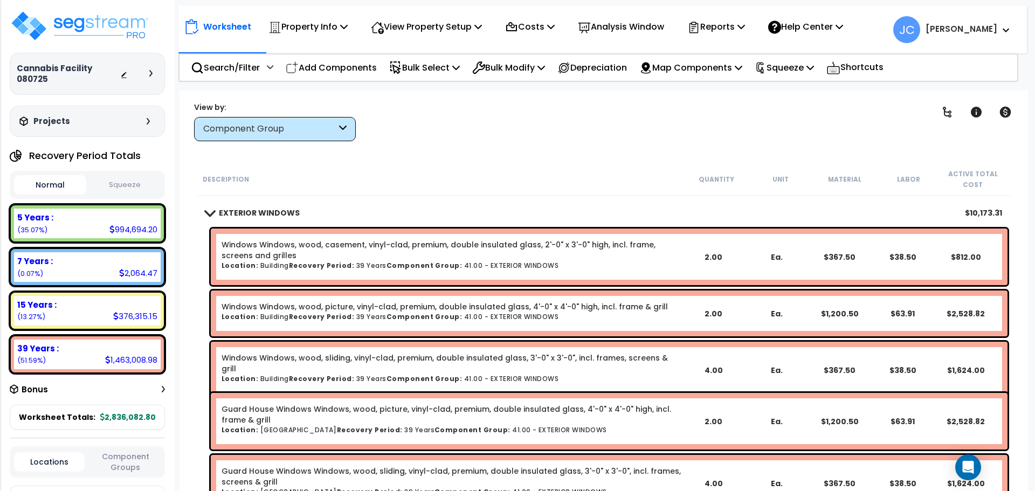
scroll to position [389, 0]
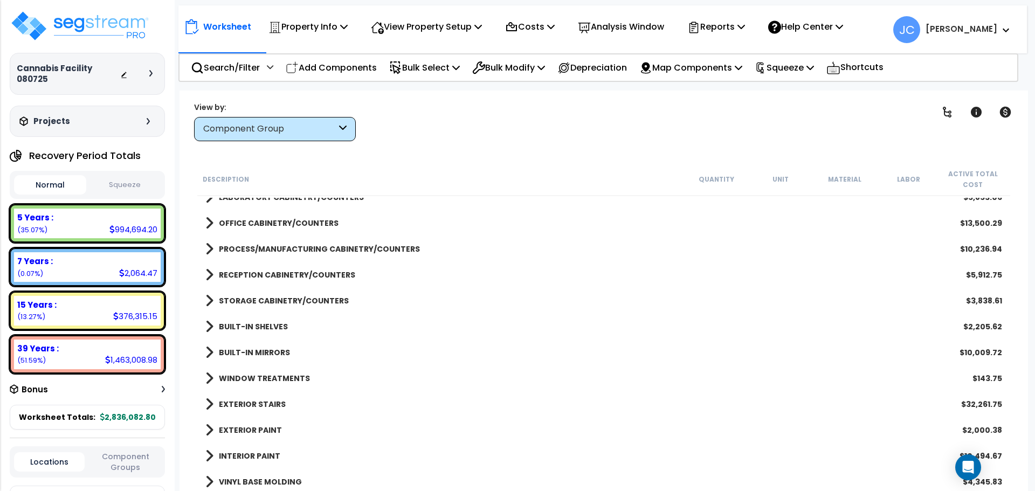
click at [276, 379] on b "WINDOW TREATMENTS" at bounding box center [264, 378] width 91 height 11
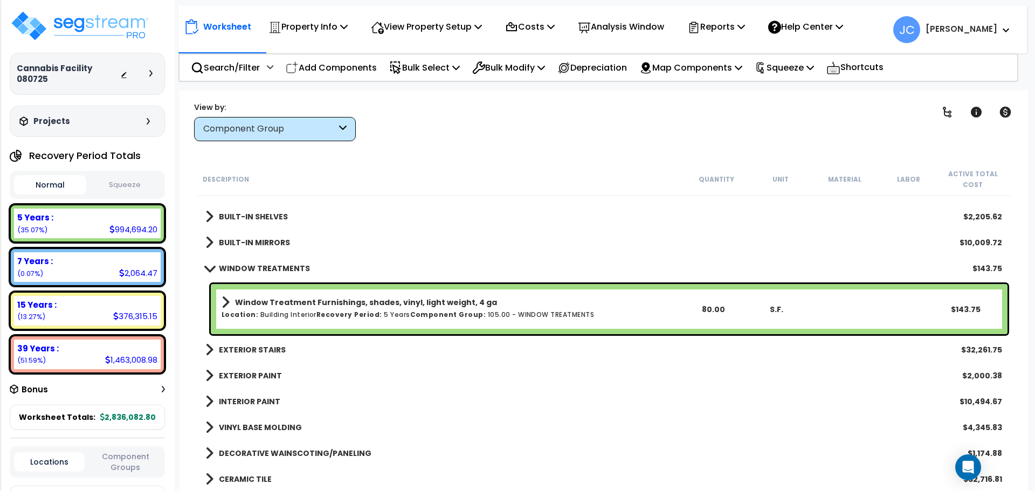
scroll to position [1362, 0]
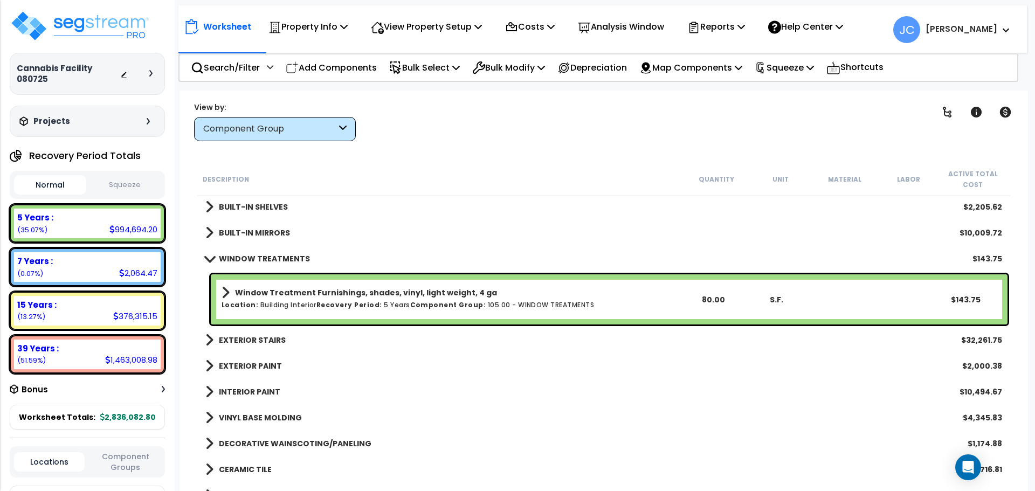
click at [250, 338] on b "EXTERIOR STAIRS" at bounding box center [252, 340] width 67 height 11
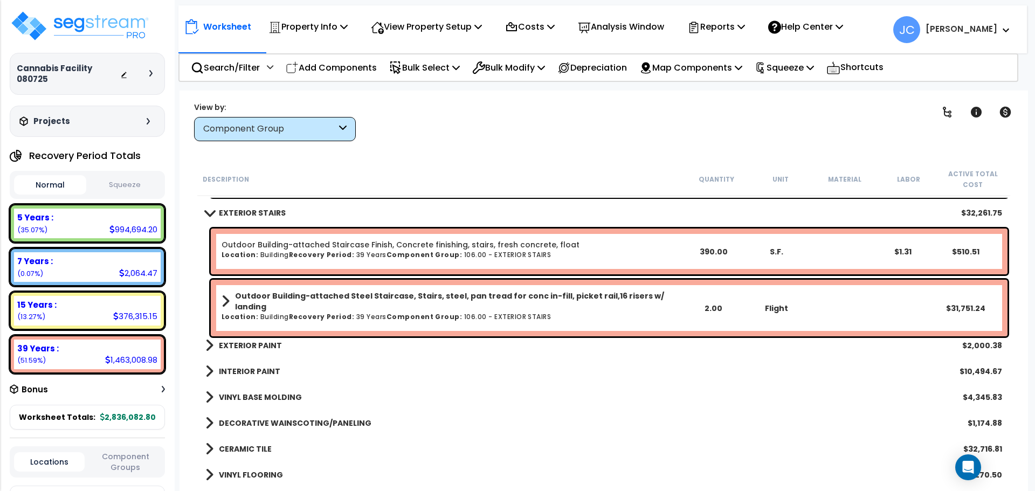
scroll to position [1491, 0]
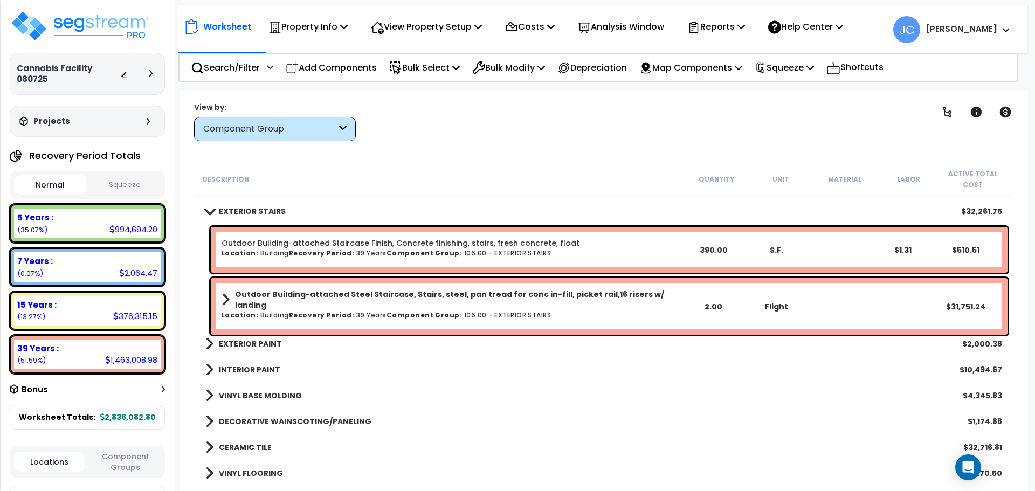
click at [255, 340] on b "EXTERIOR PAINT" at bounding box center [250, 344] width 63 height 11
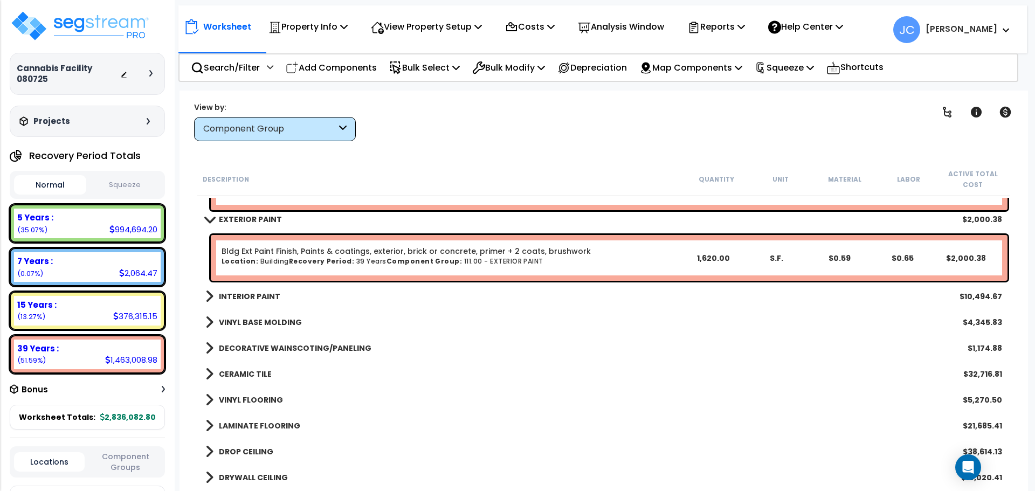
scroll to position [1616, 0]
click at [248, 296] on b "INTERIOR PAINT" at bounding box center [249, 296] width 61 height 11
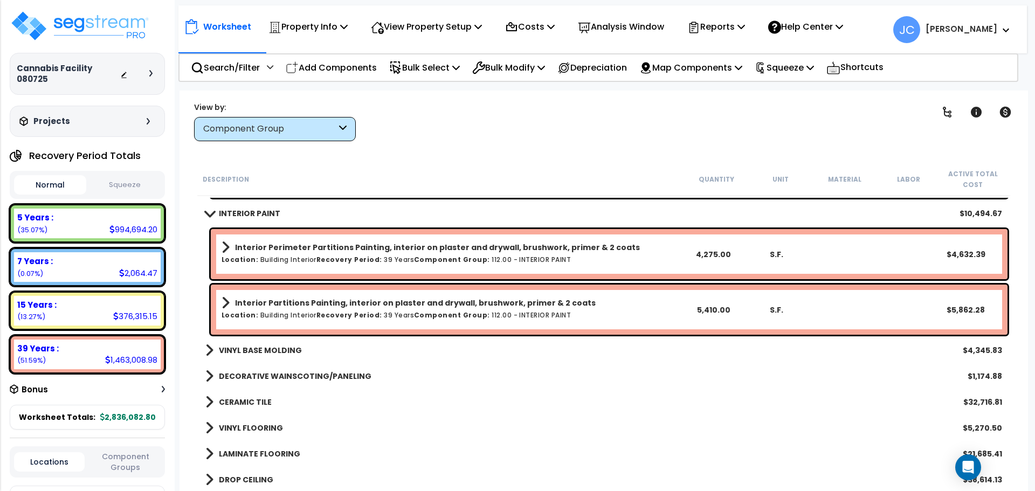
scroll to position [1700, 0]
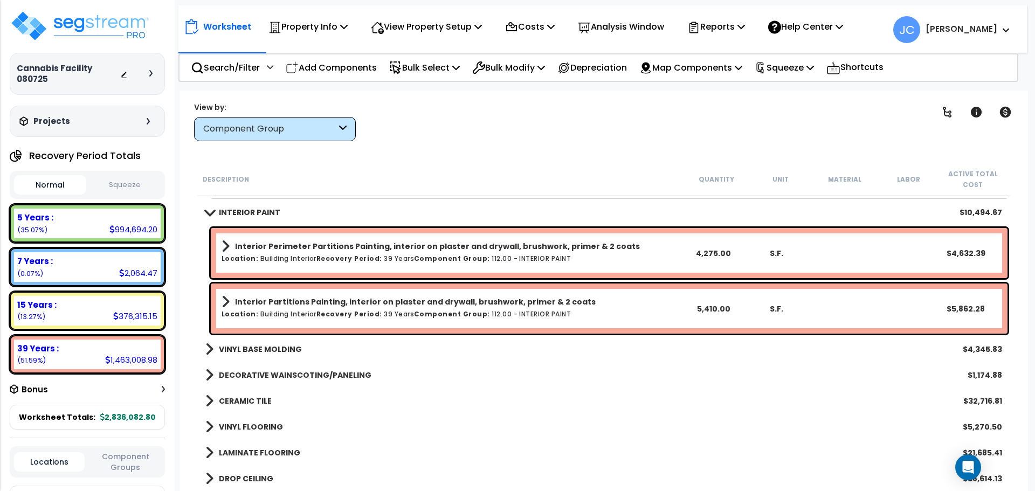
click at [285, 351] on b "VINYL BASE MOLDING" at bounding box center [260, 349] width 83 height 11
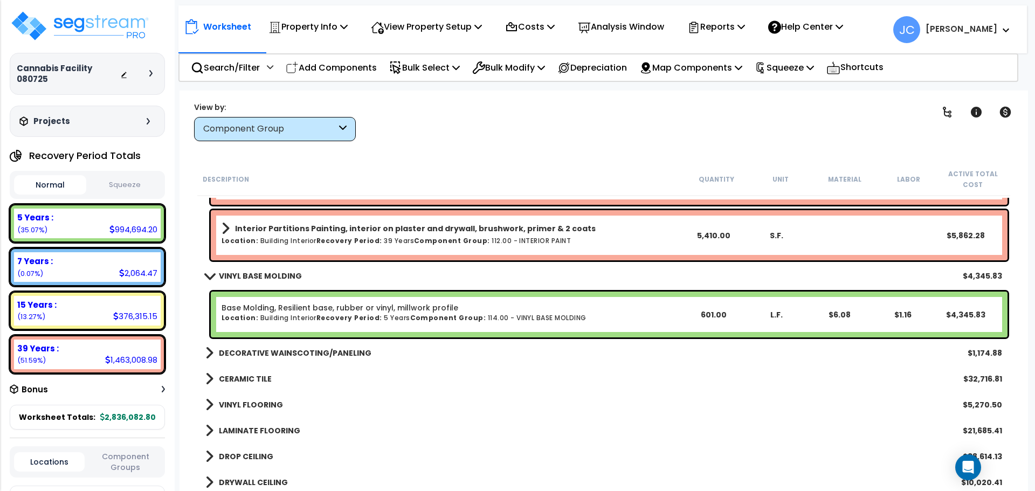
scroll to position [1782, 0]
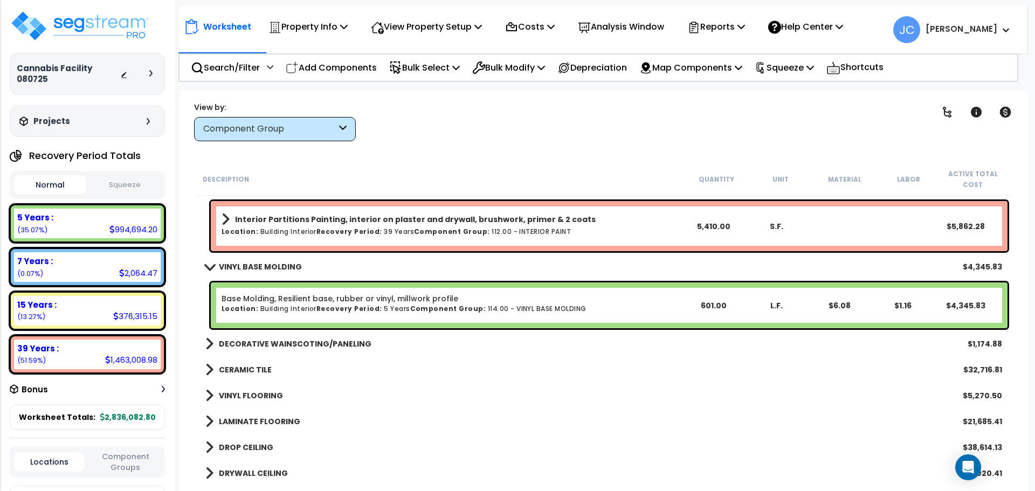
click at [347, 304] on b "Recovery Period:" at bounding box center [350, 308] width 66 height 9
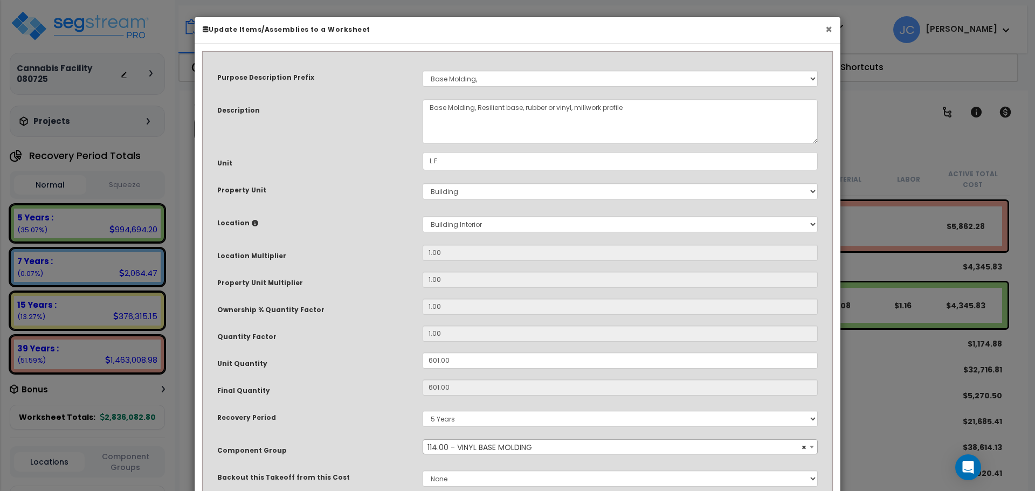
click at [830, 26] on button "×" at bounding box center [829, 29] width 7 height 11
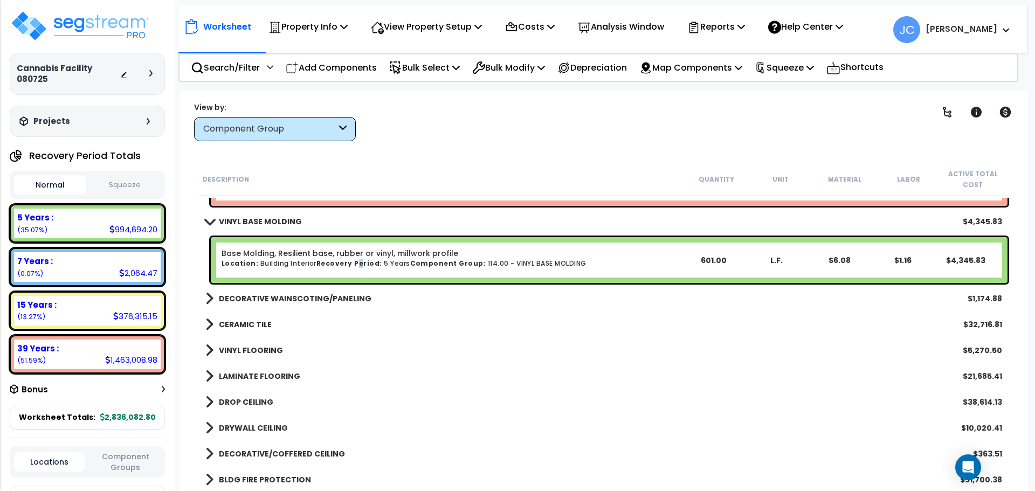
scroll to position [1834, 0]
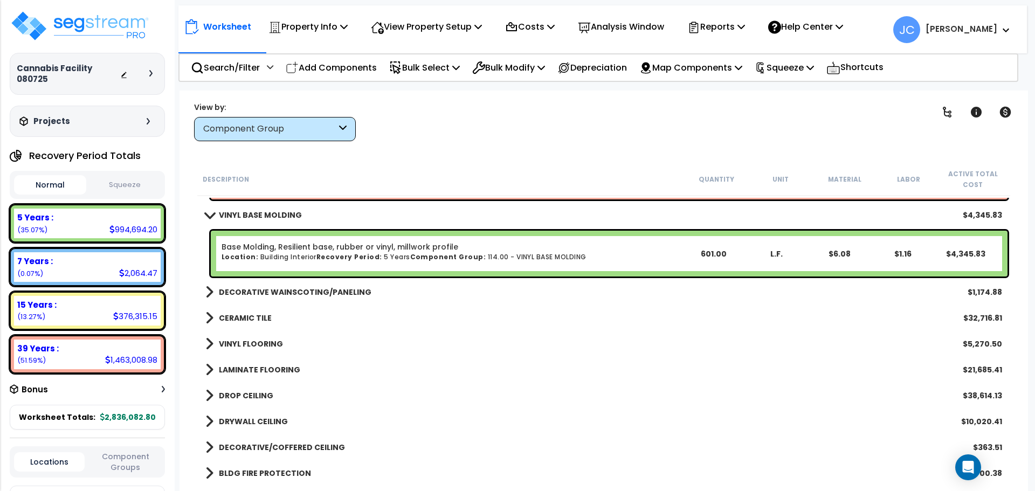
click at [287, 297] on b "DECORATIVE WAINSCOTING/PANELING" at bounding box center [295, 292] width 153 height 11
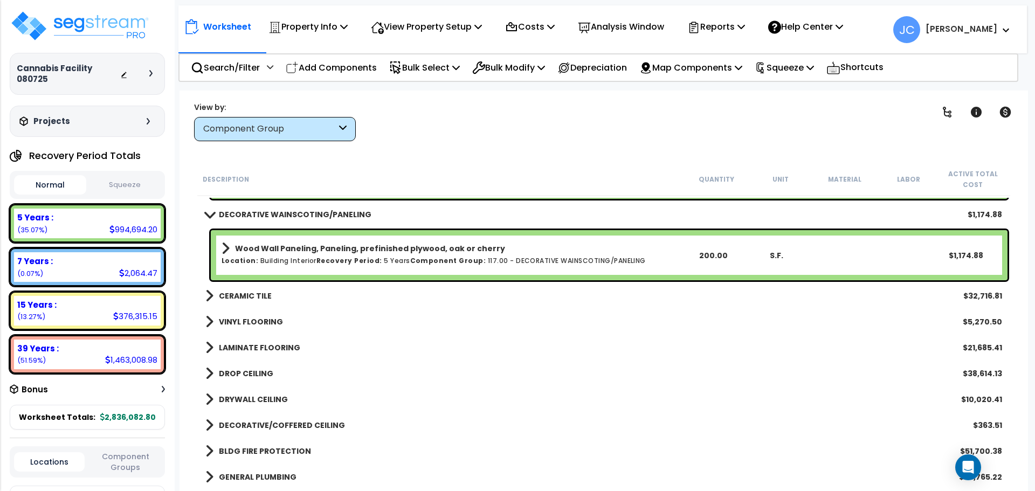
scroll to position [1913, 0]
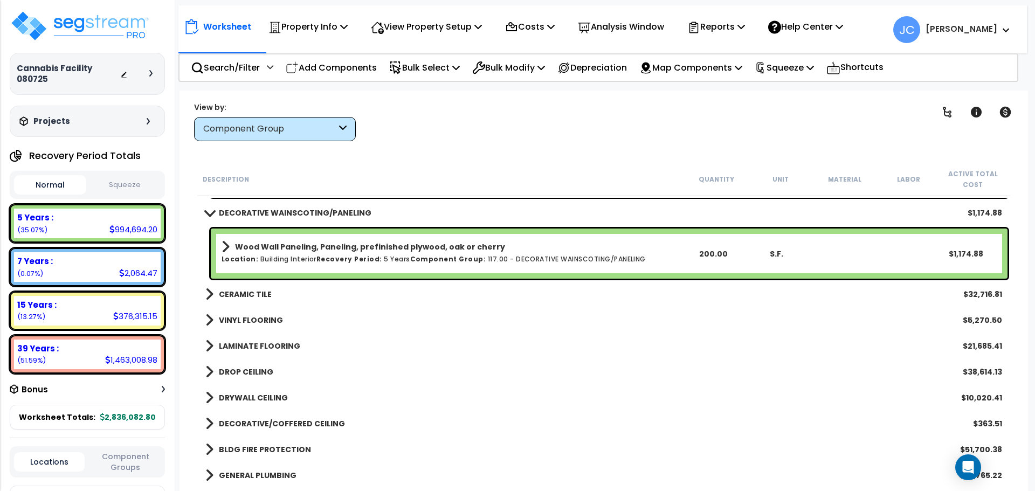
click at [250, 293] on b "CERAMIC TILE" at bounding box center [245, 294] width 53 height 11
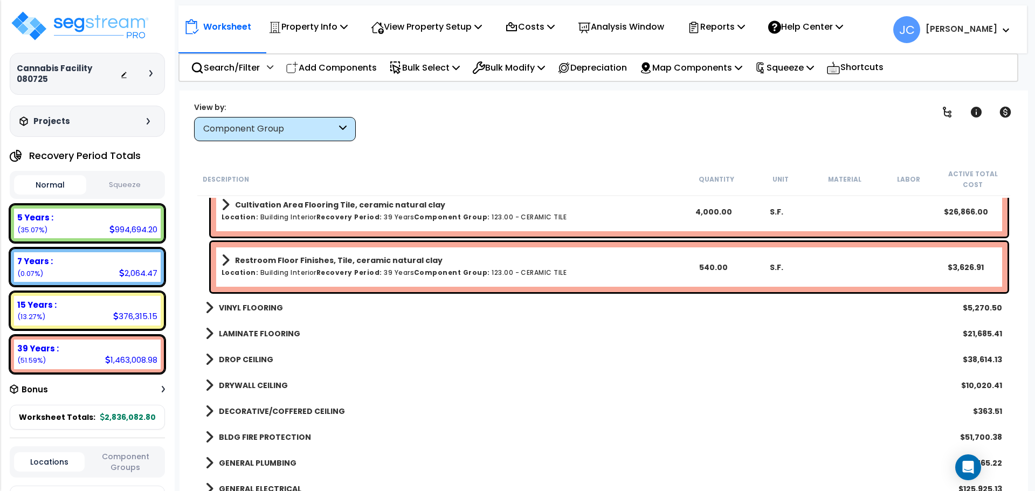
scroll to position [2097, 0]
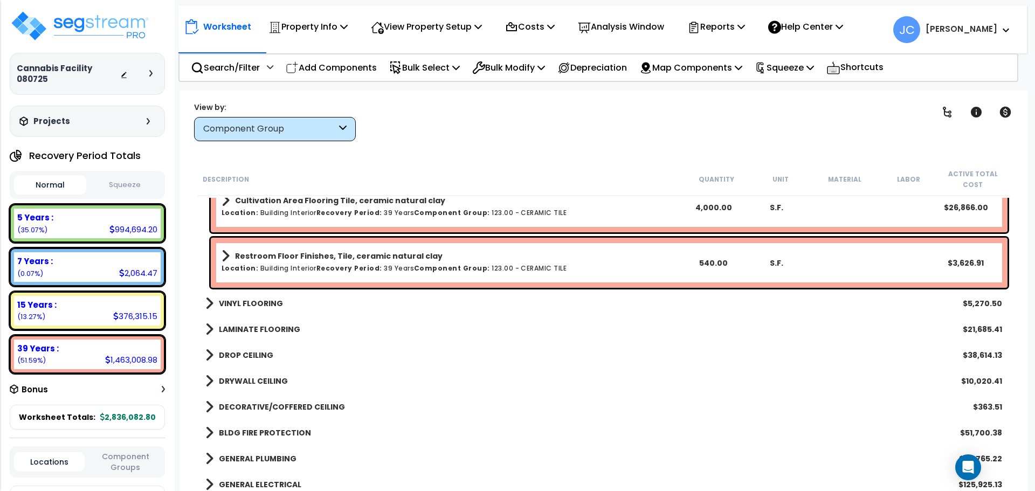
click at [259, 302] on b "VINYL FLOORING" at bounding box center [251, 303] width 64 height 11
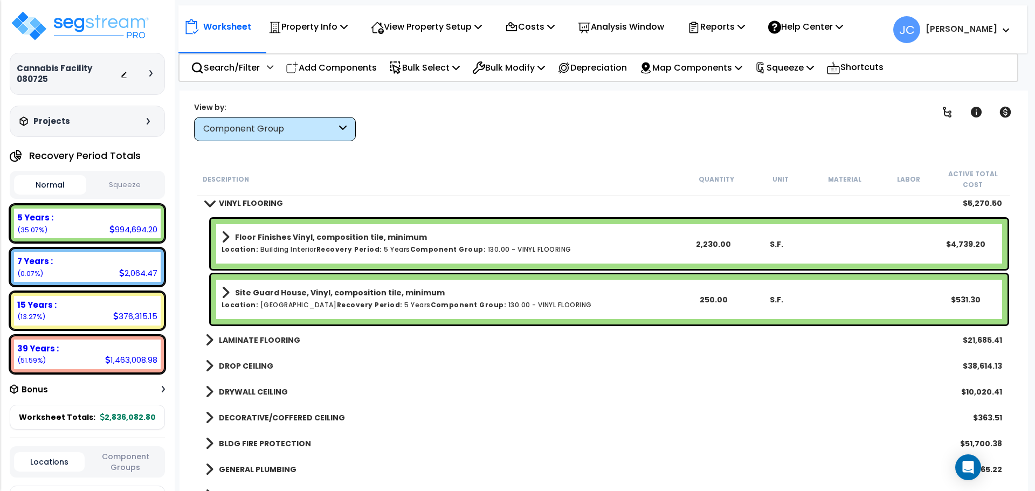
scroll to position [2199, 0]
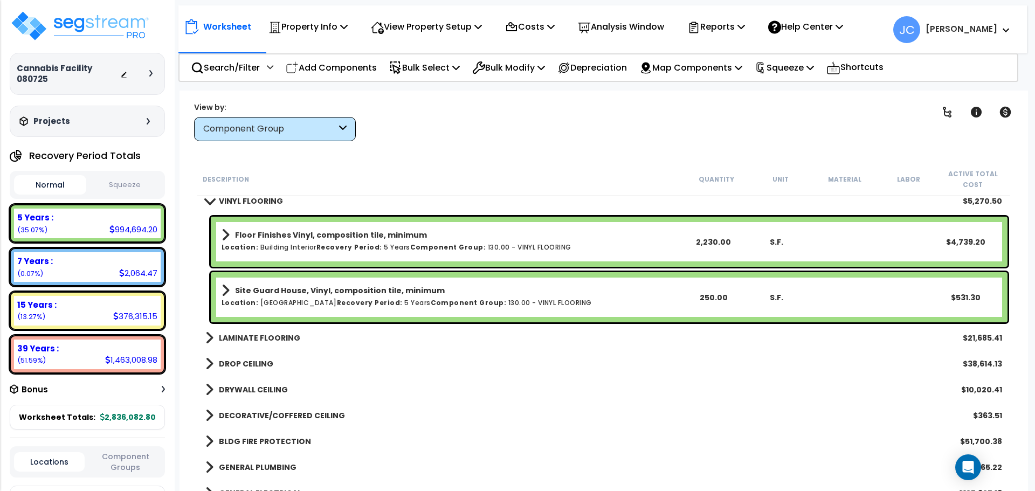
click at [257, 342] on b "LAMINATE FLOORING" at bounding box center [259, 338] width 81 height 11
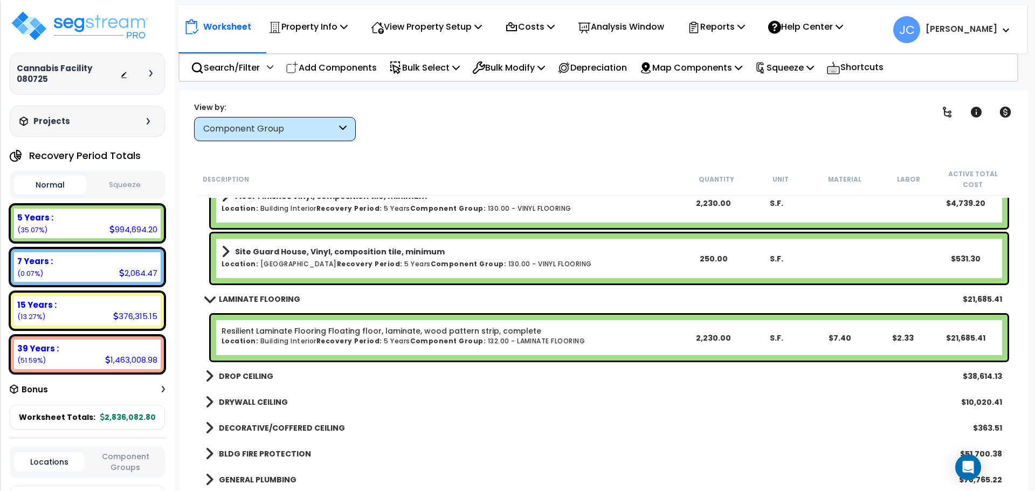
scroll to position [2242, 0]
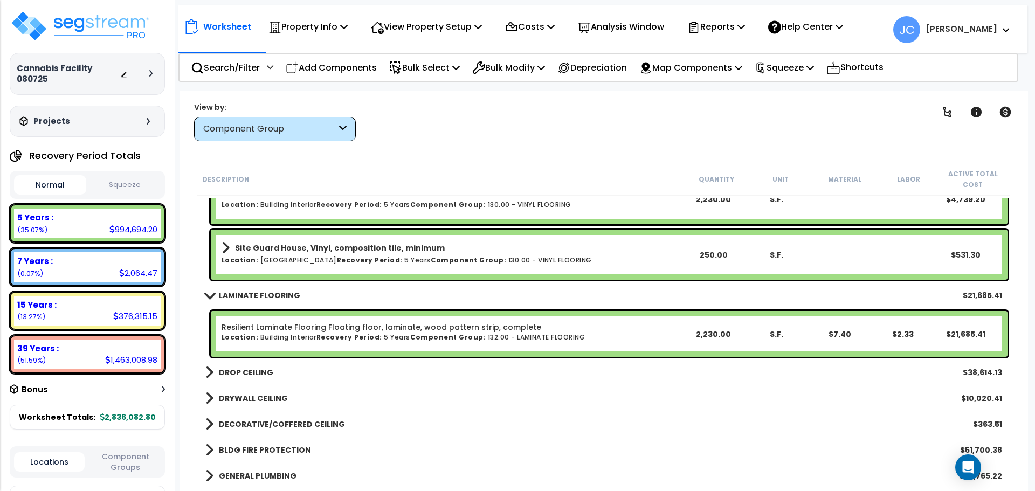
click at [244, 373] on b "DROP CEILING" at bounding box center [246, 372] width 54 height 11
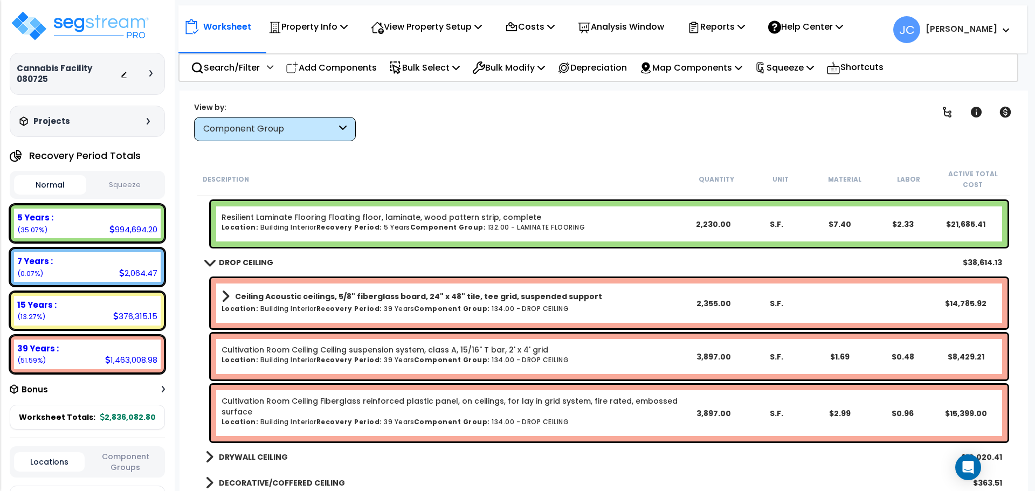
scroll to position [2379, 0]
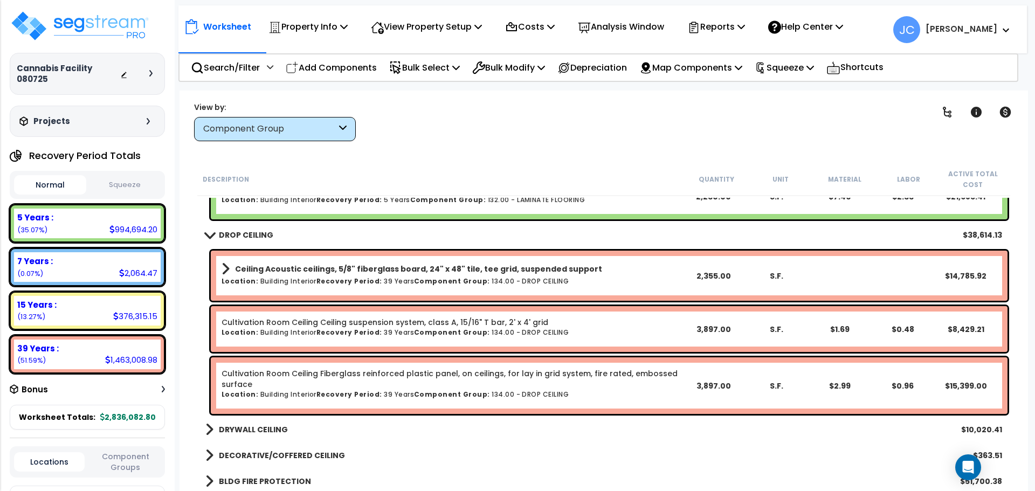
click at [267, 427] on b "DRYWALL CEILING" at bounding box center [253, 429] width 69 height 11
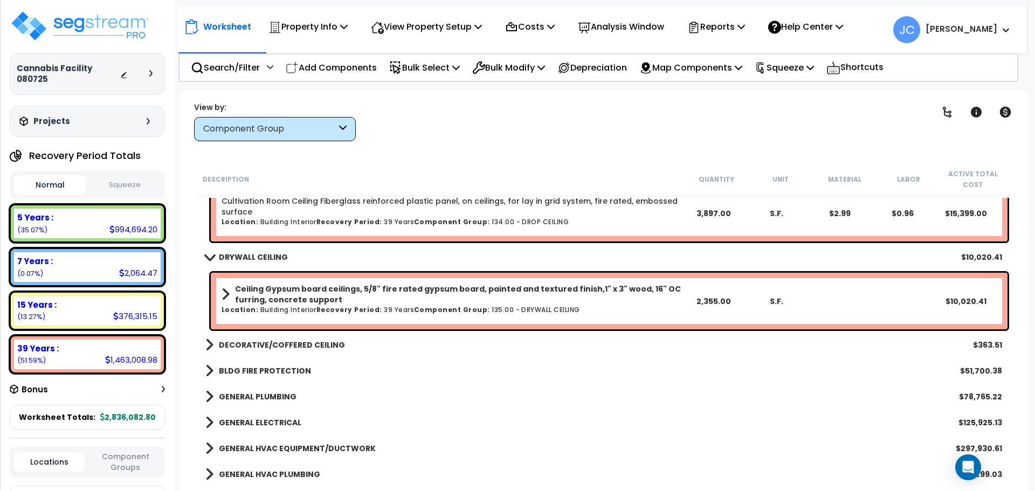
scroll to position [2552, 0]
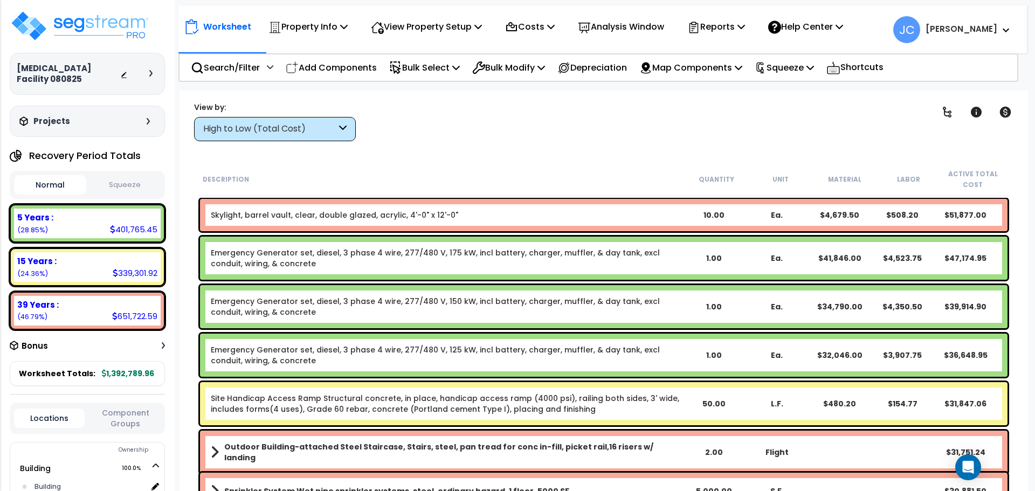
click at [306, 133] on div "High to Low (Total Cost)" at bounding box center [269, 129] width 133 height 12
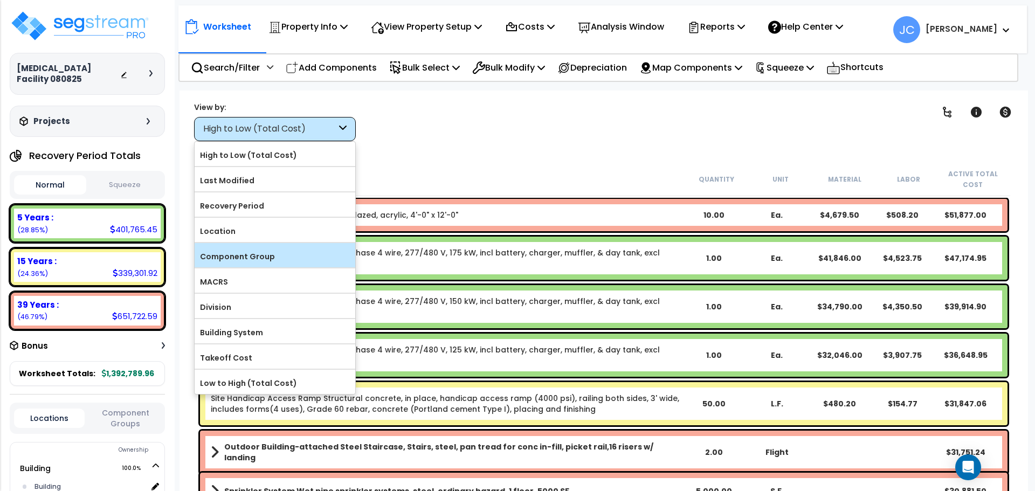
click at [257, 256] on label "Component Group" at bounding box center [275, 257] width 161 height 16
click at [0, 0] on input "Component Group" at bounding box center [0, 0] width 0 height 0
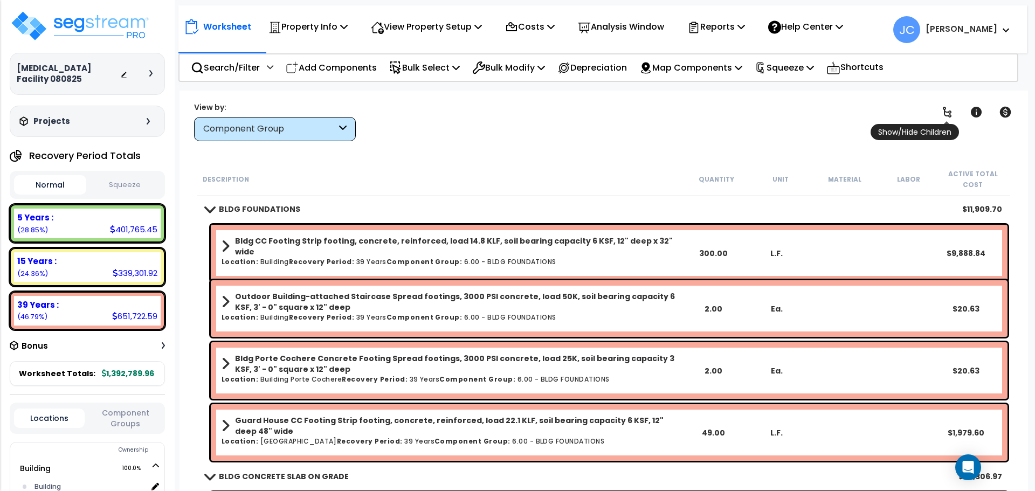
click at [945, 124] on span "Show/Hide Children" at bounding box center [915, 132] width 88 height 16
click at [950, 117] on icon at bounding box center [947, 112] width 9 height 11
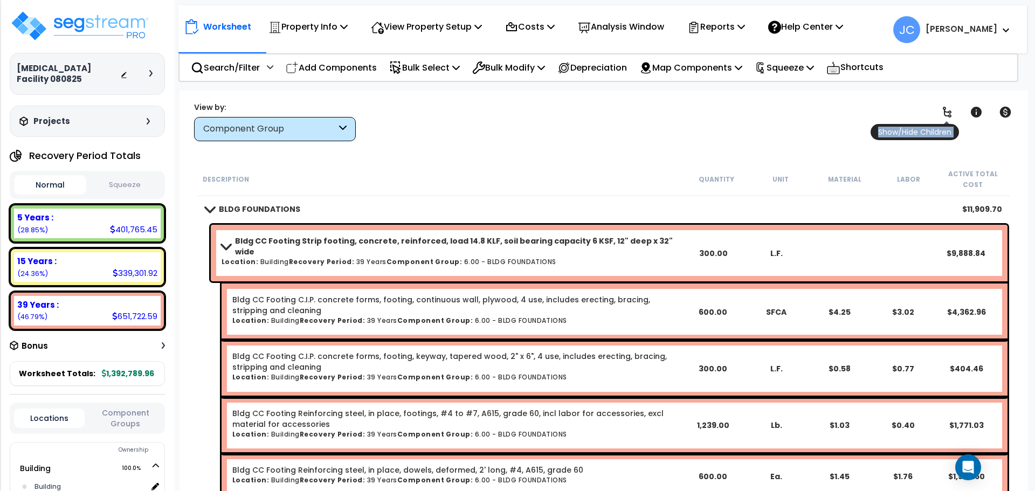
click at [950, 117] on icon at bounding box center [947, 112] width 9 height 11
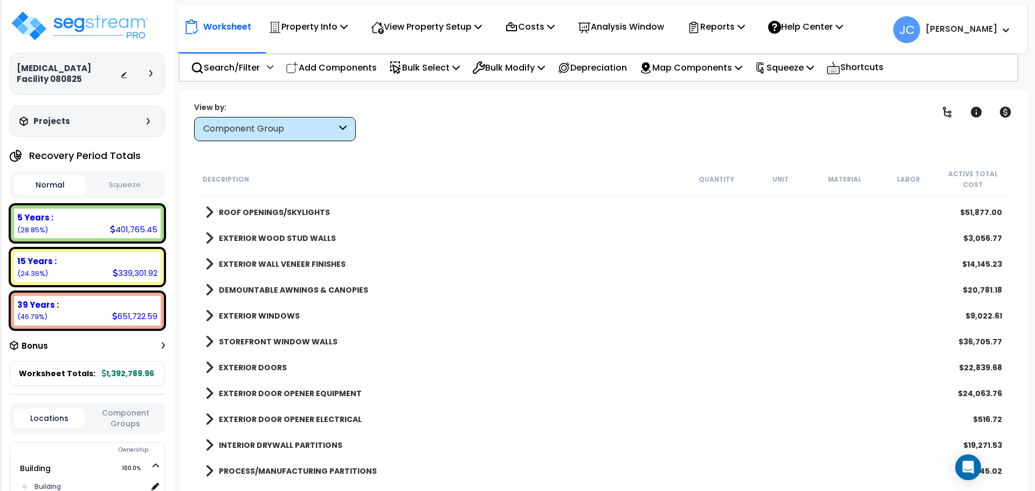
scroll to position [309, 0]
click at [257, 369] on b "EXTERIOR DOORS" at bounding box center [253, 366] width 68 height 11
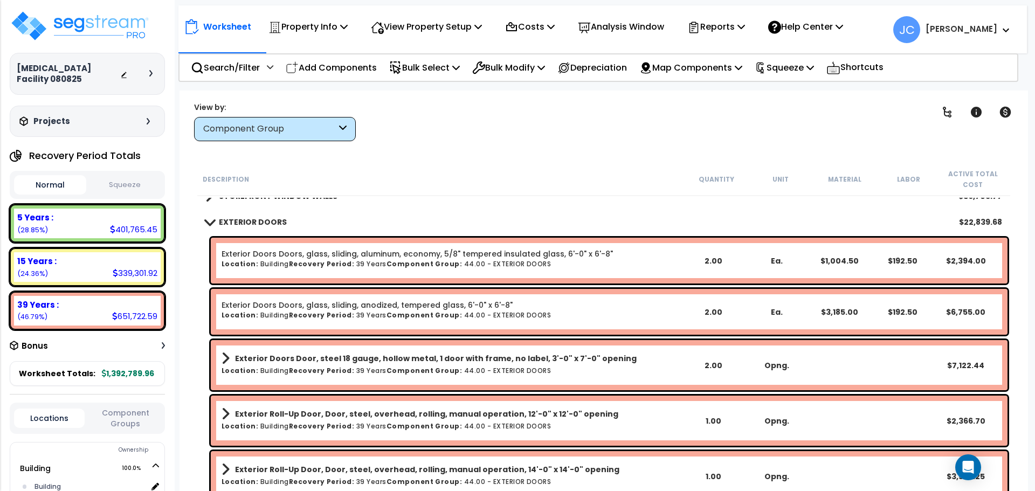
scroll to position [454, 0]
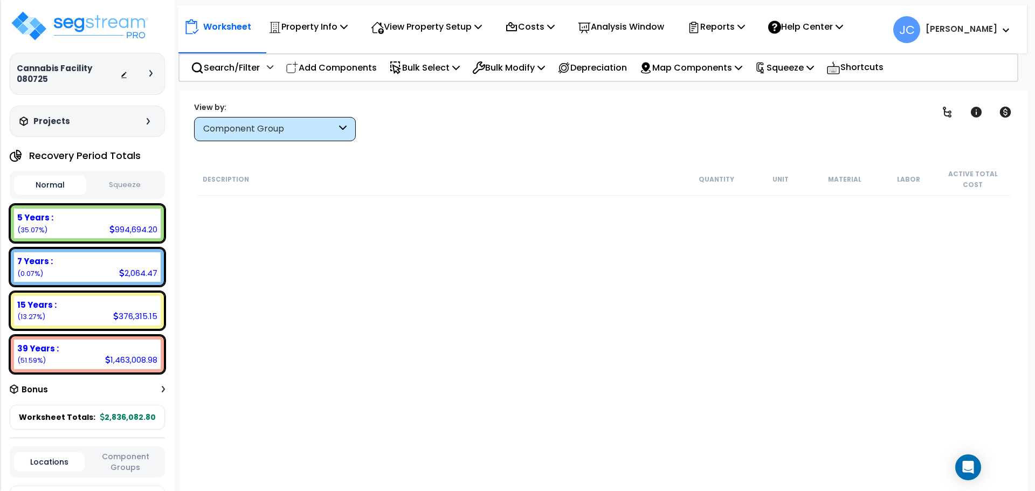
scroll to position [47, 0]
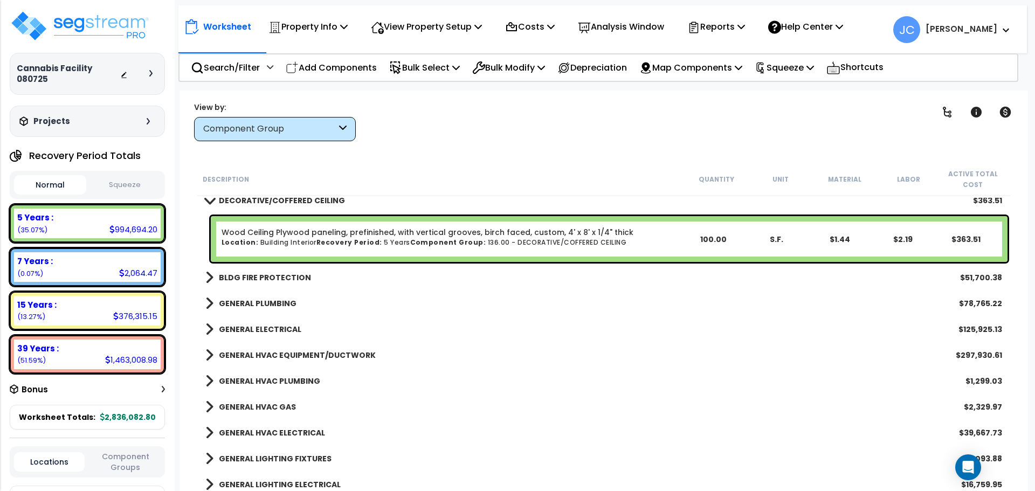
scroll to position [2697, 0]
click at [278, 273] on b "BLDG FIRE PROTECTION" at bounding box center [265, 277] width 92 height 11
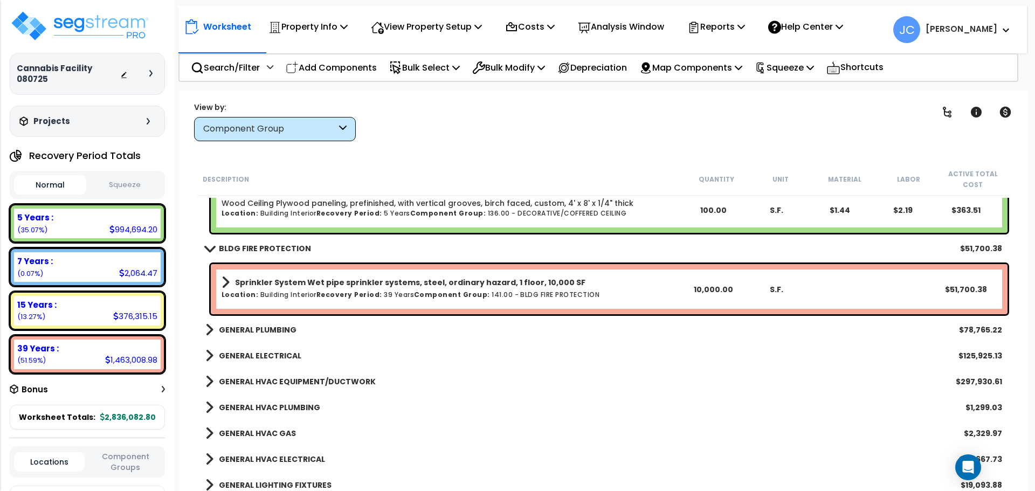
scroll to position [2727, 0]
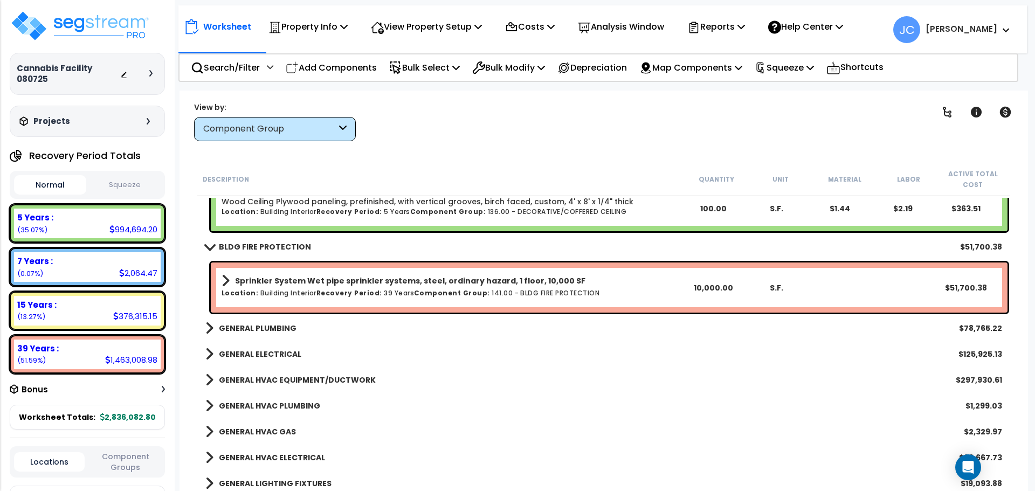
click at [362, 303] on div "Sprinkler System Wet pipe sprinkler systems, steel, ordinary hazard, 1 floor, 1…" at bounding box center [609, 288] width 797 height 50
click at [356, 283] on b "Sprinkler System Wet pipe sprinkler systems, steel, ordinary hazard, 1 floor, 1…" at bounding box center [410, 281] width 351 height 11
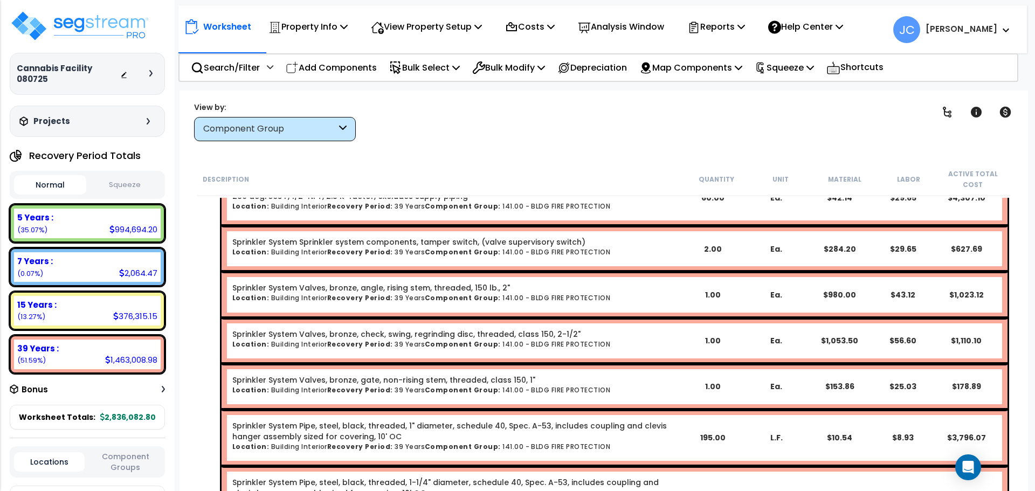
scroll to position [3086, 0]
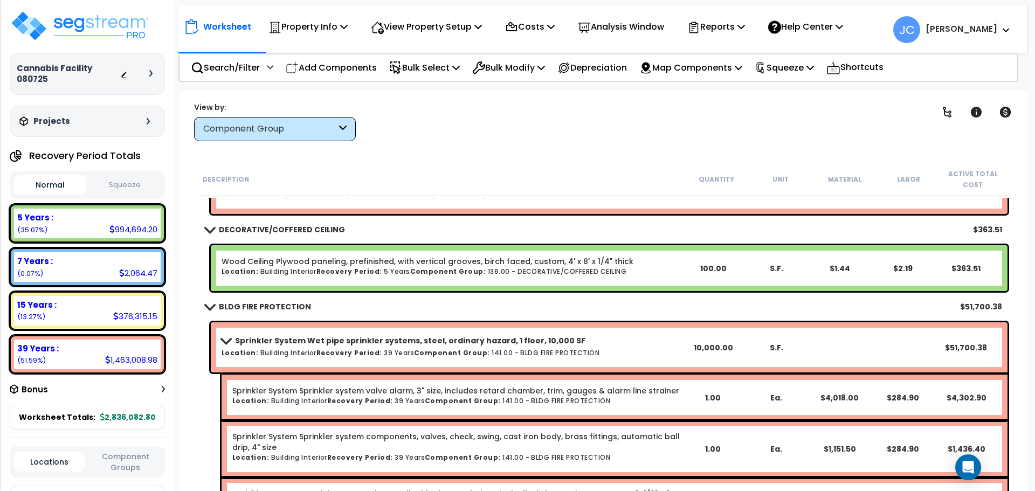
click at [298, 344] on b "Sprinkler System Wet pipe sprinkler systems, steel, ordinary hazard, 1 floor, 1…" at bounding box center [410, 340] width 351 height 11
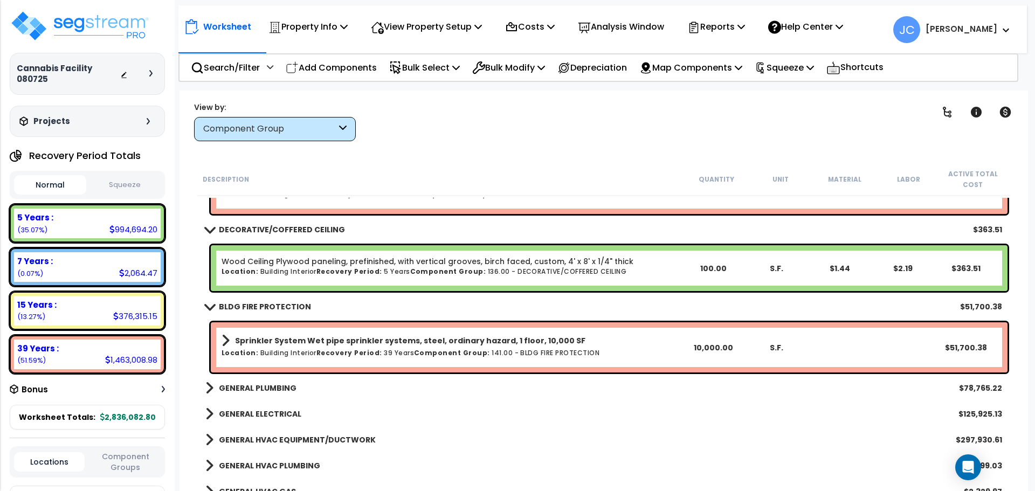
scroll to position [2726, 0]
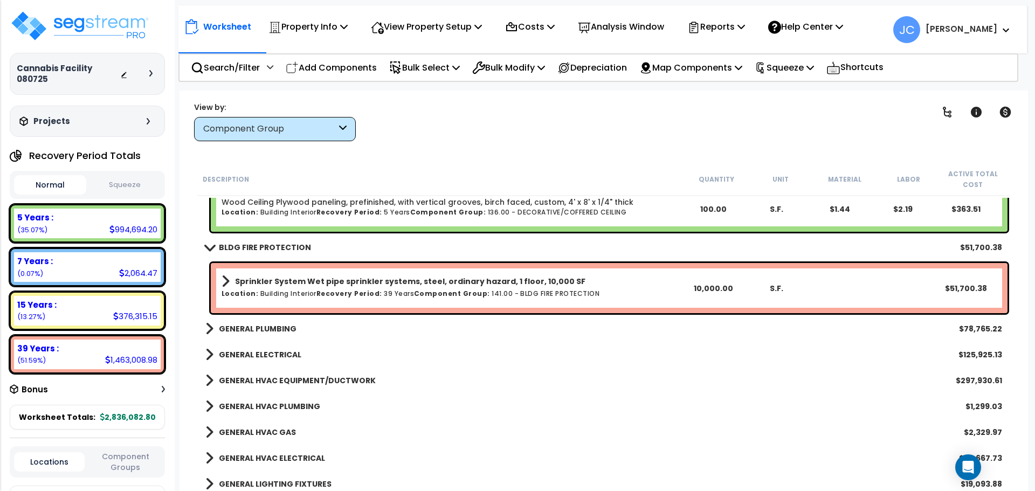
click at [270, 332] on b "GENERAL PLUMBING" at bounding box center [258, 329] width 78 height 11
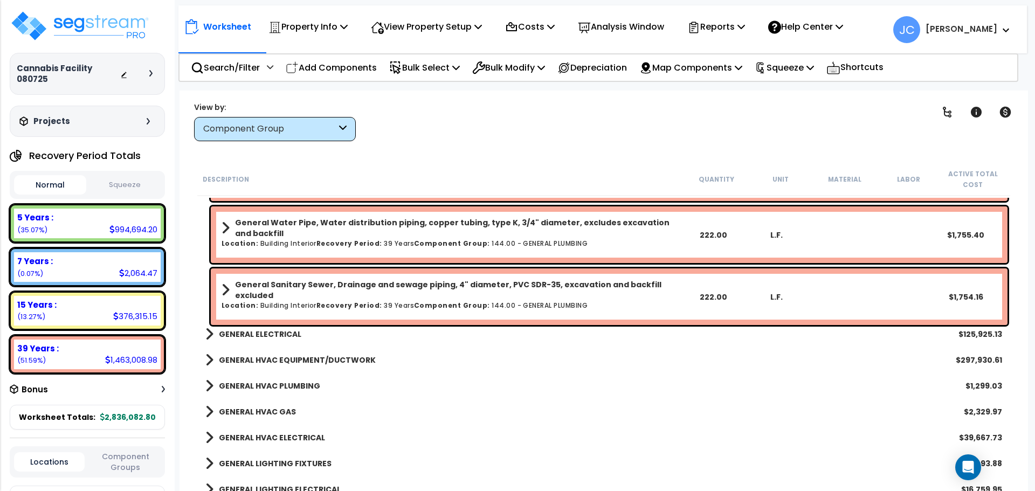
scroll to position [3463, 0]
click at [280, 333] on b "GENERAL ELECTRICAL" at bounding box center [260, 333] width 83 height 11
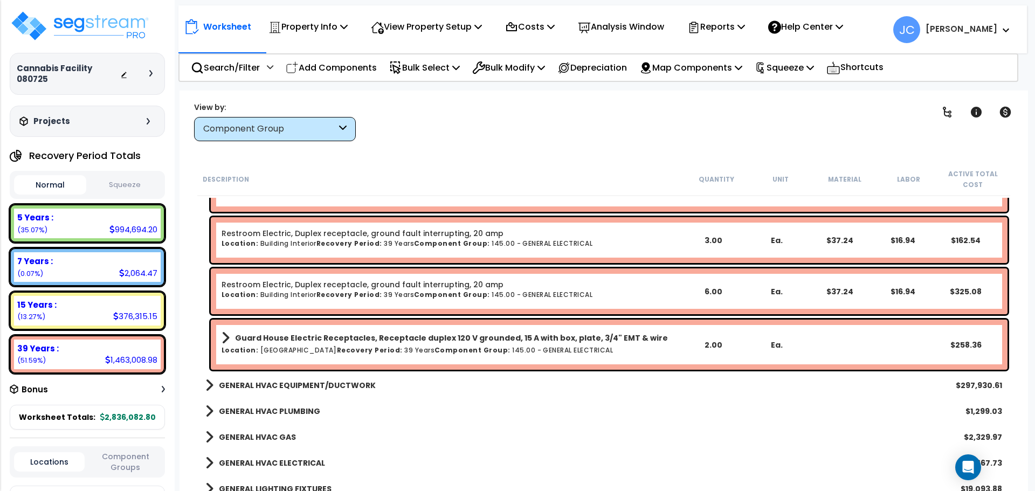
scroll to position [4546, 0]
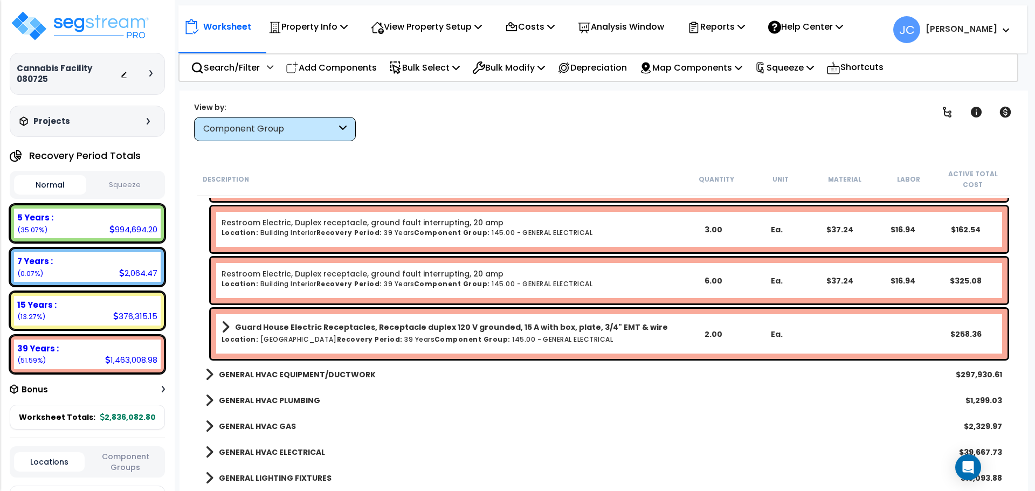
click at [321, 375] on b "GENERAL HVAC EQUIPMENT/DUCTWORK" at bounding box center [297, 374] width 157 height 11
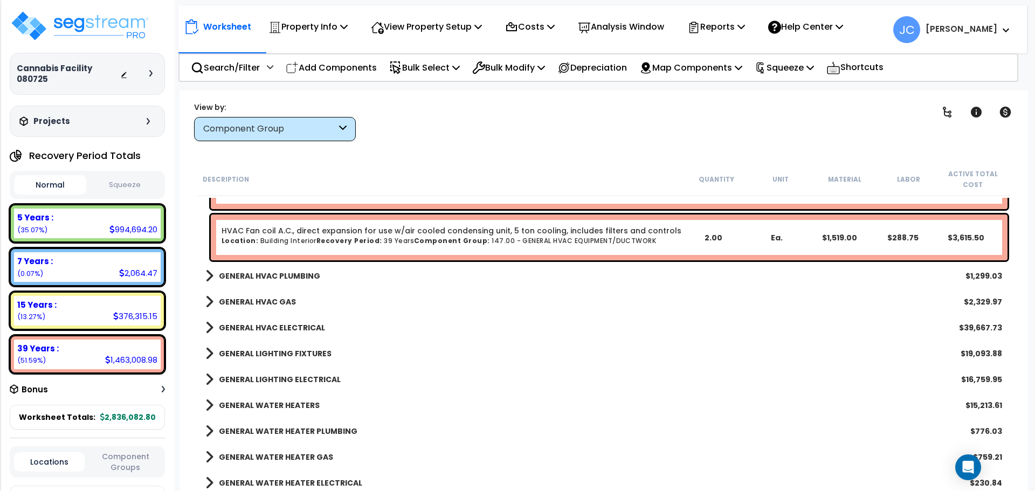
scroll to position [5581, 0]
click at [296, 272] on b "GENERAL HVAC PLUMBING" at bounding box center [269, 275] width 101 height 11
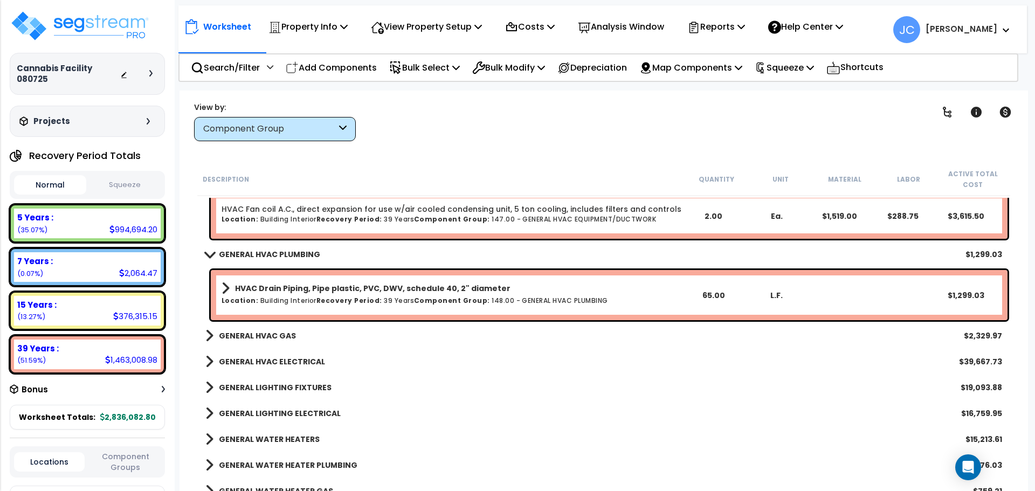
scroll to position [5603, 0]
click at [266, 328] on link "GENERAL HVAC GAS" at bounding box center [250, 335] width 91 height 15
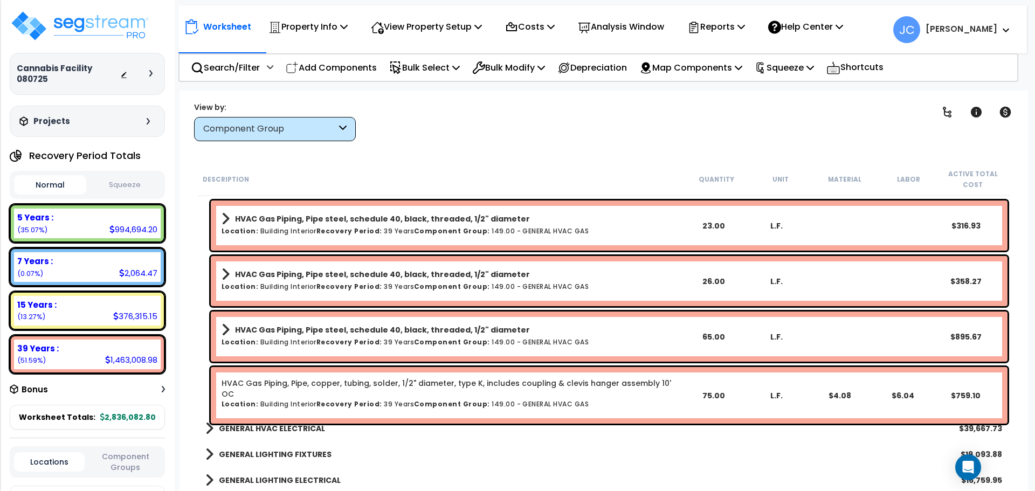
scroll to position [5777, 0]
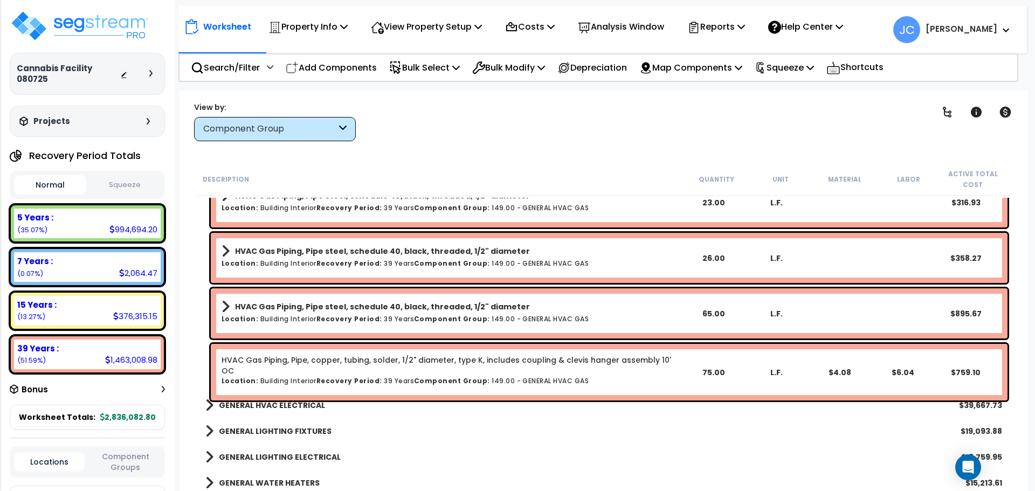
click at [290, 403] on b "GENERAL HVAC ELECTRICAL" at bounding box center [272, 405] width 106 height 11
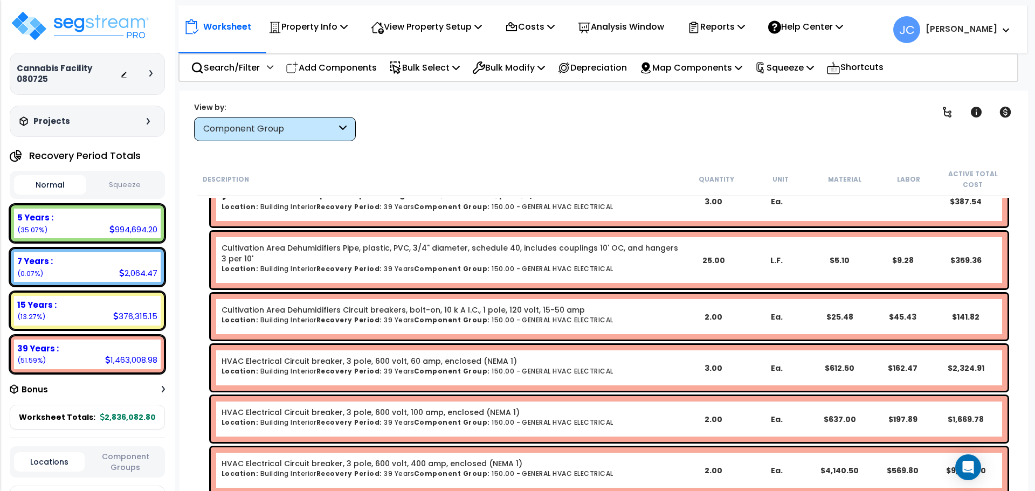
scroll to position [6135, 0]
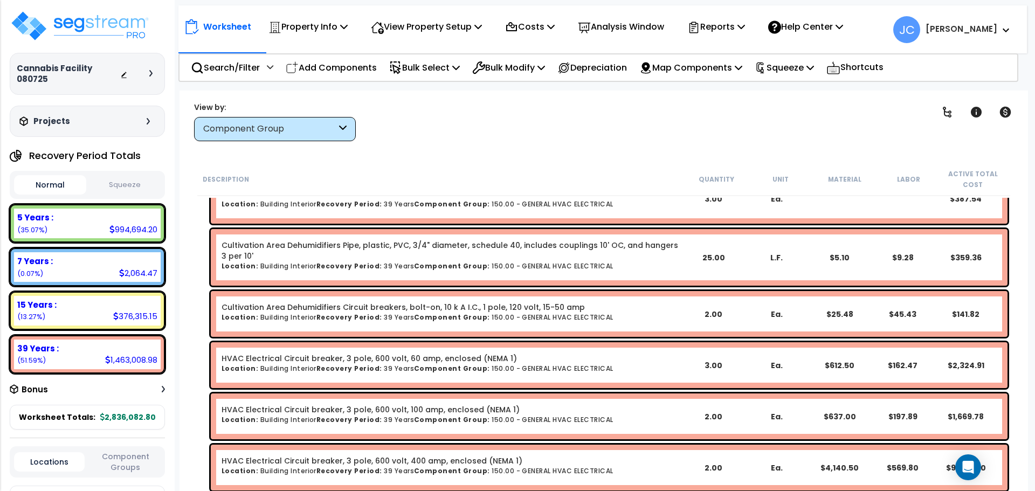
click at [506, 135] on div "Clear Filters" at bounding box center [641, 121] width 545 height 40
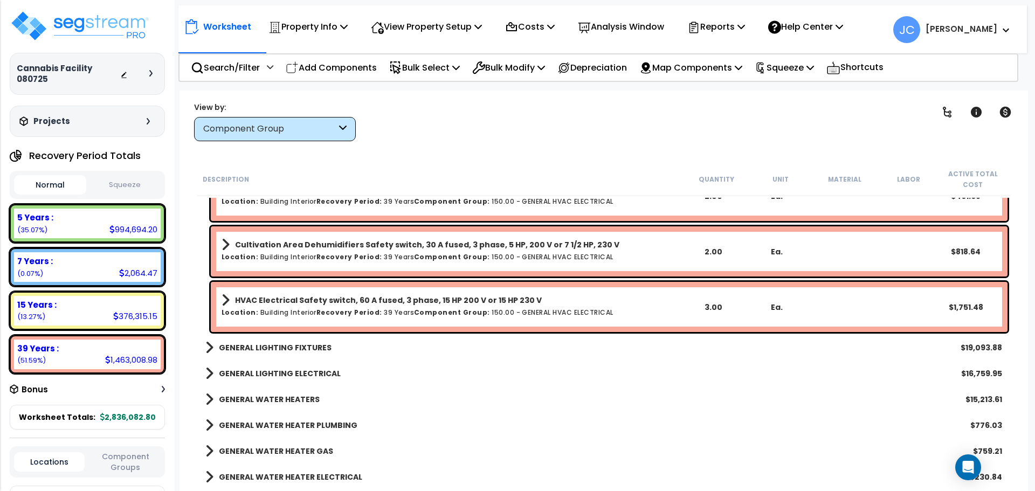
scroll to position [6619, 0]
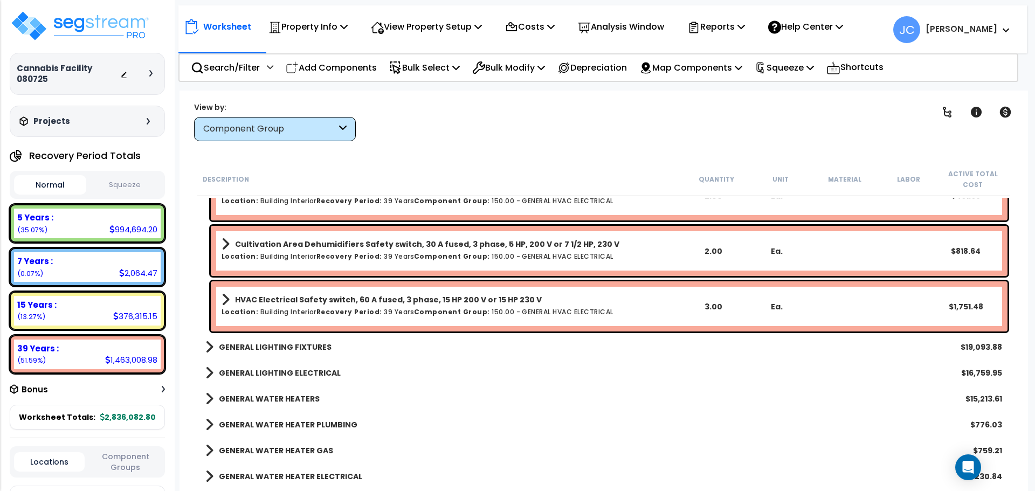
click at [326, 347] on div "GENERAL LIGHTING FIXTURES $19,093.88" at bounding box center [604, 347] width 808 height 26
click at [304, 346] on b "GENERAL LIGHTING FIXTURES" at bounding box center [275, 347] width 113 height 11
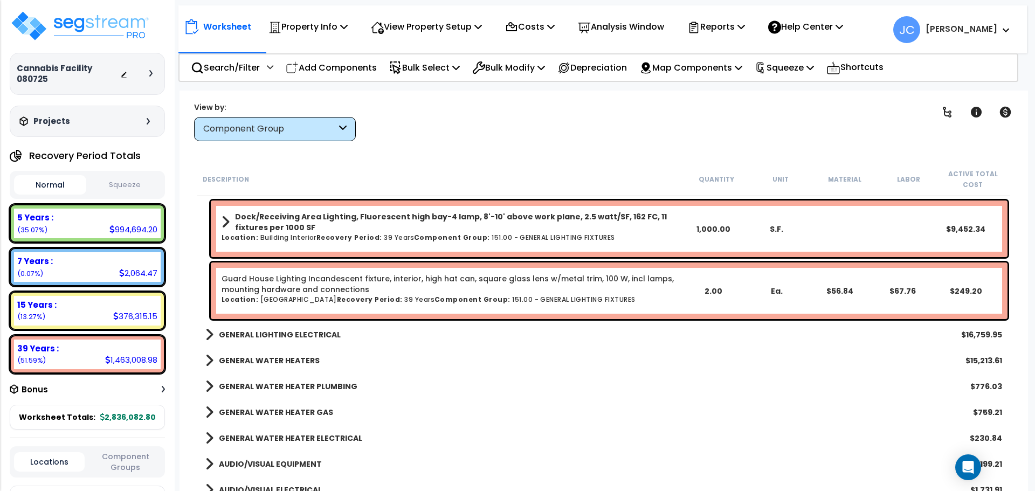
scroll to position [6894, 0]
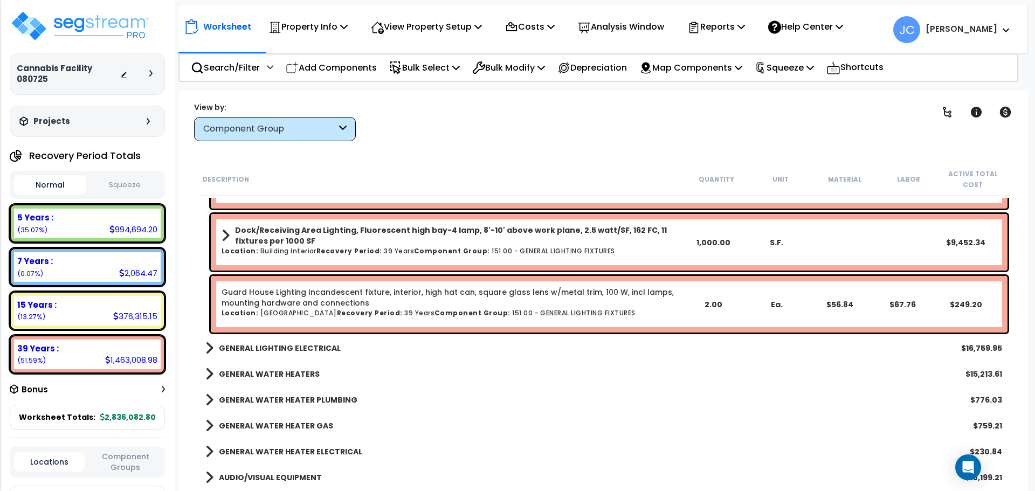
click at [308, 348] on b "GENERAL LIGHTING ELECTRICAL" at bounding box center [280, 348] width 122 height 11
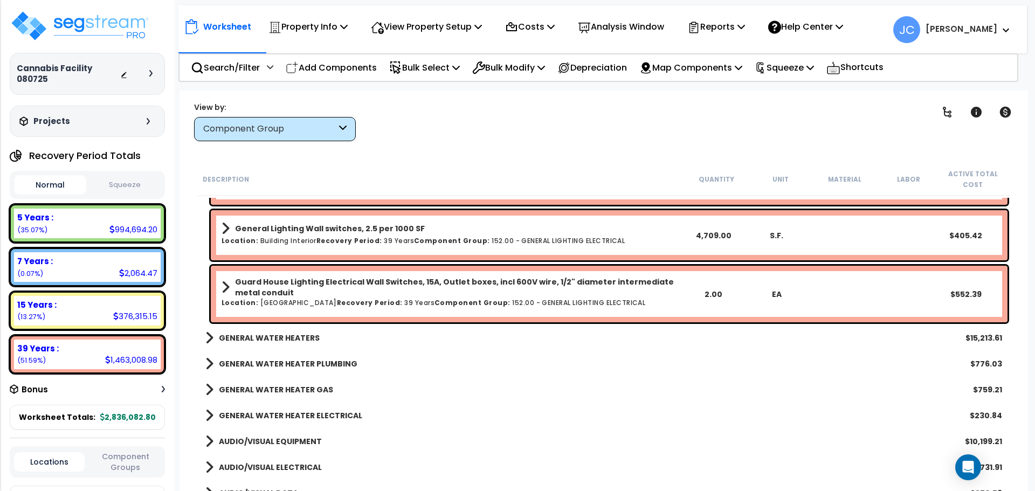
scroll to position [7407, 0]
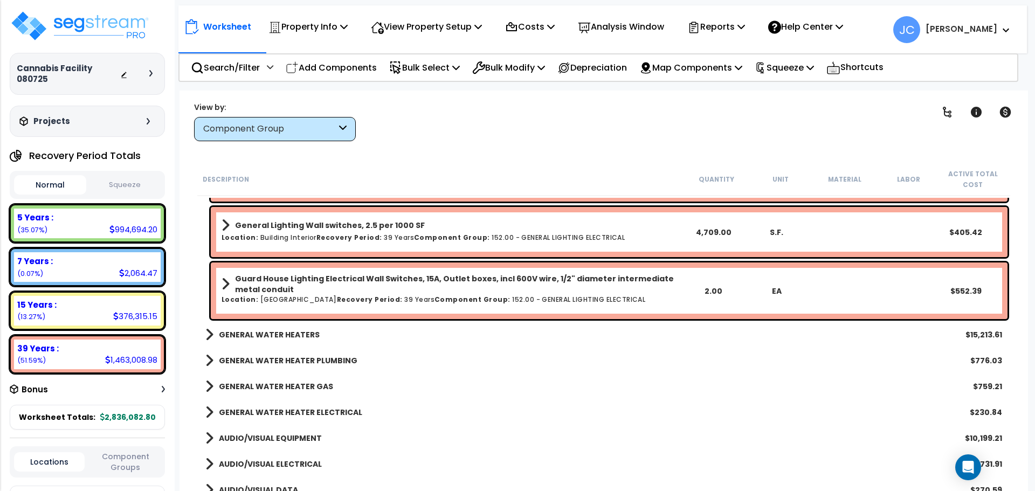
click at [286, 330] on b "GENERAL WATER HEATERS" at bounding box center [269, 334] width 101 height 11
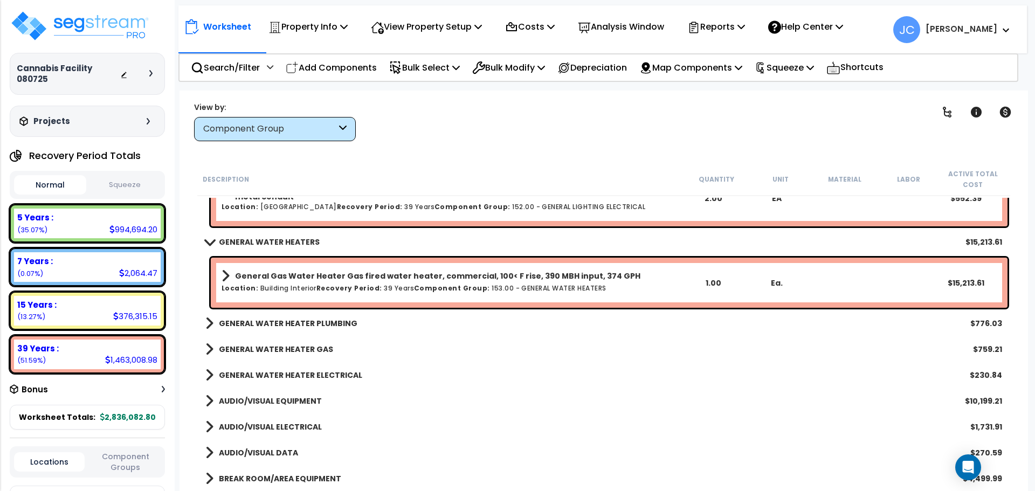
scroll to position [7513, 0]
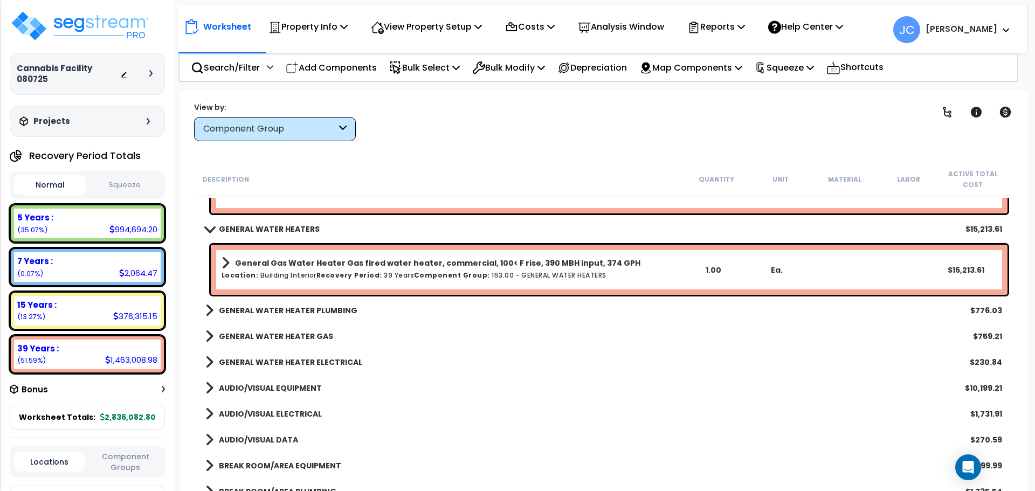
click at [293, 311] on b "GENERAL WATER HEATER PLUMBING" at bounding box center [288, 310] width 139 height 11
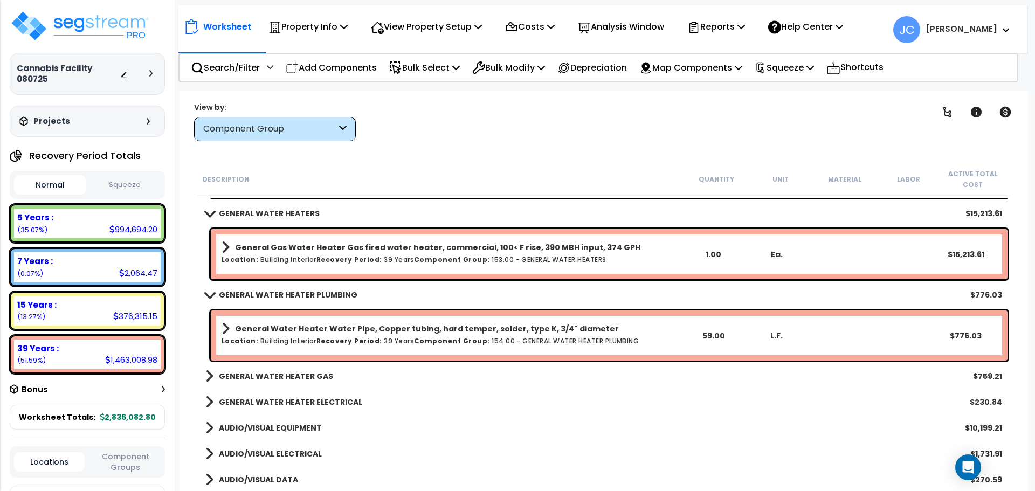
scroll to position [7533, 0]
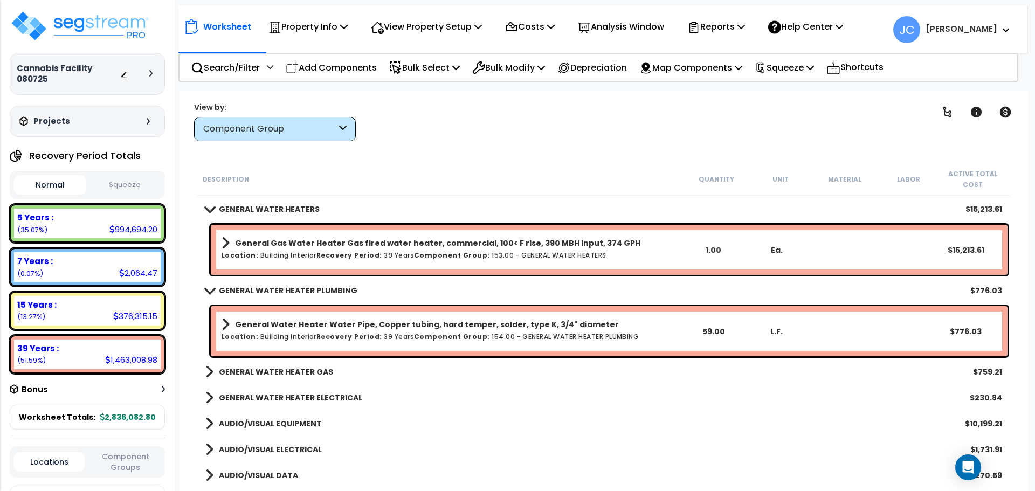
click at [280, 369] on b "GENERAL WATER HEATER GAS" at bounding box center [276, 372] width 114 height 11
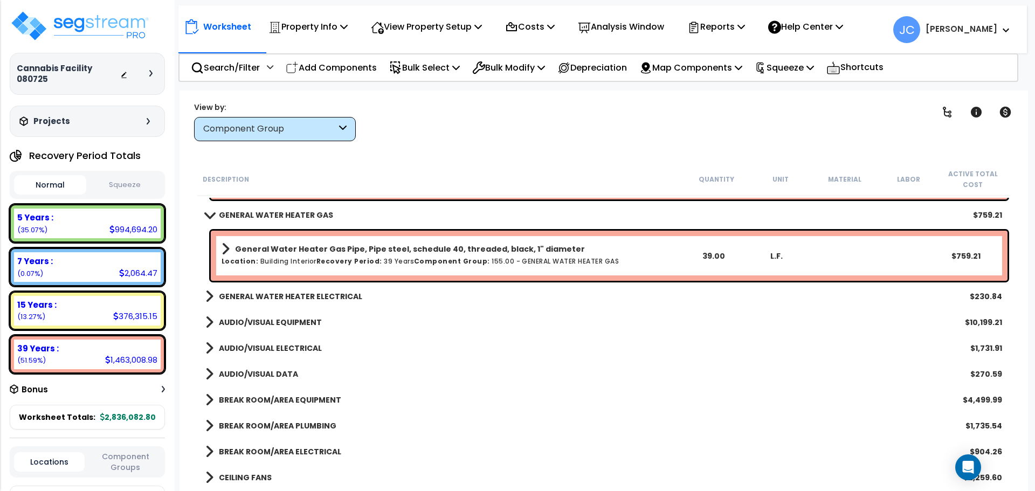
scroll to position [7696, 0]
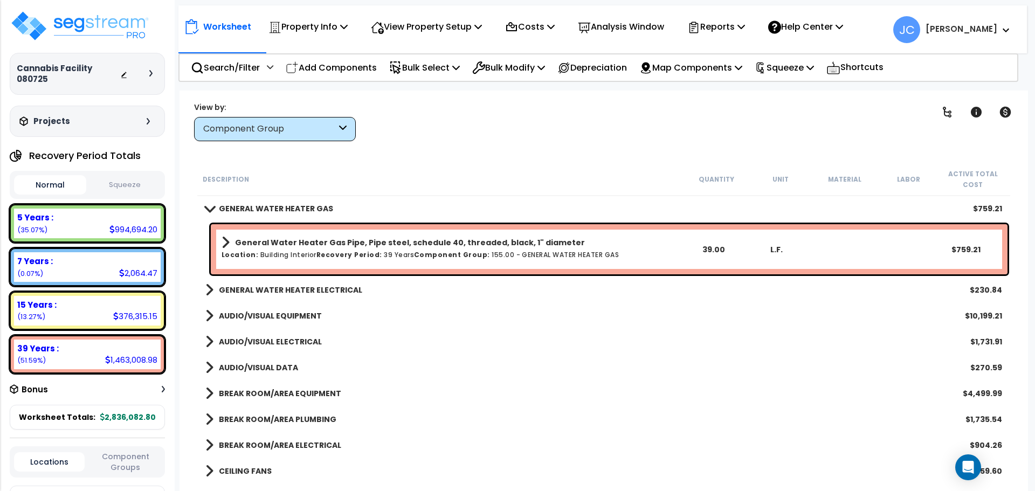
click at [305, 289] on b "GENERAL WATER HEATER ELECTRICAL" at bounding box center [290, 290] width 143 height 11
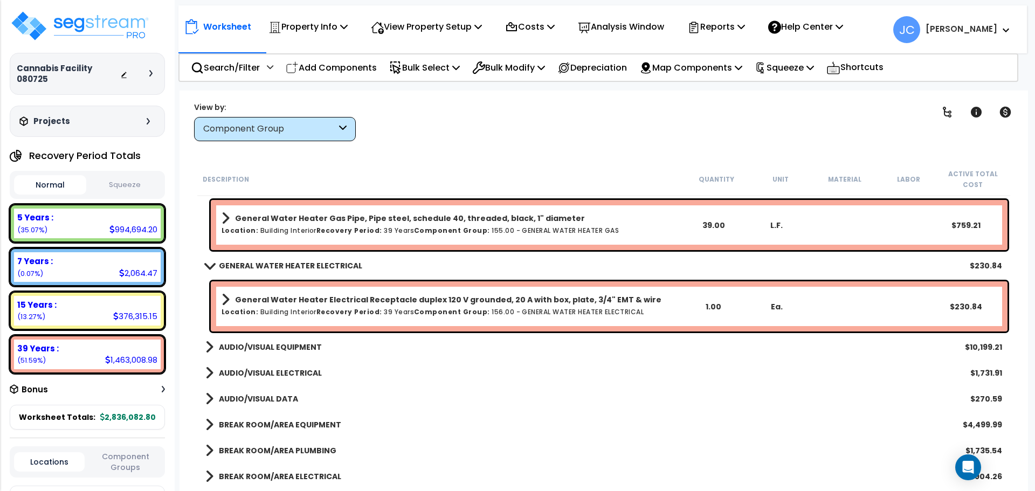
scroll to position [7729, 0]
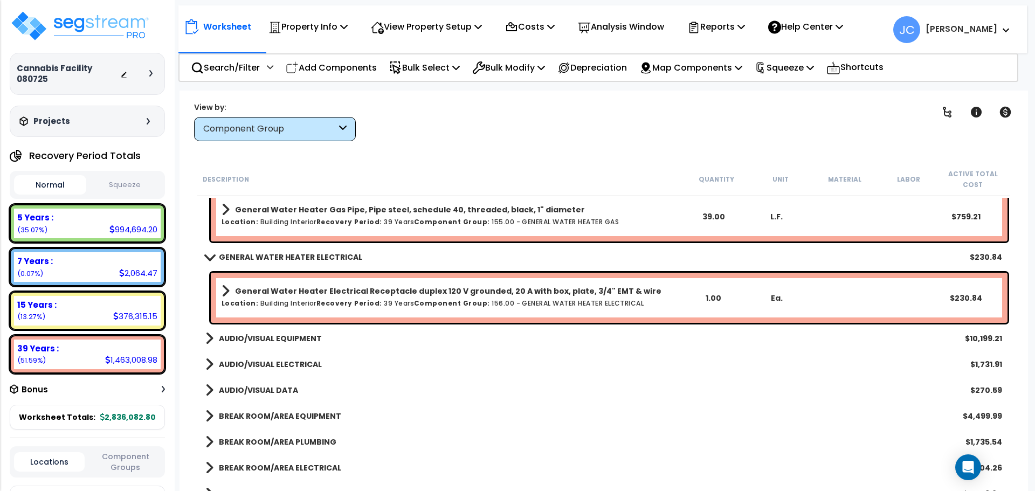
click at [299, 336] on b "AUDIO/VISUAL EQUIPMENT" at bounding box center [270, 338] width 103 height 11
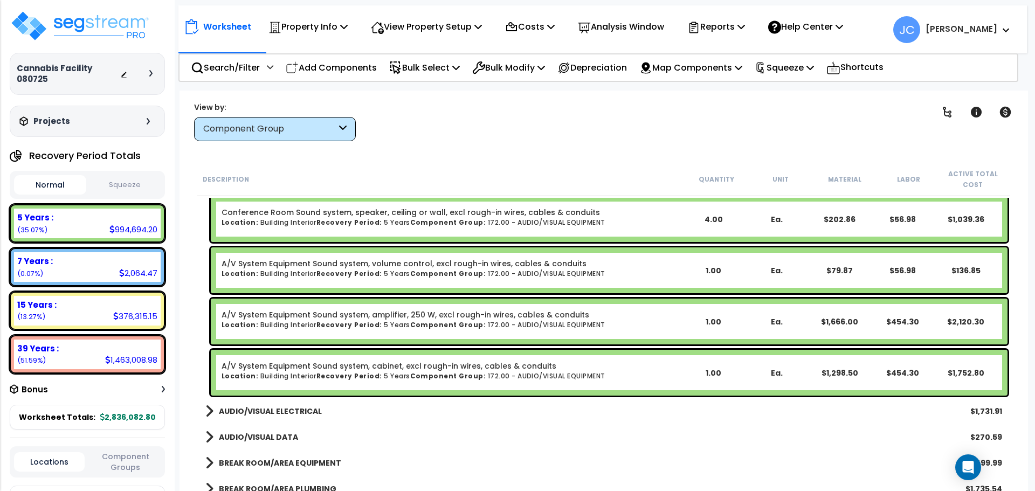
scroll to position [8107, 0]
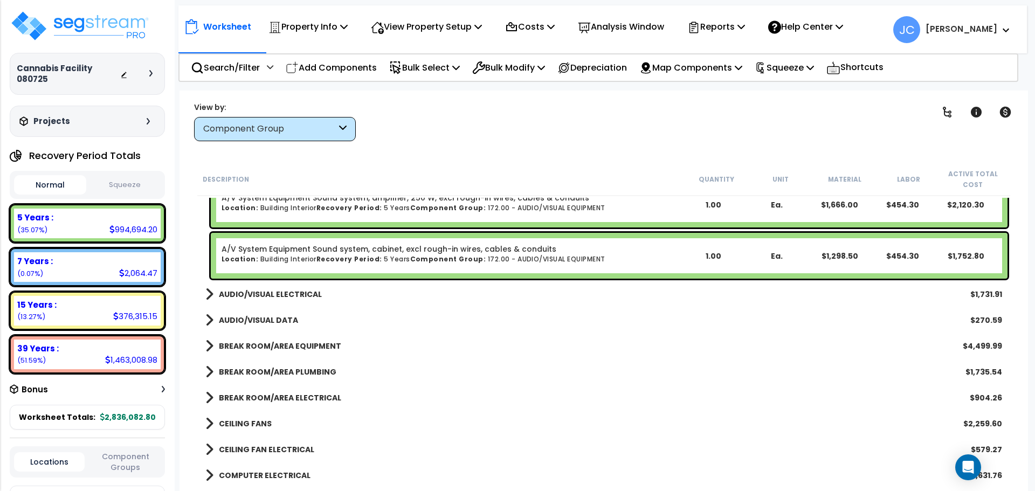
click at [292, 291] on b "AUDIO/VISUAL ELECTRICAL" at bounding box center [270, 294] width 103 height 11
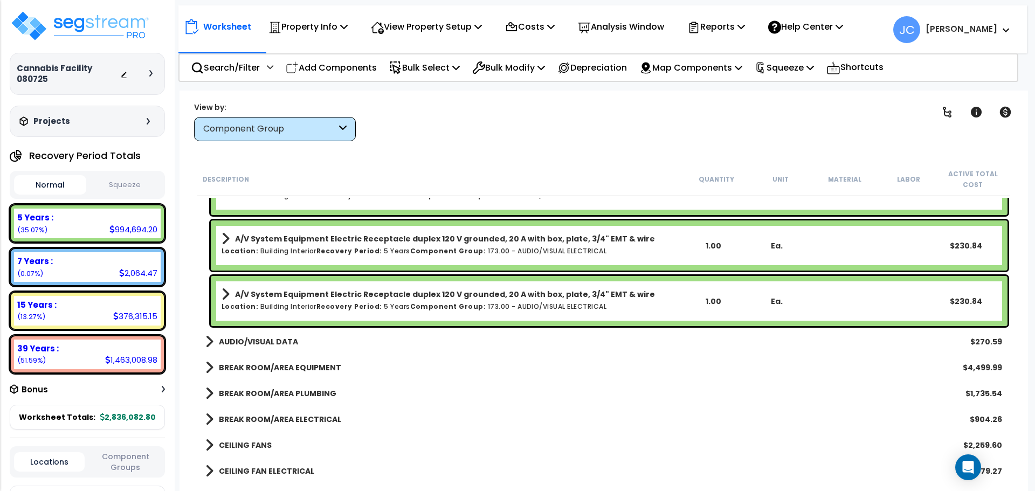
scroll to position [8473, 0]
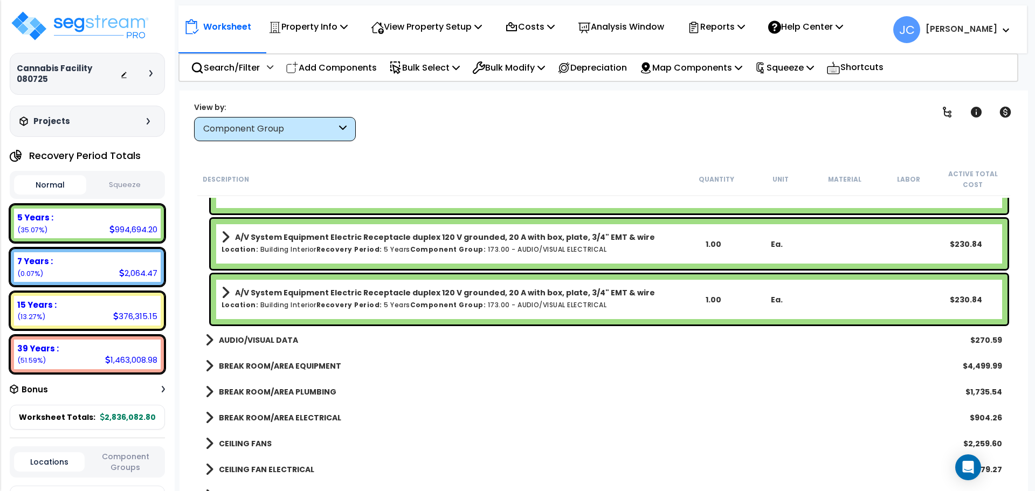
click at [278, 339] on b "AUDIO/VISUAL DATA" at bounding box center [258, 340] width 79 height 11
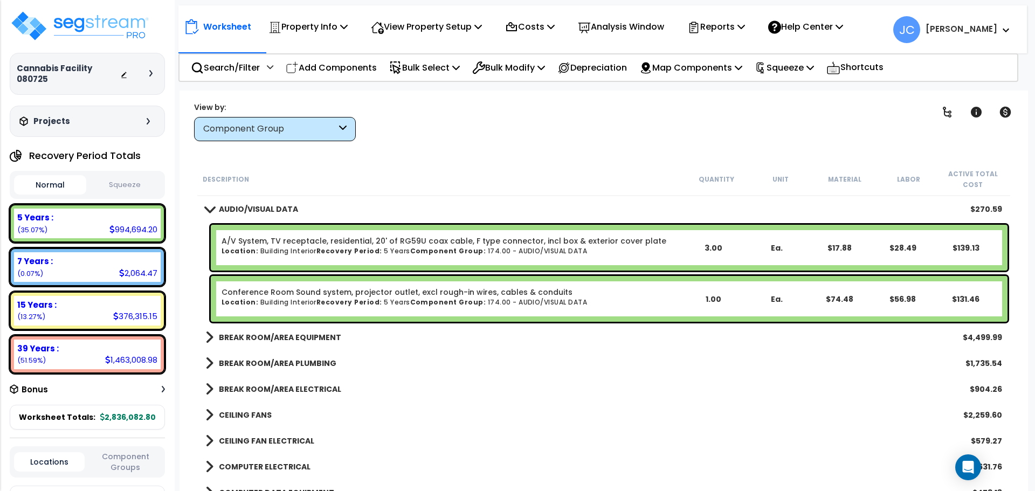
scroll to position [8605, 0]
click at [311, 334] on b "BREAK ROOM/AREA EQUIPMENT" at bounding box center [280, 337] width 122 height 11
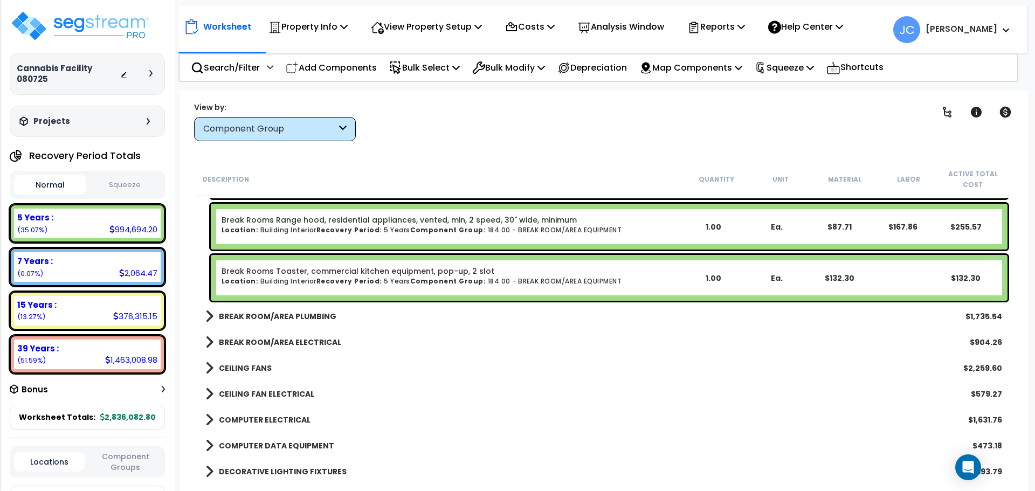
scroll to position [8916, 0]
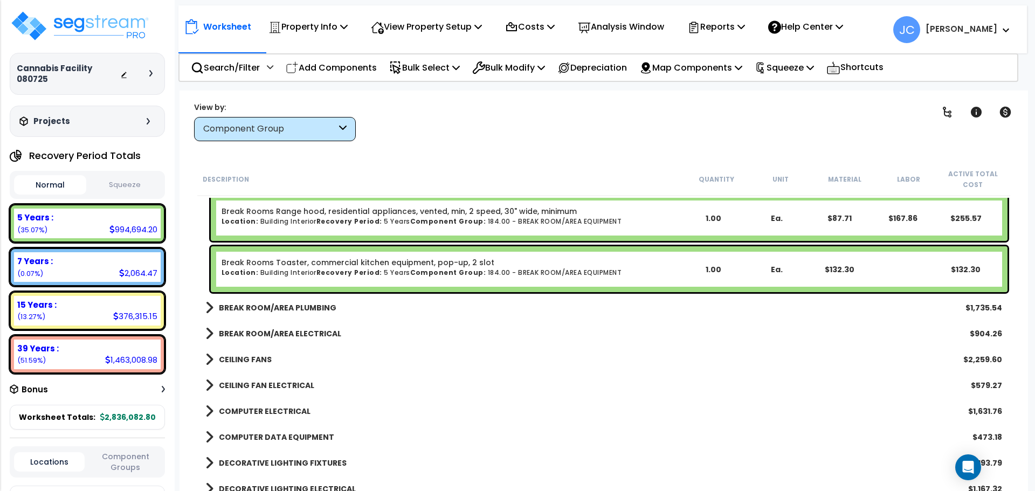
click at [313, 306] on b "BREAK ROOM/AREA PLUMBING" at bounding box center [278, 308] width 118 height 11
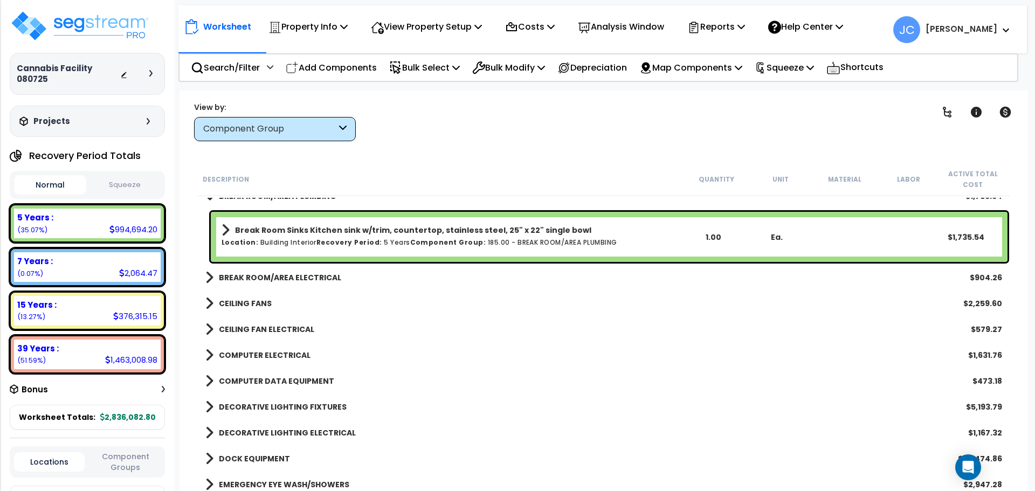
scroll to position [9031, 0]
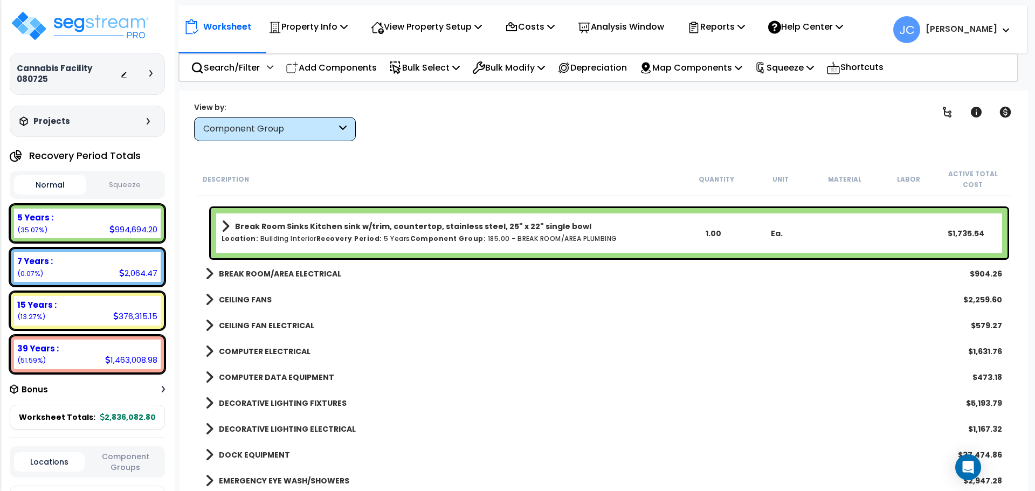
click at [302, 271] on b "BREAK ROOM/AREA ELECTRICAL" at bounding box center [280, 274] width 122 height 11
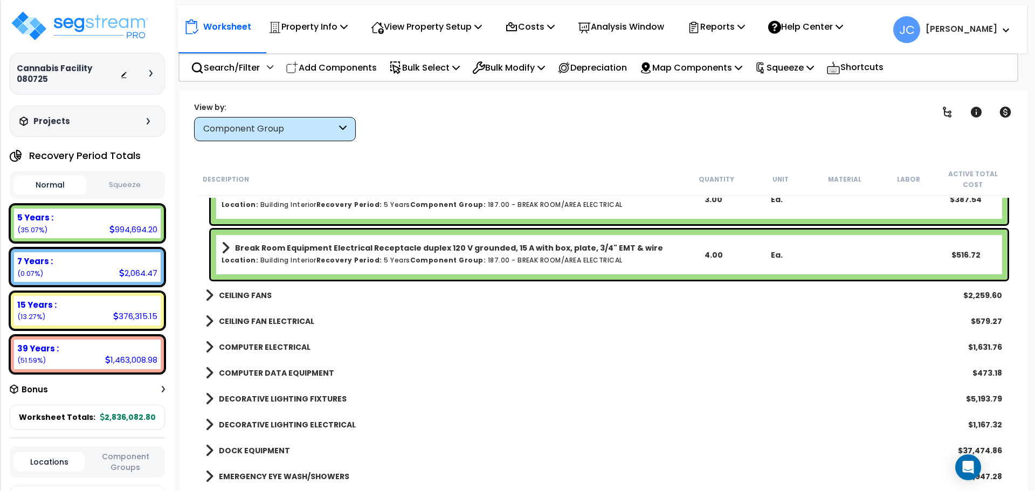
scroll to position [9148, 0]
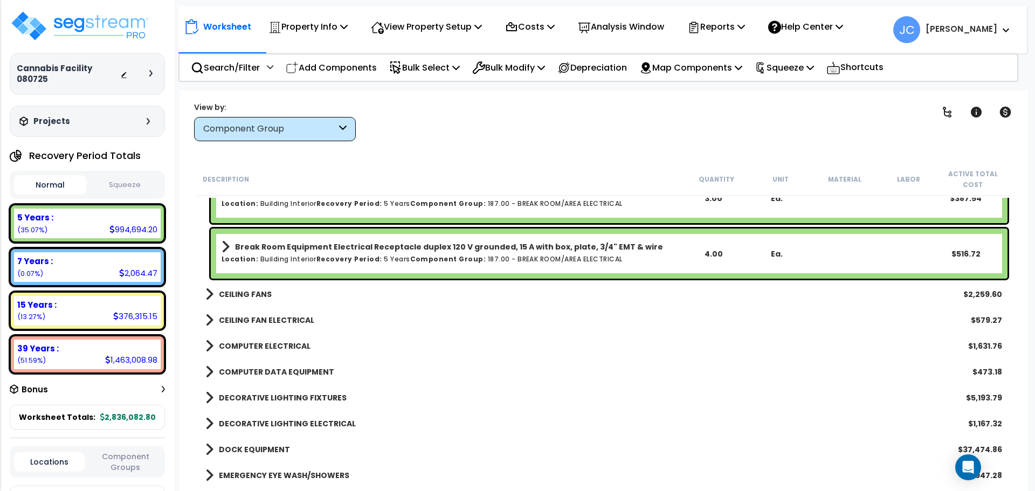
click at [249, 293] on b "CEILING FANS" at bounding box center [245, 294] width 53 height 11
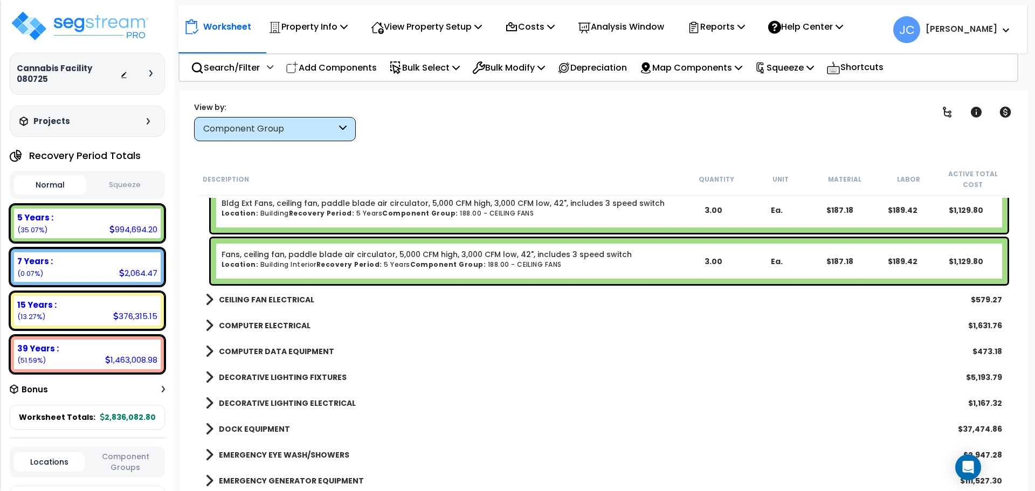
scroll to position [9281, 0]
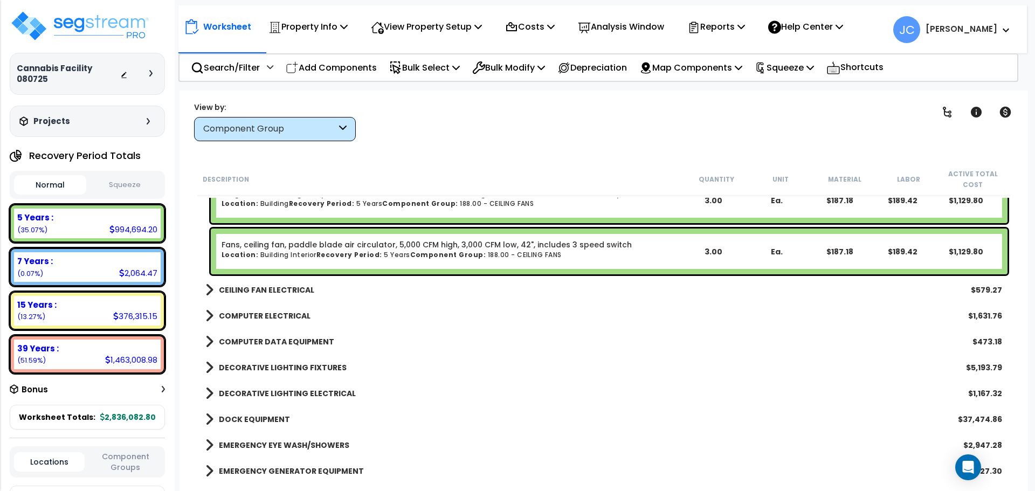
click at [269, 290] on b "CEILING FAN ELECTRICAL" at bounding box center [266, 290] width 95 height 11
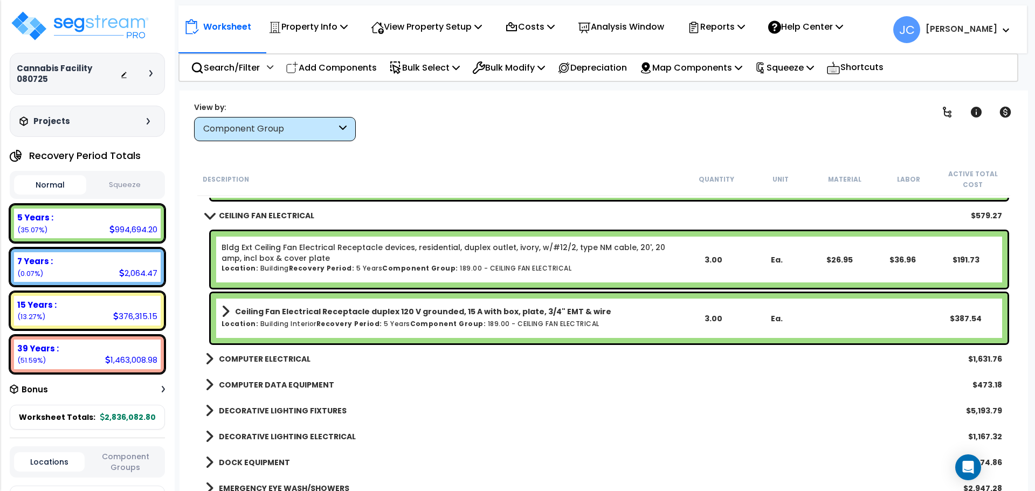
scroll to position [9356, 0]
click at [291, 357] on b "COMPUTER ELECTRICAL" at bounding box center [265, 358] width 92 height 11
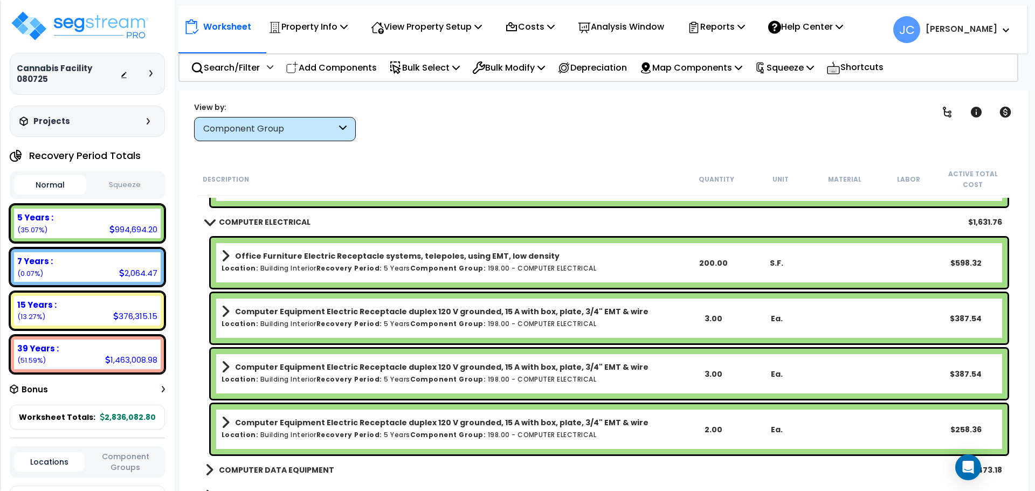
scroll to position [9507, 0]
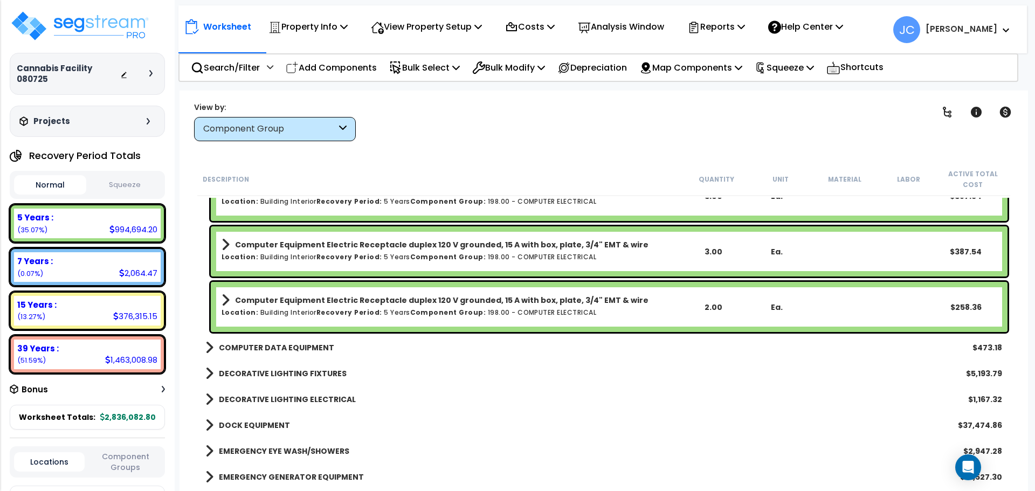
click at [319, 348] on b "COMPUTER DATA EQUIPMENT" at bounding box center [276, 347] width 115 height 11
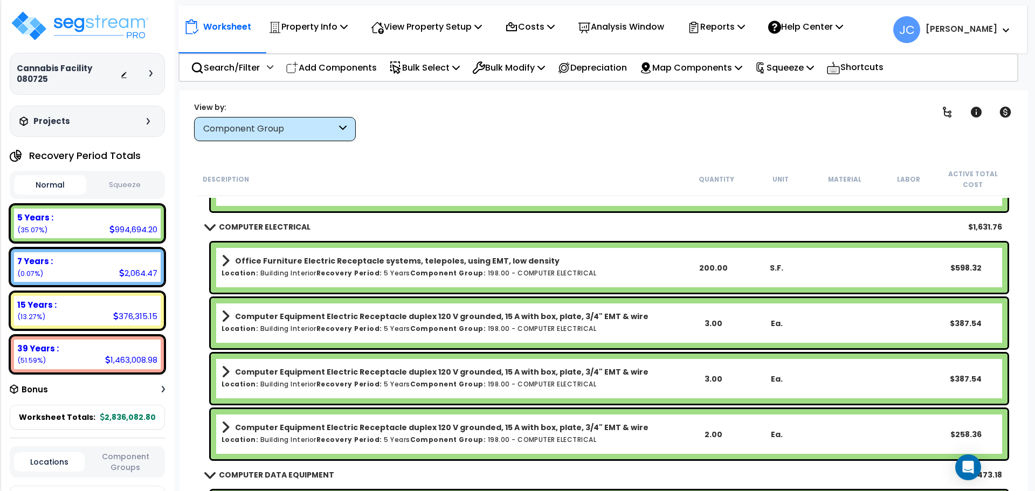
scroll to position [9491, 0]
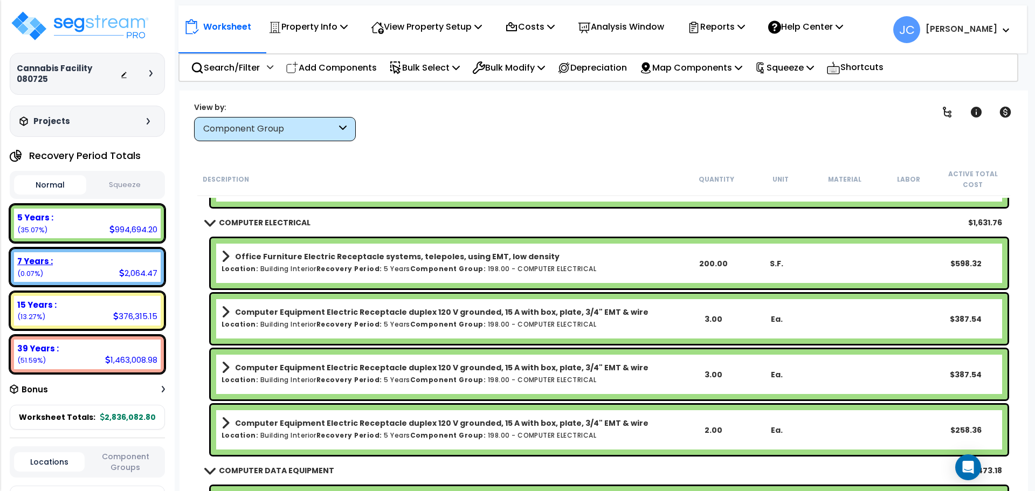
click at [108, 271] on div "7 Years : 2,064.47 (0.07%)" at bounding box center [87, 267] width 147 height 30
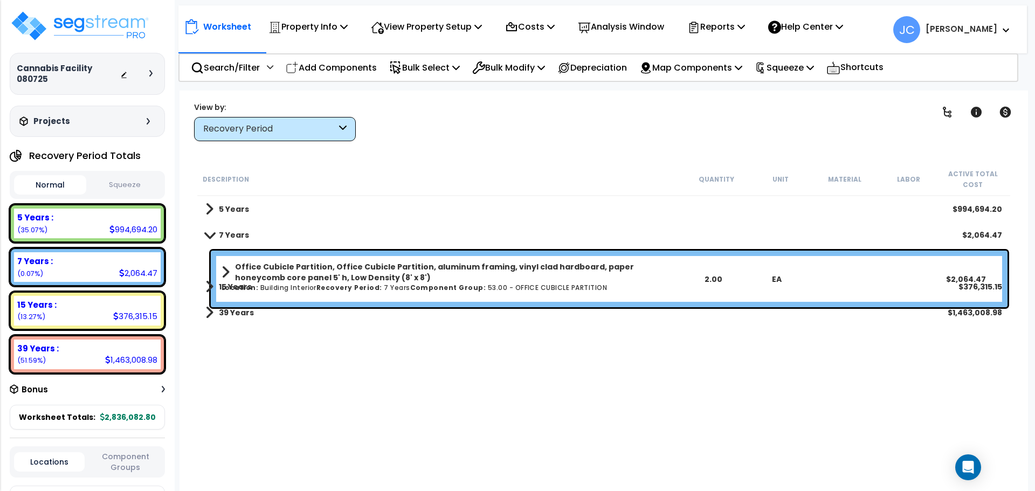
click at [315, 133] on div "Recovery Period" at bounding box center [269, 129] width 133 height 12
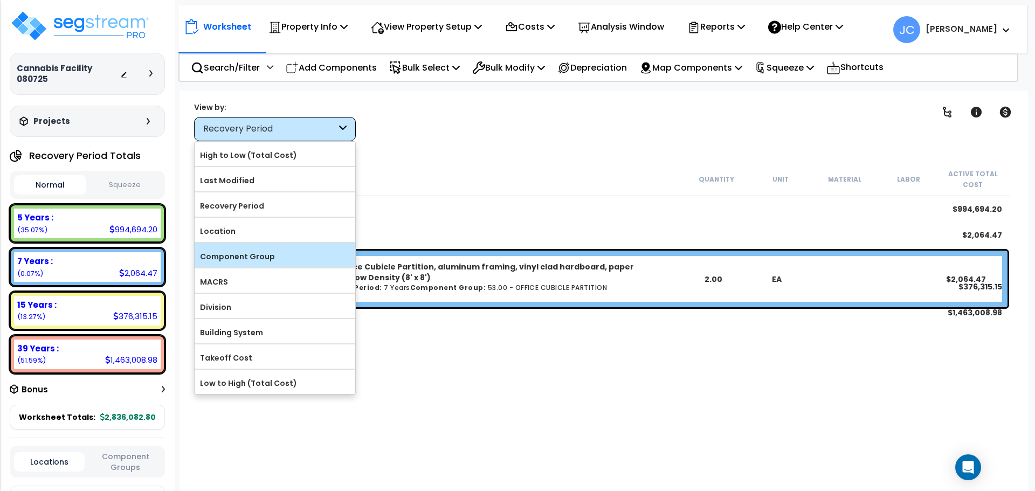
click at [312, 256] on label "Component Group" at bounding box center [275, 257] width 161 height 16
click at [0, 0] on input "Component Group" at bounding box center [0, 0] width 0 height 0
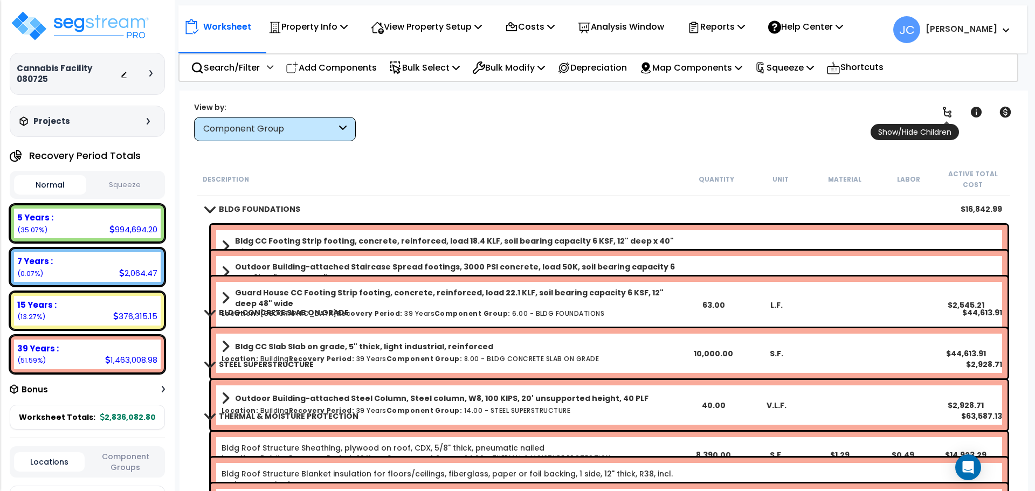
click at [951, 112] on icon at bounding box center [947, 112] width 9 height 11
click at [951, 112] on icon at bounding box center [947, 112] width 13 height 13
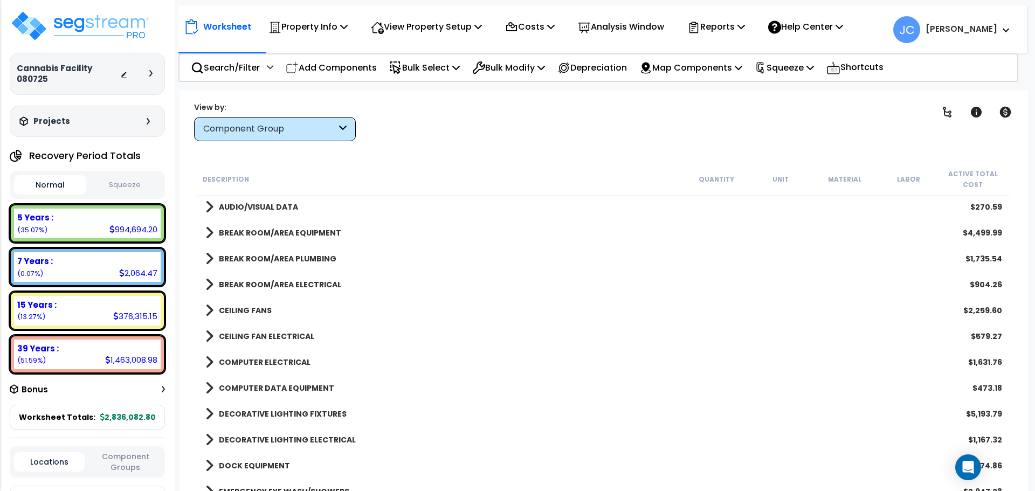
scroll to position [1760, 0]
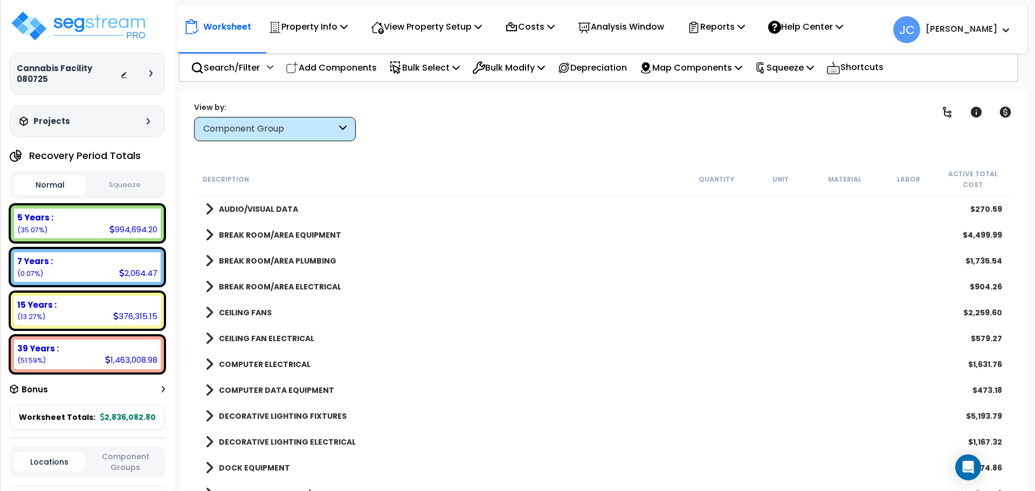
click at [292, 392] on b "COMPUTER DATA EQUIPMENT" at bounding box center [276, 390] width 115 height 11
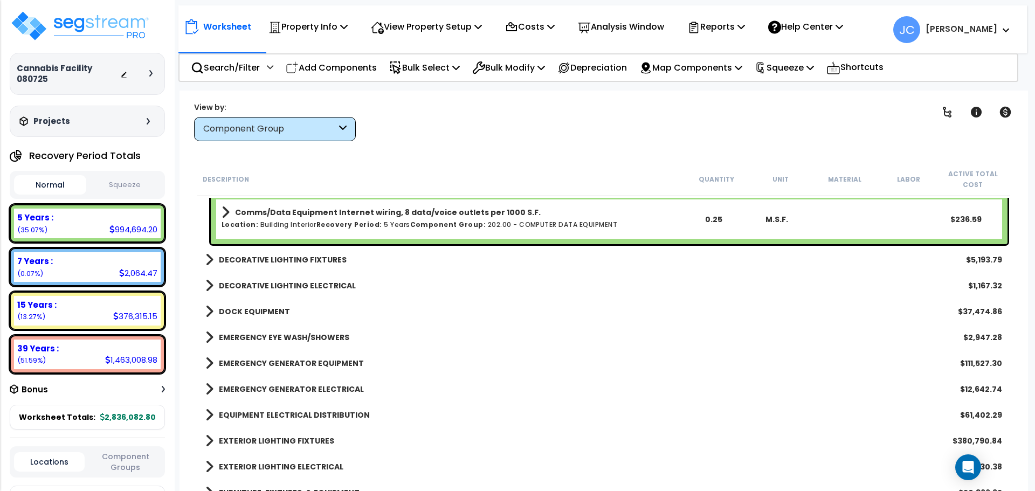
click at [276, 260] on b "DECORATIVE LIGHTING FIXTURES" at bounding box center [283, 260] width 128 height 11
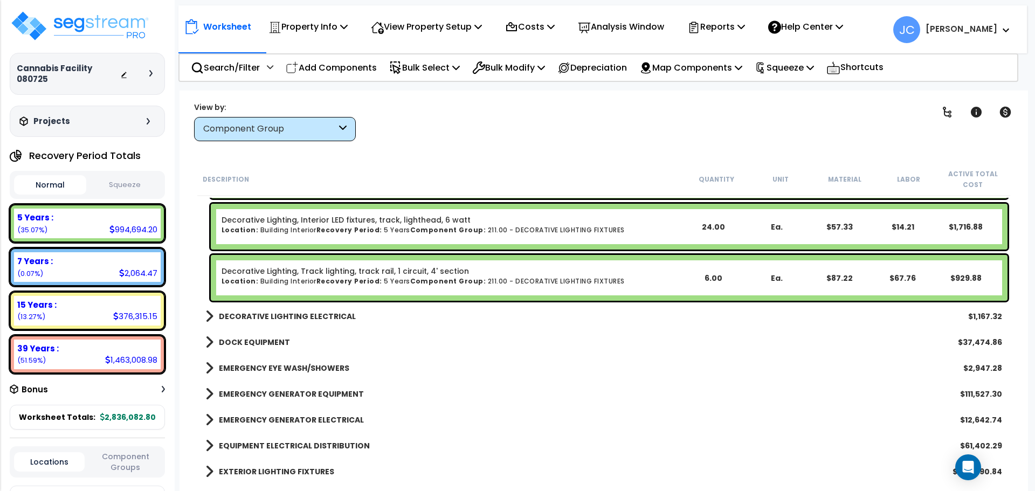
scroll to position [2271, 0]
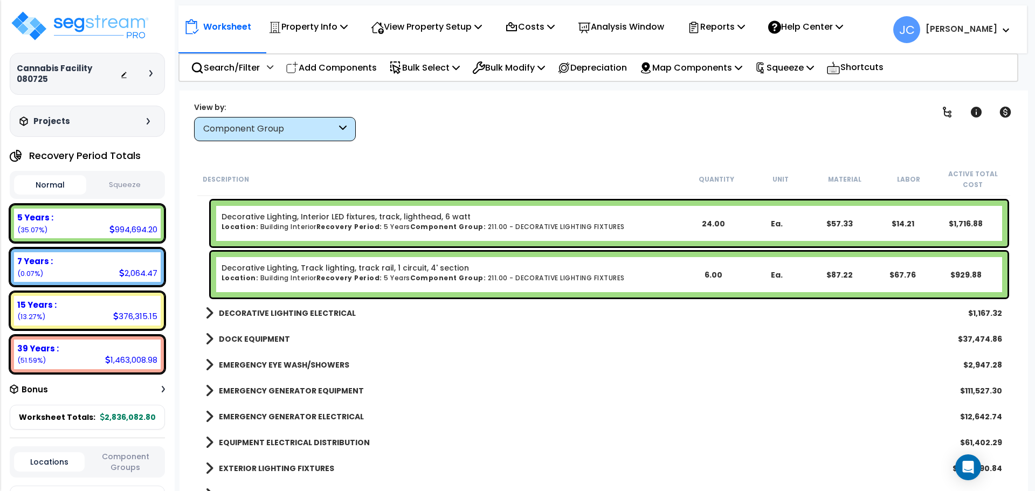
click at [499, 154] on div "Worksheet Property Info Property Setup Add Property Unit Template property Clon…" at bounding box center [604, 336] width 849 height 491
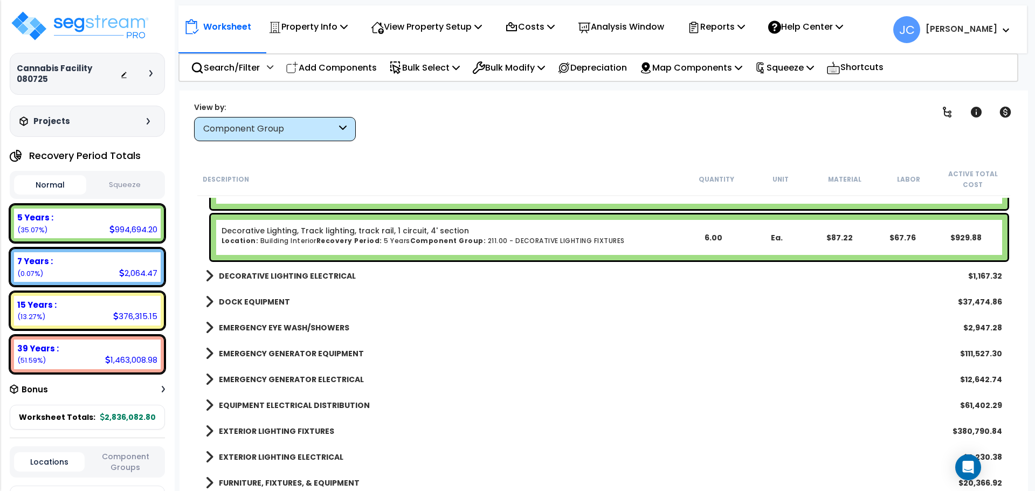
click at [334, 279] on b "DECORATIVE LIGHTING ELECTRICAL" at bounding box center [287, 276] width 137 height 11
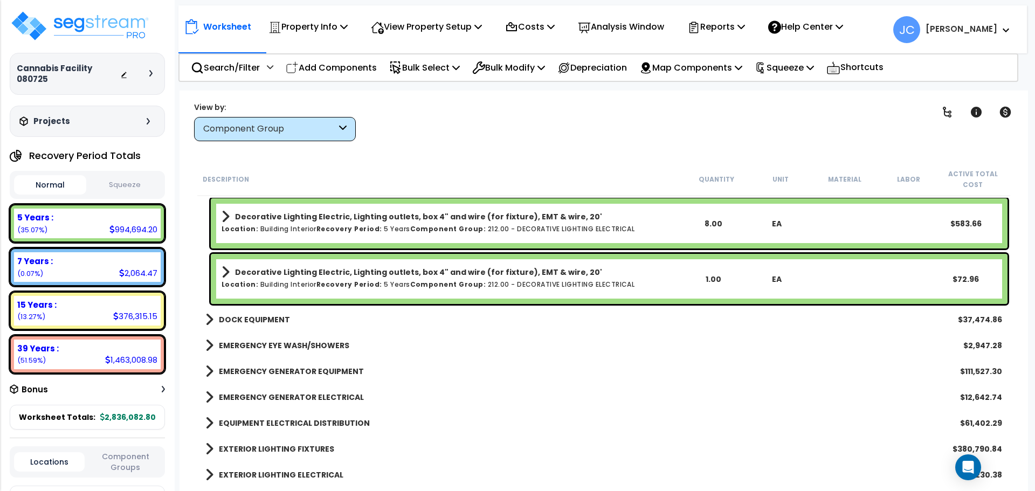
scroll to position [2513, 0]
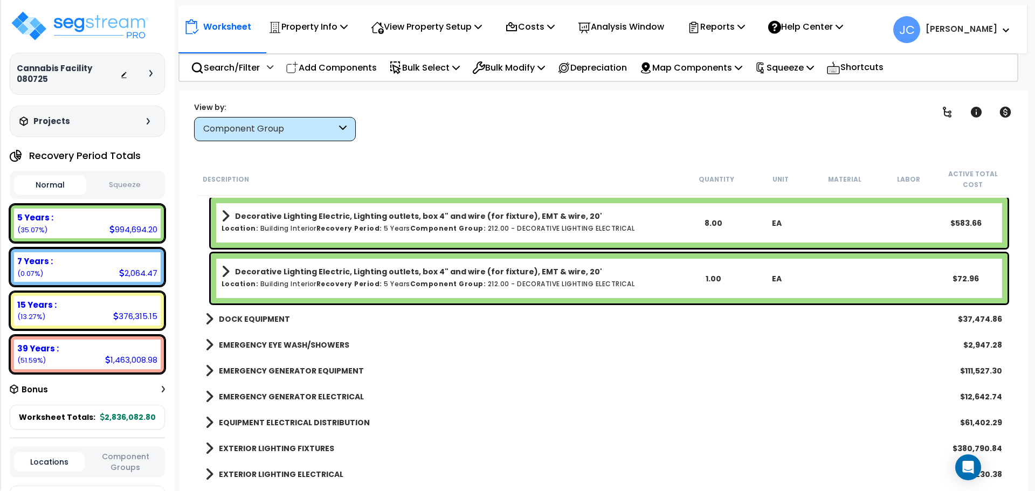
click at [276, 324] on b "DOCK EQUIPMENT" at bounding box center [254, 319] width 71 height 11
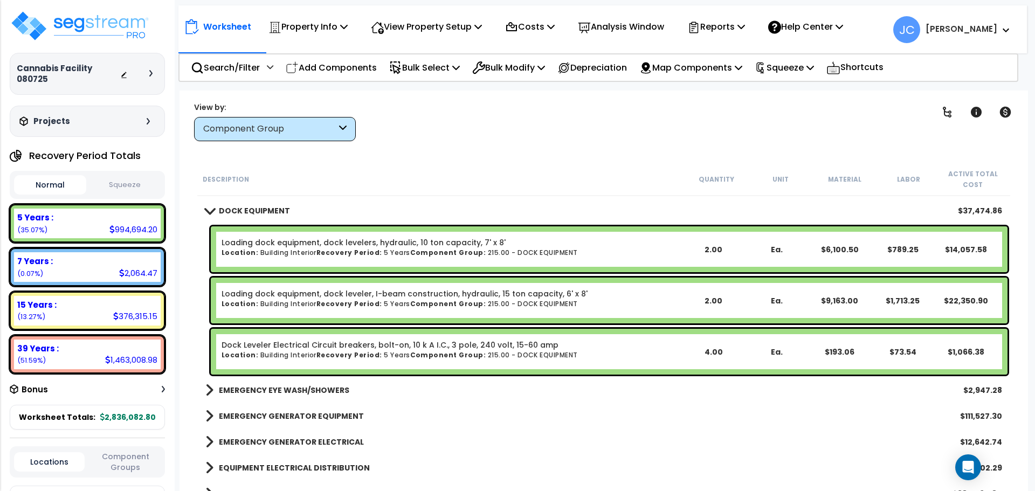
scroll to position [2626, 0]
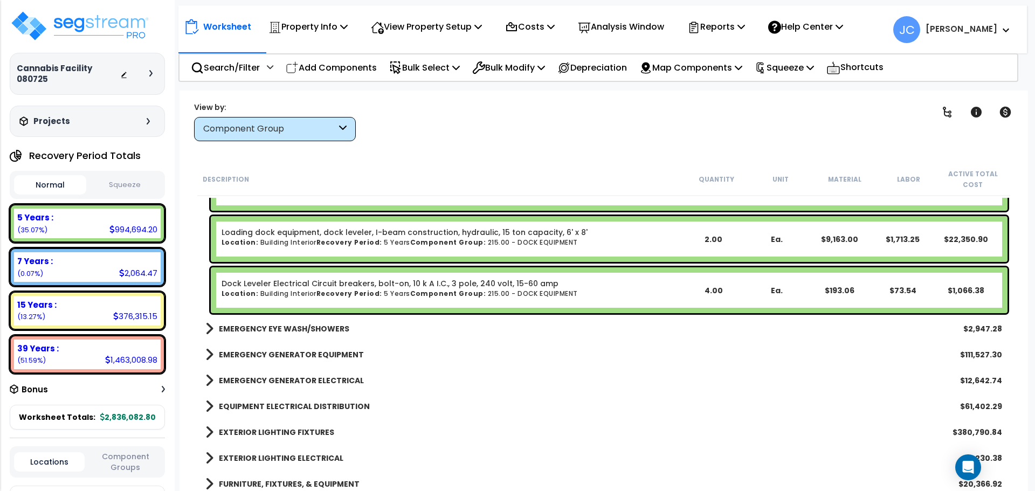
click at [325, 327] on b "EMERGENCY EYE WASH/SHOWERS" at bounding box center [284, 329] width 130 height 11
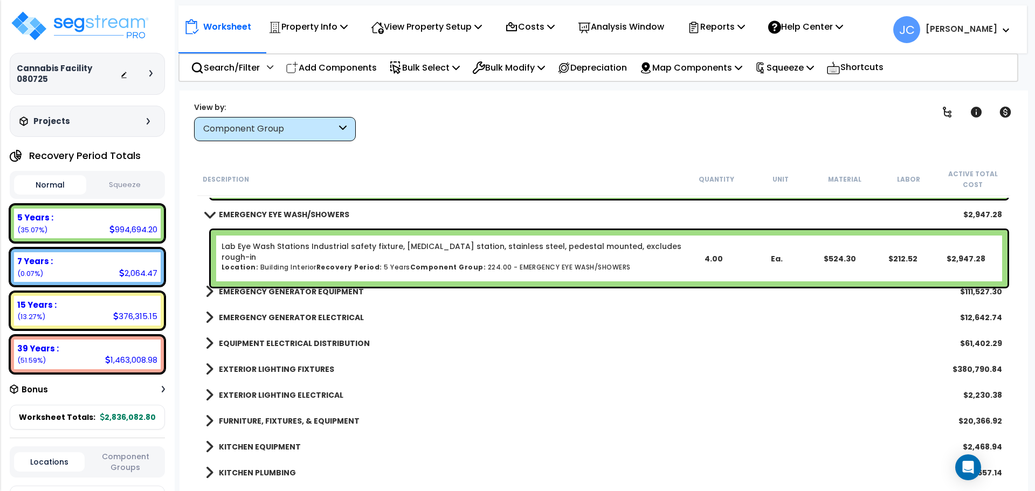
scroll to position [2799, 0]
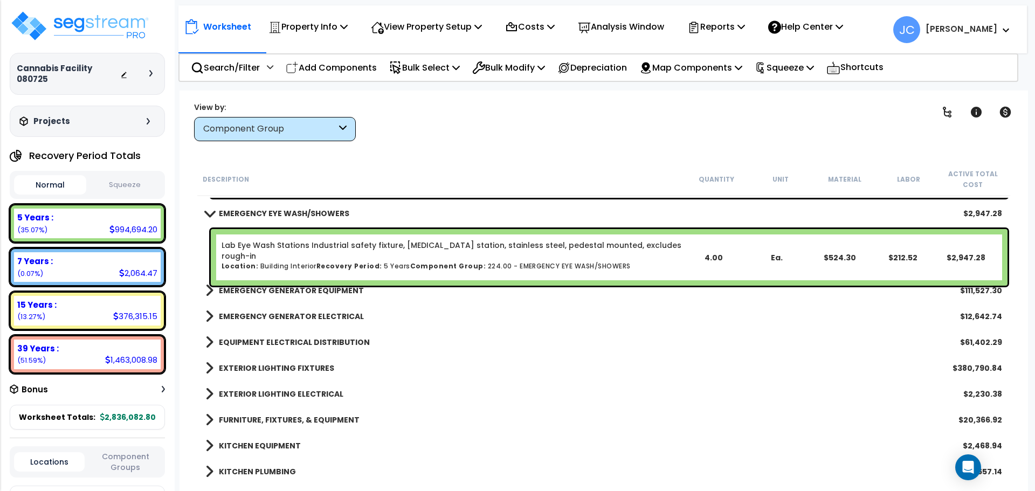
click at [295, 293] on b "EMERGENCY GENERATOR EQUIPMENT" at bounding box center [291, 290] width 145 height 11
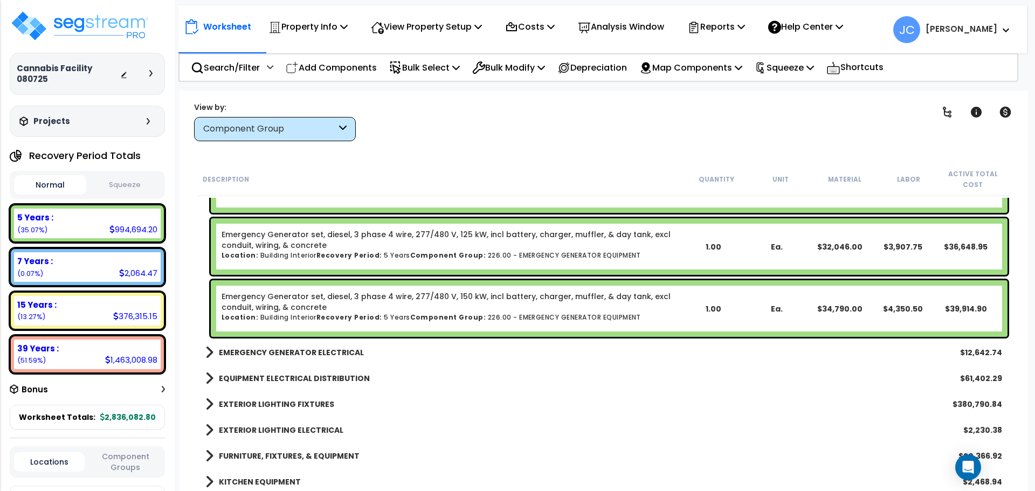
scroll to position [2967, 0]
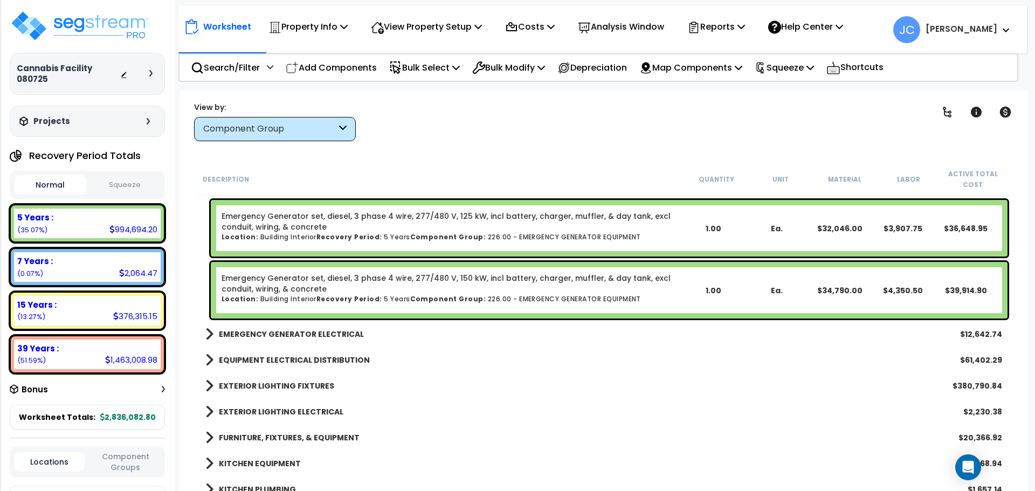
click at [241, 334] on b "EMERGENCY GENERATOR ELECTRICAL" at bounding box center [291, 334] width 145 height 11
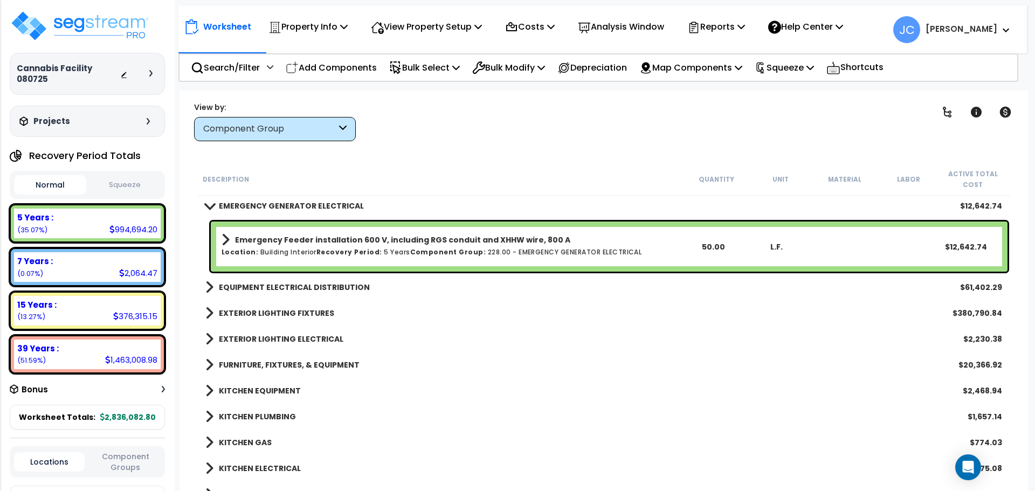
scroll to position [3096, 0]
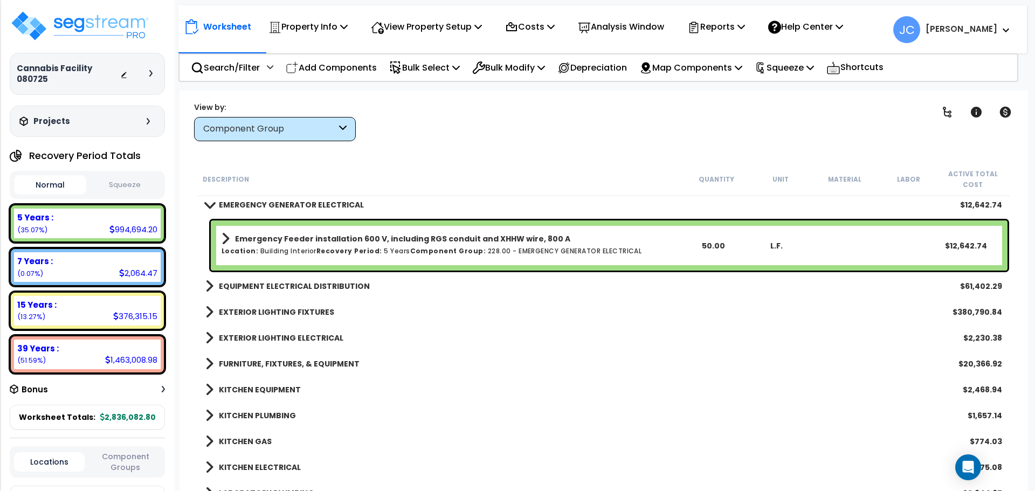
drag, startPoint x: 317, startPoint y: 283, endPoint x: 322, endPoint y: 282, distance: 5.5
click at [316, 283] on b "EQUIPMENT ELECTRICAL DISTRIBUTION" at bounding box center [294, 286] width 151 height 11
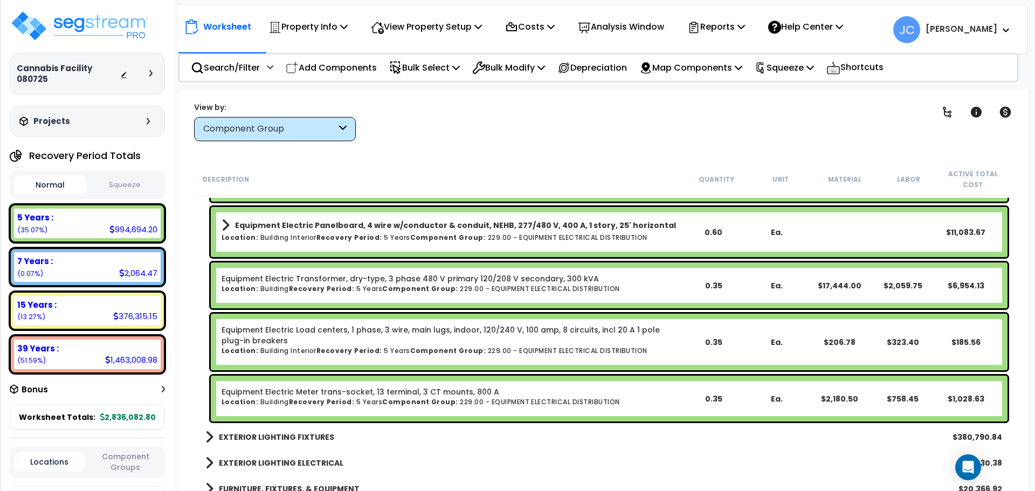
scroll to position [3765, 0]
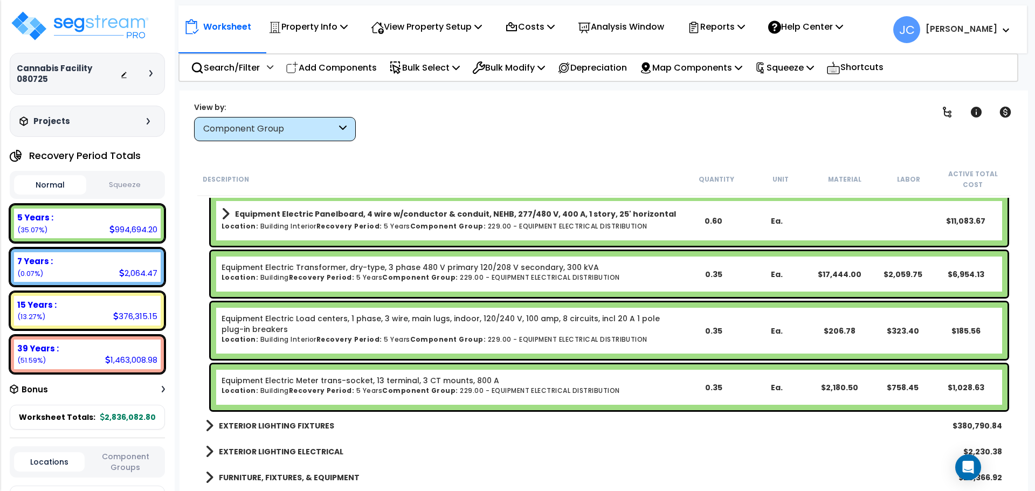
click at [282, 423] on b "EXTERIOR LIGHTING FIXTURES" at bounding box center [276, 426] width 115 height 11
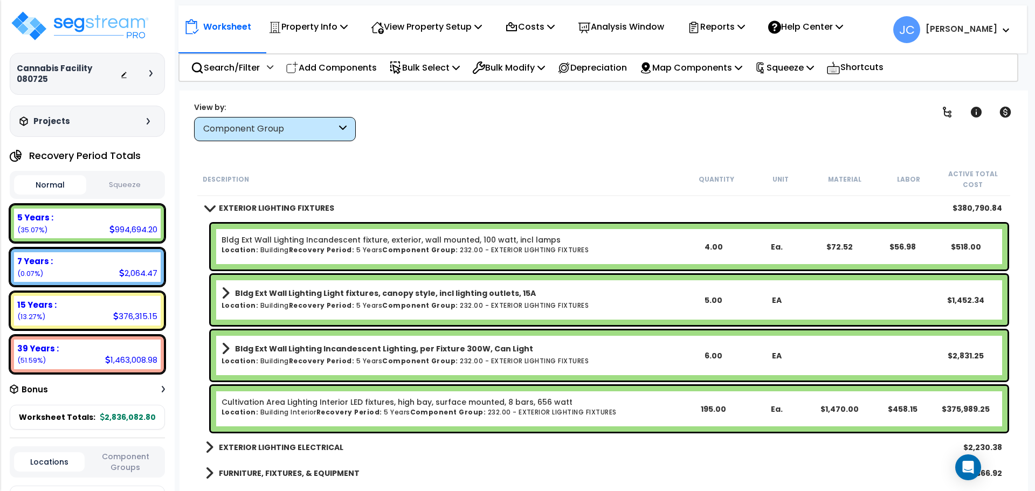
scroll to position [3985, 0]
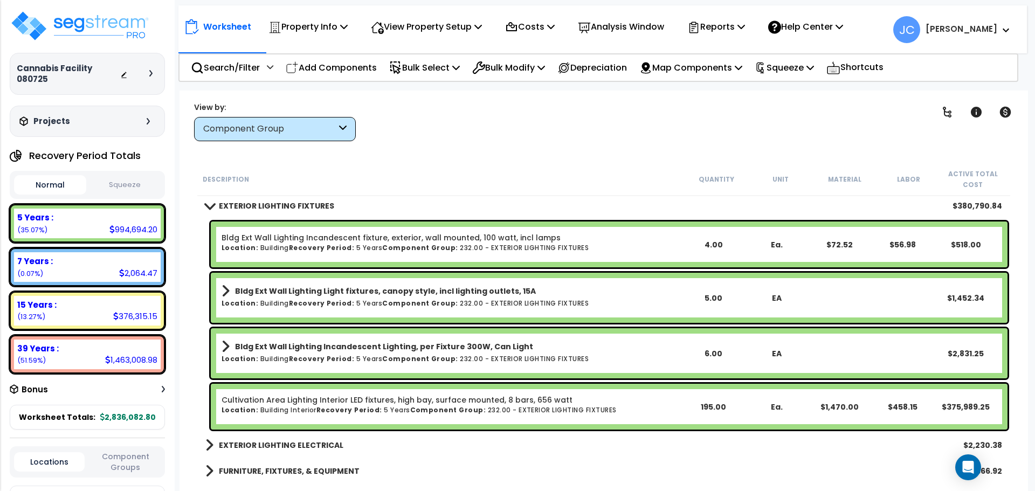
click at [579, 147] on div "Worksheet Property Info Property Setup Add Property Unit Template property Clon…" at bounding box center [604, 336] width 849 height 491
click at [518, 153] on div "Worksheet Property Info Property Setup Add Property Unit Template property Clon…" at bounding box center [604, 336] width 849 height 491
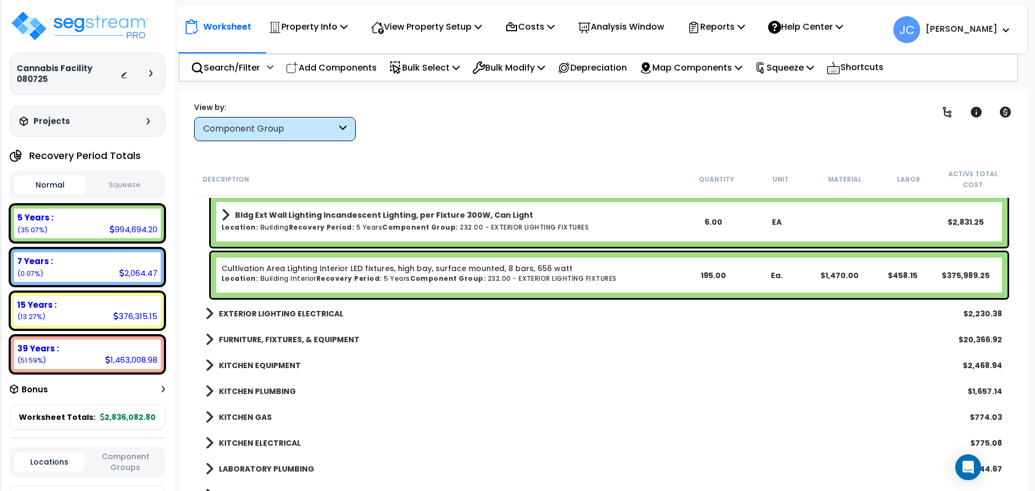
scroll to position [4118, 0]
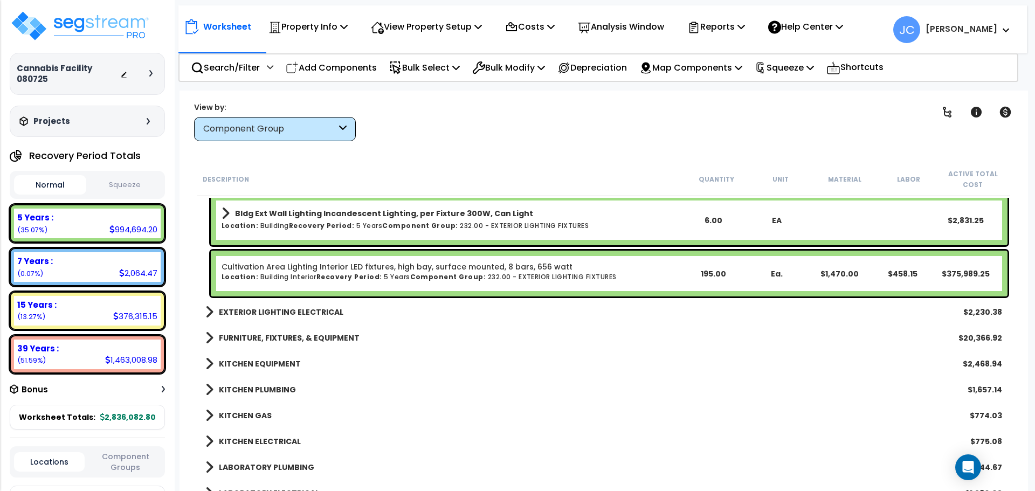
click at [320, 311] on b "EXTERIOR LIGHTING ELECTRICAL" at bounding box center [281, 312] width 125 height 11
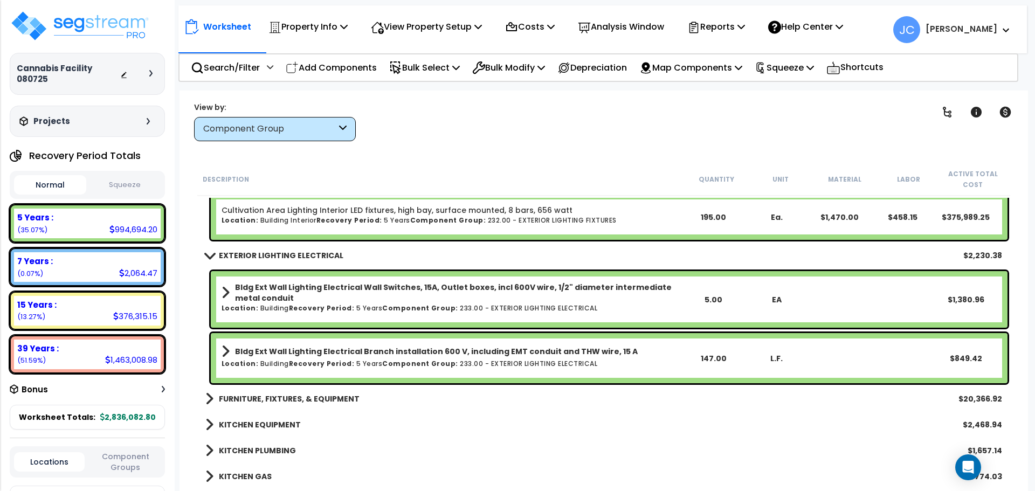
scroll to position [4178, 0]
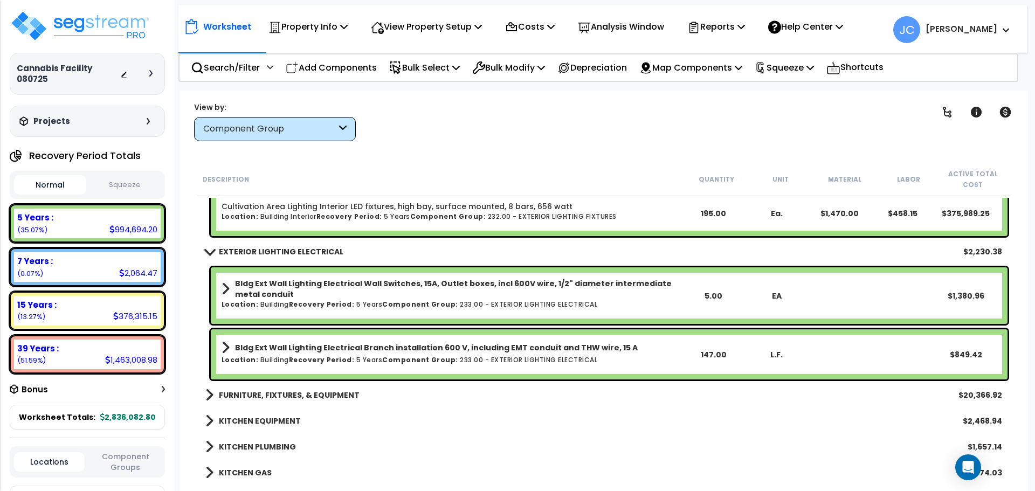
click at [312, 394] on b "FURNITURE, FIXTURES, & EQUIPMENT" at bounding box center [289, 395] width 141 height 11
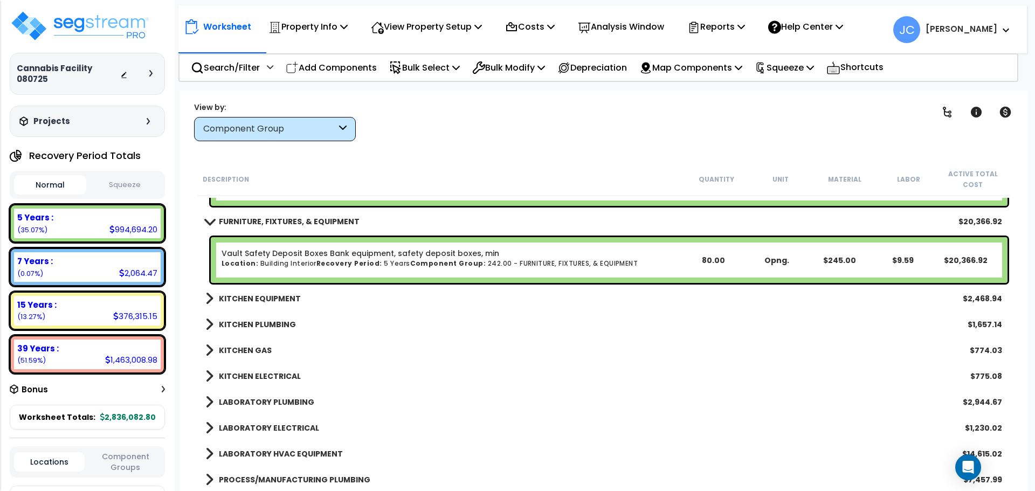
scroll to position [4353, 0]
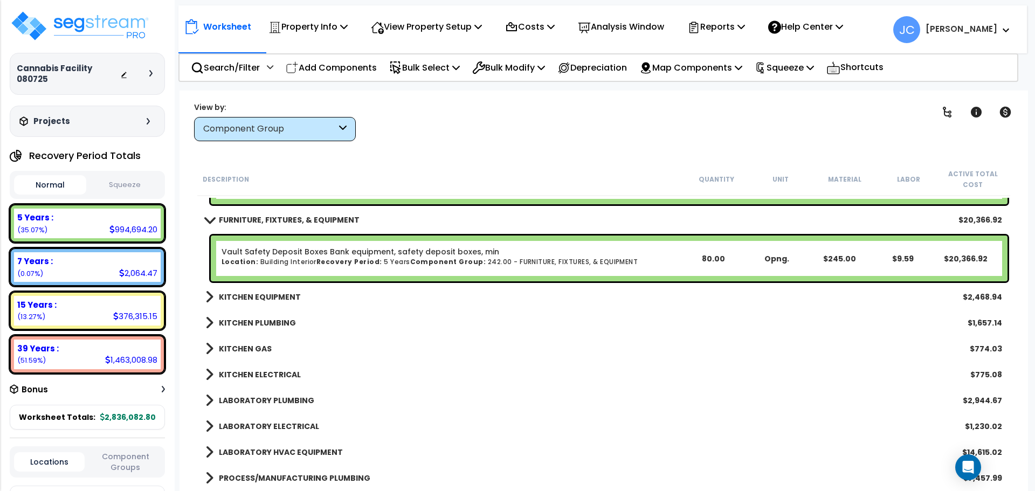
click at [255, 292] on b "KITCHEN EQUIPMENT" at bounding box center [260, 297] width 82 height 11
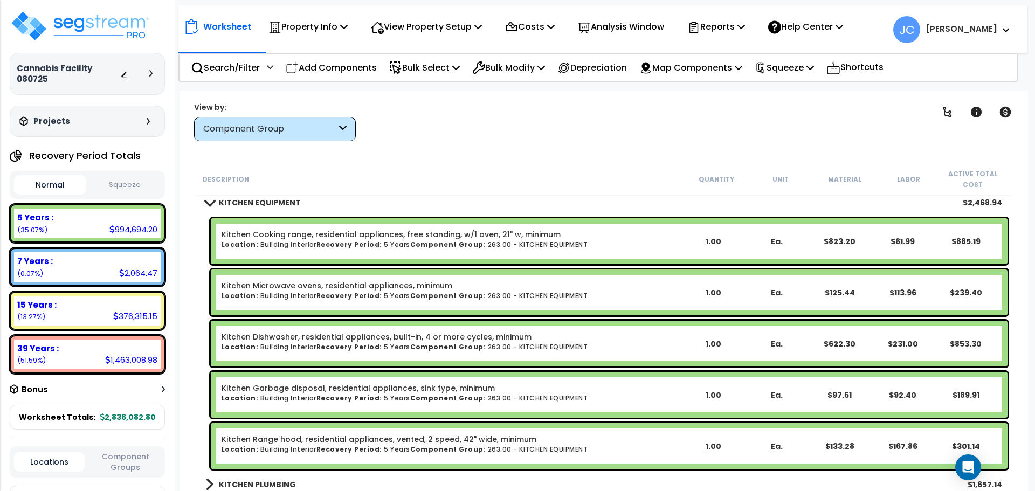
scroll to position [4446, 0]
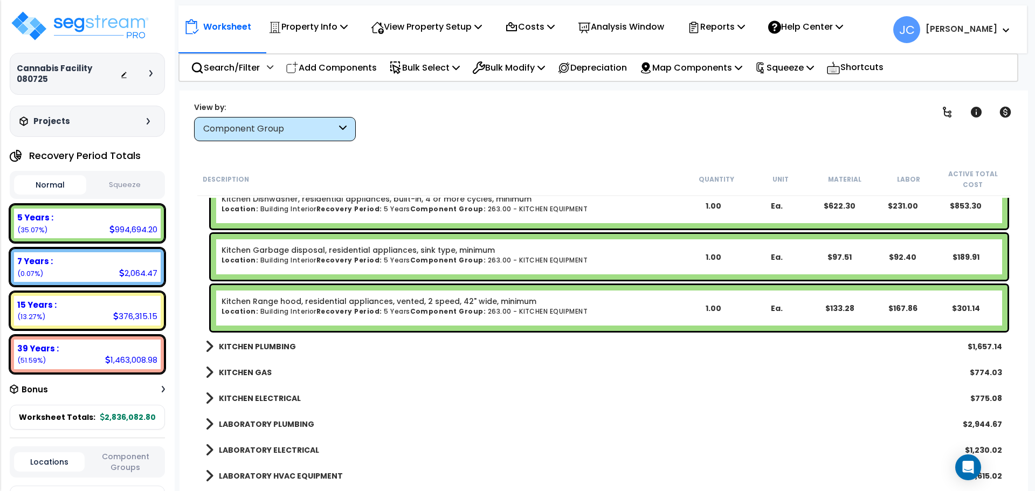
click at [279, 346] on b "KITCHEN PLUMBING" at bounding box center [257, 346] width 77 height 11
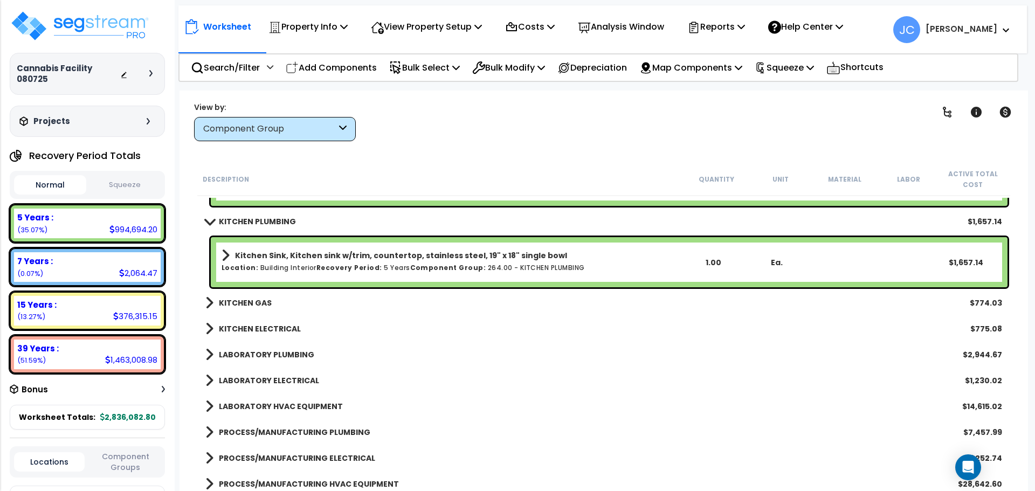
scroll to position [4714, 0]
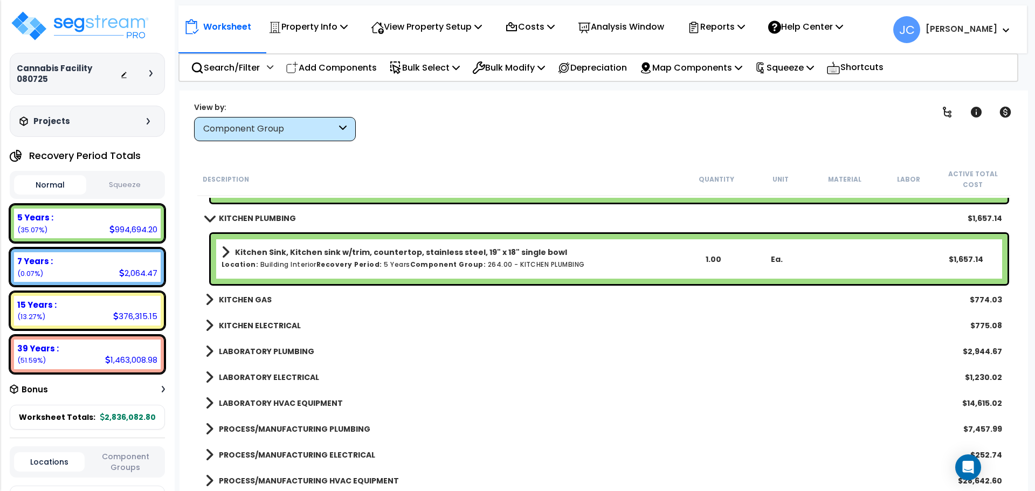
click at [254, 296] on b "KITCHEN GAS" at bounding box center [245, 299] width 53 height 11
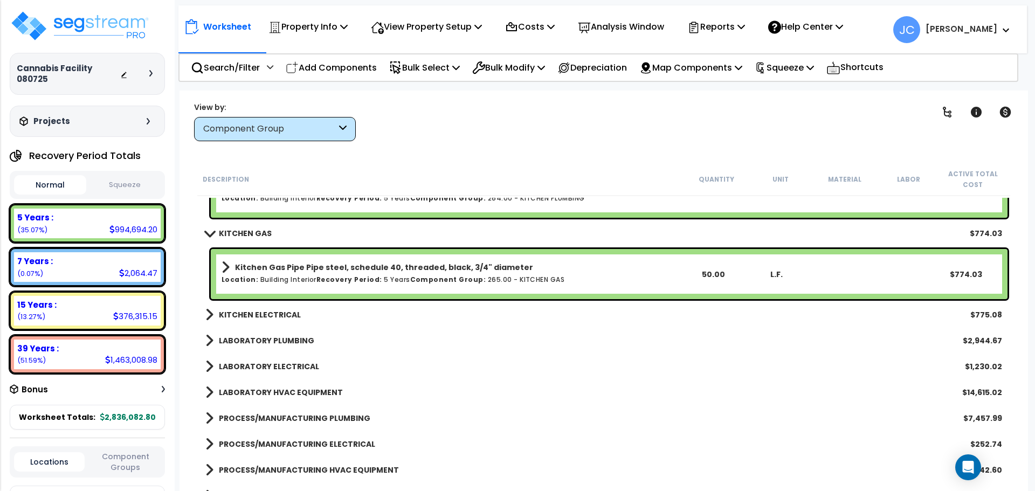
scroll to position [4790, 0]
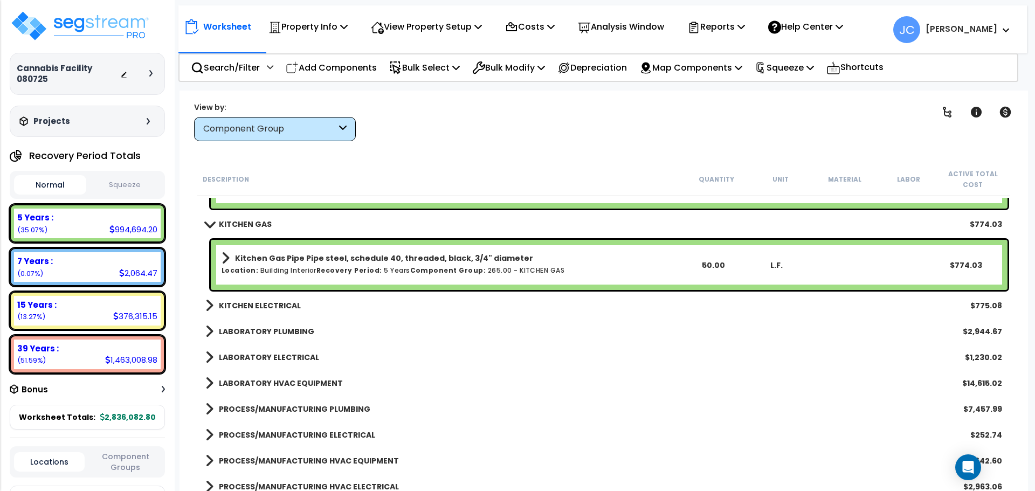
click at [290, 300] on b "KITCHEN ELECTRICAL" at bounding box center [260, 305] width 82 height 11
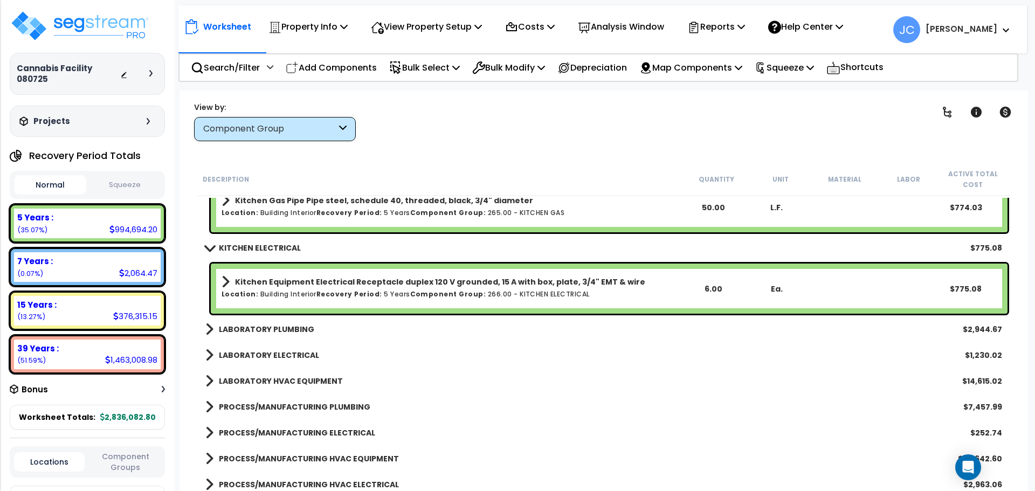
click at [281, 328] on b "LABORATORY PLUMBING" at bounding box center [266, 329] width 95 height 11
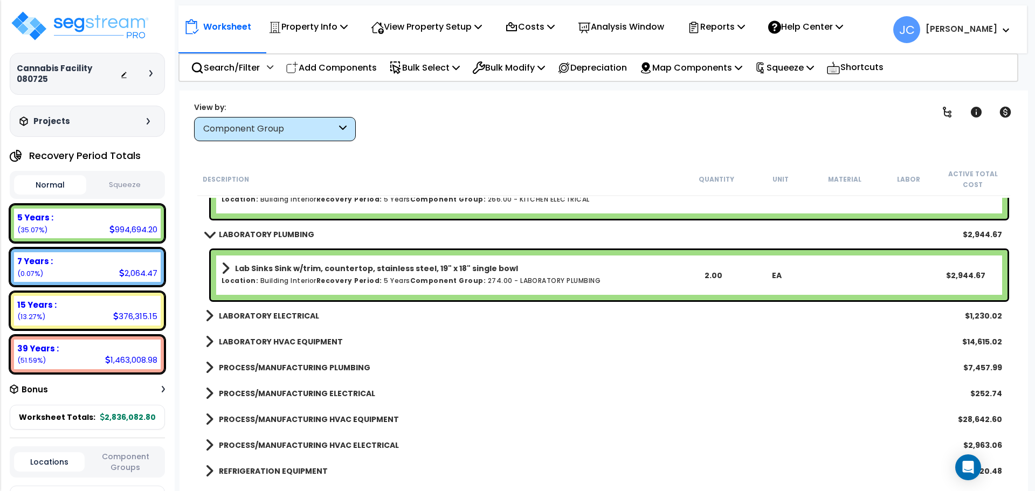
scroll to position [4944, 0]
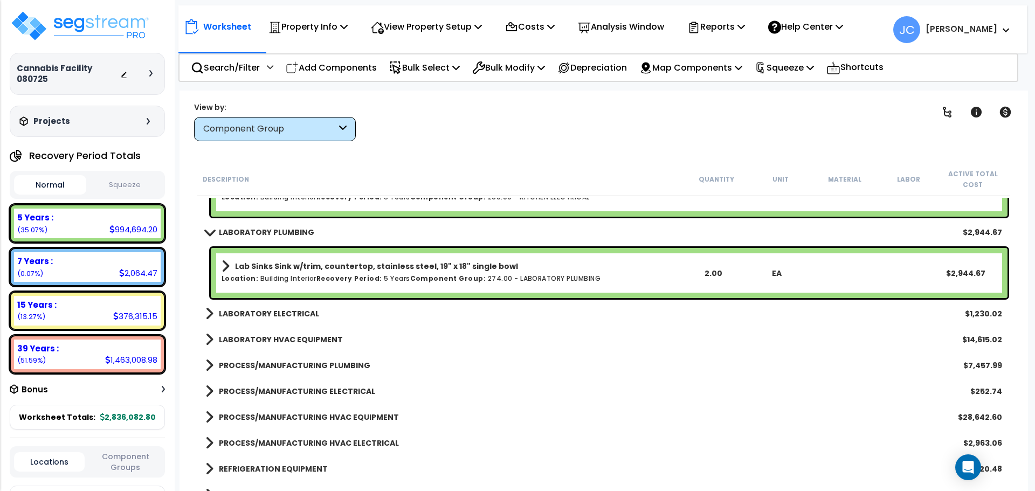
click at [291, 312] on b "LABORATORY ELECTRICAL" at bounding box center [269, 313] width 100 height 11
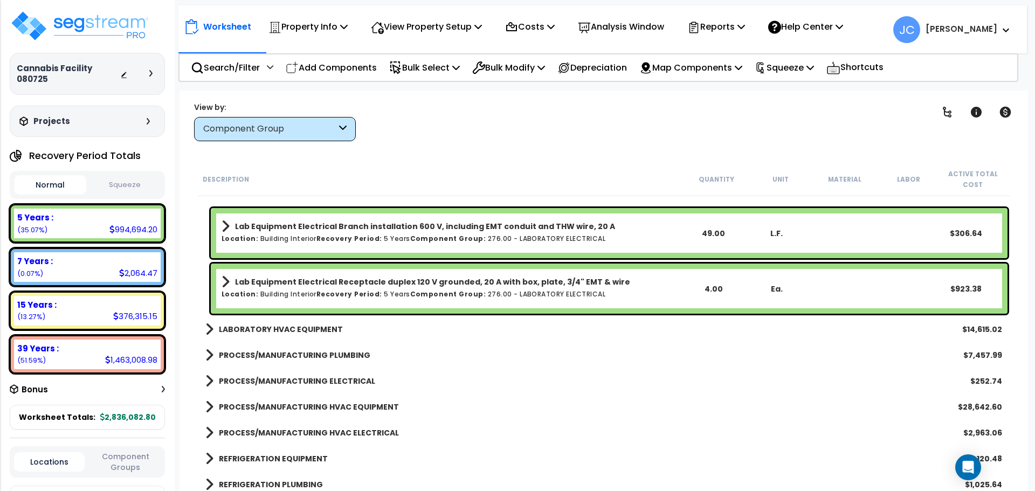
scroll to position [5067, 0]
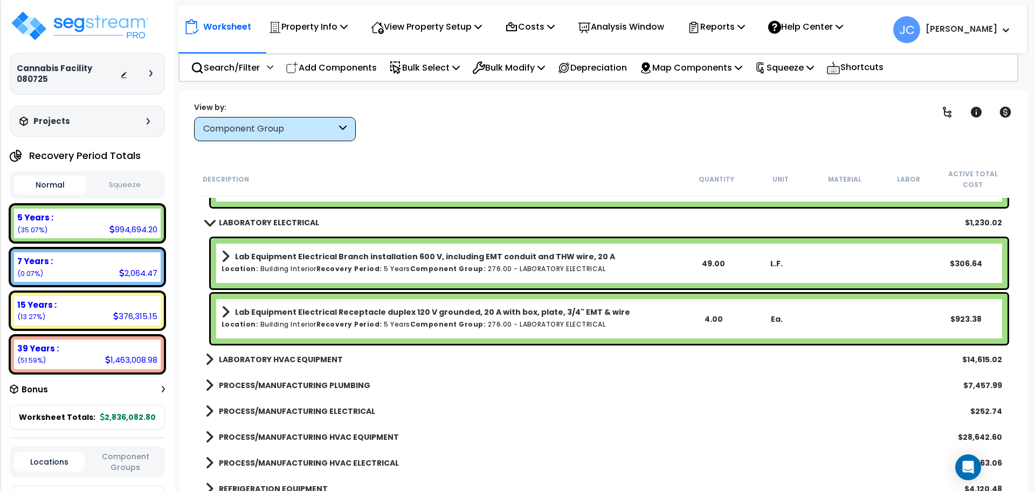
click at [291, 358] on b "LABORATORY HVAC EQUIPMENT" at bounding box center [281, 359] width 124 height 11
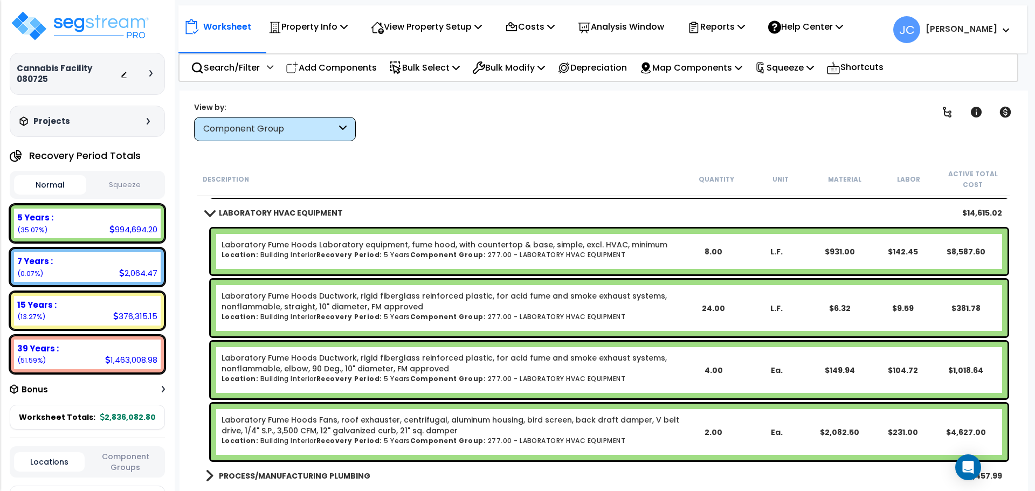
scroll to position [5187, 0]
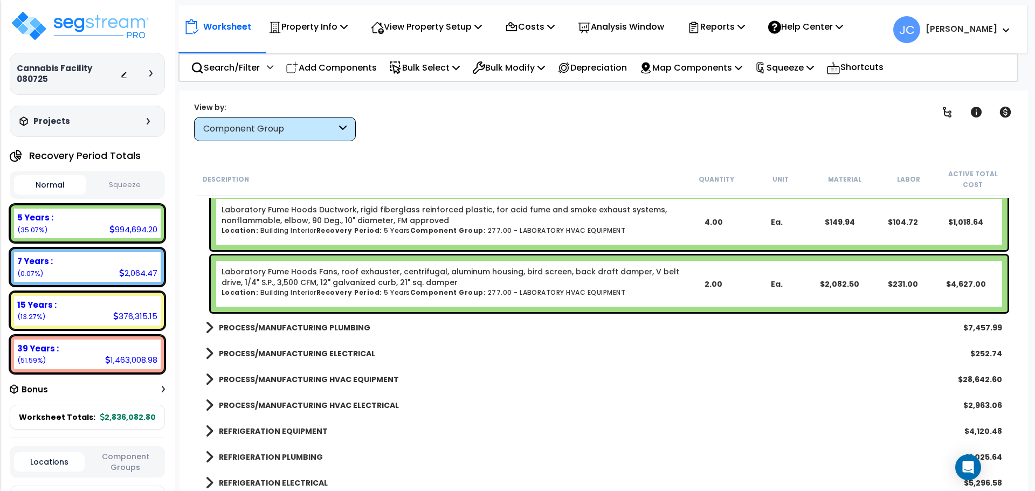
click at [341, 326] on b "PROCESS/MANUFACTURING PLUMBING" at bounding box center [295, 327] width 152 height 11
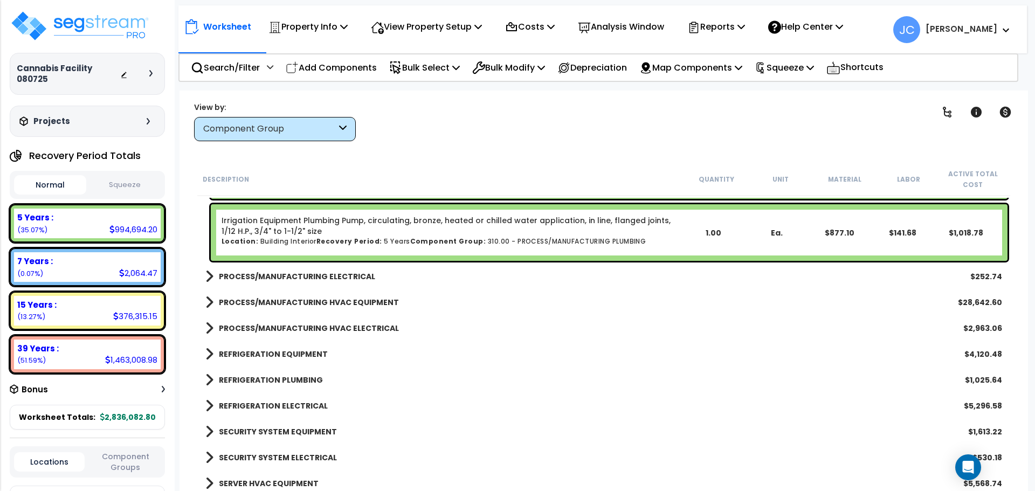
scroll to position [5652, 0]
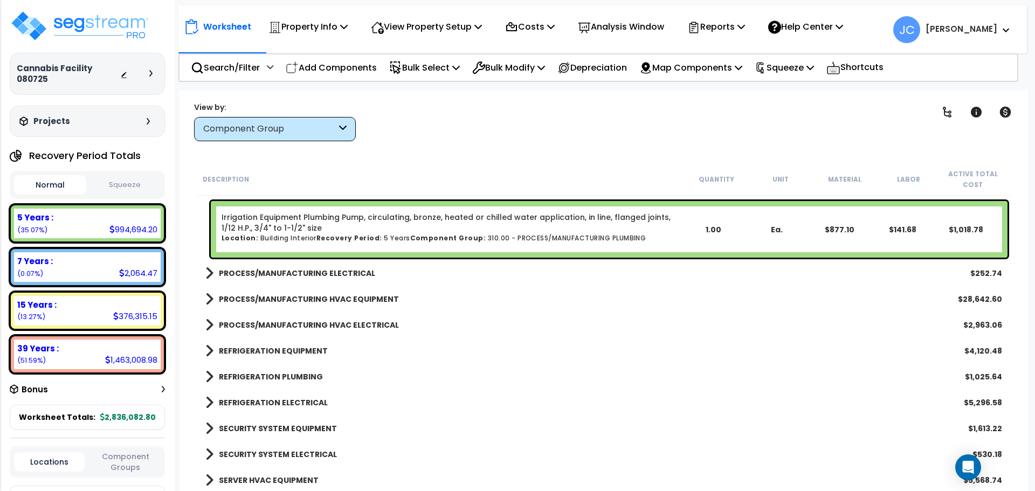
click at [338, 275] on b "PROCESS/MANUFACTURING ELECTRICAL" at bounding box center [297, 273] width 156 height 11
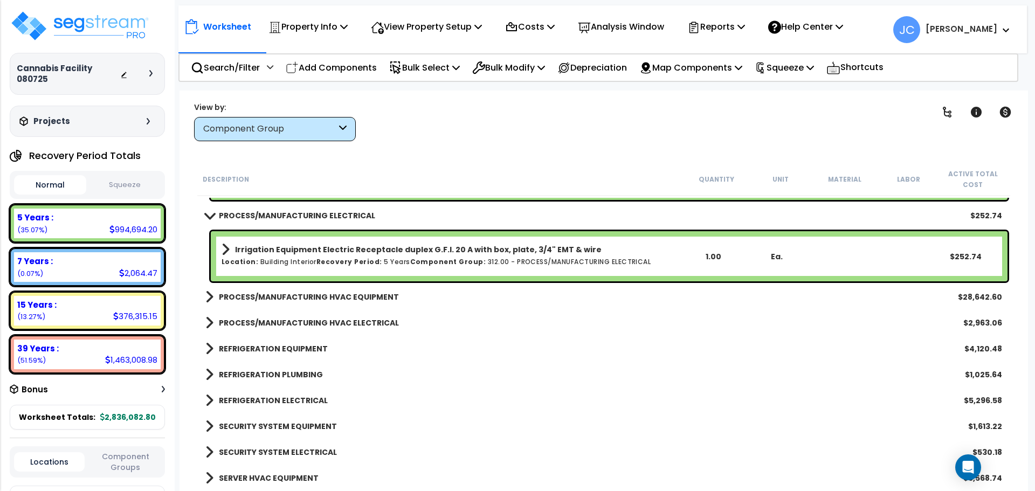
scroll to position [5717, 0]
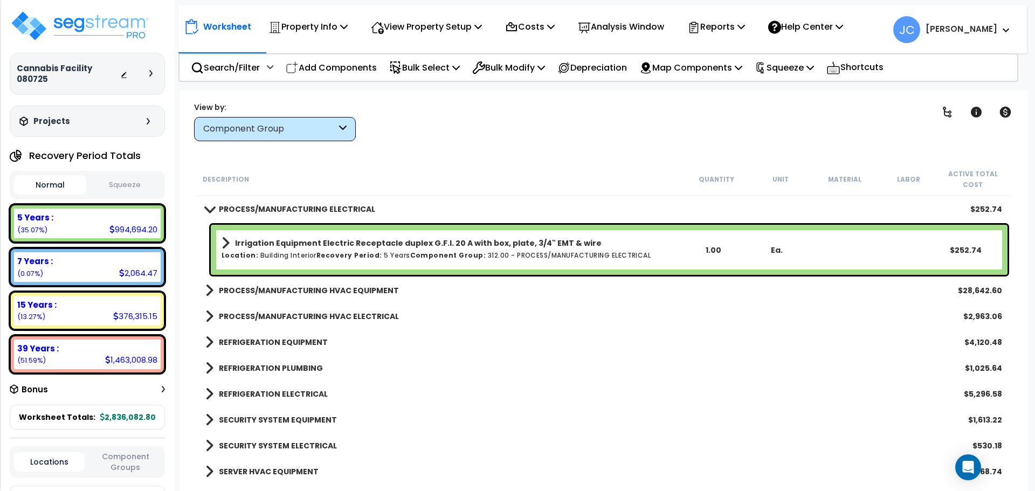
click at [336, 290] on b "PROCESS/MANUFACTURING HVAC EQUIPMENT" at bounding box center [309, 290] width 180 height 11
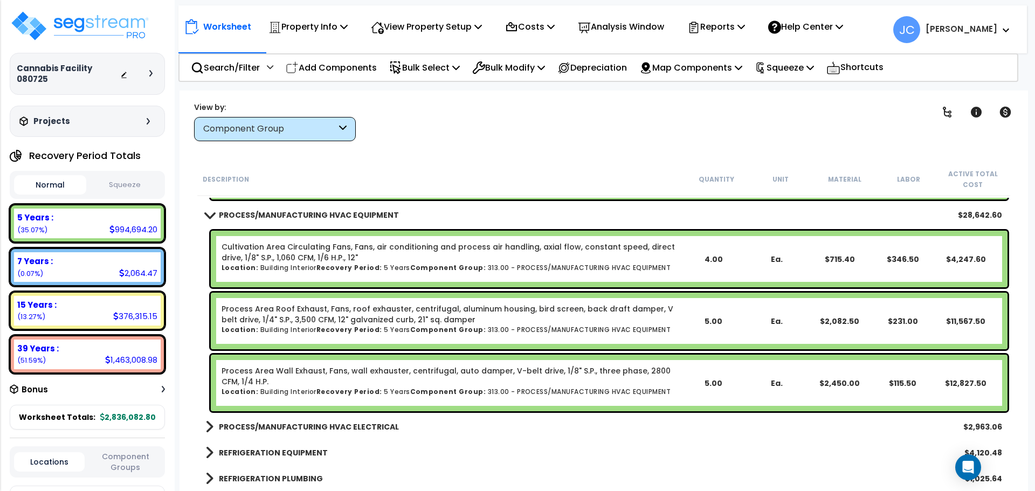
scroll to position [5797, 0]
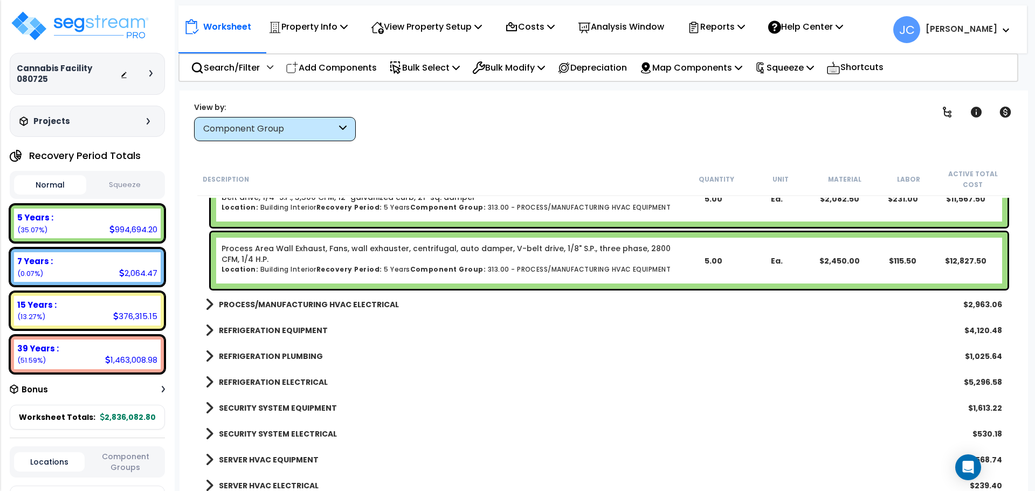
click at [330, 302] on b "PROCESS/MANUFACTURING HVAC ELECTRICAL" at bounding box center [309, 304] width 180 height 11
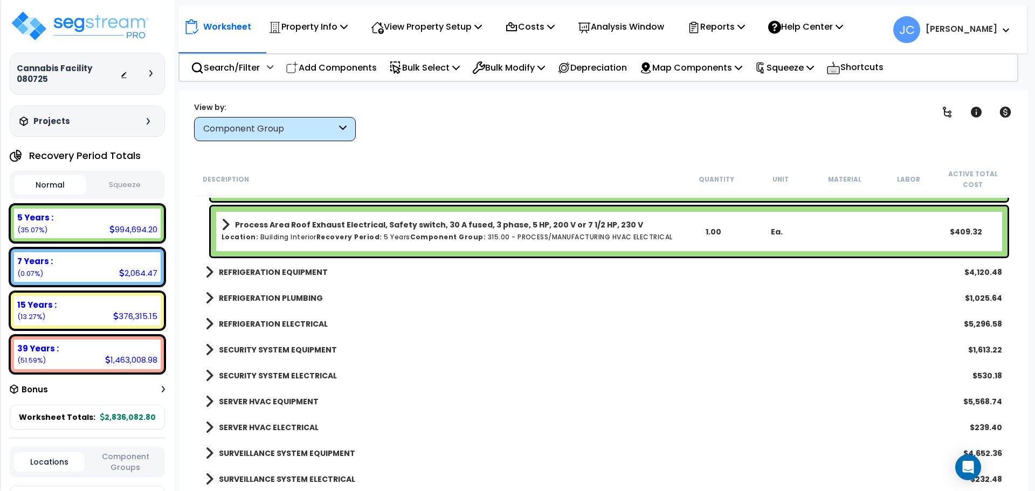
scroll to position [6355, 0]
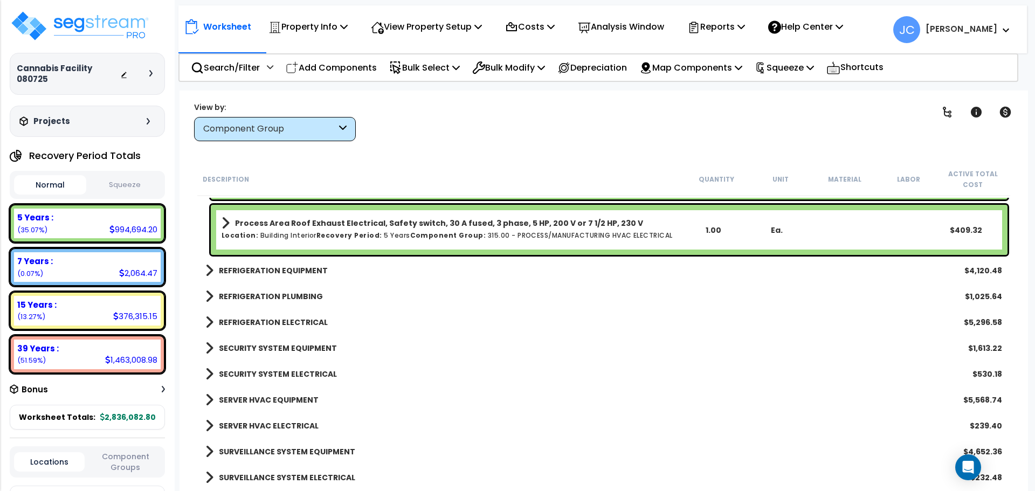
click at [280, 269] on b "REFRIGERATION EQUIPMENT" at bounding box center [273, 270] width 109 height 11
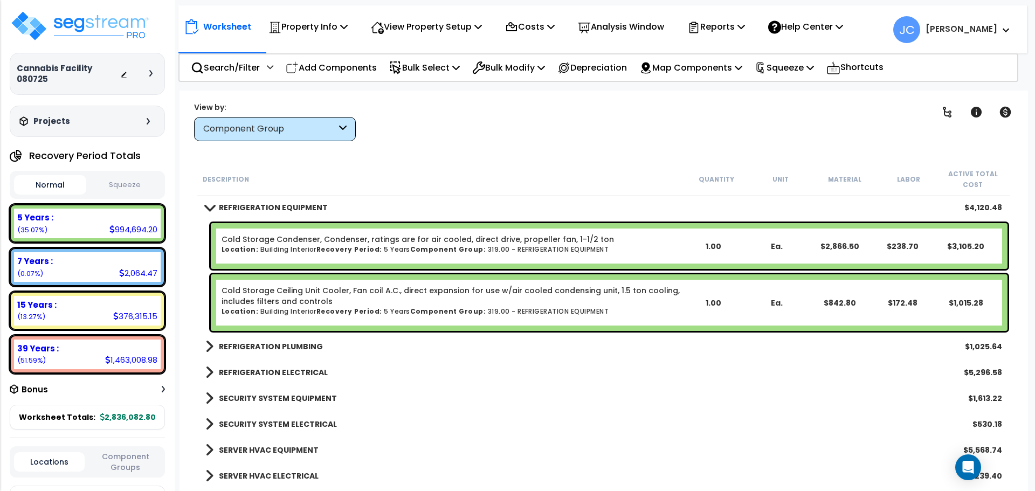
scroll to position [6419, 0]
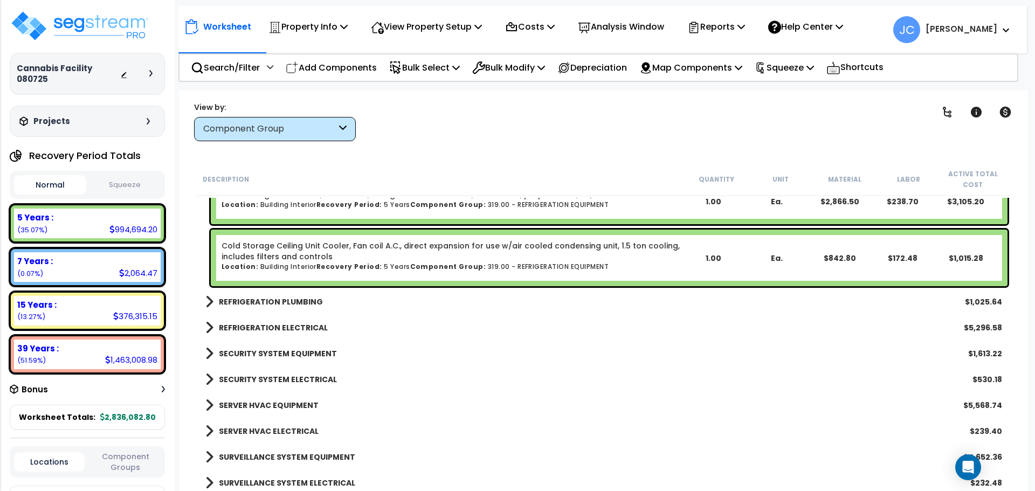
click at [278, 307] on b "REFRIGERATION PLUMBING" at bounding box center [271, 302] width 104 height 11
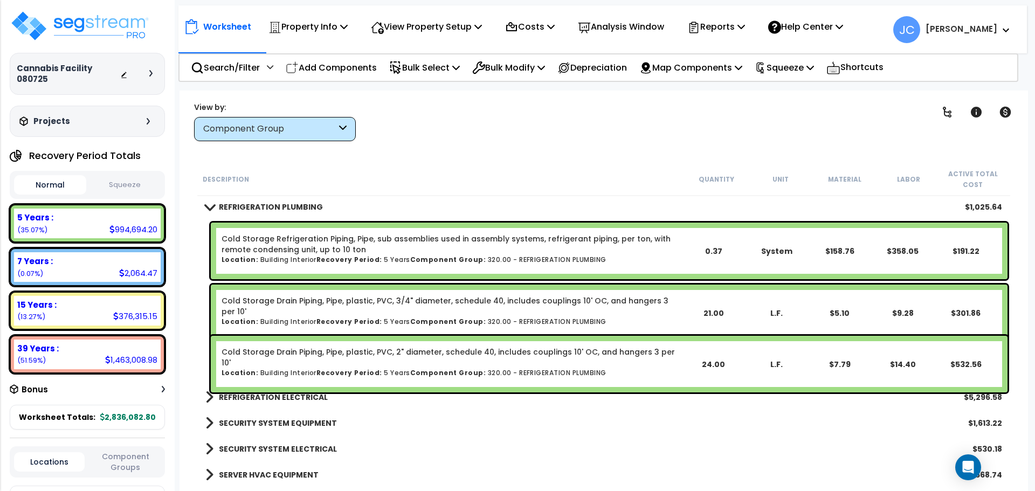
scroll to position [6556, 0]
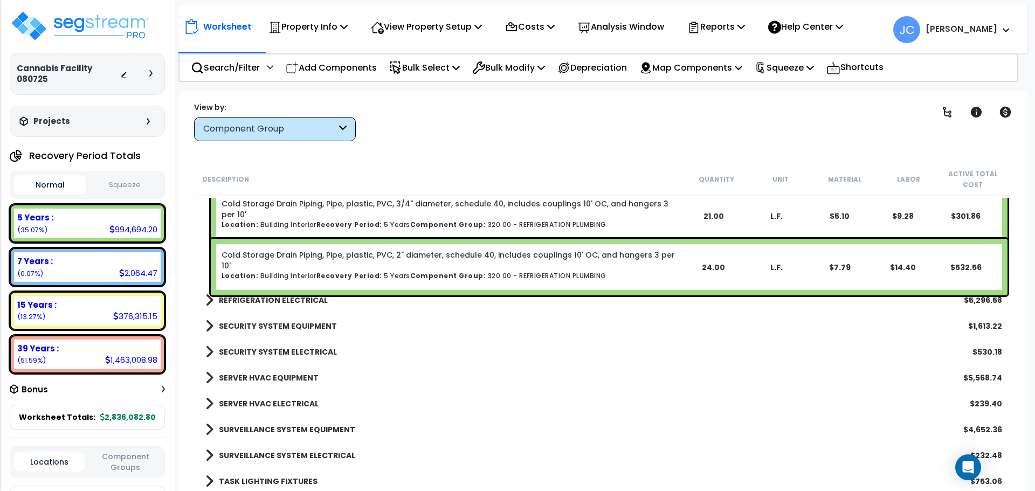
click at [278, 302] on b "REFRIGERATION ELECTRICAL" at bounding box center [273, 300] width 109 height 11
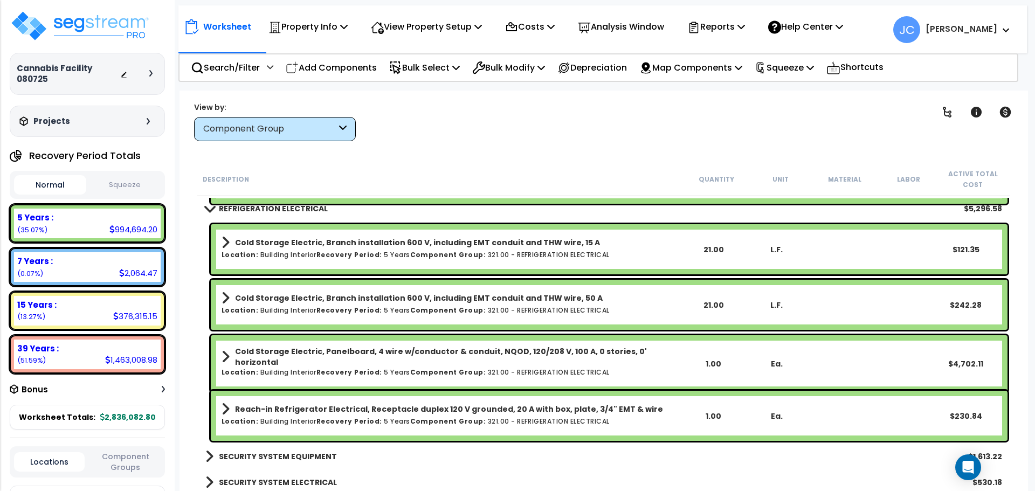
scroll to position [6748, 0]
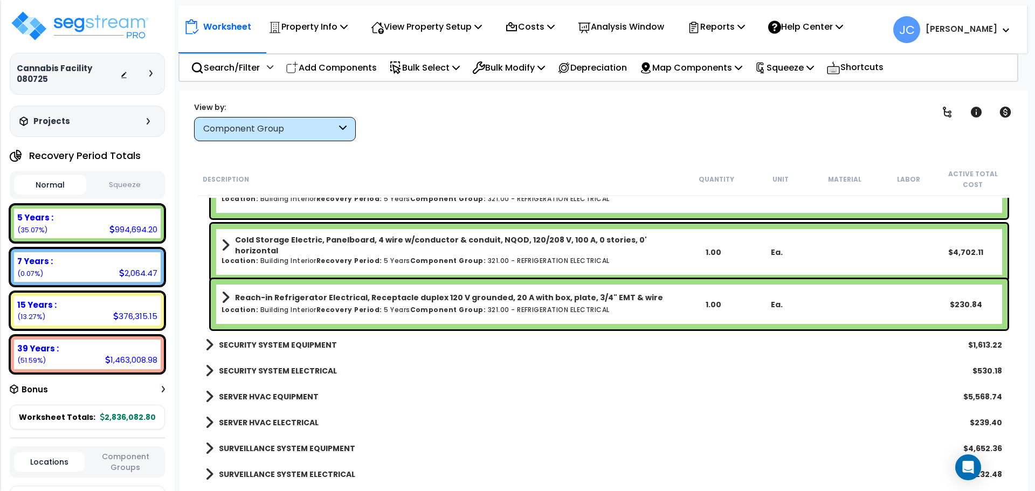
click at [309, 342] on b "SECURITY SYSTEM EQUIPMENT" at bounding box center [278, 345] width 118 height 11
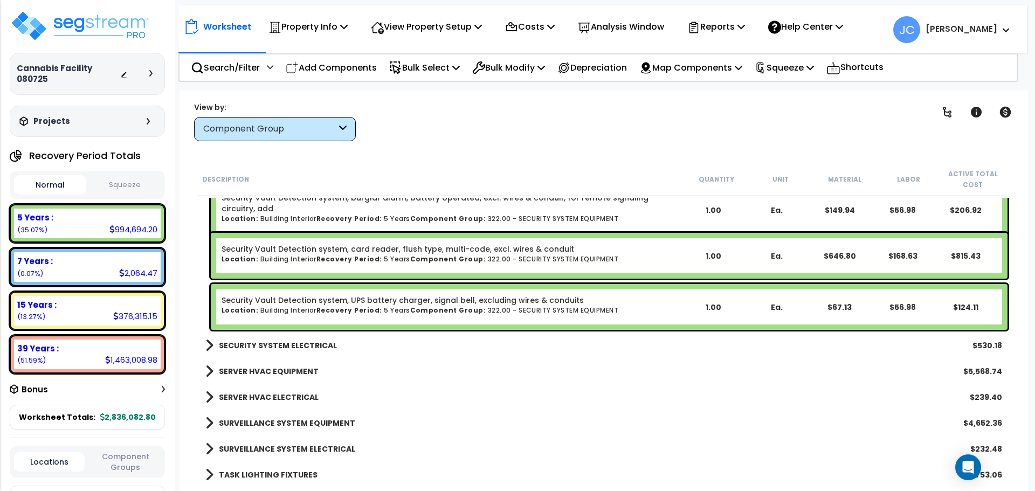
scroll to position [7093, 0]
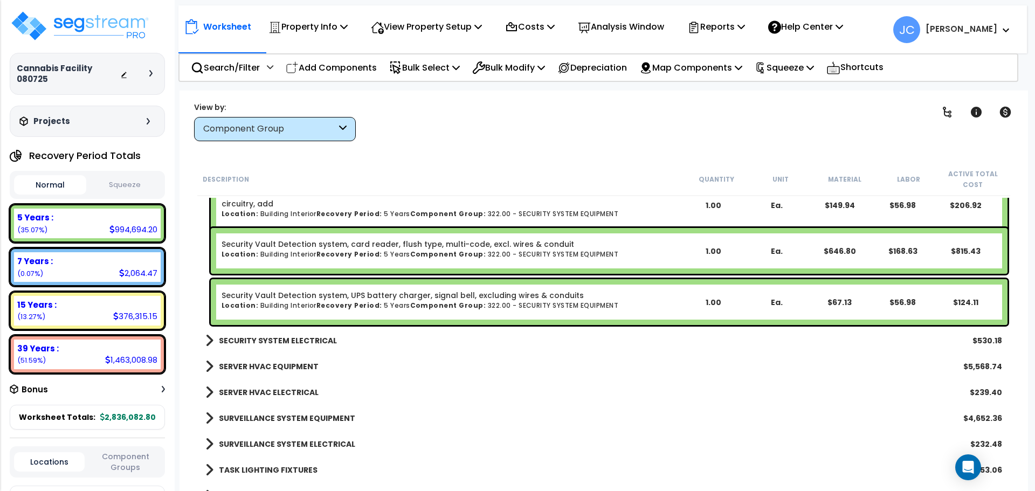
click at [307, 342] on b "SECURITY SYSTEM ELECTRICAL" at bounding box center [278, 340] width 118 height 11
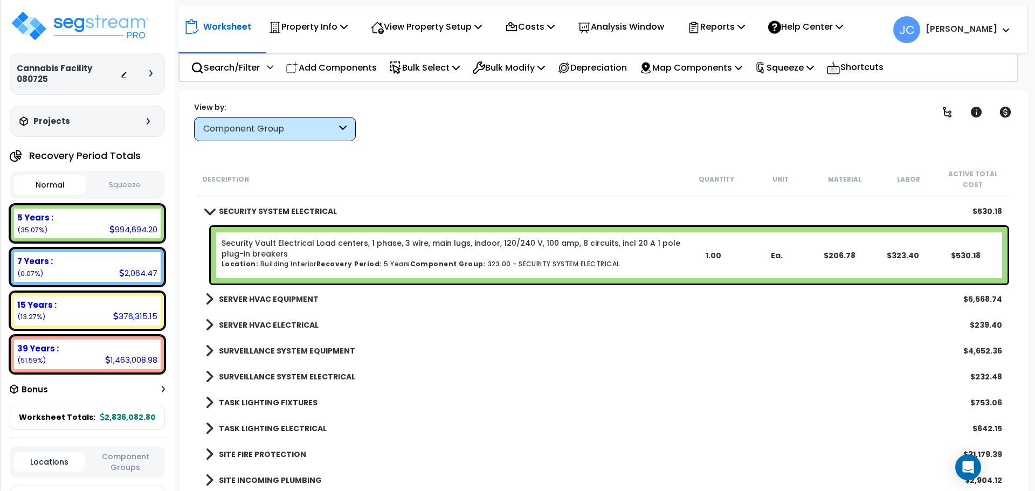
scroll to position [7224, 0]
click at [300, 299] on b "SERVER HVAC EQUIPMENT" at bounding box center [269, 297] width 100 height 11
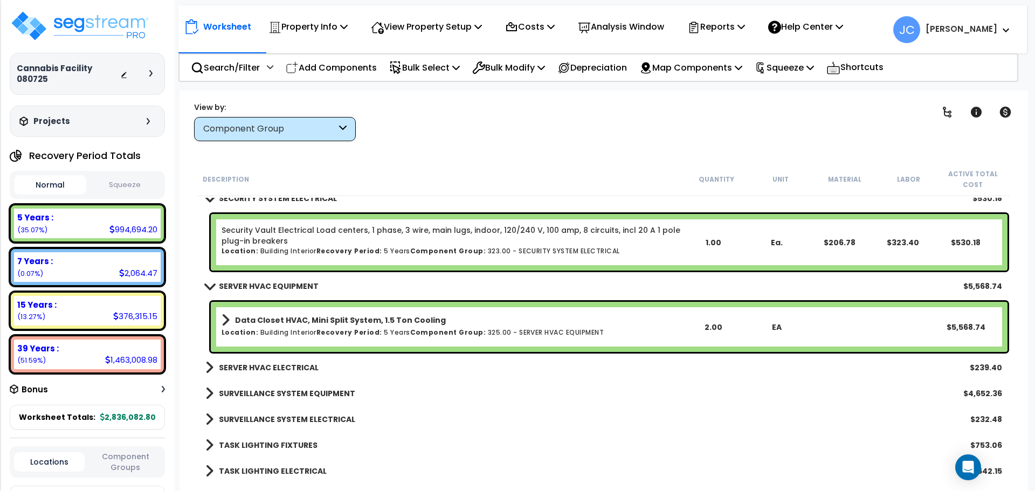
scroll to position [7265, 0]
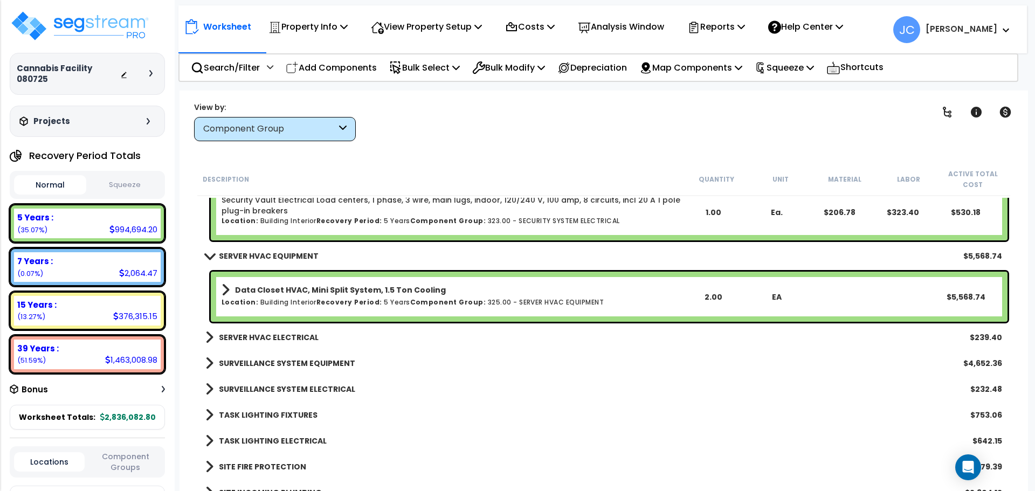
click at [296, 338] on b "SERVER HVAC ELECTRICAL" at bounding box center [269, 337] width 100 height 11
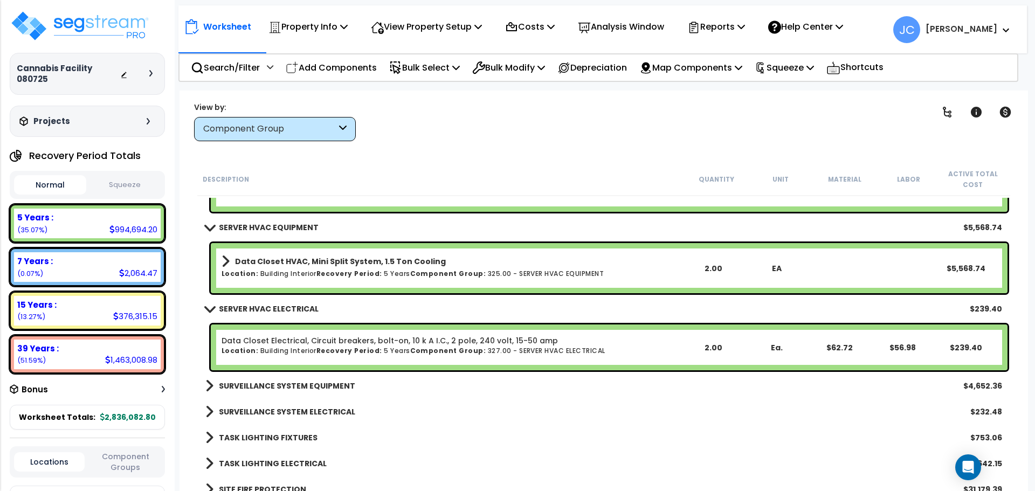
scroll to position [7308, 0]
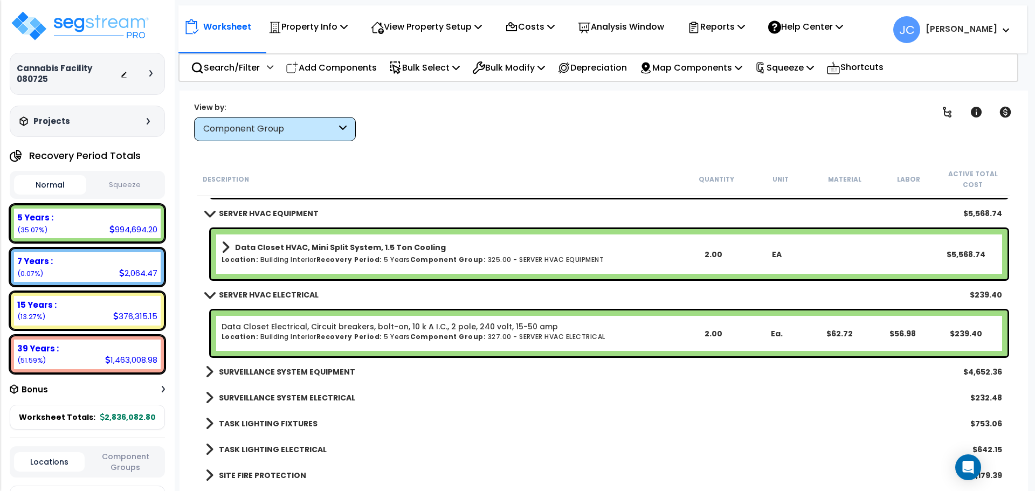
click at [321, 367] on b "SURVEILLANCE SYSTEM EQUIPMENT" at bounding box center [287, 372] width 136 height 11
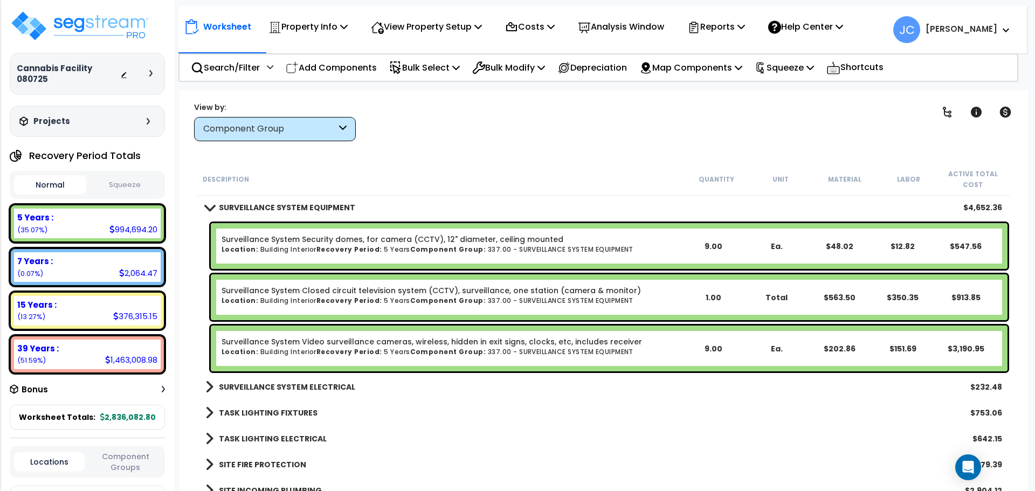
scroll to position [7474, 0]
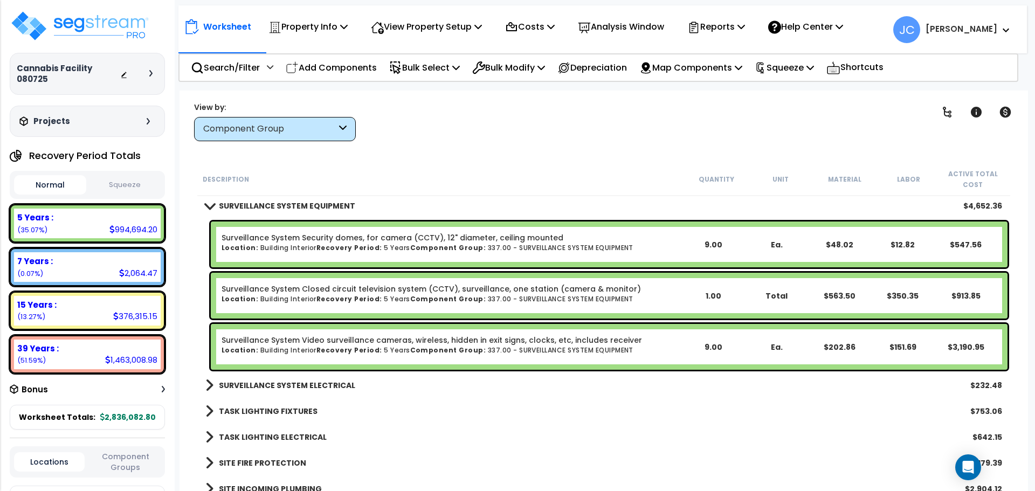
click at [319, 383] on b "SURVEILLANCE SYSTEM ELECTRICAL" at bounding box center [287, 385] width 136 height 11
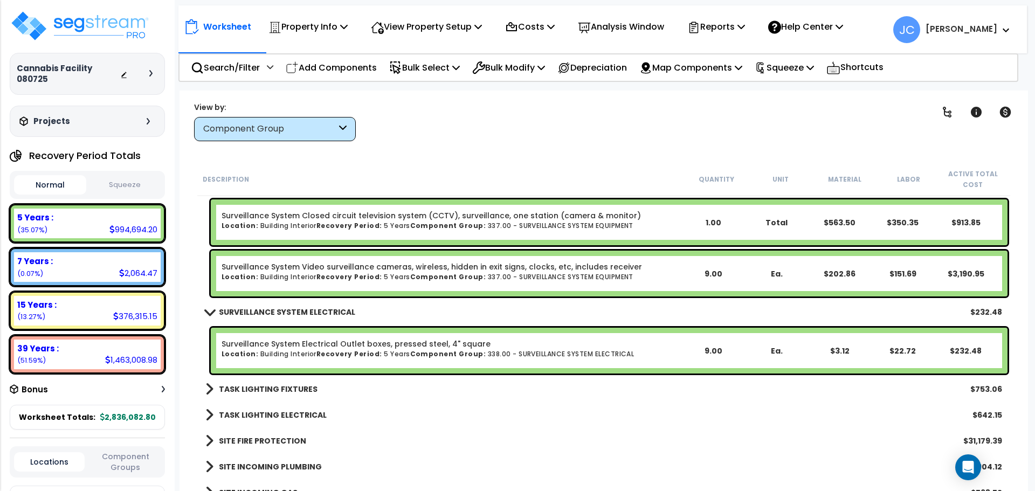
scroll to position [7554, 0]
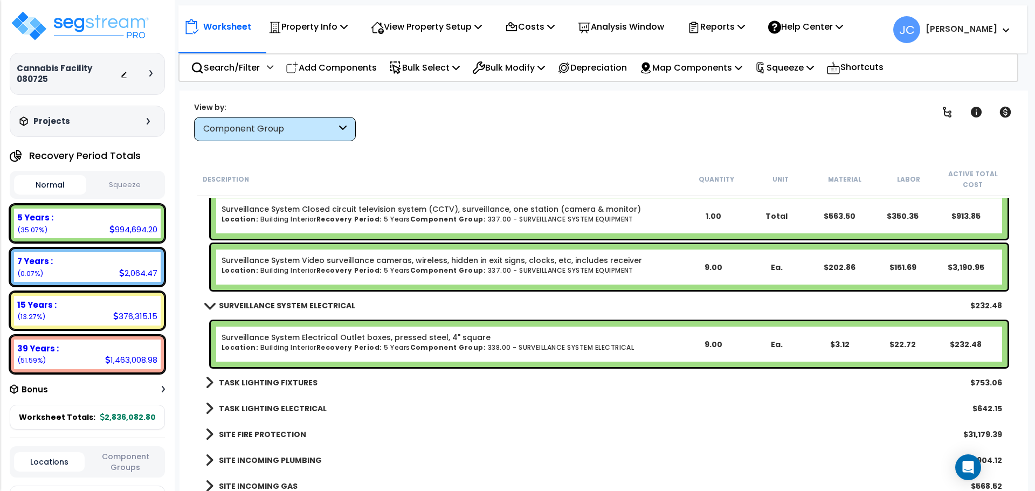
click at [307, 379] on b "TASK LIGHTING FIXTURES" at bounding box center [268, 382] width 99 height 11
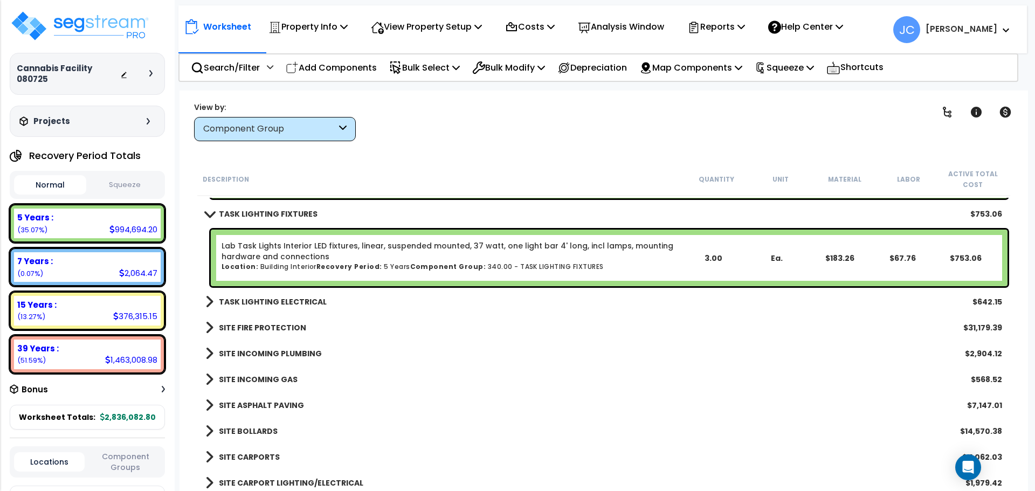
scroll to position [7731, 0]
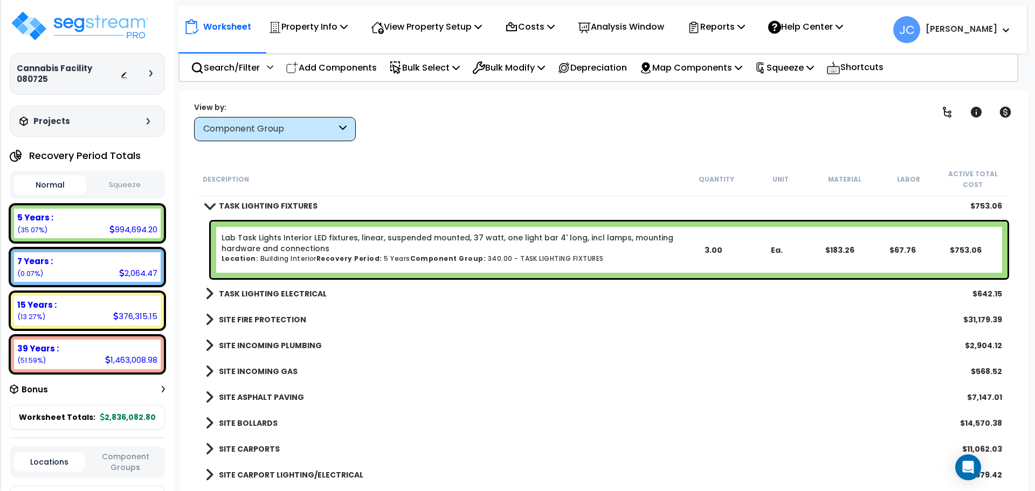
click at [299, 294] on b "TASK LIGHTING ELECTRICAL" at bounding box center [273, 294] width 108 height 11
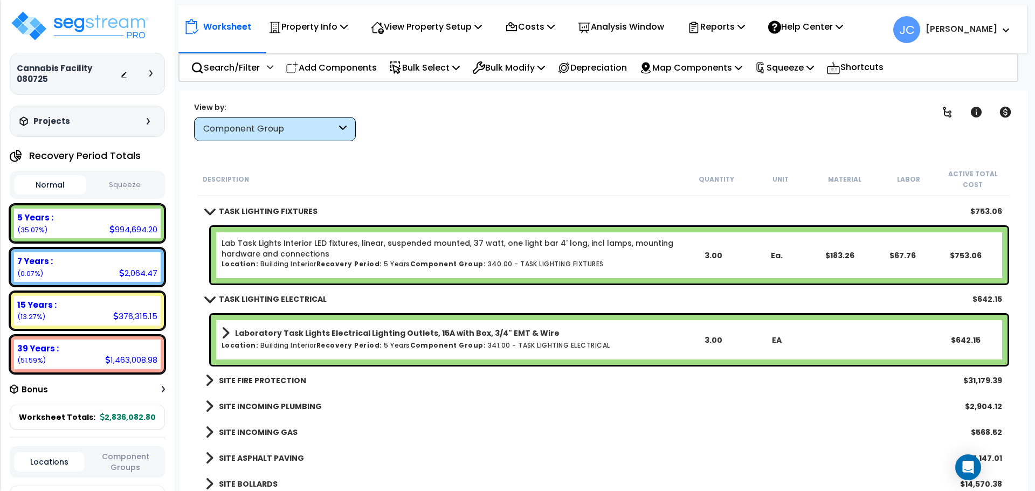
scroll to position [7727, 0]
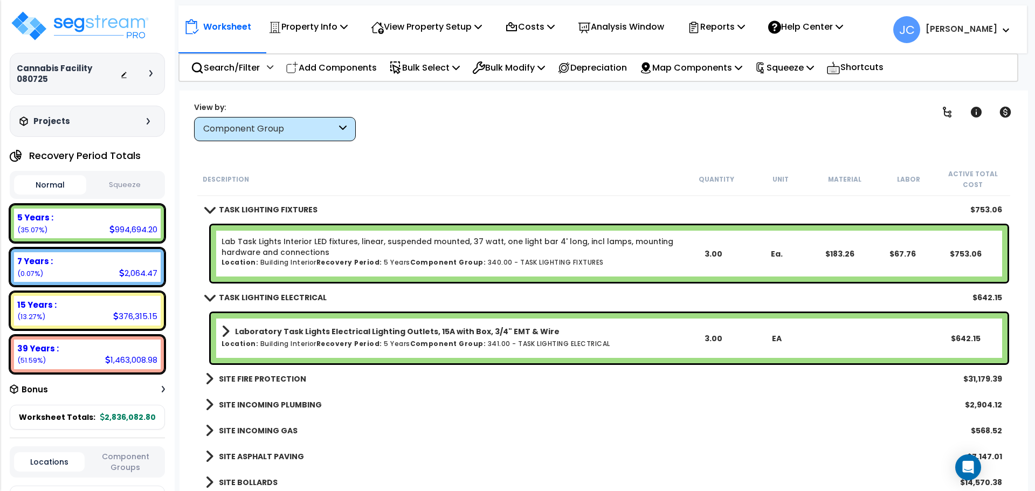
click at [284, 377] on b "SITE FIRE PROTECTION" at bounding box center [262, 379] width 87 height 11
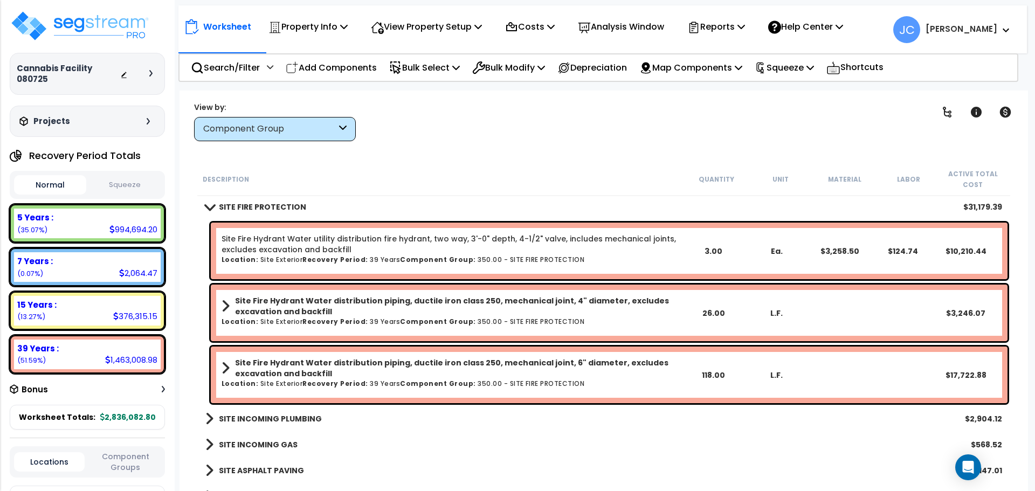
scroll to position [7900, 0]
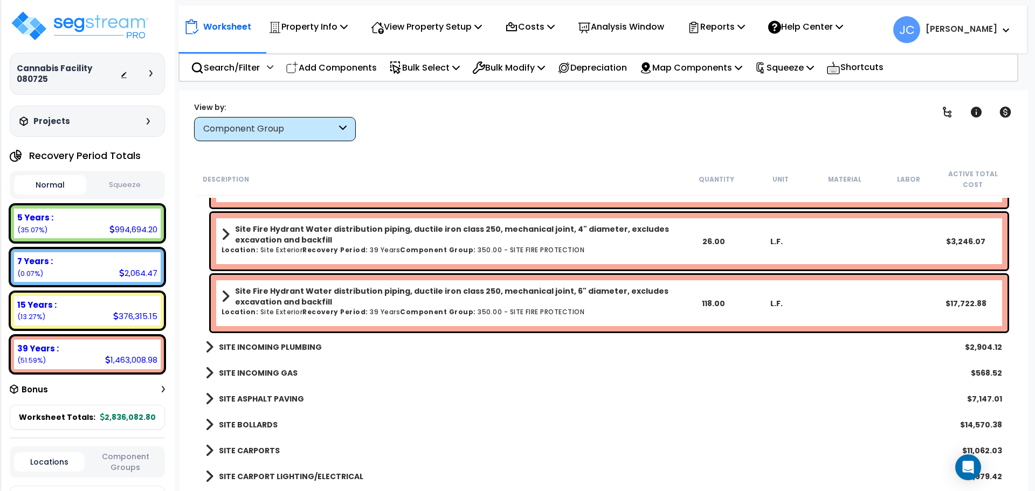
click at [294, 347] on b "SITE INCOMING PLUMBING" at bounding box center [270, 347] width 103 height 11
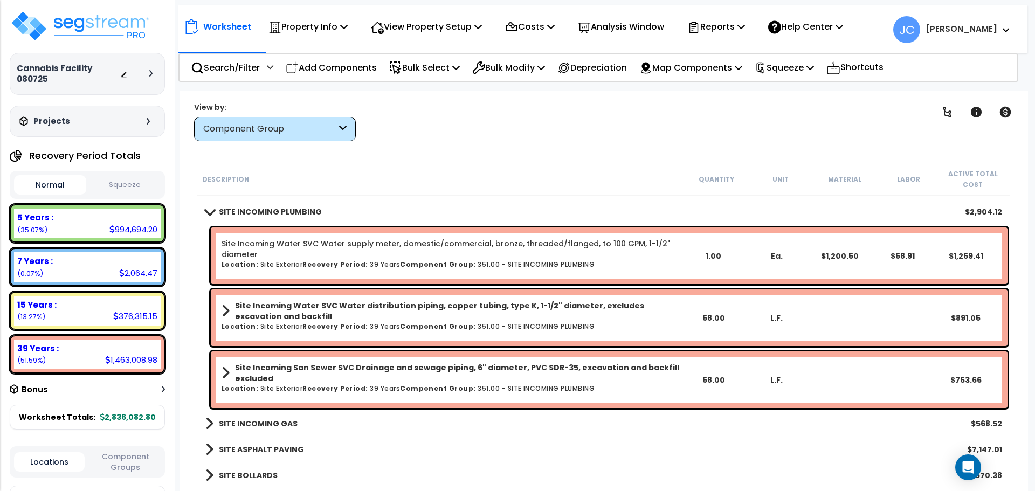
click at [249, 427] on b "SITE INCOMING GAS" at bounding box center [258, 423] width 79 height 11
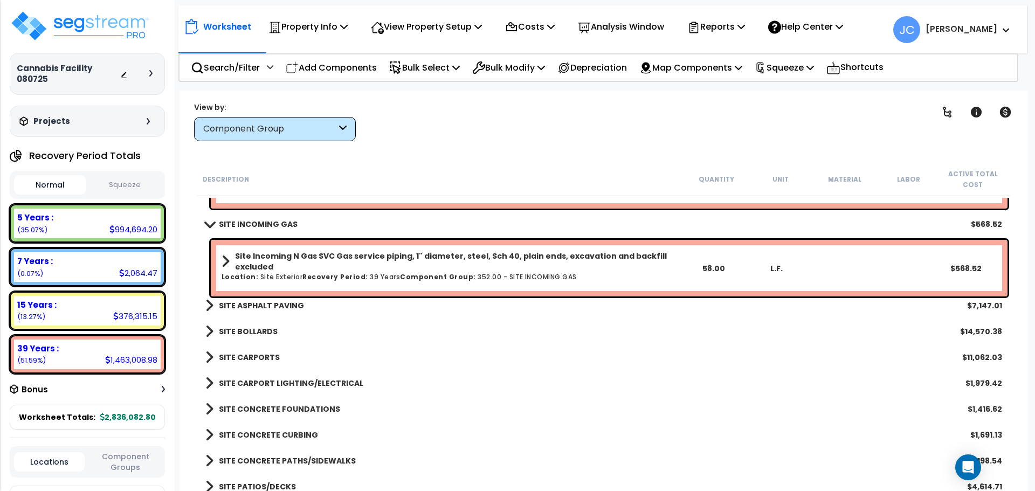
scroll to position [8312, 0]
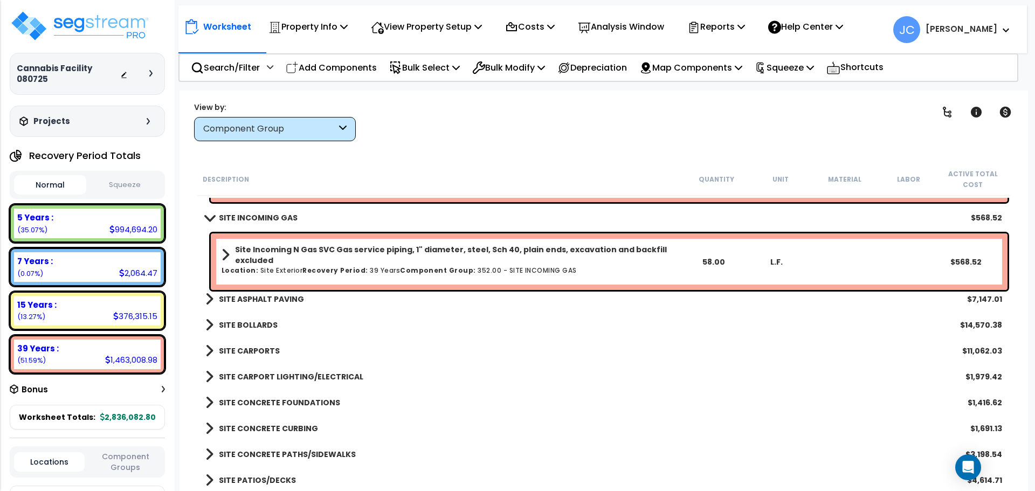
click at [283, 299] on b "SITE ASPHALT PAVING" at bounding box center [261, 299] width 85 height 11
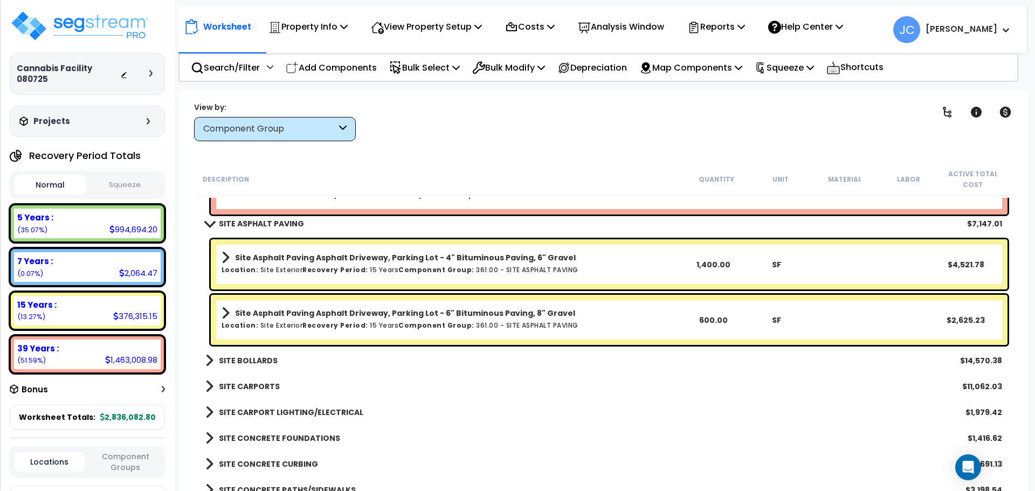
scroll to position [8396, 0]
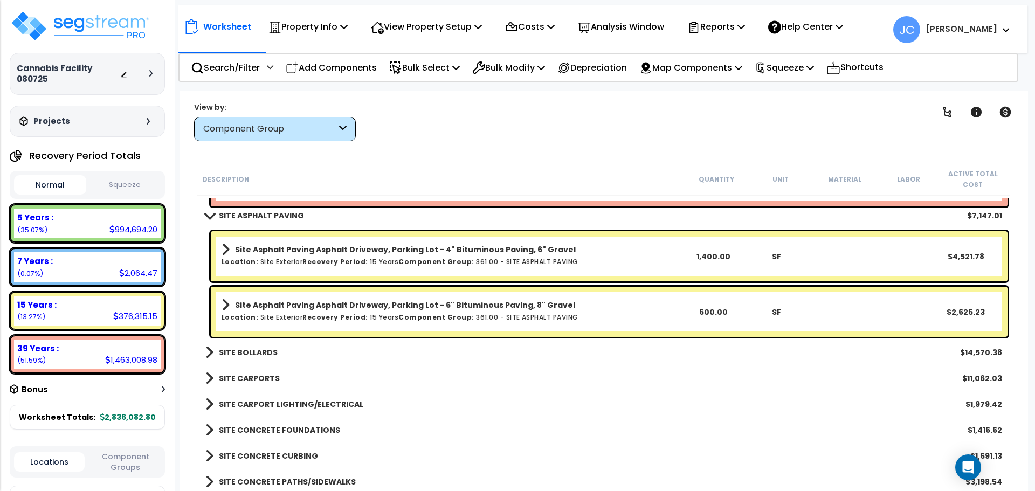
click at [264, 348] on b "SITE BOLLARDS" at bounding box center [248, 352] width 59 height 11
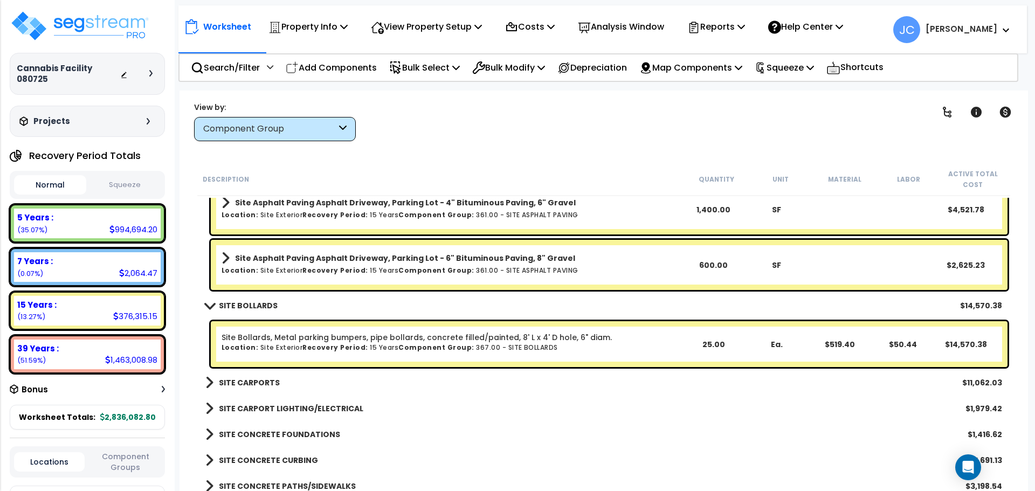
click at [259, 382] on b "SITE CARPORTS" at bounding box center [249, 382] width 61 height 11
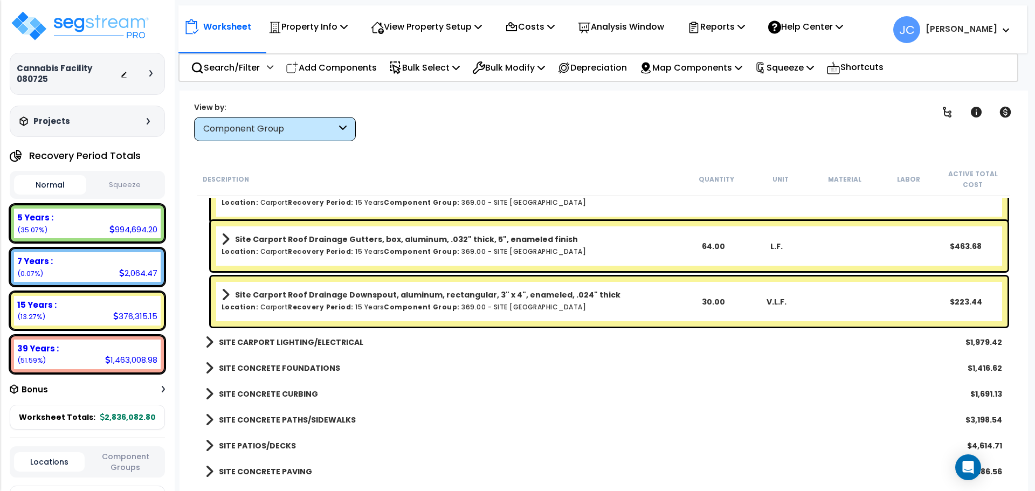
scroll to position [8913, 0]
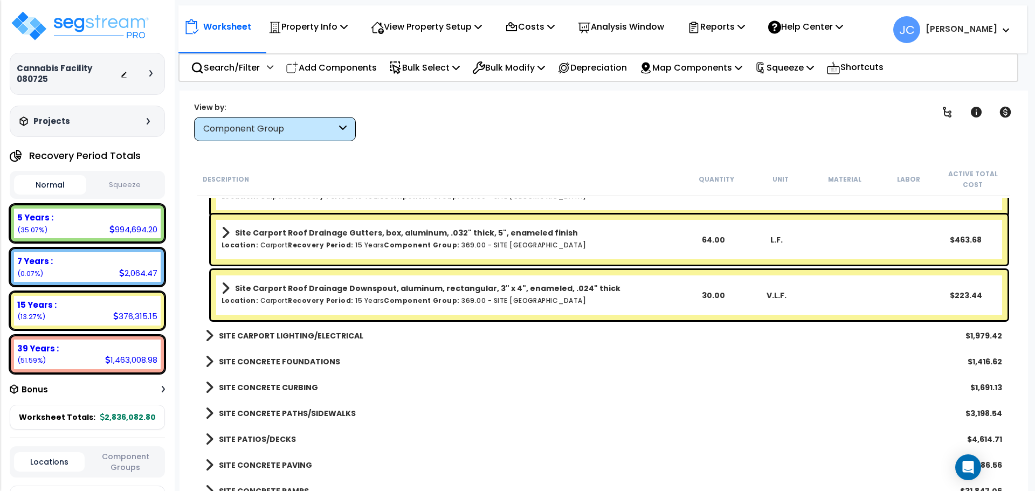
click at [287, 338] on b "SITE CARPORT LIGHTING/ELECTRICAL" at bounding box center [291, 336] width 145 height 11
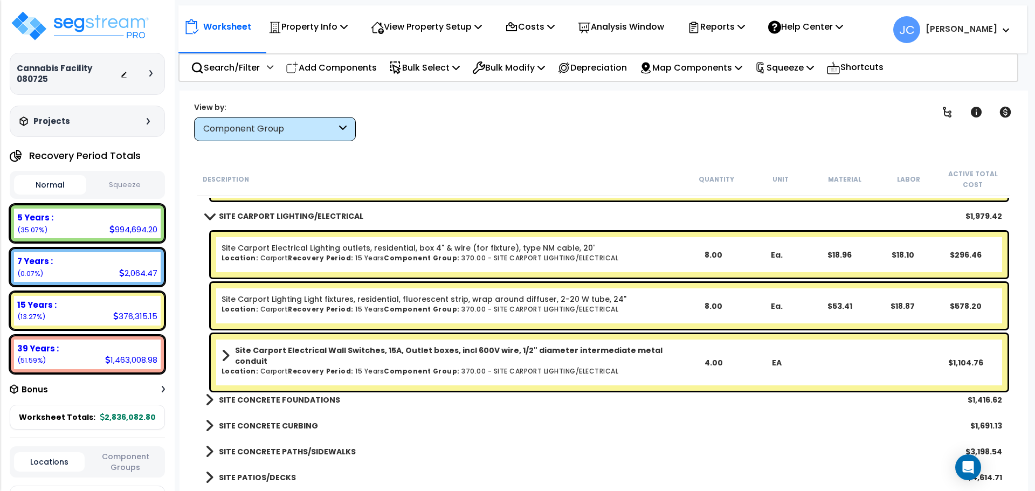
scroll to position [9041, 0]
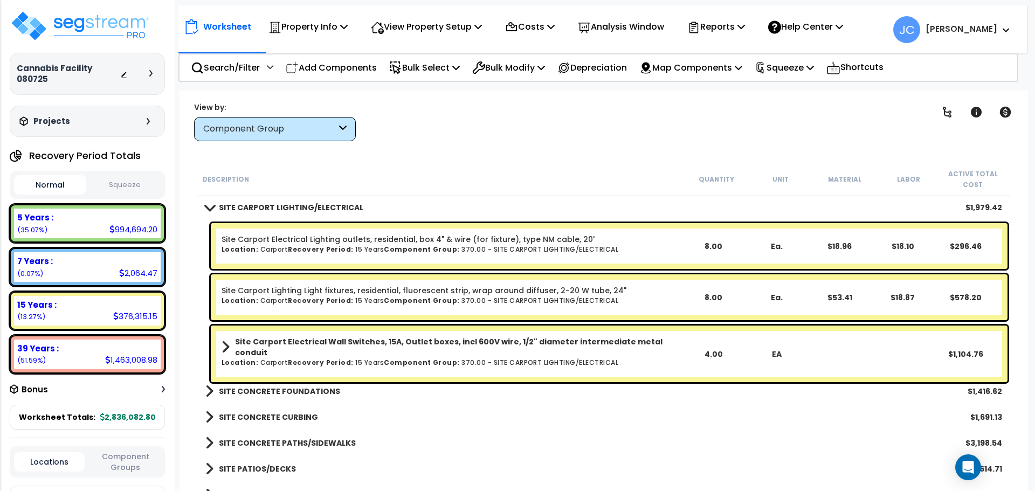
click at [311, 391] on b "SITE CONCRETE FOUNDATIONS" at bounding box center [279, 391] width 121 height 11
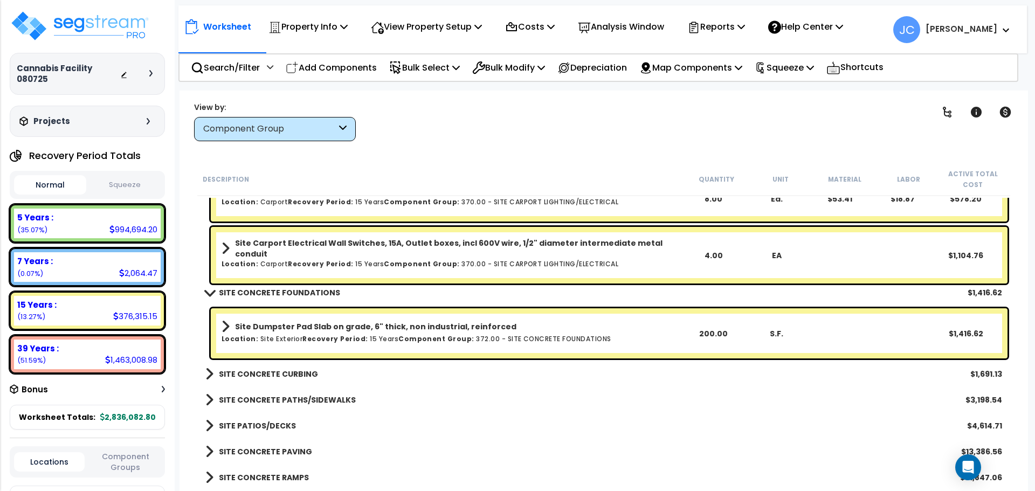
scroll to position [9147, 0]
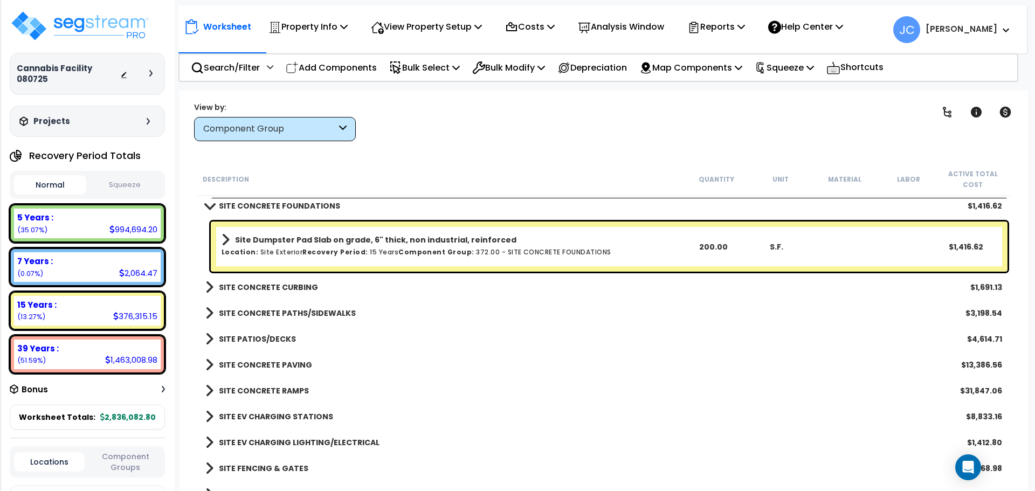
click at [296, 288] on b "SITE CONCRETE CURBING" at bounding box center [268, 287] width 99 height 11
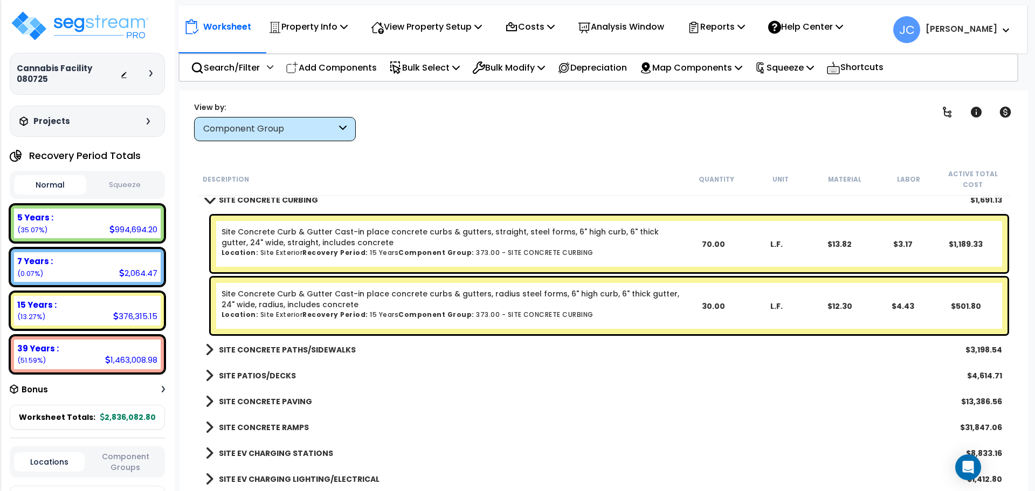
scroll to position [9315, 0]
click at [301, 349] on b "SITE CONCRETE PATHS/SIDEWALKS" at bounding box center [287, 349] width 137 height 11
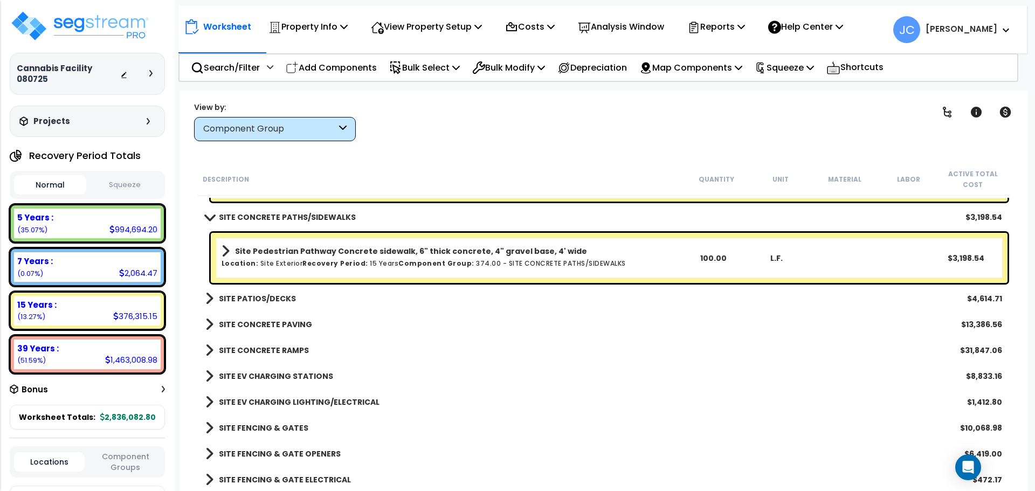
scroll to position [9453, 0]
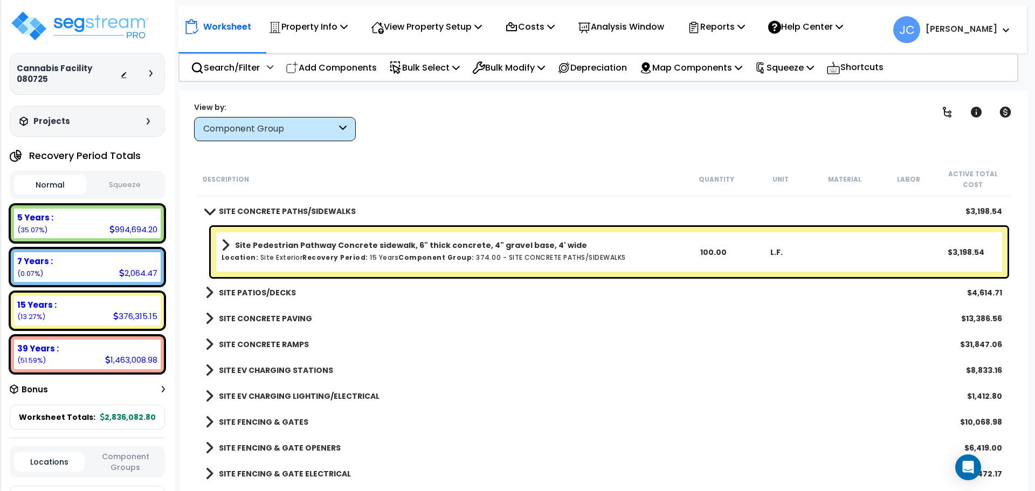
click at [267, 290] on b "SITE PATIOS/DECKS" at bounding box center [257, 292] width 77 height 11
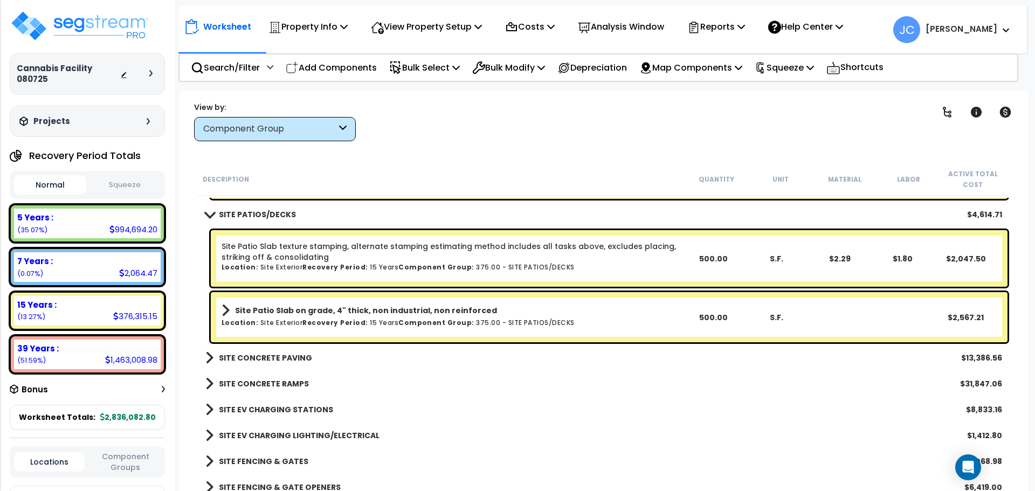
scroll to position [9533, 0]
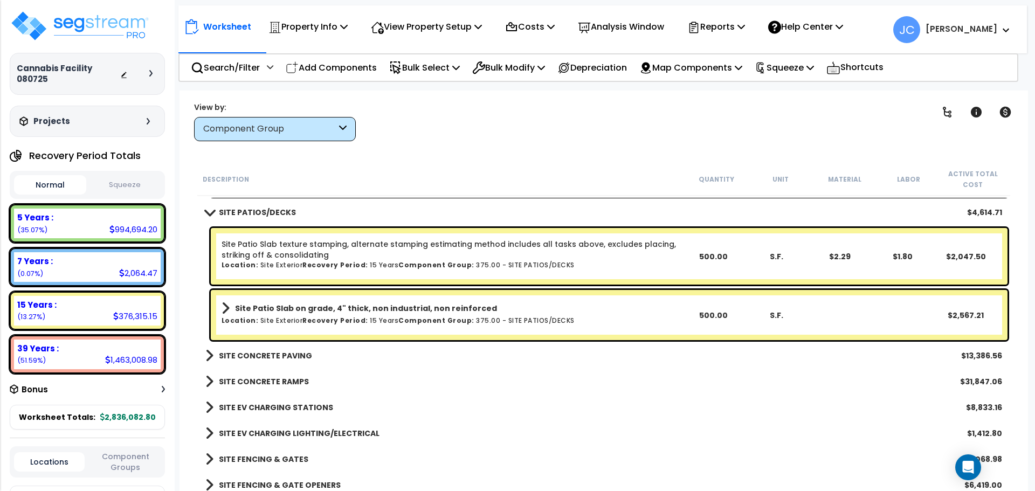
click at [292, 353] on b "SITE CONCRETE PAVING" at bounding box center [265, 356] width 93 height 11
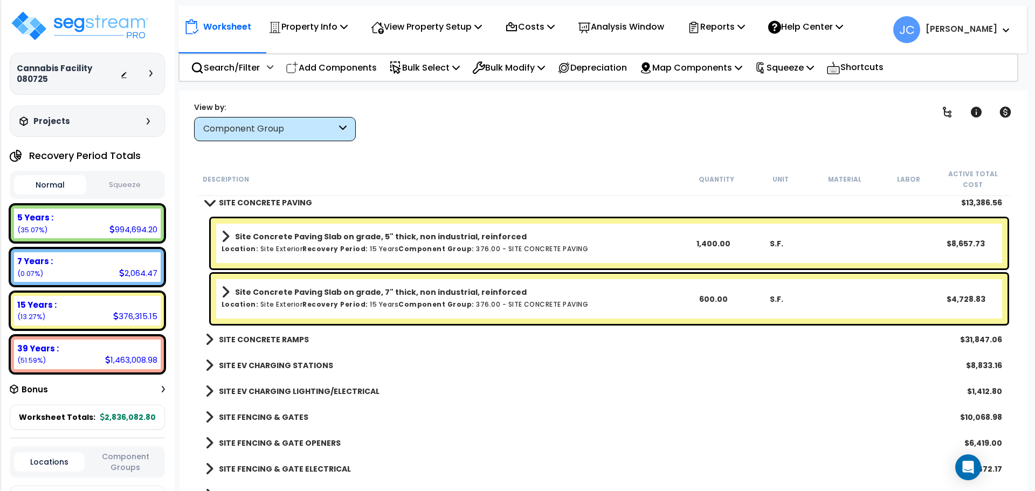
scroll to position [9699, 0]
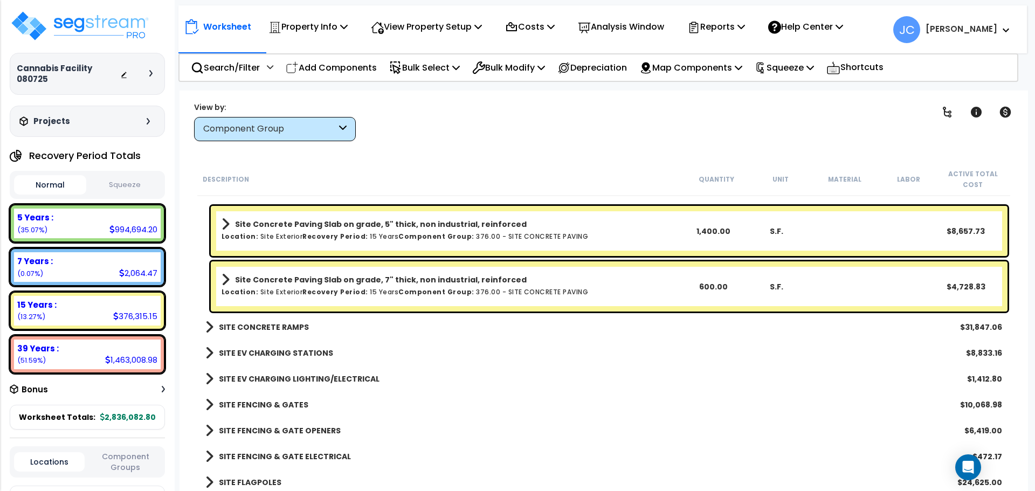
click at [282, 329] on b "SITE CONCRETE RAMPS" at bounding box center [264, 327] width 90 height 11
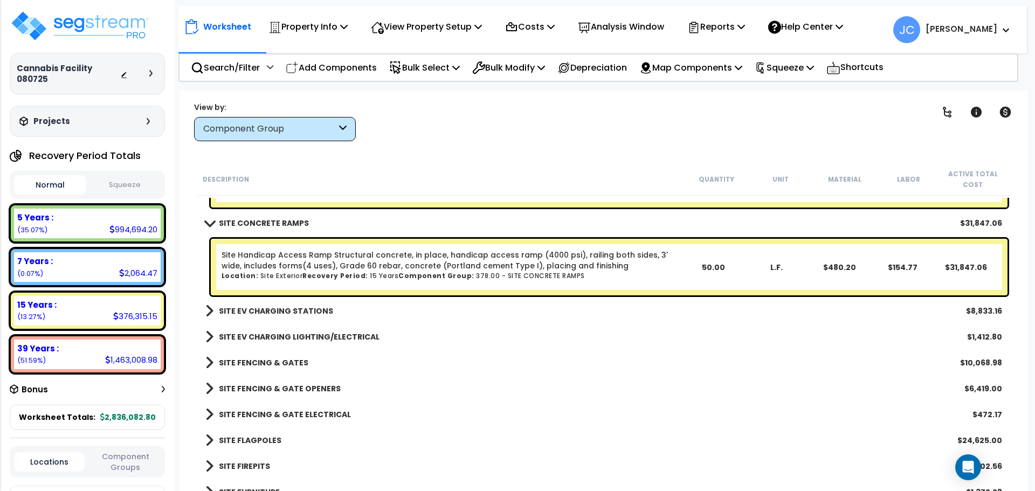
scroll to position [9808, 0]
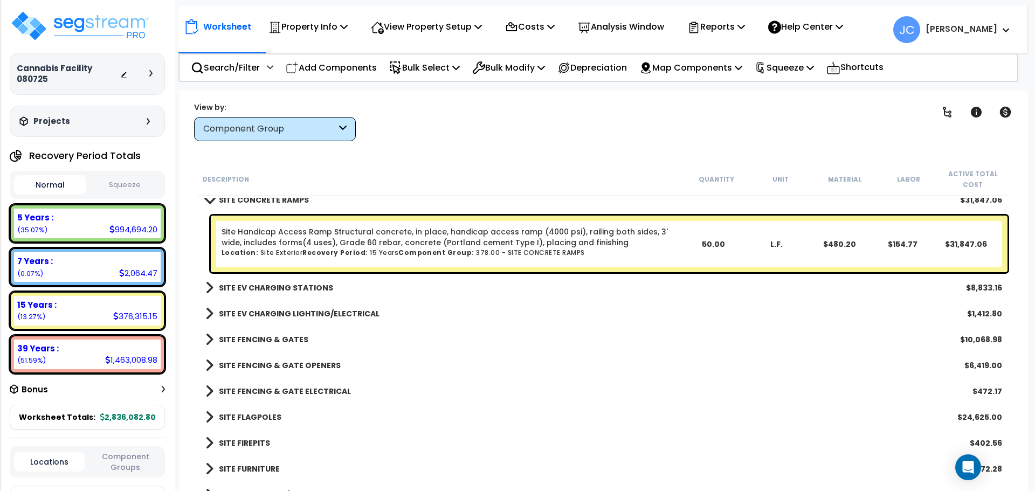
click at [311, 290] on b "SITE EV CHARGING STATIONS" at bounding box center [276, 288] width 114 height 11
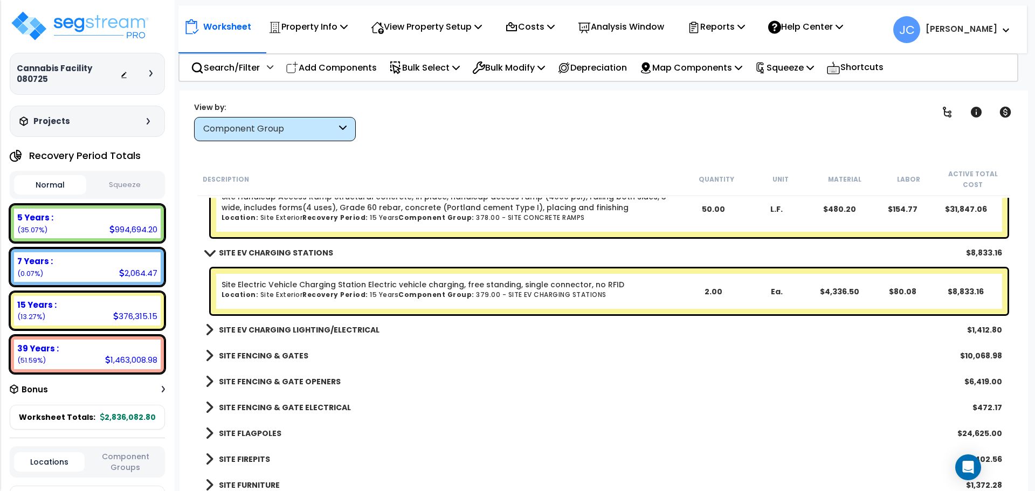
scroll to position [9862, 0]
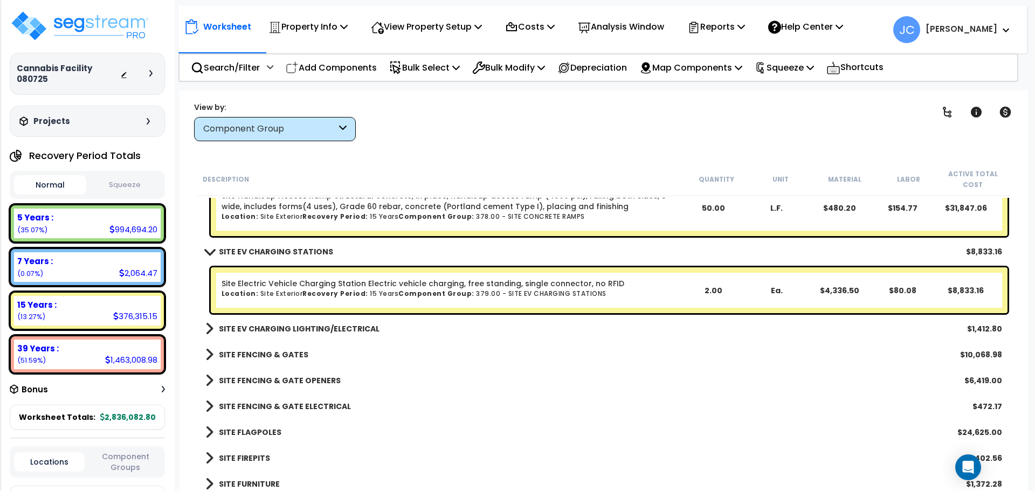
click at [351, 324] on b "SITE EV CHARGING LIGHTING/ELECTRICAL" at bounding box center [299, 329] width 161 height 11
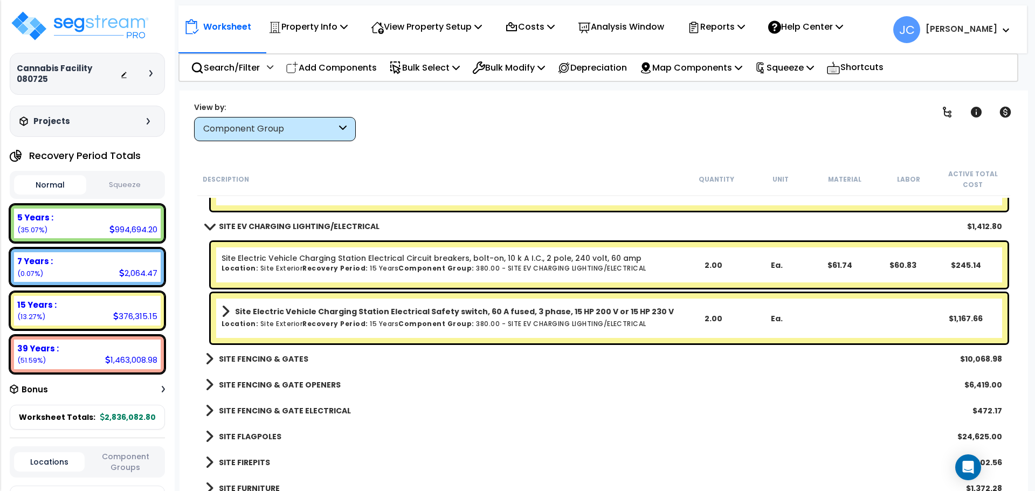
scroll to position [9972, 0]
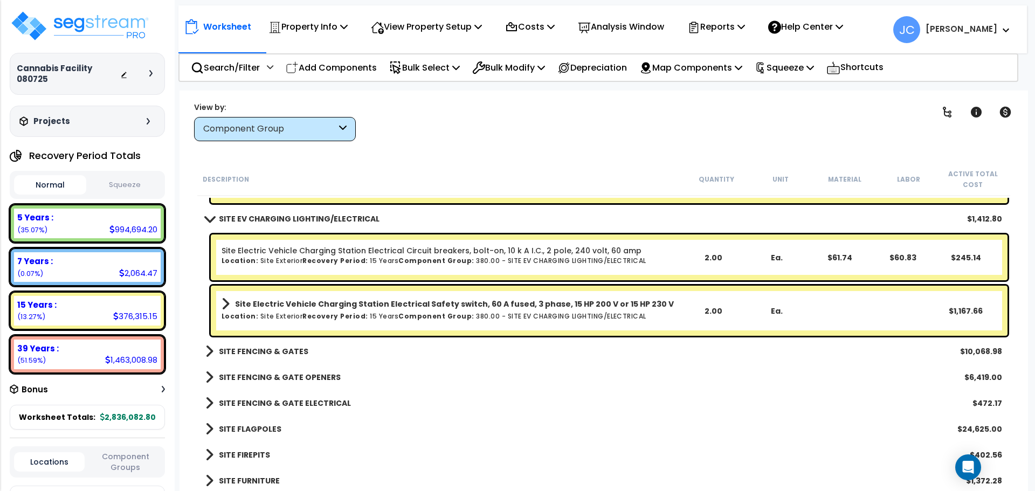
click at [290, 345] on link "SITE FENCING & GATES" at bounding box center [256, 351] width 103 height 15
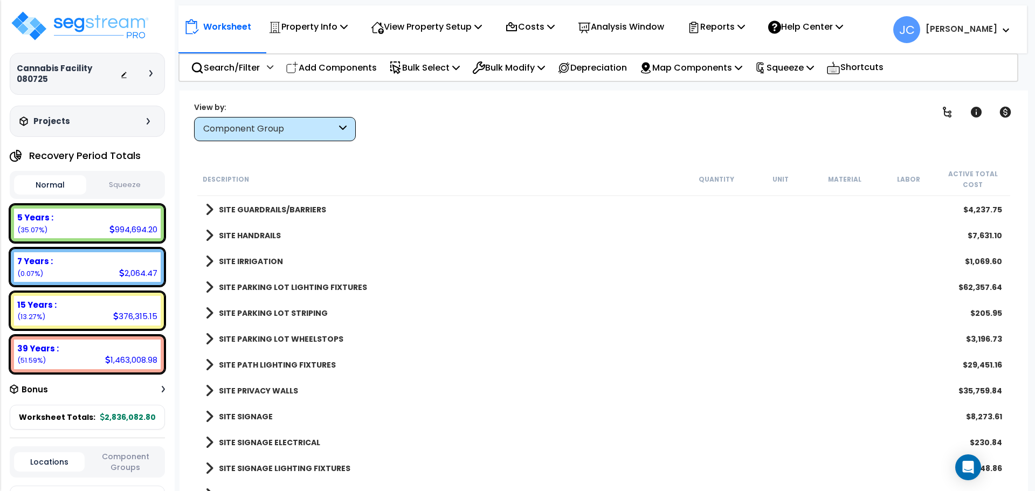
scroll to position [10706, 0]
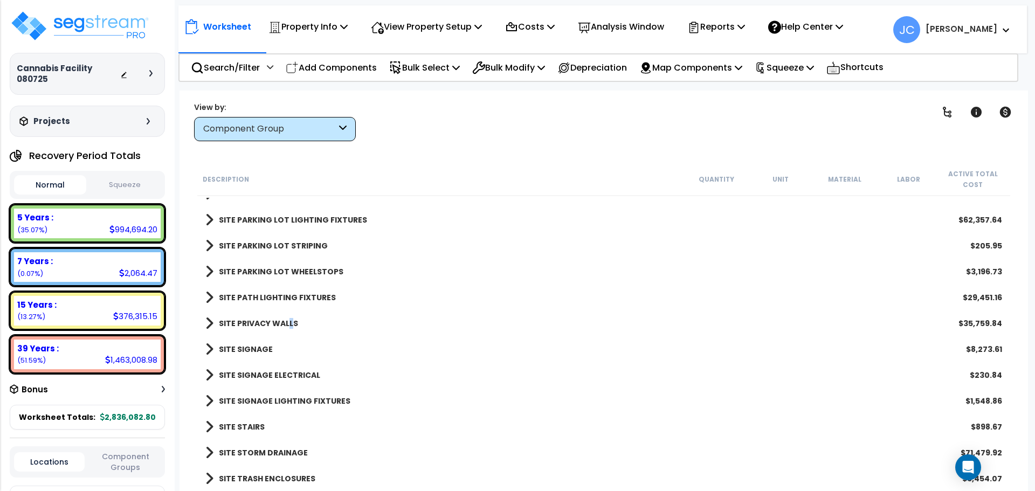
click at [290, 323] on b "SITE PRIVACY WALLS" at bounding box center [258, 323] width 79 height 11
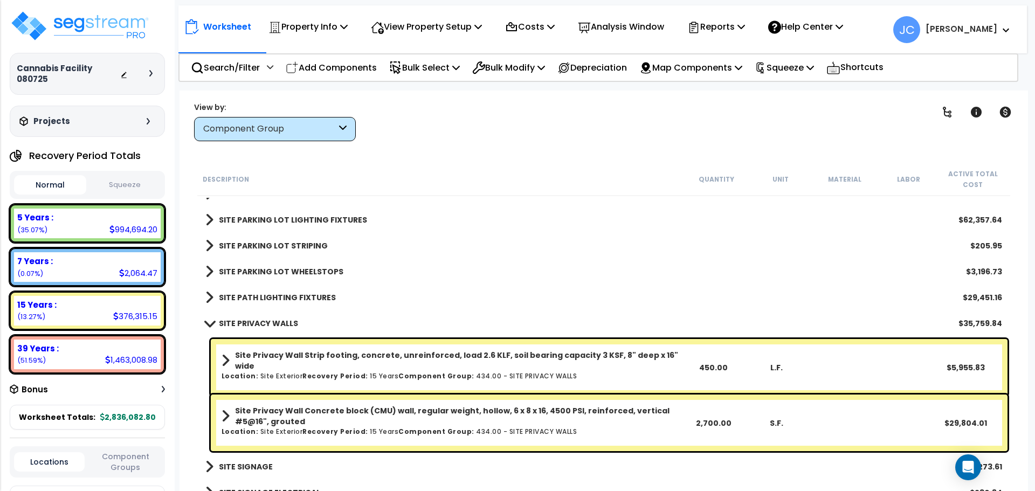
click at [295, 320] on b "SITE PRIVACY WALLS" at bounding box center [258, 323] width 79 height 11
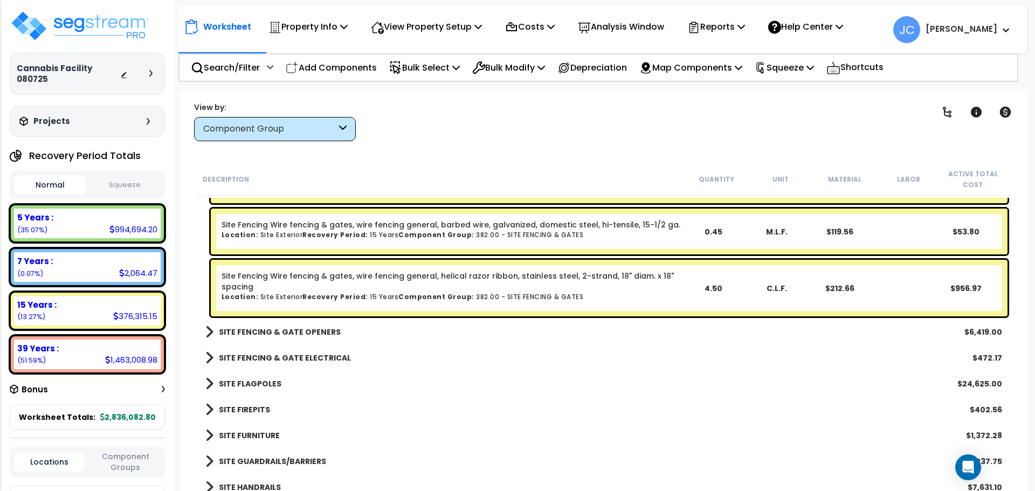
click at [273, 328] on b "SITE FENCING & GATE OPENERS" at bounding box center [280, 332] width 122 height 11
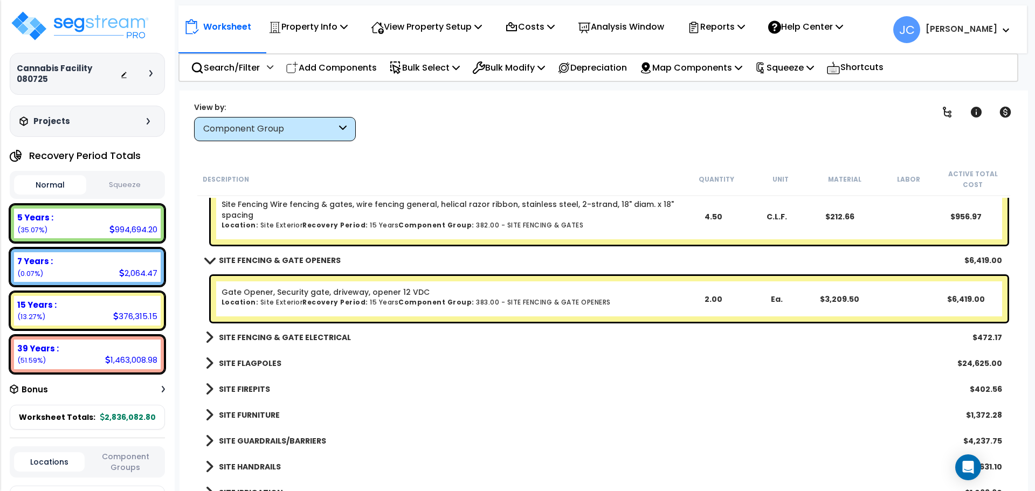
scroll to position [10462, 0]
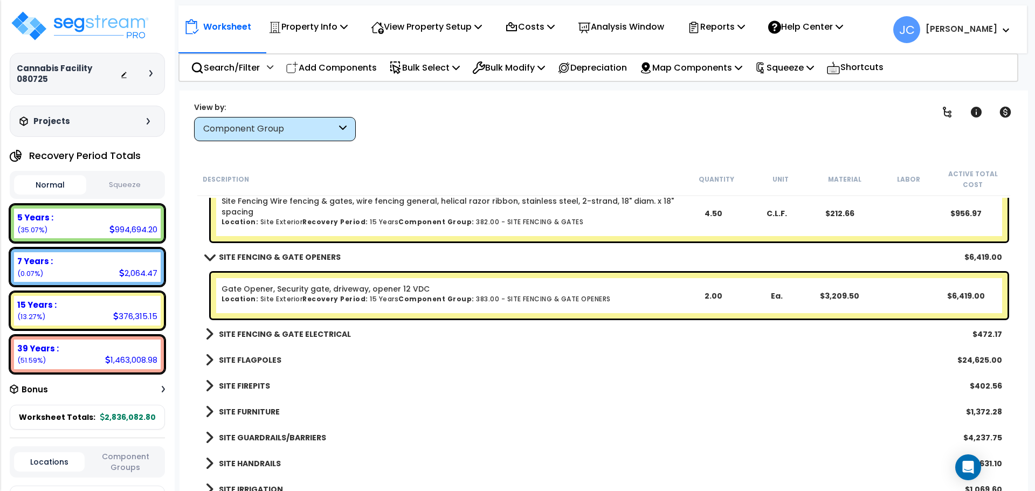
click at [315, 332] on b "SITE FENCING & GATE ELECTRICAL" at bounding box center [285, 334] width 132 height 11
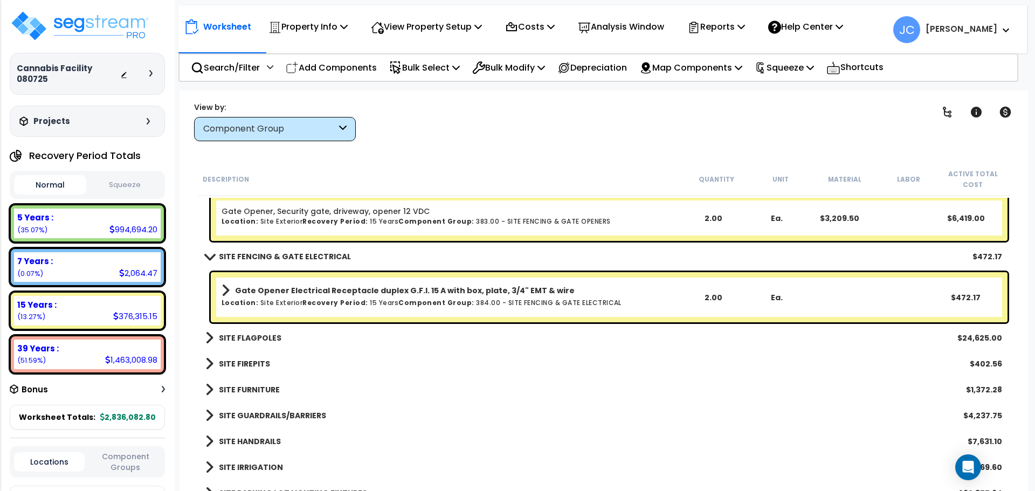
click at [259, 339] on b "SITE FLAGPOLES" at bounding box center [250, 338] width 63 height 11
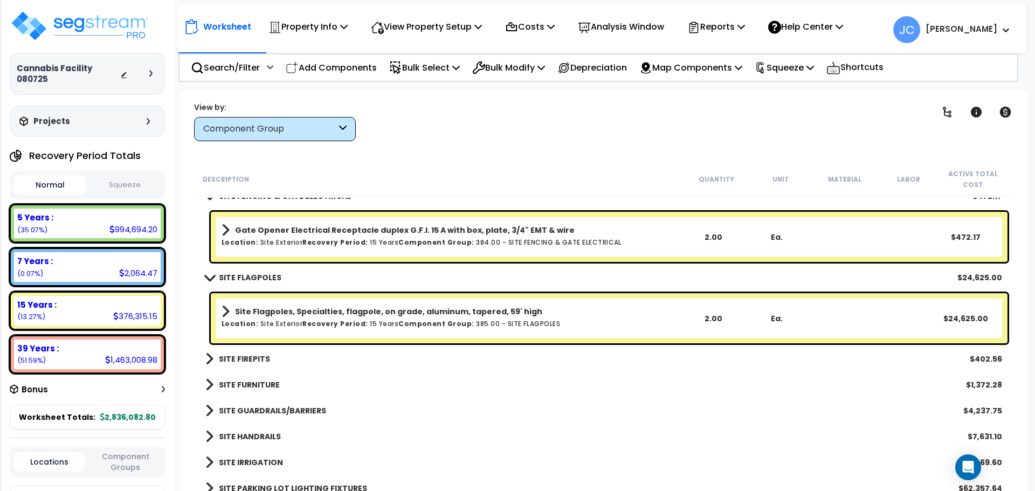
scroll to position [10610, 0]
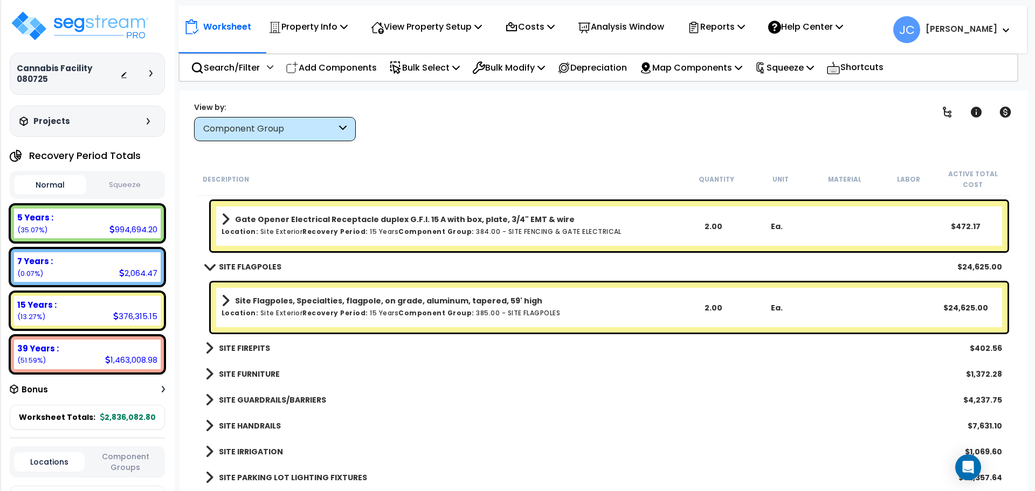
click at [242, 345] on b "SITE FIREPITS" at bounding box center [244, 348] width 51 height 11
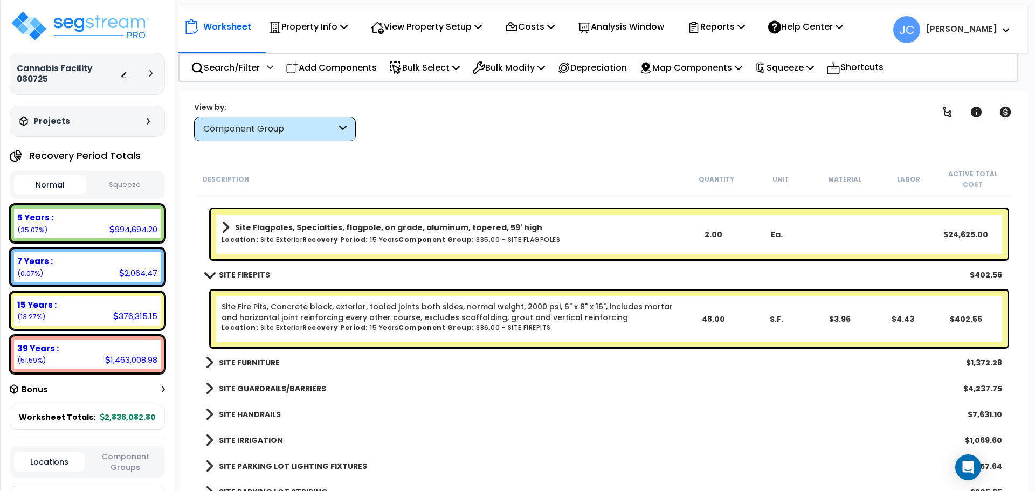
scroll to position [10684, 0]
click at [262, 361] on b "SITE FURNITURE" at bounding box center [249, 362] width 61 height 11
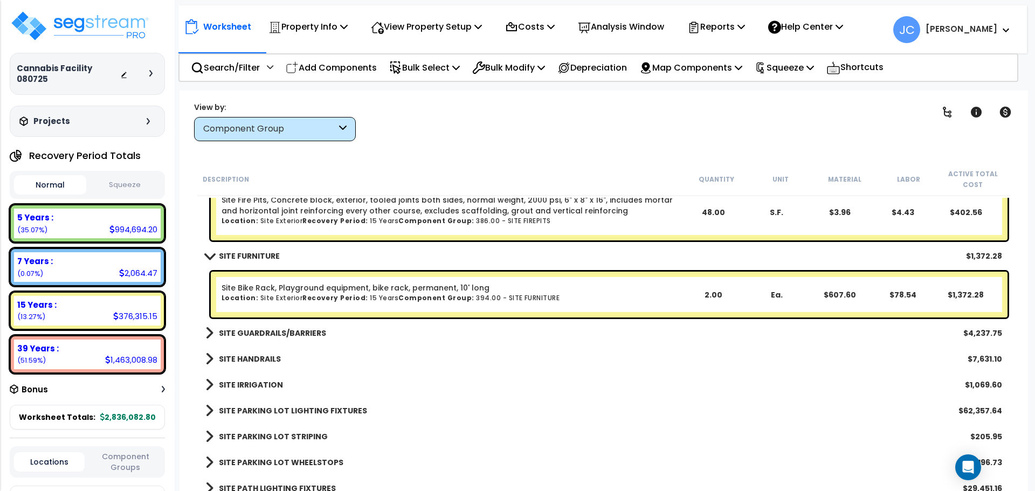
scroll to position [10799, 0]
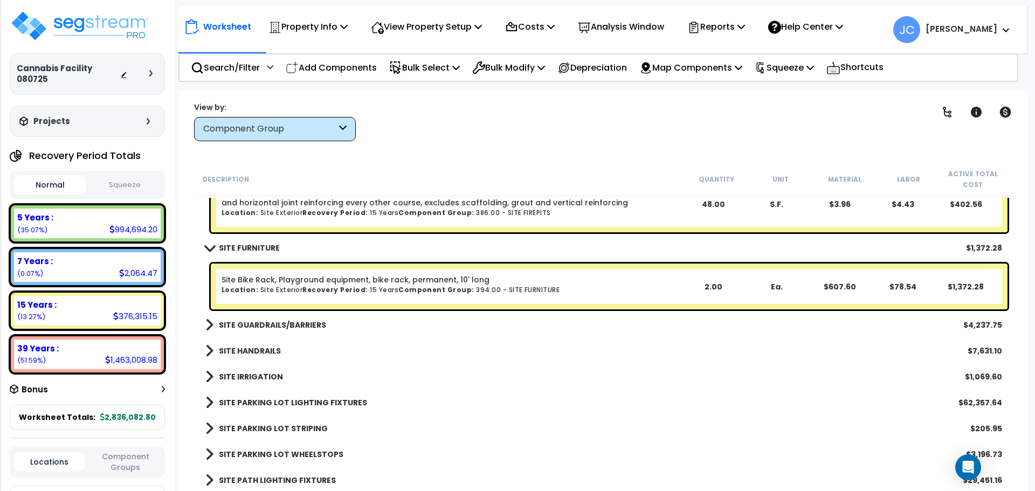
click at [294, 325] on b "SITE GUARDRAILS/BARRIERS" at bounding box center [272, 325] width 107 height 11
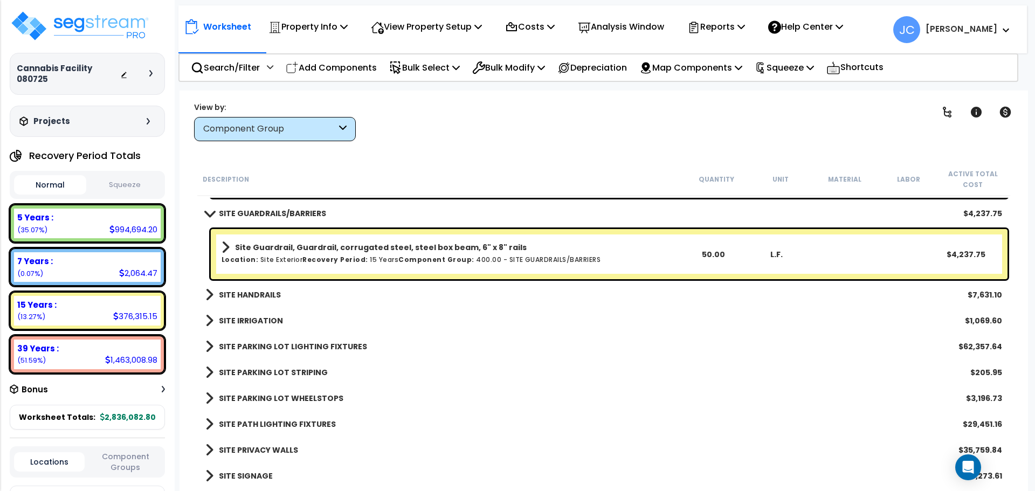
scroll to position [10913, 0]
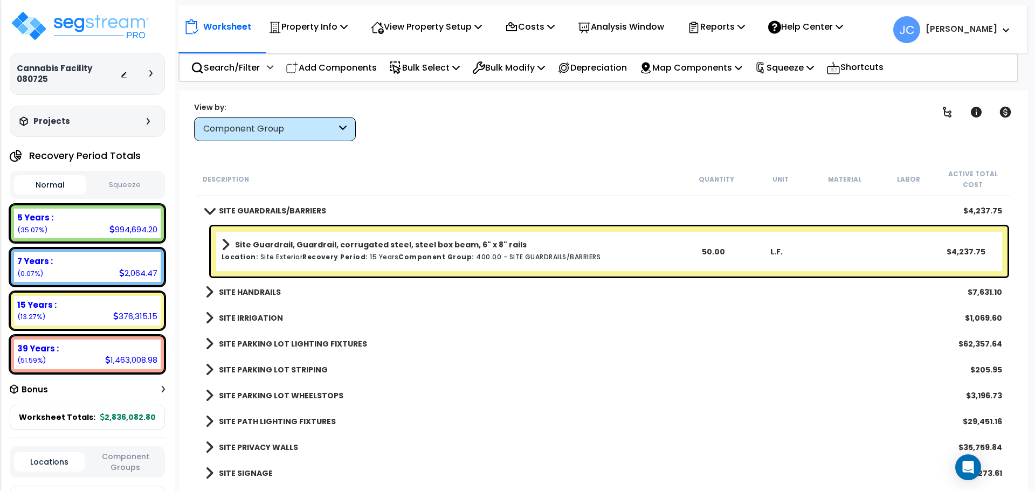
click at [248, 287] on b "SITE HANDRAILS" at bounding box center [250, 292] width 62 height 11
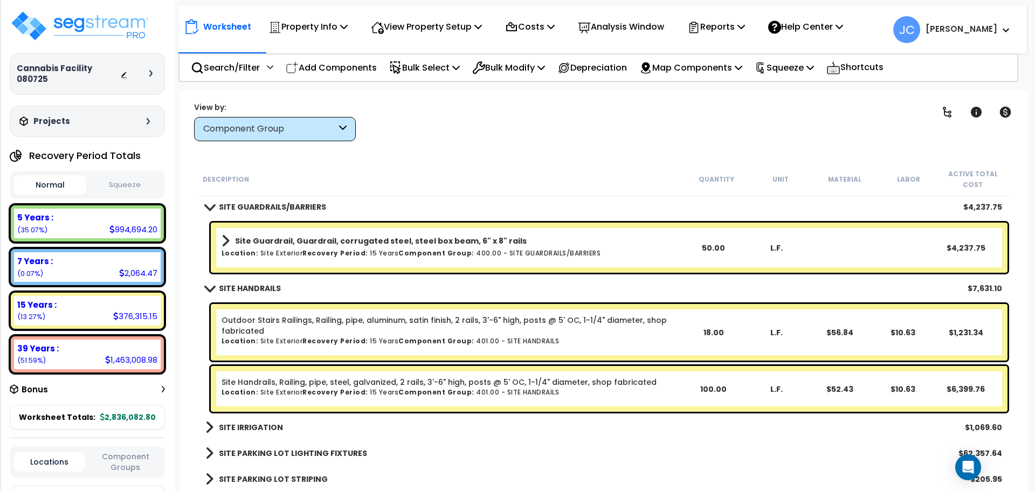
scroll to position [10921, 0]
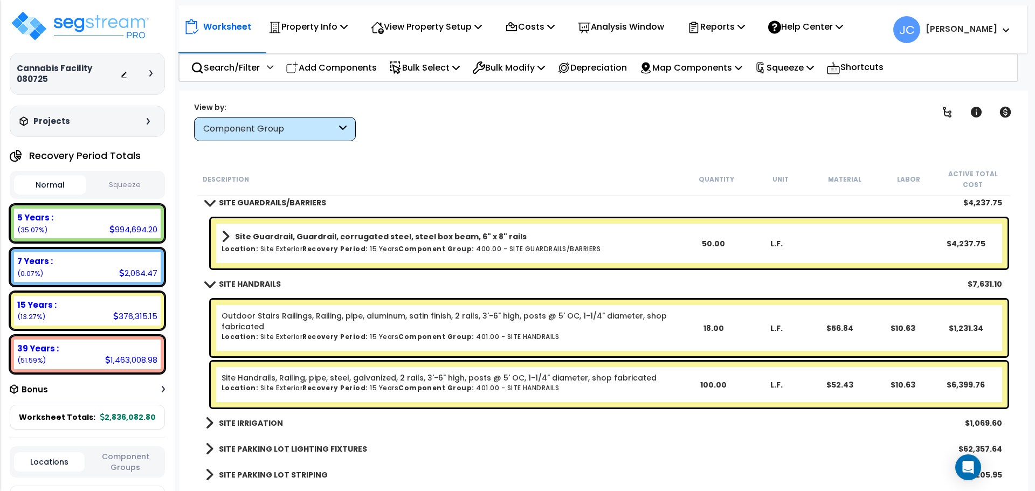
click at [558, 157] on div "Worksheet Property Info Property Setup Add Property Unit Template property Clon…" at bounding box center [604, 336] width 849 height 491
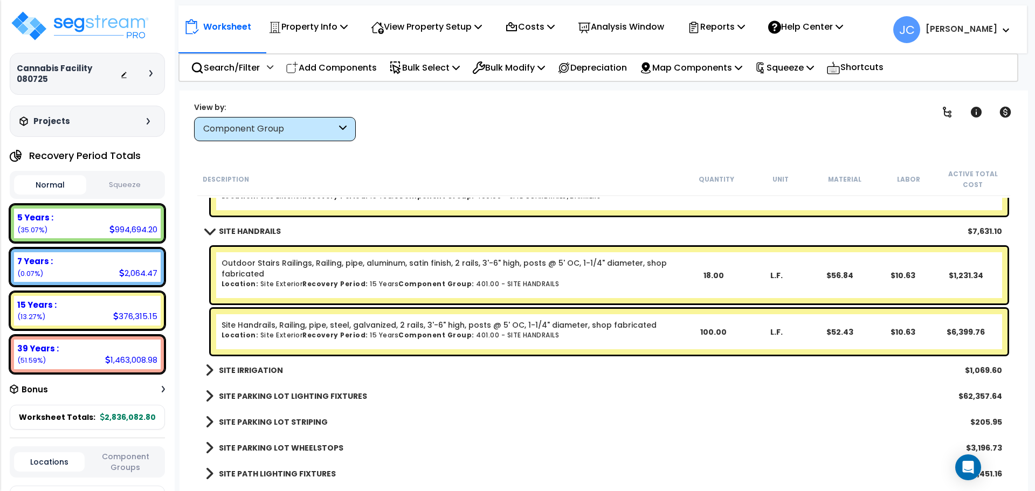
scroll to position [10958, 0]
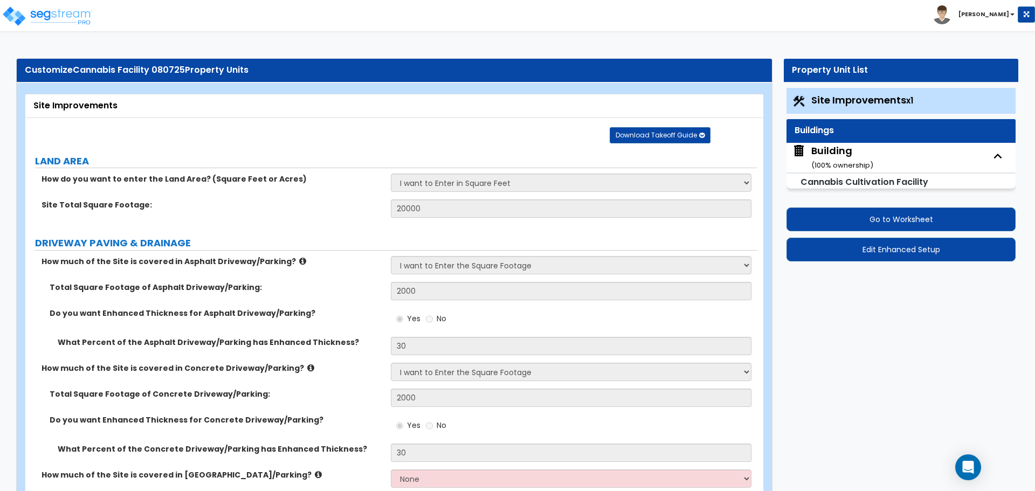
select select "2"
select select "1"
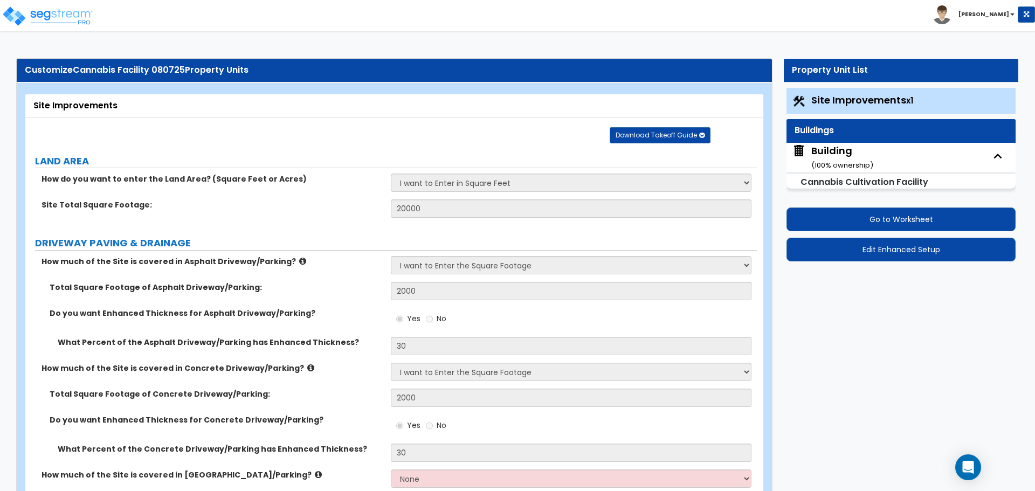
select select "2"
select select "1"
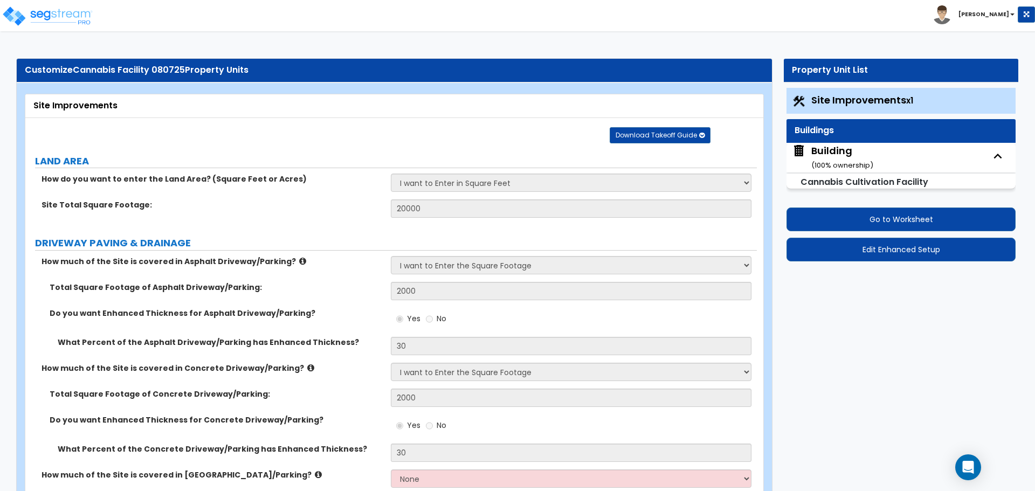
select select "2"
select select "3"
select select "2"
select select "1"
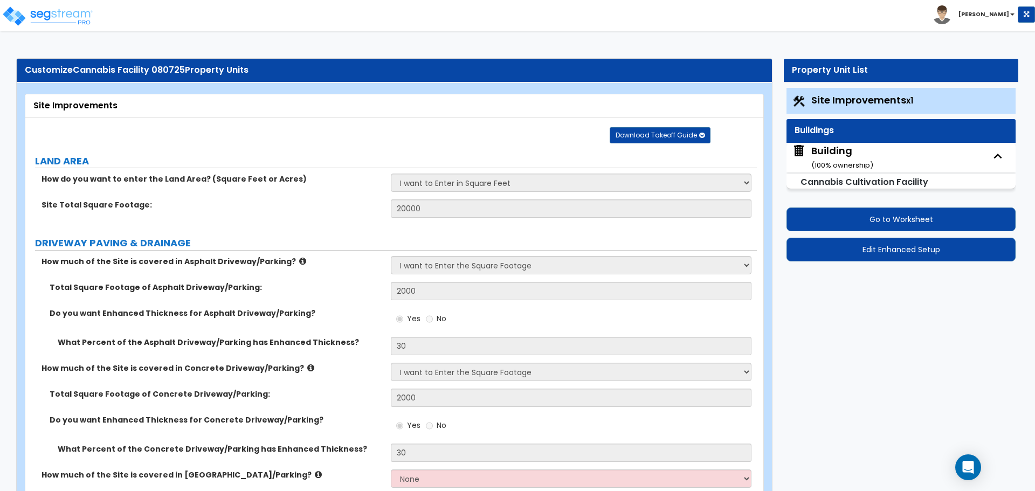
select select "2"
select select "1"
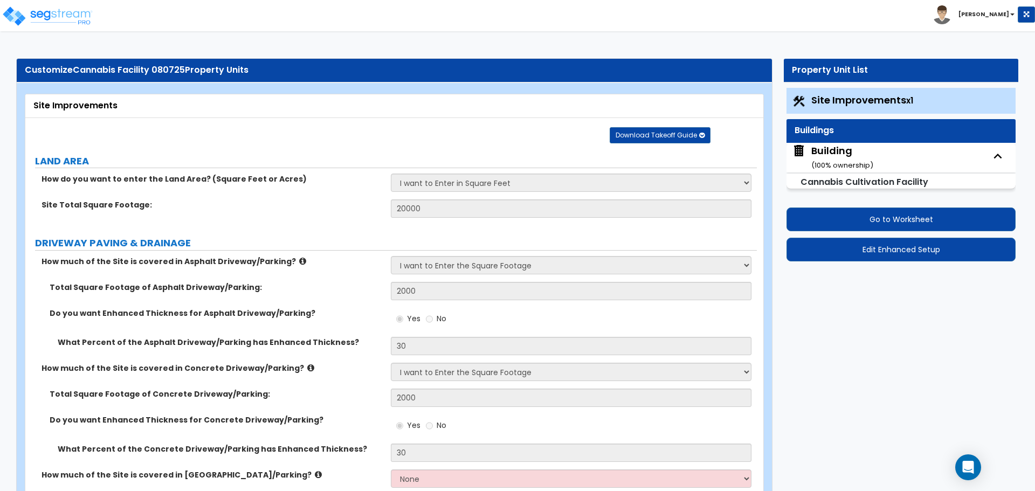
select select "1"
select select "2"
select select "11"
select select "6"
select select "2"
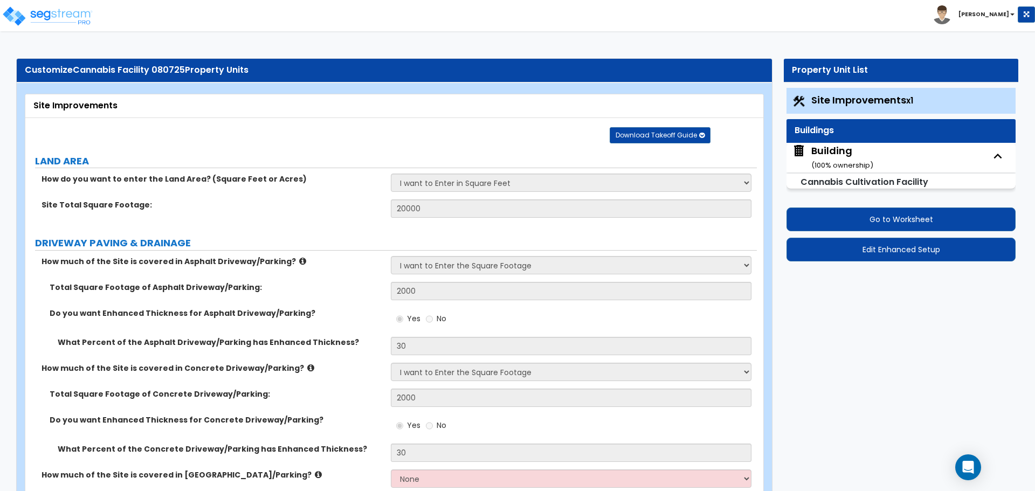
select select "2"
select select "3"
select select "2"
select select "1"
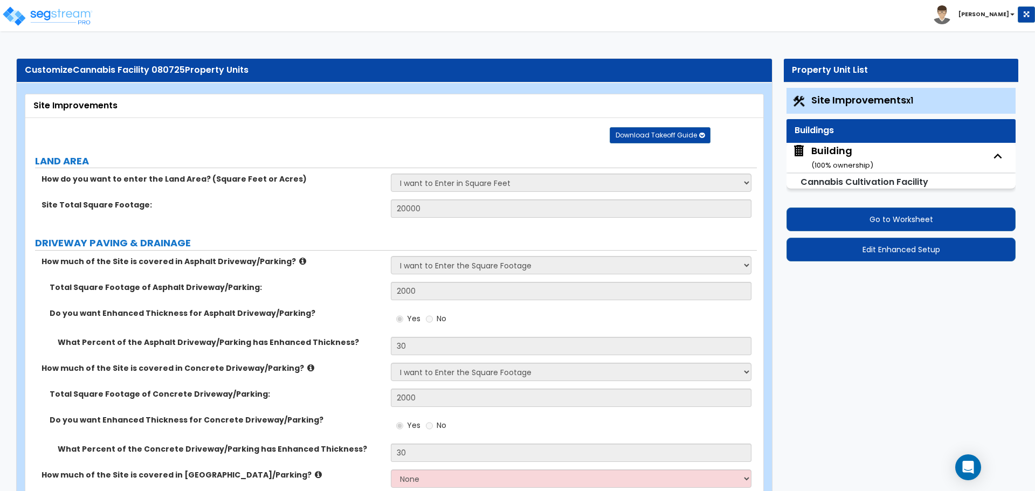
select select "2"
select select "7"
select select "2"
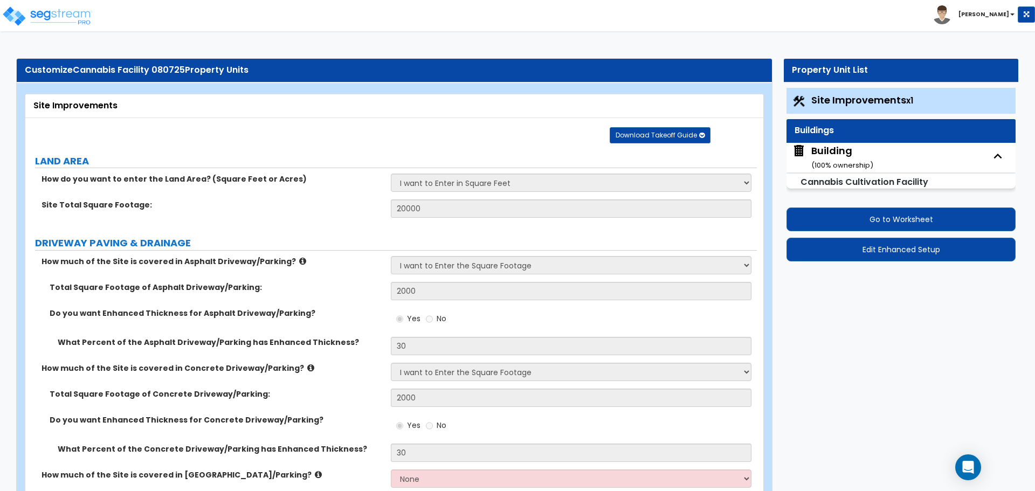
select select "3"
select select "1"
select select "20"
select select "1"
select select "5"
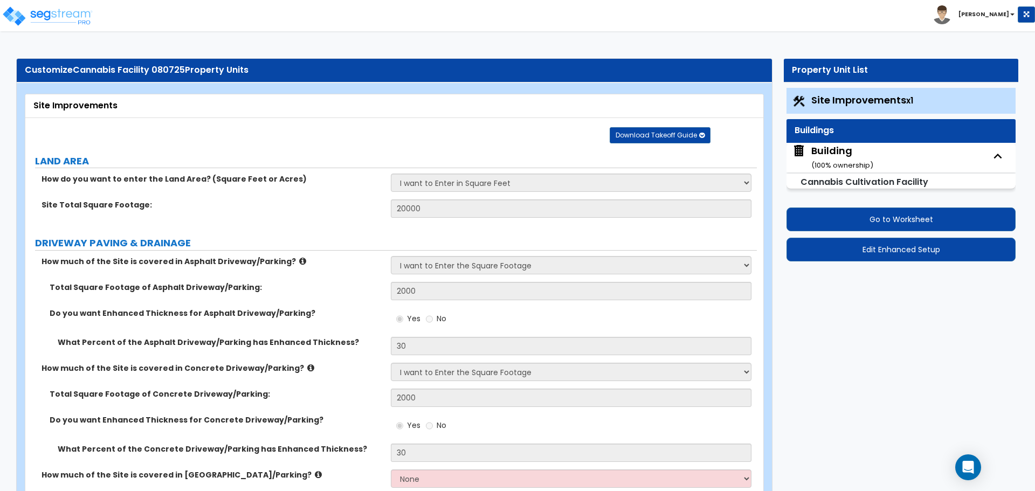
select select "4"
select select "1"
select select "2"
select select "3"
select select "1"
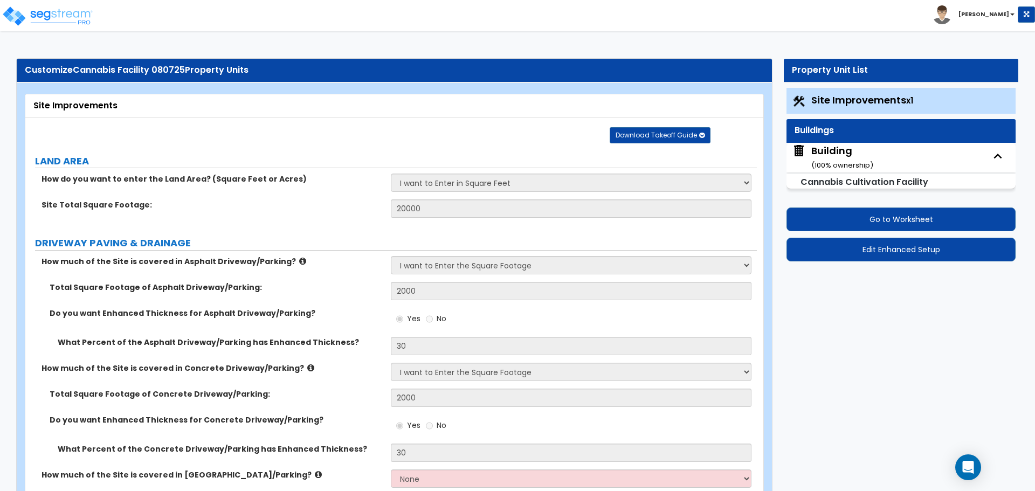
select select "1"
select select "4"
select select "3"
select select "1"
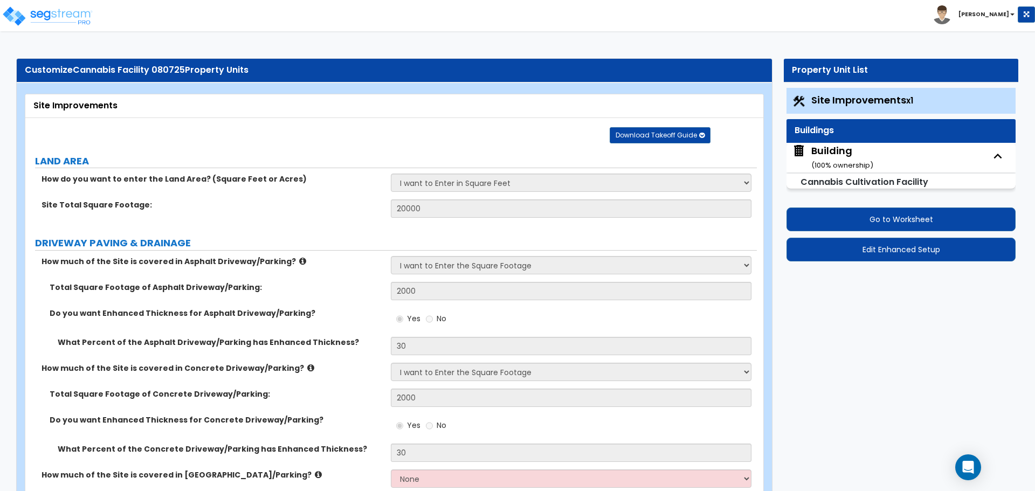
select select "1"
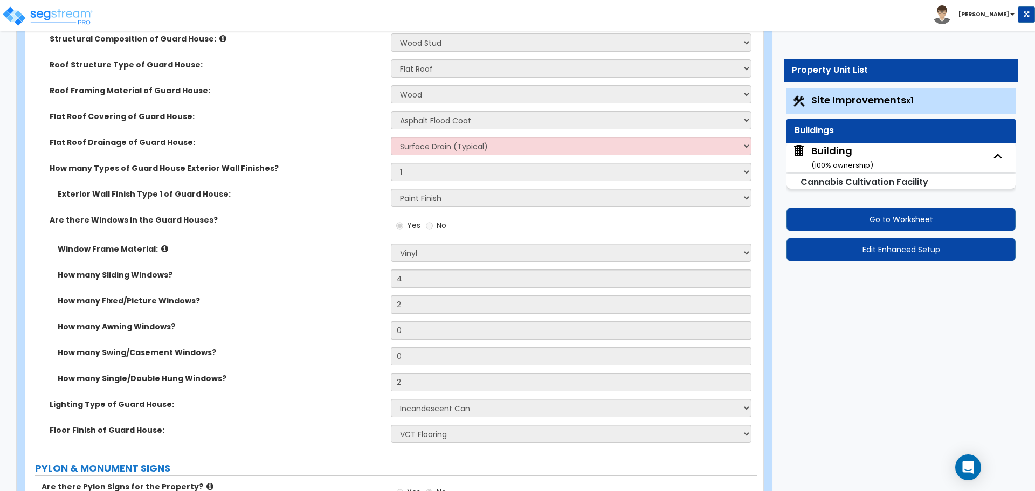
scroll to position [3778, 0]
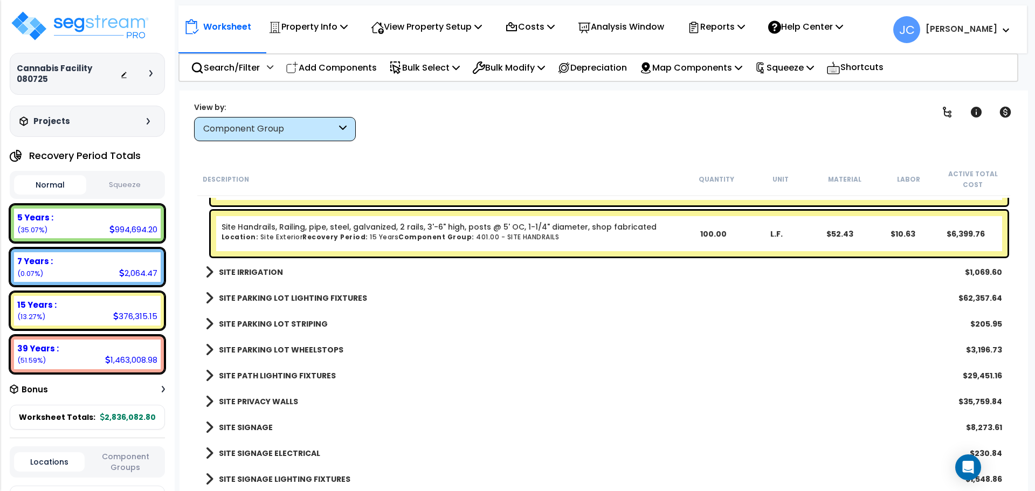
scroll to position [11073, 0]
click at [263, 267] on b "SITE IRRIGATION" at bounding box center [251, 271] width 64 height 11
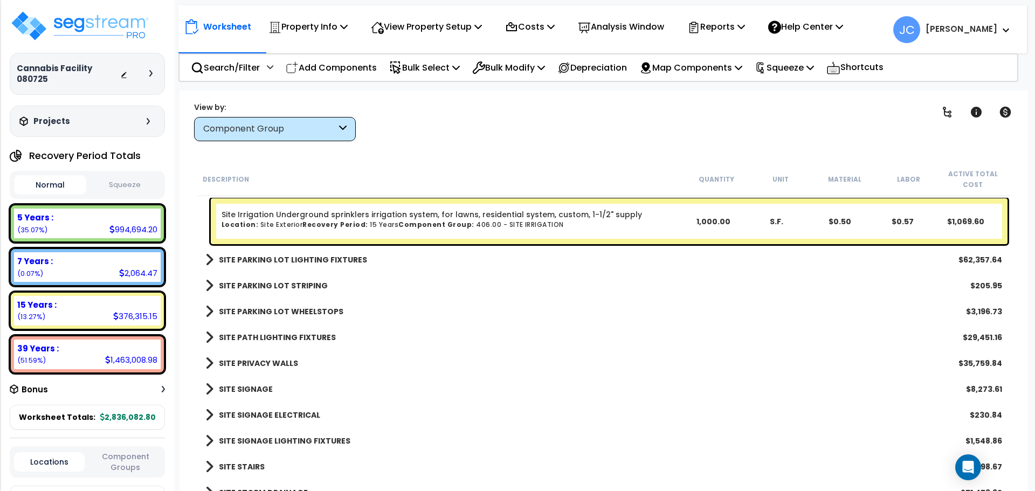
scroll to position [11164, 0]
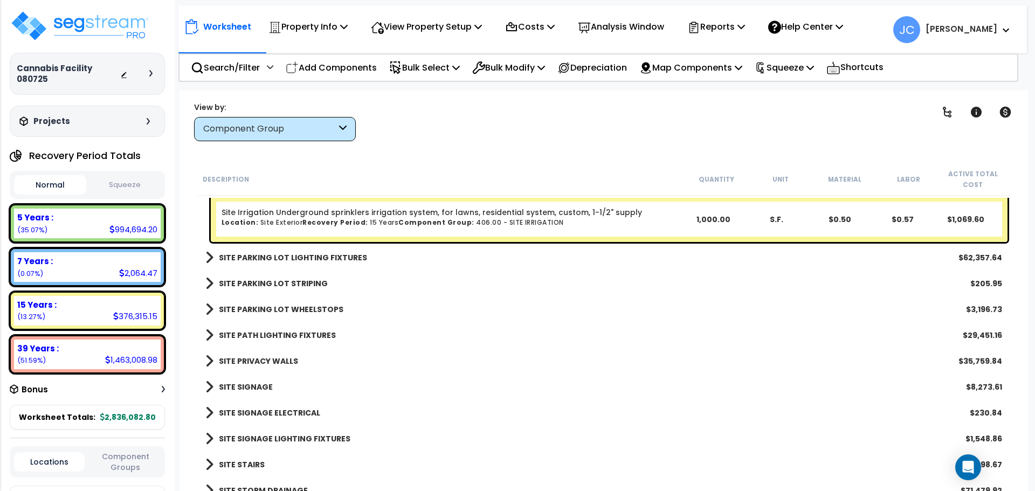
click at [278, 259] on b "SITE PARKING LOT LIGHTING FIXTURES" at bounding box center [293, 257] width 148 height 11
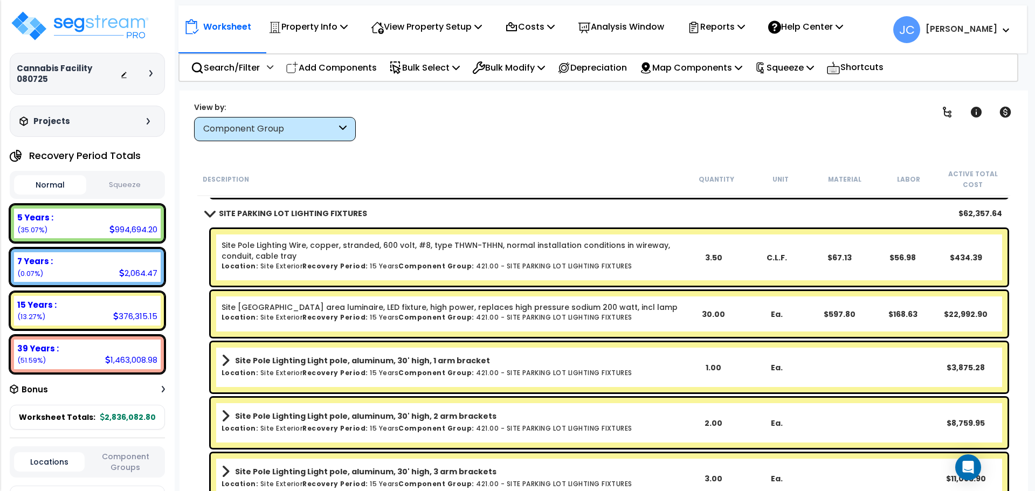
scroll to position [11217, 0]
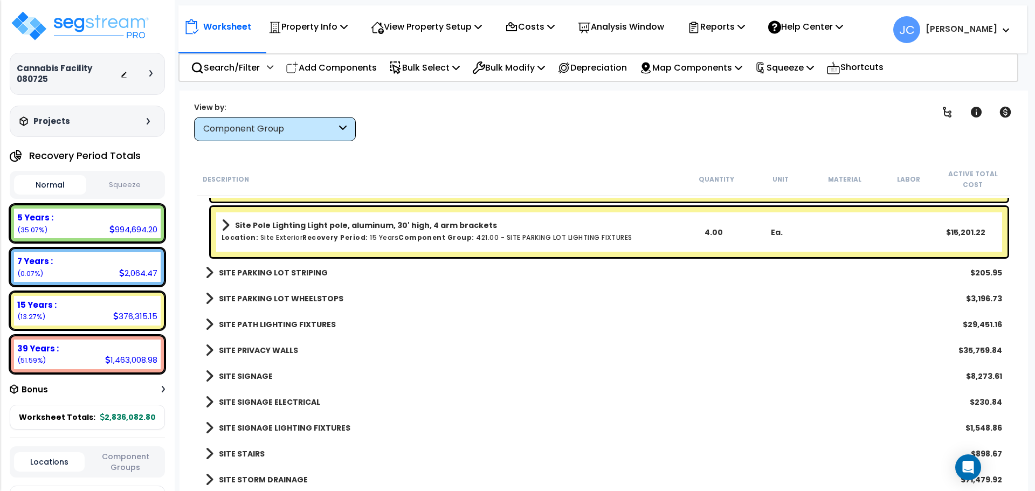
click at [288, 274] on b "SITE PARKING LOT STRIPING" at bounding box center [273, 272] width 109 height 11
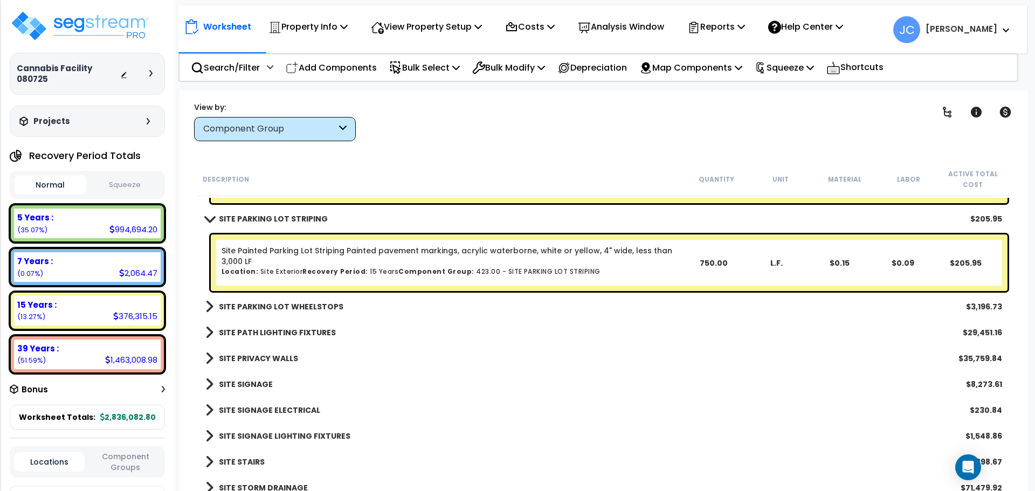
click at [270, 308] on b "SITE PARKING LOT WHEELSTOPS" at bounding box center [281, 306] width 125 height 11
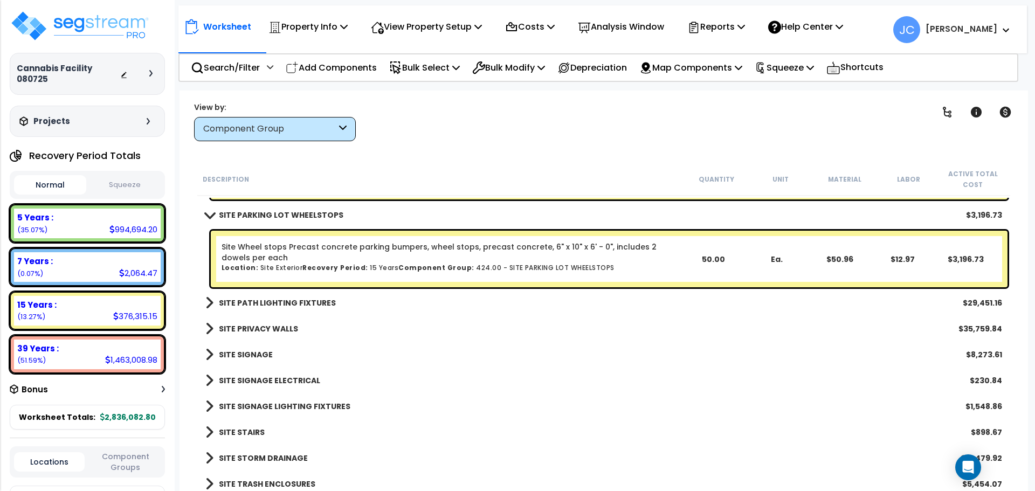
scroll to position [11661, 0]
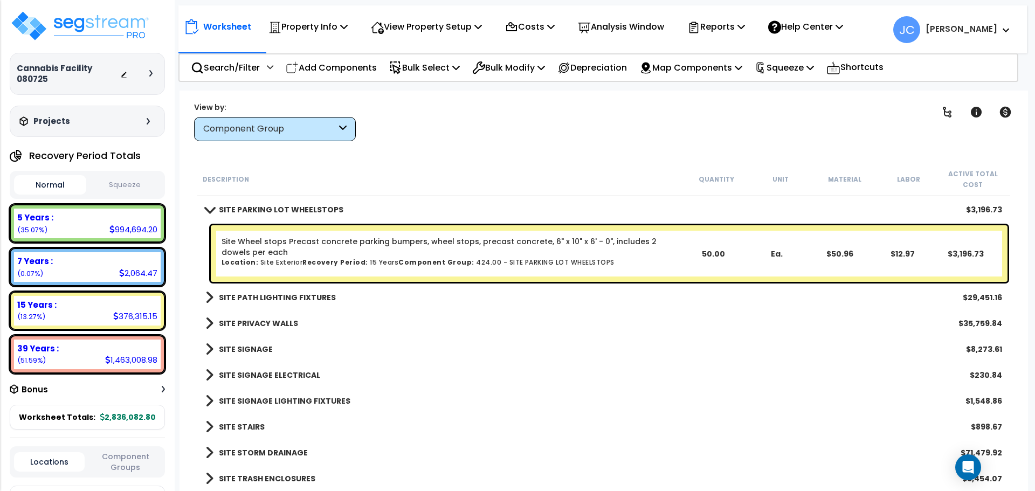
click at [294, 297] on b "SITE PATH LIGHTING FIXTURES" at bounding box center [277, 297] width 117 height 11
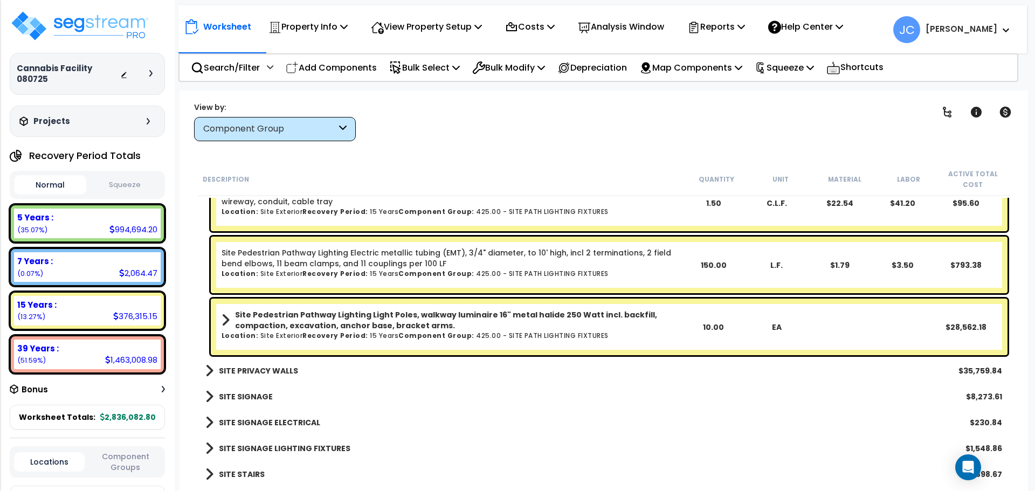
scroll to position [11803, 0]
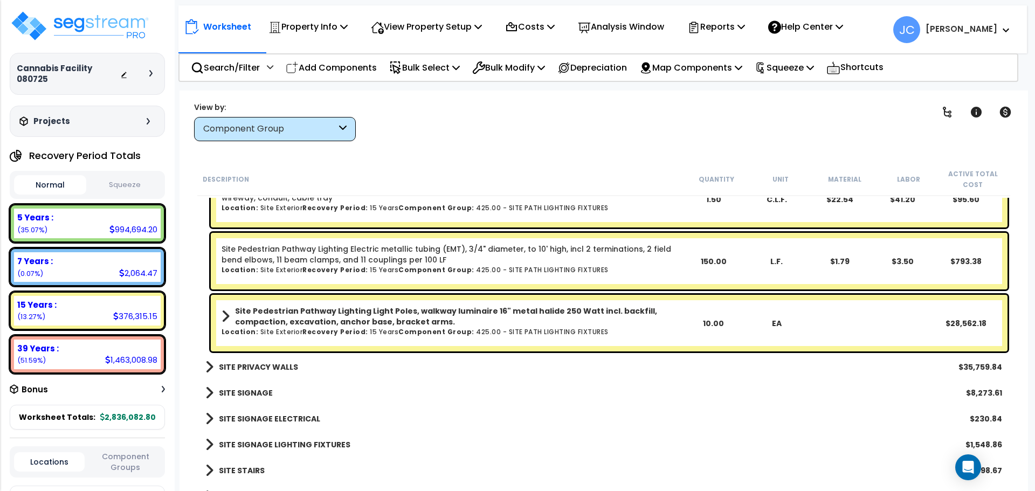
click at [271, 368] on b "SITE PRIVACY WALLS" at bounding box center [258, 367] width 79 height 11
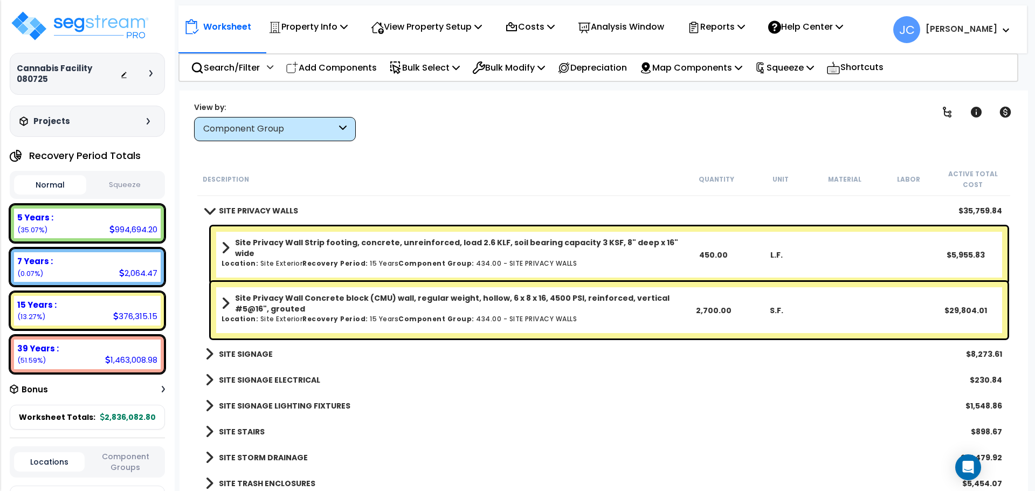
scroll to position [11964, 0]
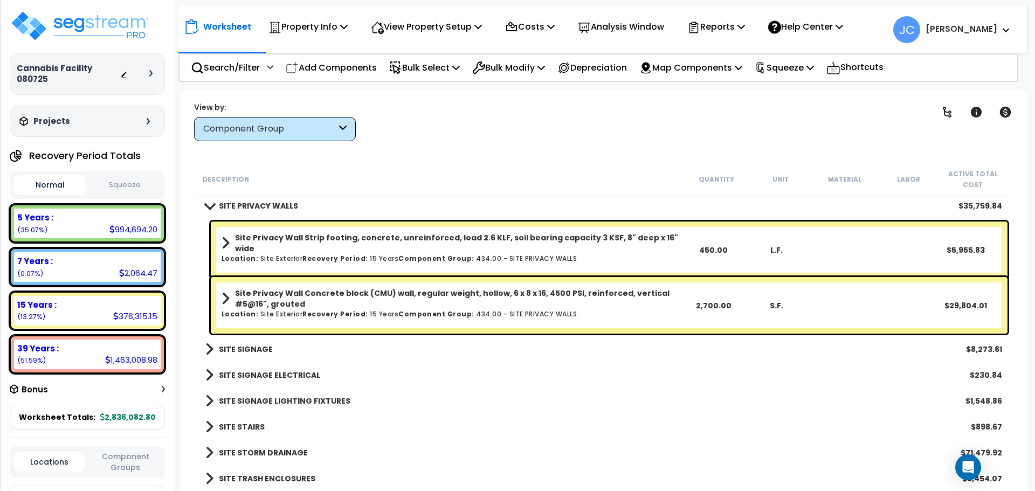
click at [231, 352] on b "SITE SIGNAGE" at bounding box center [246, 349] width 54 height 11
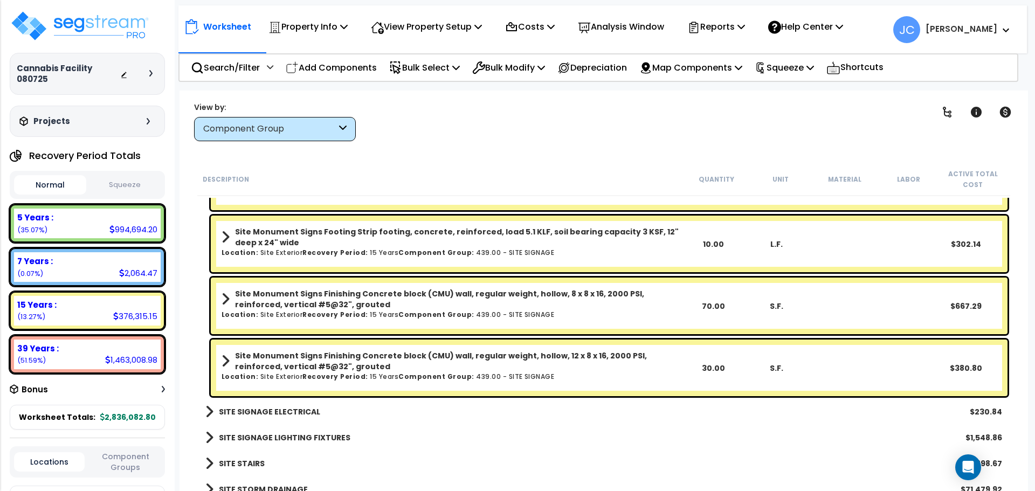
scroll to position [12360, 0]
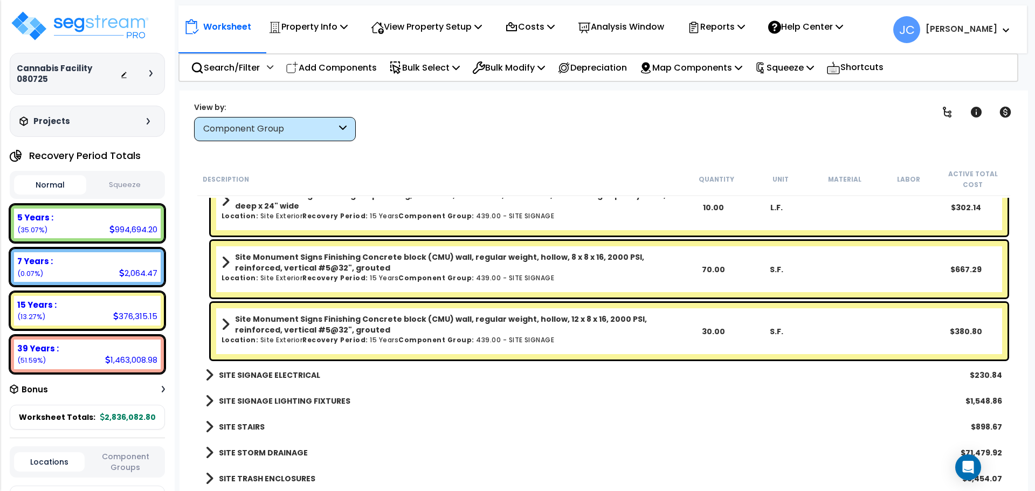
click at [296, 376] on b "SITE SIGNAGE ELECTRICAL" at bounding box center [269, 375] width 101 height 11
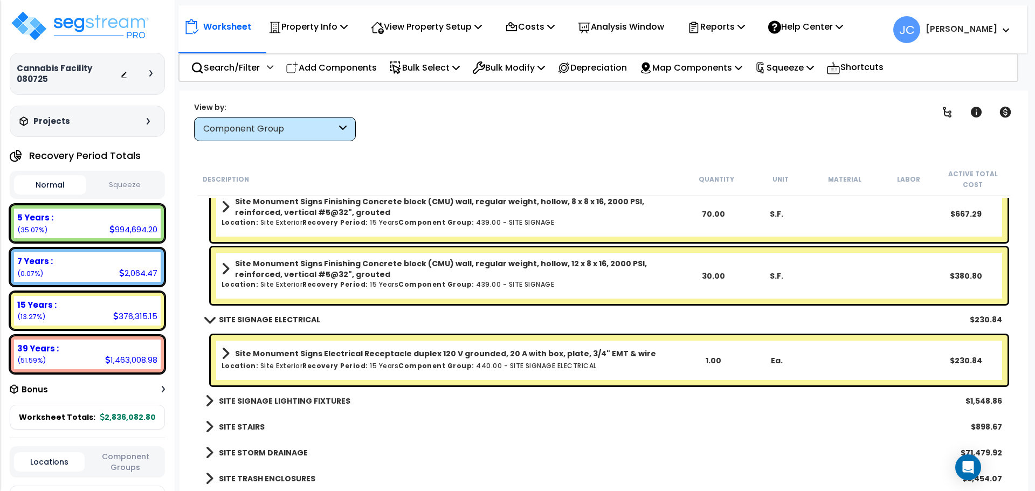
scroll to position [47, 0]
click at [314, 391] on div "SITE SIGNAGE LIGHTING FIXTURES $1,548.86" at bounding box center [604, 401] width 808 height 26
click at [297, 398] on b "SITE SIGNAGE LIGHTING FIXTURES" at bounding box center [285, 401] width 132 height 11
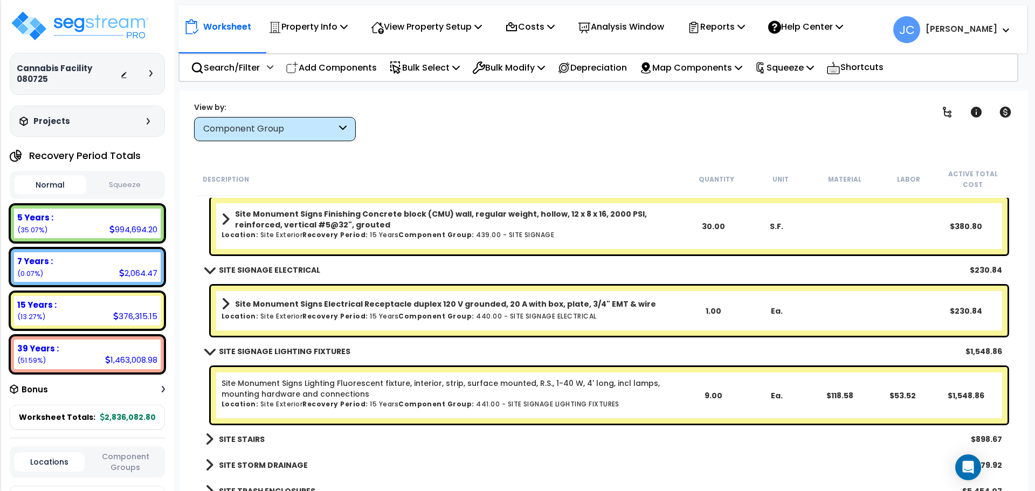
scroll to position [12477, 0]
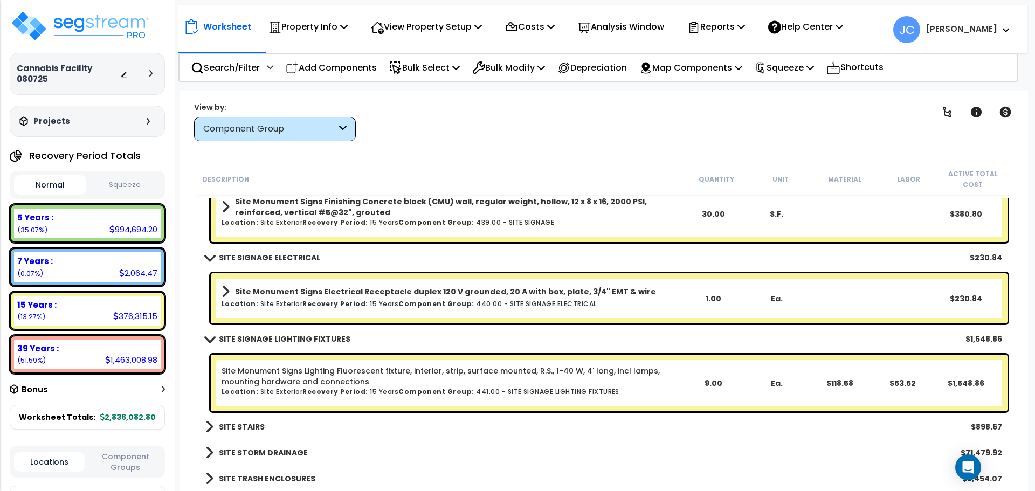
click at [228, 423] on b "SITE STAIRS" at bounding box center [242, 427] width 46 height 11
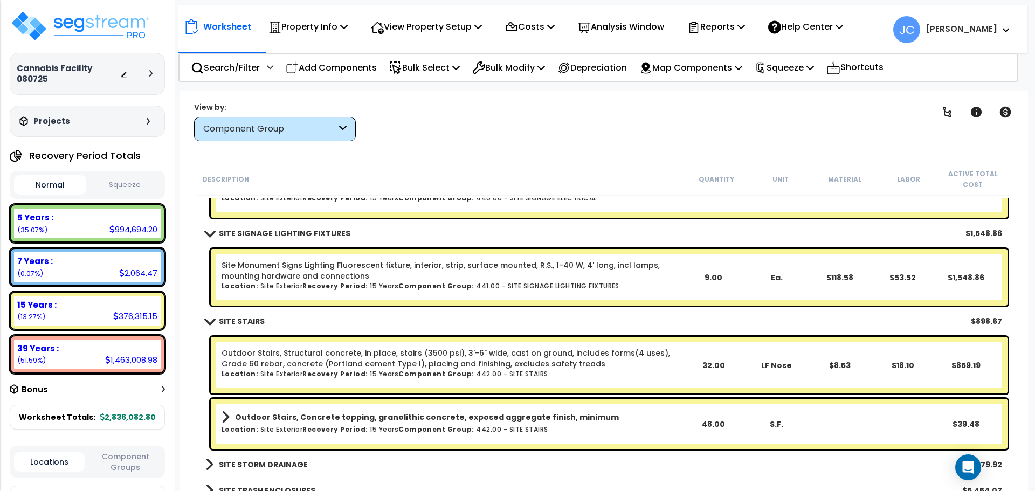
scroll to position [12595, 0]
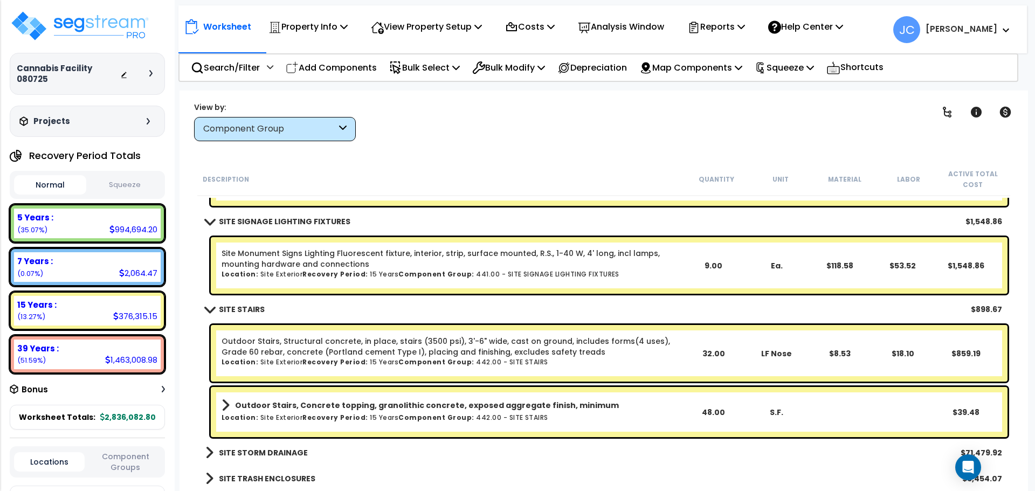
click at [275, 448] on b "SITE STORM DRAINAGE" at bounding box center [263, 453] width 89 height 11
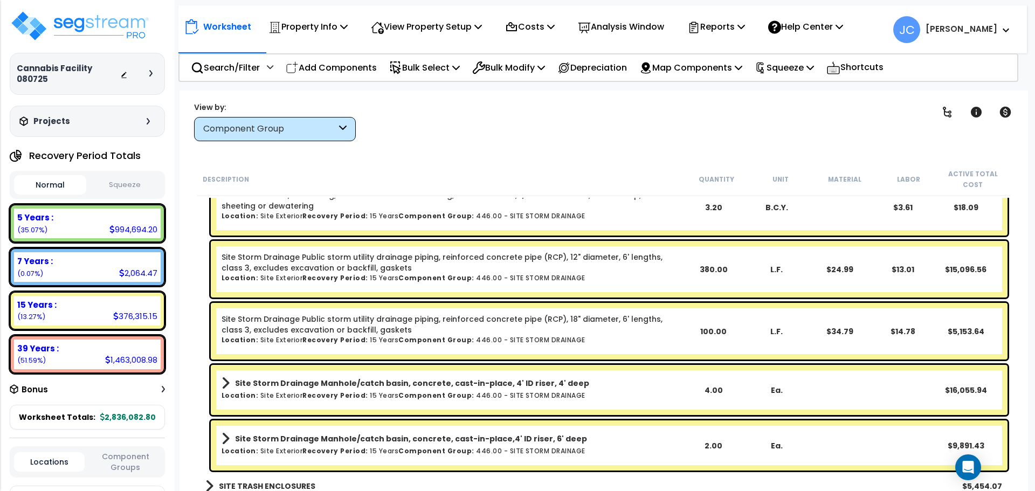
scroll to position [13078, 0]
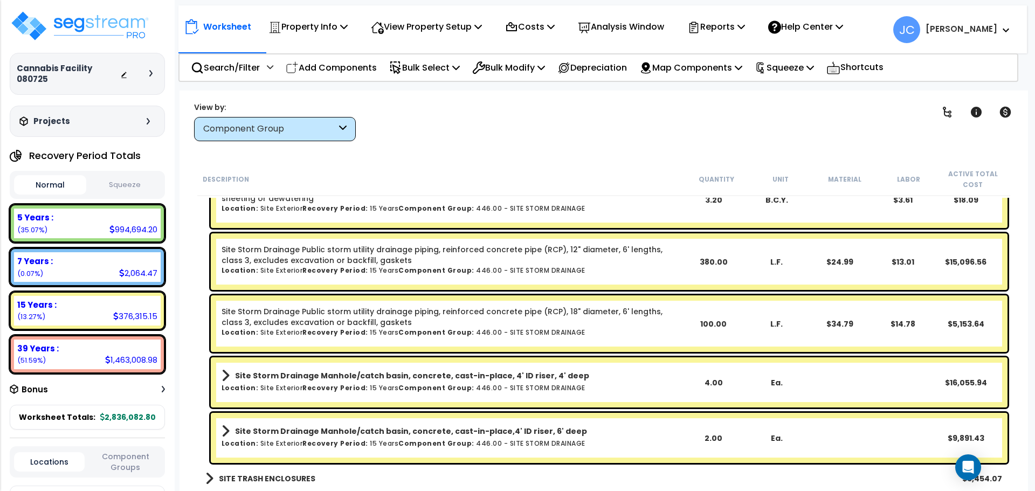
click at [285, 477] on b "SITE TRASH ENCLOSURES" at bounding box center [267, 478] width 97 height 11
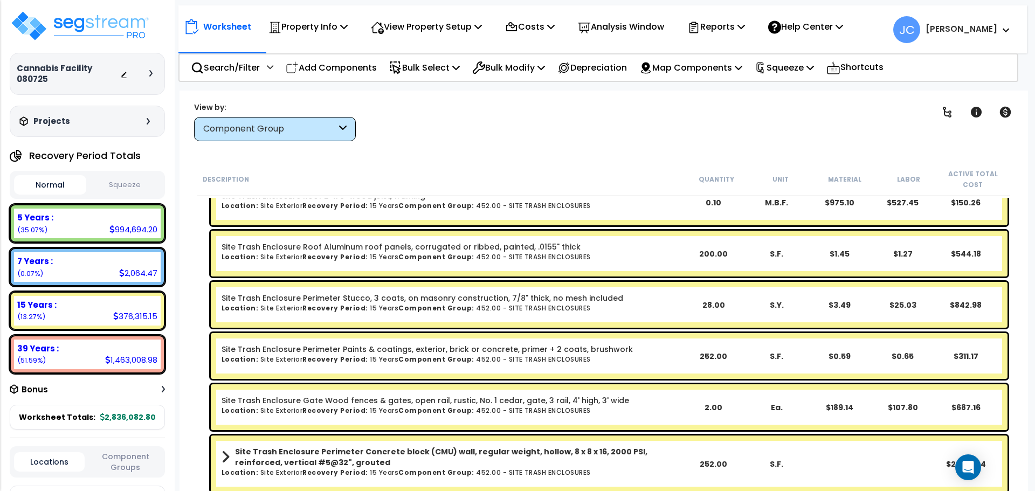
scroll to position [13499, 0]
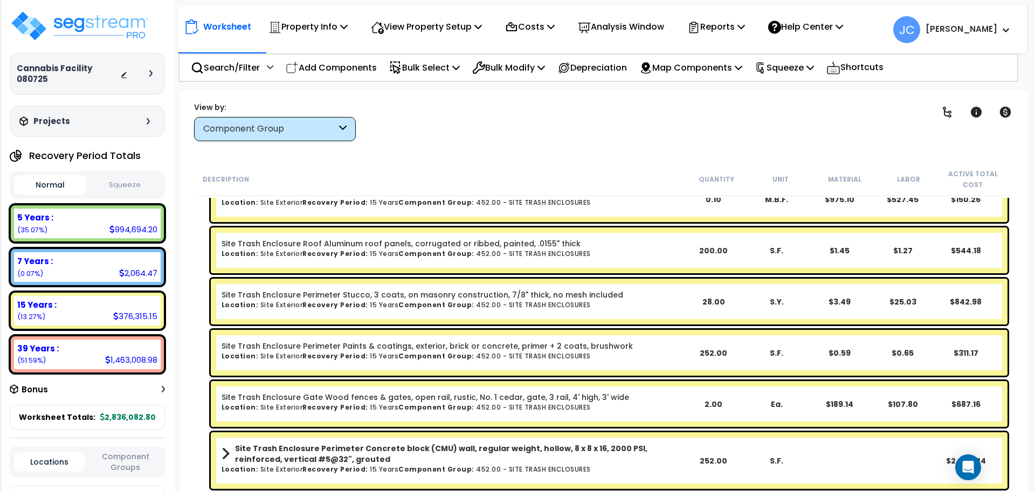
click at [334, 128] on div "Component Group" at bounding box center [269, 129] width 133 height 12
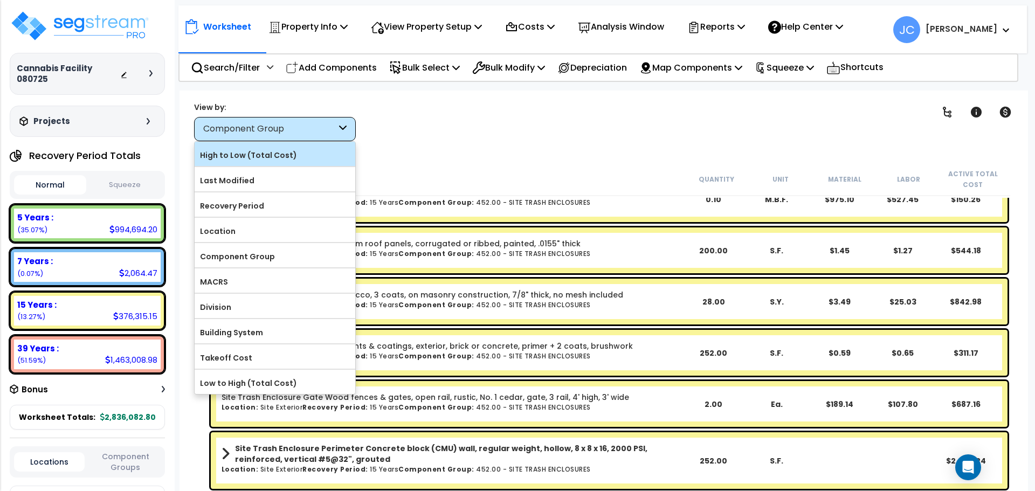
click at [281, 161] on label "High to Low (Total Cost)" at bounding box center [275, 155] width 161 height 16
click at [0, 0] on input "High to Low (Total Cost)" at bounding box center [0, 0] width 0 height 0
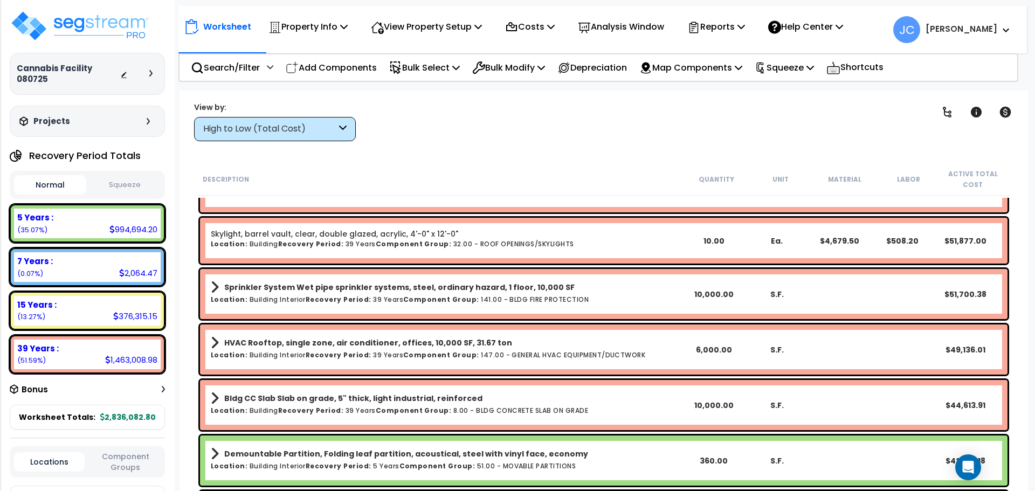
scroll to position [0, 0]
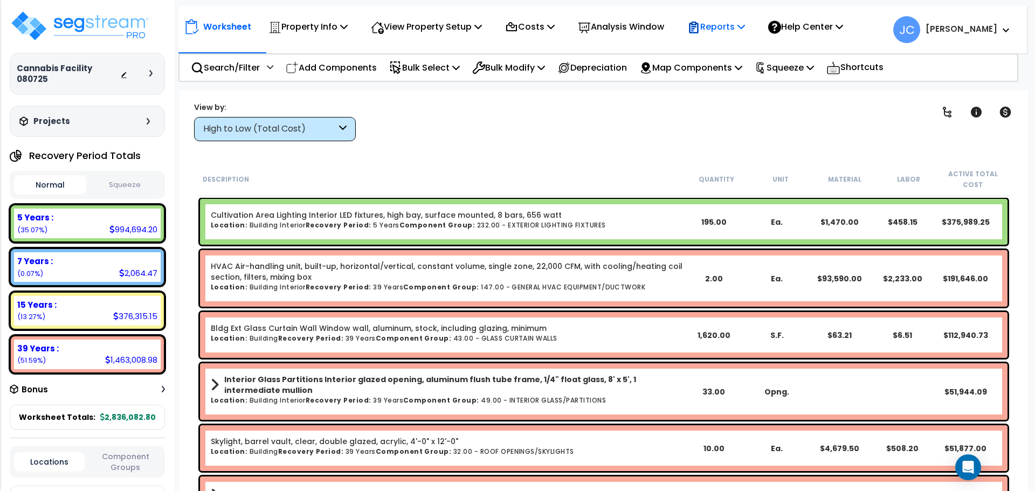
click at [745, 30] on p "Reports" at bounding box center [717, 26] width 58 height 15
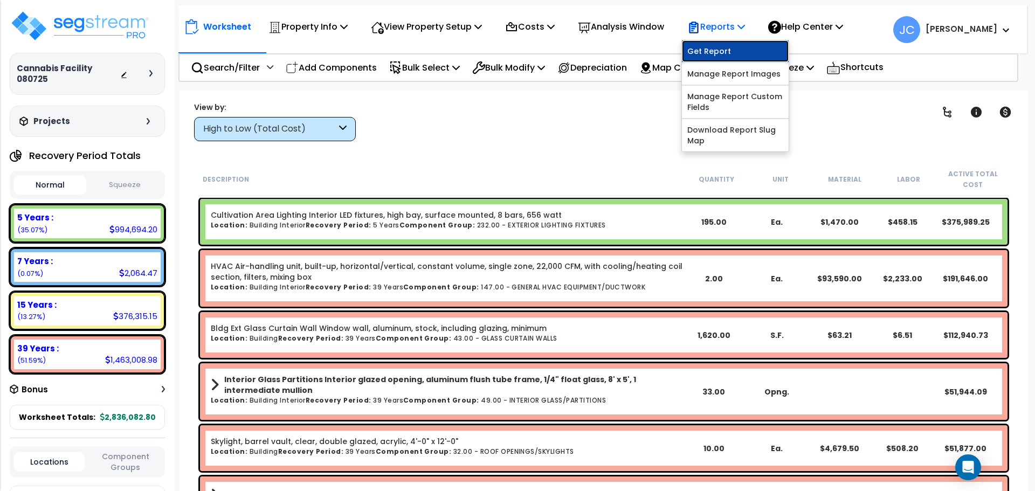
click at [724, 49] on link "Get Report" at bounding box center [735, 51] width 107 height 22
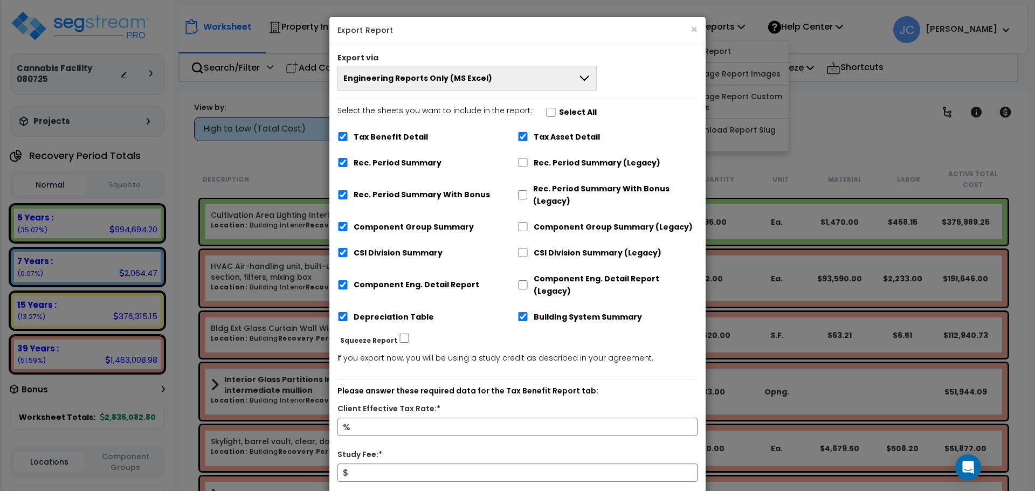
click at [546, 74] on button "Engineering Reports Only (MS Excel)" at bounding box center [467, 78] width 259 height 25
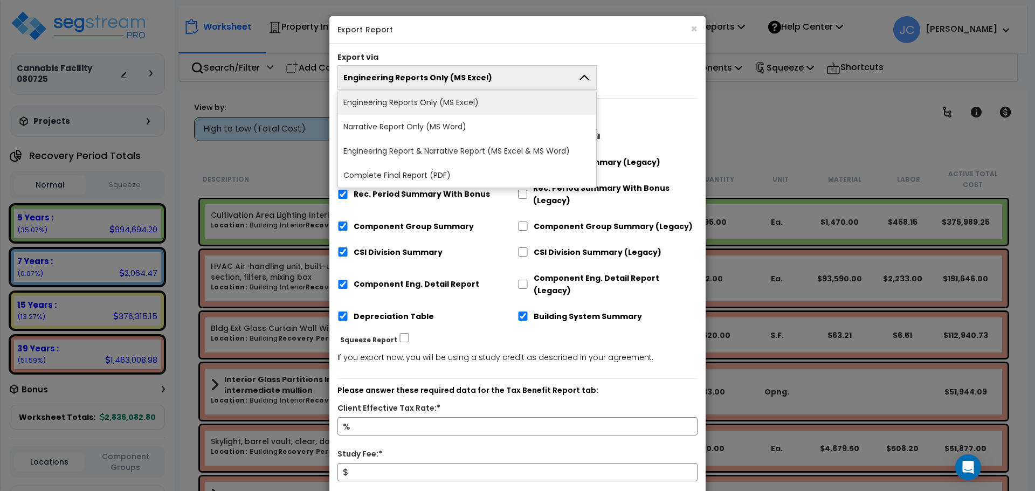
click at [486, 173] on li "Complete Final Report (PDF)" at bounding box center [467, 175] width 258 height 24
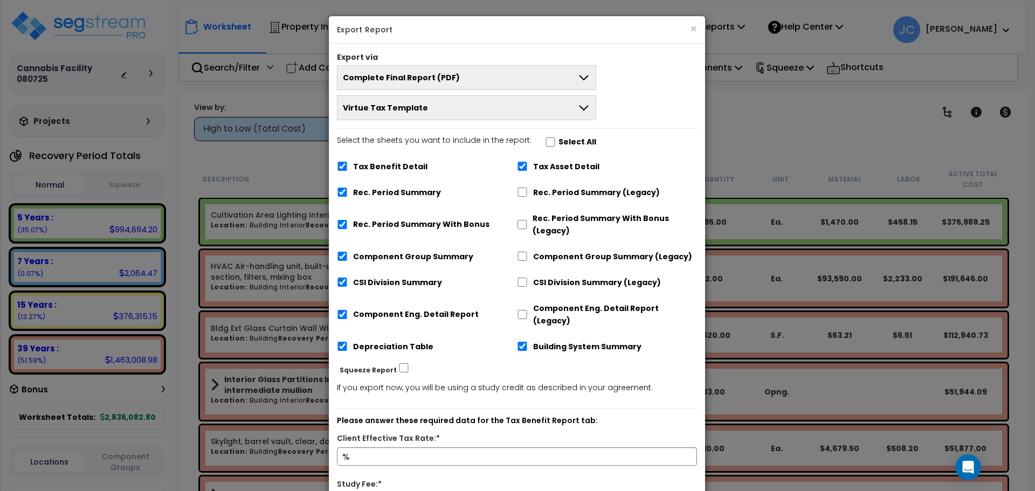
click at [535, 115] on button "Virtue Tax Template" at bounding box center [466, 107] width 259 height 25
click at [626, 104] on div "Complete Final Report (PDF) Engineering Reports Only (MS Excel) Narrative Repor…" at bounding box center [517, 92] width 376 height 55
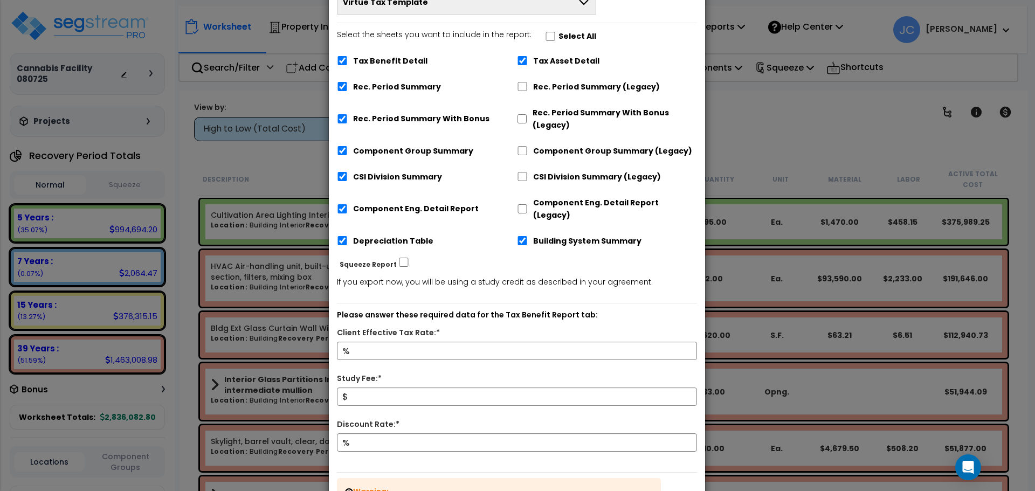
scroll to position [114, 0]
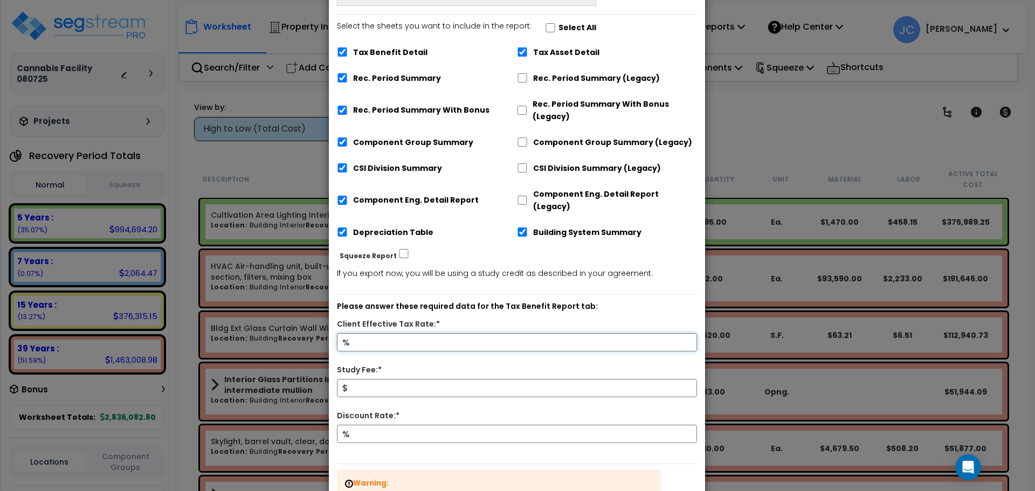
click at [452, 333] on input "Client Effective Tax Rate:*" at bounding box center [517, 342] width 360 height 18
type input "32"
type input "10,000"
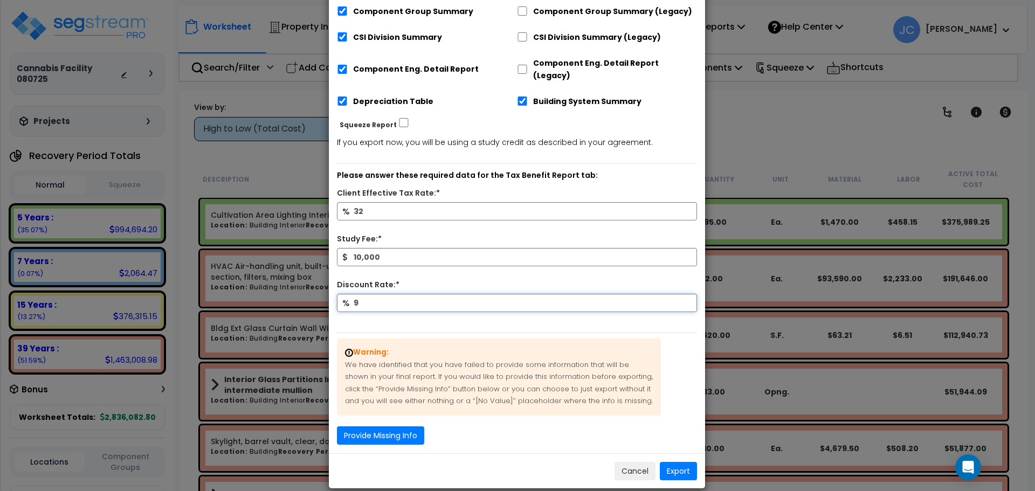
type input "9"
click at [408, 427] on button "Provide Missing Info" at bounding box center [380, 436] width 87 height 18
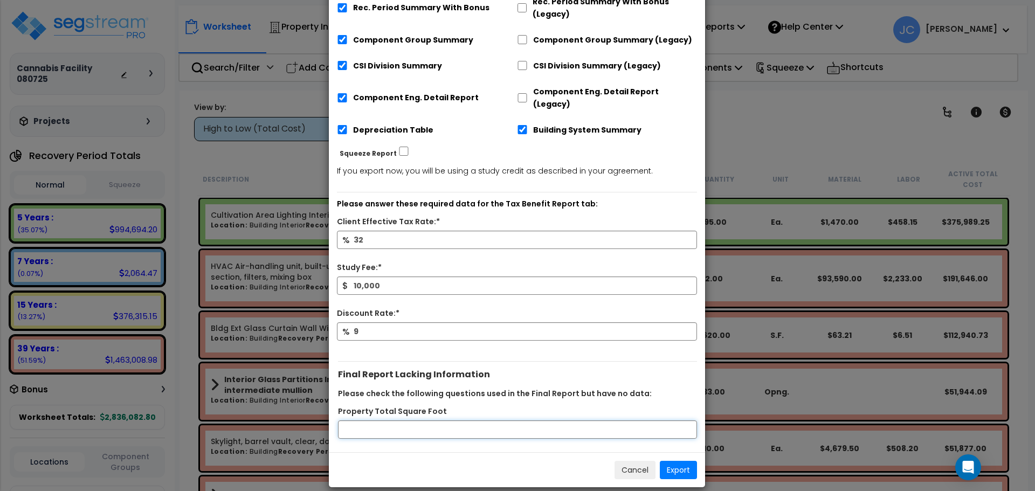
click at [438, 422] on input "Property Total Square Foot" at bounding box center [517, 430] width 359 height 18
type input "10000"
click at [685, 461] on button "Export" at bounding box center [678, 470] width 37 height 18
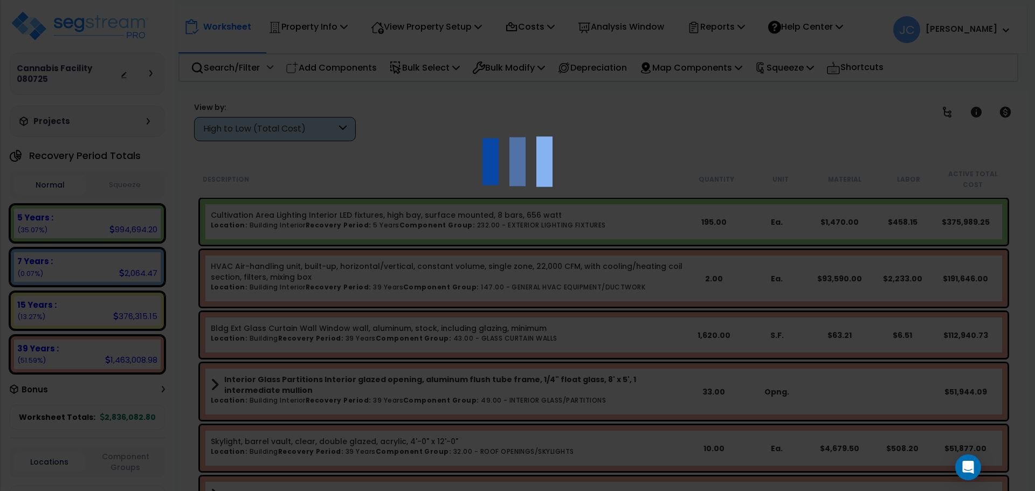
scroll to position [47, 0]
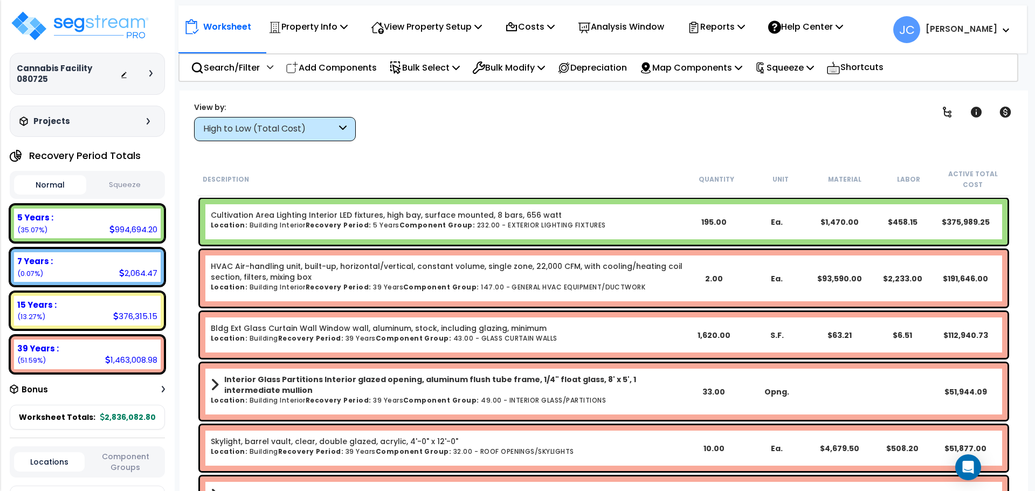
click at [296, 119] on div "High to Low (Total Cost)" at bounding box center [275, 129] width 162 height 24
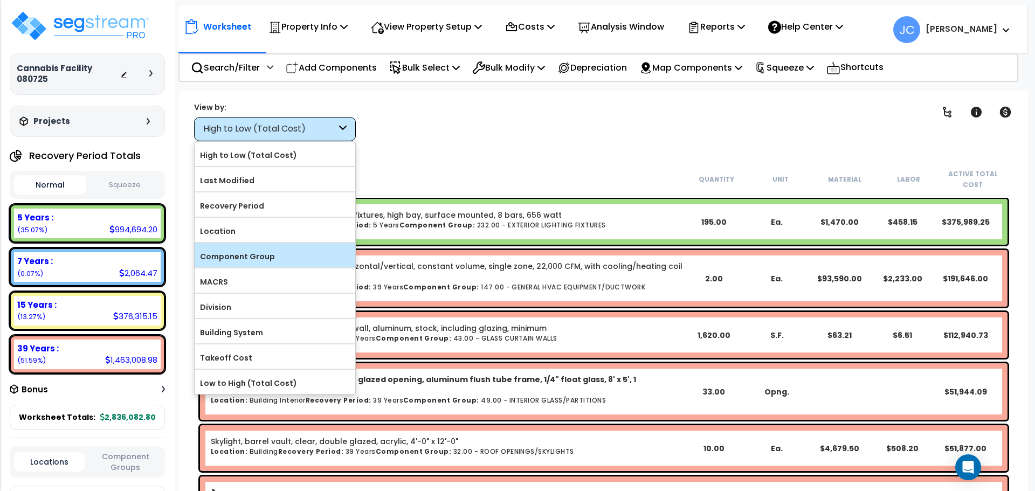
click at [279, 250] on label "Component Group" at bounding box center [275, 257] width 161 height 16
click at [0, 0] on input "Component Group" at bounding box center [0, 0] width 0 height 0
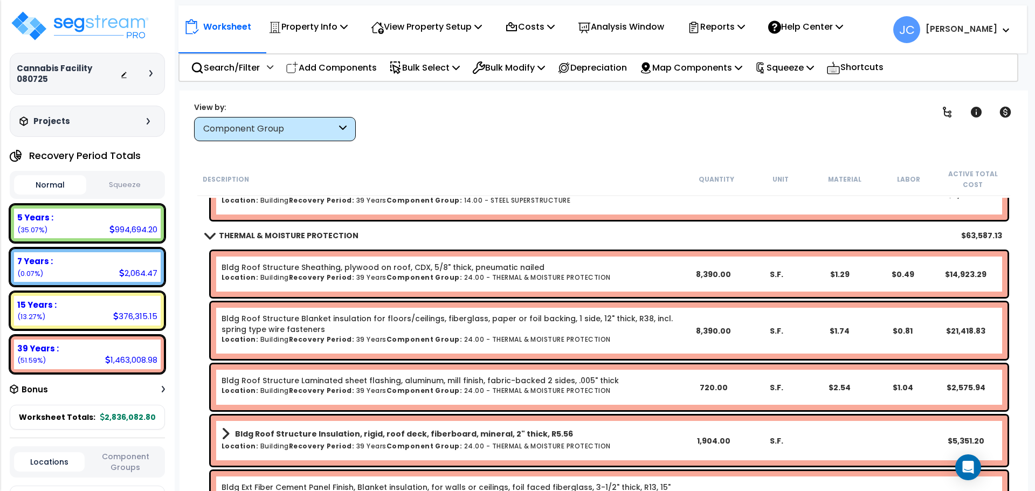
scroll to position [344, 0]
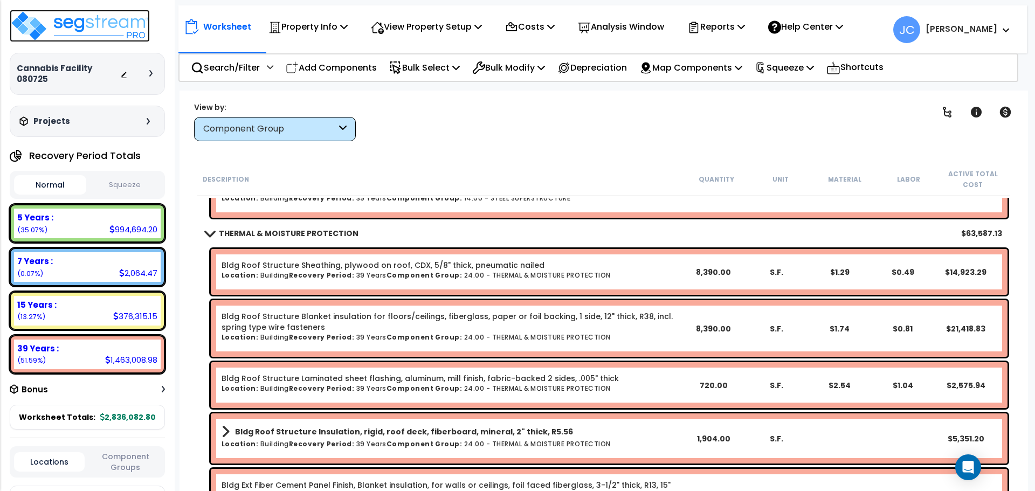
click at [94, 22] on img at bounding box center [80, 26] width 140 height 32
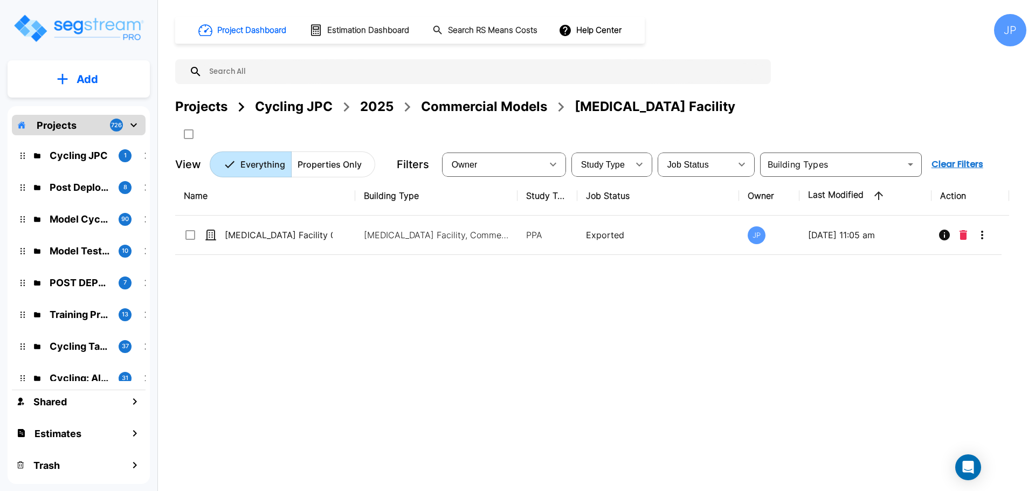
click at [457, 113] on div "Commercial Models" at bounding box center [484, 106] width 126 height 19
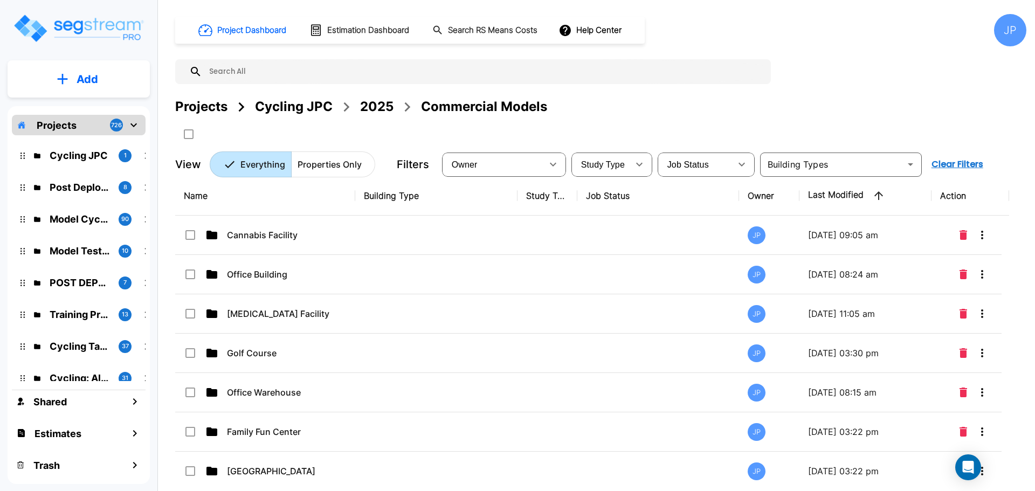
click at [86, 81] on p "Add" at bounding box center [88, 79] width 22 height 16
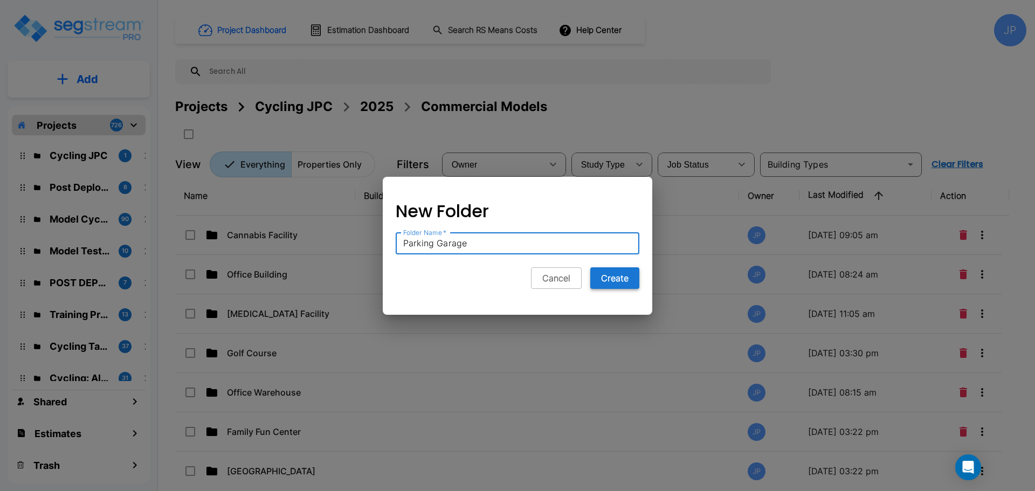
type input "Parking Garage"
click at [612, 279] on button "Create" at bounding box center [614, 278] width 49 height 22
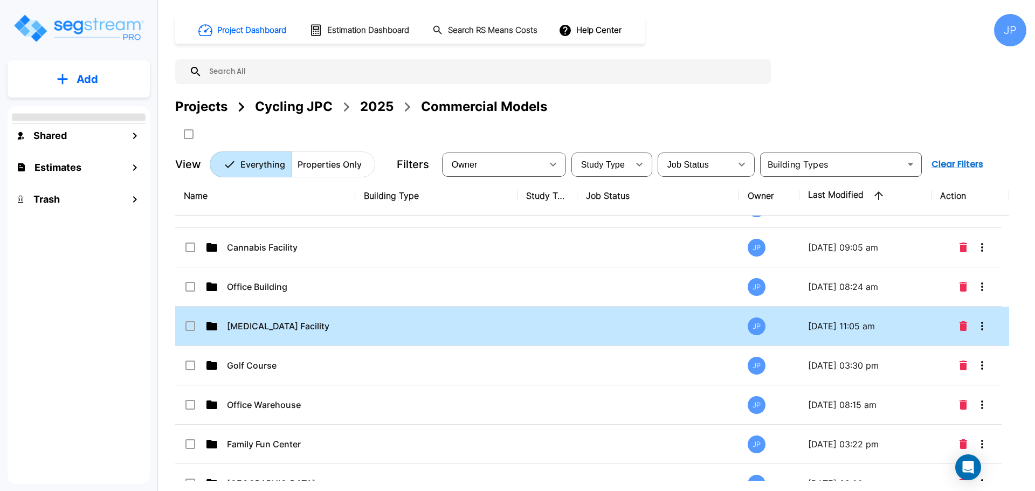
scroll to position [99, 0]
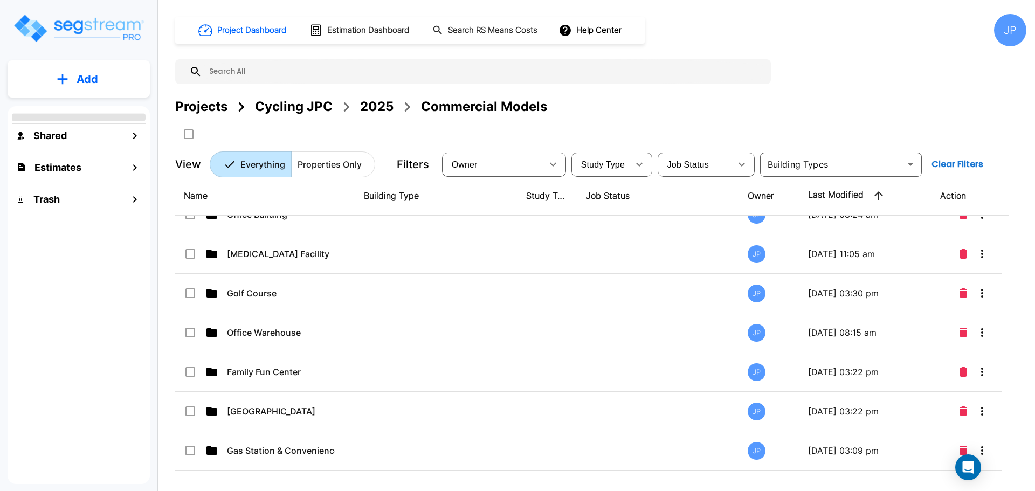
click at [412, 229] on td at bounding box center [436, 214] width 162 height 39
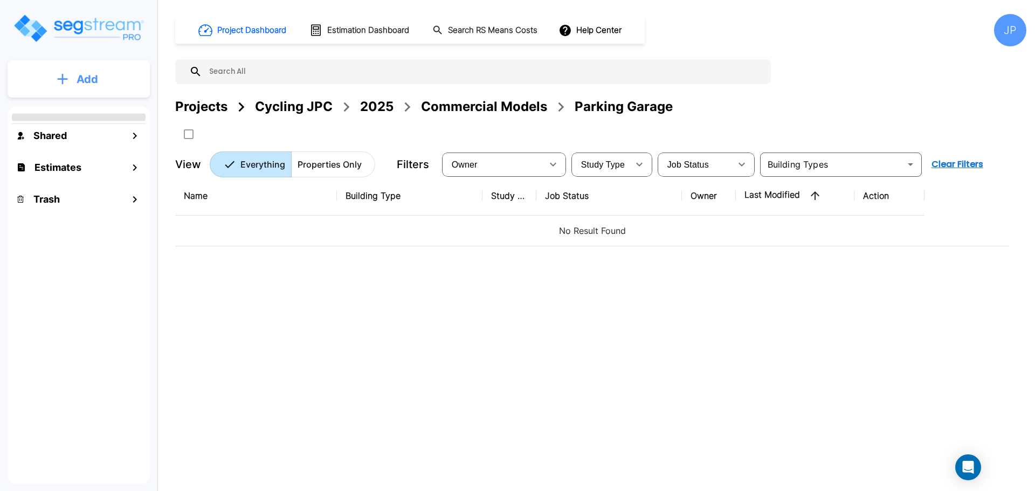
click at [100, 74] on button "Add" at bounding box center [79, 79] width 142 height 31
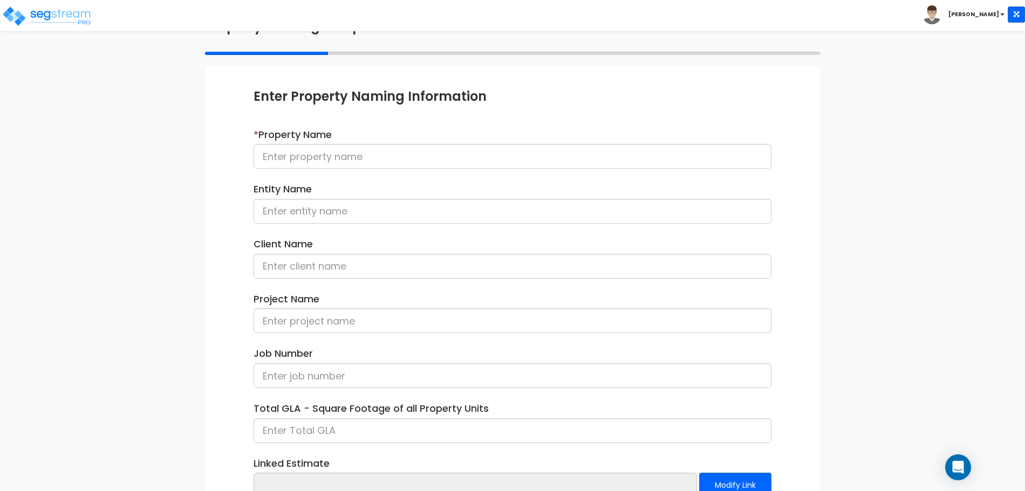
scroll to position [79, 0]
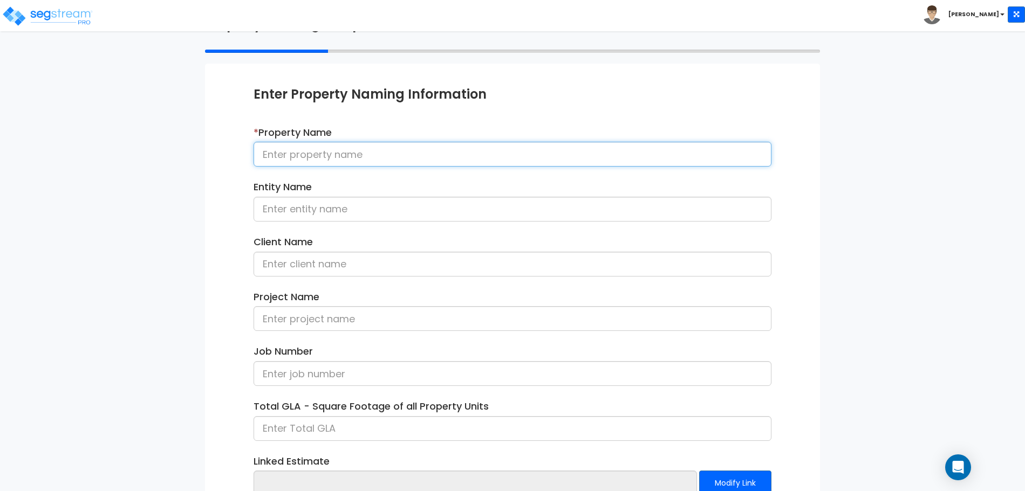
click at [399, 153] on input at bounding box center [512, 154] width 518 height 25
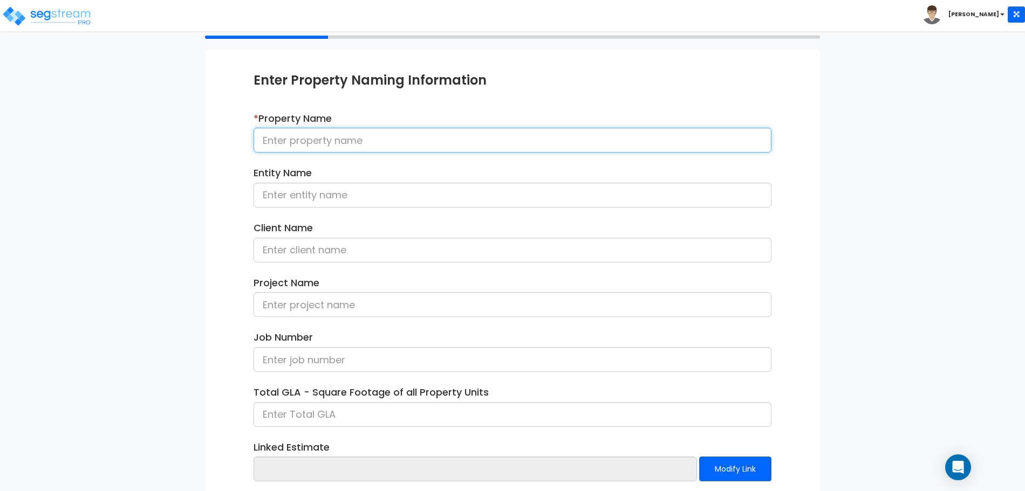
scroll to position [94, 0]
type input "Parking Garage 081325"
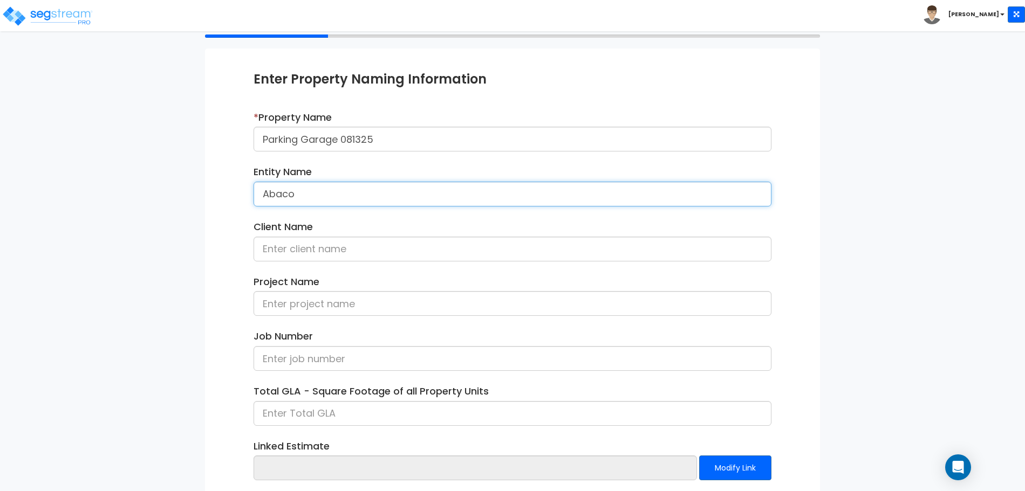
type input "Abaco"
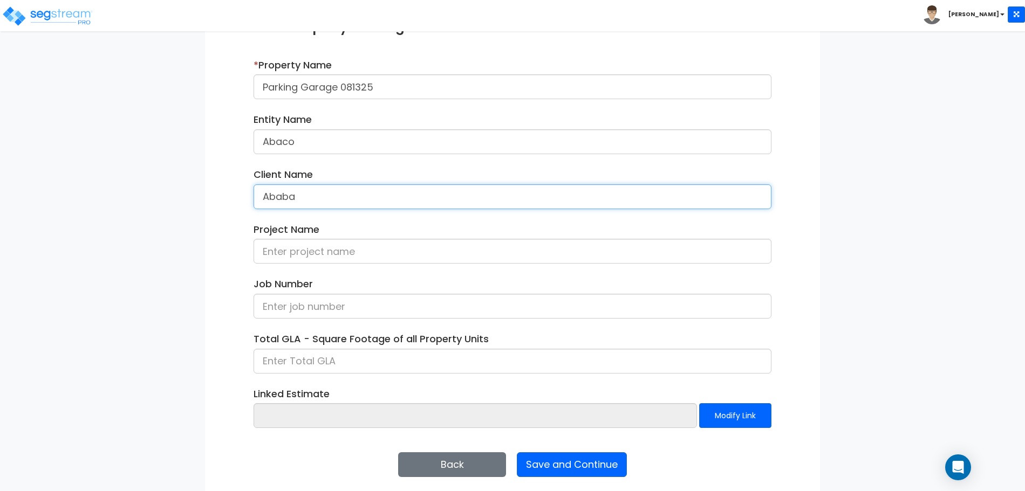
scroll to position [153, 0]
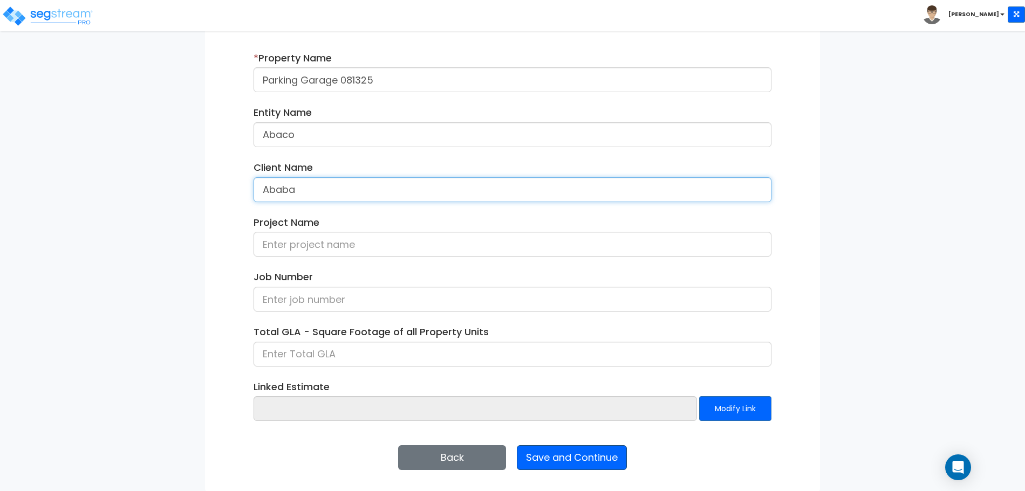
type input "Ababa"
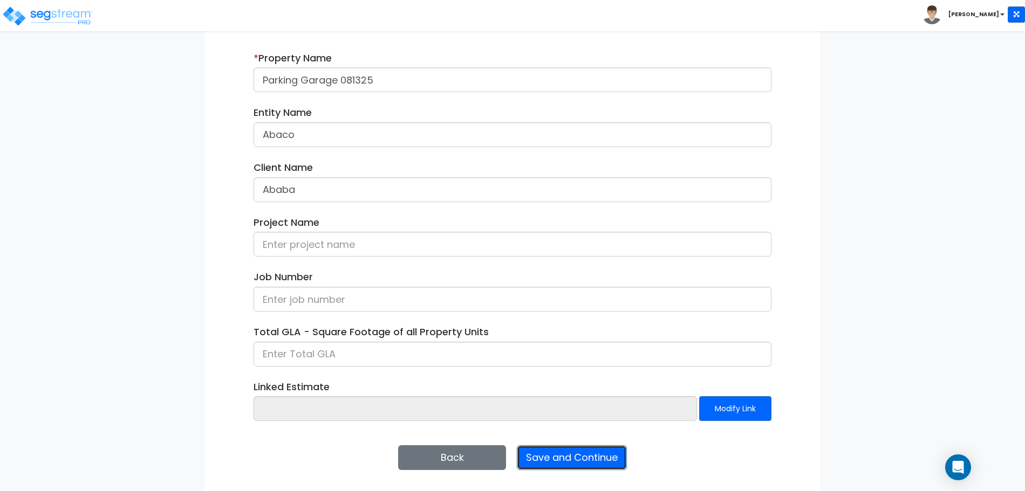
click at [567, 447] on button "Save and Continue" at bounding box center [572, 457] width 110 height 25
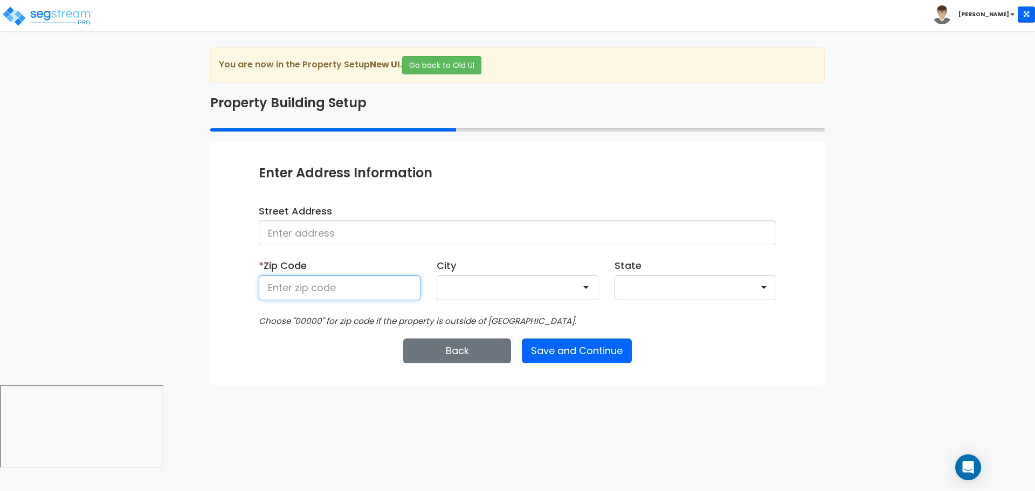
click at [393, 283] on input at bounding box center [340, 288] width 162 height 25
type input "81611"
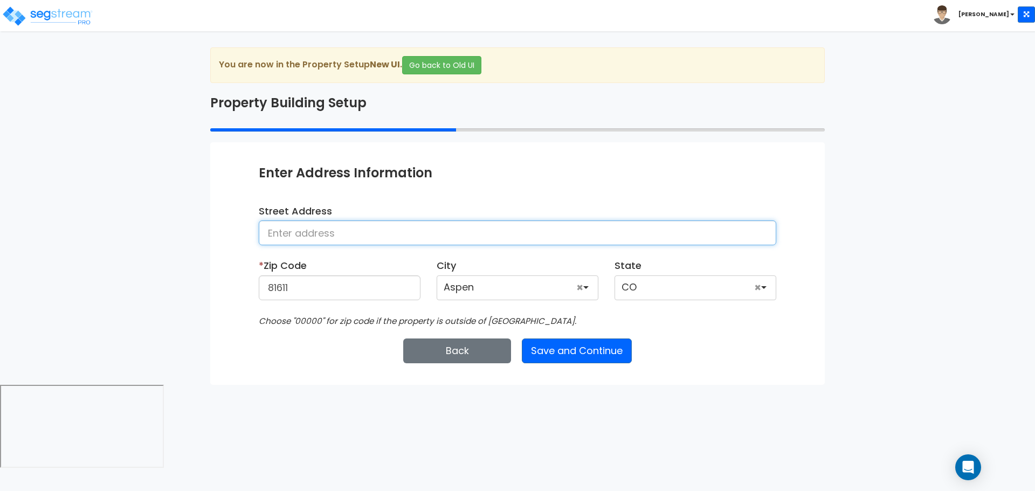
click at [306, 225] on input at bounding box center [518, 233] width 518 height 25
type input "25 Nighthawk Drive"
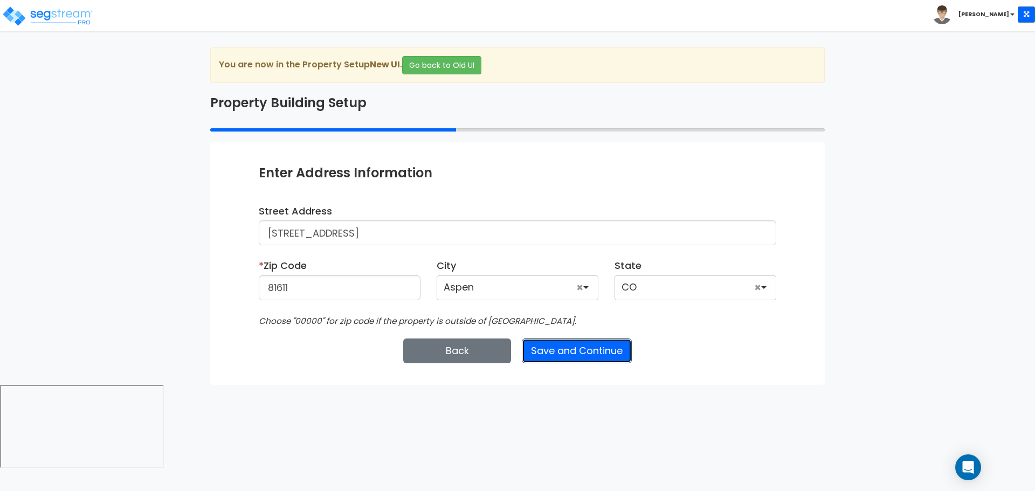
click at [571, 347] on button "Save and Continue" at bounding box center [577, 351] width 110 height 25
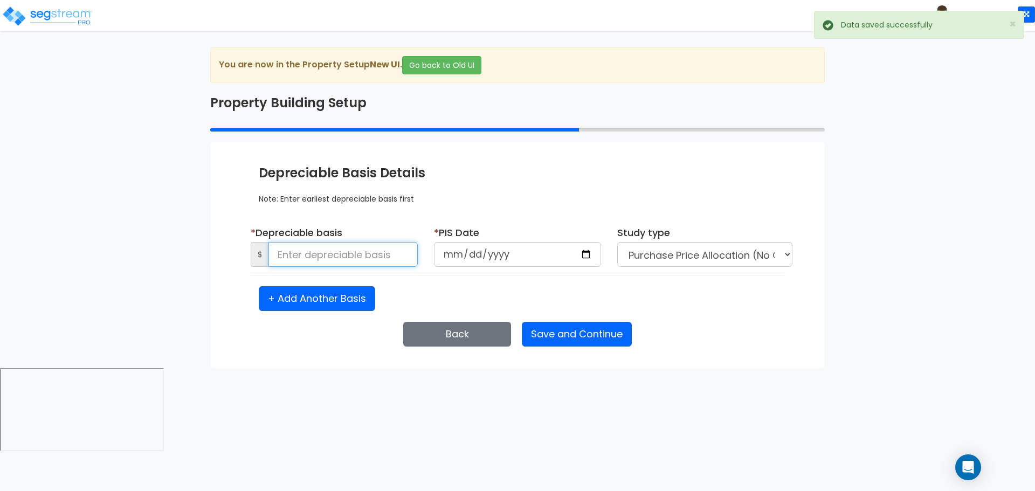
click at [379, 250] on input at bounding box center [343, 254] width 149 height 25
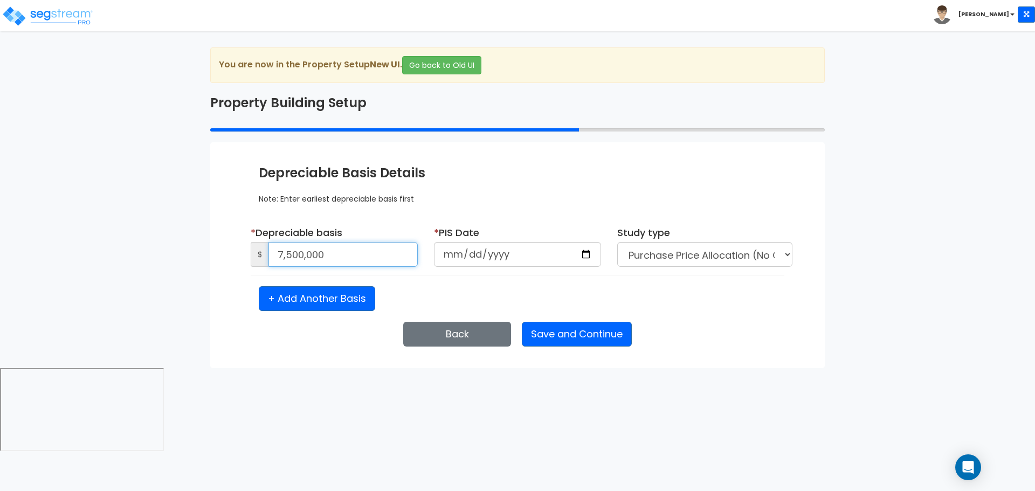
type input "7,500,000"
type input "2025-01-05"
click at [602, 329] on button "Save and Continue" at bounding box center [577, 334] width 110 height 25
select select "2025"
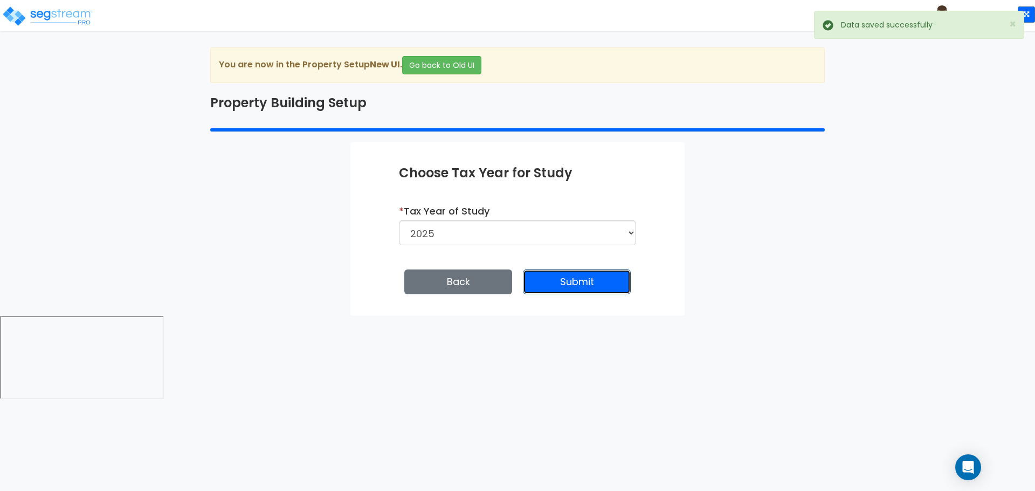
click at [548, 273] on button "Submit" at bounding box center [577, 282] width 108 height 25
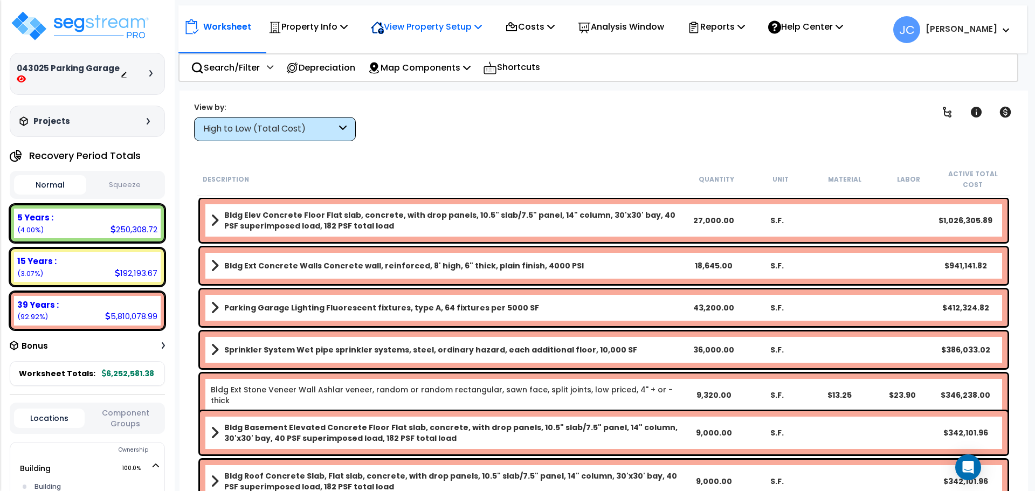
click at [348, 27] on p "View Property Setup" at bounding box center [308, 26] width 79 height 15
click at [418, 69] on link "View Questionnaire" at bounding box center [419, 74] width 107 height 22
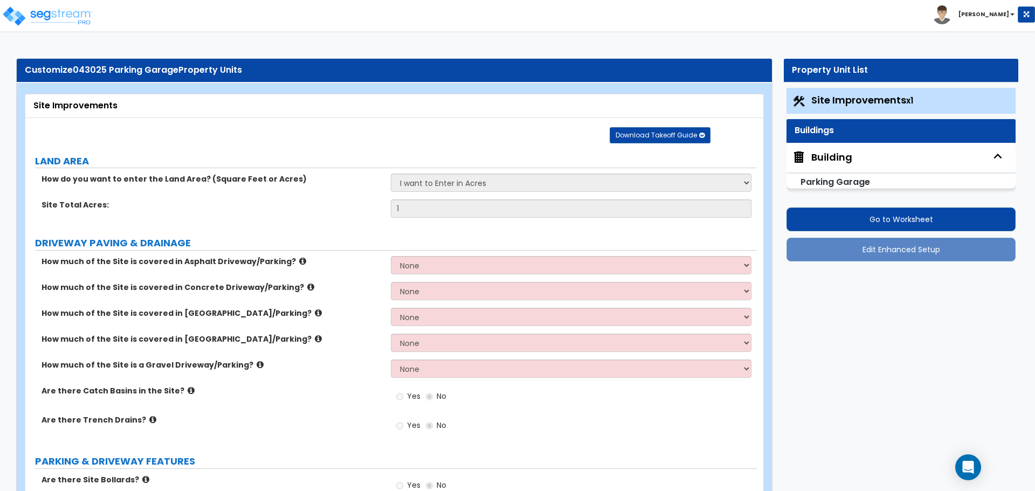
click at [888, 164] on div "Building" at bounding box center [901, 158] width 229 height 30
click at [842, 156] on div "Building" at bounding box center [832, 157] width 41 height 14
select select "3"
select select "2"
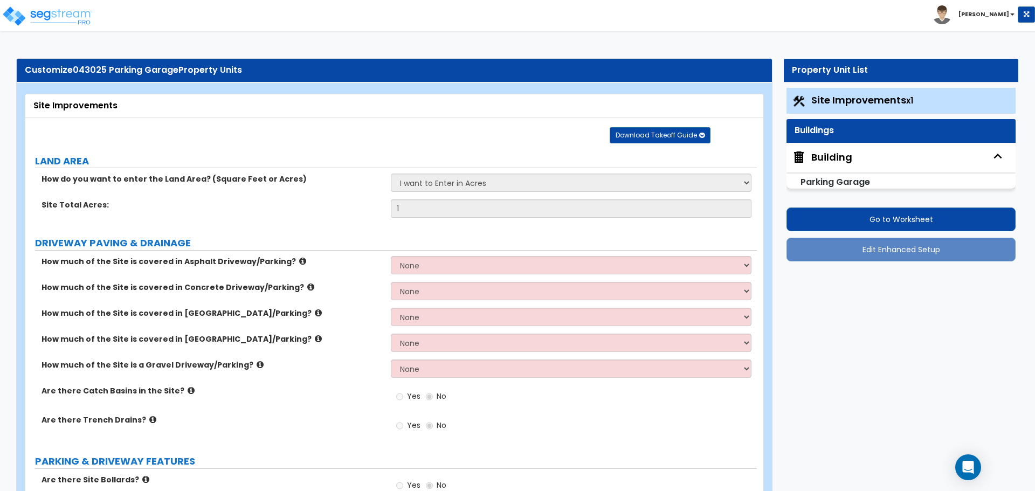
select select "1"
select select "2"
select select "3"
select select "1"
select select "3"
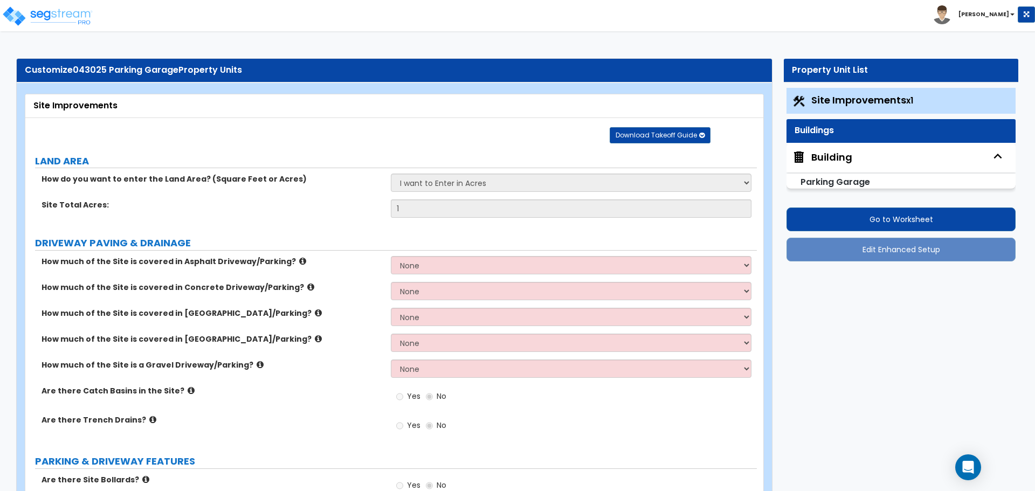
select select "5"
select select "3"
select select "1"
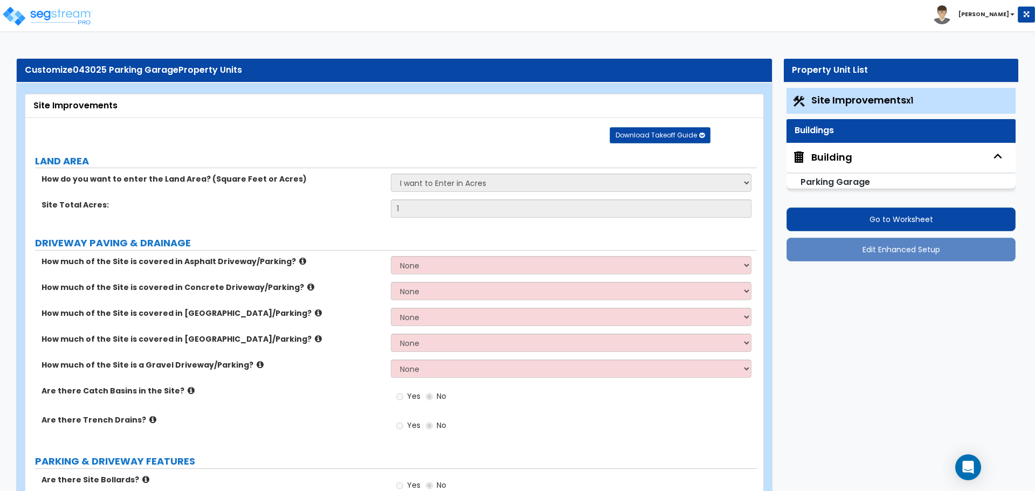
select select "3"
select select "1"
select select "2"
select select "6"
select select "1"
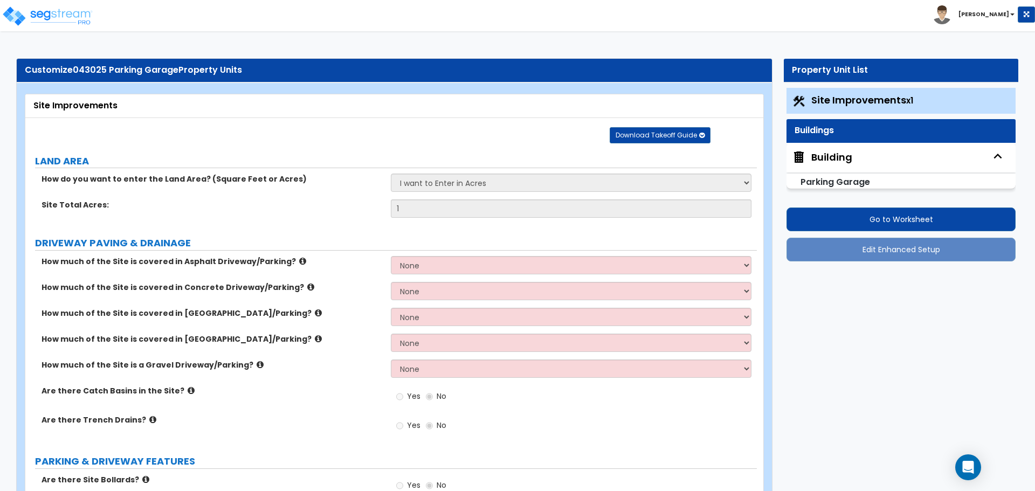
select select "2"
select select "1"
select select "2"
select select "1"
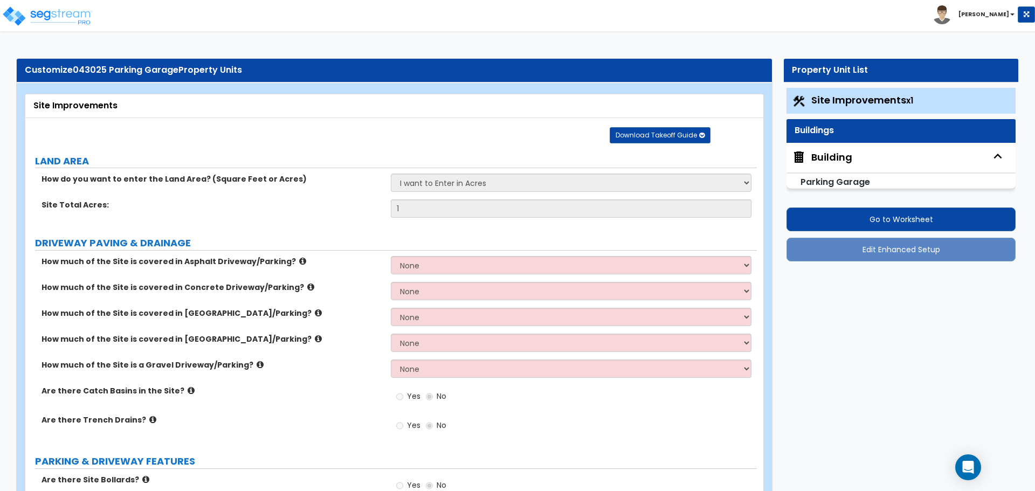
select select "3"
select select "2"
select select "3"
select select "1"
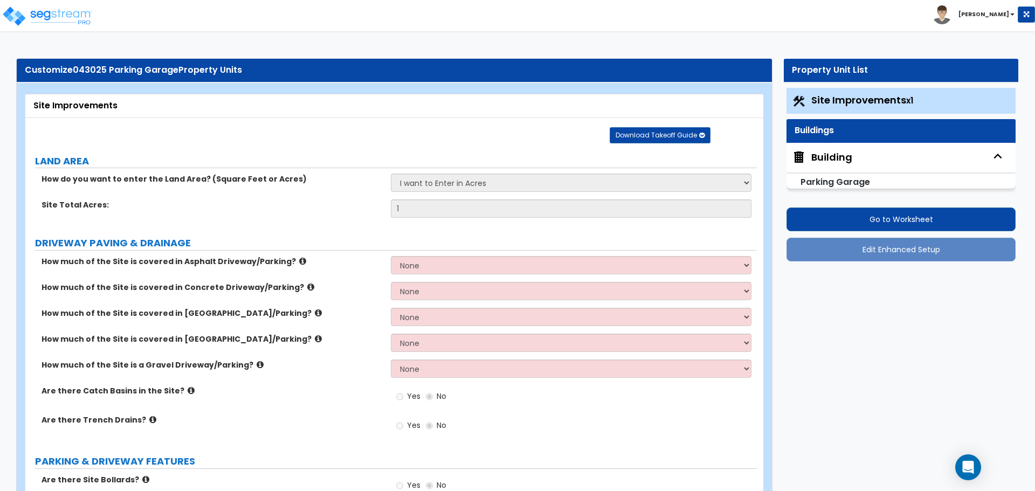
select select "2"
select select "3"
select select "2"
select select "5"
select select "4"
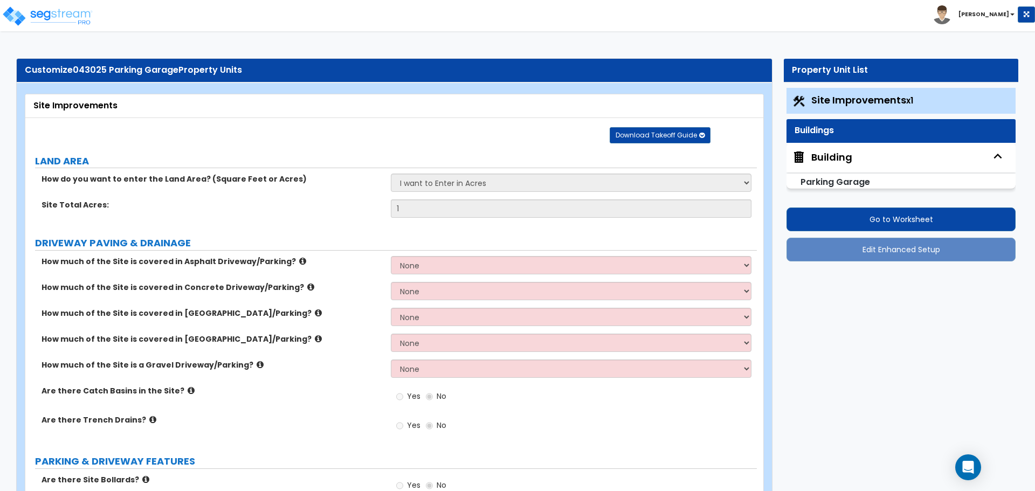
select select "1"
select select "3"
select select "1"
select select "2"
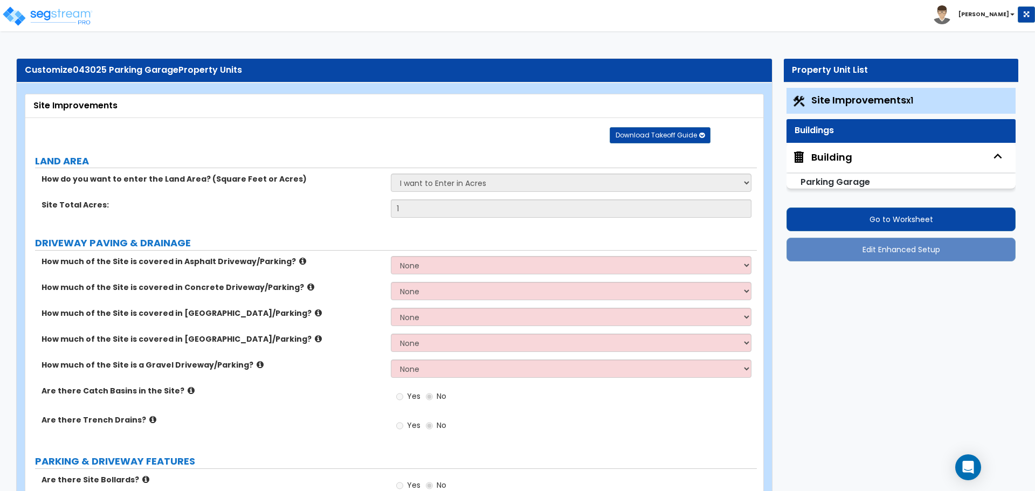
select select "1"
select select "2"
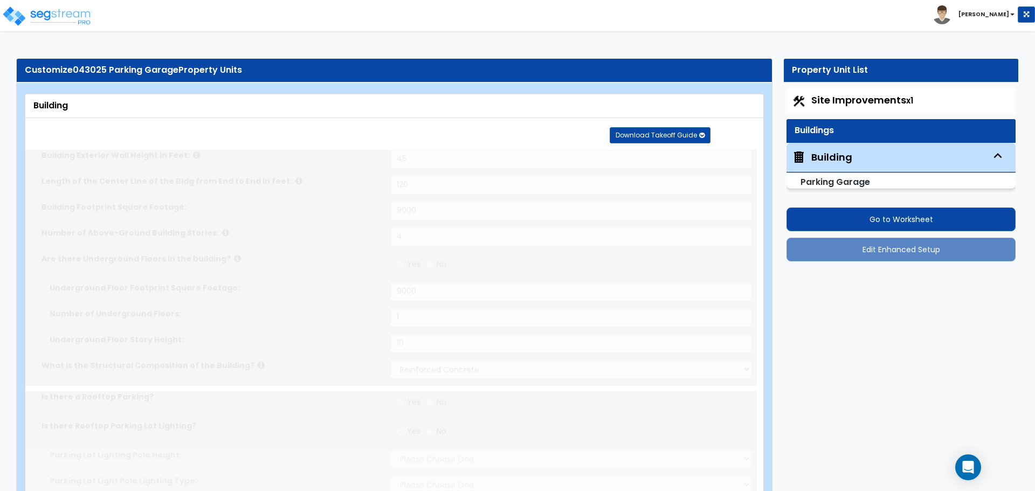
radio input "true"
select select "1"
select select "2"
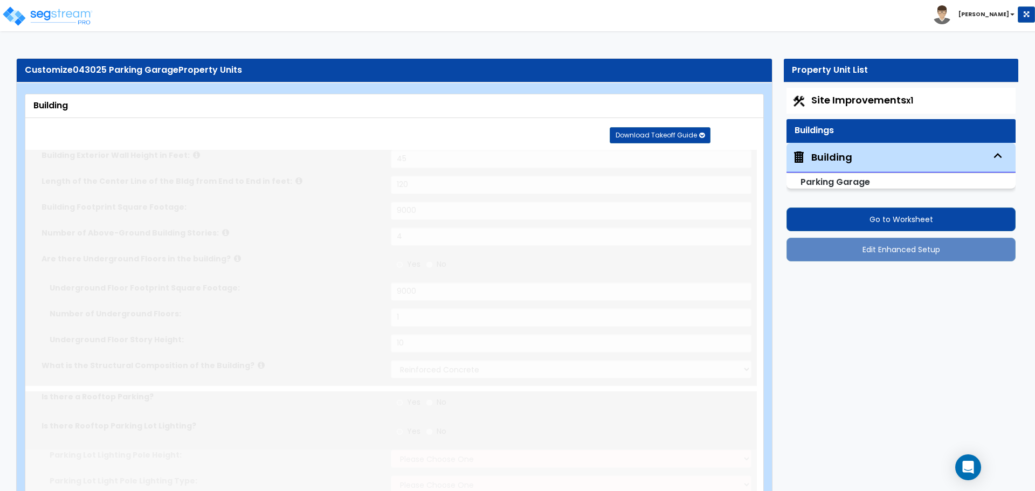
type input "2"
radio input "true"
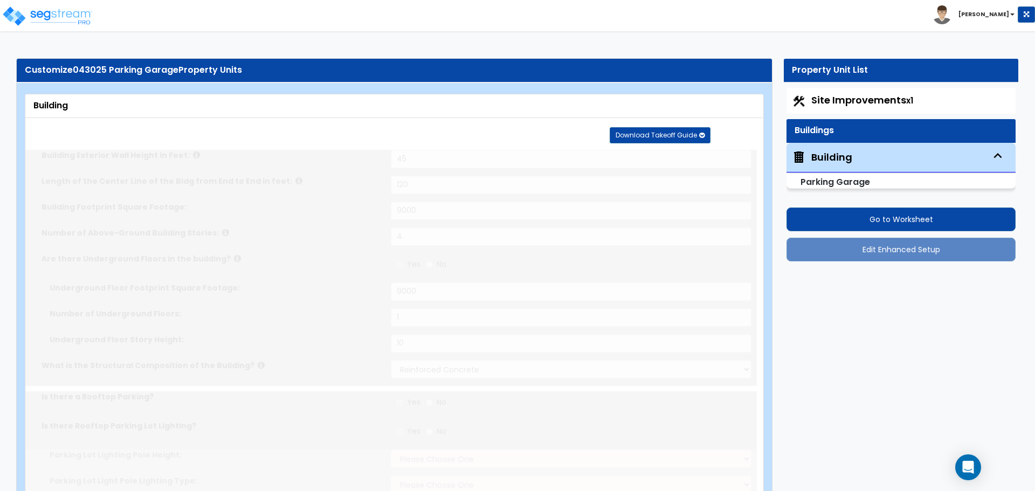
radio input "true"
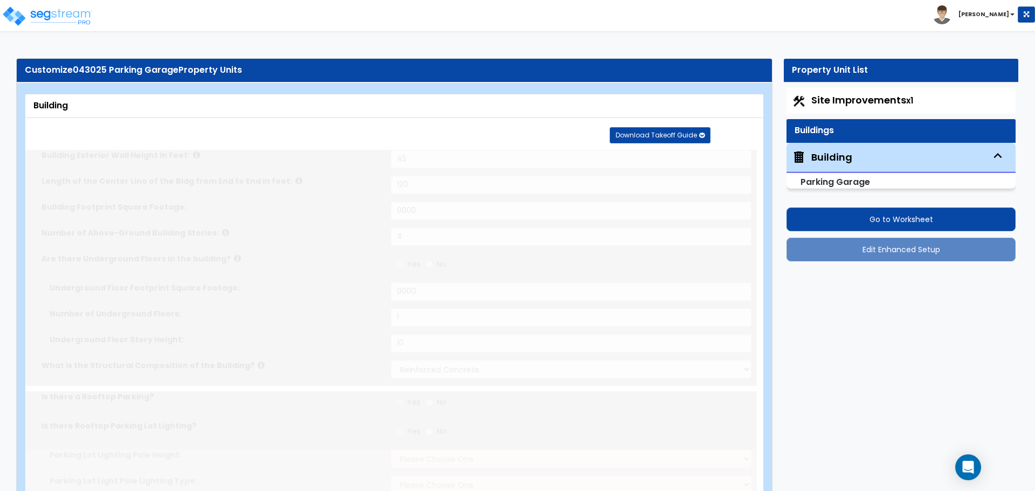
radio input "true"
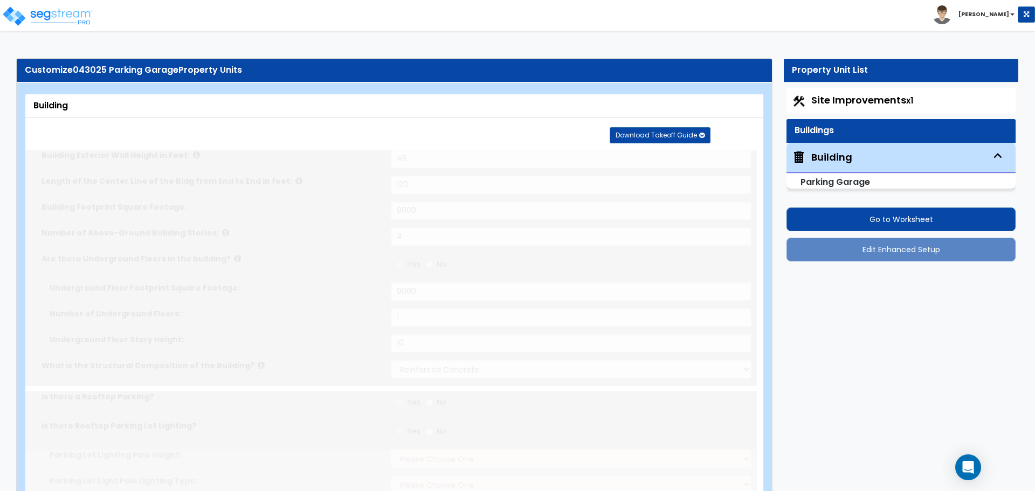
radio input "true"
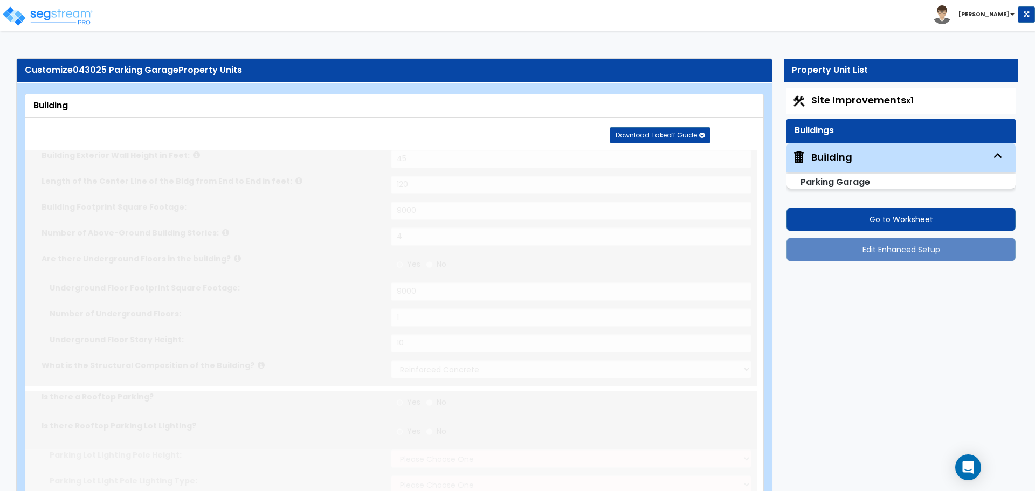
radio input "true"
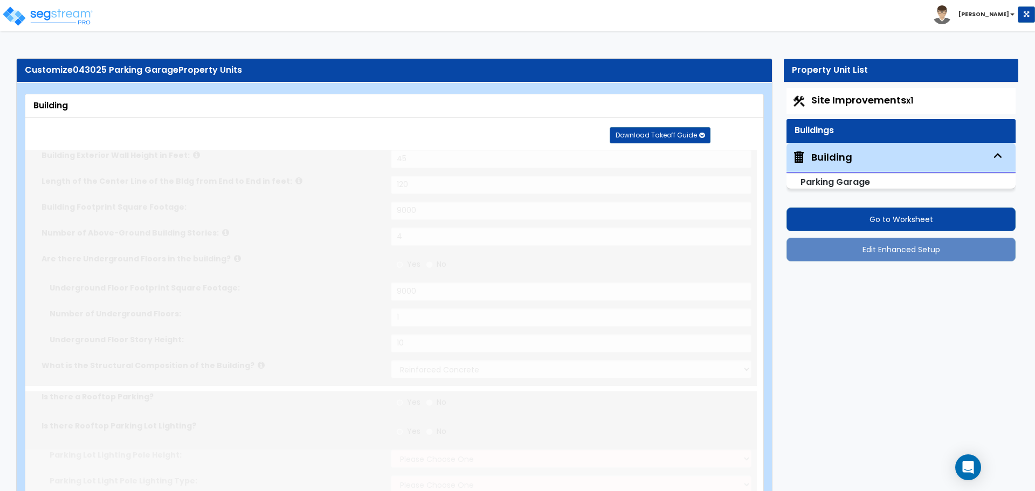
radio input "true"
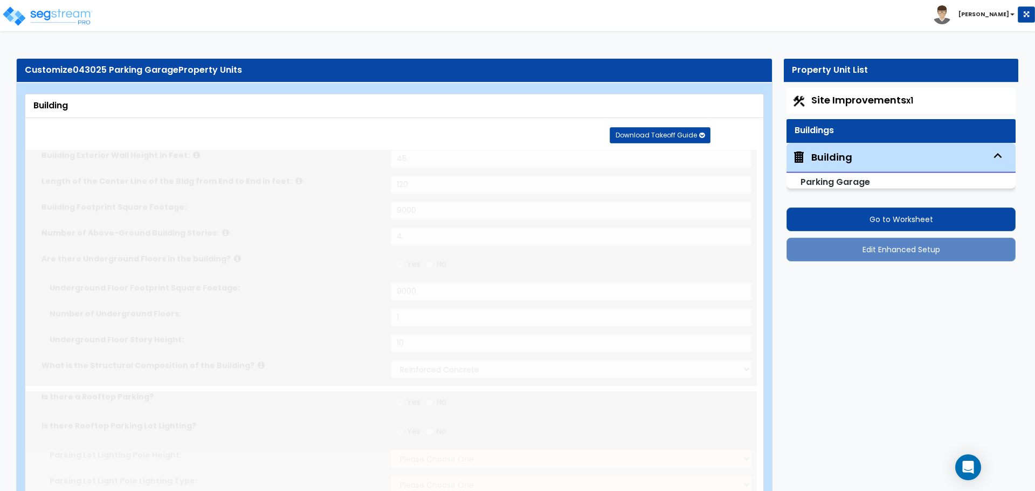
radio input "true"
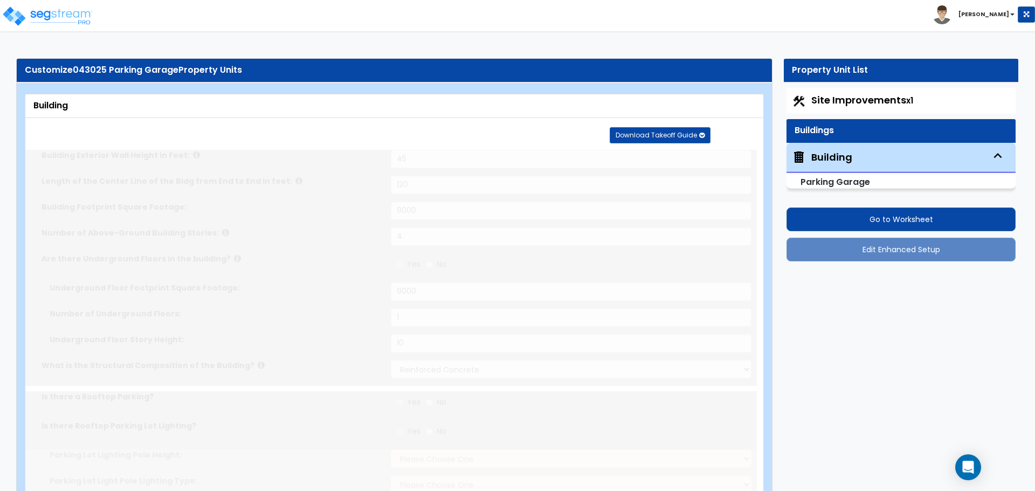
radio input "true"
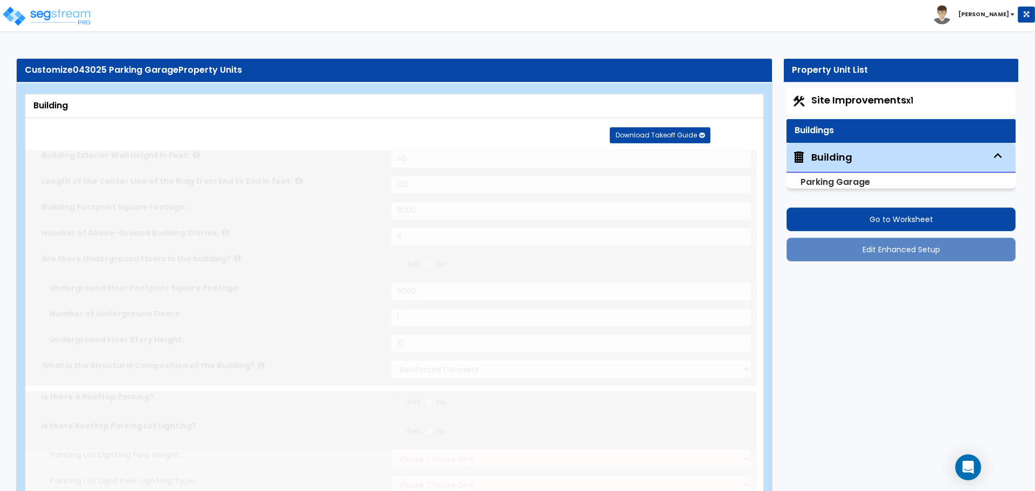
radio input "true"
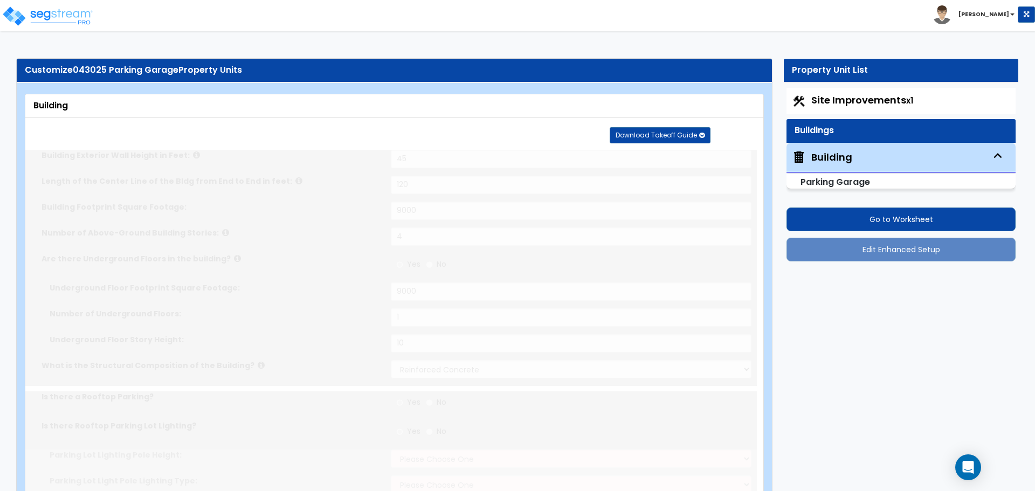
radio input "true"
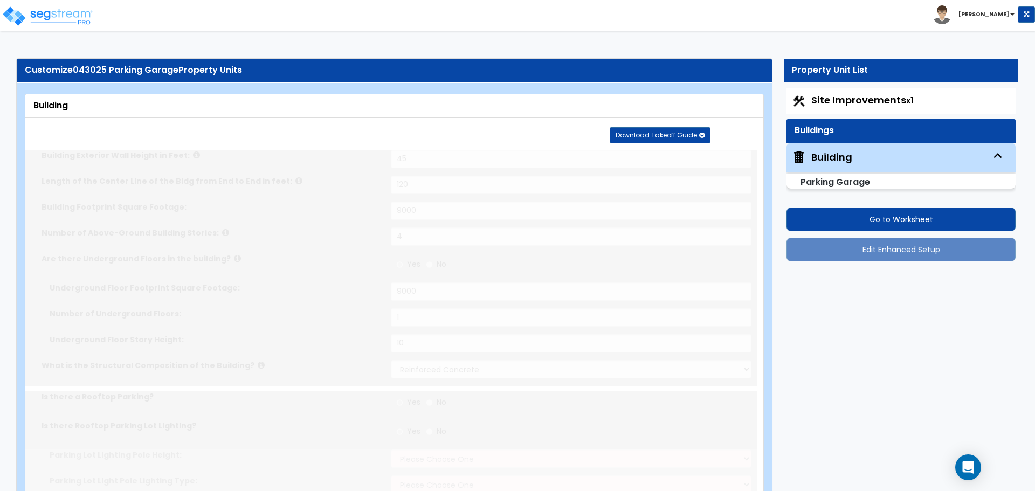
radio input "true"
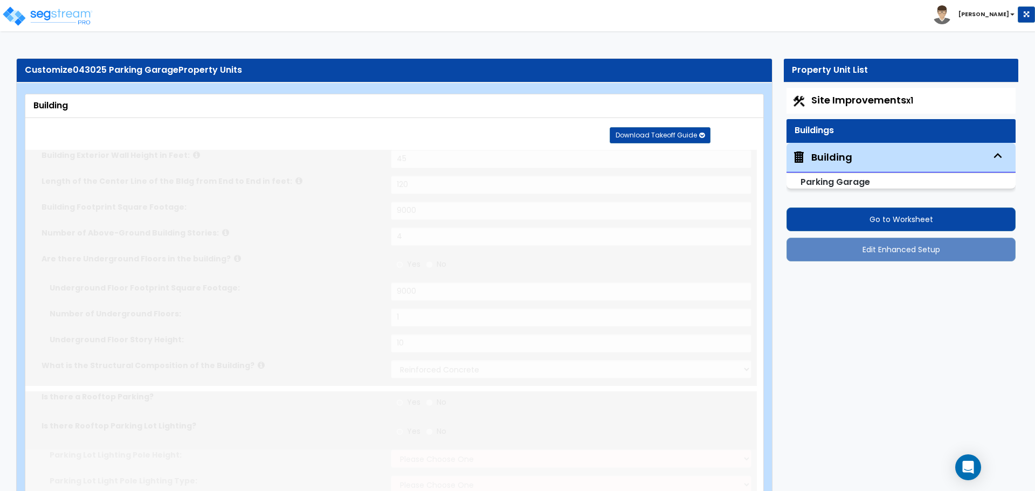
radio input "true"
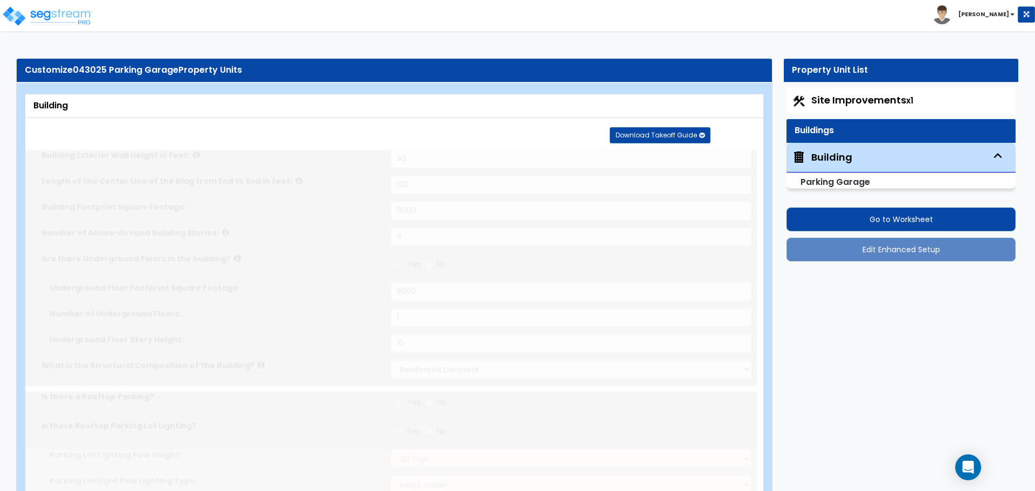
radio input "true"
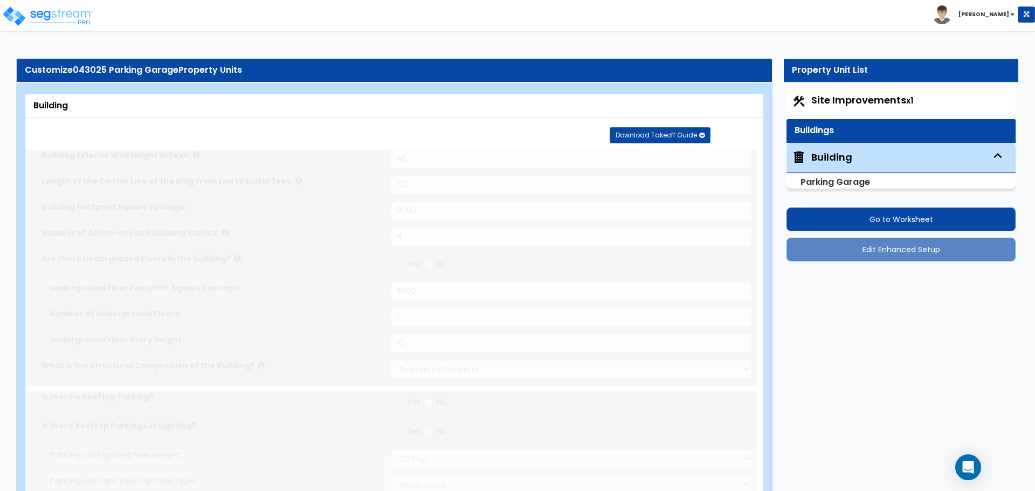
radio input "true"
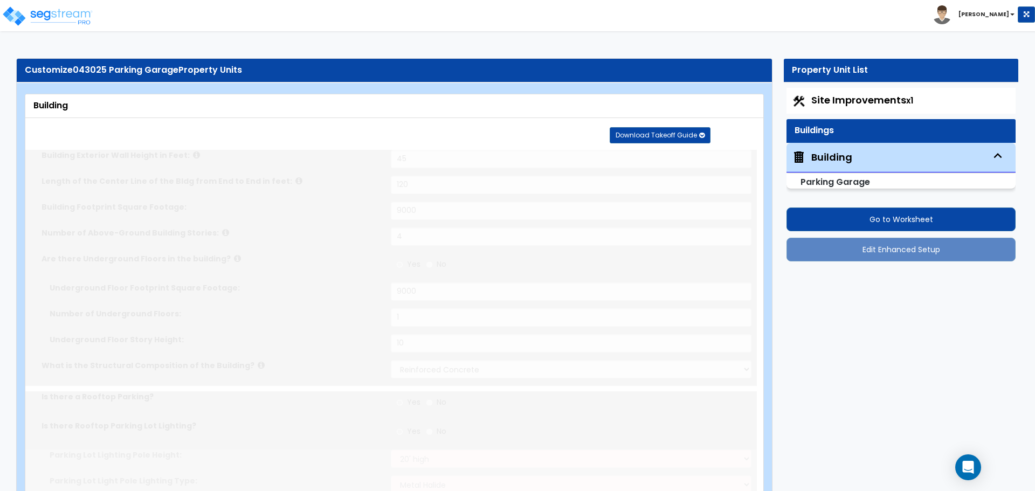
radio input "true"
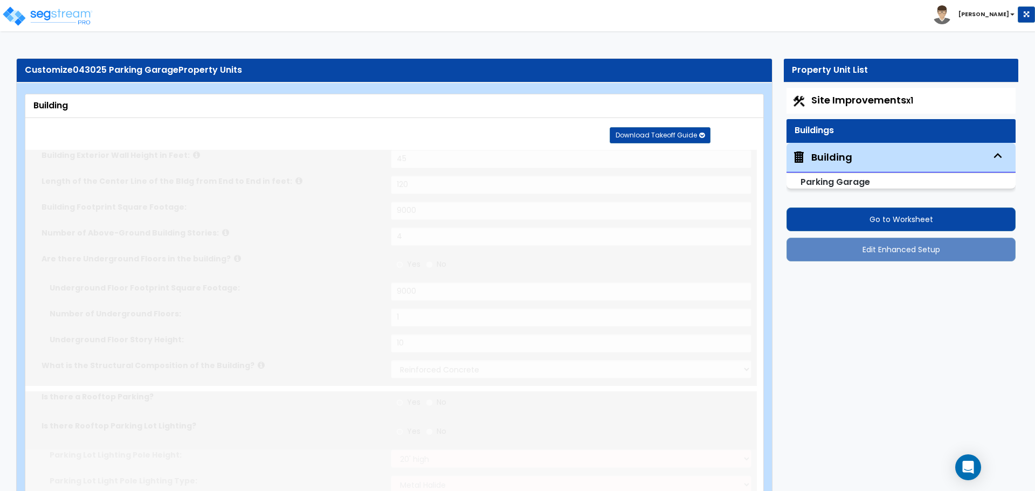
radio input "true"
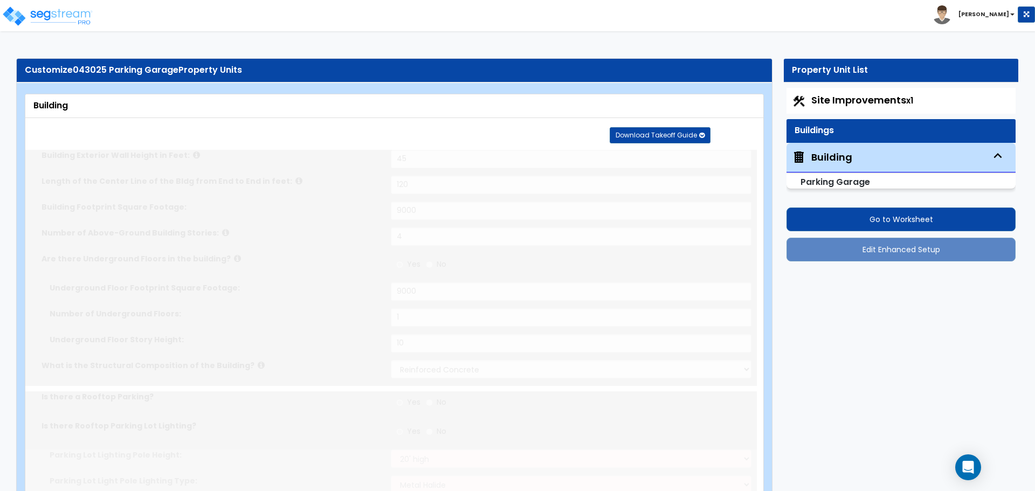
radio input "true"
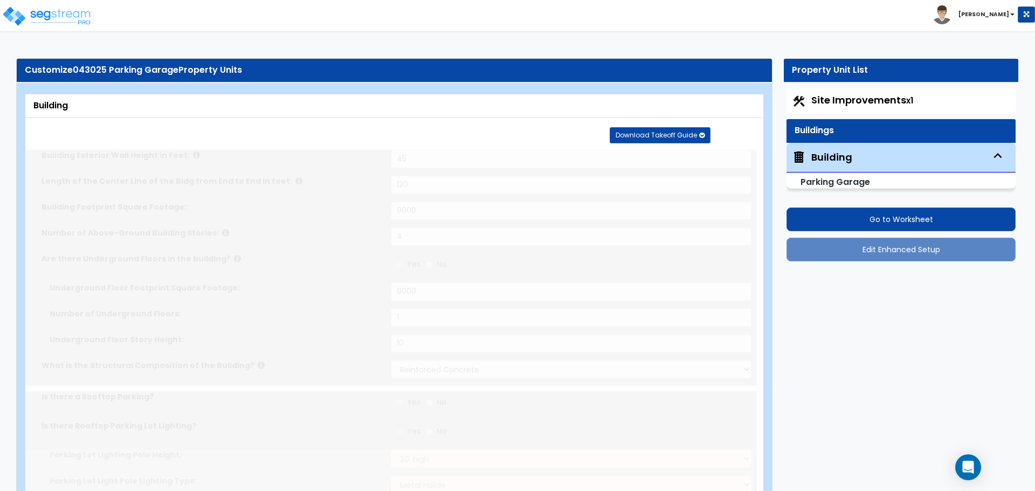
radio input "true"
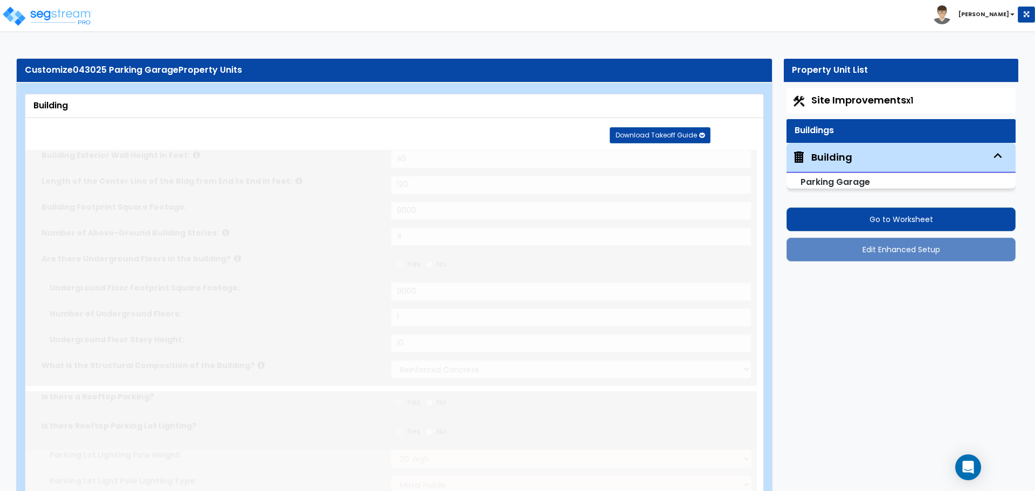
radio input "true"
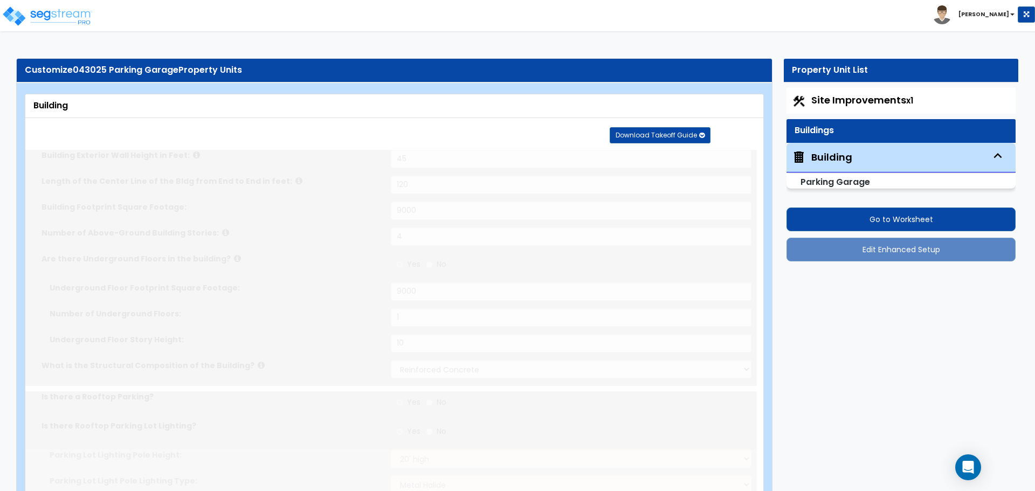
radio input "true"
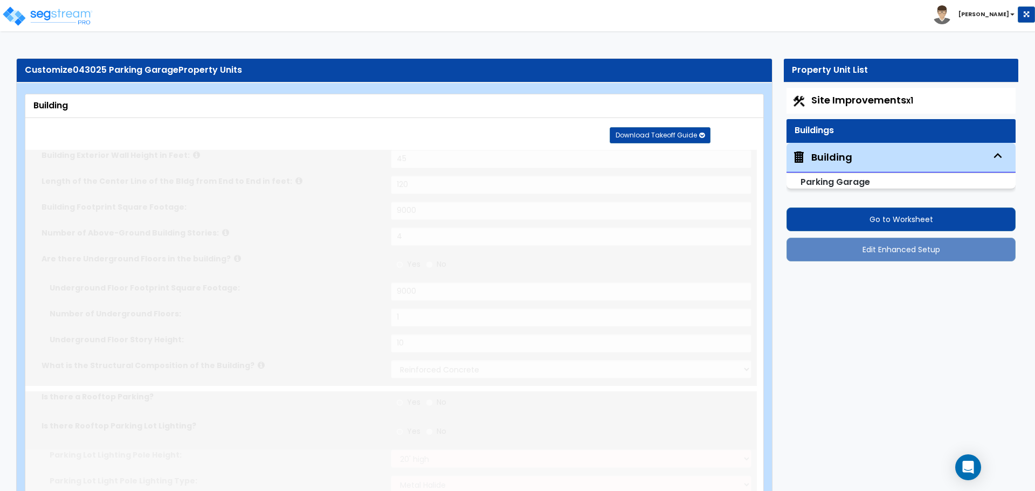
radio input "true"
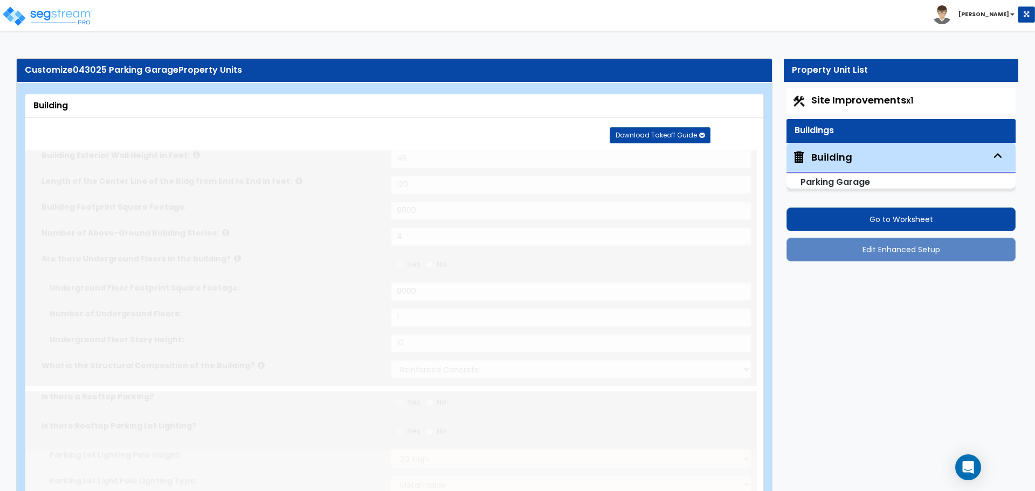
radio input "true"
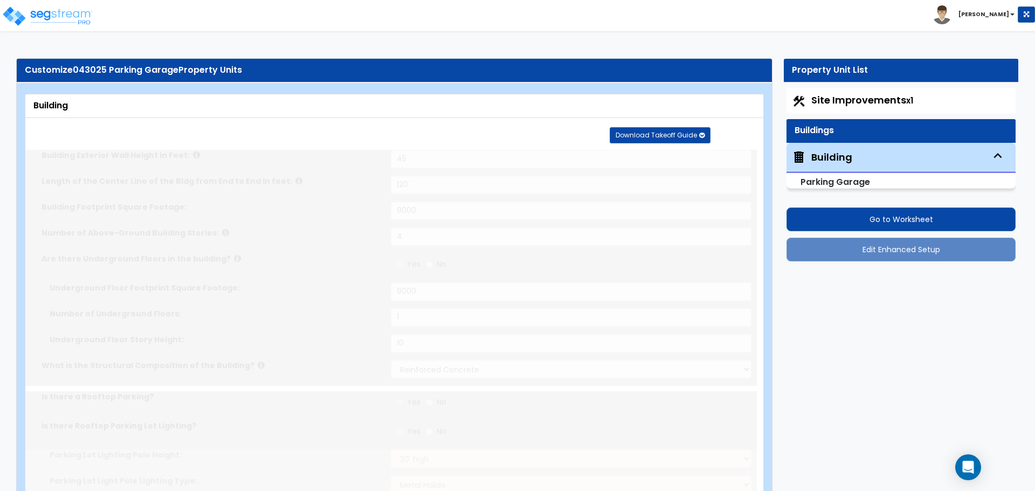
radio input "true"
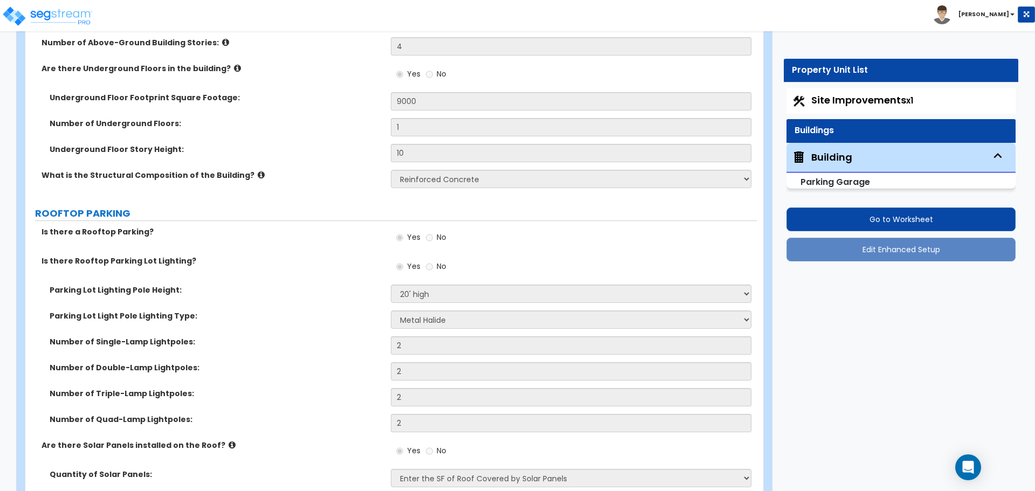
scroll to position [228, 0]
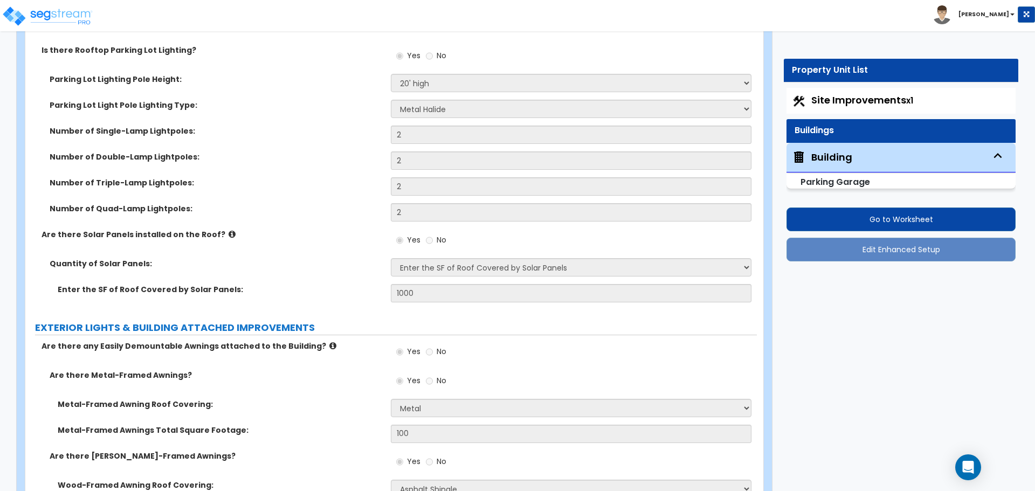
radio input "true"
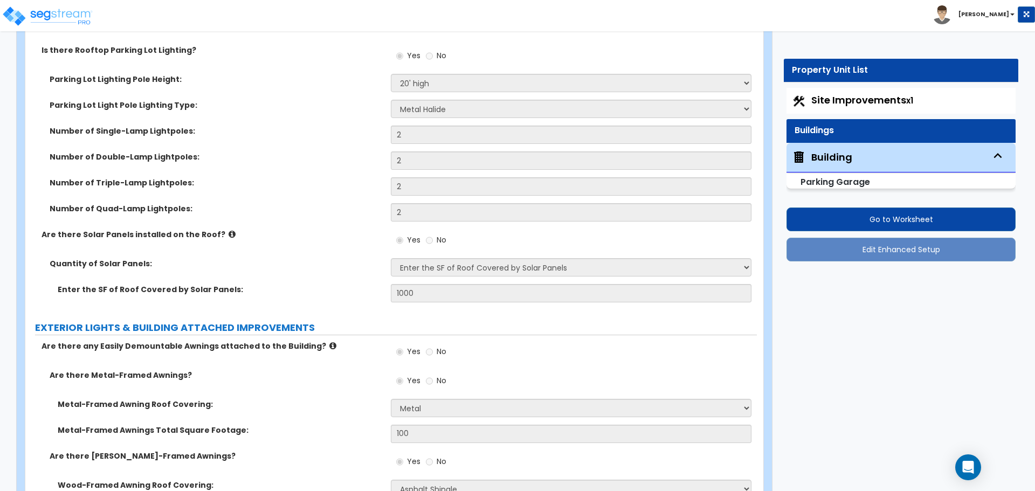
radio input "true"
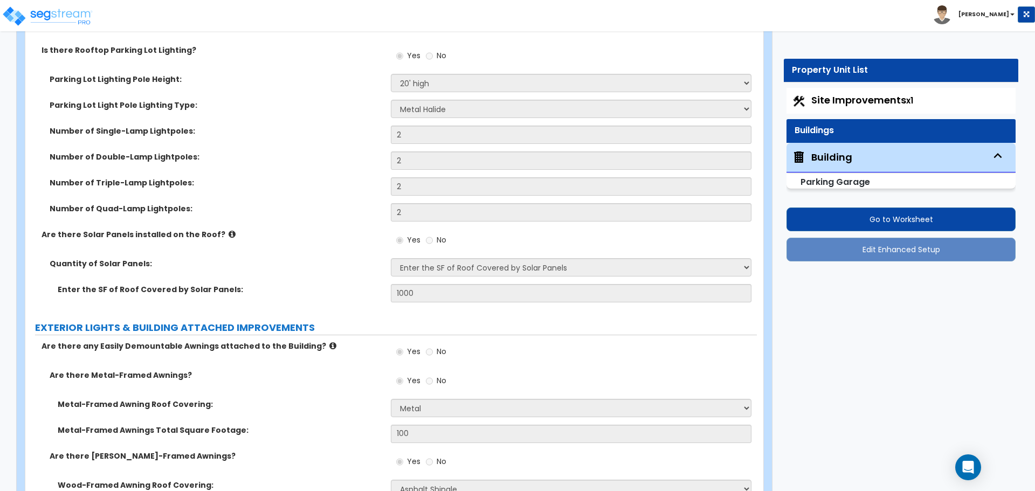
radio input "true"
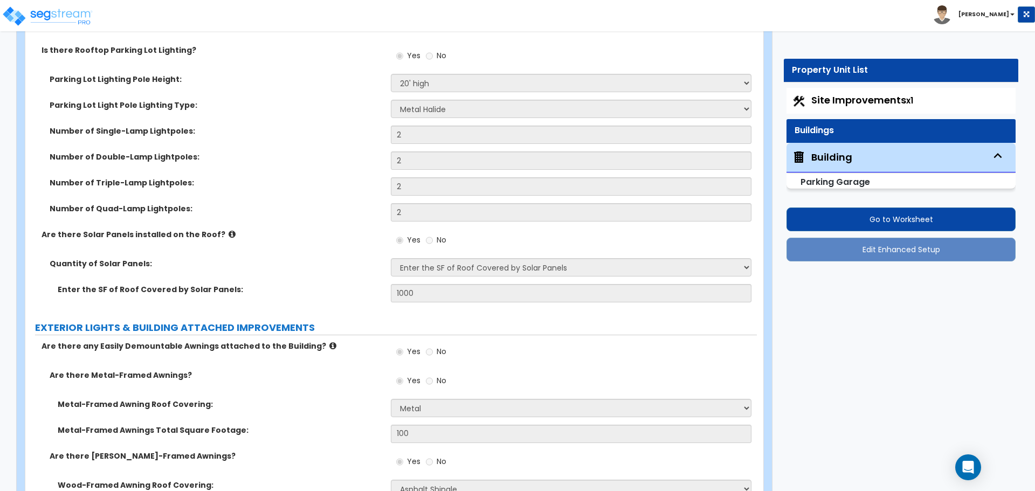
radio input "true"
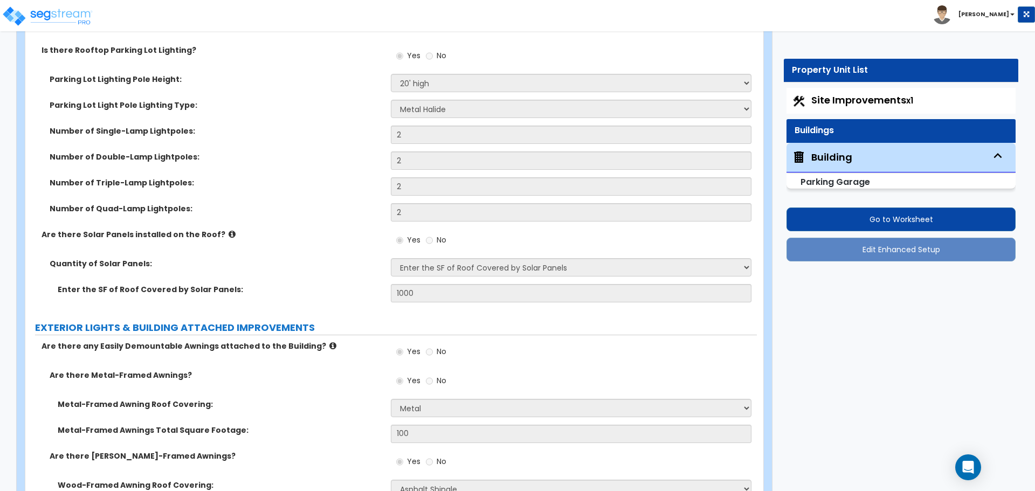
radio input "true"
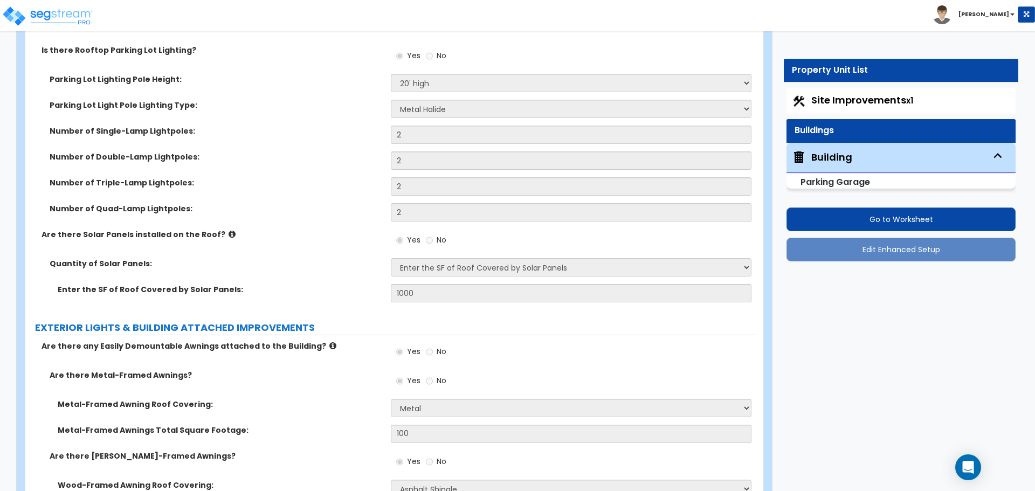
radio input "true"
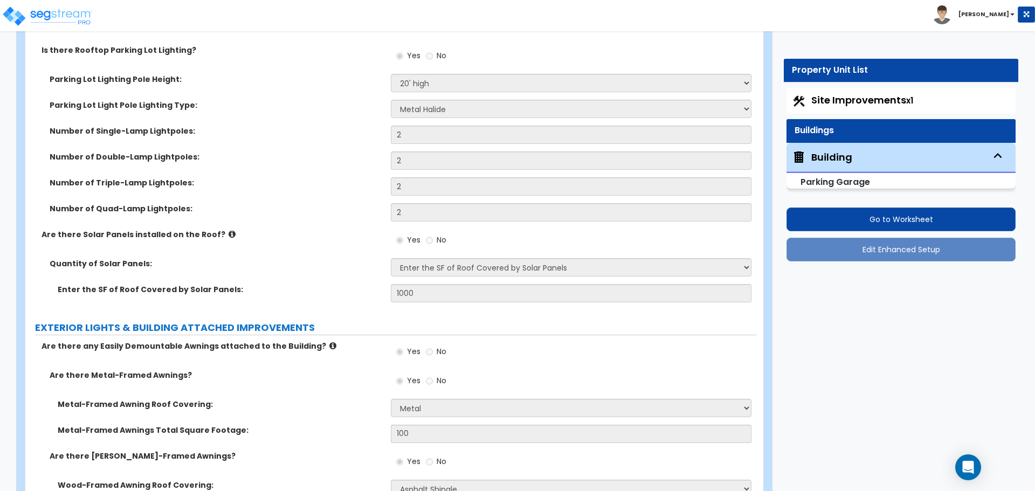
radio input "true"
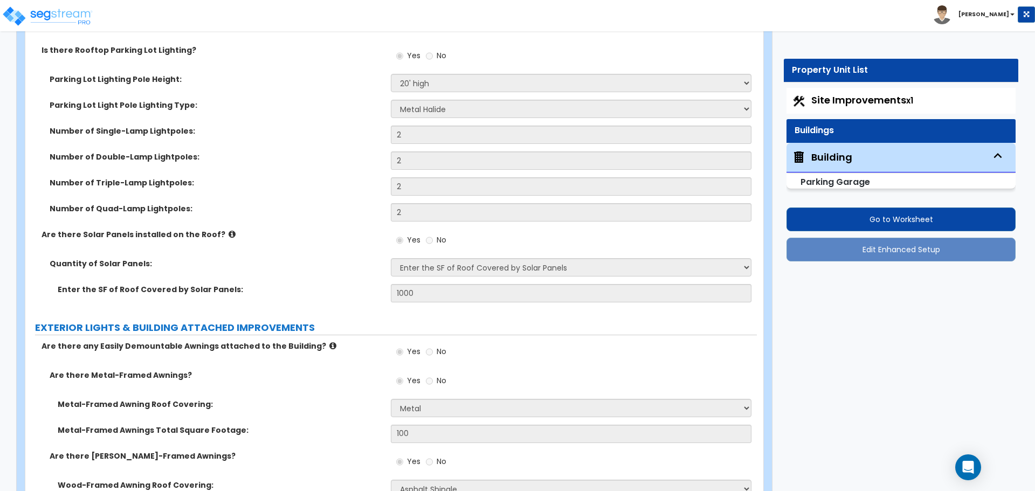
radio input "true"
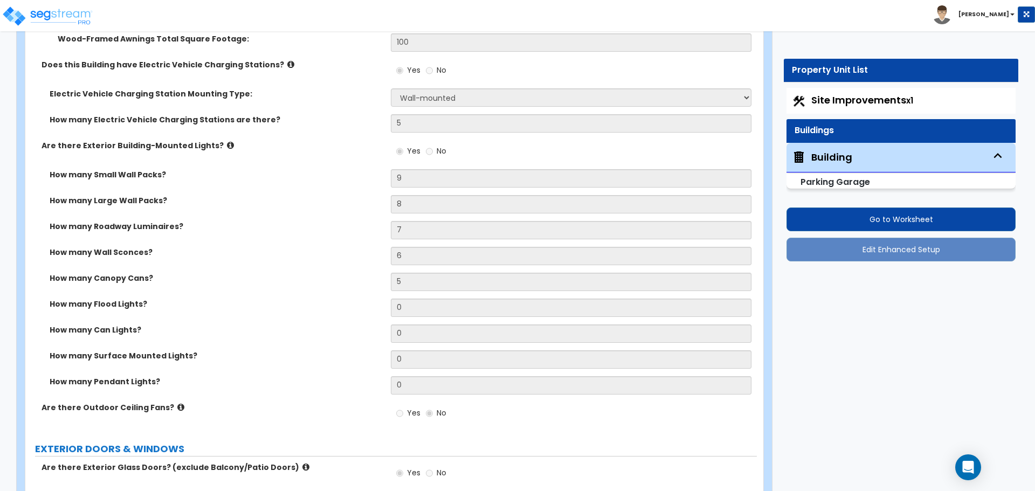
scroll to position [894, 0]
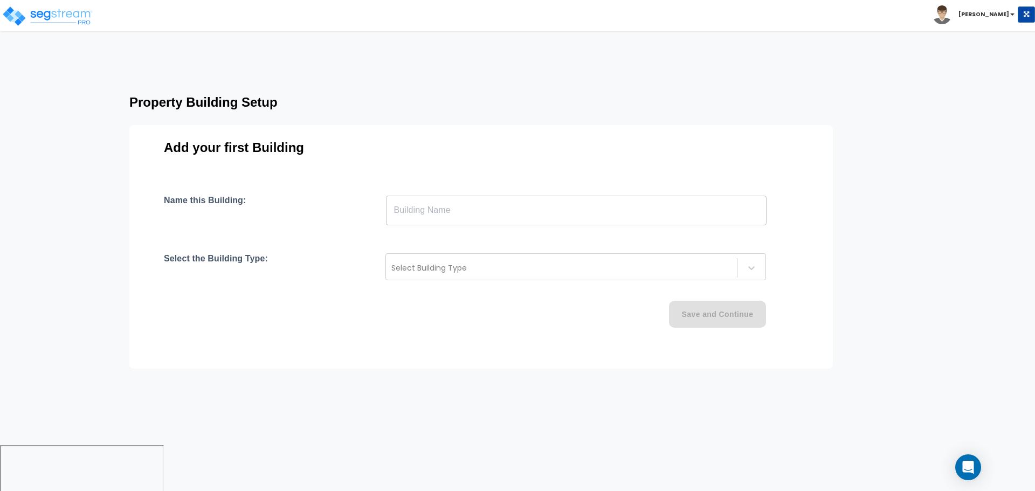
click at [442, 222] on input "text" at bounding box center [576, 210] width 381 height 30
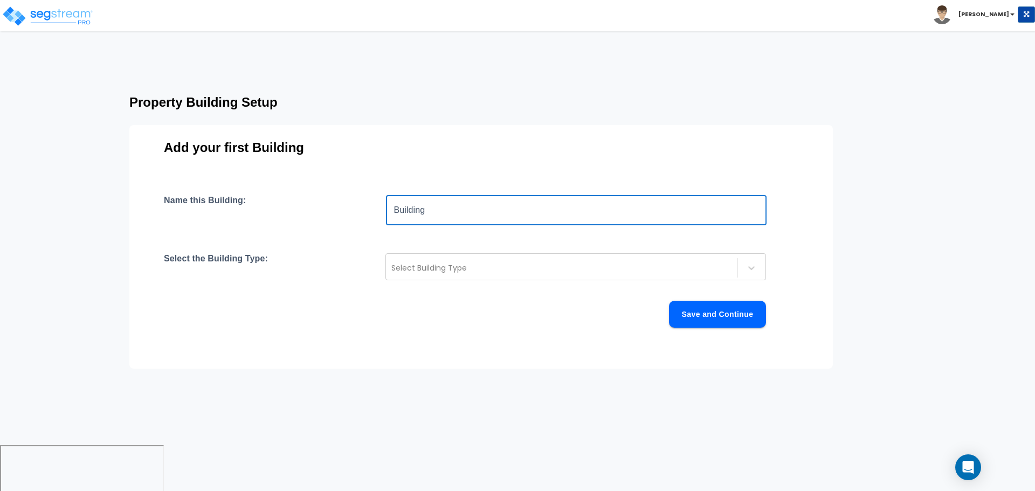
type input "Building"
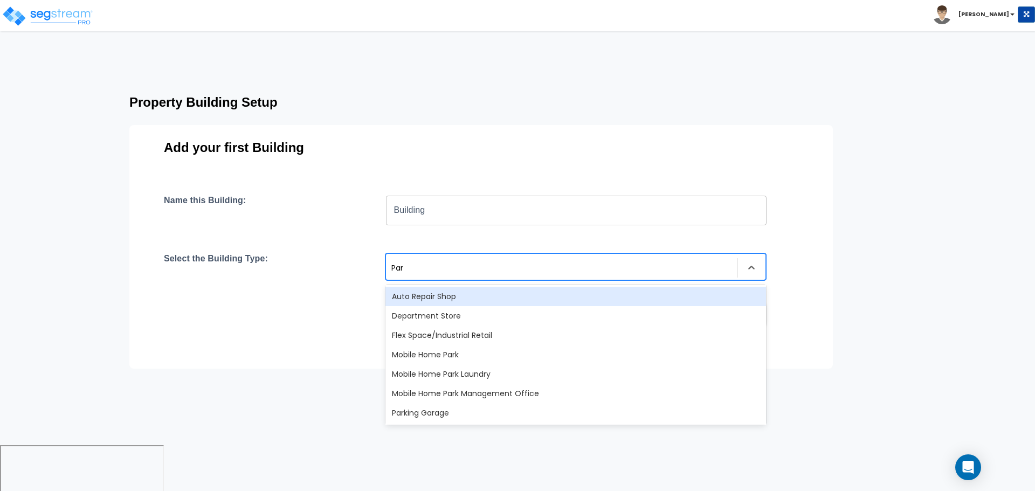
type input "Park"
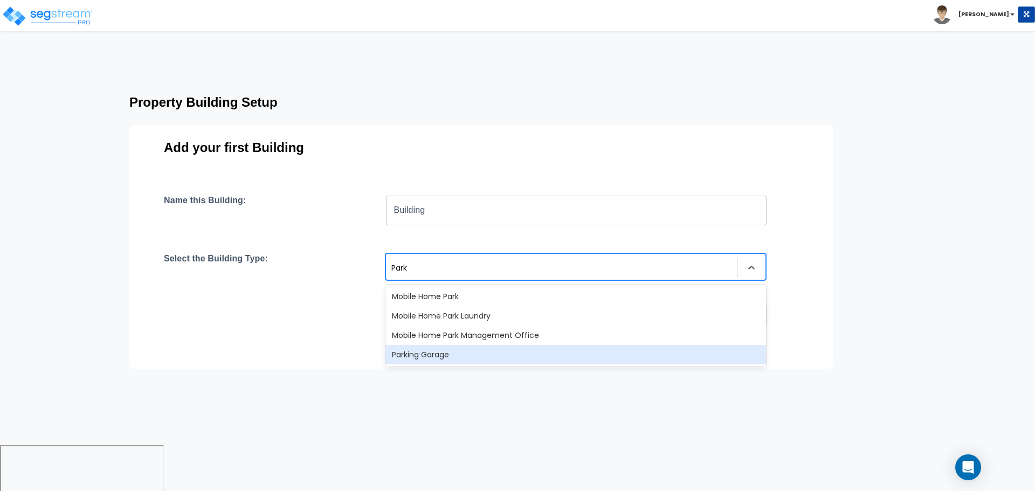
click at [444, 364] on div "Parking Garage" at bounding box center [576, 354] width 381 height 19
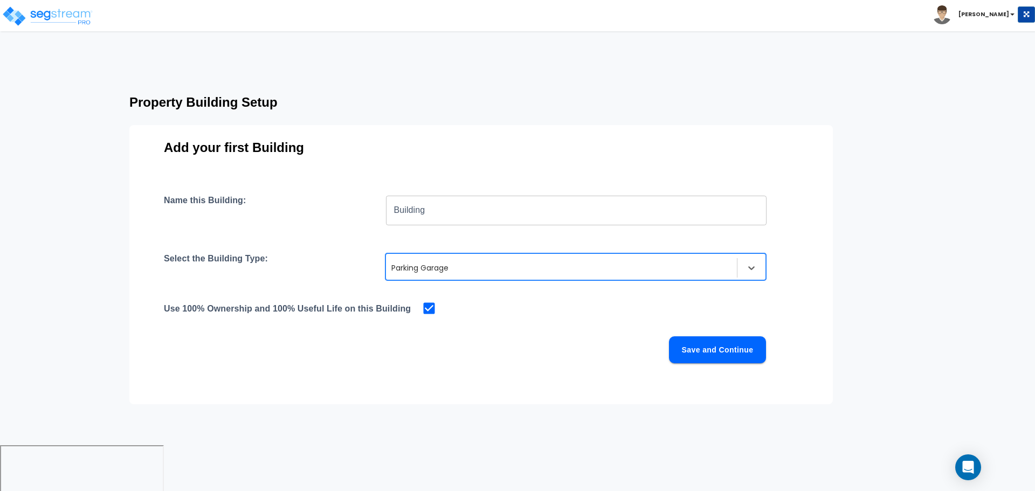
click at [697, 354] on button "Save and Continue" at bounding box center [717, 349] width 97 height 27
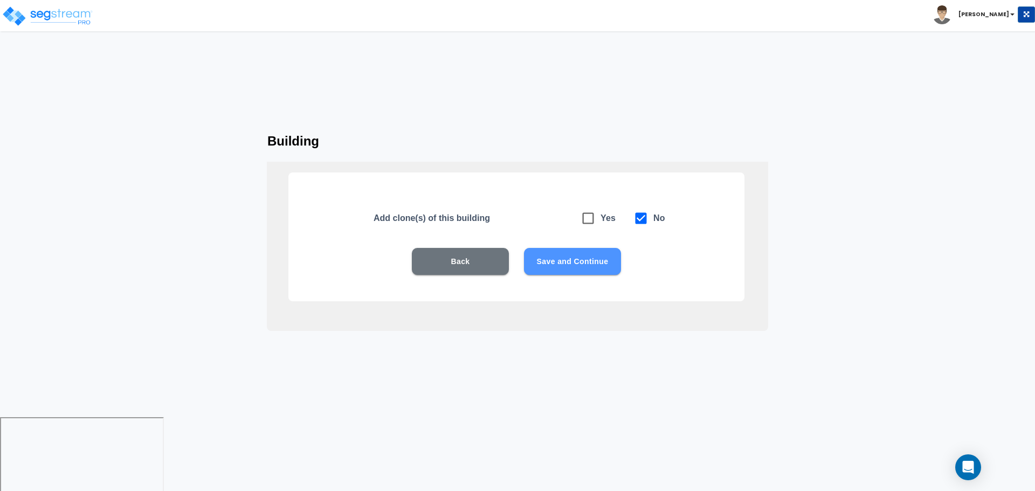
click at [580, 259] on button "Save and Continue" at bounding box center [572, 261] width 97 height 27
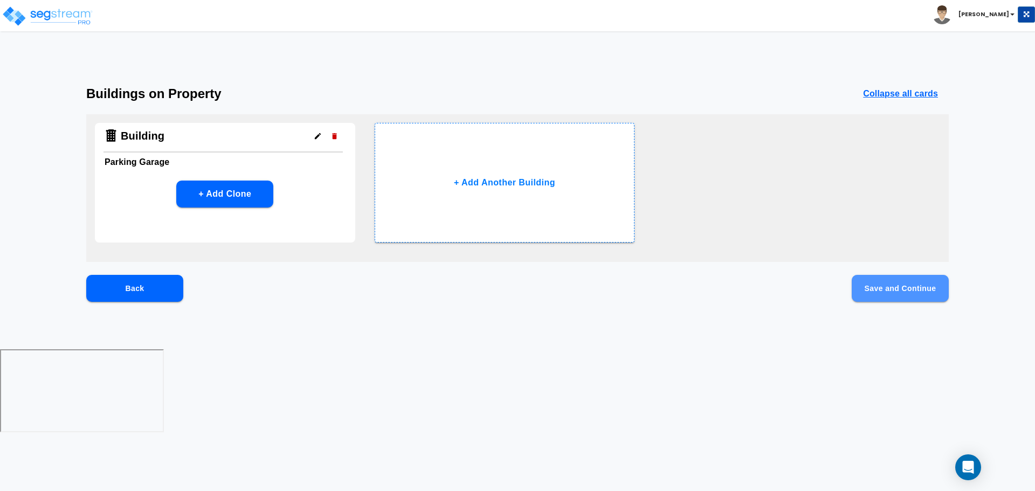
click at [876, 286] on button "Save and Continue" at bounding box center [900, 288] width 97 height 27
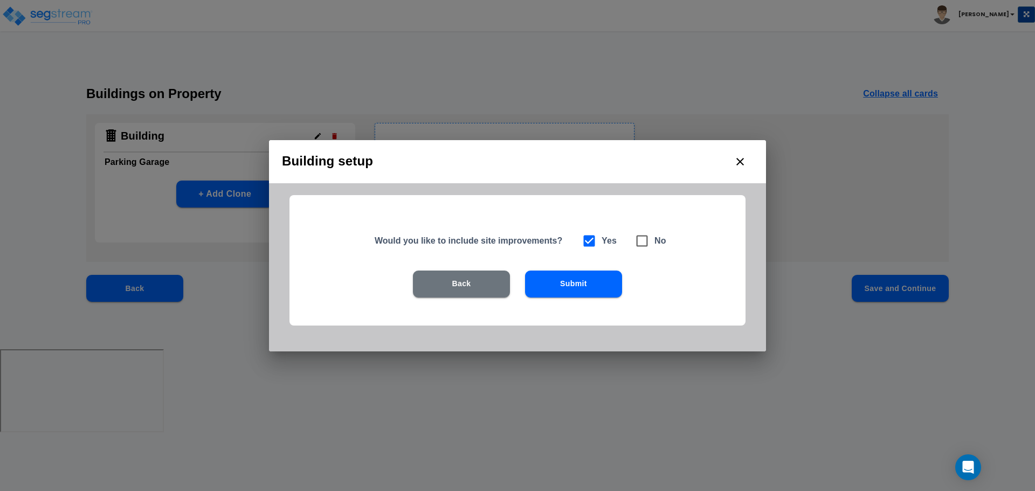
click at [584, 291] on button "Submit" at bounding box center [573, 284] width 97 height 27
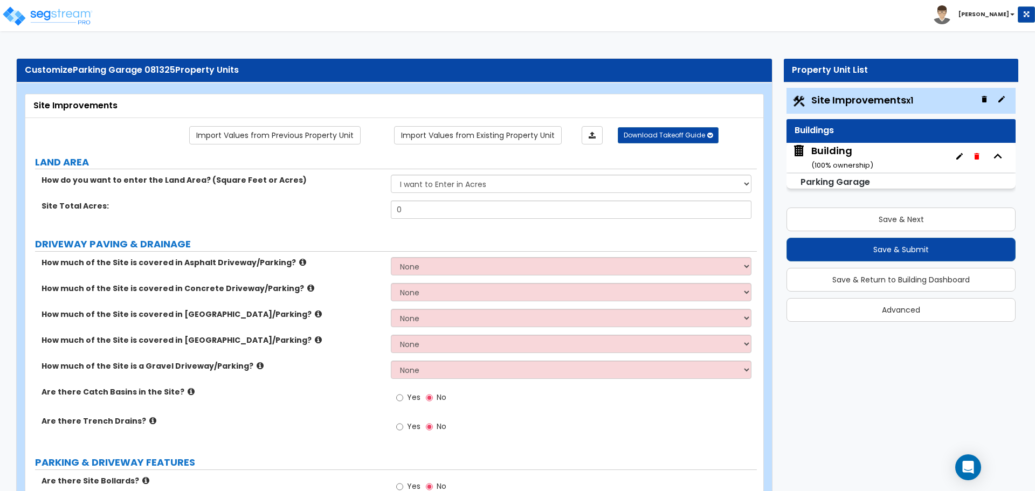
click at [558, 4] on div "Toggle navigation [PERSON_NAME]" at bounding box center [517, 15] width 1035 height 31
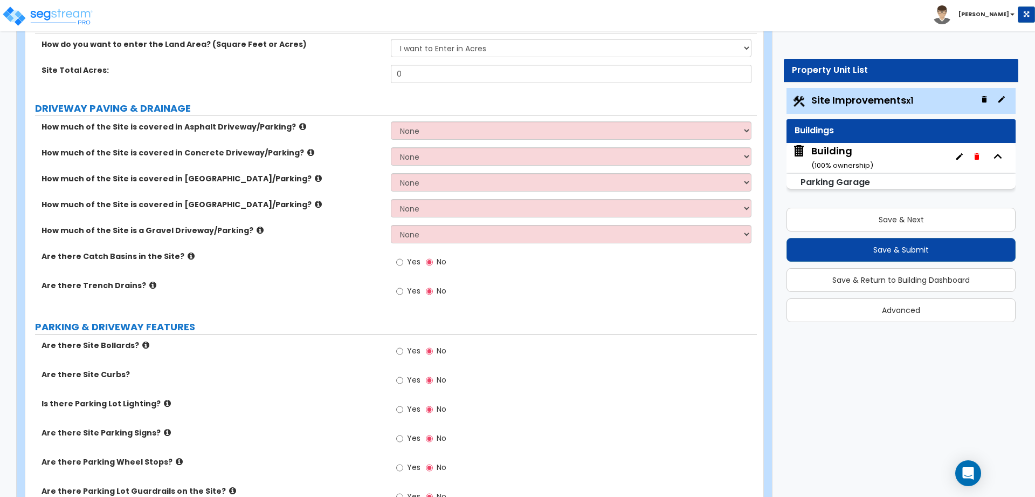
scroll to position [644, 0]
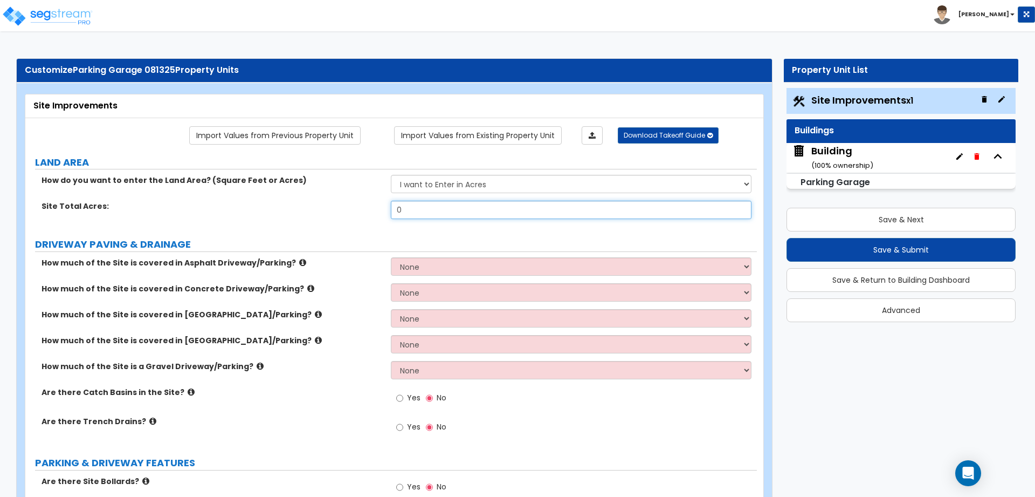
drag, startPoint x: 658, startPoint y: 209, endPoint x: 380, endPoint y: 204, distance: 278.3
click at [379, 203] on div "Site Total Acres: 0" at bounding box center [391, 214] width 732 height 26
type input "1"
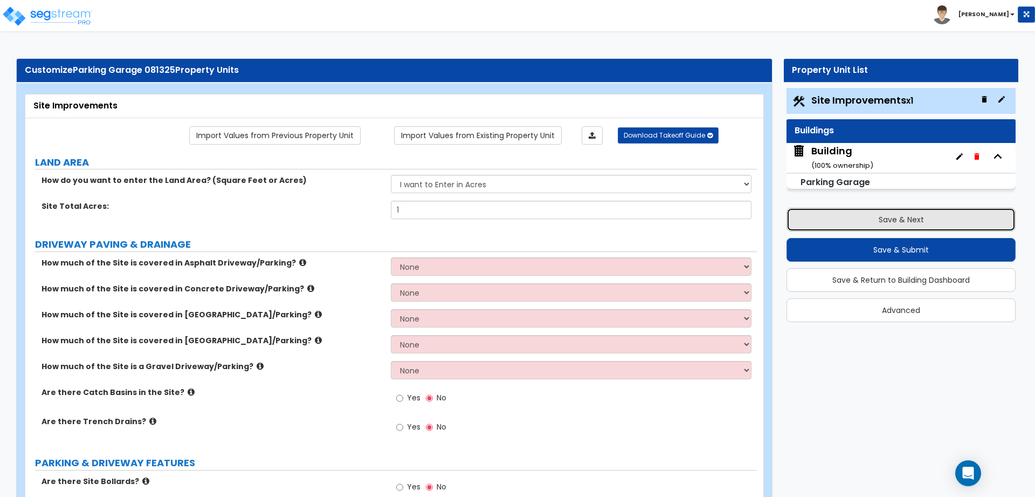
click at [867, 214] on button "Save & Next" at bounding box center [901, 220] width 229 height 24
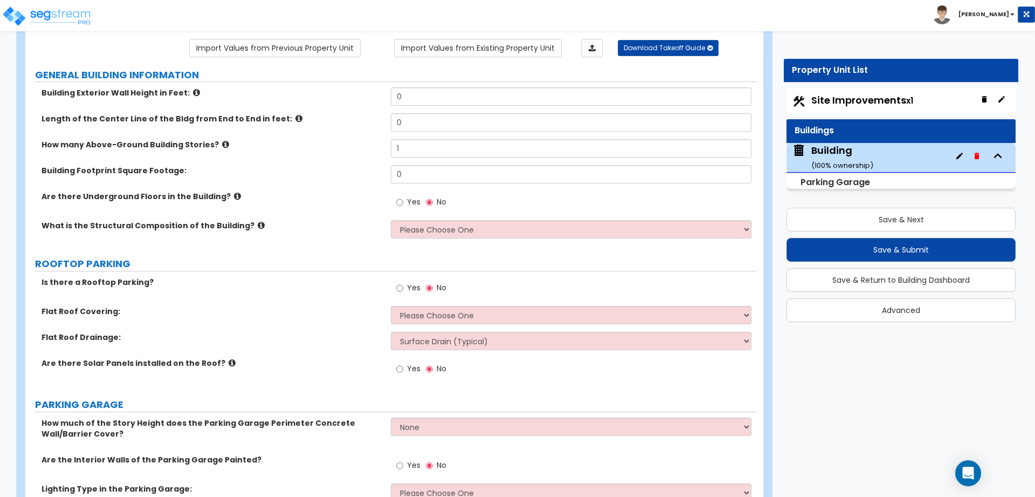
scroll to position [91, 0]
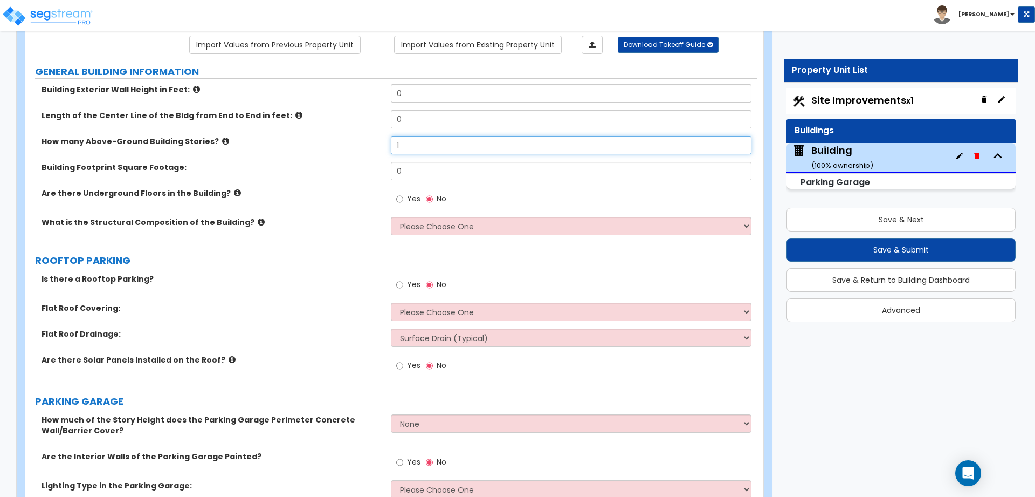
drag, startPoint x: 434, startPoint y: 148, endPoint x: 338, endPoint y: 126, distance: 98.4
click at [339, 126] on div "Building Exterior Wall Height in Feet: 0 Length of the Center Line of the Bldg …" at bounding box center [391, 163] width 716 height 159
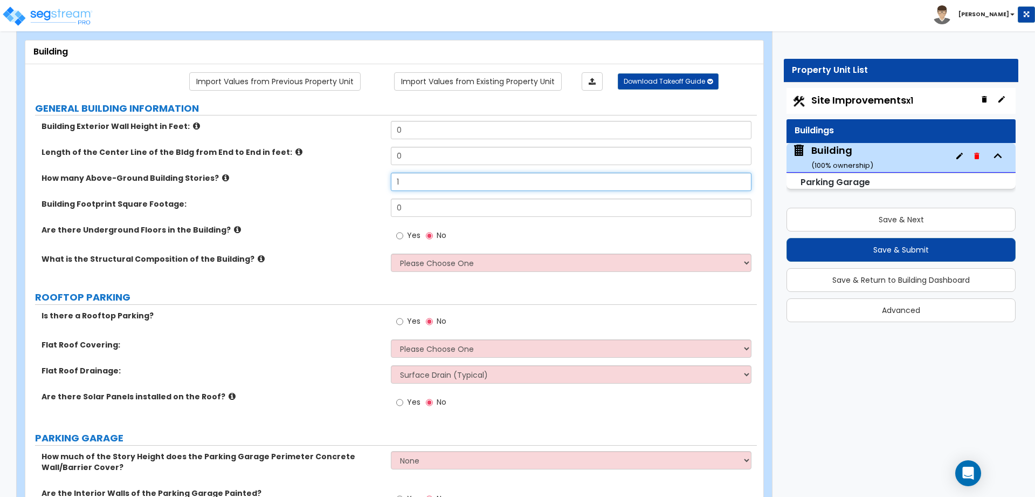
scroll to position [52, 0]
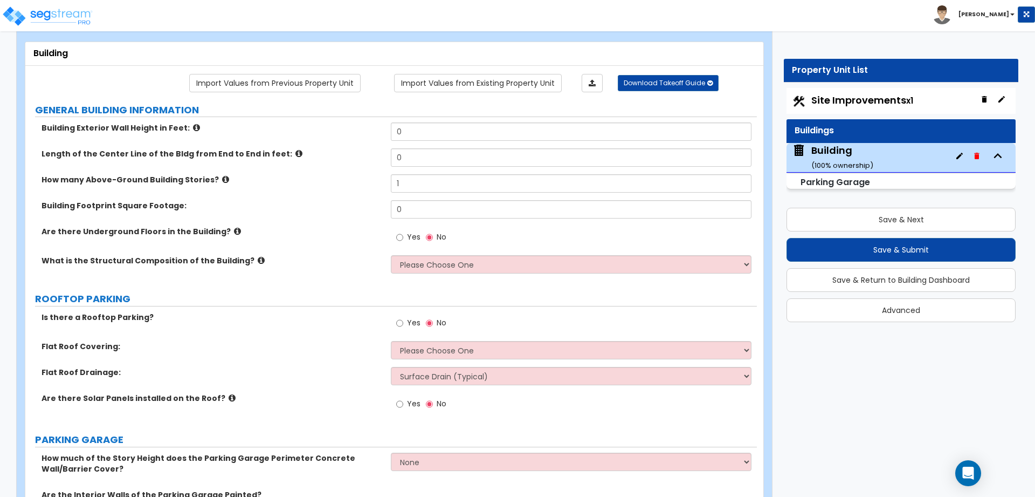
click at [840, 205] on div "Save & Next Save & Submit Save & Return to Building Dashboard Advanced" at bounding box center [901, 261] width 229 height 122
click at [840, 210] on button "Save & Next" at bounding box center [901, 220] width 229 height 24
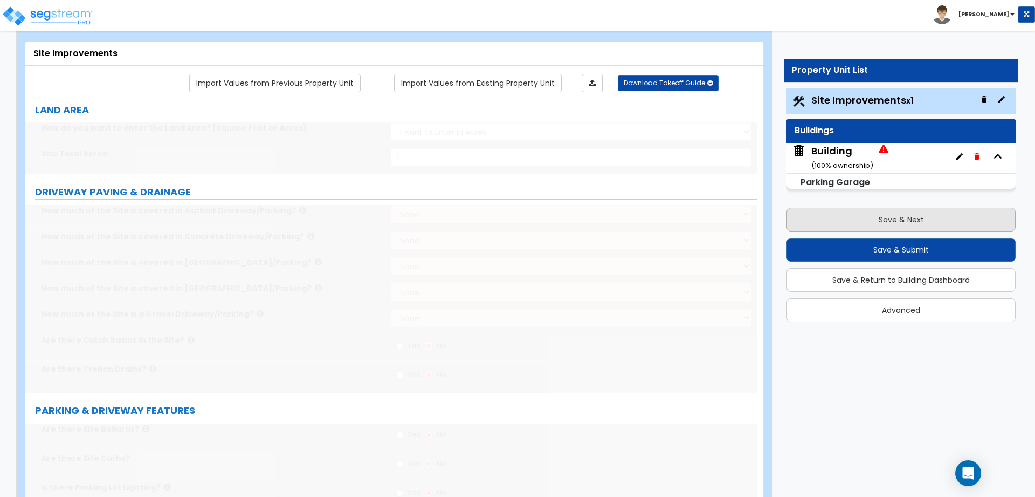
scroll to position [0, 0]
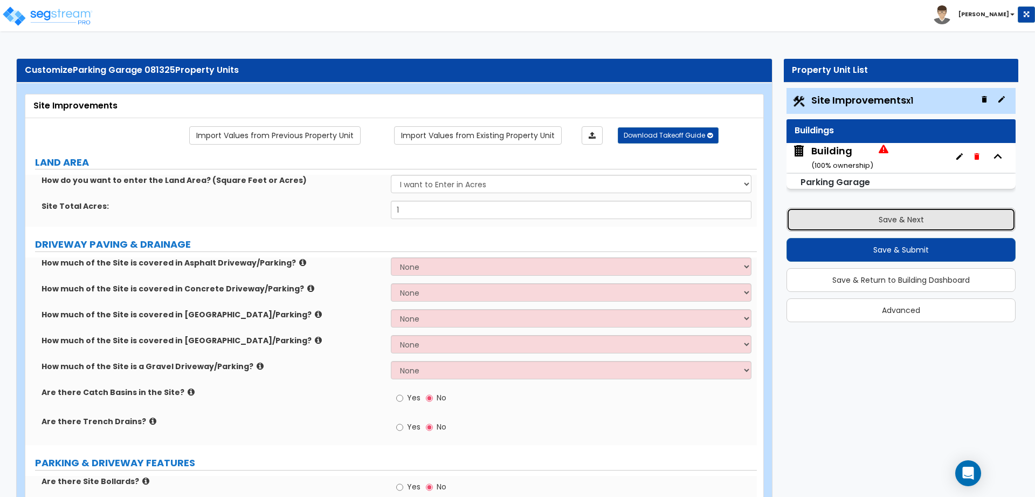
click at [833, 209] on button "Save & Next" at bounding box center [901, 220] width 229 height 24
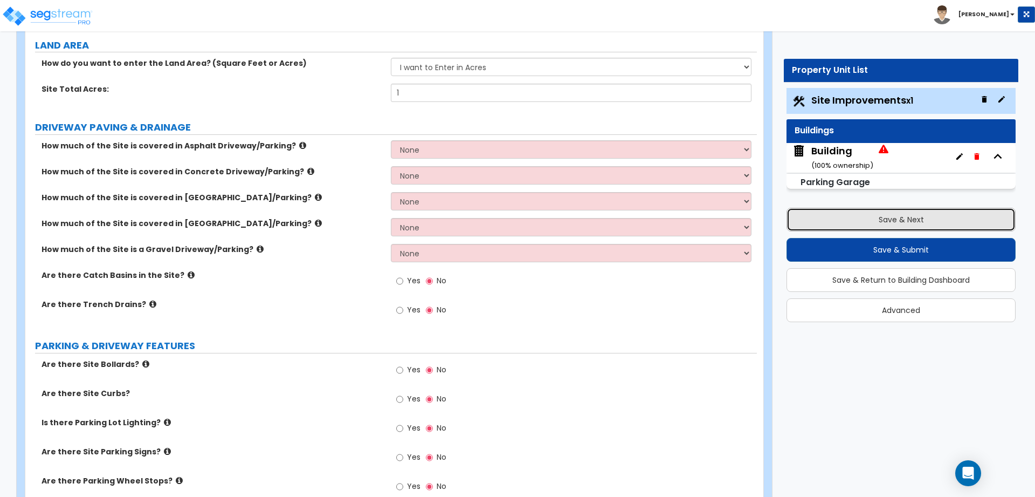
click at [843, 219] on button "Save & Next" at bounding box center [901, 220] width 229 height 24
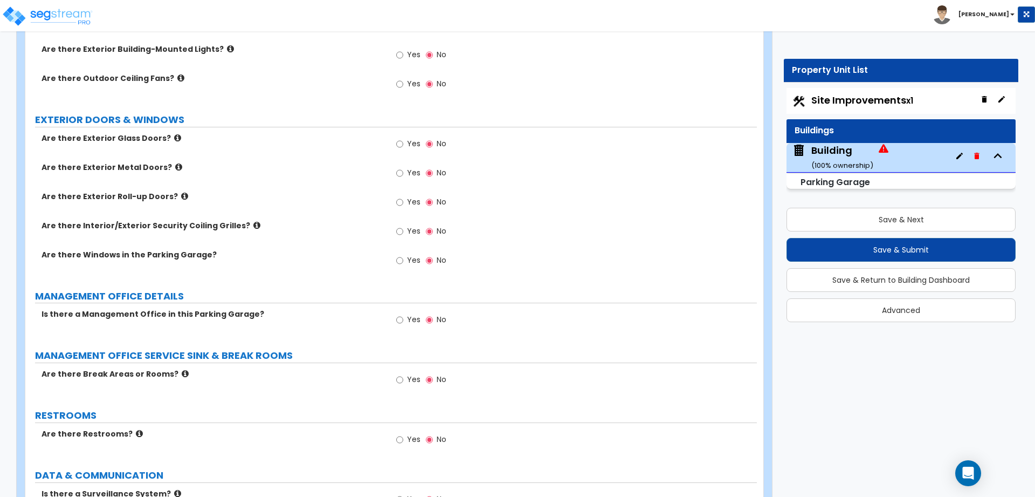
scroll to position [864, 0]
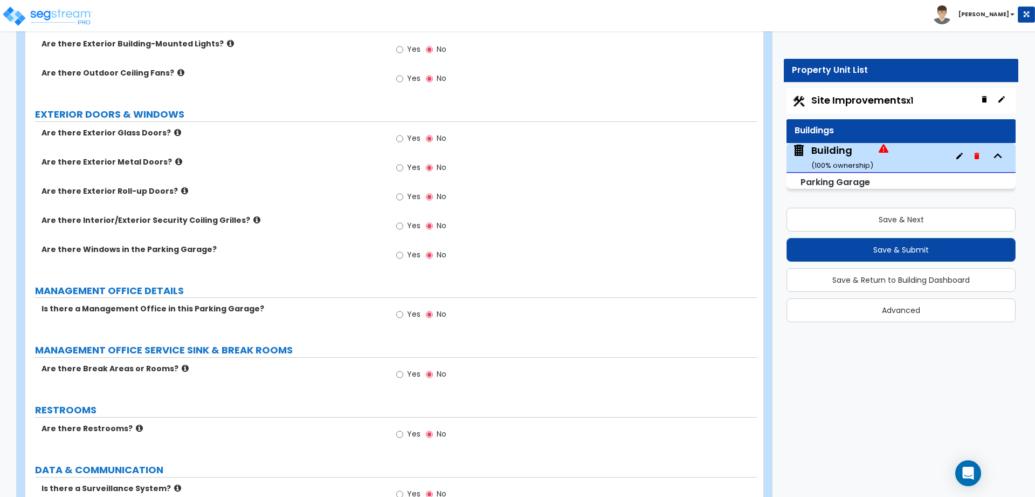
click at [404, 255] on label "Yes" at bounding box center [408, 256] width 24 height 18
click at [403, 255] on input "Yes" at bounding box center [399, 255] width 7 height 12
radio input "true"
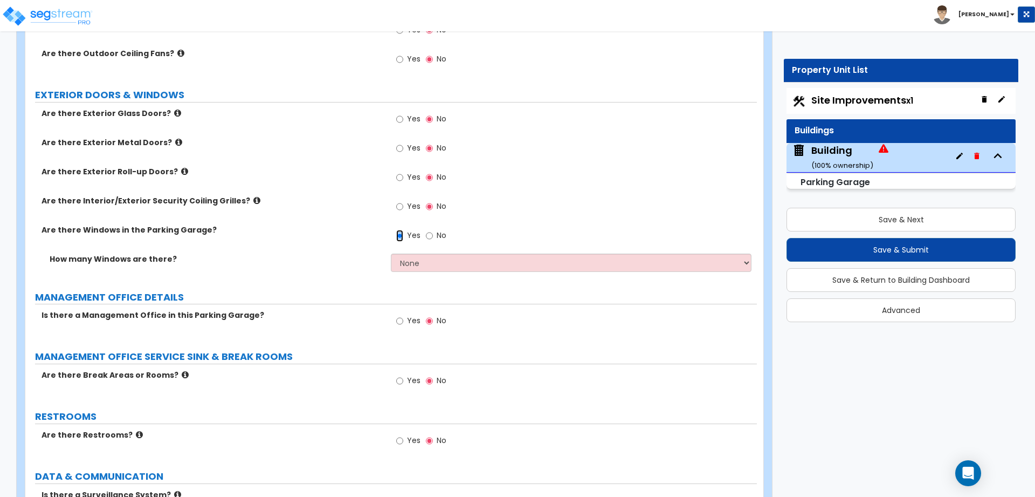
scroll to position [881, 0]
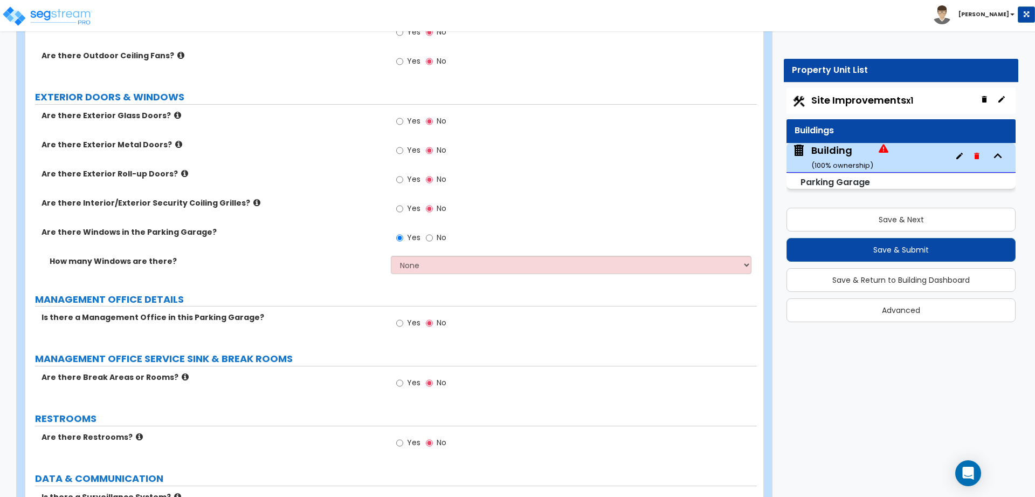
click at [411, 317] on span "Yes" at bounding box center [413, 322] width 13 height 11
click at [403, 317] on input "Yes" at bounding box center [399, 323] width 7 height 12
radio input "true"
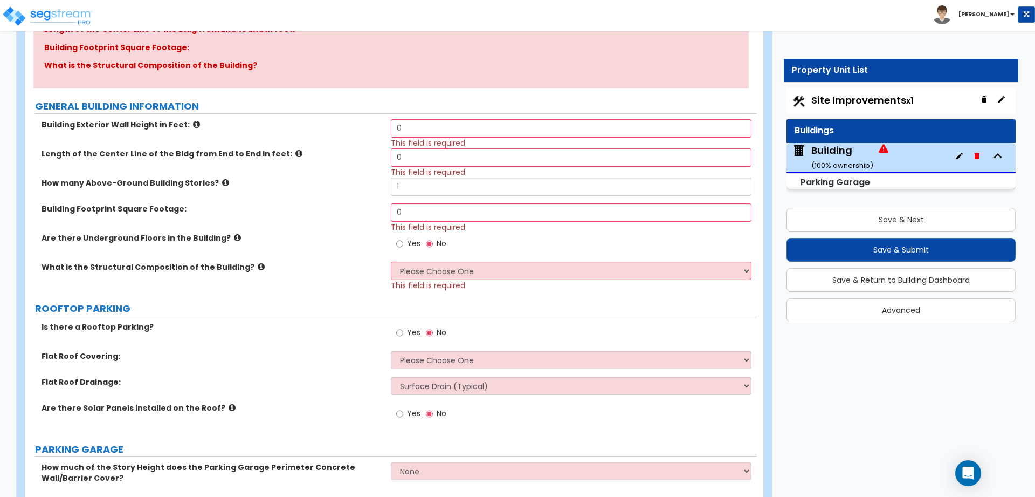
scroll to position [176, 0]
click at [447, 125] on input "0" at bounding box center [571, 128] width 360 height 18
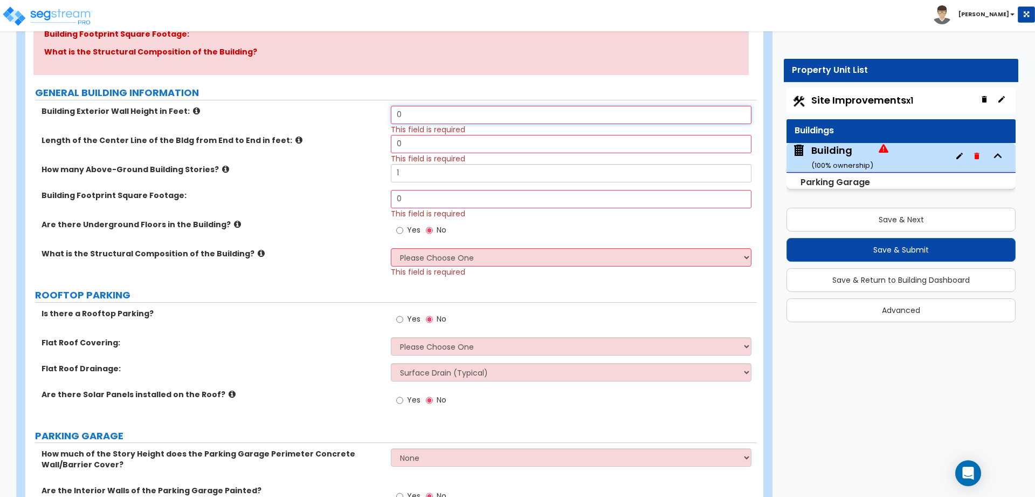
scroll to position [190, 0]
type input "50"
type input "100"
type input "2"
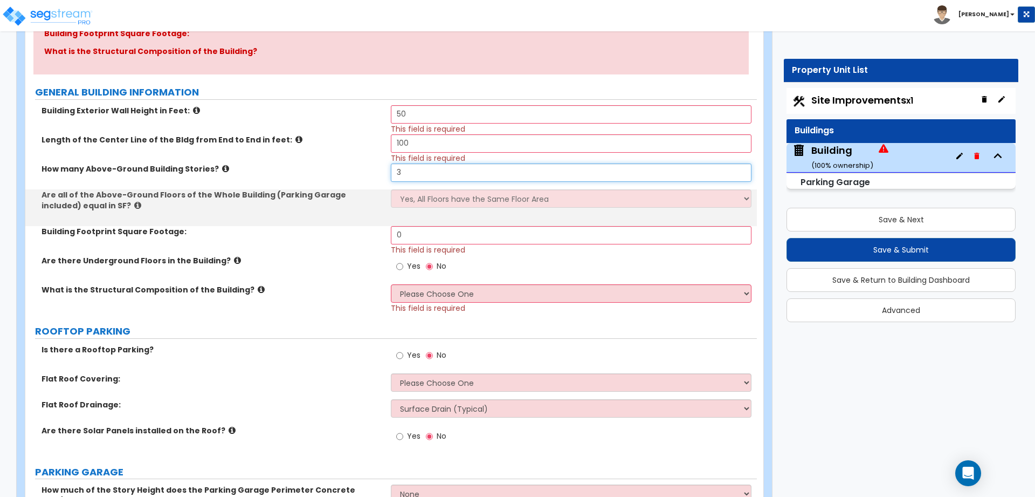
type input "3"
click at [480, 195] on select "Yes, All Floors have the Same Floor Area No, Not All Floor Areas are the Same" at bounding box center [571, 198] width 360 height 18
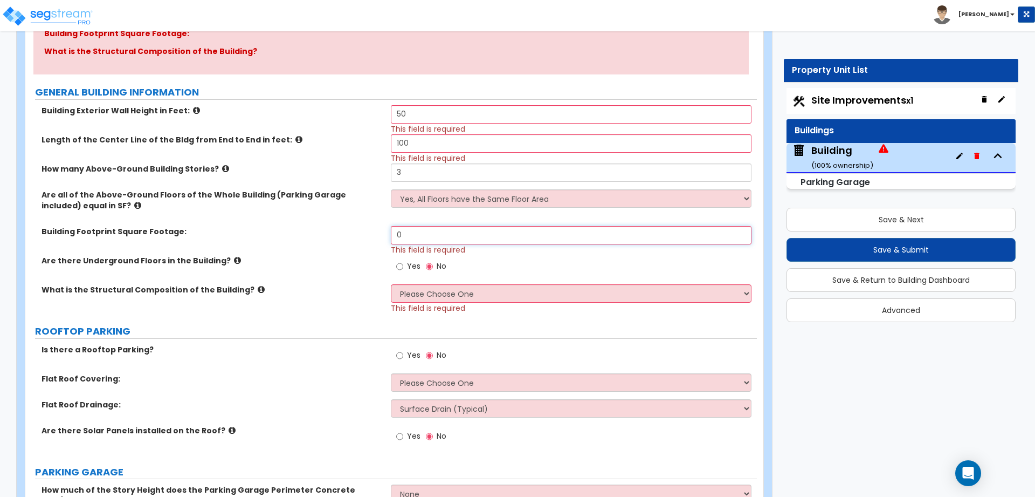
click at [412, 234] on input "0" at bounding box center [571, 235] width 360 height 18
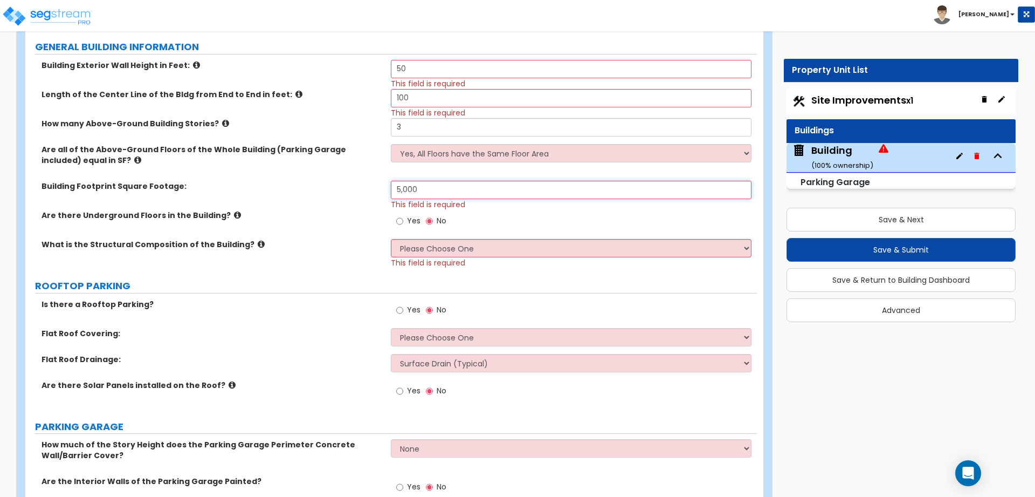
scroll to position [238, 0]
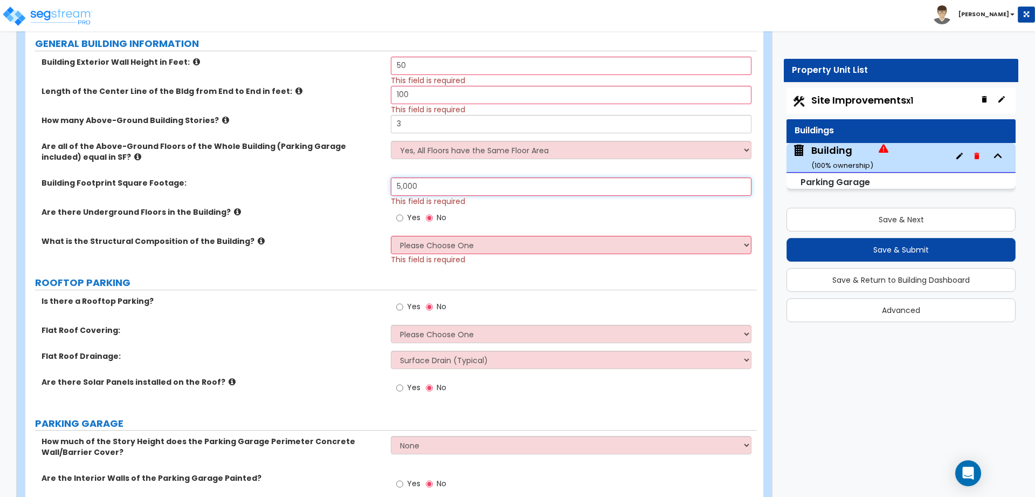
type input "5,000"
click at [444, 239] on select "Please Choose One Reinforced Concrete Structural Steel" at bounding box center [571, 245] width 360 height 18
click at [391, 236] on select "Please Choose One Reinforced Concrete Structural Steel" at bounding box center [571, 245] width 360 height 18
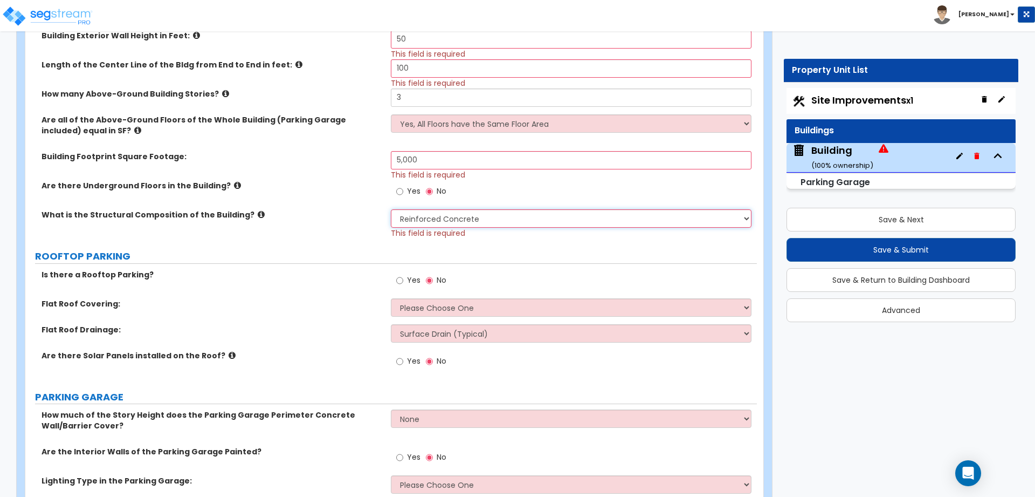
scroll to position [280, 0]
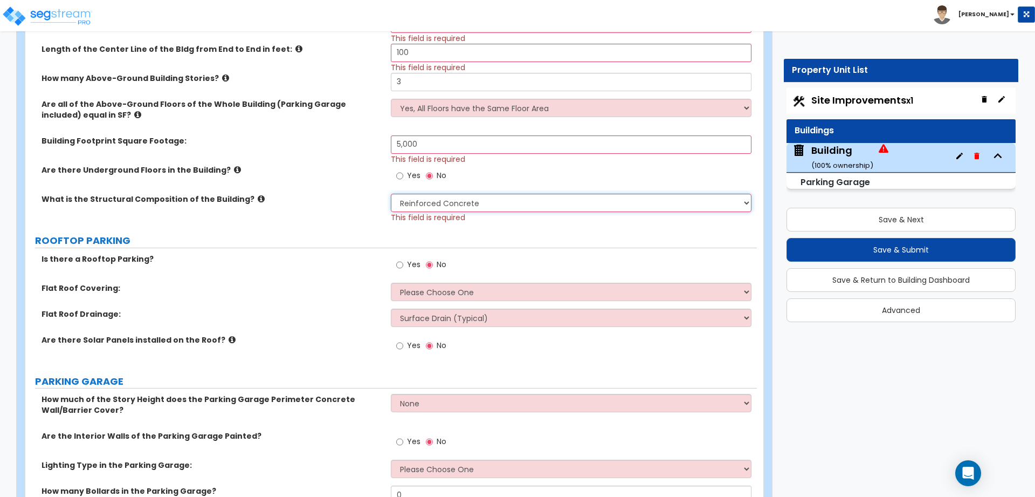
click at [437, 202] on select "Please Choose One Reinforced Concrete Structural Steel" at bounding box center [571, 203] width 360 height 18
select select "4"
click at [391, 194] on select "Please Choose One Reinforced Concrete Structural Steel" at bounding box center [571, 203] width 360 height 18
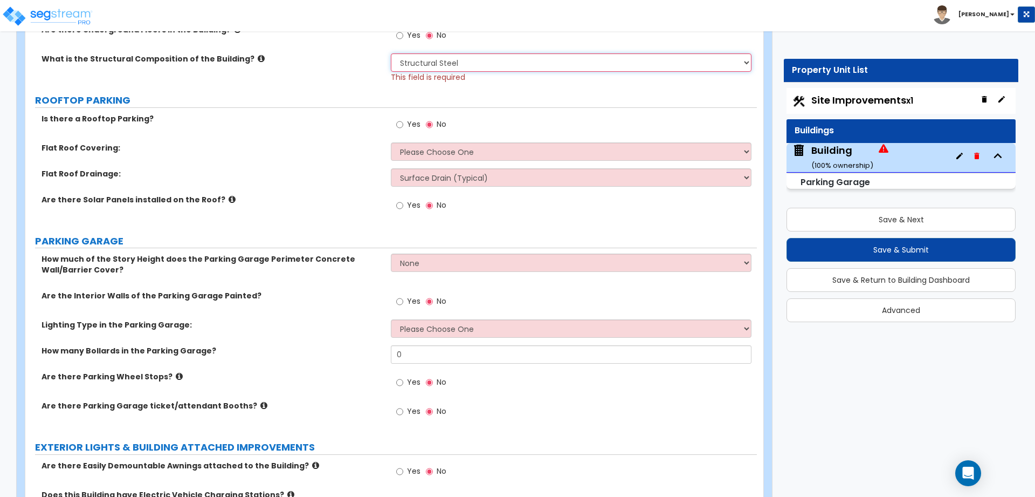
scroll to position [424, 0]
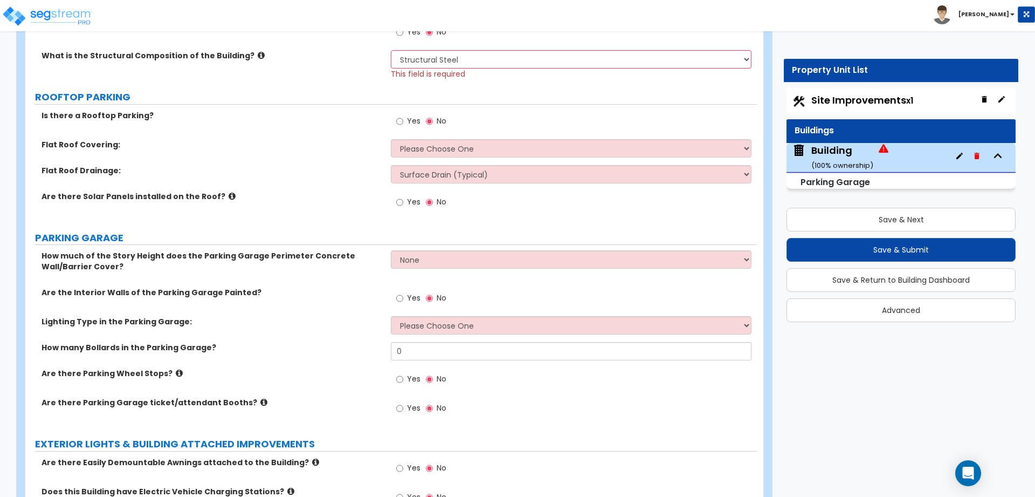
click at [413, 119] on span "Yes" at bounding box center [413, 120] width 13 height 11
click at [403, 119] on input "Yes" at bounding box center [399, 121] width 7 height 12
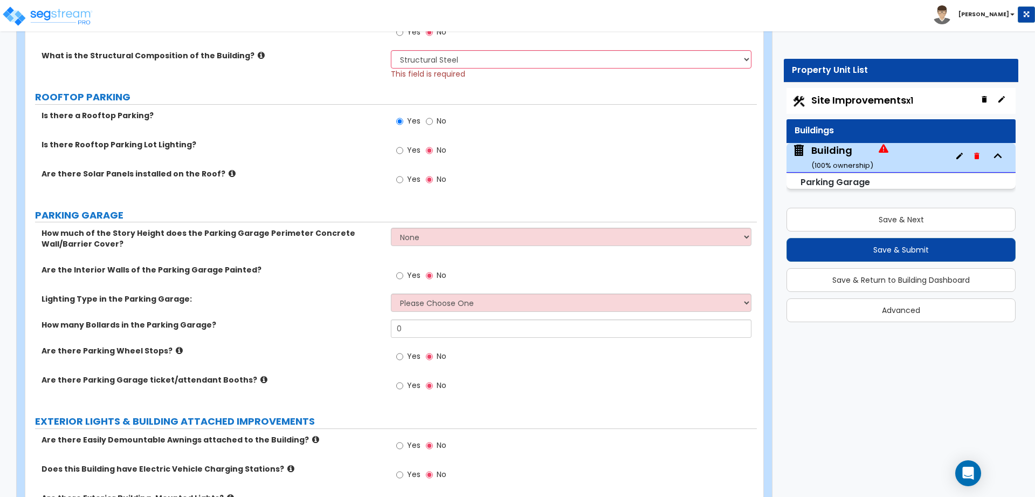
click at [439, 119] on span "No" at bounding box center [442, 120] width 10 height 11
click at [433, 119] on input "No" at bounding box center [429, 121] width 7 height 12
radio input "false"
radio input "true"
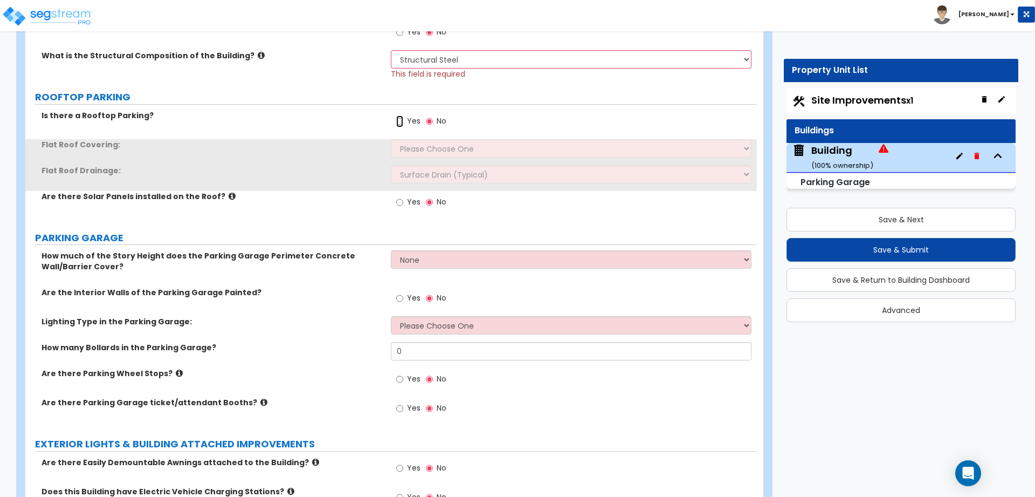
click at [403, 120] on input "Yes" at bounding box center [399, 121] width 7 height 12
radio input "true"
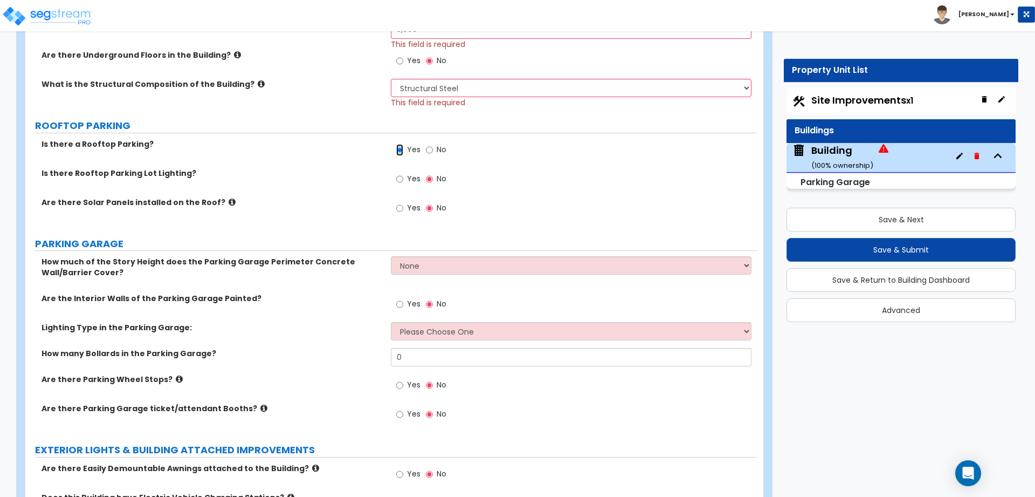
scroll to position [376, 0]
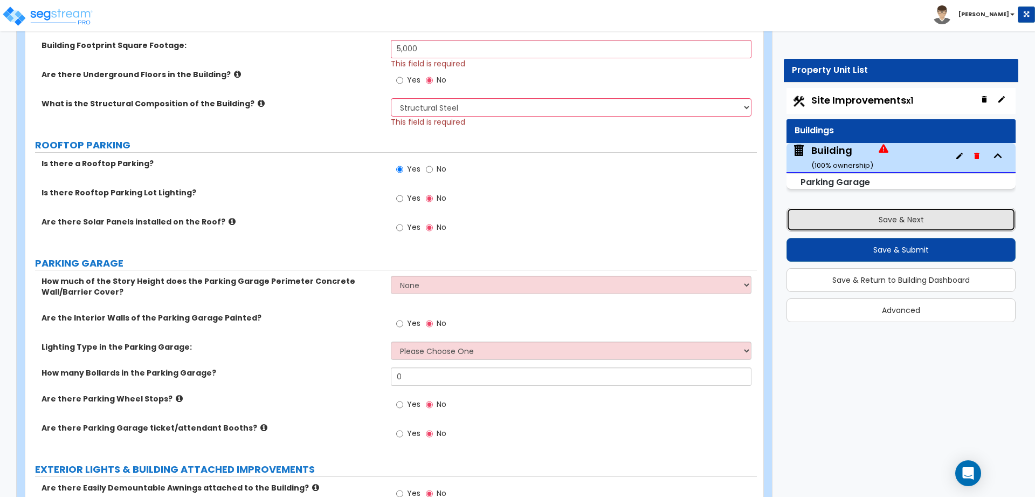
click at [830, 219] on button "Save & Next" at bounding box center [901, 220] width 229 height 24
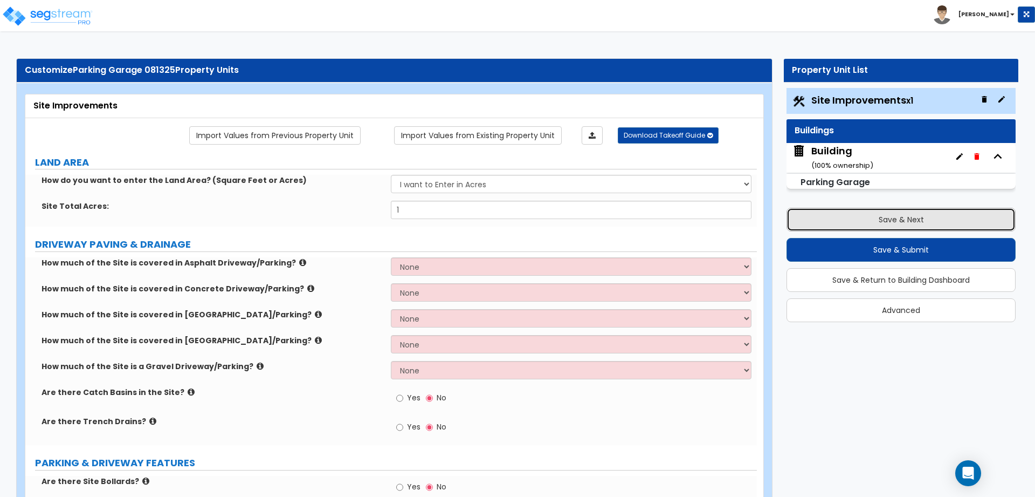
click at [830, 219] on button "Save & Next" at bounding box center [901, 220] width 229 height 24
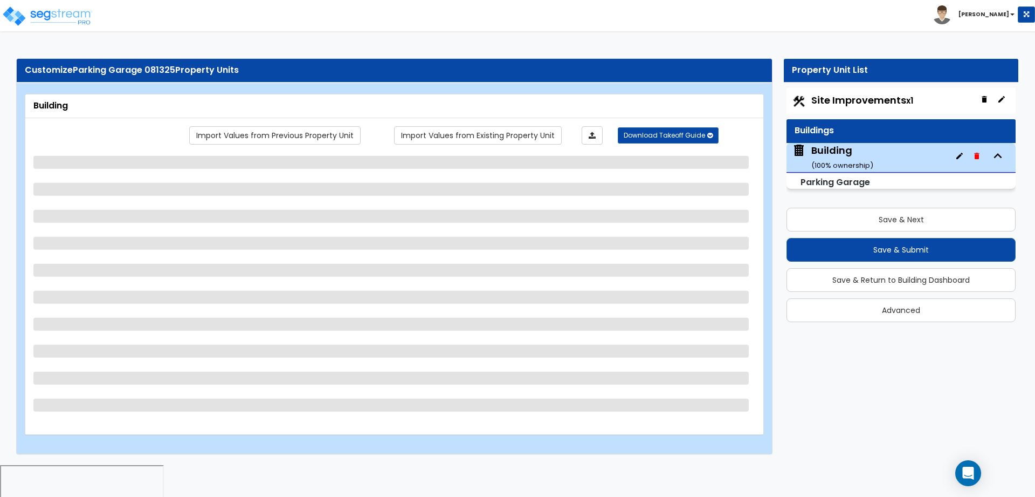
select select "4"
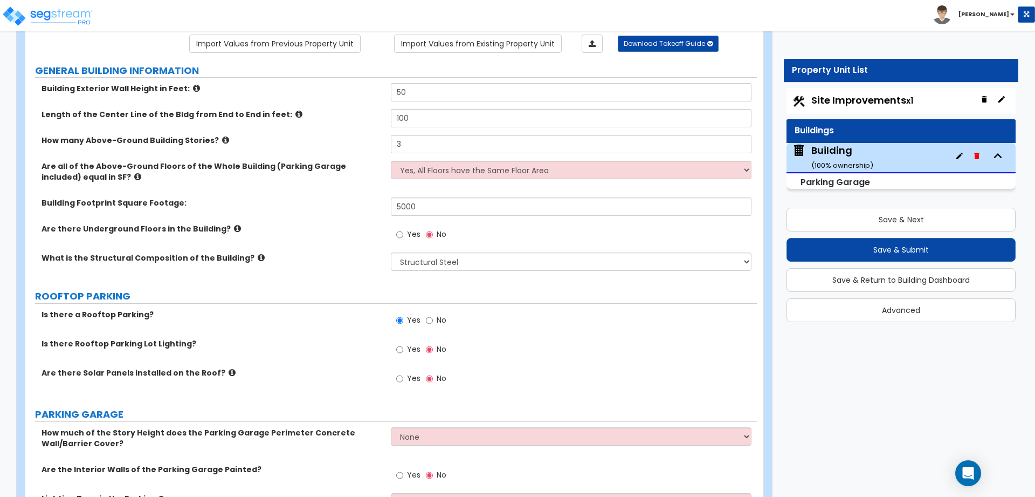
scroll to position [90, 0]
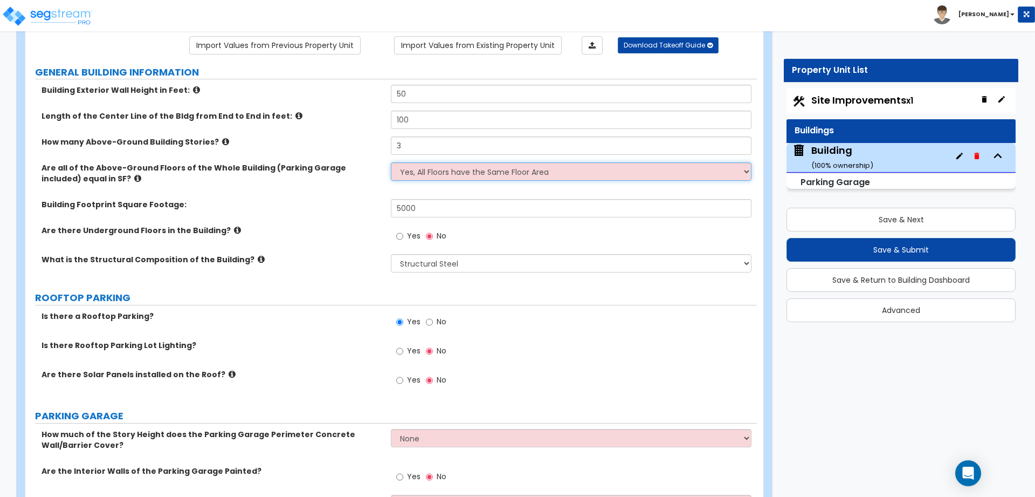
click at [462, 175] on select "Yes, All Floors have the Same Floor Area No, Not All Floor Areas are the Same" at bounding box center [571, 171] width 360 height 18
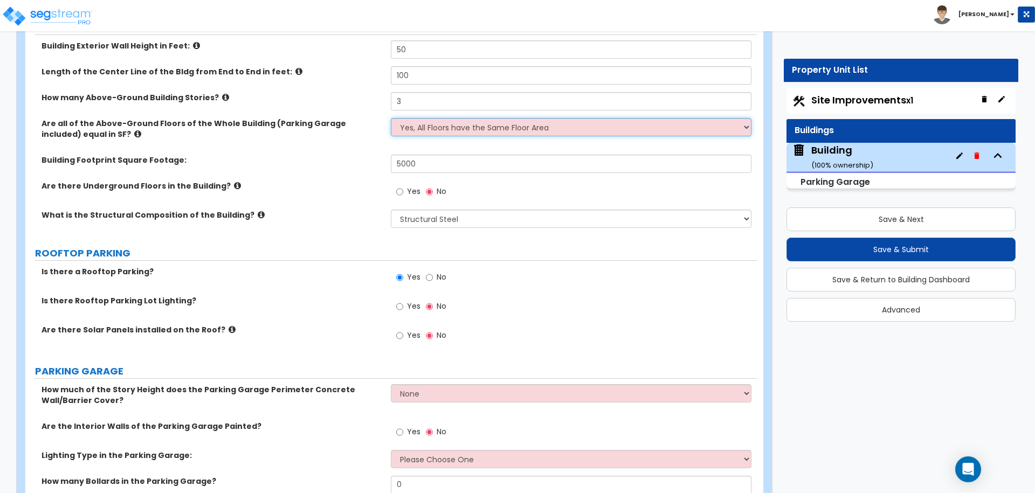
scroll to position [0, 0]
